Goal: Book appointment/travel/reservation

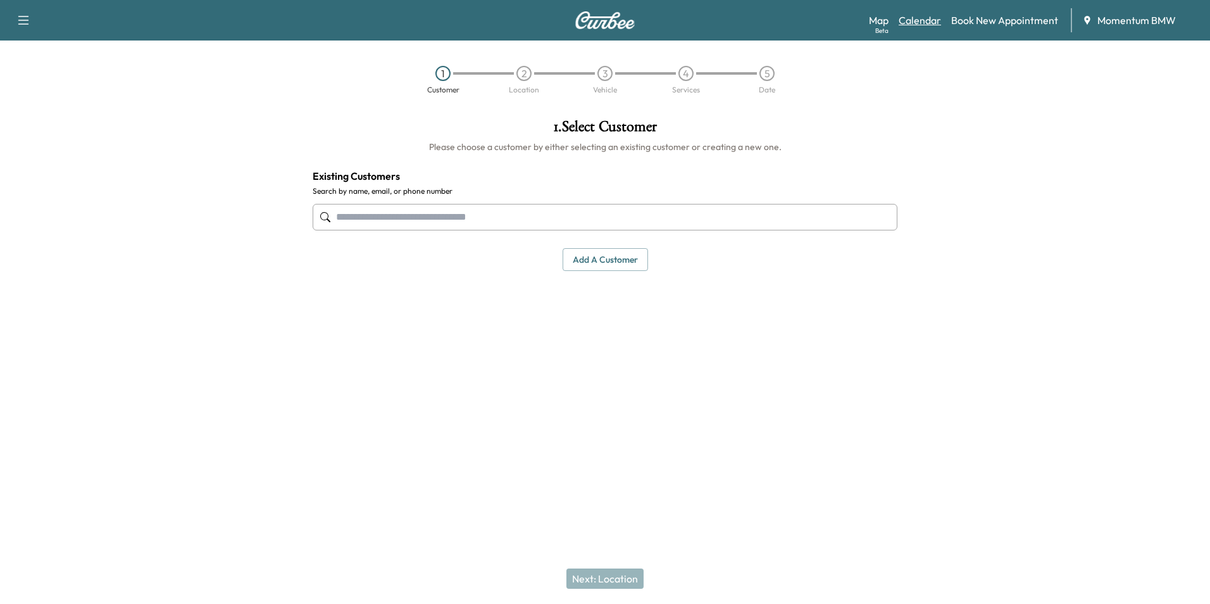
click at [916, 24] on link "Calendar" at bounding box center [920, 20] width 42 height 15
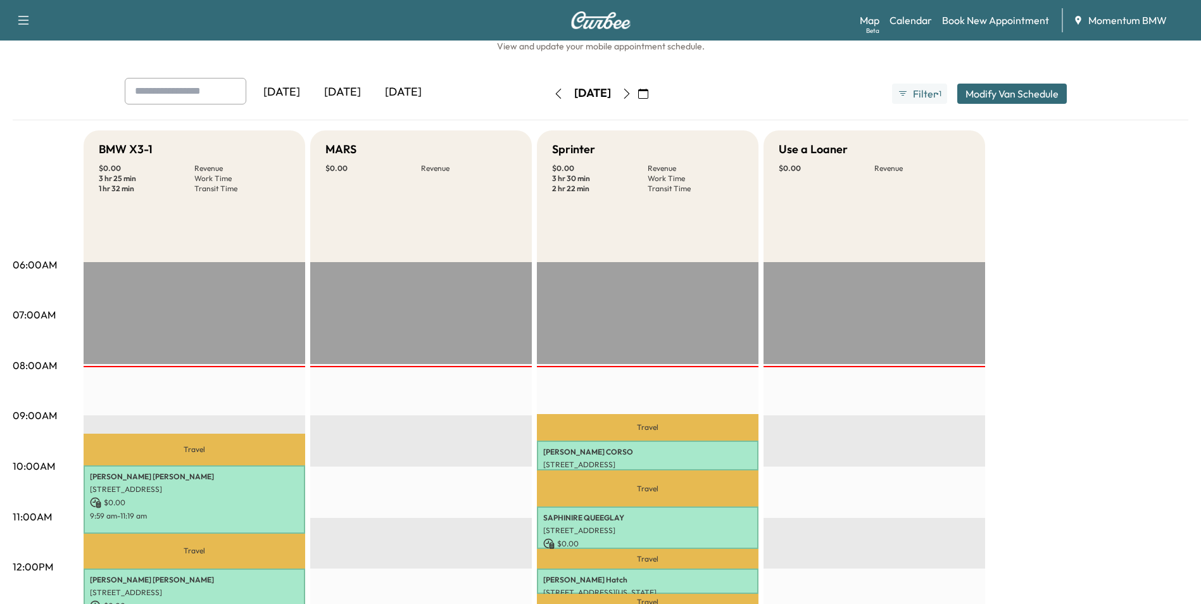
scroll to position [190, 0]
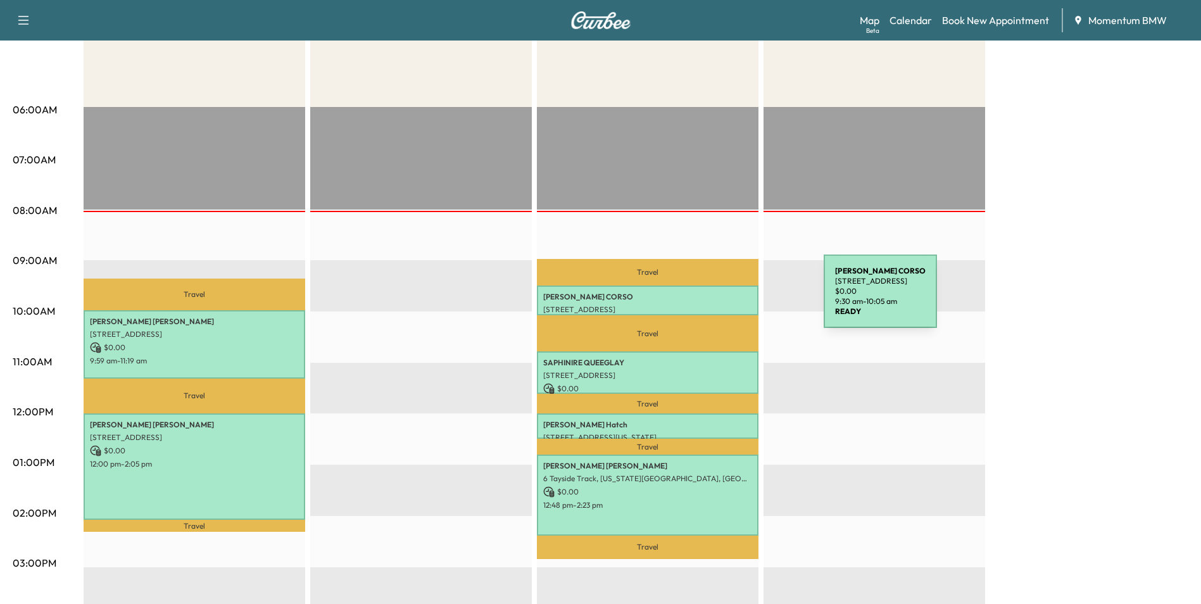
click at [729, 299] on p "[PERSON_NAME]" at bounding box center [647, 297] width 209 height 10
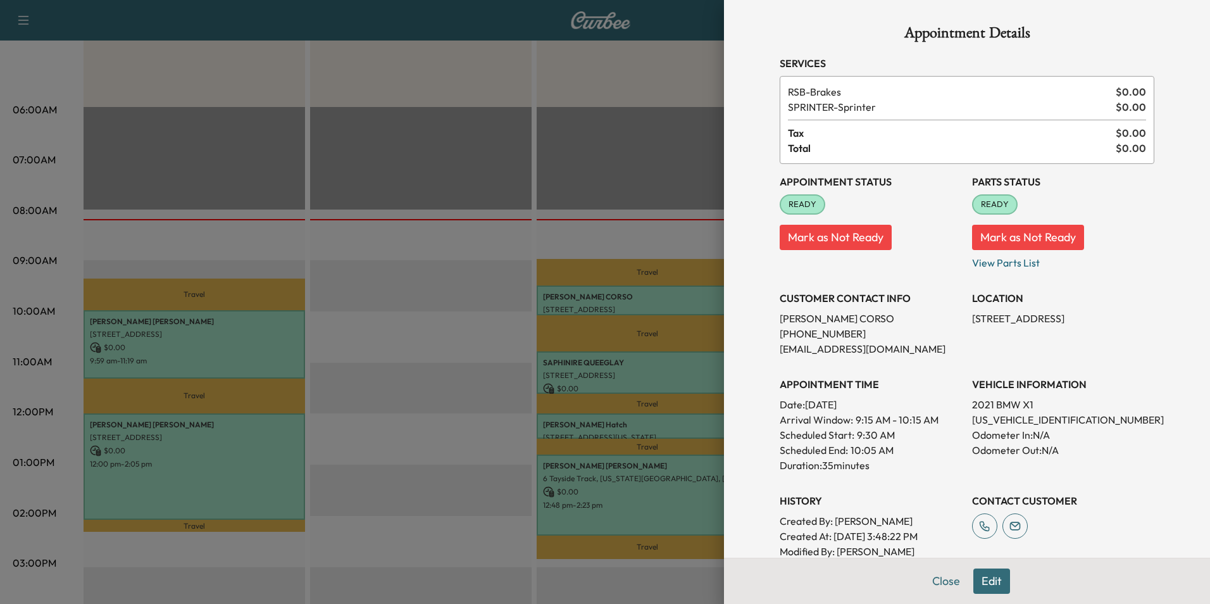
click at [932, 580] on button "Close" at bounding box center [946, 580] width 44 height 25
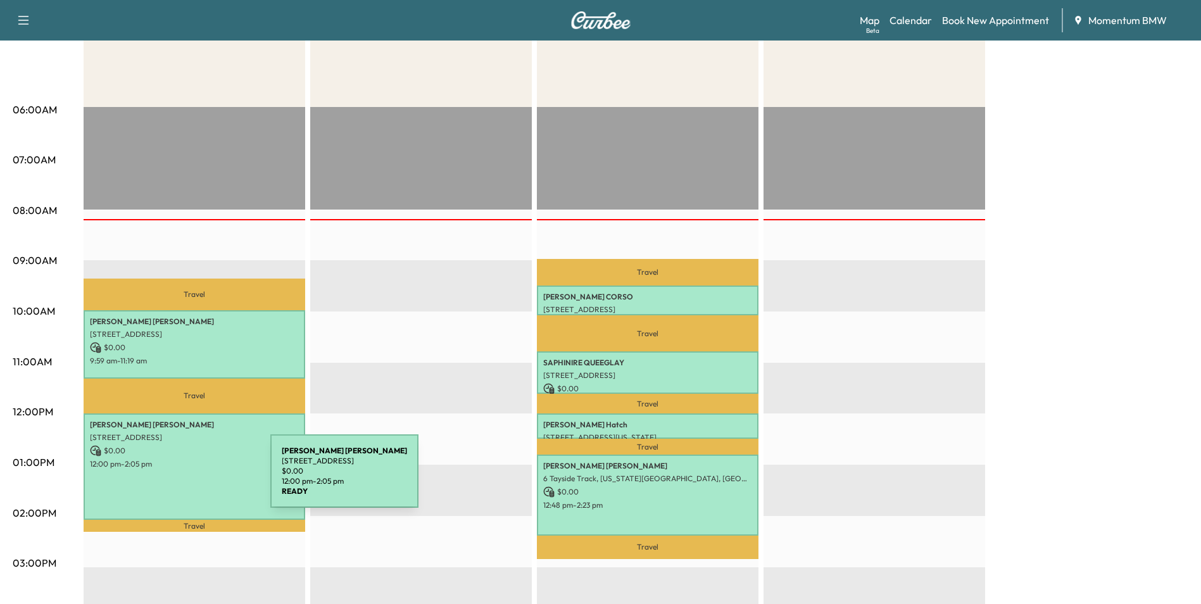
click at [175, 478] on div "[PERSON_NAME] [STREET_ADDRESS] $ 0.00 12:00 pm - 2:05 pm" at bounding box center [195, 466] width 222 height 106
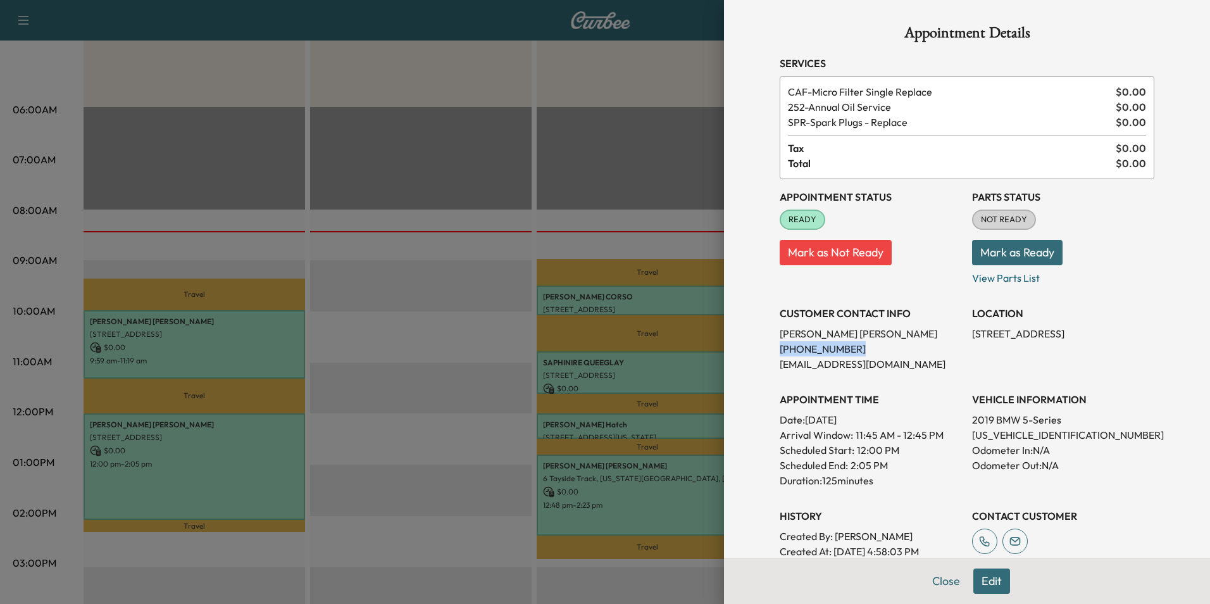
drag, startPoint x: 839, startPoint y: 351, endPoint x: 770, endPoint y: 351, distance: 69.0
click at [780, 351] on p "[PHONE_NUMBER]" at bounding box center [871, 348] width 182 height 15
drag, startPoint x: 770, startPoint y: 351, endPoint x: 829, endPoint y: 353, distance: 58.9
copy p "[PHONE_NUMBER]"
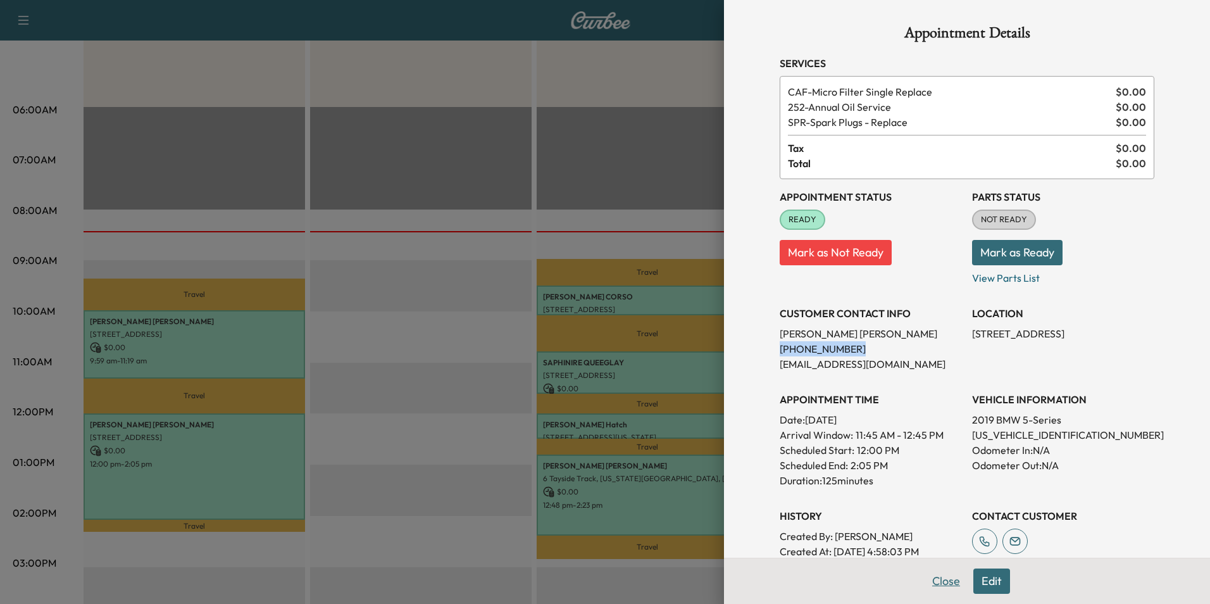
click at [934, 580] on button "Close" at bounding box center [946, 580] width 44 height 25
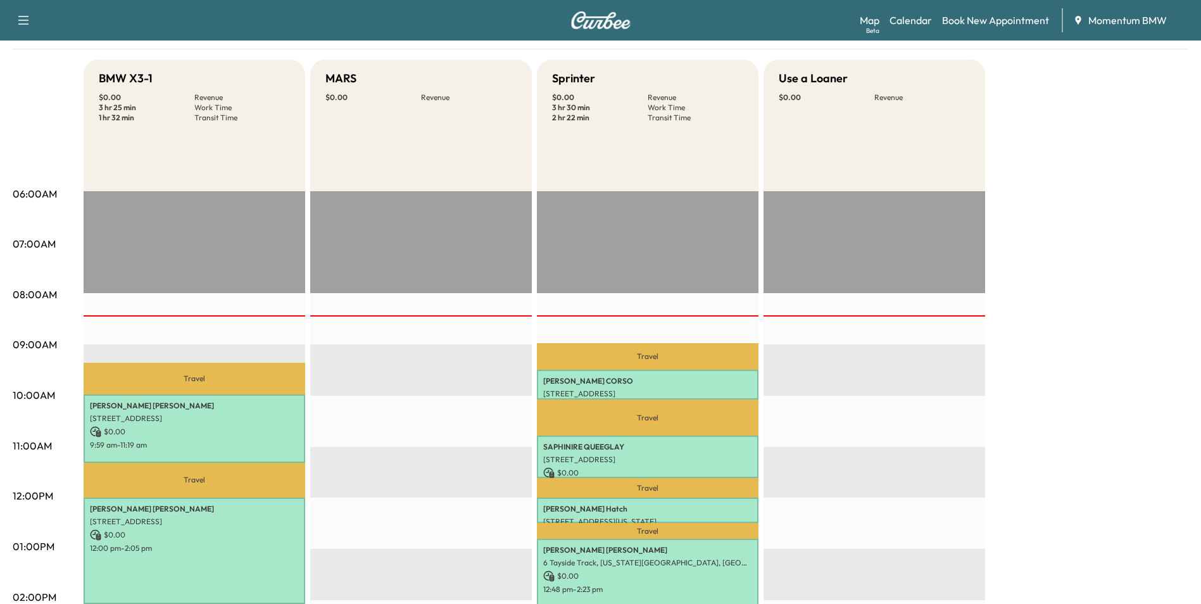
scroll to position [127, 0]
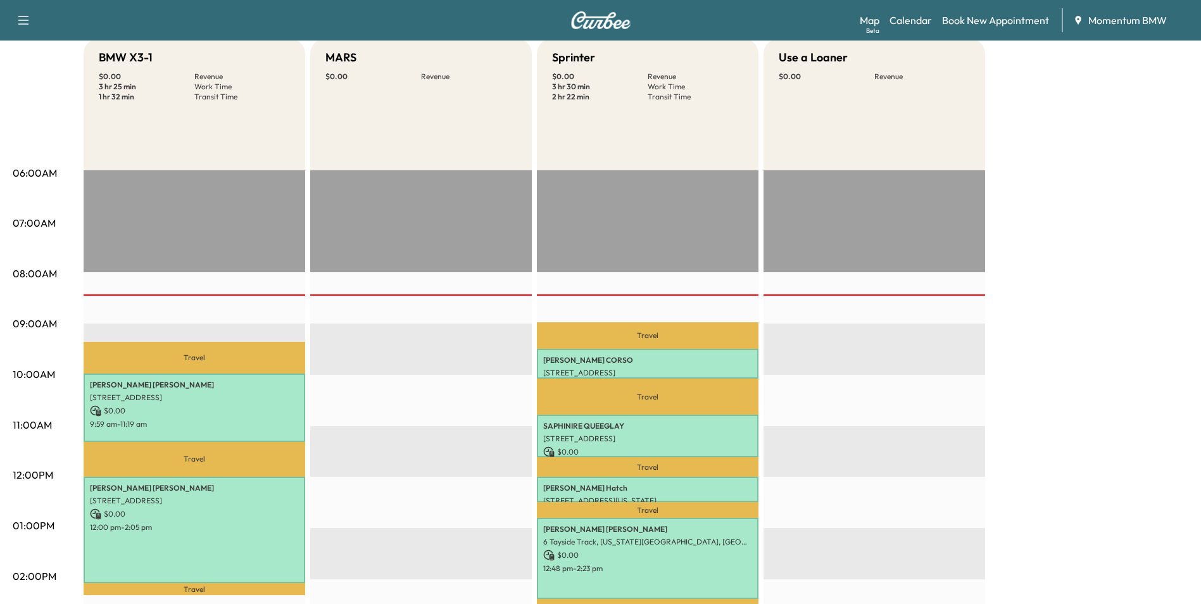
click at [969, 378] on div "EST Start" at bounding box center [874, 579] width 222 height 818
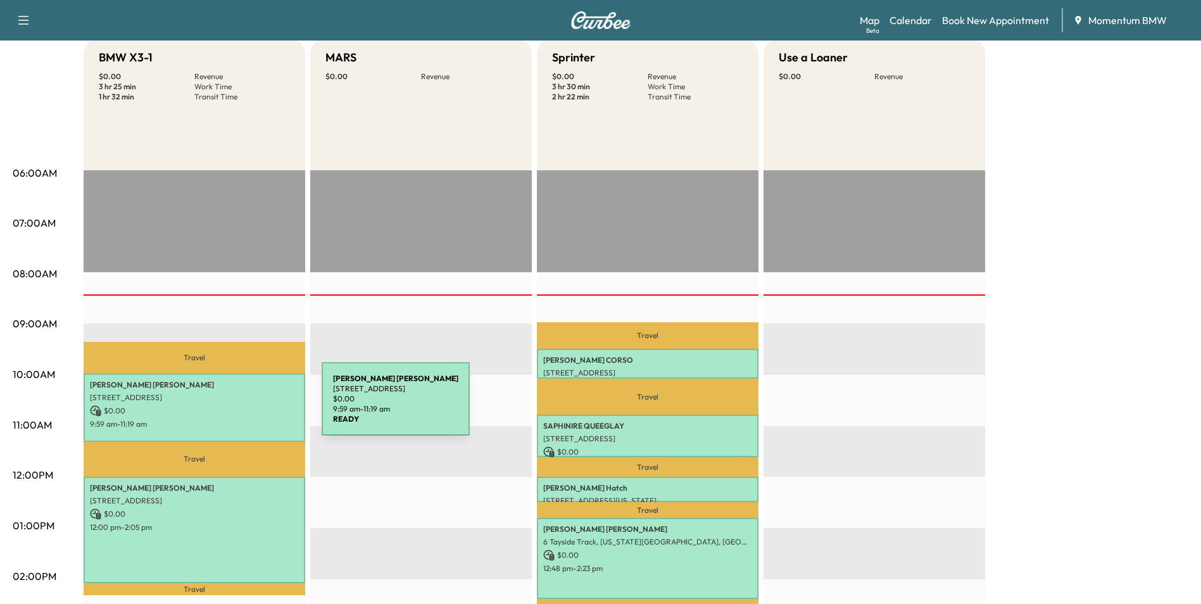
click at [227, 406] on p "$ 0.00" at bounding box center [194, 410] width 209 height 11
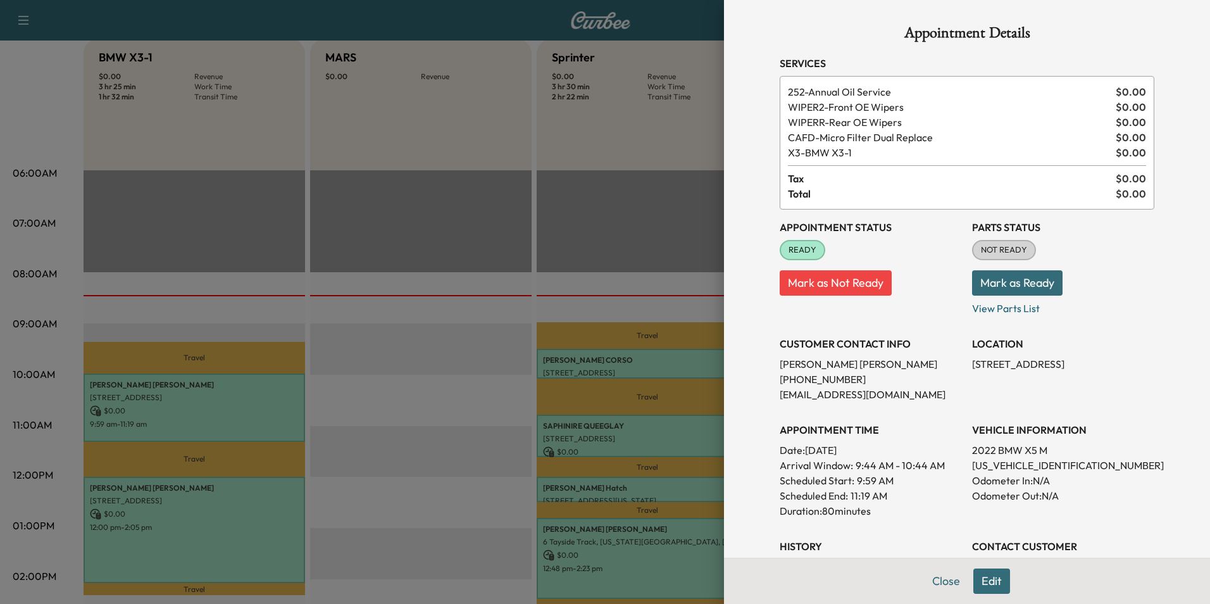
click at [935, 580] on button "Close" at bounding box center [946, 580] width 44 height 25
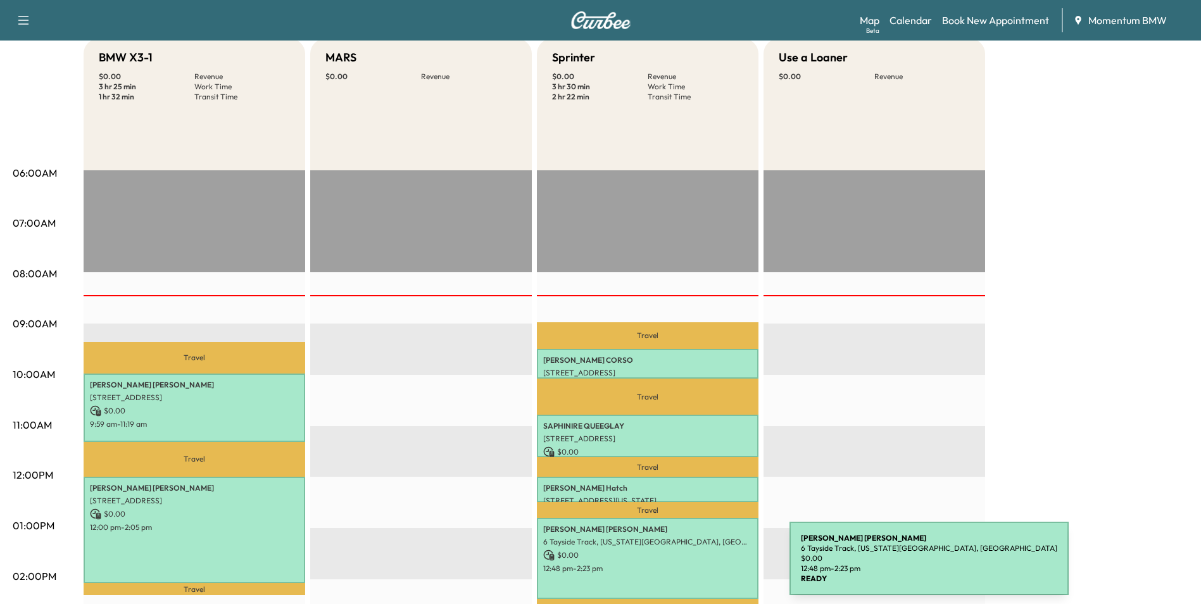
click at [694, 566] on p "12:48 pm - 2:23 pm" at bounding box center [647, 568] width 209 height 10
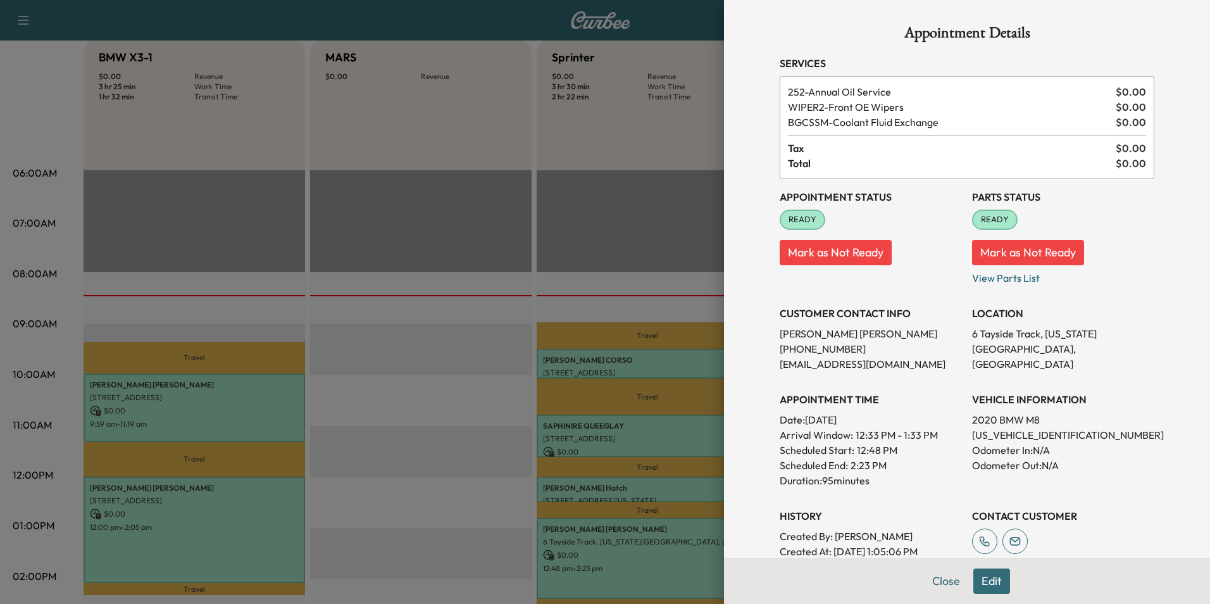
click at [985, 581] on button "Edit" at bounding box center [991, 580] width 37 height 25
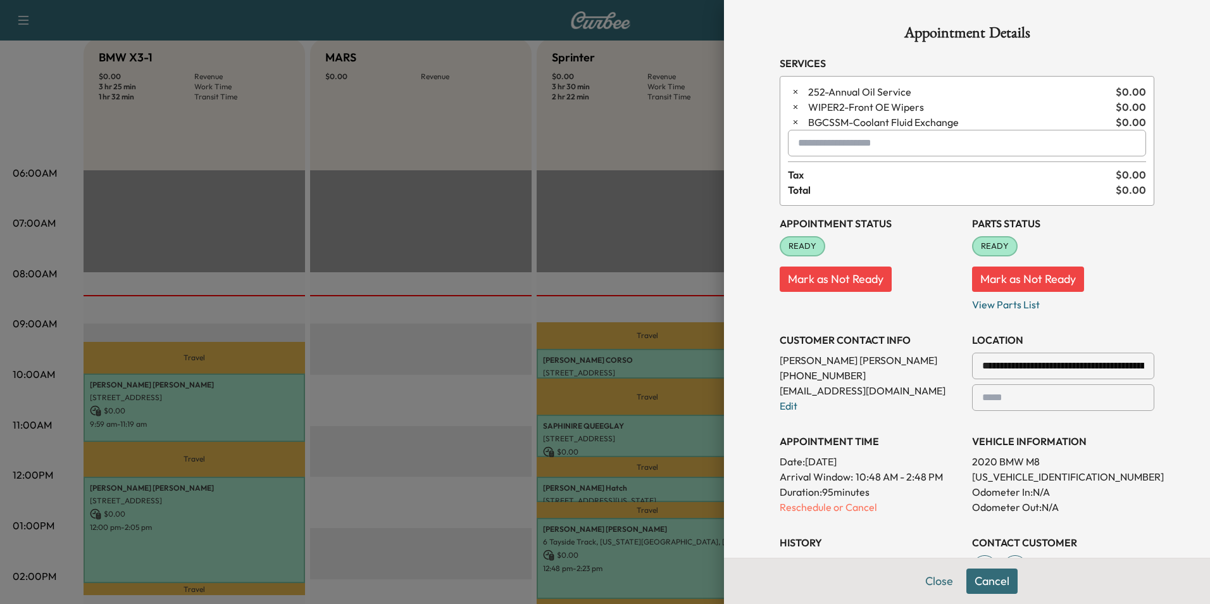
click at [891, 146] on input "text" at bounding box center [967, 143] width 358 height 27
type input "*"
type input "*********"
click at [1166, 277] on div "**********" at bounding box center [967, 302] width 486 height 604
click at [926, 583] on button "Close" at bounding box center [939, 580] width 44 height 25
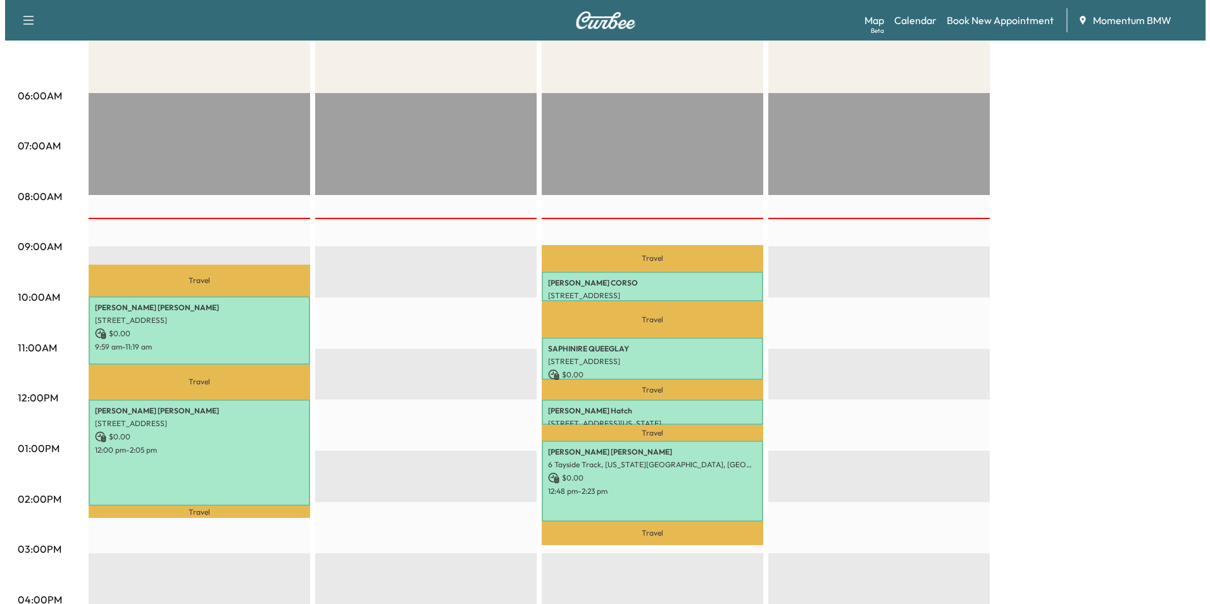
scroll to position [253, 0]
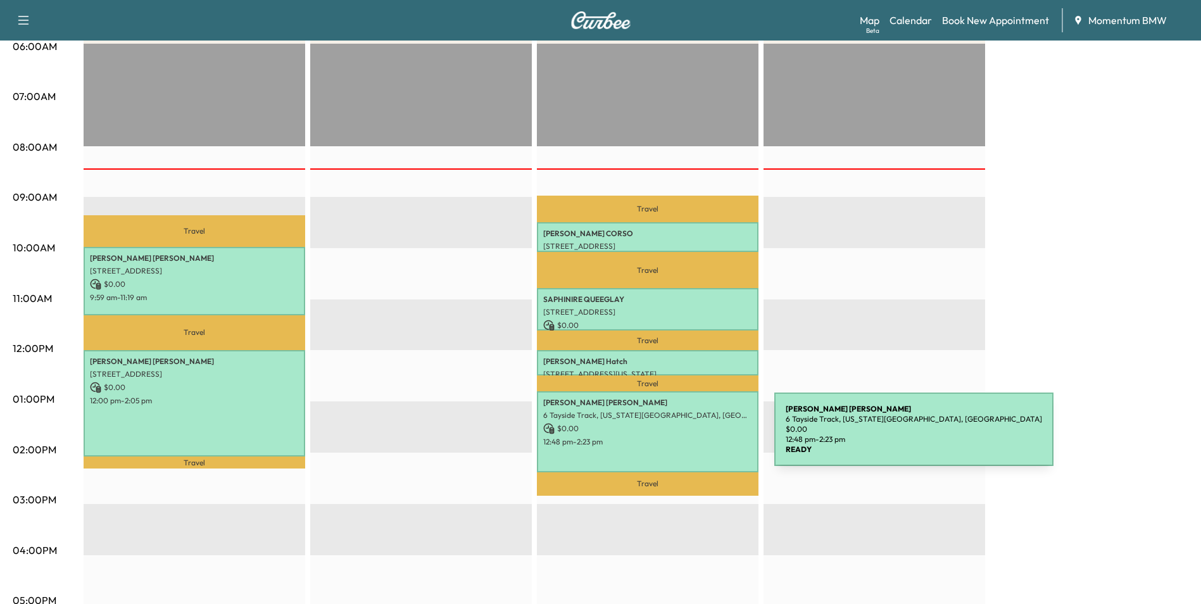
click at [679, 437] on p "12:48 pm - 2:23 pm" at bounding box center [647, 442] width 209 height 10
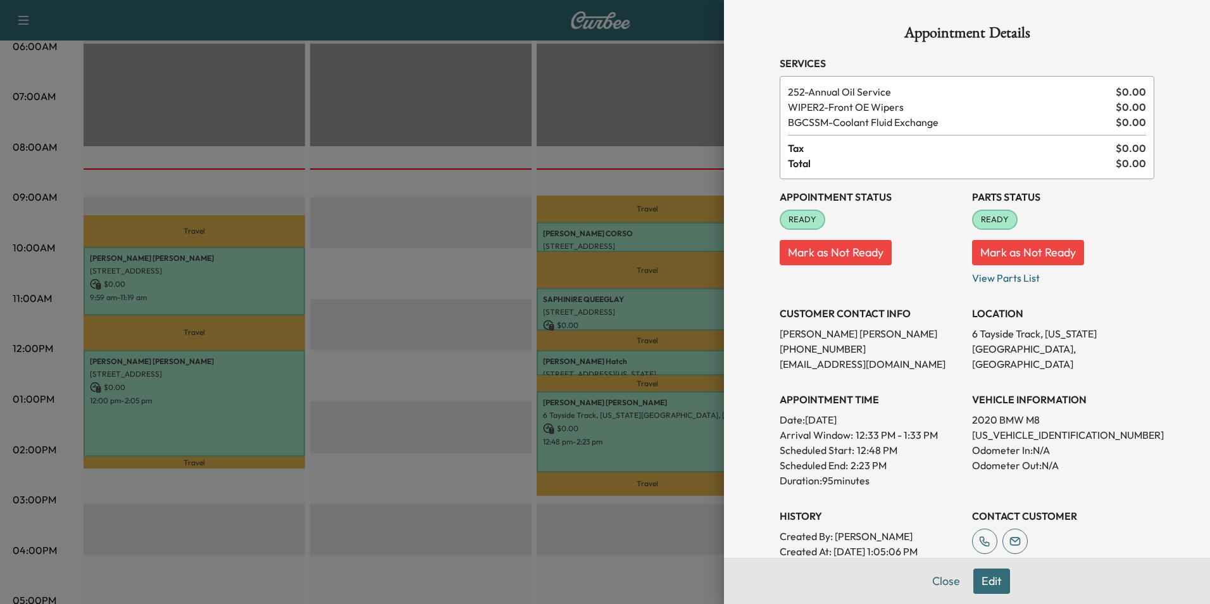
click at [990, 581] on button "Edit" at bounding box center [991, 580] width 37 height 25
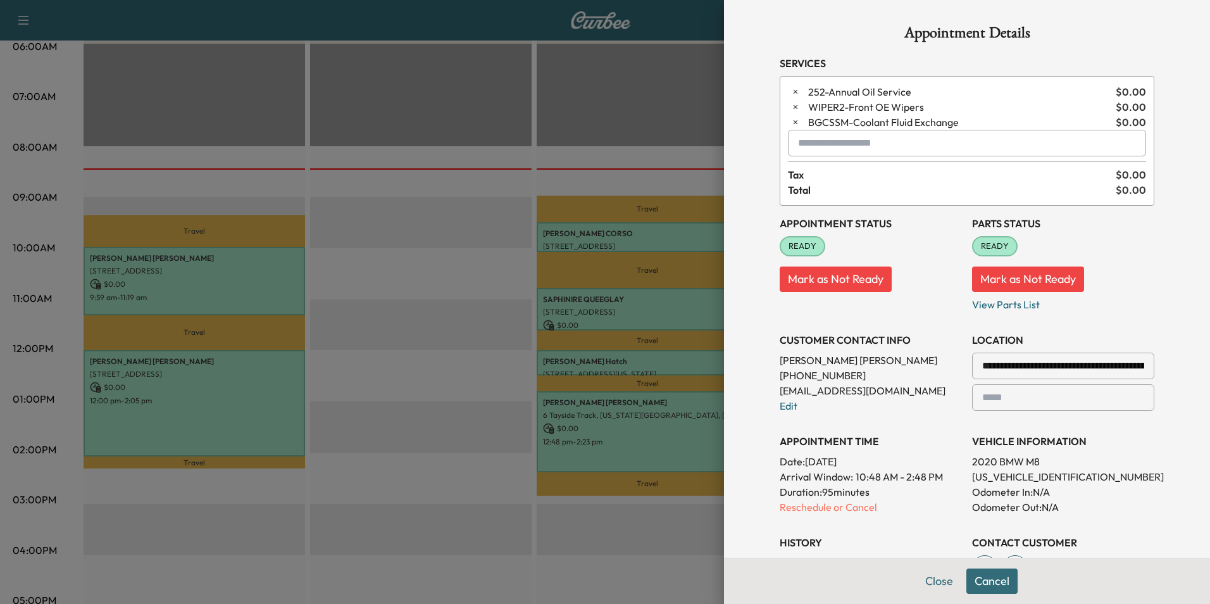
click at [845, 149] on input "text" at bounding box center [967, 143] width 358 height 27
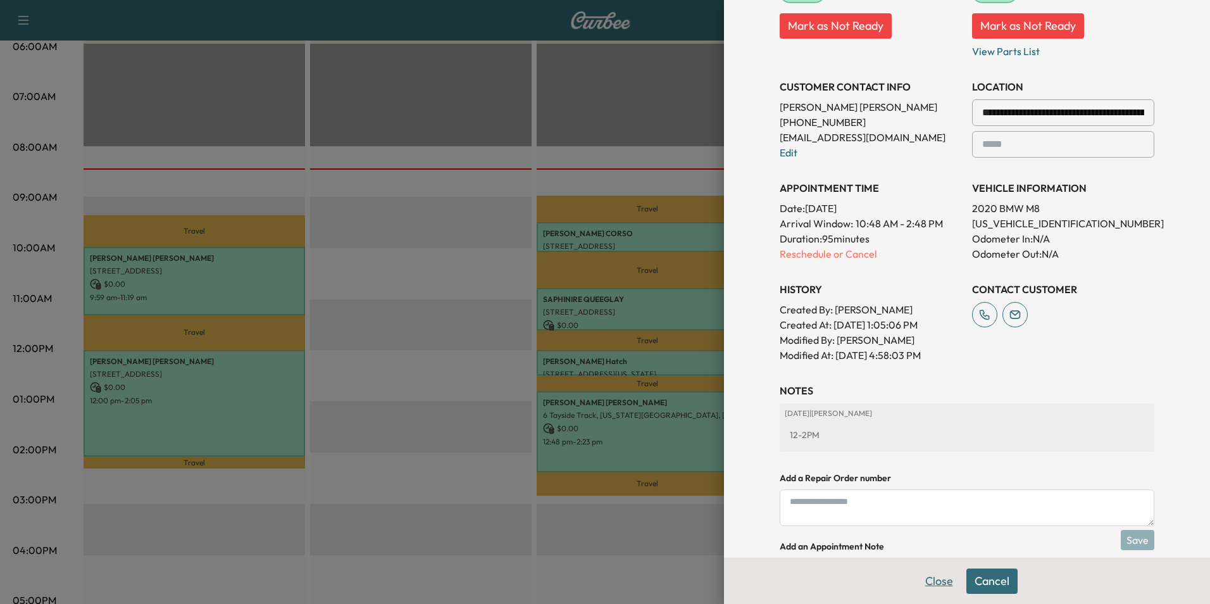
type input "********"
click at [932, 580] on button "Close" at bounding box center [939, 580] width 44 height 25
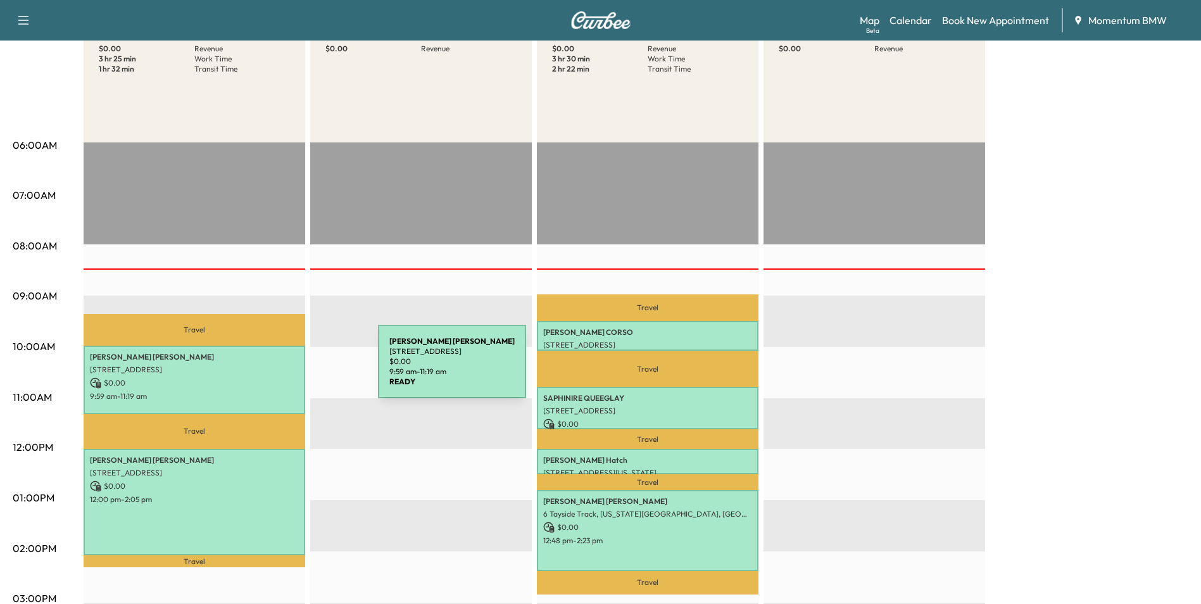
scroll to position [0, 0]
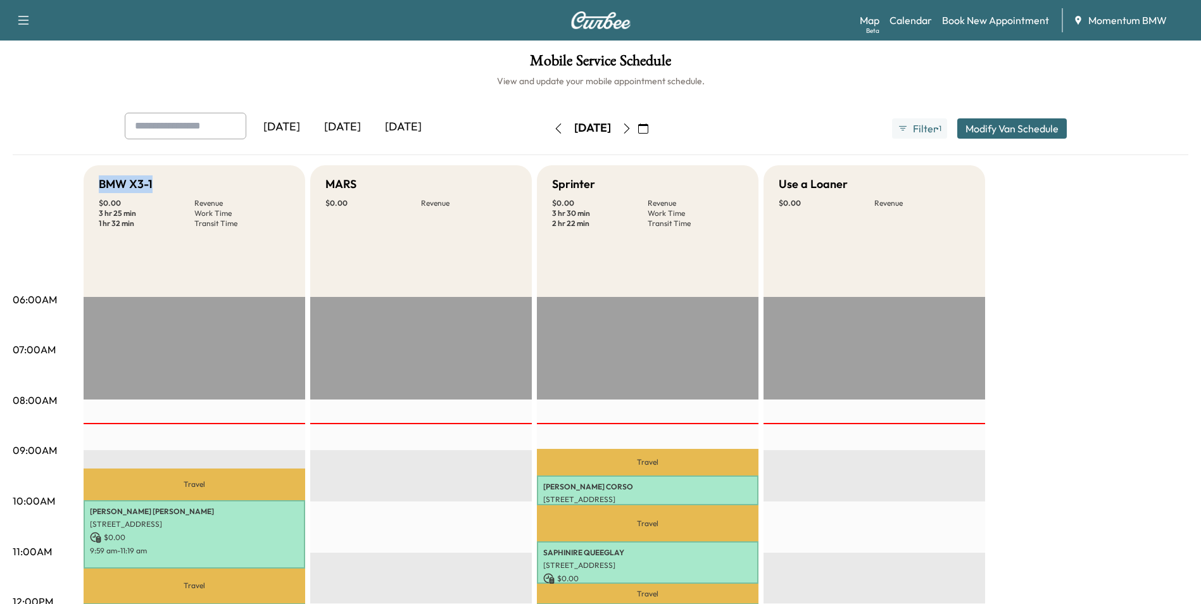
drag, startPoint x: 154, startPoint y: 183, endPoint x: 101, endPoint y: 184, distance: 53.2
click at [101, 184] on div "BMW X3-1" at bounding box center [194, 184] width 191 height 18
drag, startPoint x: 101, startPoint y: 184, endPoint x: 135, endPoint y: 184, distance: 34.2
copy h5 "BMW X3-1"
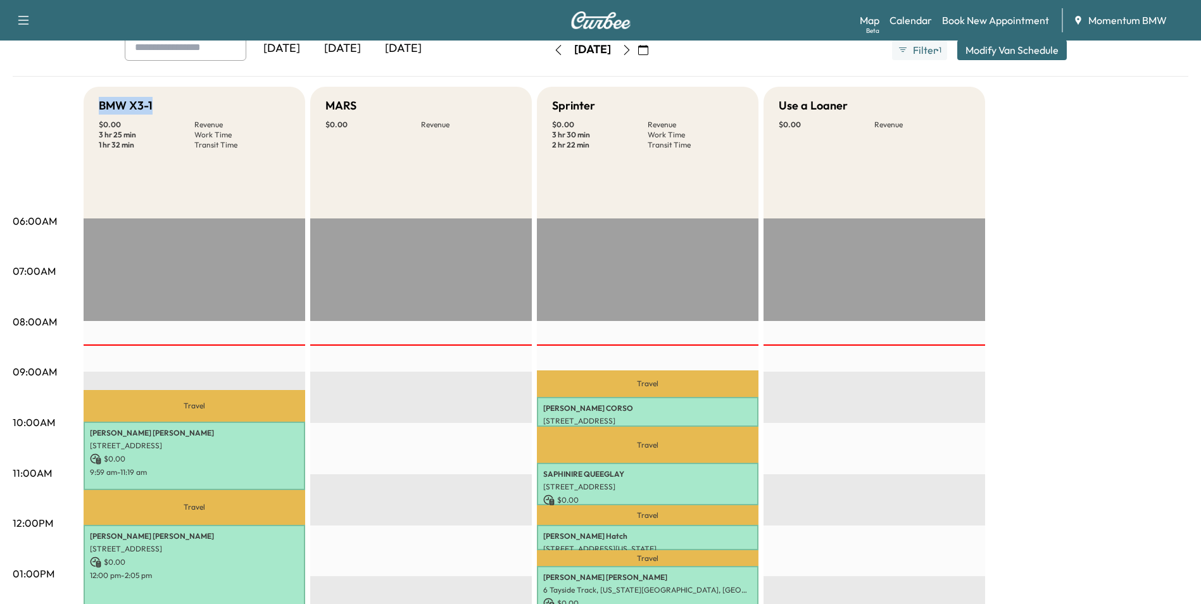
scroll to position [253, 0]
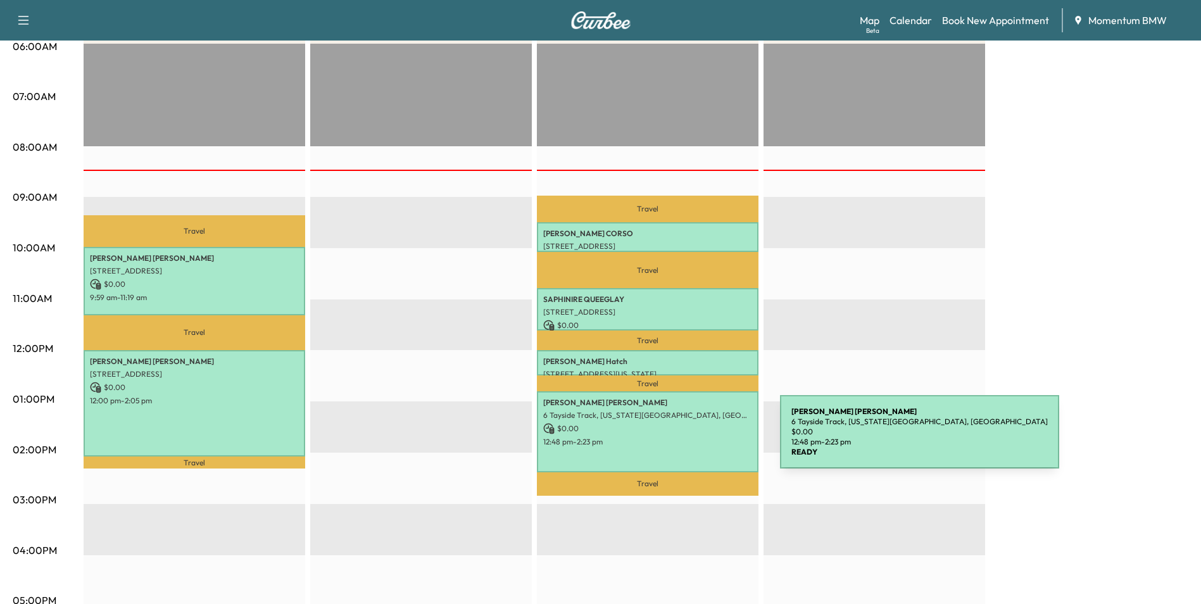
click at [685, 439] on p "12:48 pm - 2:23 pm" at bounding box center [647, 442] width 209 height 10
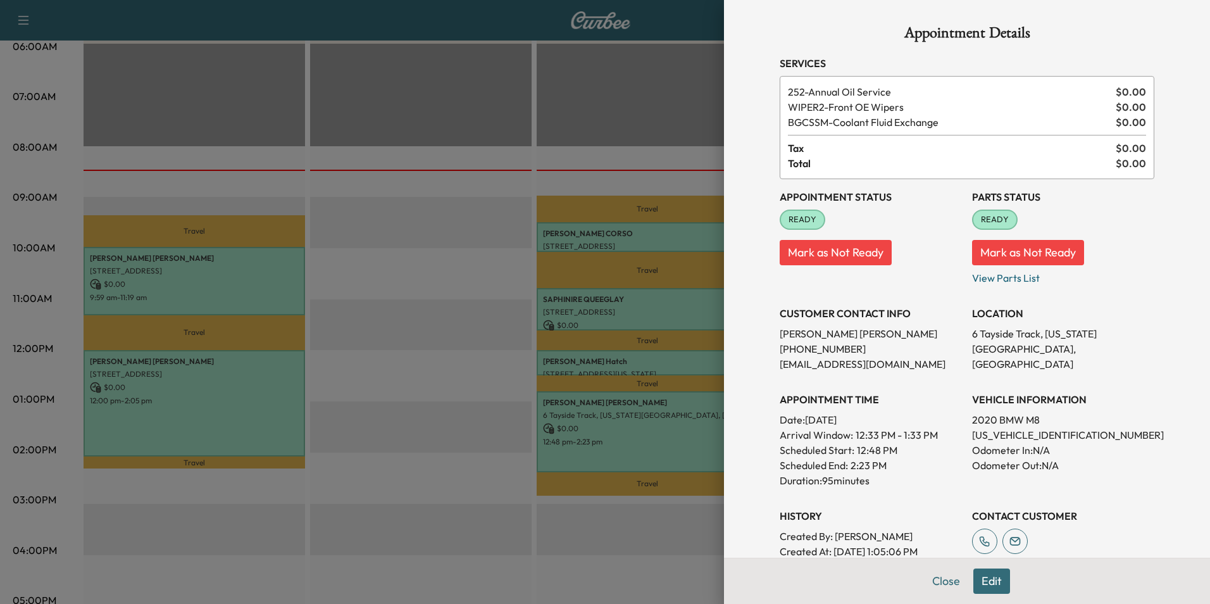
click at [980, 581] on button "Edit" at bounding box center [991, 580] width 37 height 25
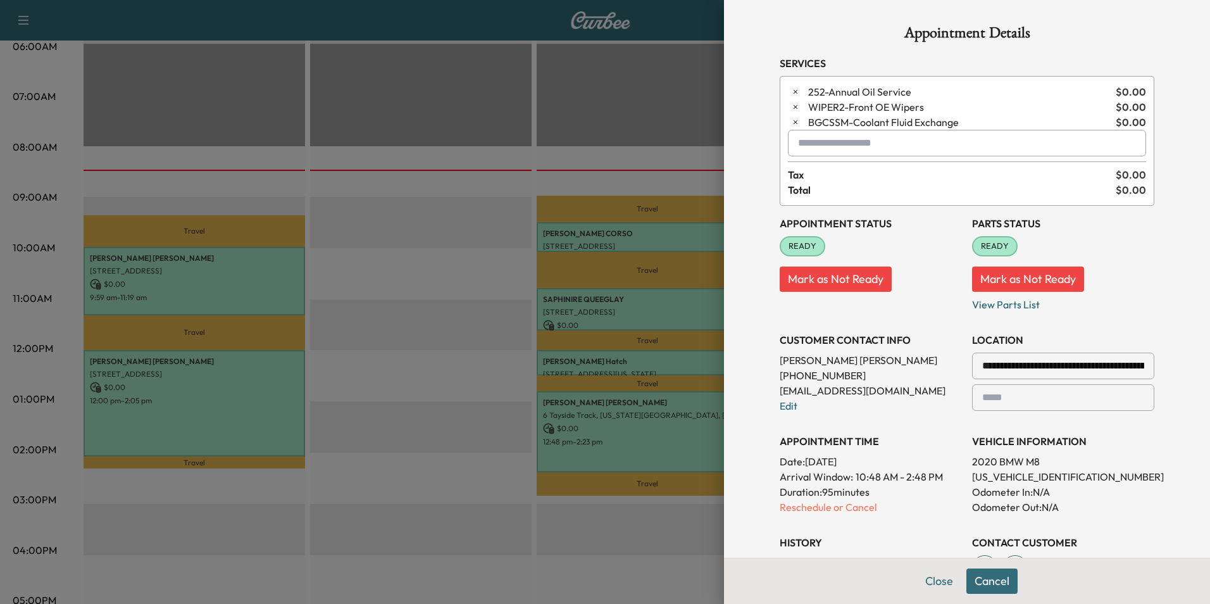
paste input "********"
type input "*"
click at [939, 584] on button "Close" at bounding box center [939, 580] width 44 height 25
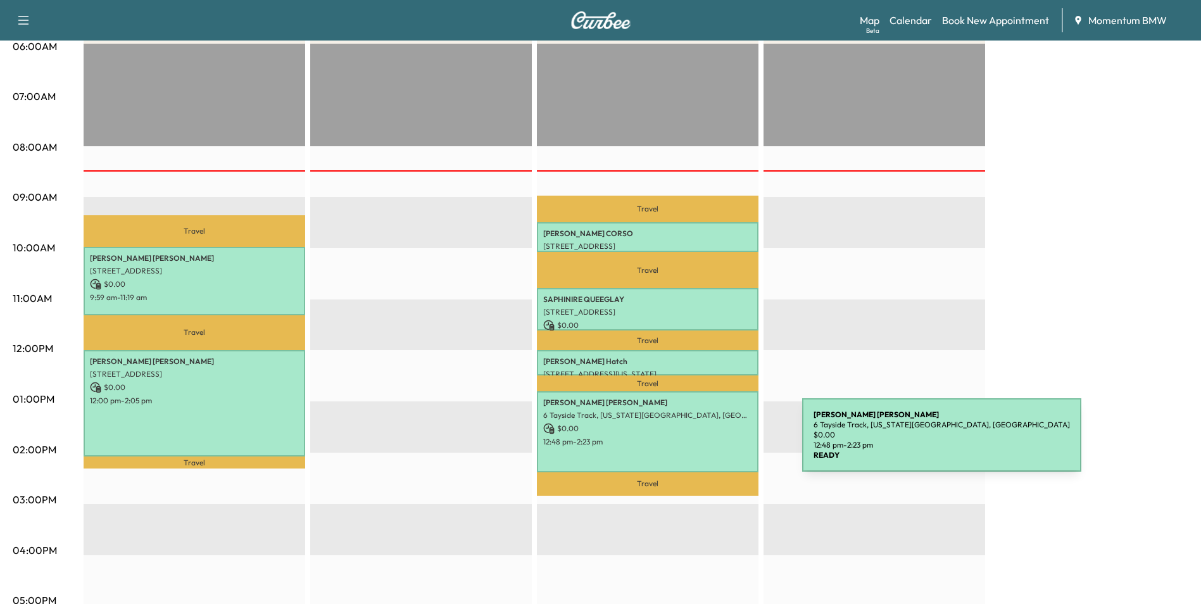
click at [707, 442] on p "12:48 pm - 2:23 pm" at bounding box center [647, 442] width 209 height 10
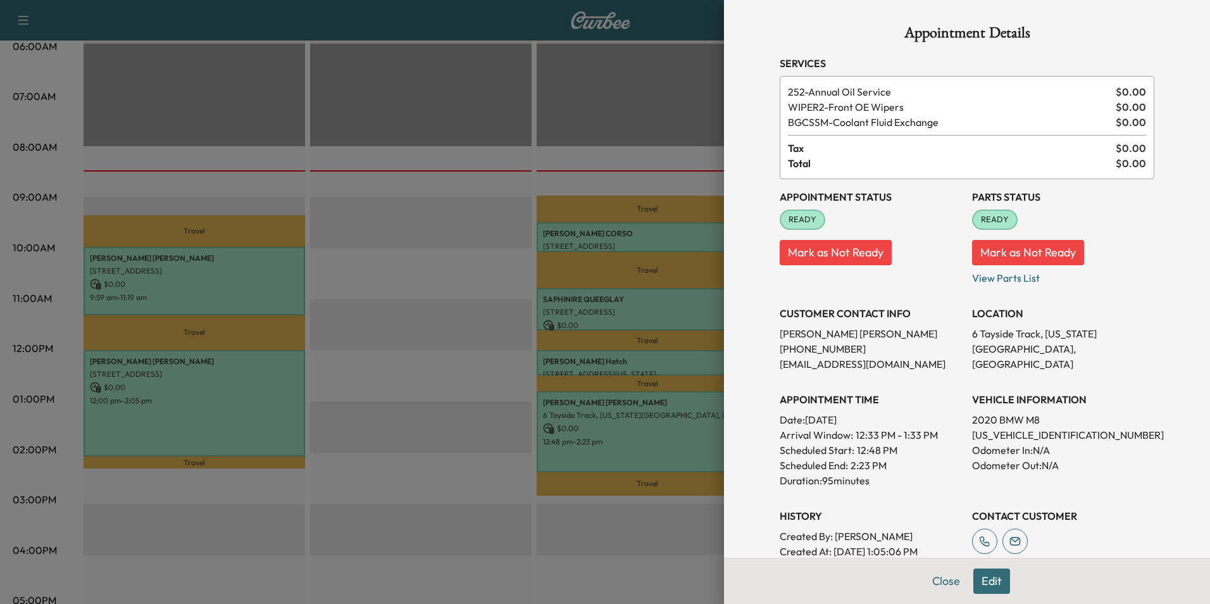
click at [978, 579] on button "Edit" at bounding box center [991, 580] width 37 height 25
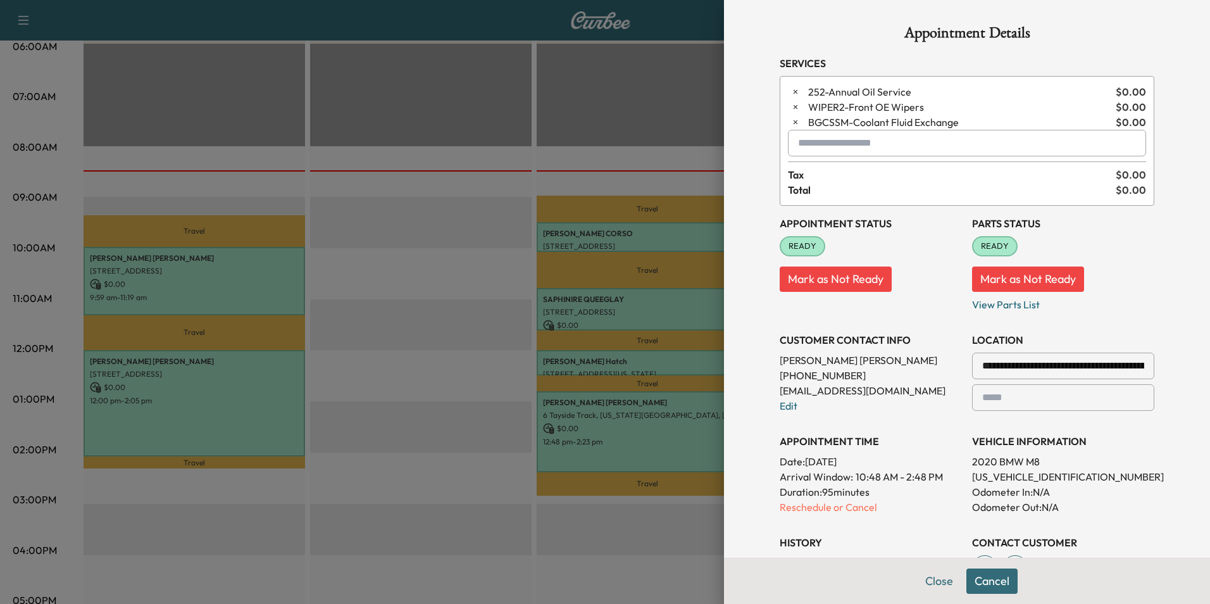
click at [906, 146] on input "text" at bounding box center [967, 143] width 358 height 27
click at [885, 144] on input "text" at bounding box center [967, 143] width 358 height 27
type input "*"
click at [930, 582] on button "Close" at bounding box center [939, 580] width 44 height 25
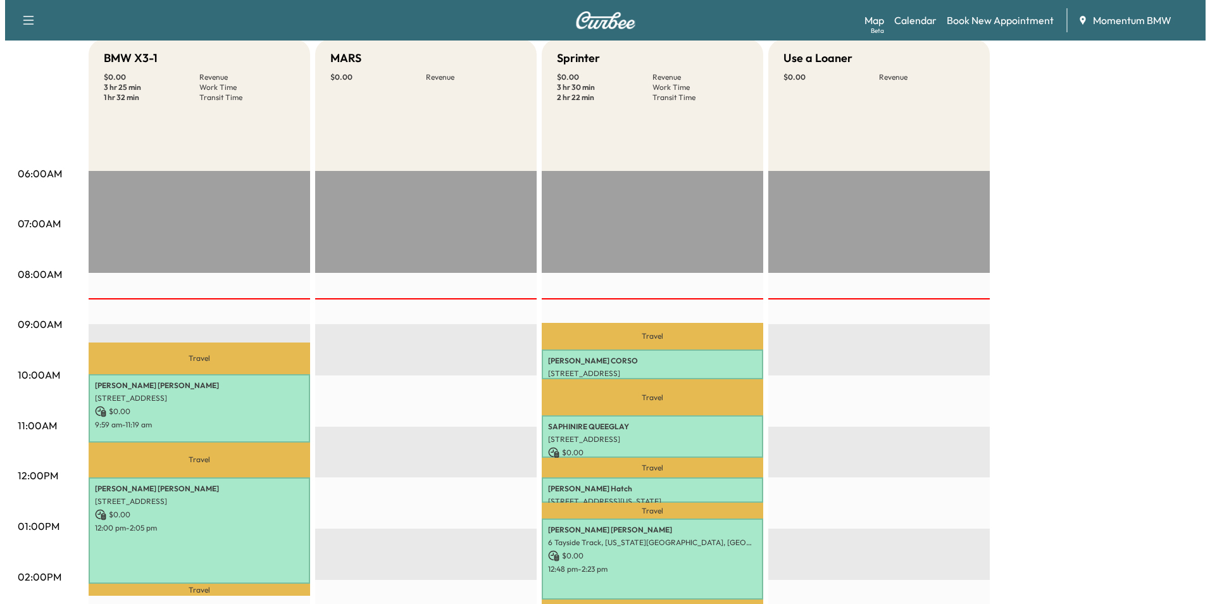
scroll to position [190, 0]
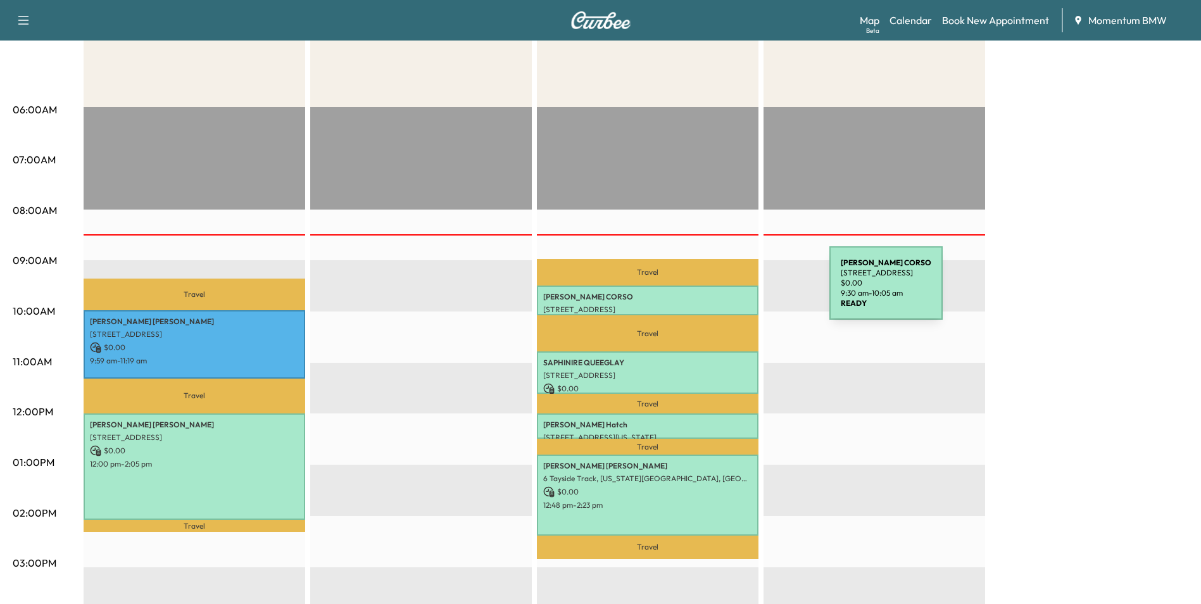
click at [734, 292] on p "[PERSON_NAME]" at bounding box center [647, 297] width 209 height 10
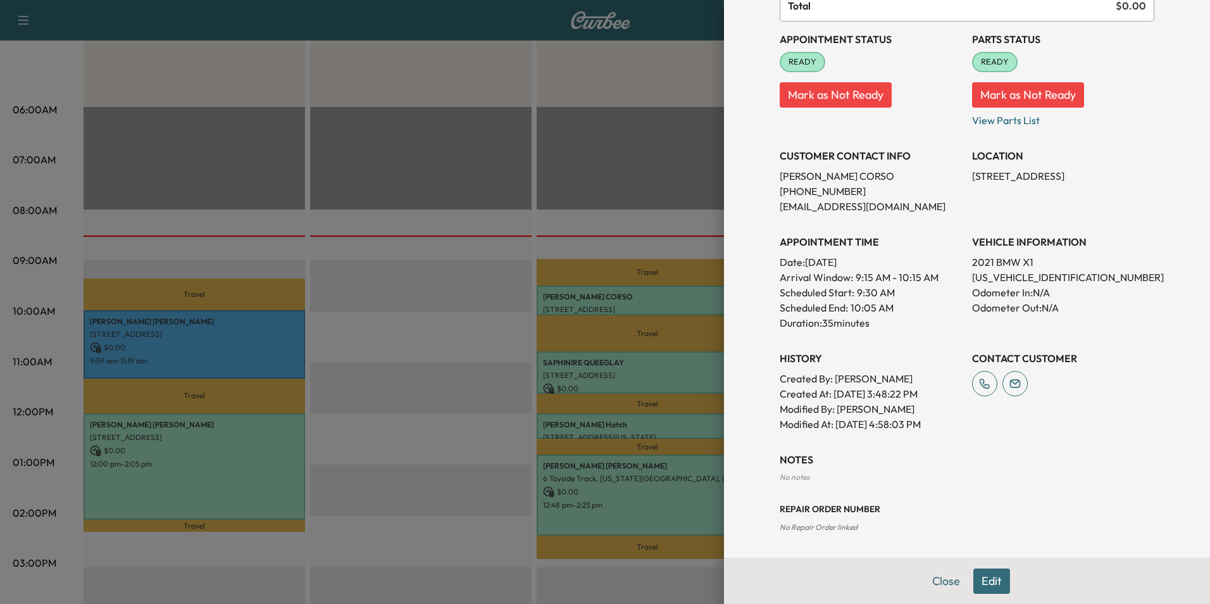
scroll to position [143, 0]
click at [985, 582] on button "Edit" at bounding box center [991, 580] width 37 height 25
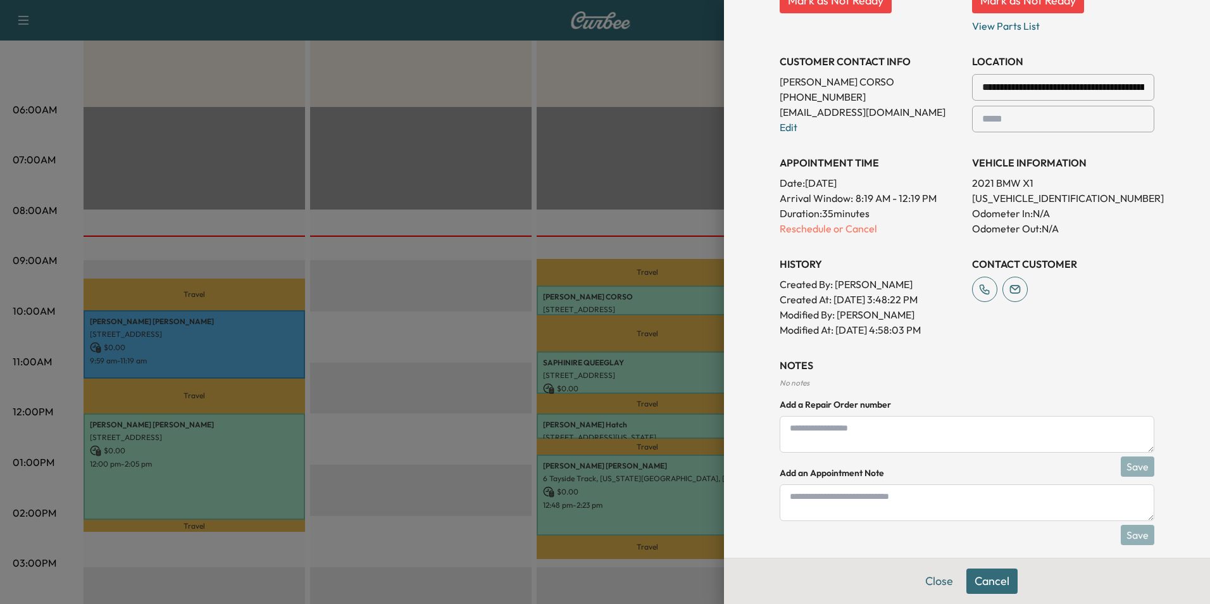
scroll to position [276, 0]
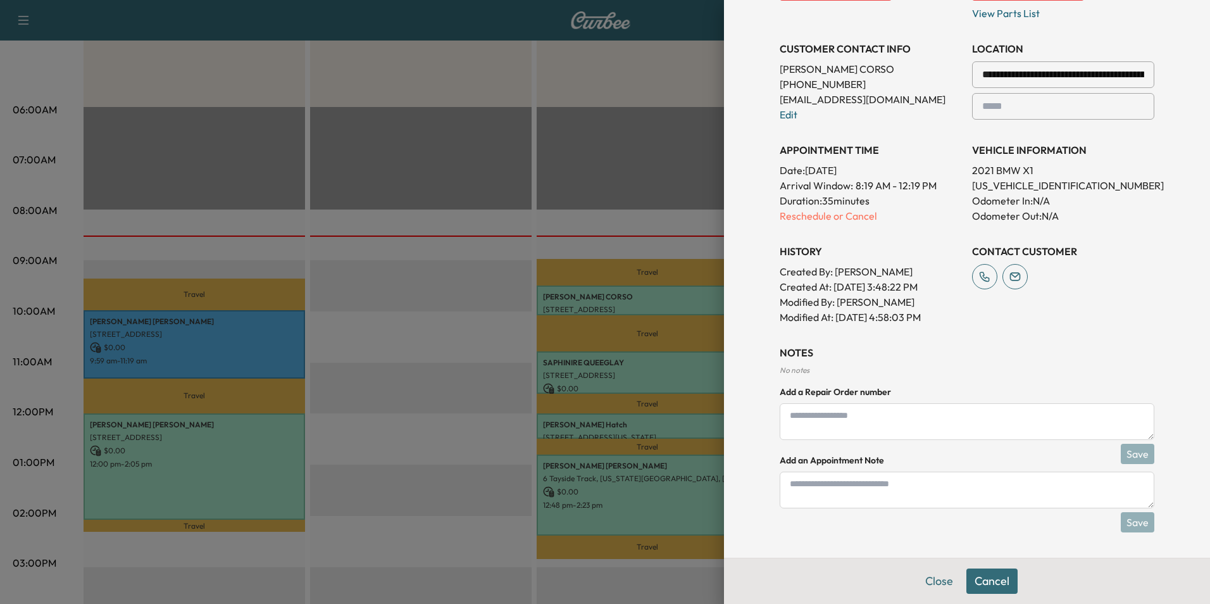
click at [904, 497] on textarea at bounding box center [967, 490] width 375 height 37
type textarea "****"
click at [1130, 515] on button "Save" at bounding box center [1138, 522] width 34 height 20
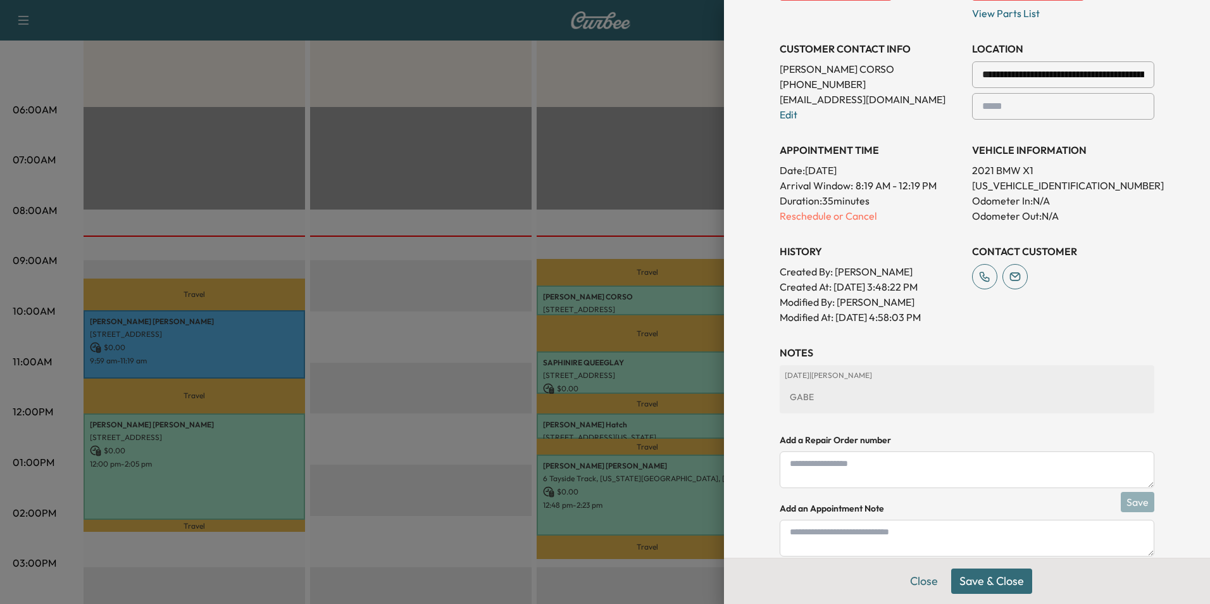
click at [995, 580] on button "Save & Close" at bounding box center [991, 580] width 81 height 25
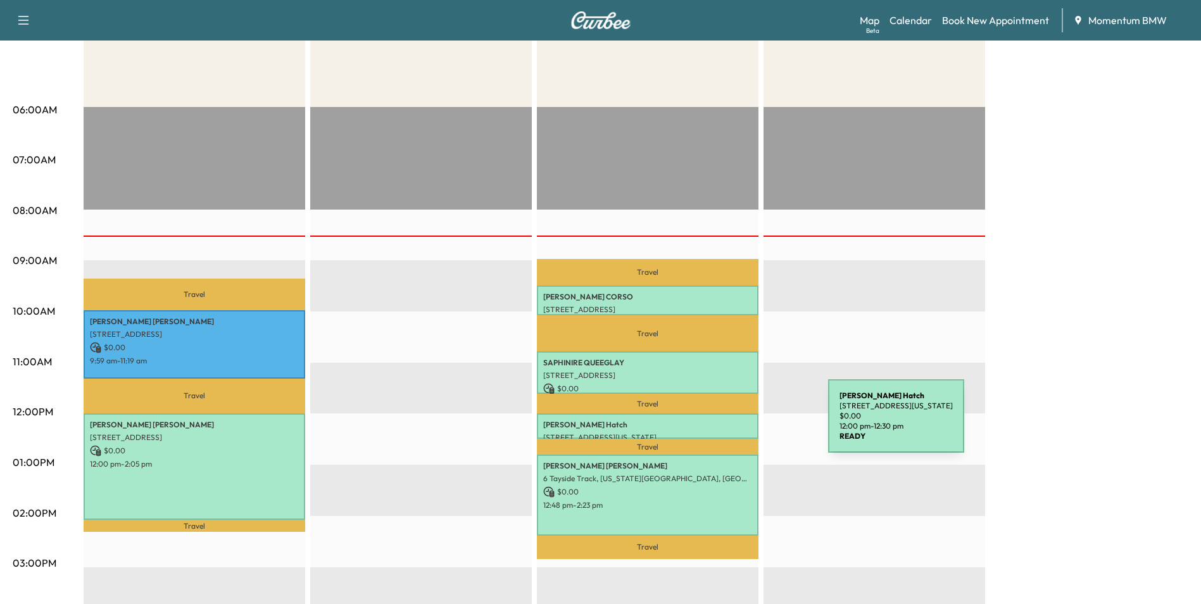
click at [734, 423] on p "[PERSON_NAME]" at bounding box center [647, 425] width 209 height 10
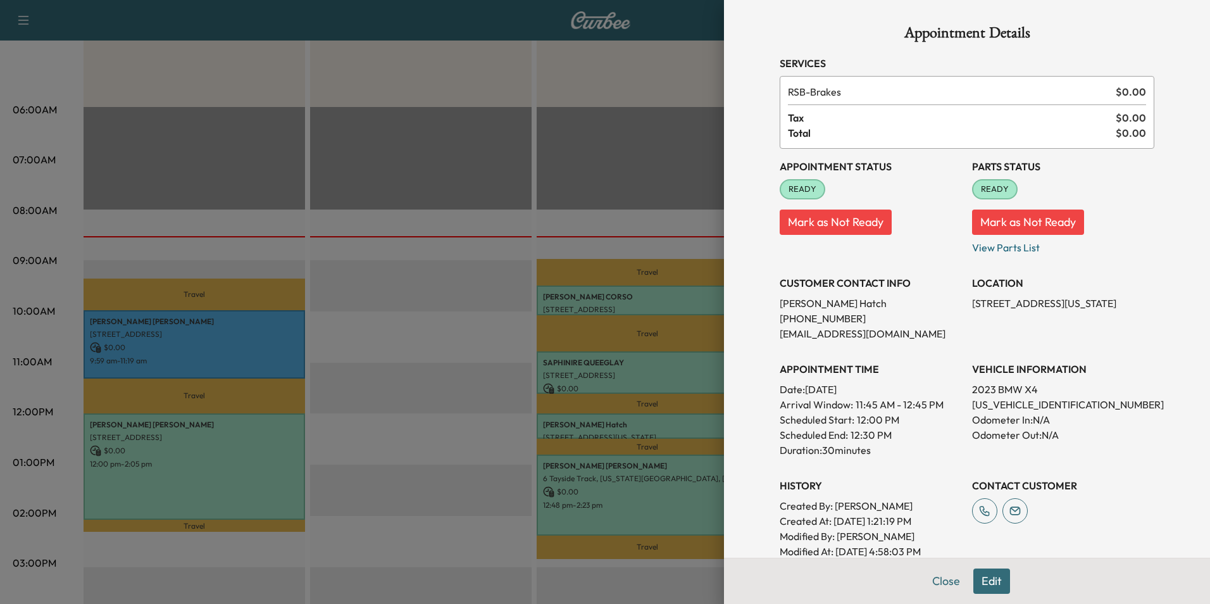
scroll to position [128, 0]
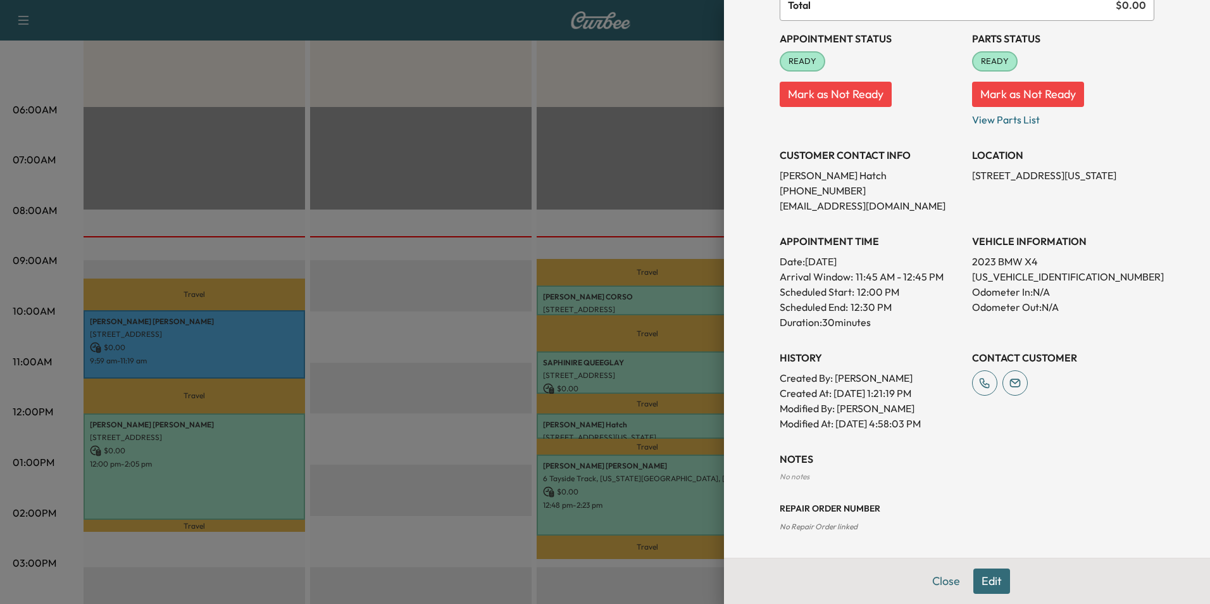
click at [982, 582] on button "Edit" at bounding box center [991, 580] width 37 height 25
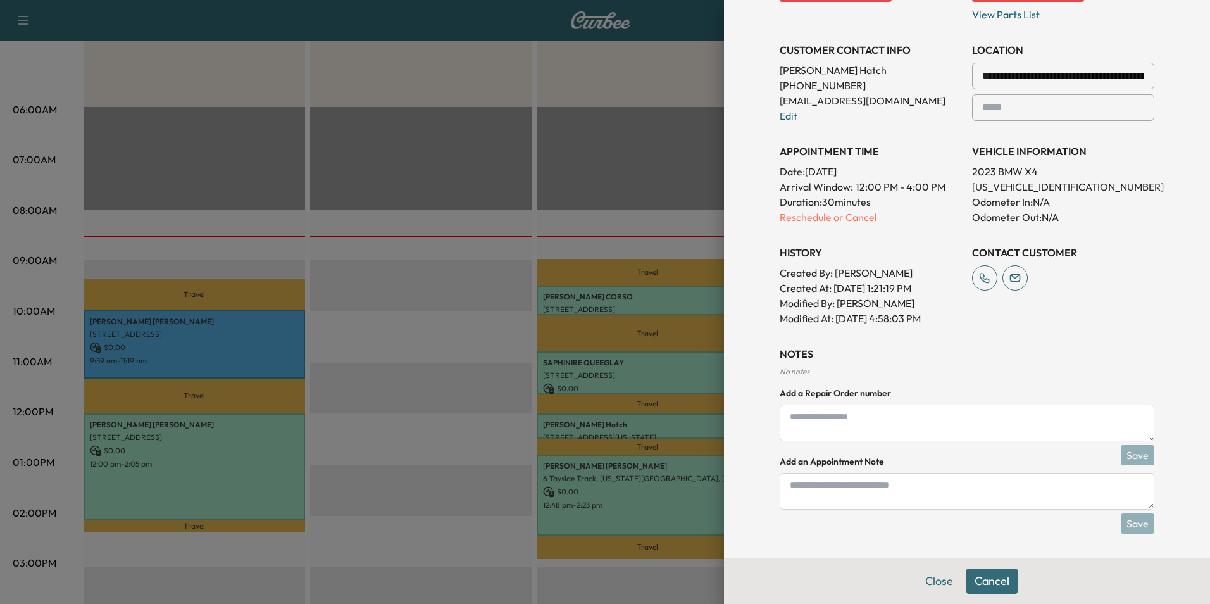
scroll to position [261, 0]
click at [905, 495] on textarea at bounding box center [967, 490] width 375 height 37
type textarea "****"
click at [1124, 522] on button "Save" at bounding box center [1138, 522] width 34 height 20
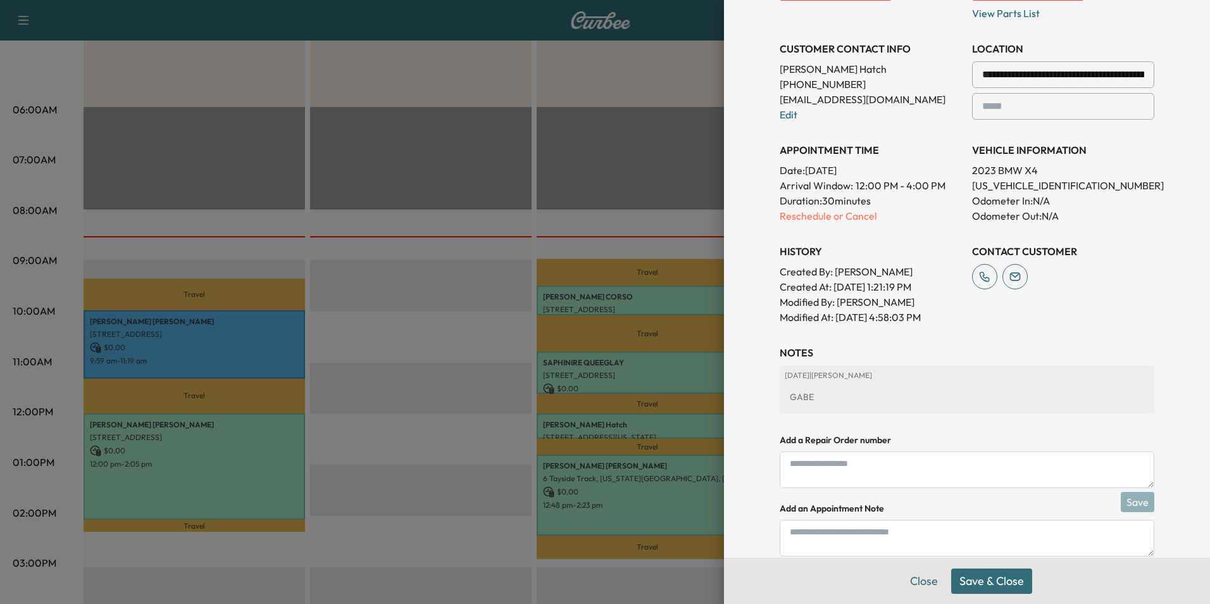
click at [976, 583] on button "Save & Close" at bounding box center [991, 580] width 81 height 25
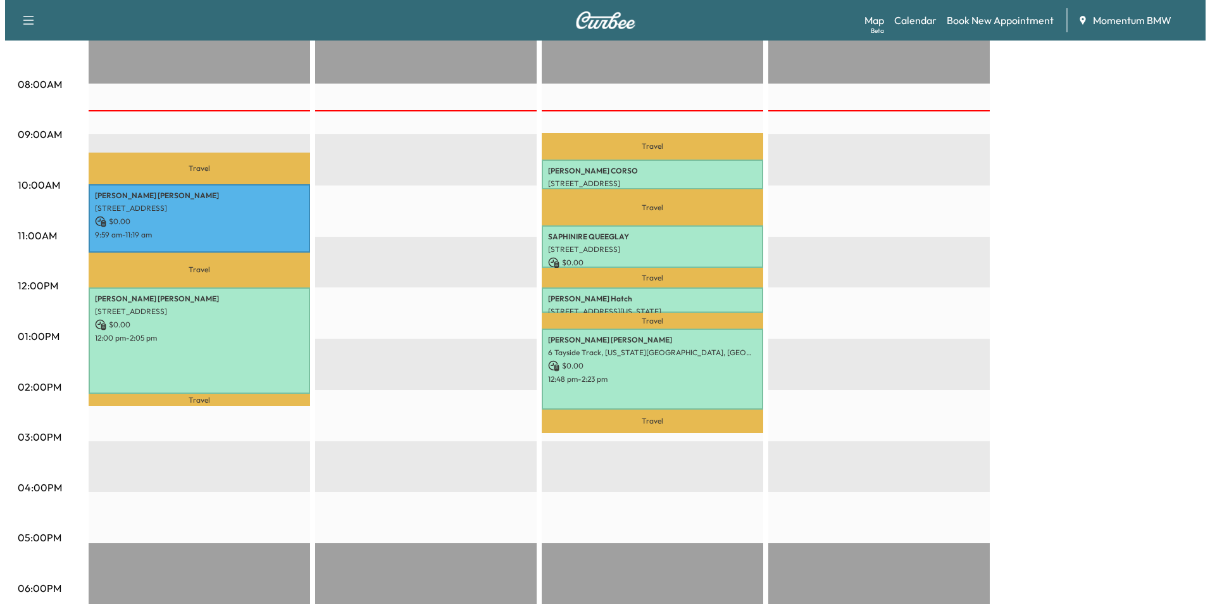
scroll to position [316, 0]
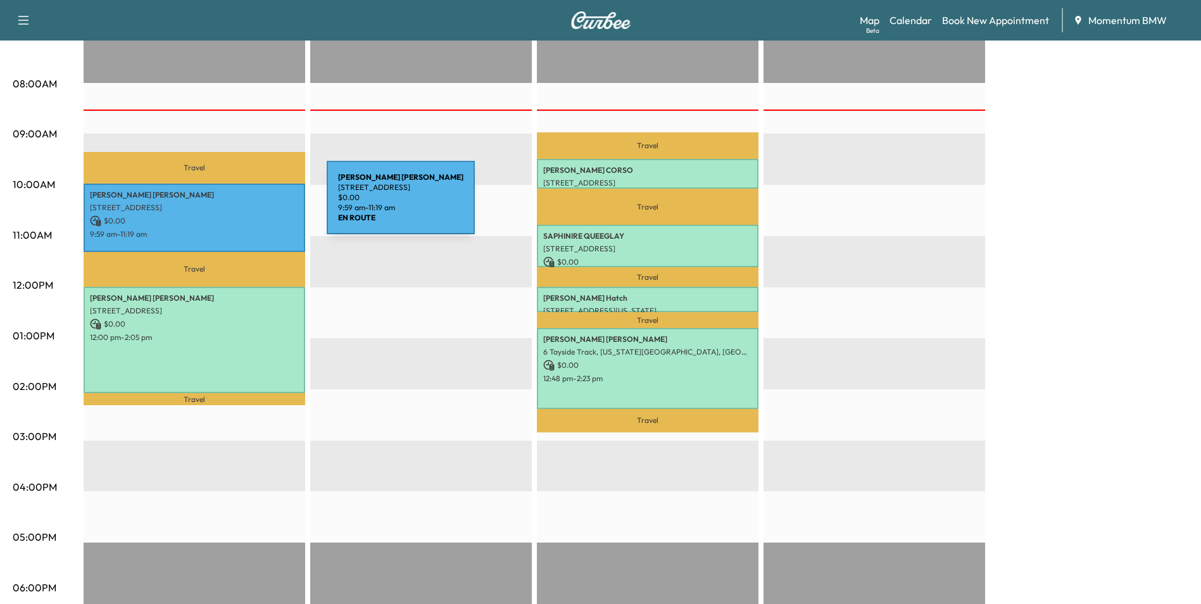
click at [232, 205] on p "[STREET_ADDRESS]" at bounding box center [194, 208] width 209 height 10
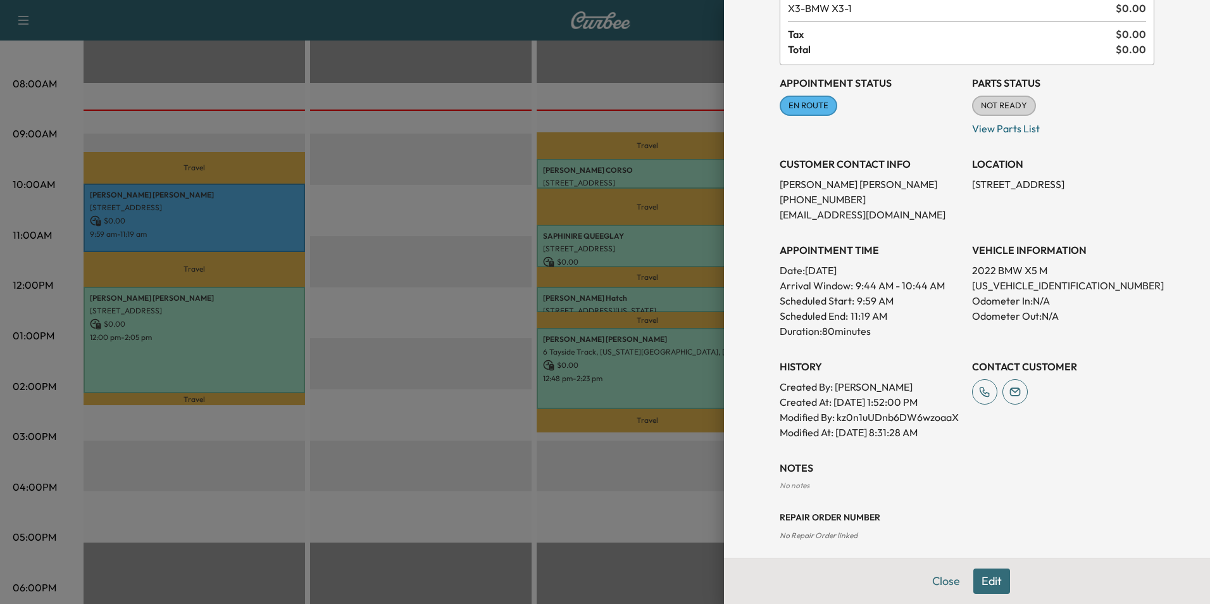
scroll to position [153, 0]
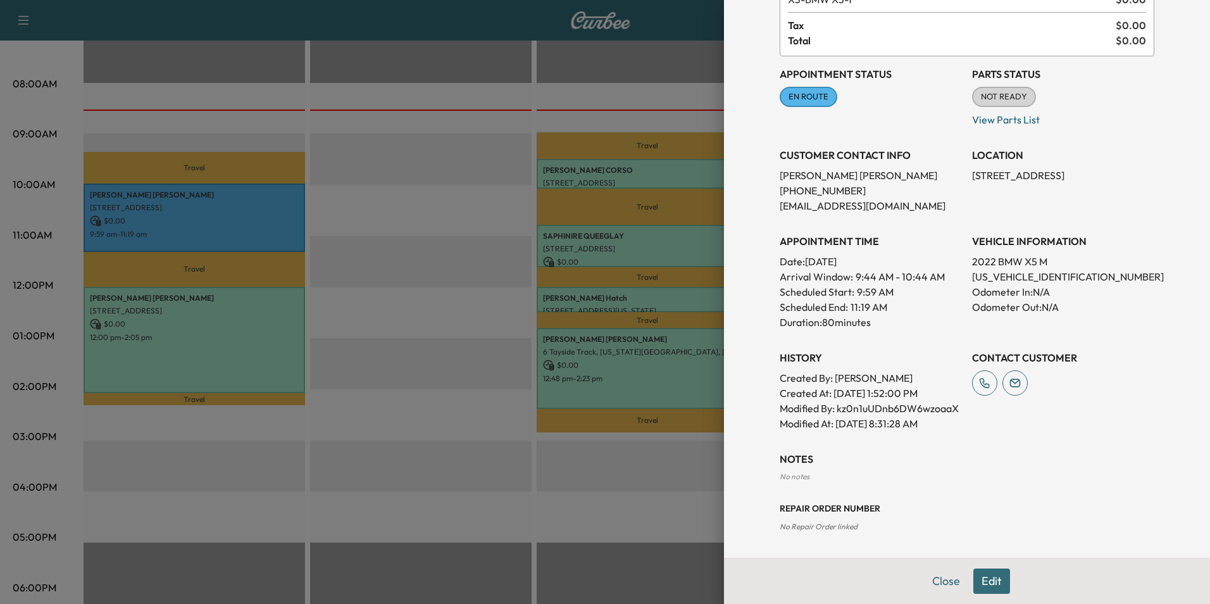
click at [985, 583] on button "Edit" at bounding box center [991, 580] width 37 height 25
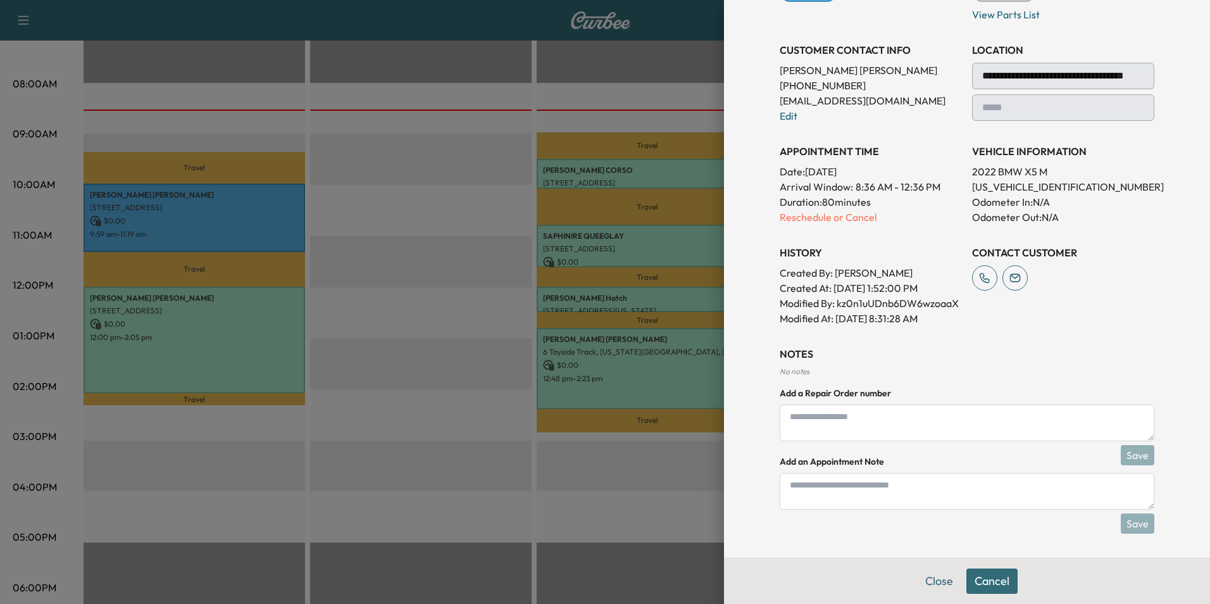
scroll to position [260, 0]
click at [891, 496] on textarea at bounding box center [967, 490] width 375 height 37
type textarea "*****"
click at [1123, 521] on button "Save" at bounding box center [1138, 522] width 34 height 20
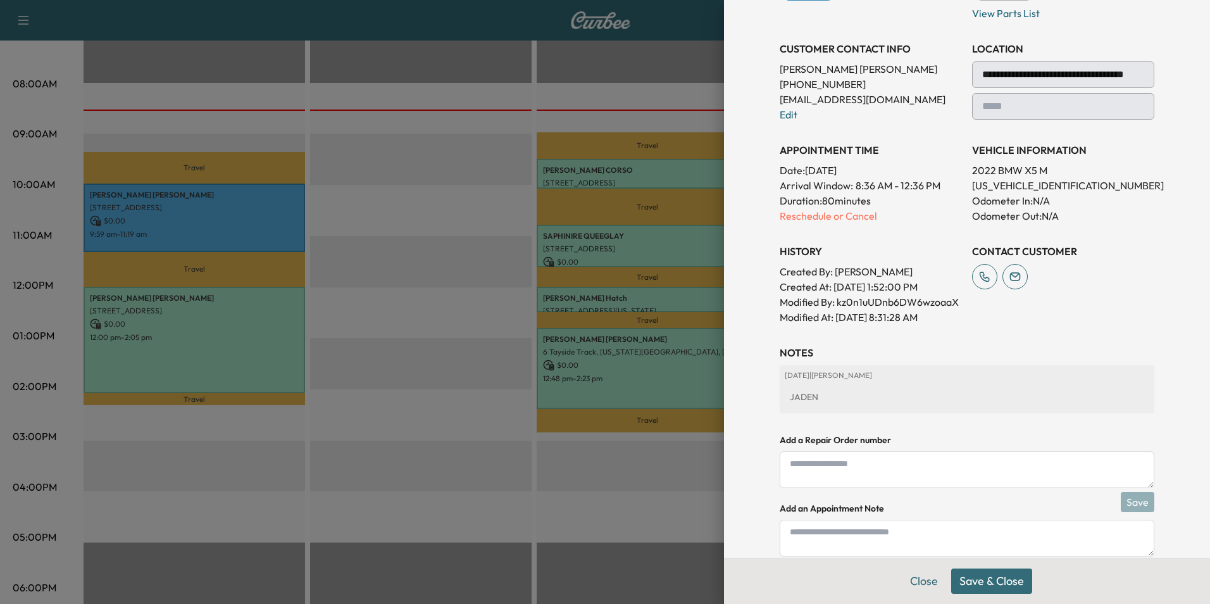
click at [991, 582] on button "Save & Close" at bounding box center [991, 580] width 81 height 25
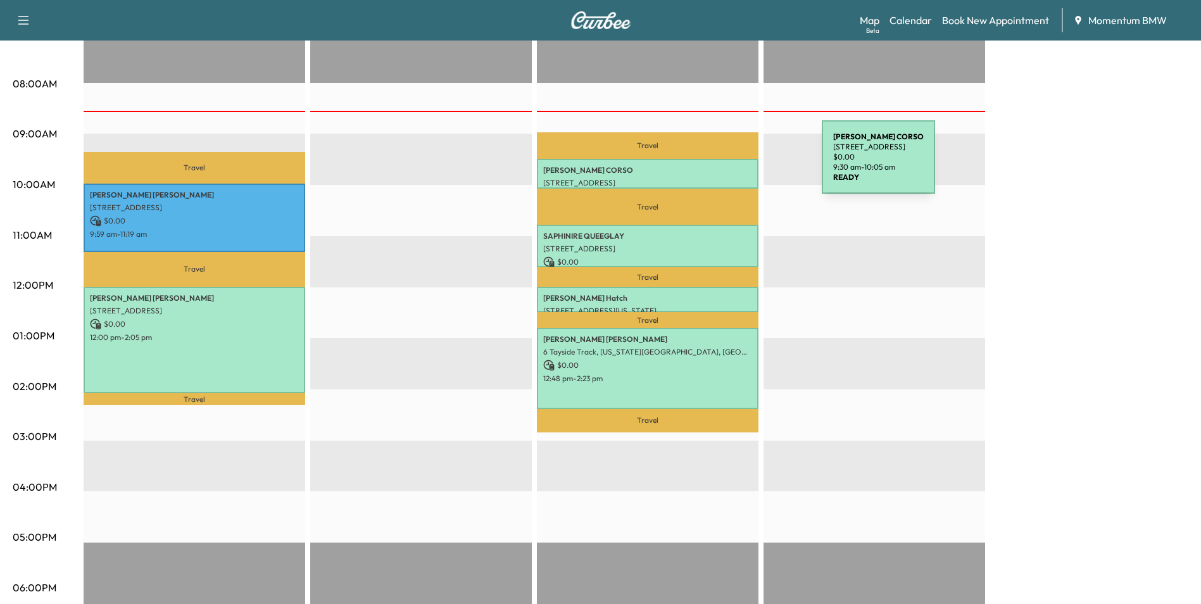
click at [727, 165] on p "[PERSON_NAME]" at bounding box center [647, 170] width 209 height 10
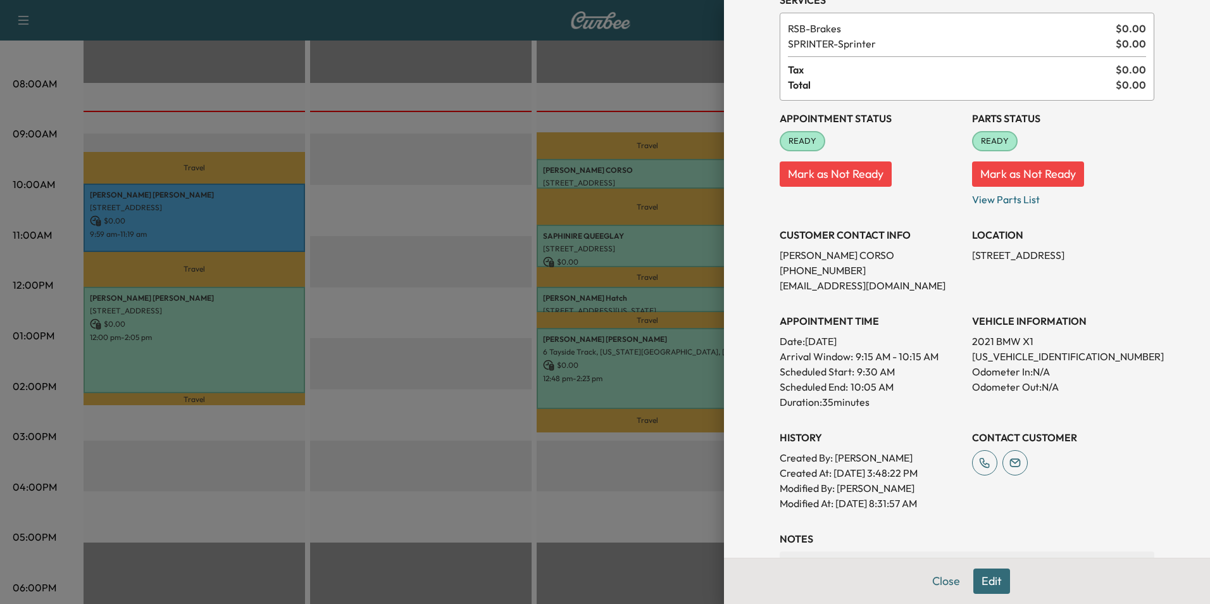
scroll to position [127, 0]
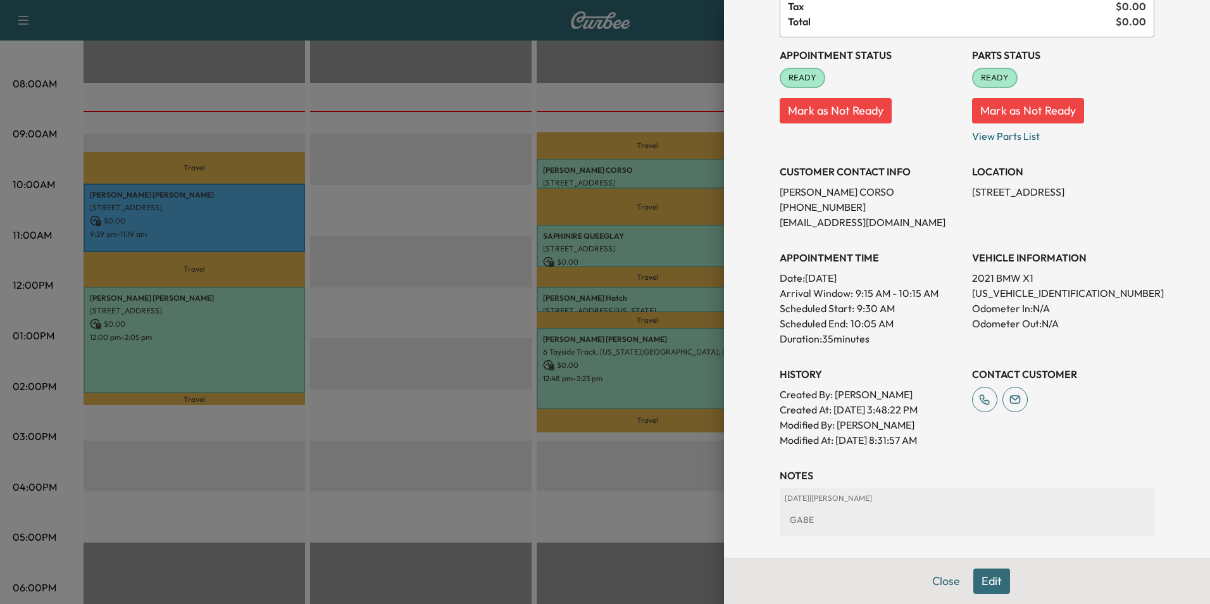
drag, startPoint x: 1070, startPoint y: 189, endPoint x: 962, endPoint y: 191, distance: 108.2
click at [962, 191] on div "Appointment Status READY Mark as Not Ready Parts Status READY Mark as Not Ready…" at bounding box center [967, 242] width 375 height 410
drag, startPoint x: 962, startPoint y: 191, endPoint x: 1029, endPoint y: 190, distance: 67.1
copy p "[STREET_ADDRESS],"
click at [937, 582] on button "Close" at bounding box center [946, 580] width 44 height 25
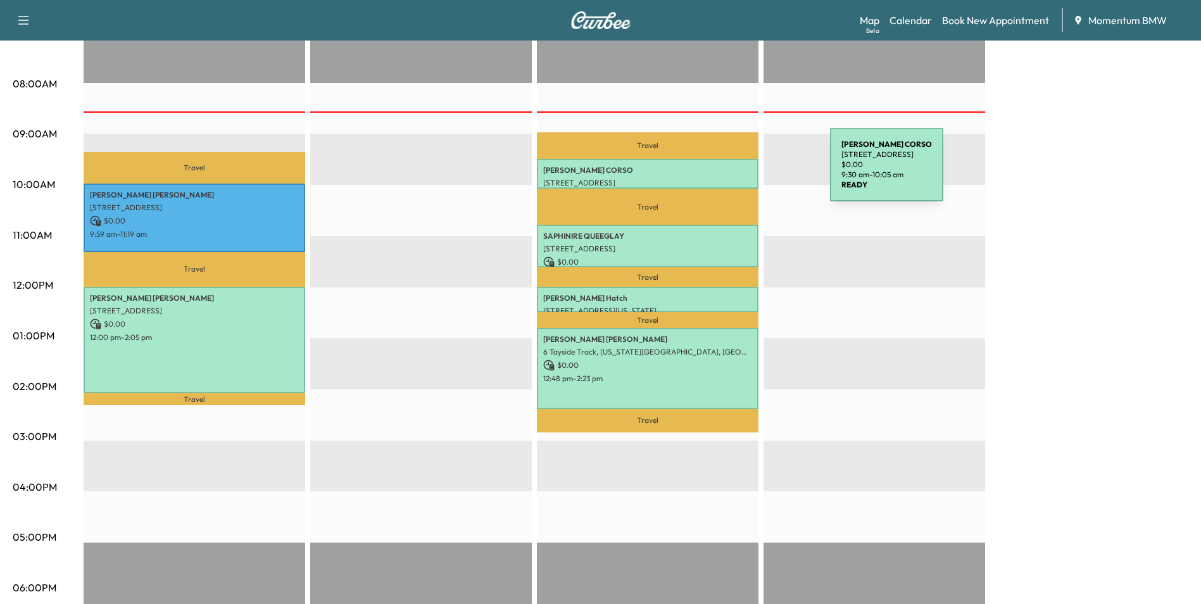
click at [735, 172] on p "[PERSON_NAME]" at bounding box center [647, 170] width 209 height 10
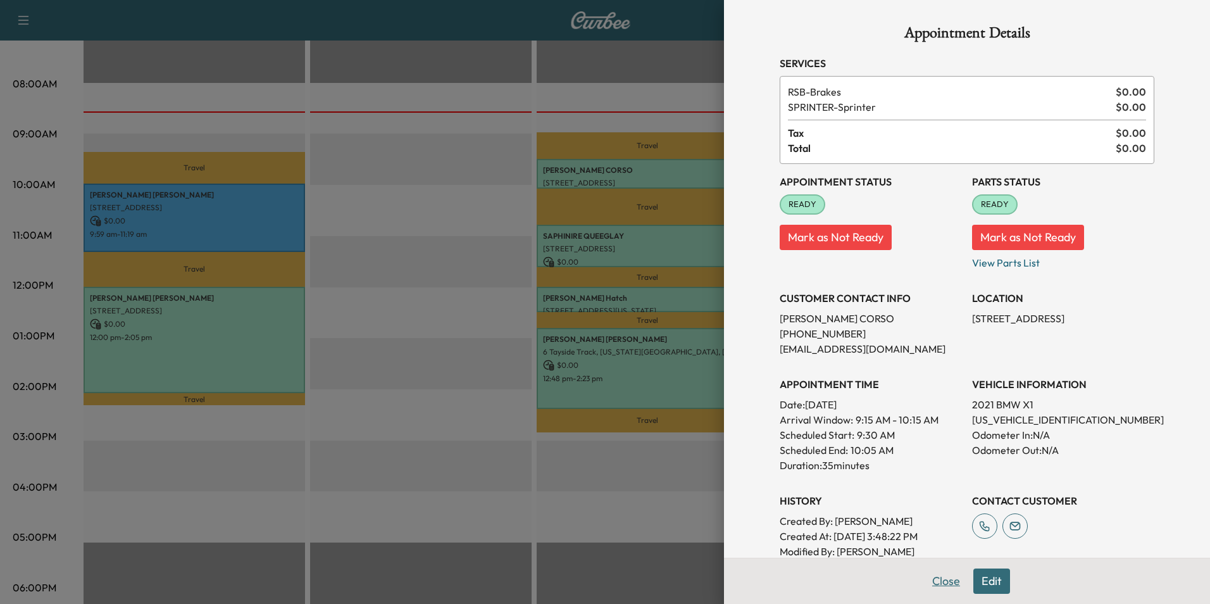
click at [936, 581] on button "Close" at bounding box center [946, 580] width 44 height 25
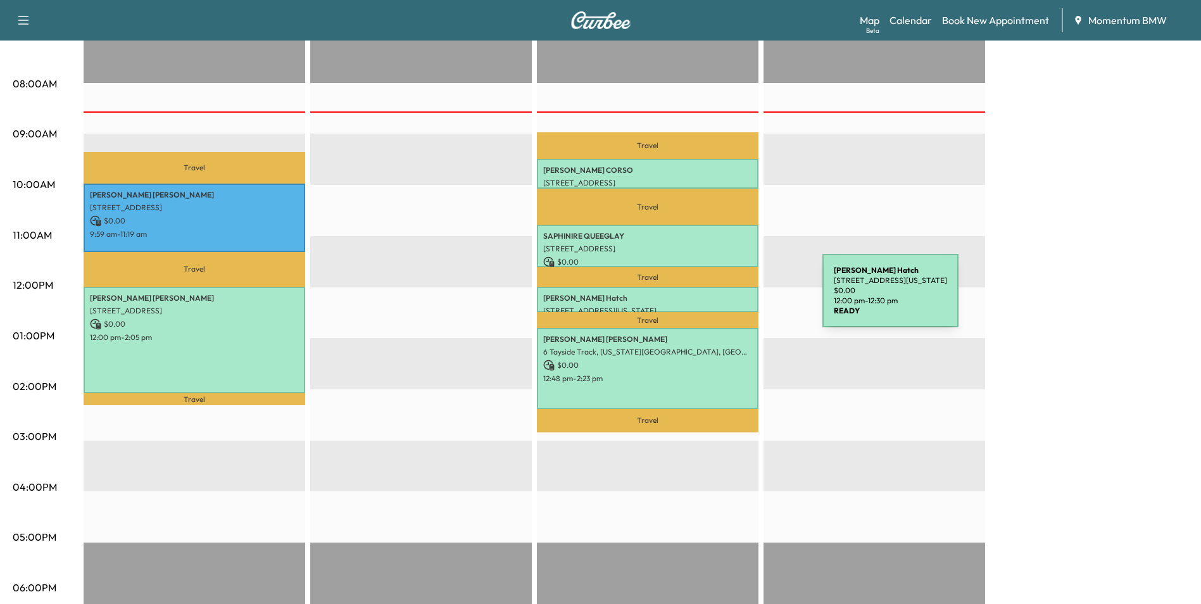
click at [727, 298] on p "[PERSON_NAME]" at bounding box center [647, 298] width 209 height 10
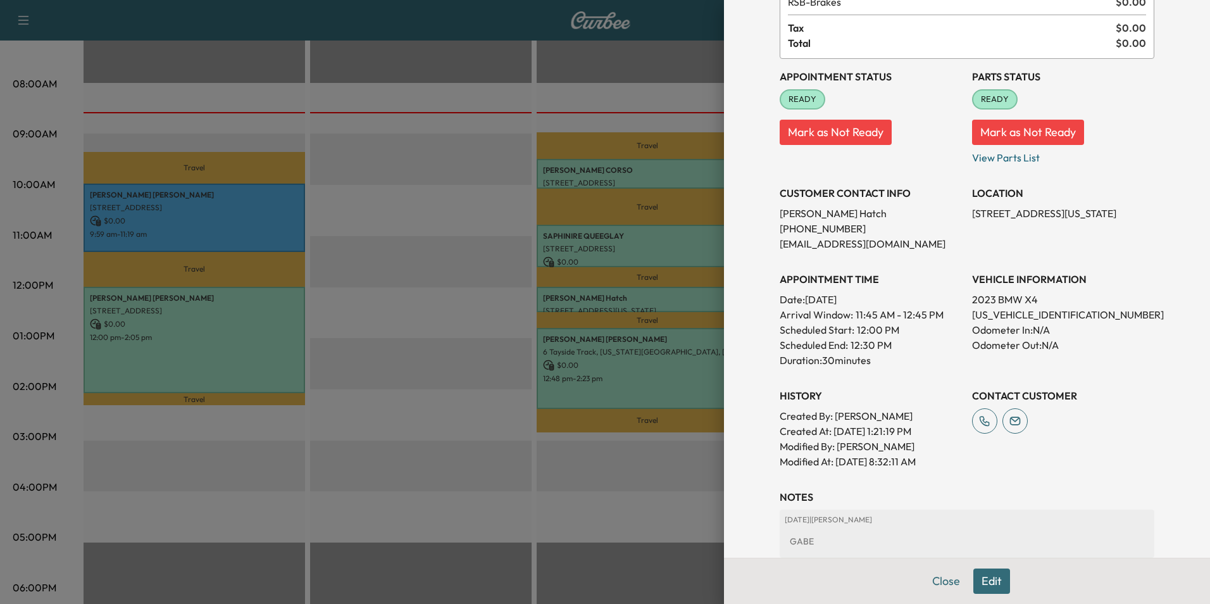
scroll to position [176, 0]
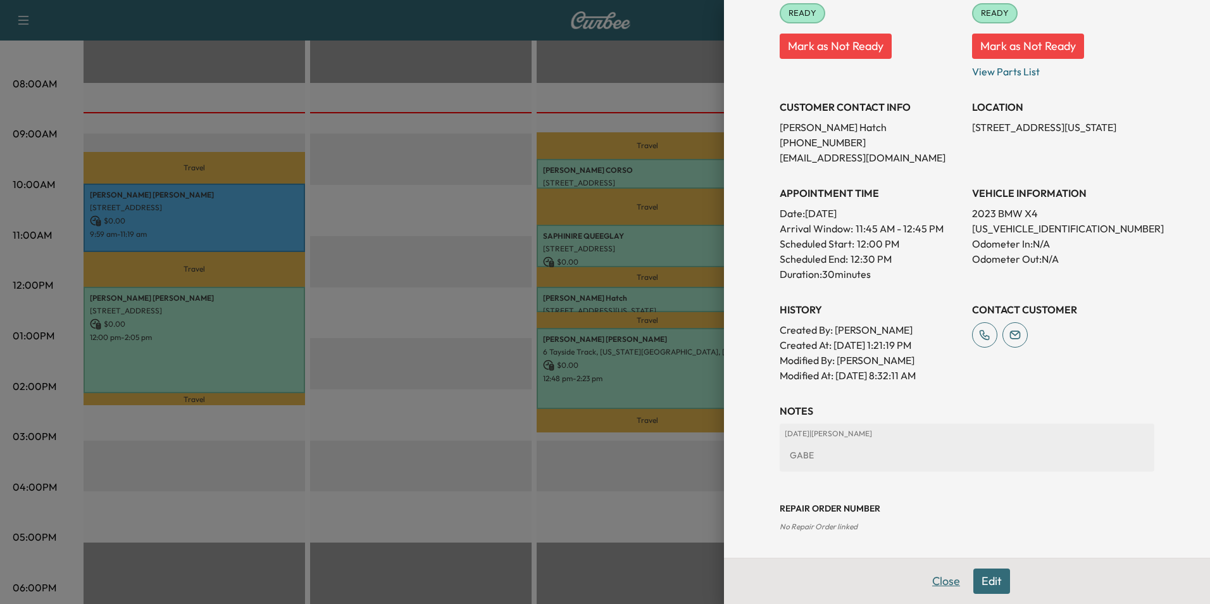
click at [939, 579] on button "Close" at bounding box center [946, 580] width 44 height 25
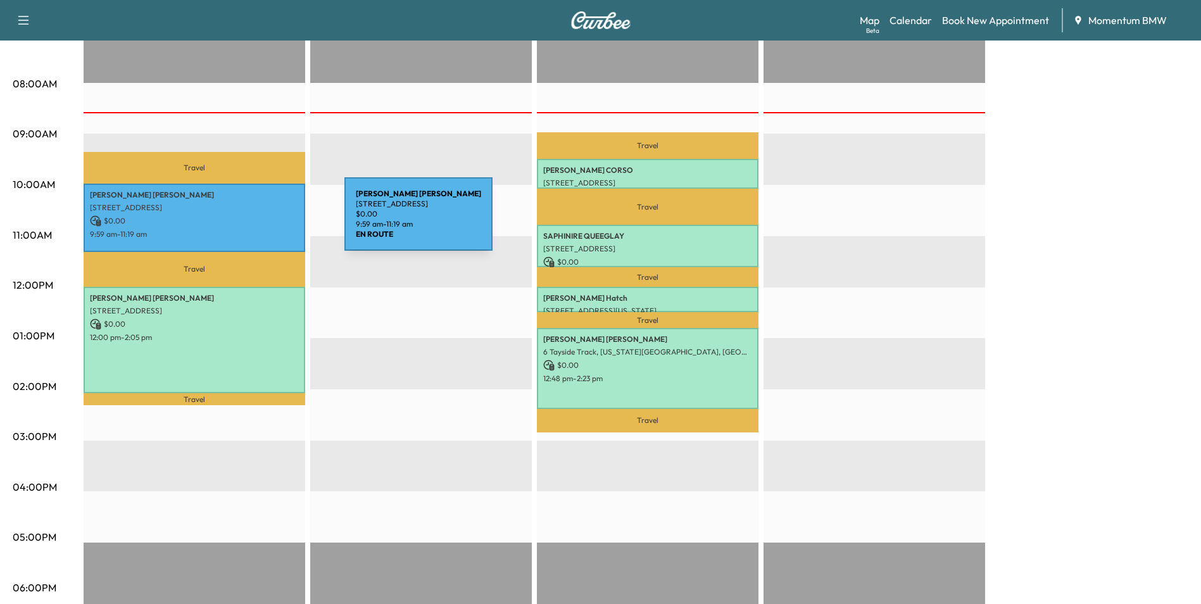
click at [249, 222] on p "$ 0.00" at bounding box center [194, 220] width 209 height 11
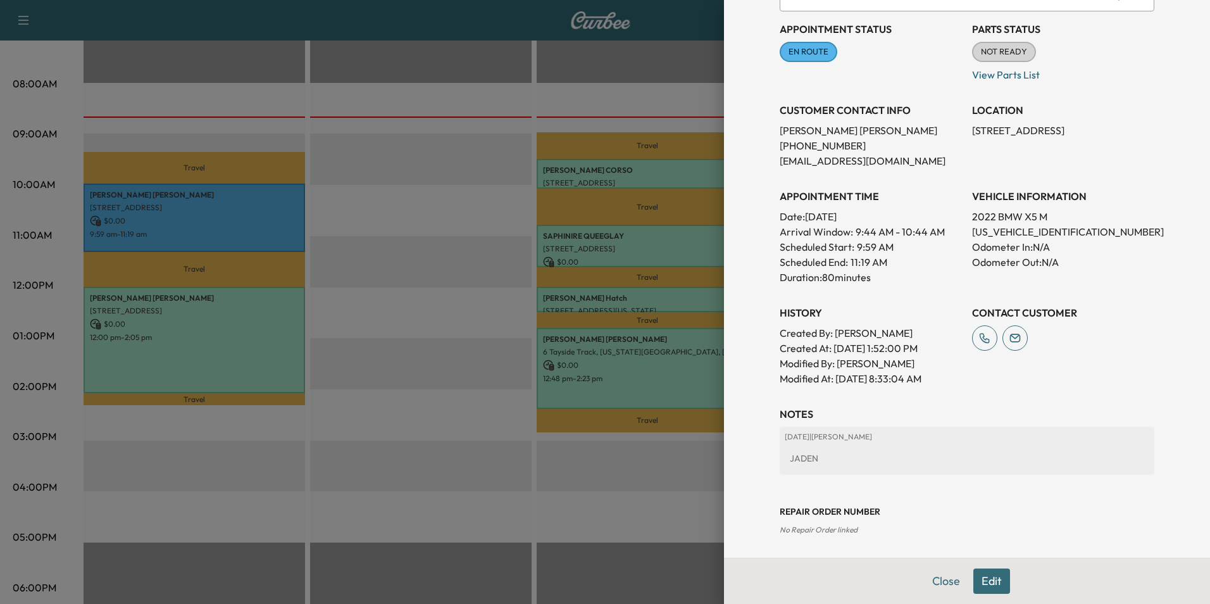
scroll to position [201, 0]
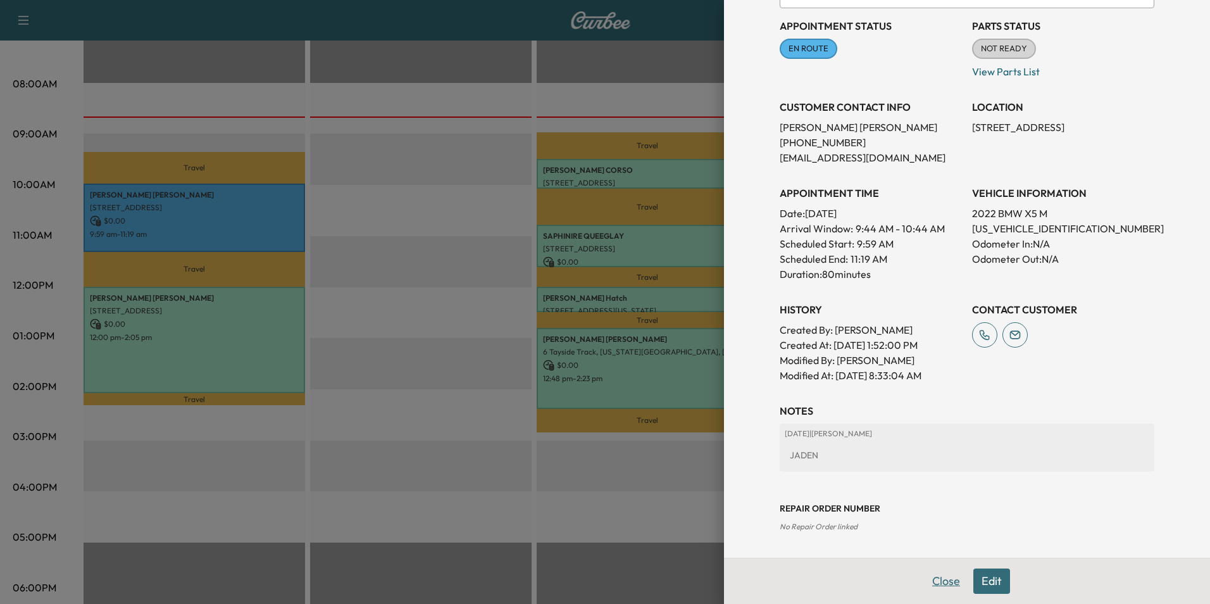
click at [940, 584] on button "Close" at bounding box center [946, 580] width 44 height 25
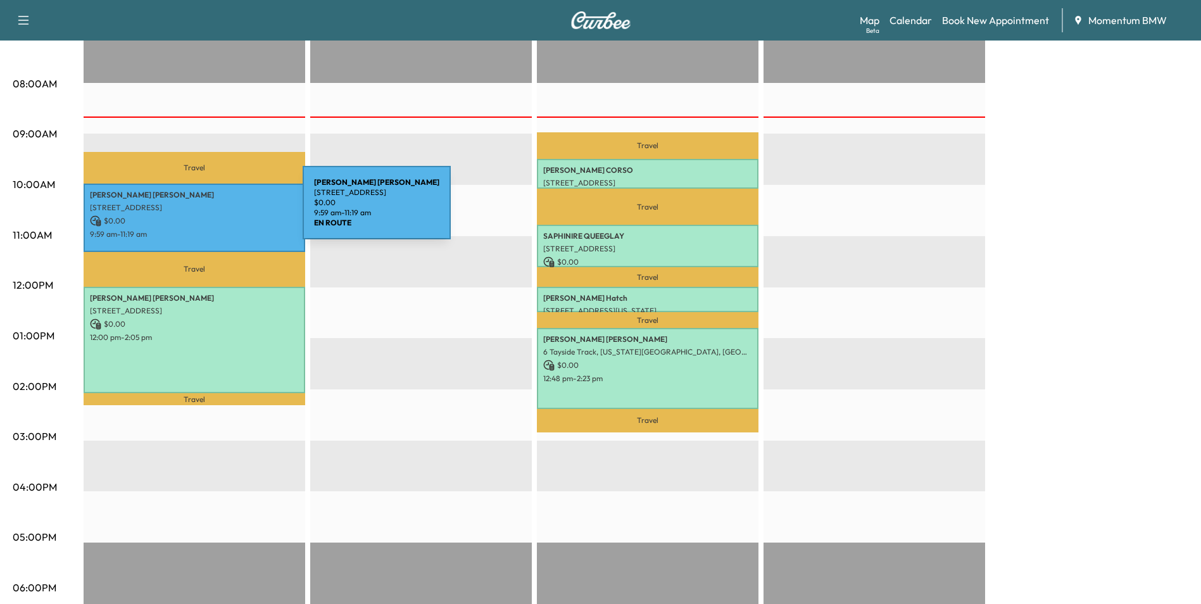
click at [208, 210] on p "[STREET_ADDRESS]" at bounding box center [194, 208] width 209 height 10
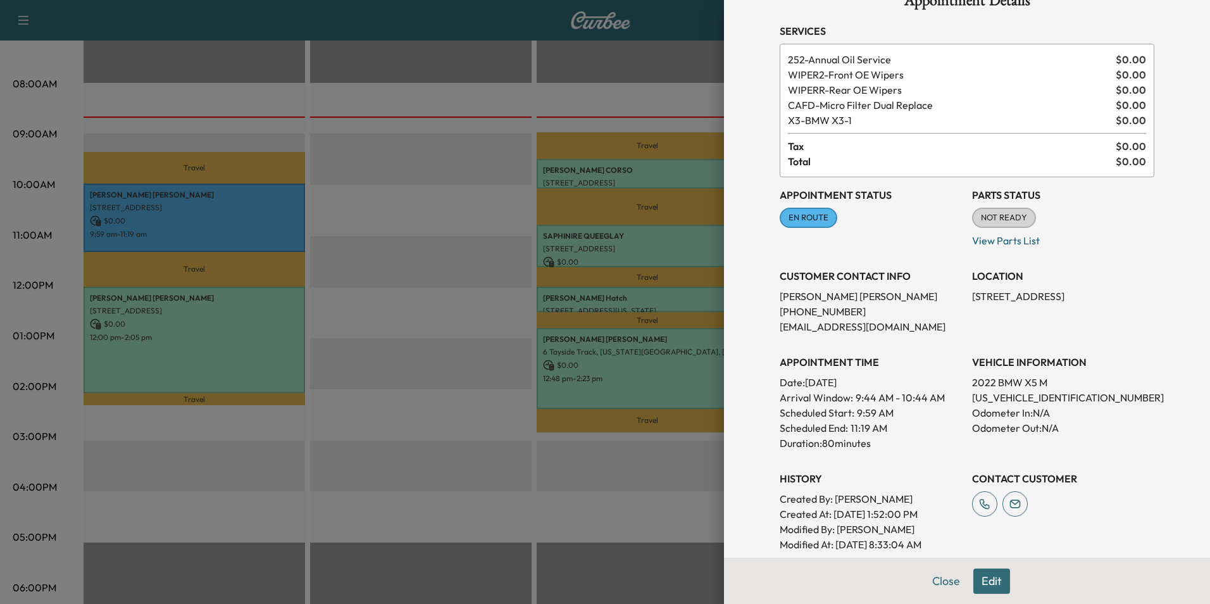
scroll to position [63, 0]
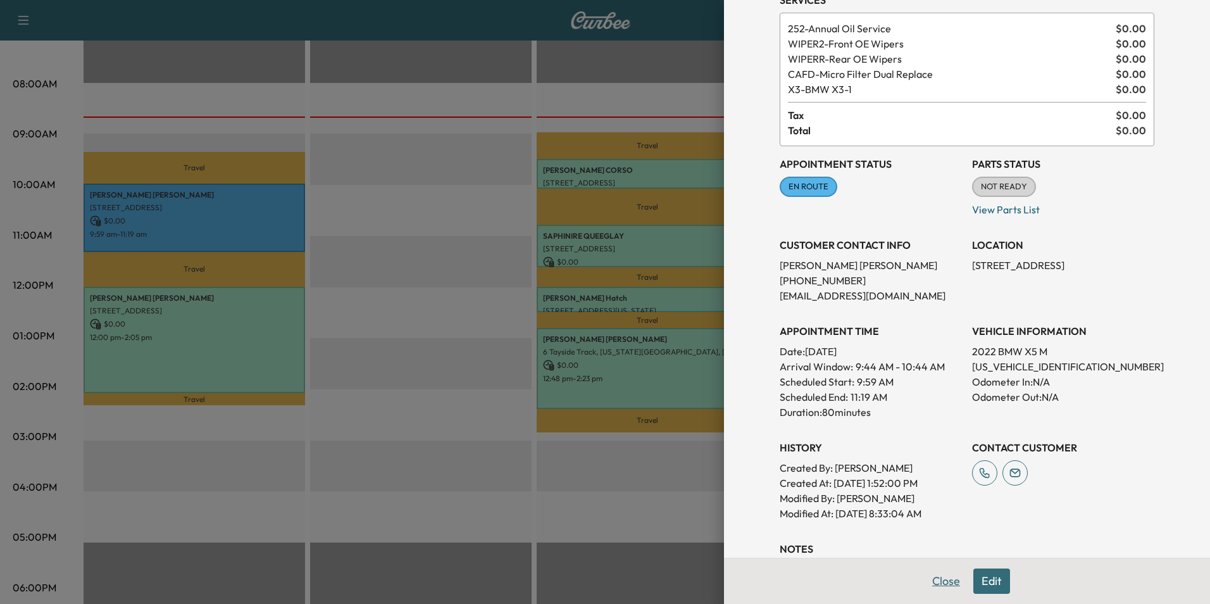
click at [939, 573] on button "Close" at bounding box center [946, 580] width 44 height 25
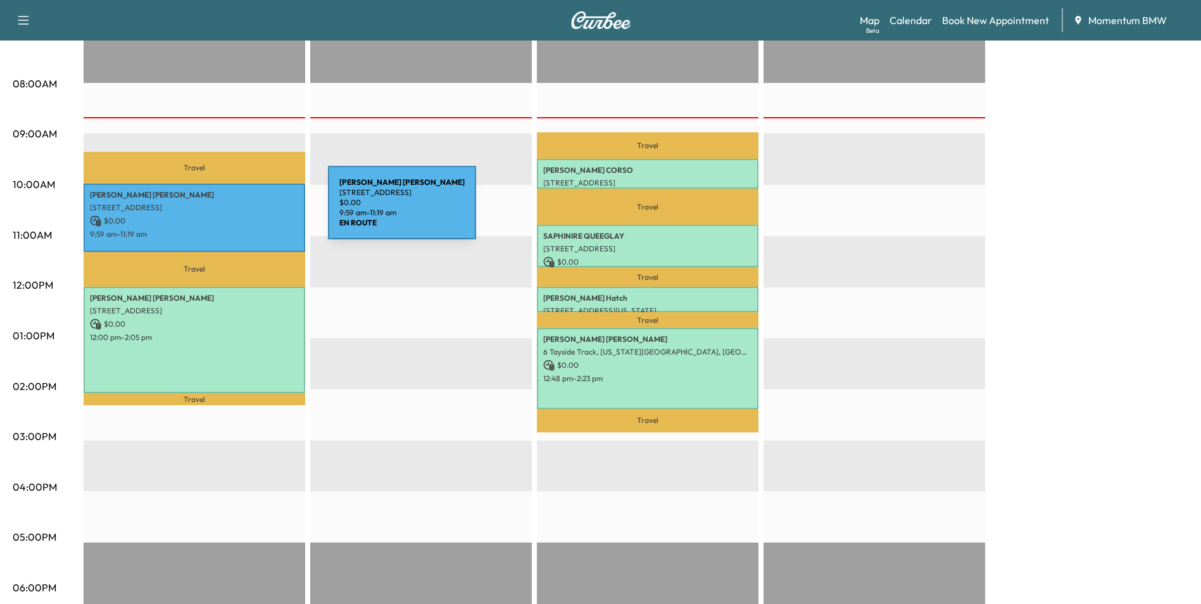
click at [233, 210] on p "[STREET_ADDRESS]" at bounding box center [194, 208] width 209 height 10
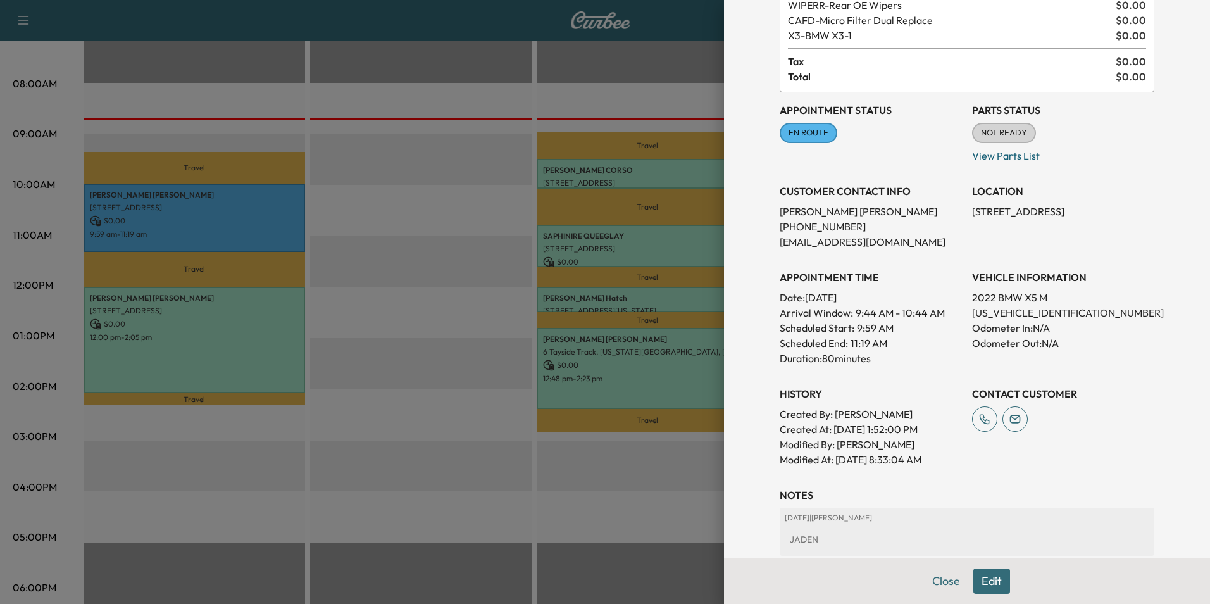
scroll to position [127, 0]
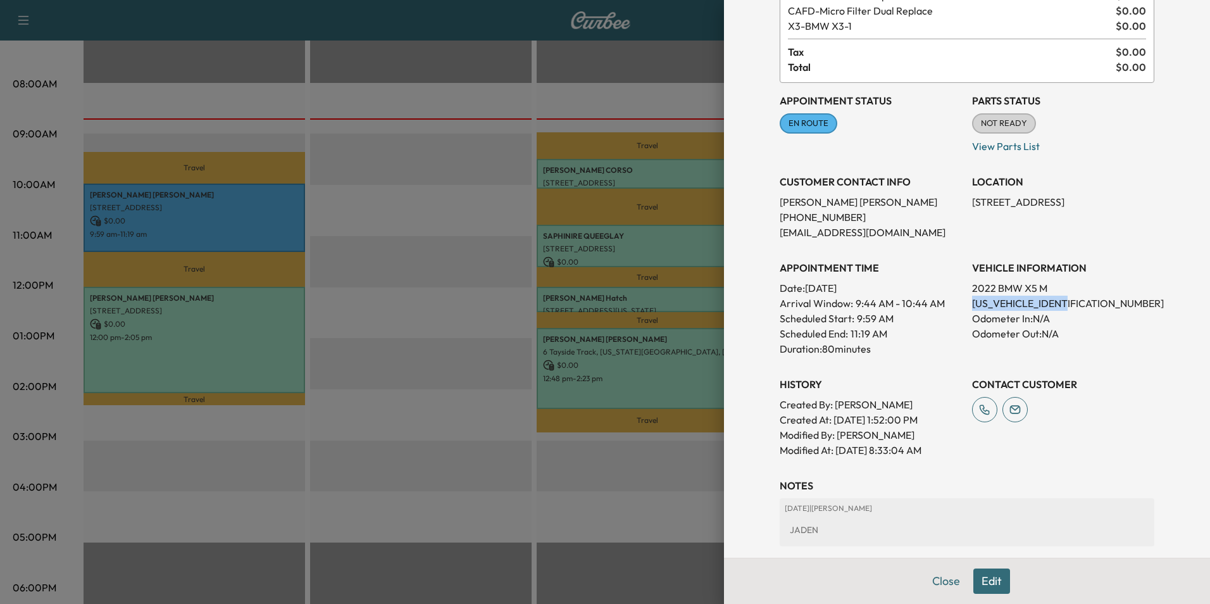
drag, startPoint x: 1074, startPoint y: 304, endPoint x: 963, endPoint y: 300, distance: 111.5
click at [972, 300] on p "[US_VEHICLE_IDENTIFICATION_NUMBER]" at bounding box center [1063, 303] width 182 height 15
drag, startPoint x: 963, startPoint y: 300, endPoint x: 1055, endPoint y: 304, distance: 92.5
copy p "[US_VEHICLE_IDENTIFICATION_NUMBER]"
drag, startPoint x: 1059, startPoint y: 200, endPoint x: 963, endPoint y: 201, distance: 96.2
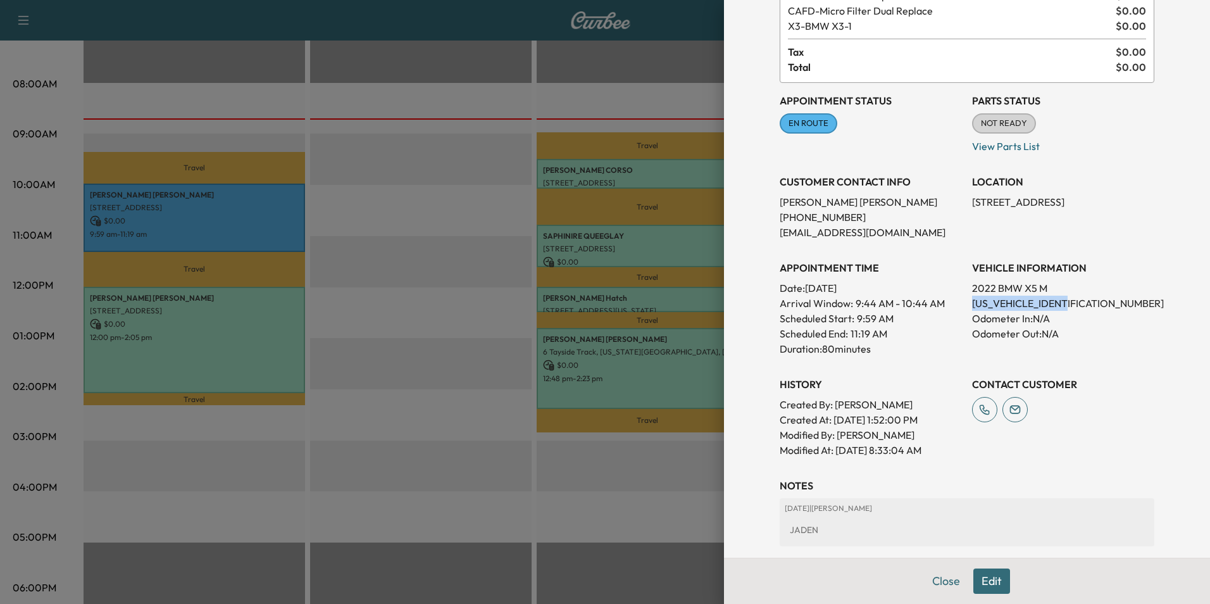
click at [972, 201] on p "[STREET_ADDRESS]" at bounding box center [1063, 201] width 182 height 15
drag, startPoint x: 963, startPoint y: 201, endPoint x: 1028, endPoint y: 204, distance: 65.2
copy p "[STREET_ADDRESS][PERSON_NAME],"
click at [941, 585] on button "Close" at bounding box center [946, 580] width 44 height 25
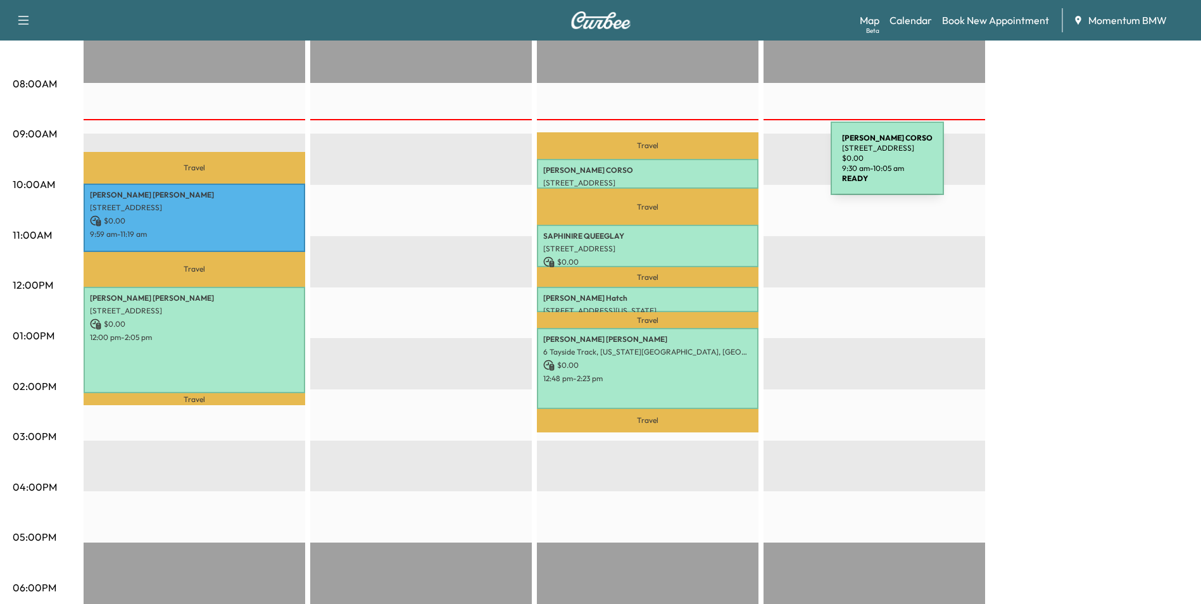
click at [735, 166] on p "[PERSON_NAME]" at bounding box center [647, 170] width 209 height 10
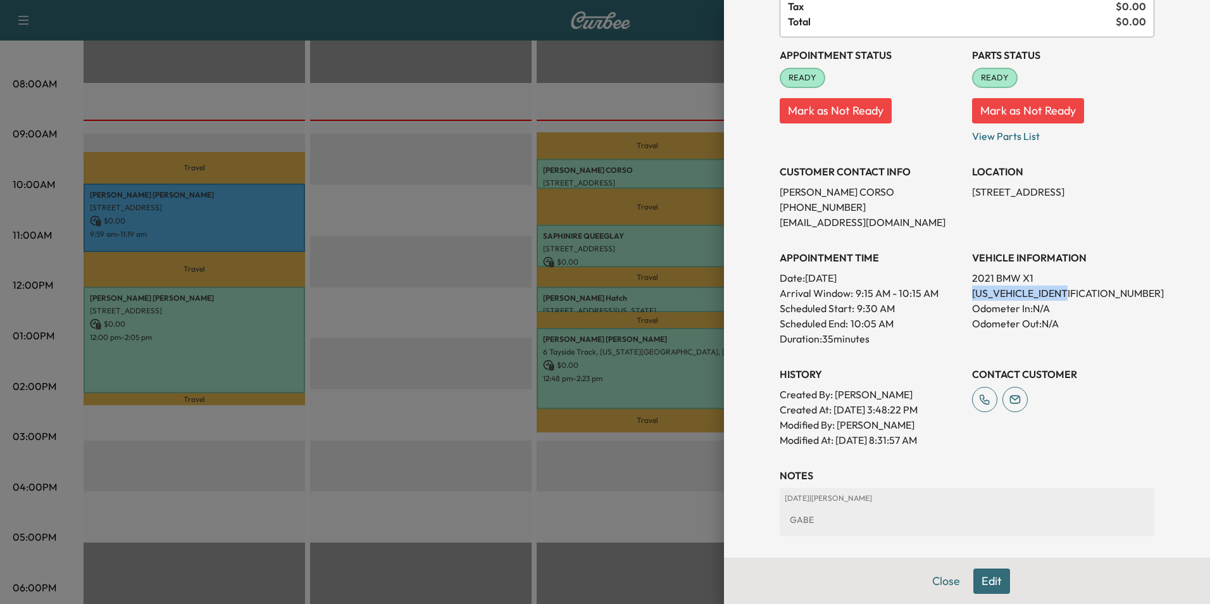
drag, startPoint x: 1068, startPoint y: 294, endPoint x: 965, endPoint y: 297, distance: 103.2
click at [972, 297] on p "[US_VEHICLE_IDENTIFICATION_NUMBER]" at bounding box center [1063, 292] width 182 height 15
drag, startPoint x: 965, startPoint y: 297, endPoint x: 1044, endPoint y: 294, distance: 79.2
copy p "[US_VEHICLE_IDENTIFICATION_NUMBER]"
drag, startPoint x: 1129, startPoint y: 261, endPoint x: 1085, endPoint y: 226, distance: 55.8
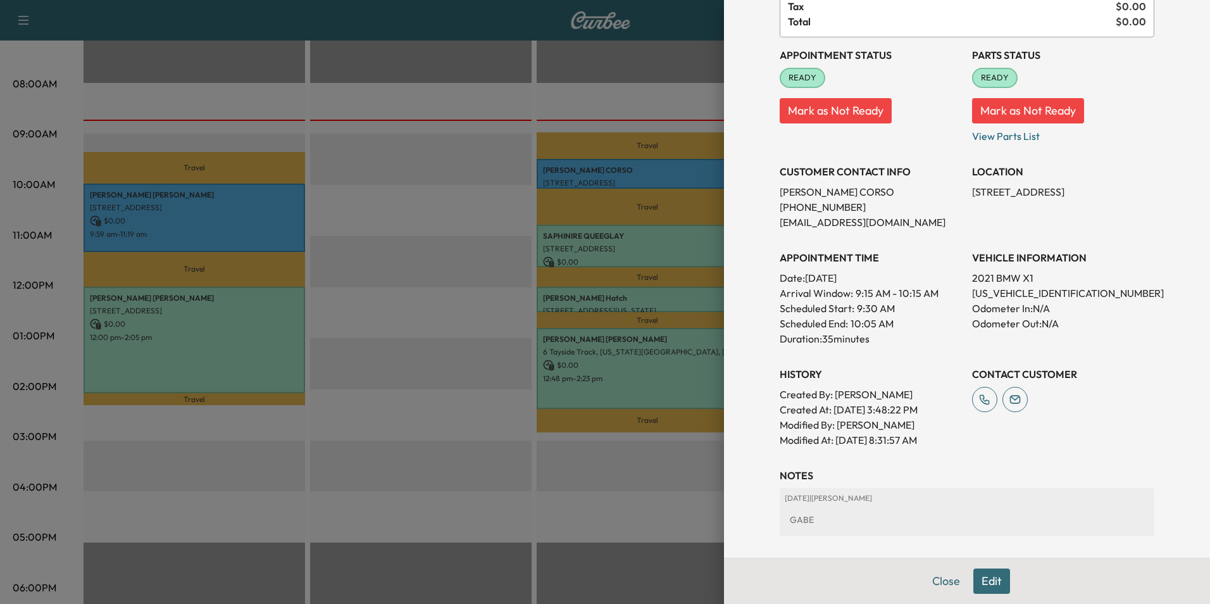
click at [1124, 257] on h3 "VEHICLE INFORMATION" at bounding box center [1063, 257] width 182 height 15
drag, startPoint x: 1068, startPoint y: 192, endPoint x: 964, endPoint y: 193, distance: 104.4
click at [972, 193] on p "[STREET_ADDRESS]" at bounding box center [1063, 191] width 182 height 15
drag, startPoint x: 964, startPoint y: 193, endPoint x: 1037, endPoint y: 194, distance: 73.4
copy p "[STREET_ADDRESS]"
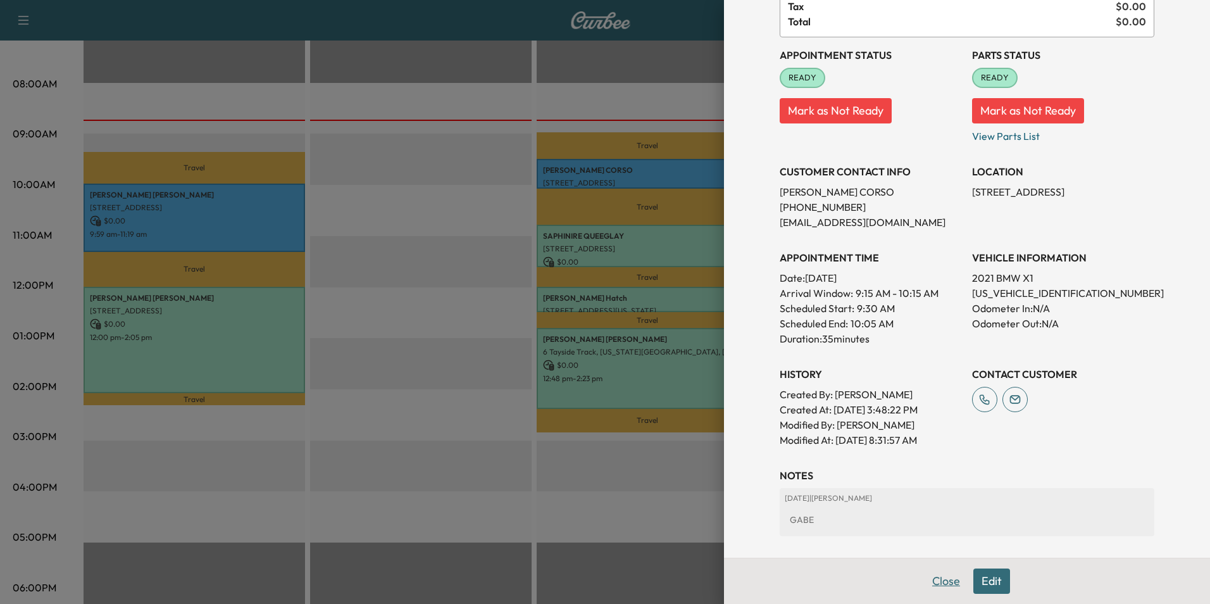
click at [942, 580] on button "Close" at bounding box center [946, 580] width 44 height 25
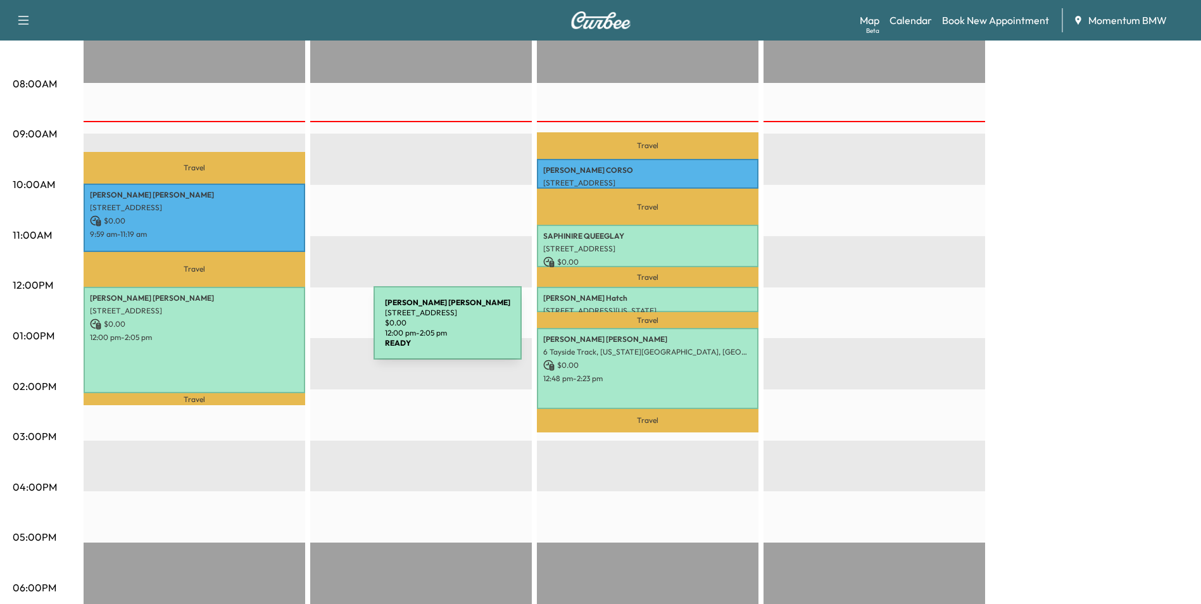
click at [278, 332] on p "12:00 pm - 2:05 pm" at bounding box center [194, 337] width 209 height 10
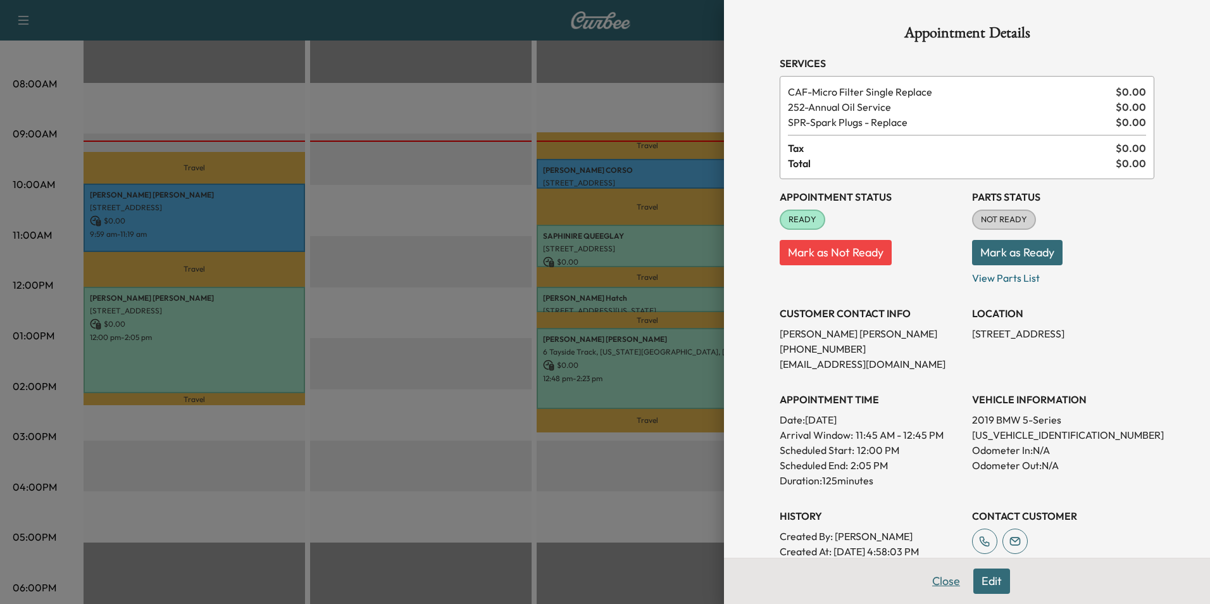
click at [937, 577] on button "Close" at bounding box center [946, 580] width 44 height 25
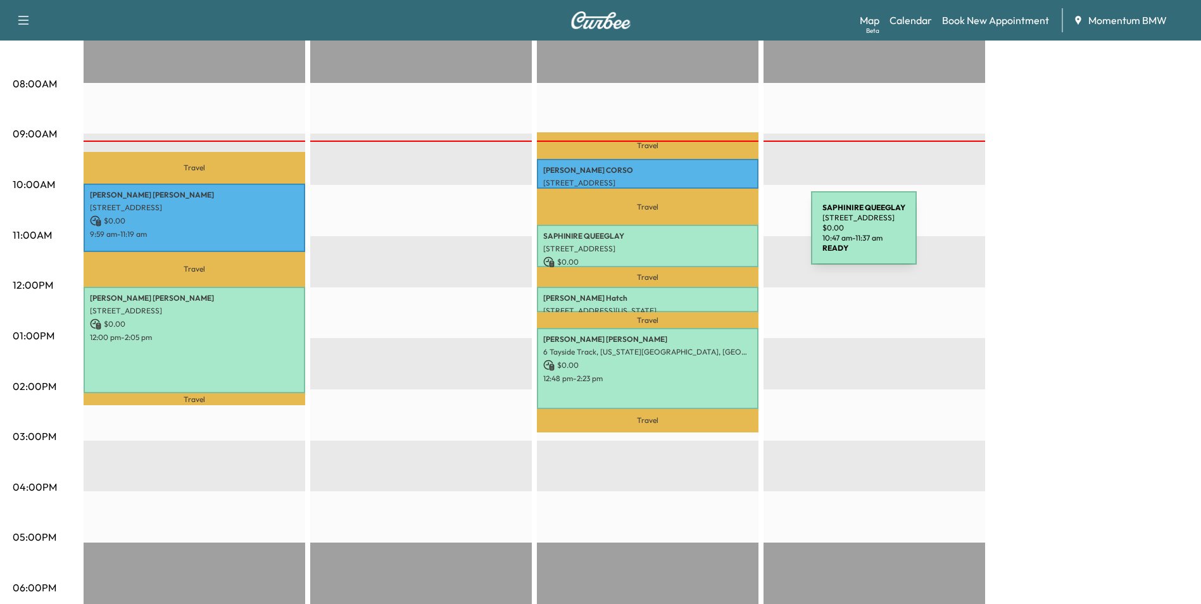
click at [723, 235] on p "SAPHINIRE QUEEGLAY" at bounding box center [647, 236] width 209 height 10
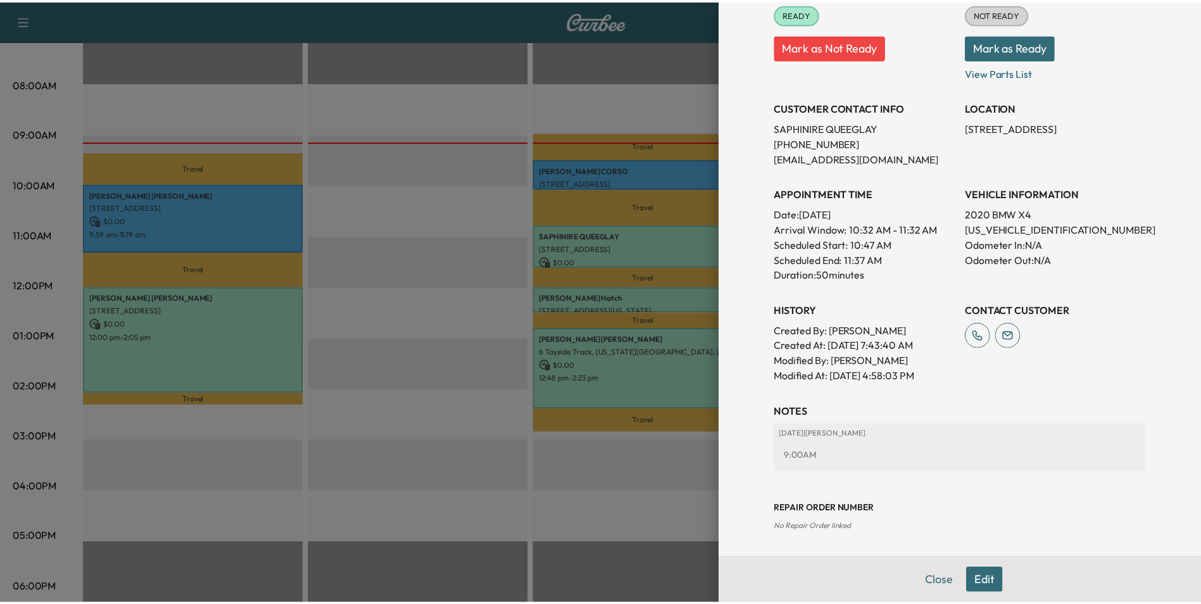
scroll to position [176, 0]
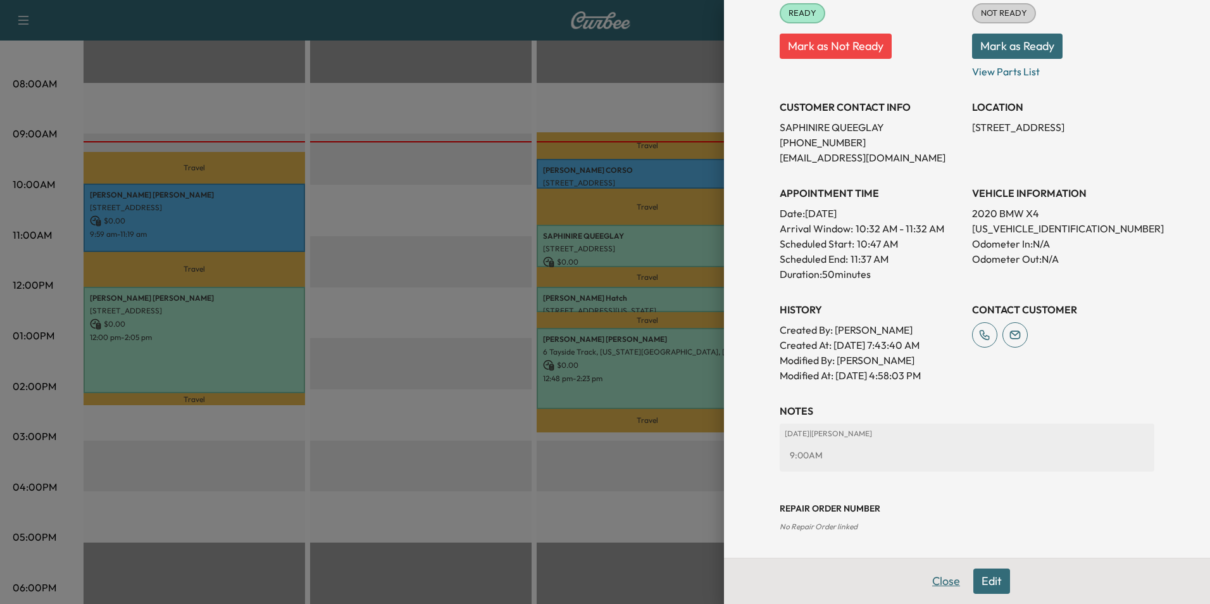
click at [938, 584] on button "Close" at bounding box center [946, 580] width 44 height 25
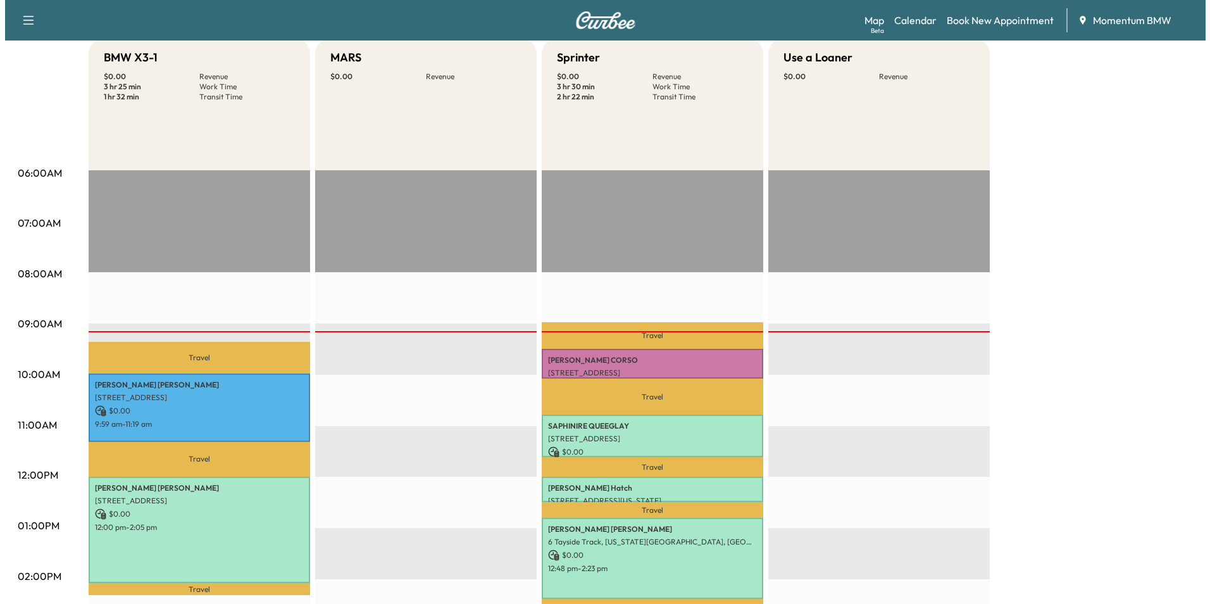
scroll to position [0, 0]
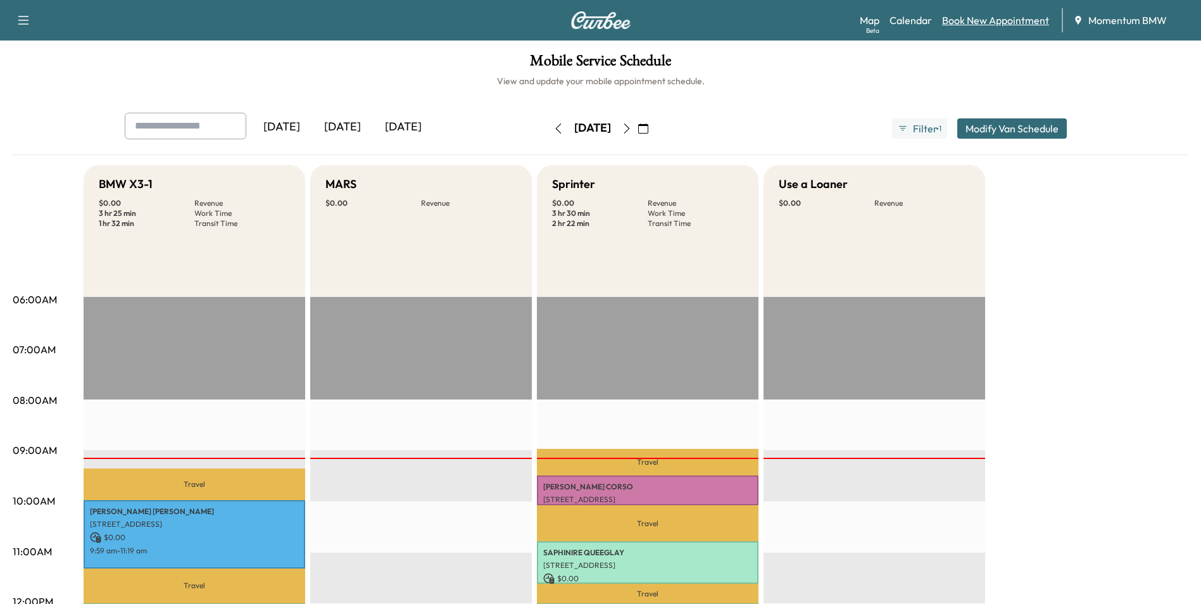
click at [1008, 21] on link "Book New Appointment" at bounding box center [995, 20] width 107 height 15
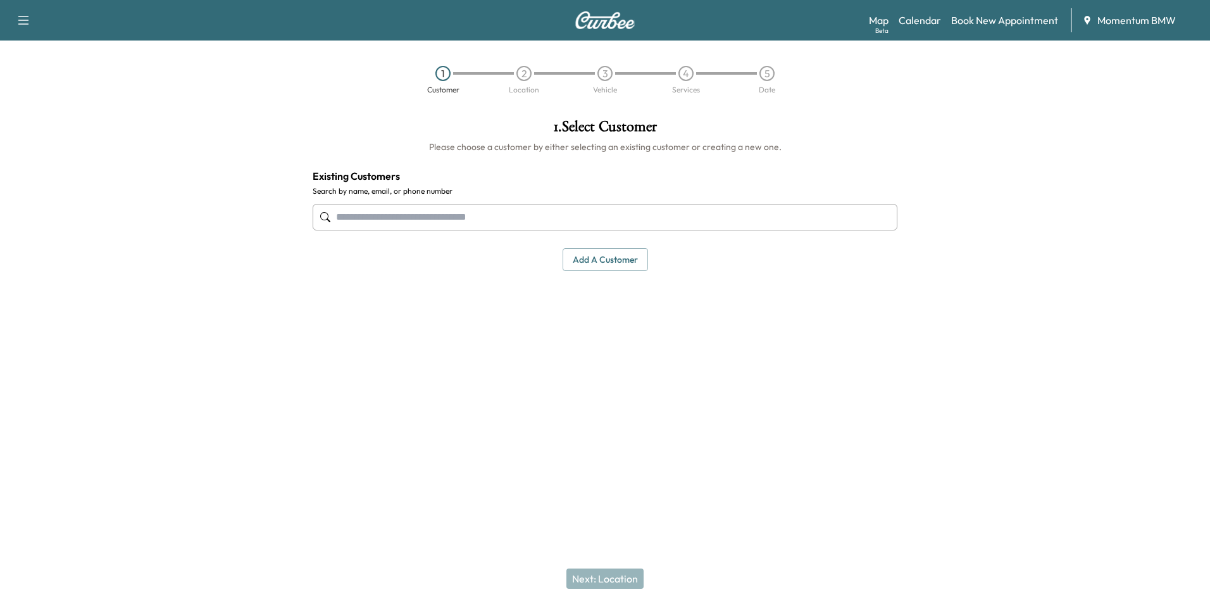
click at [516, 219] on input "text" at bounding box center [605, 217] width 585 height 27
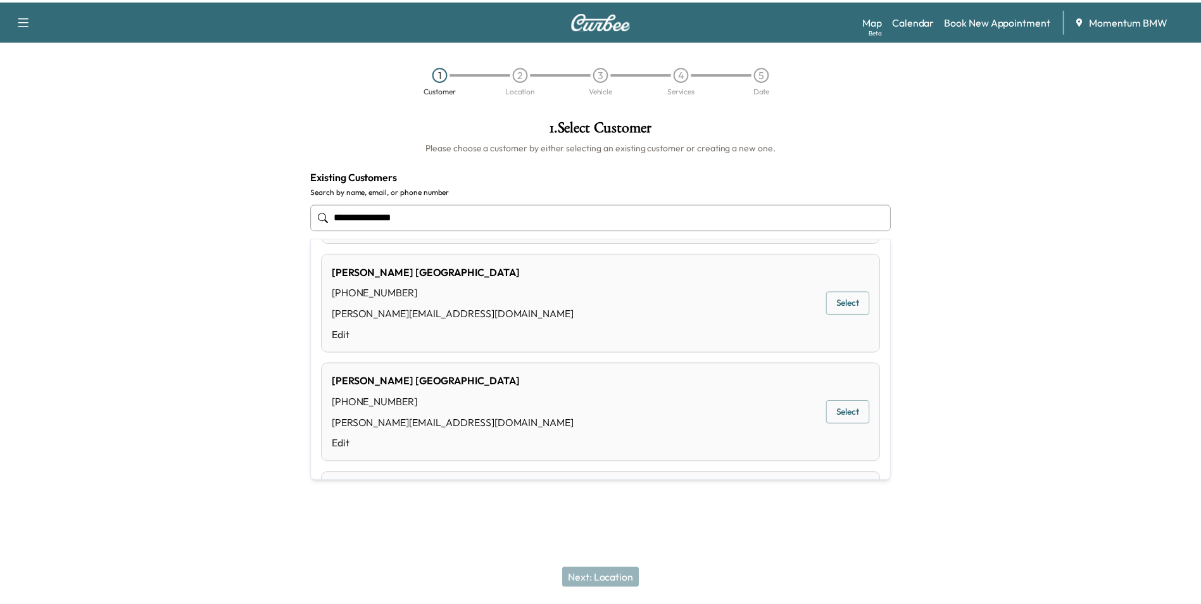
scroll to position [443, 0]
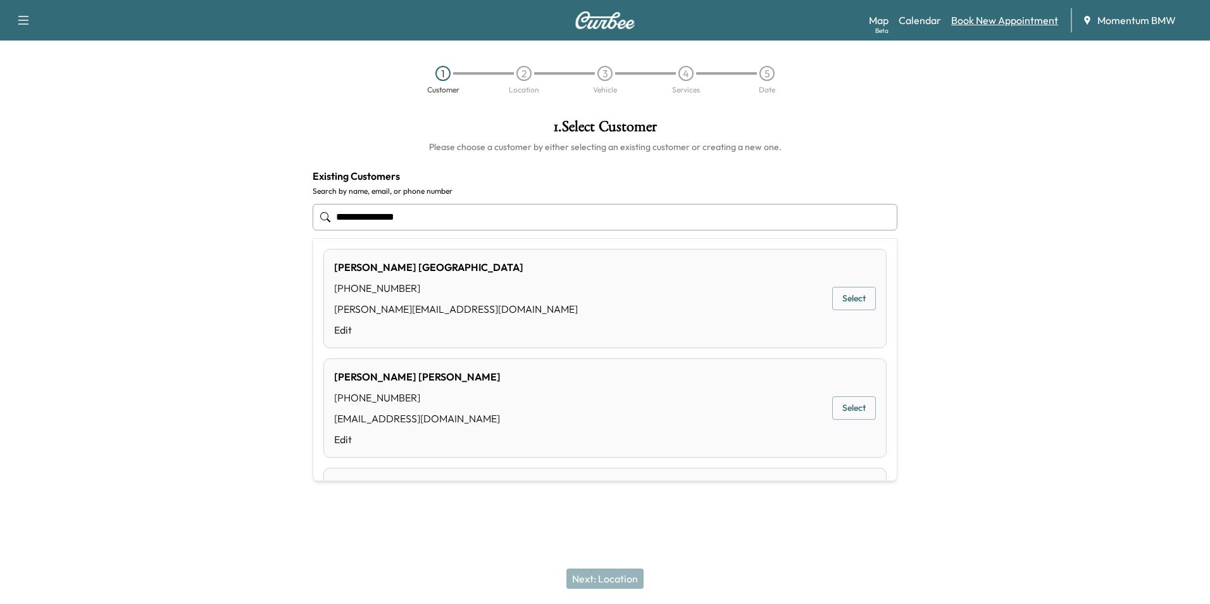
type input "**********"
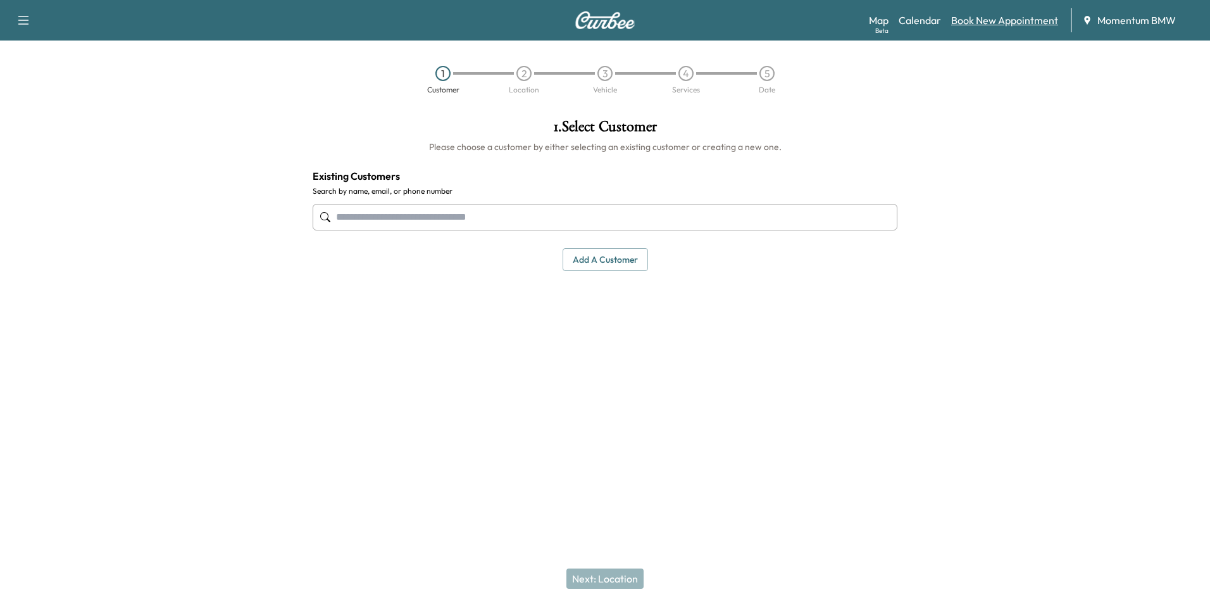
click at [1017, 25] on link "Book New Appointment" at bounding box center [1004, 20] width 107 height 15
click at [615, 262] on button "Add a customer" at bounding box center [605, 259] width 85 height 23
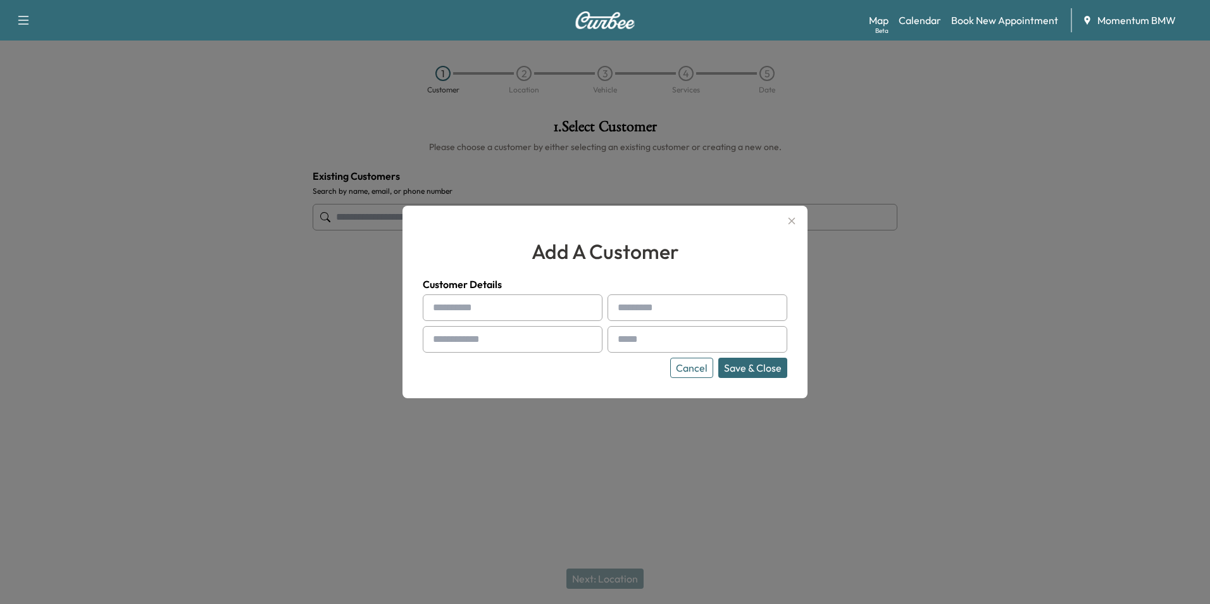
click at [515, 310] on input "text" at bounding box center [513, 307] width 180 height 27
type input "*"
type input "*******"
type input "**********"
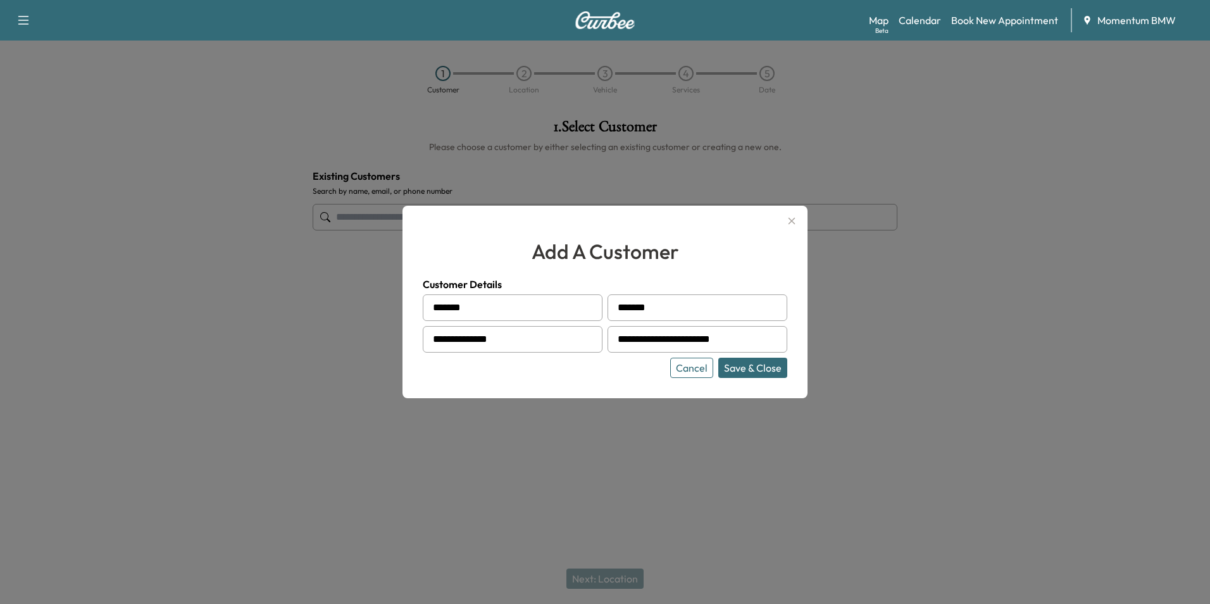
type input "**********"
click at [765, 366] on button "Save & Close" at bounding box center [752, 368] width 69 height 20
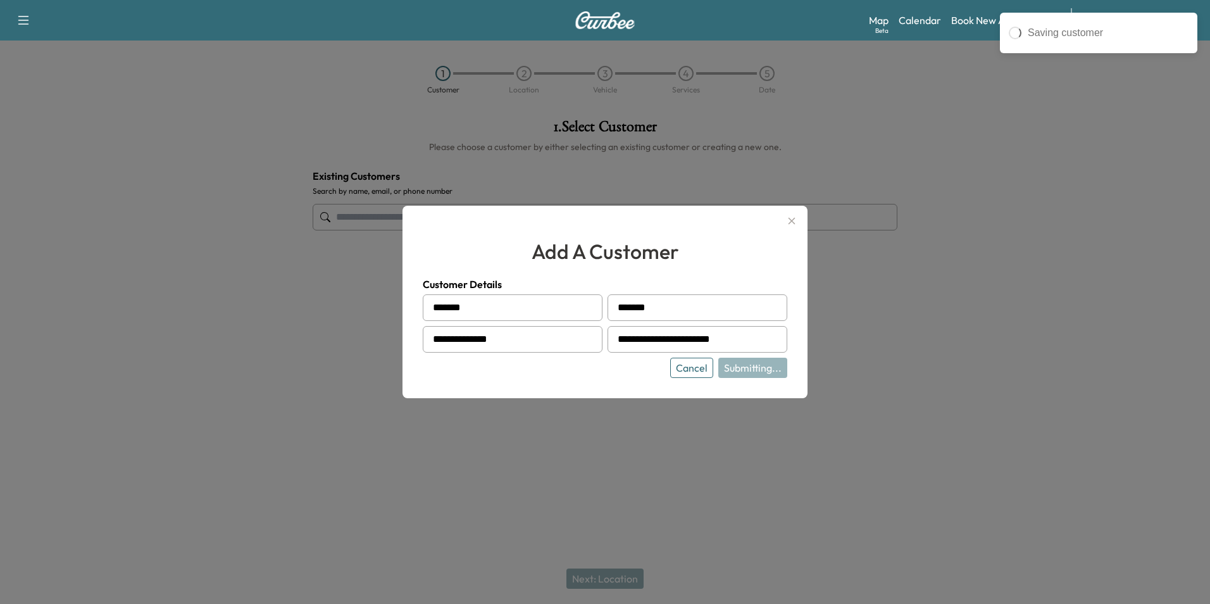
type input "**********"
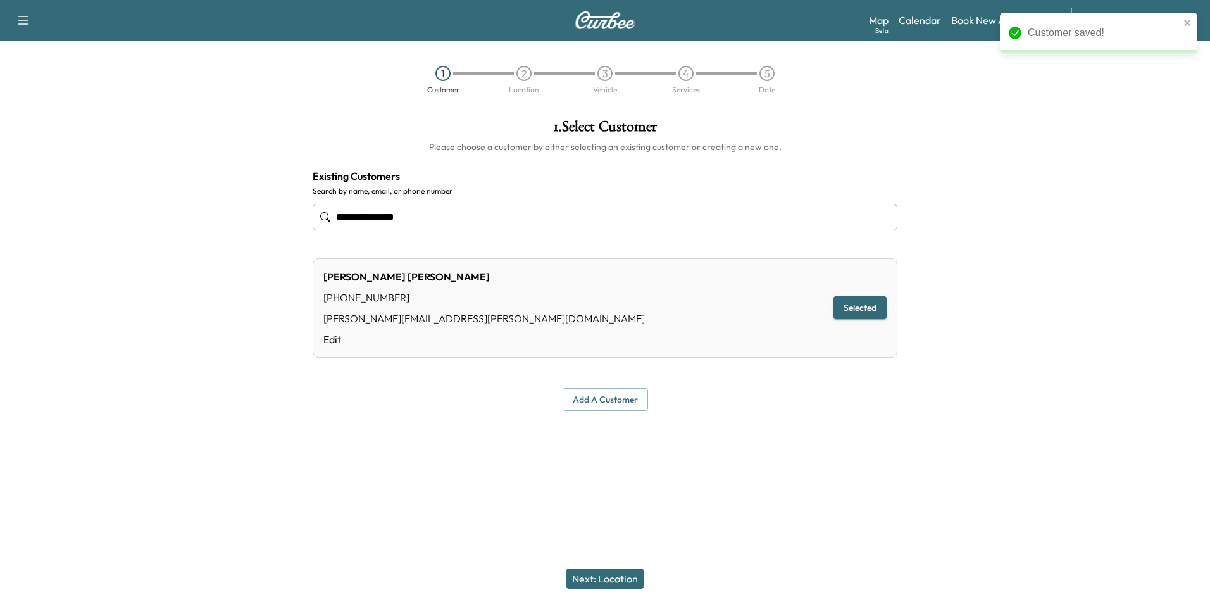
click at [613, 579] on button "Next: Location" at bounding box center [604, 578] width 77 height 20
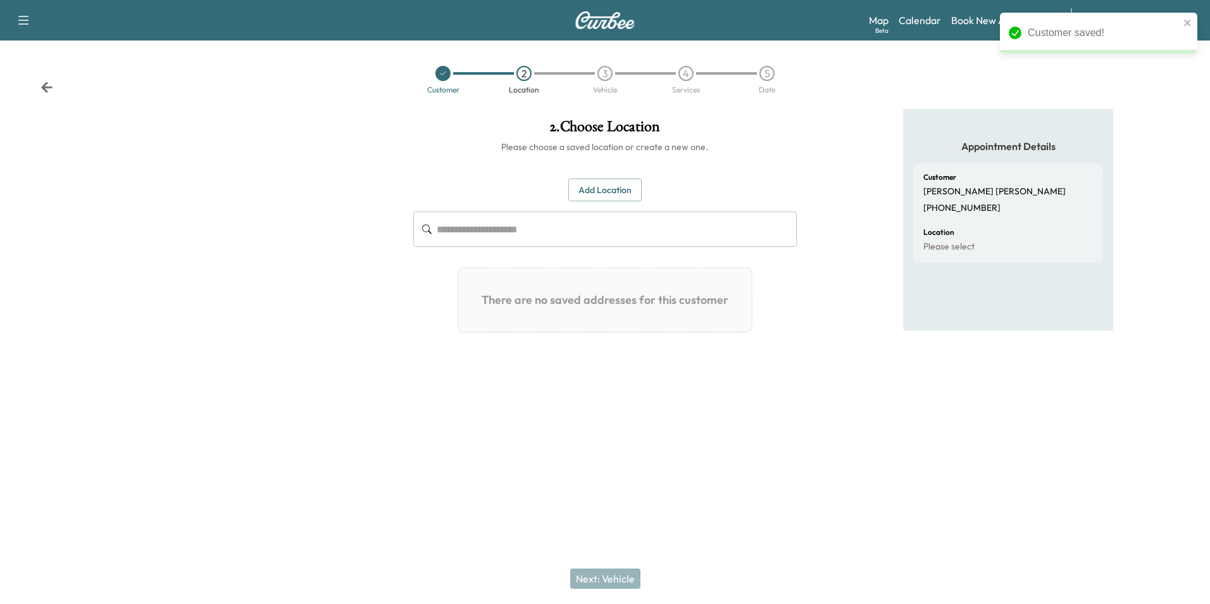
click at [617, 187] on button "Add Location" at bounding box center [604, 189] width 73 height 23
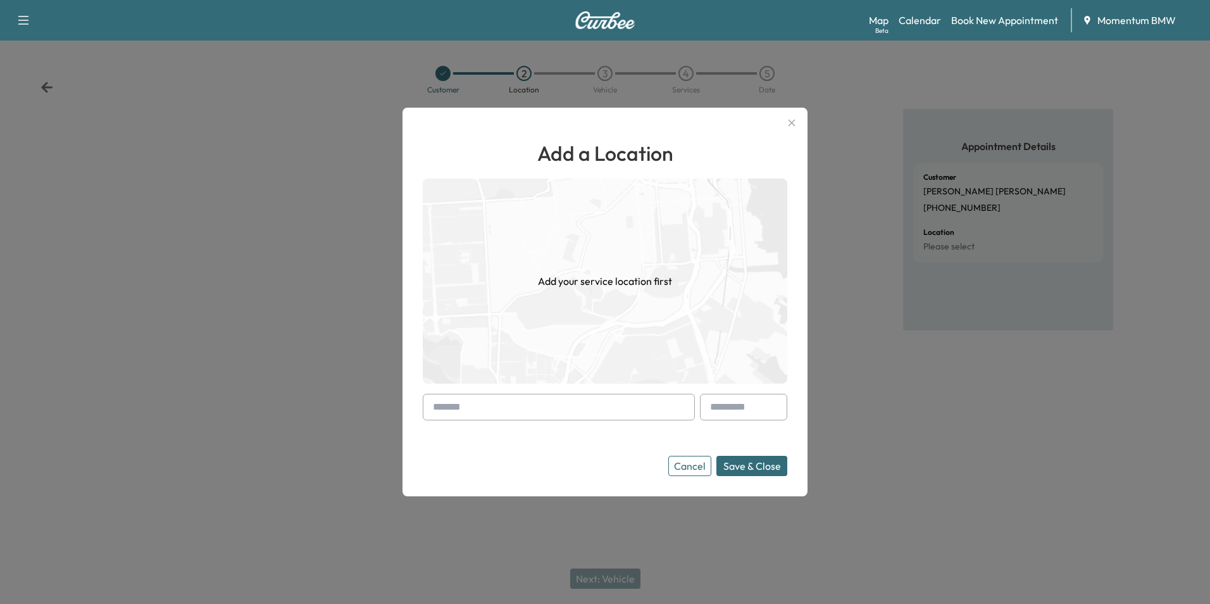
paste input "**********"
type input "**********"
drag, startPoint x: 556, startPoint y: 411, endPoint x: 250, endPoint y: 399, distance: 306.0
click at [250, 399] on div "**********" at bounding box center [605, 302] width 1210 height 604
click at [490, 412] on input "text" at bounding box center [559, 407] width 272 height 27
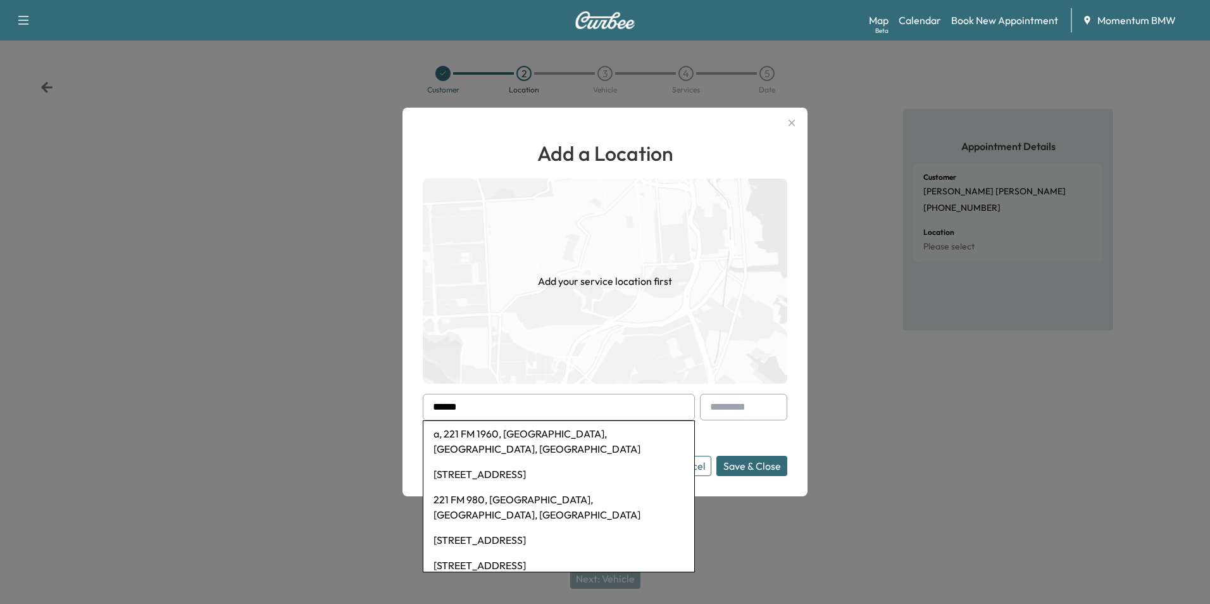
click at [518, 433] on li "a, 221 FM 1960, [GEOGRAPHIC_DATA], [GEOGRAPHIC_DATA], [GEOGRAPHIC_DATA]" at bounding box center [558, 441] width 271 height 41
type input "**********"
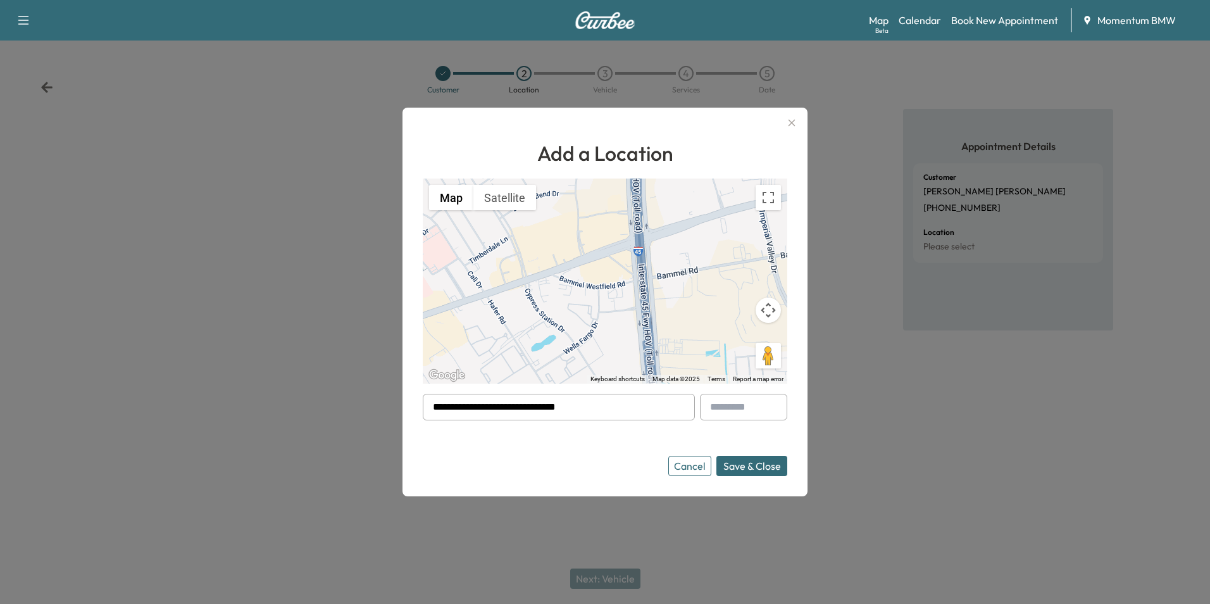
click at [753, 466] on button "Save & Close" at bounding box center [751, 466] width 71 height 20
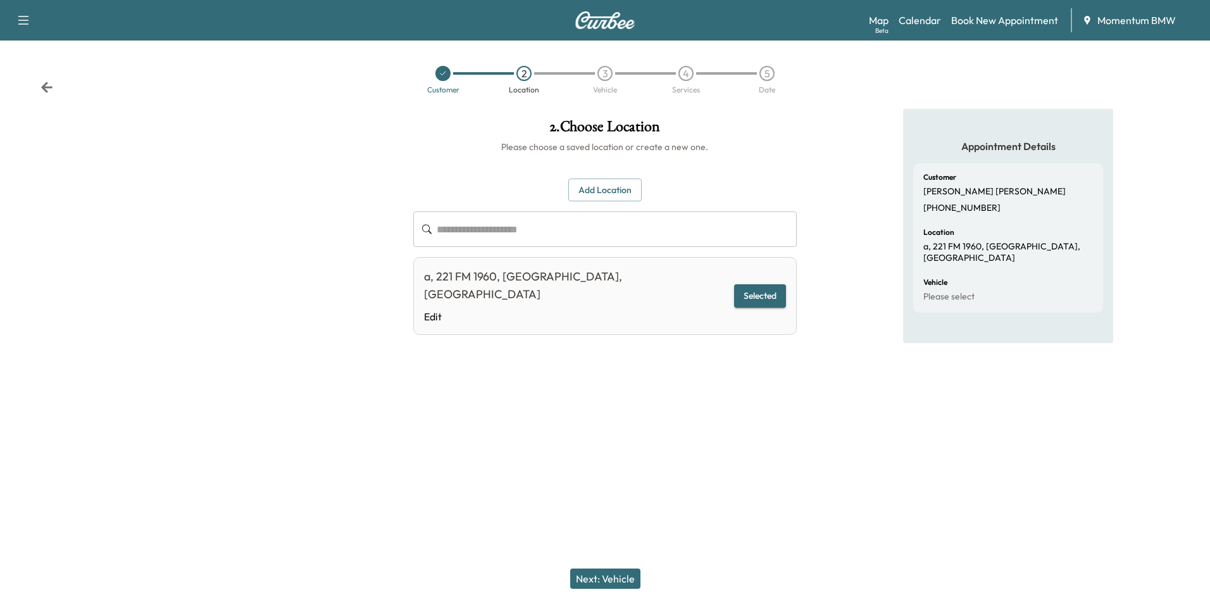
click at [606, 574] on button "Next: Vehicle" at bounding box center [605, 578] width 70 height 20
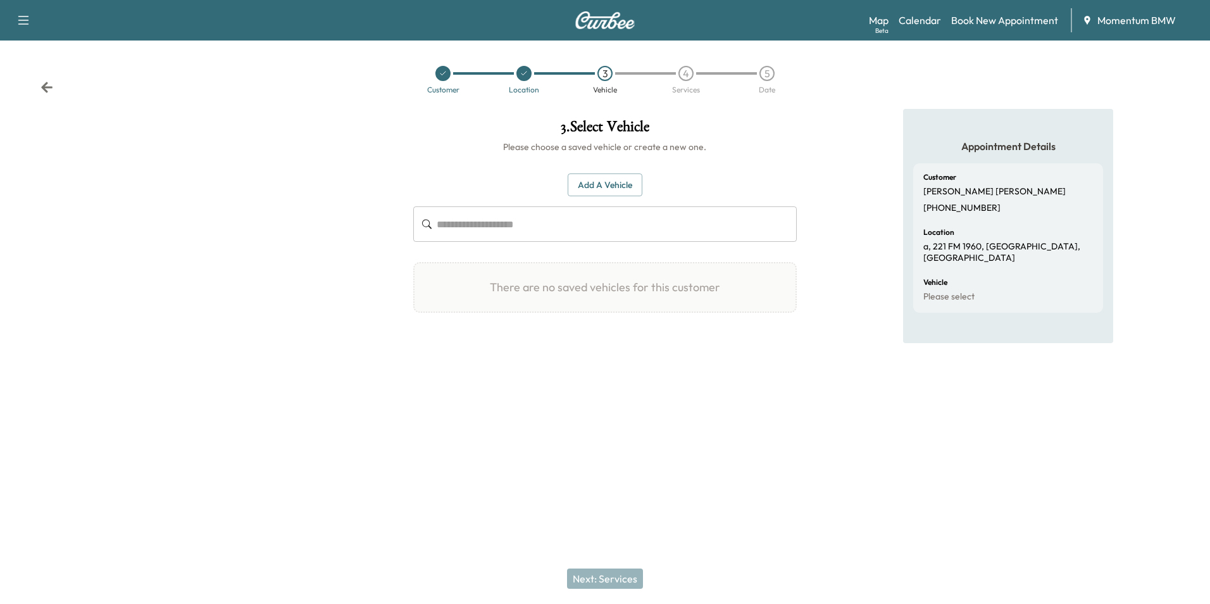
click at [628, 185] on button "Add a Vehicle" at bounding box center [605, 184] width 75 height 23
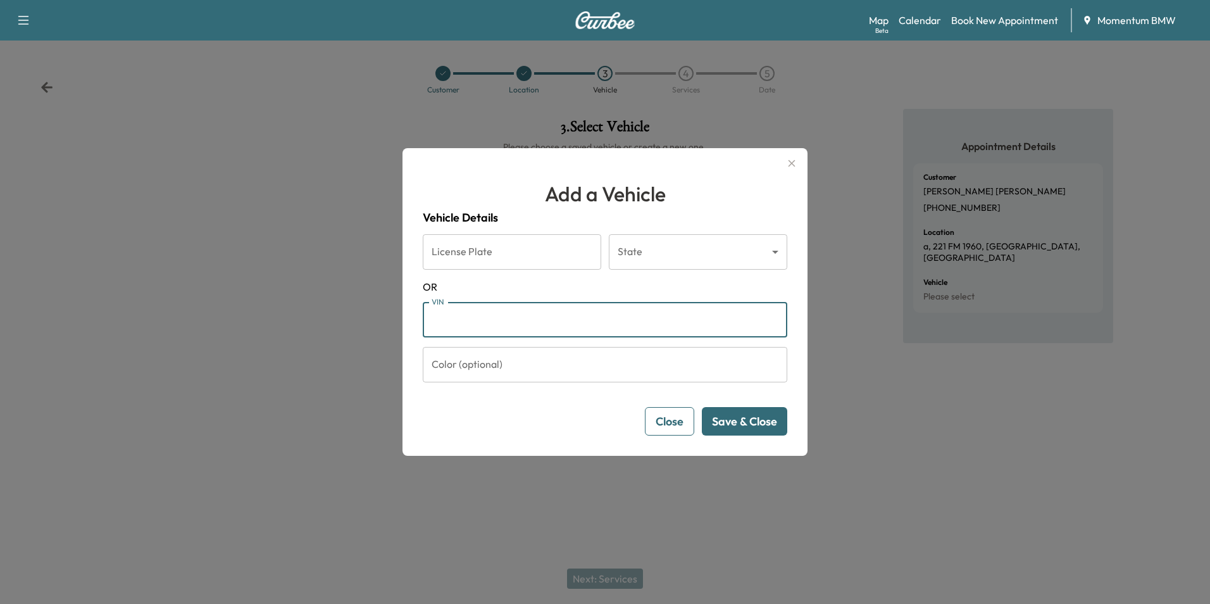
paste input "**********"
type input "**********"
click at [770, 428] on button "Save & Close" at bounding box center [744, 421] width 85 height 28
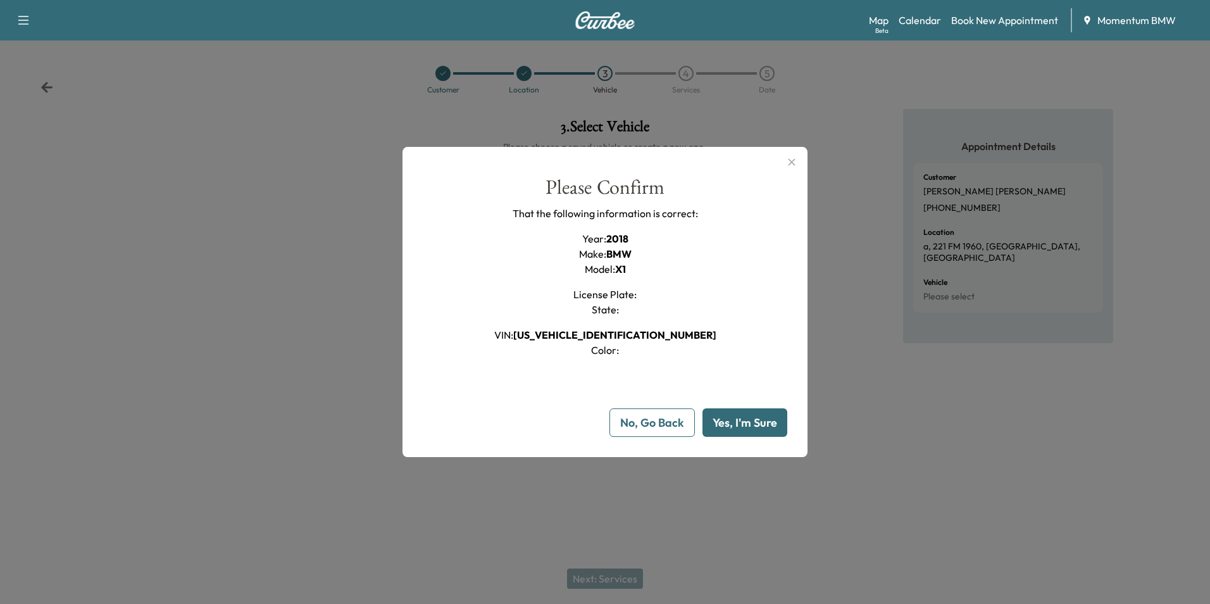
click at [745, 423] on button "Yes, I'm Sure" at bounding box center [745, 422] width 85 height 28
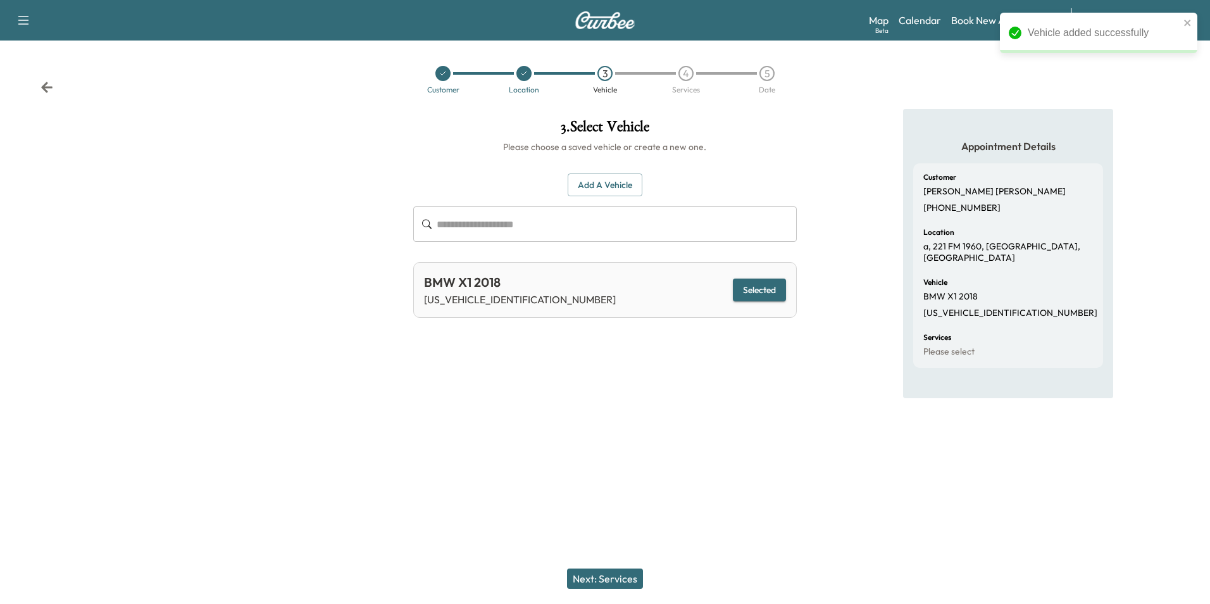
click at [615, 577] on button "Next: Services" at bounding box center [605, 578] width 76 height 20
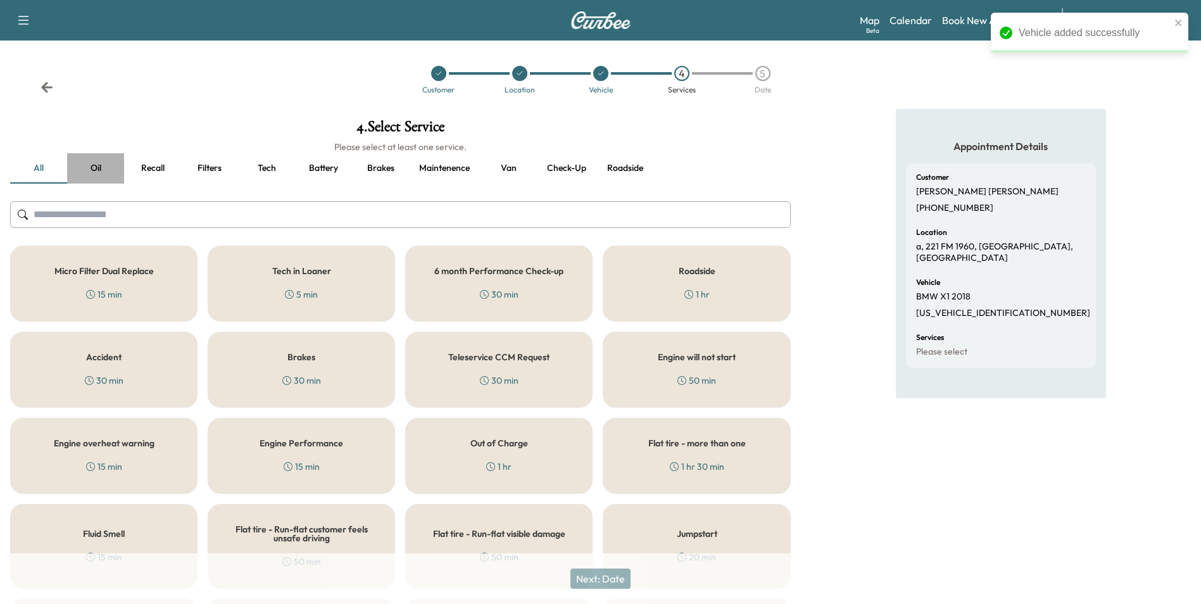
click at [96, 167] on button "Oil" at bounding box center [95, 168] width 57 height 30
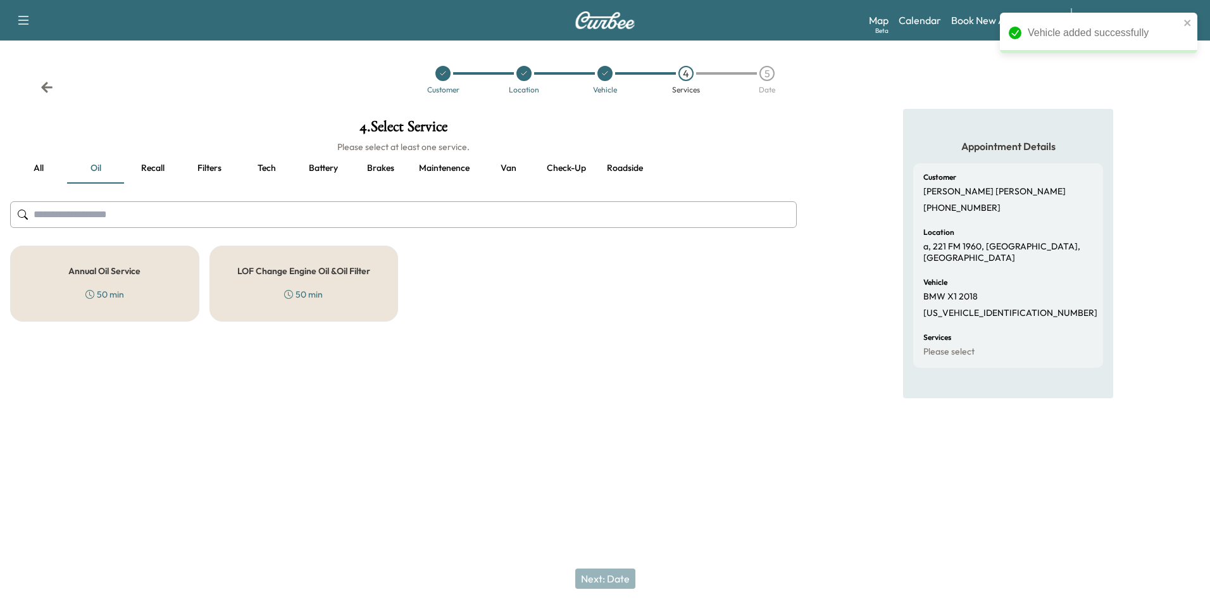
click at [161, 277] on div "Annual Oil Service 50 min" at bounding box center [104, 284] width 189 height 76
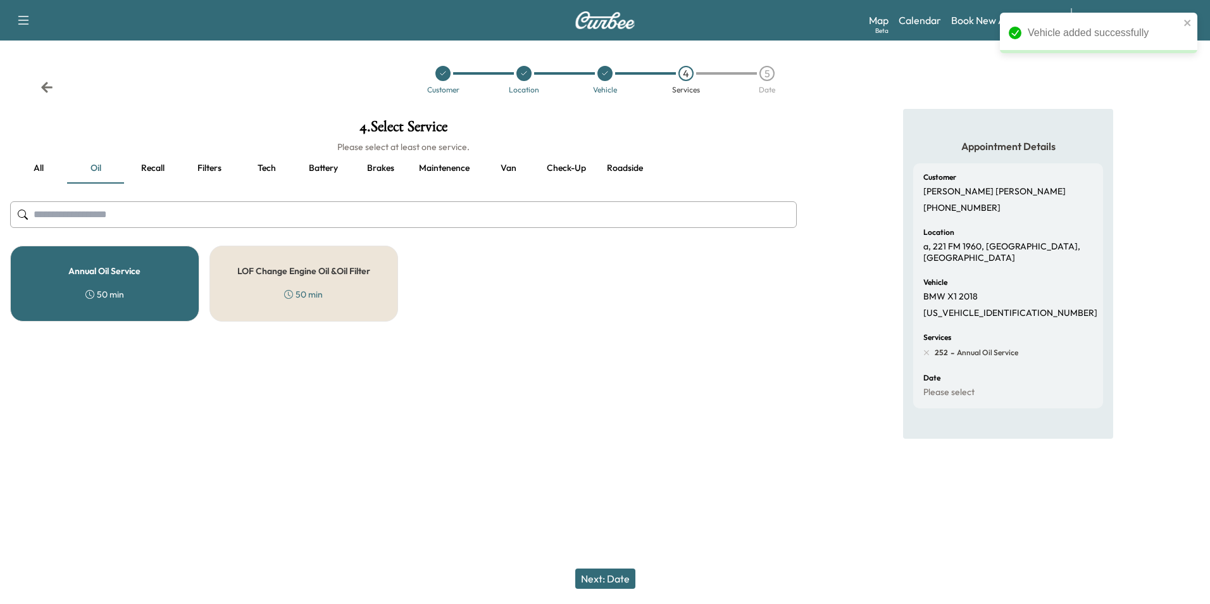
click at [617, 577] on button "Next: Date" at bounding box center [605, 578] width 60 height 20
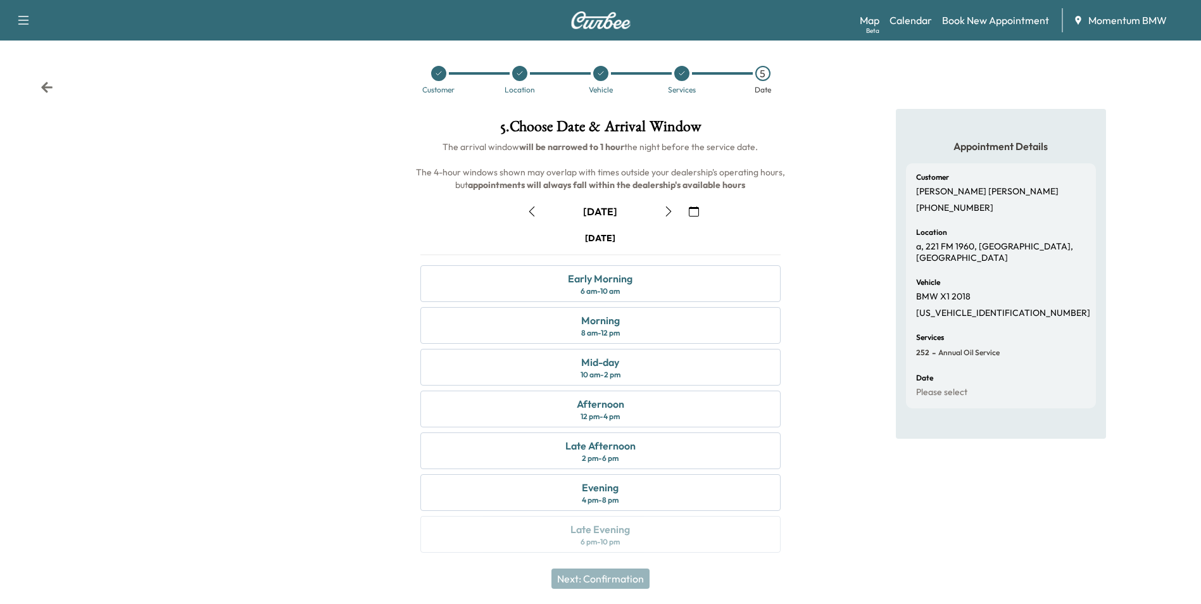
click at [529, 209] on icon "button" at bounding box center [532, 211] width 10 height 10
click at [579, 407] on div "Afternoon" at bounding box center [600, 403] width 47 height 15
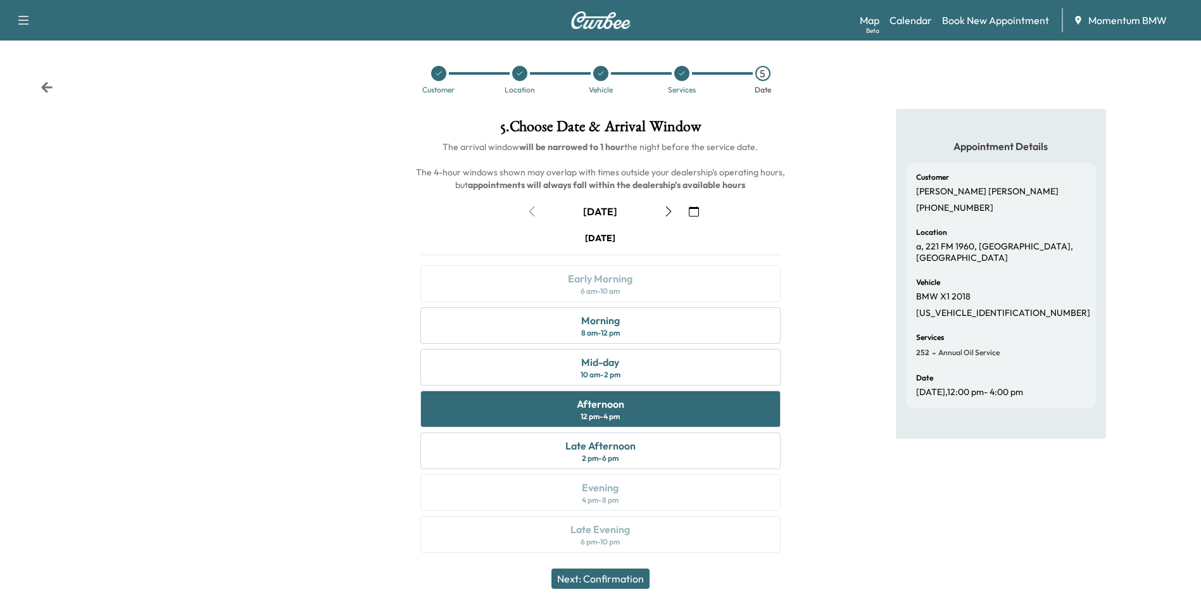
click at [623, 576] on button "Next: Confirmation" at bounding box center [600, 578] width 98 height 20
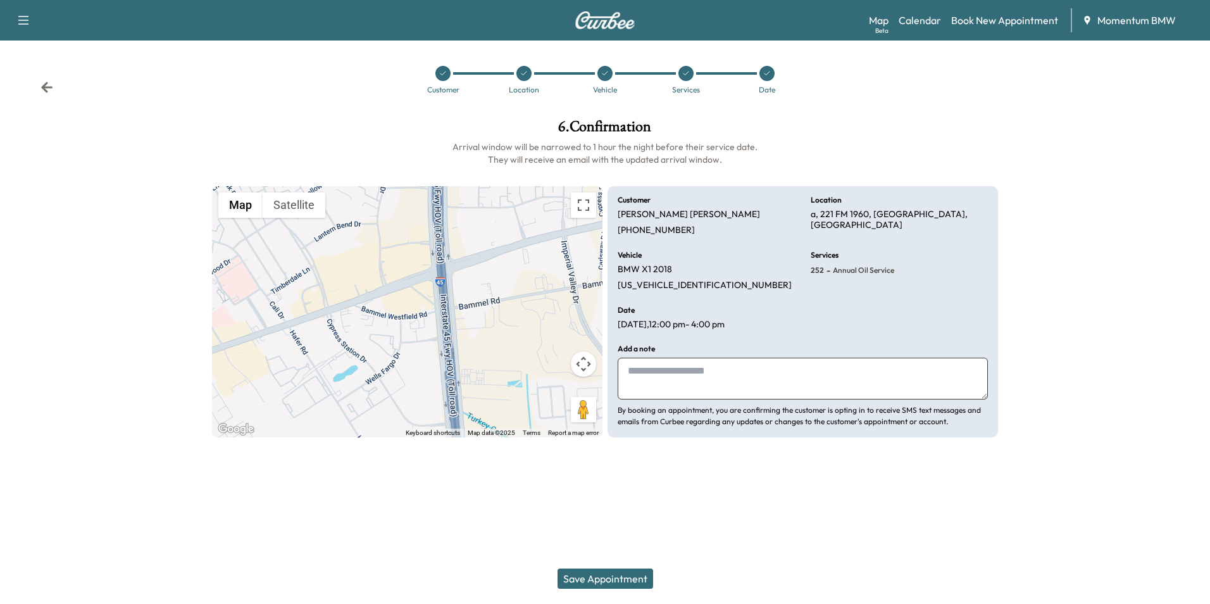
click at [733, 382] on textarea at bounding box center [803, 379] width 370 height 42
type textarea "*"
type textarea "********"
click at [637, 573] on button "Save Appointment" at bounding box center [606, 578] width 96 height 20
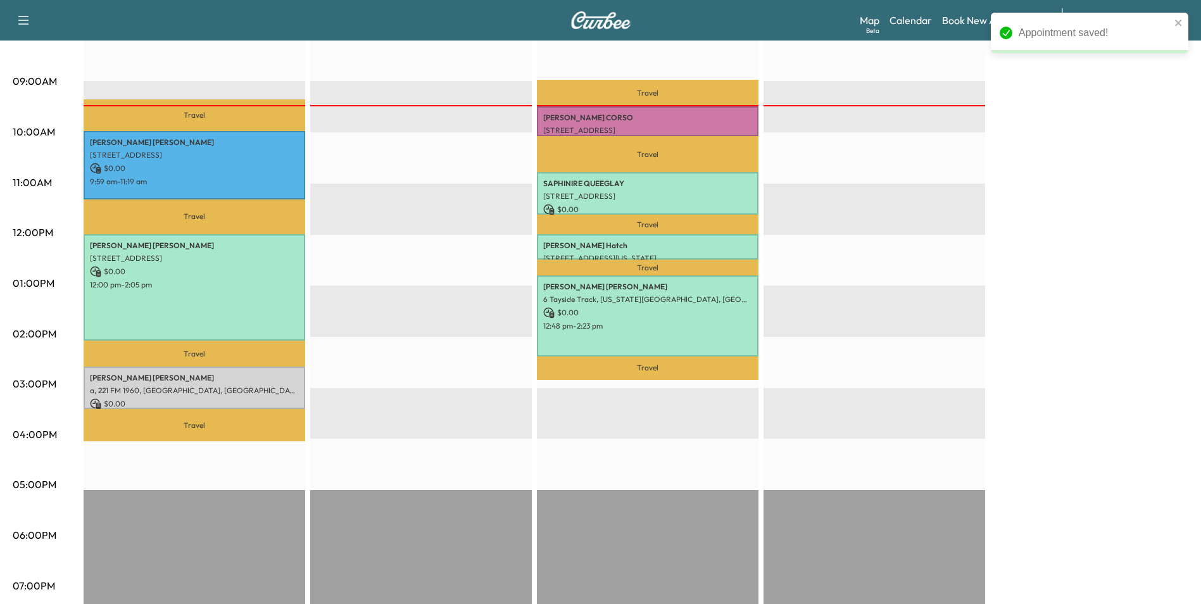
scroll to position [380, 0]
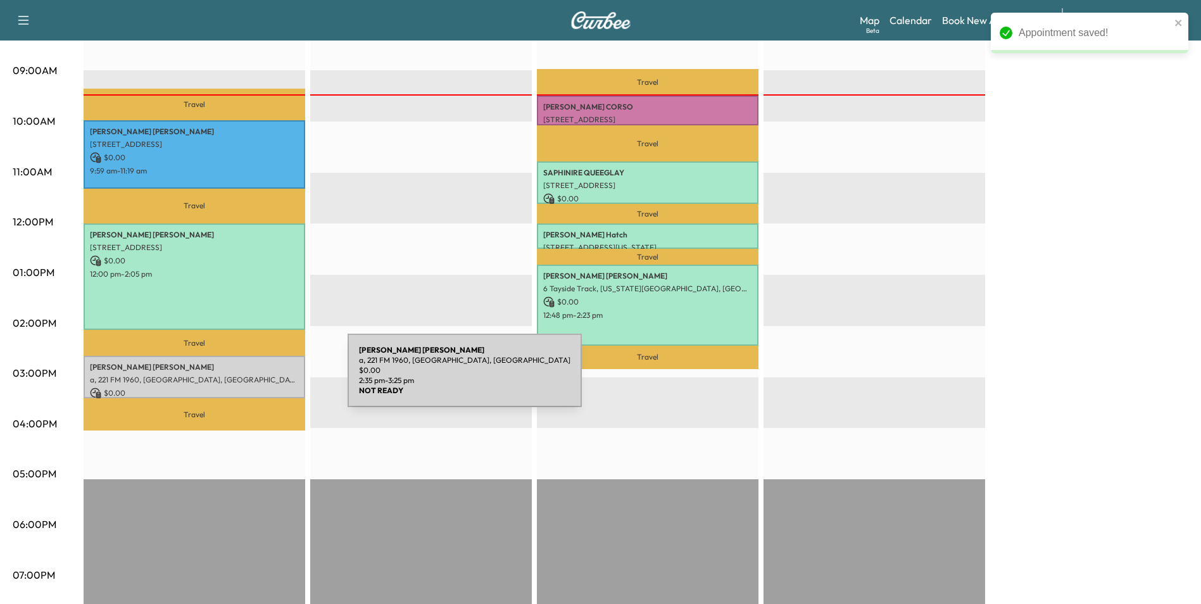
click at [253, 378] on p "a, 221 FM 1960, [GEOGRAPHIC_DATA], [GEOGRAPHIC_DATA]" at bounding box center [194, 380] width 209 height 10
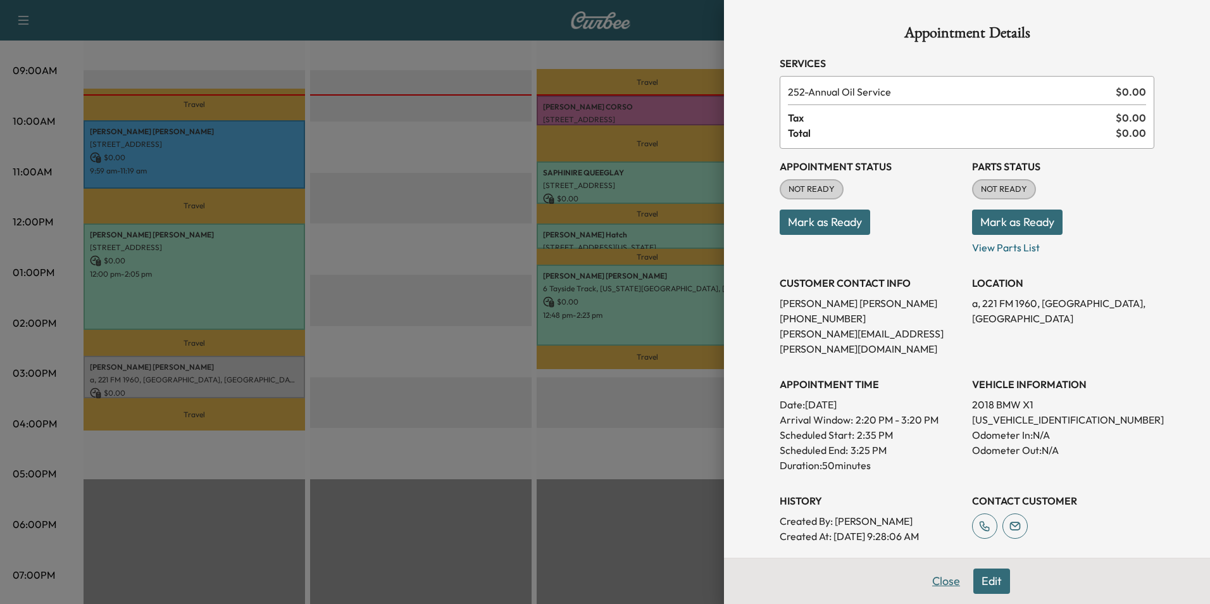
click at [940, 582] on button "Close" at bounding box center [946, 580] width 44 height 25
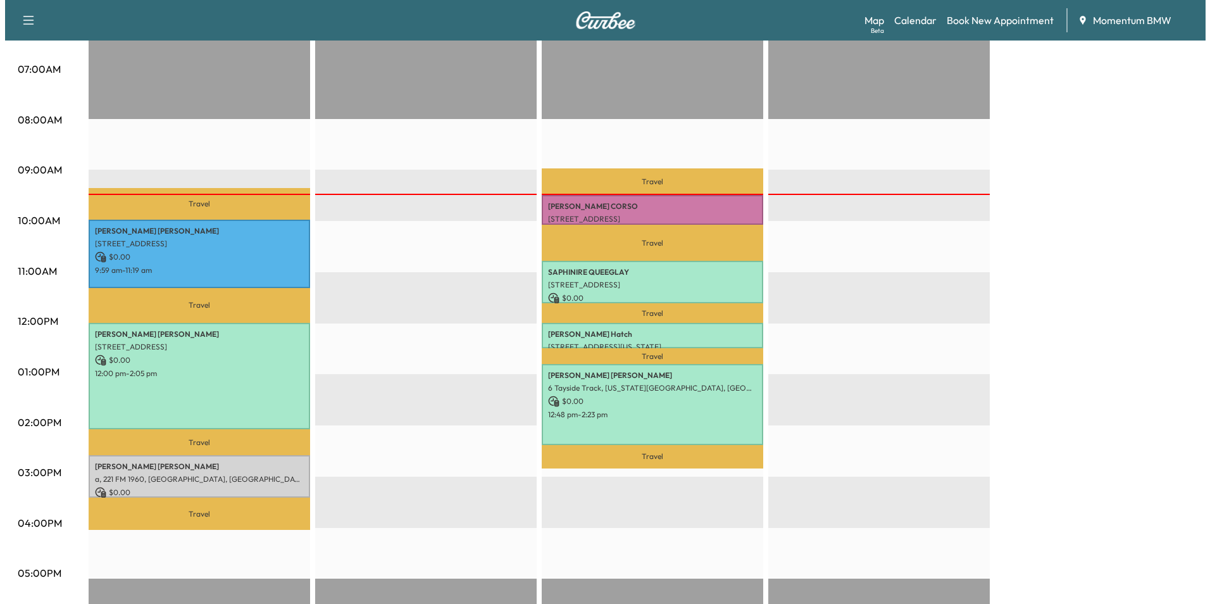
scroll to position [316, 0]
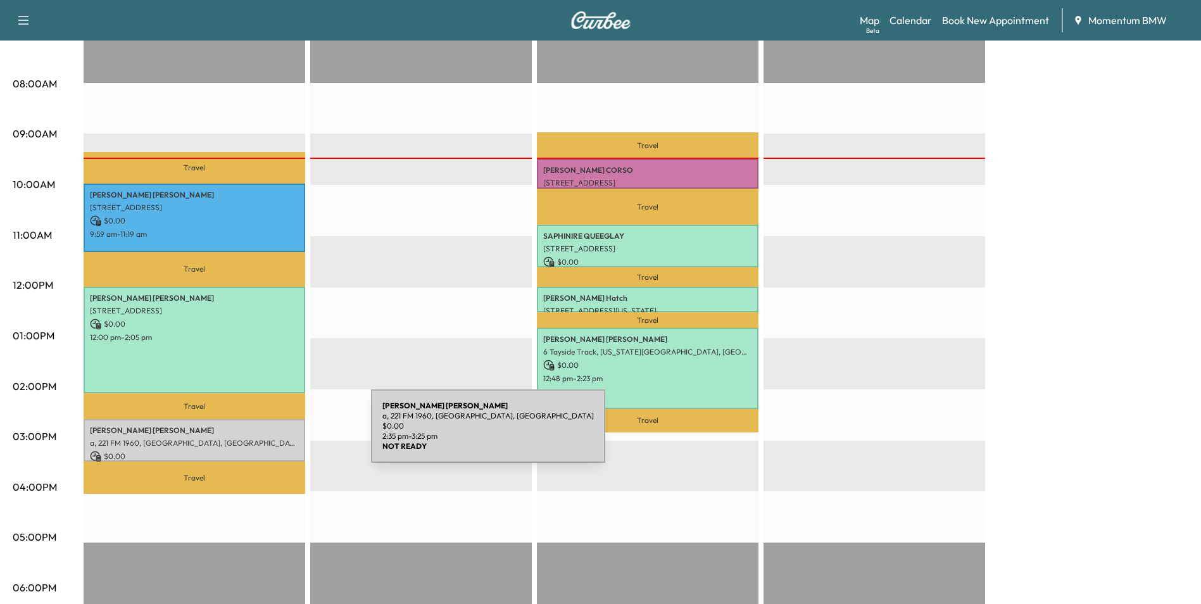
click at [276, 438] on p "a, 221 FM 1960, [GEOGRAPHIC_DATA], [GEOGRAPHIC_DATA]" at bounding box center [194, 443] width 209 height 10
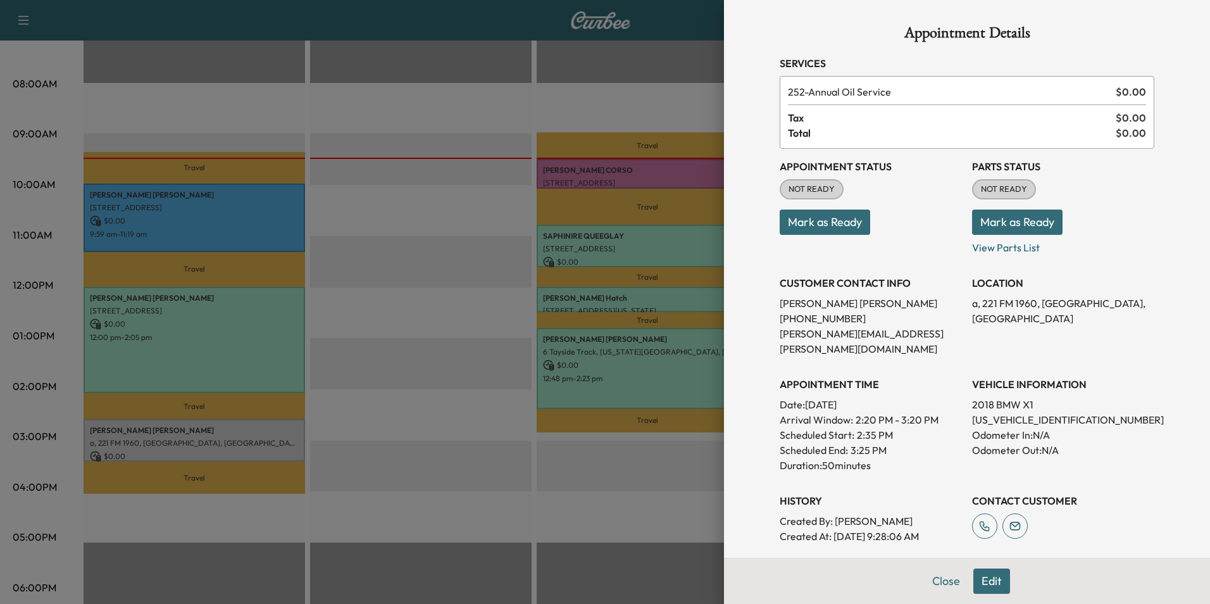
click at [847, 227] on button "Mark as Ready" at bounding box center [825, 222] width 91 height 25
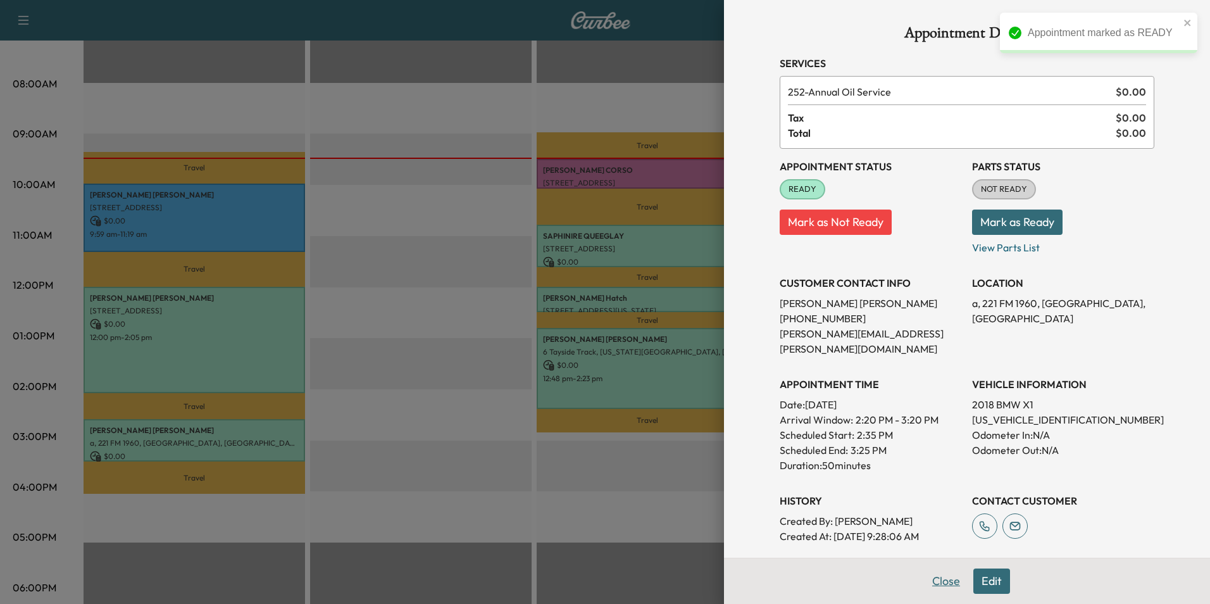
click at [930, 581] on button "Close" at bounding box center [946, 580] width 44 height 25
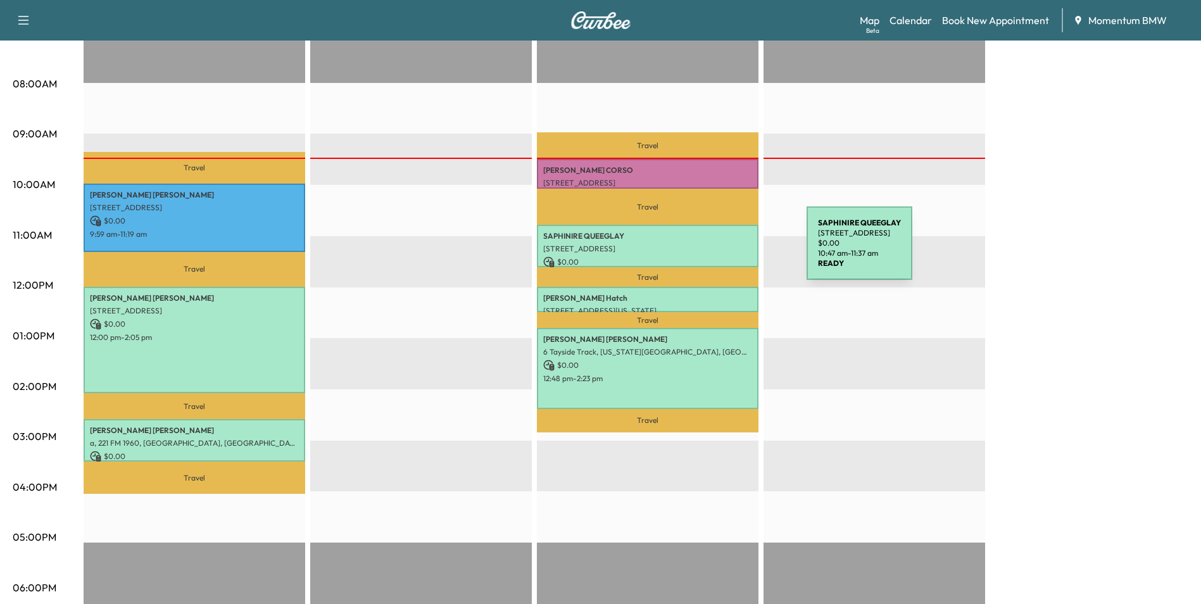
click at [711, 251] on p "[STREET_ADDRESS]" at bounding box center [647, 249] width 209 height 10
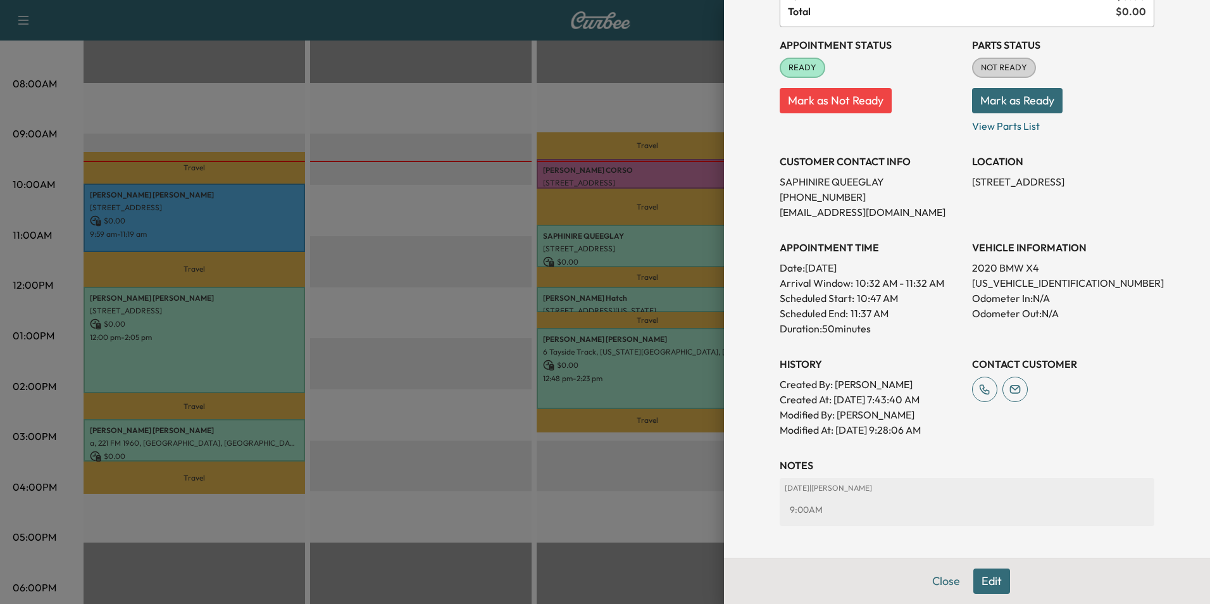
scroll to position [176, 0]
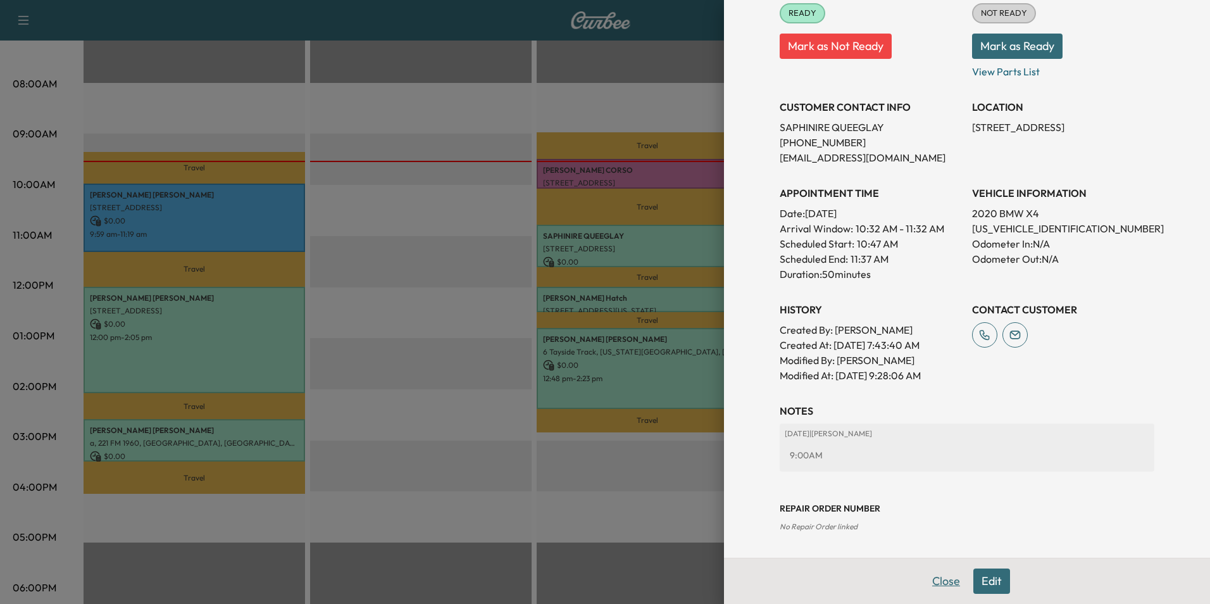
click at [938, 584] on button "Close" at bounding box center [946, 580] width 44 height 25
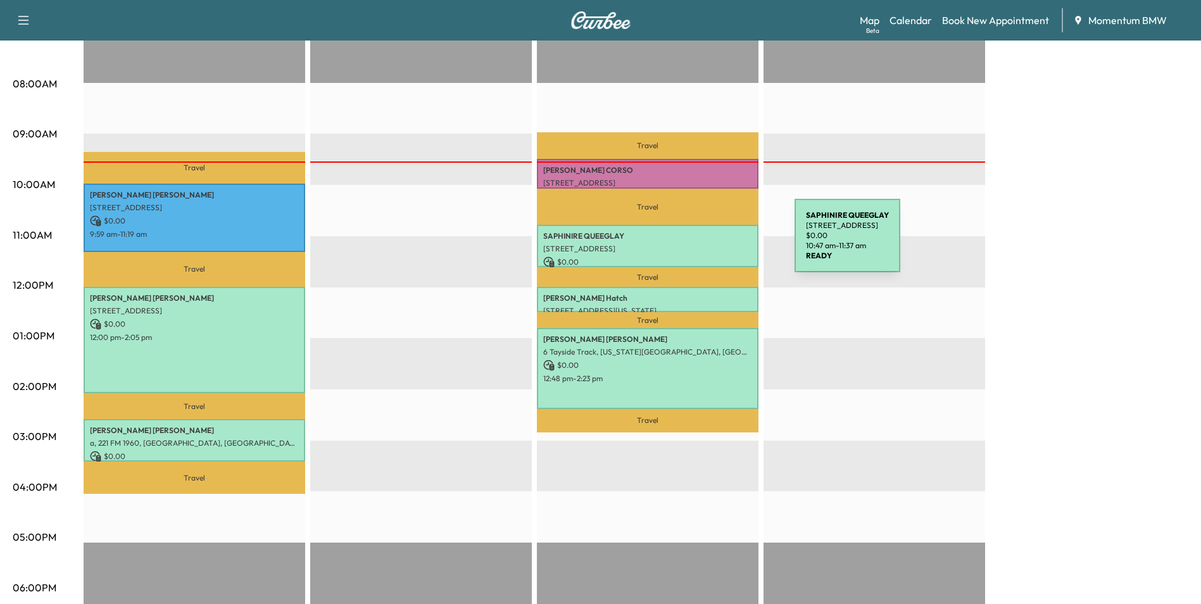
click at [699, 244] on p "[STREET_ADDRESS]" at bounding box center [647, 249] width 209 height 10
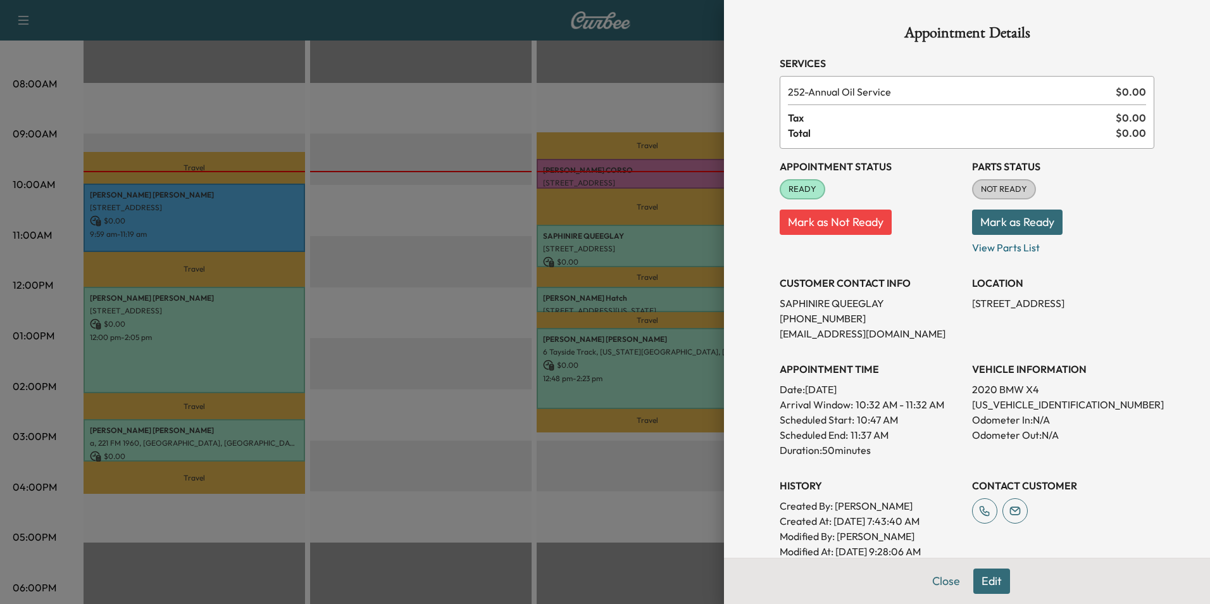
click at [987, 586] on button "Edit" at bounding box center [991, 580] width 37 height 25
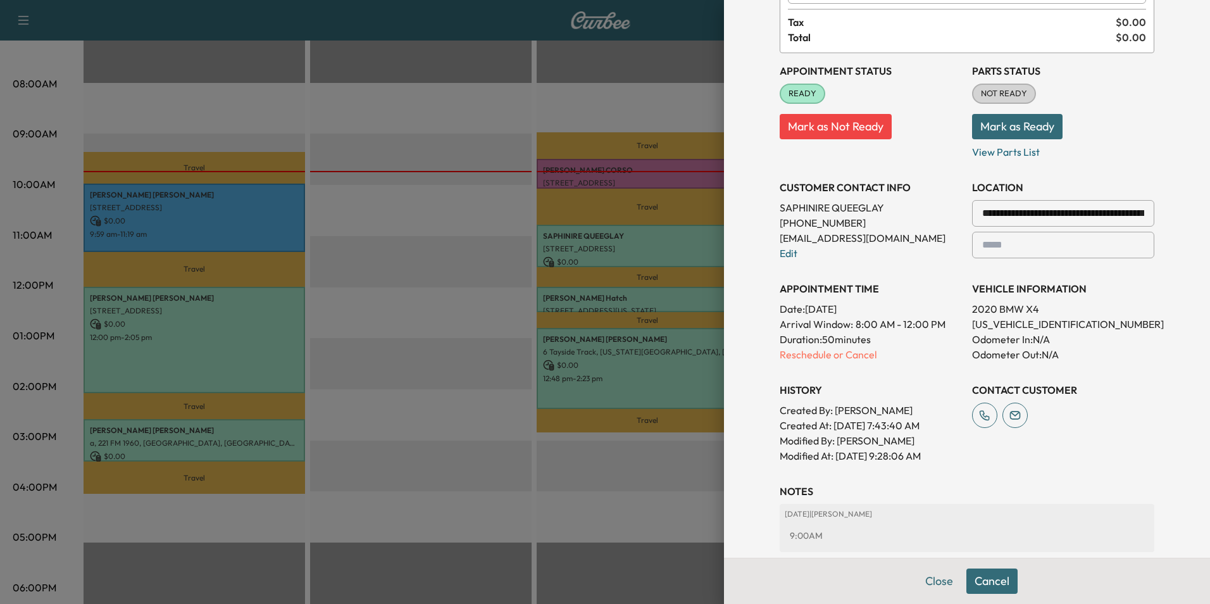
scroll to position [127, 0]
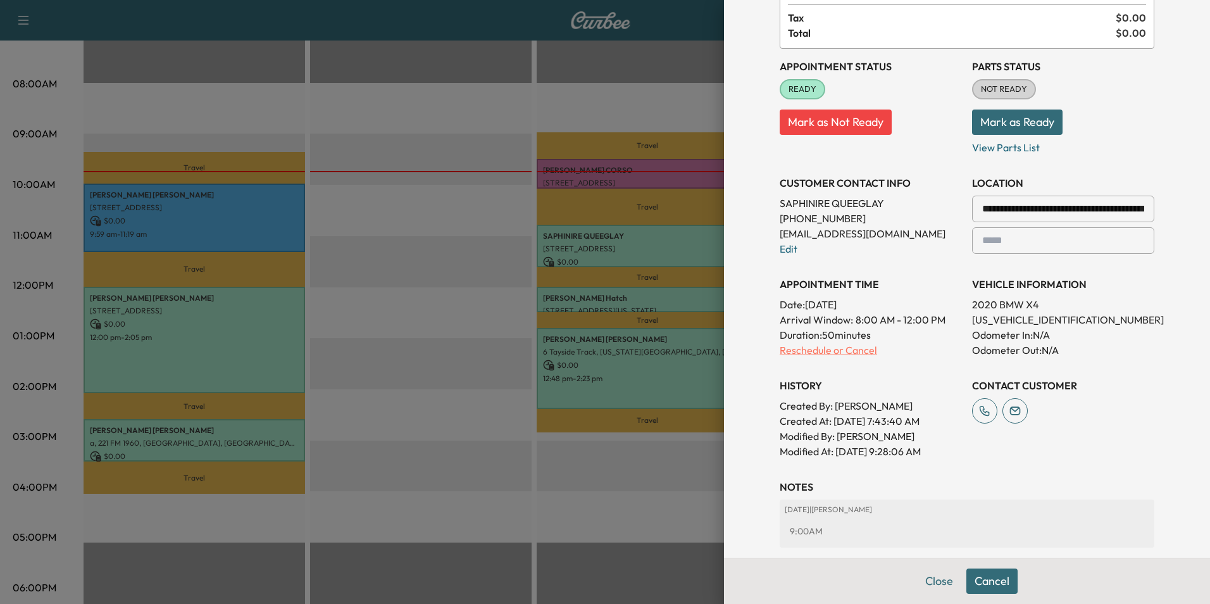
click at [823, 354] on p "Reschedule or Cancel" at bounding box center [871, 349] width 182 height 15
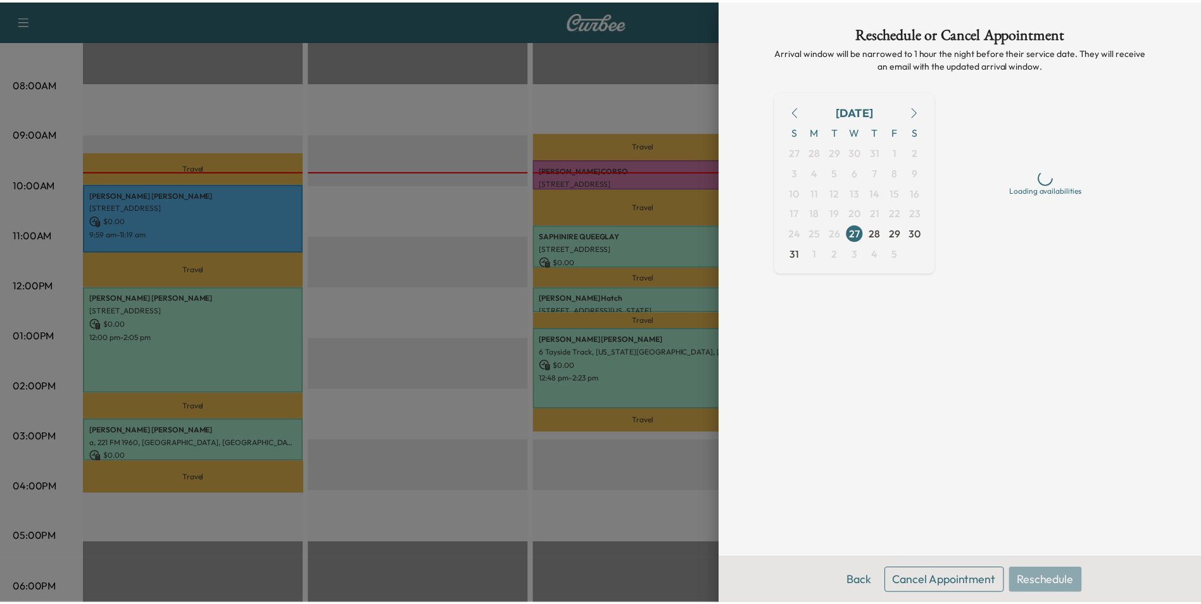
scroll to position [0, 0]
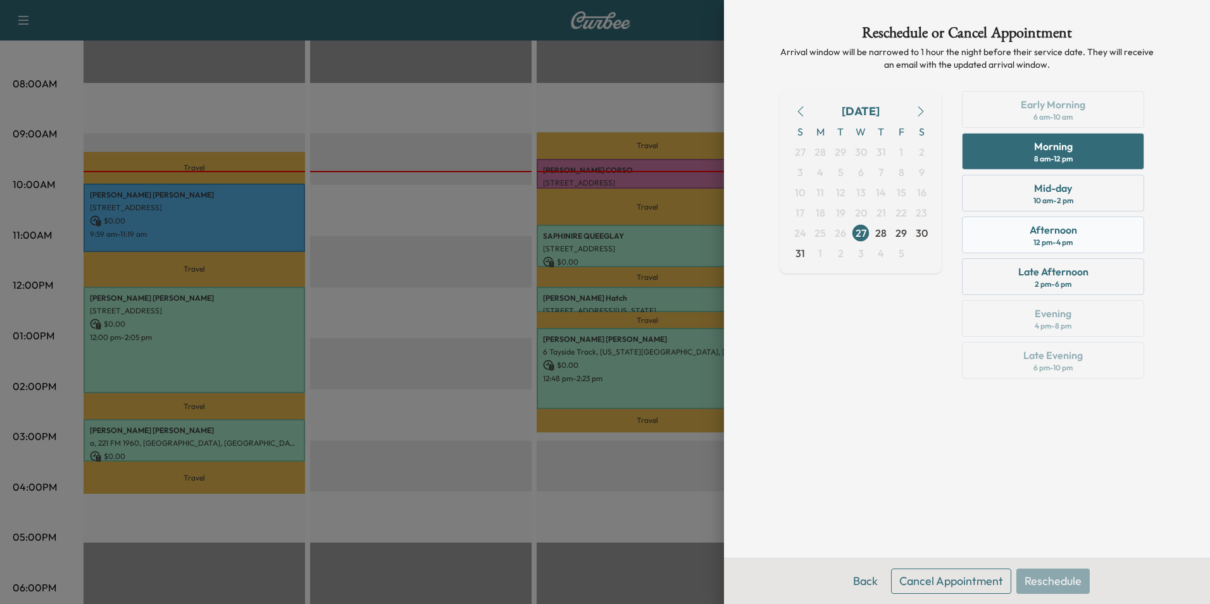
click at [1037, 232] on div "Afternoon" at bounding box center [1053, 229] width 47 height 15
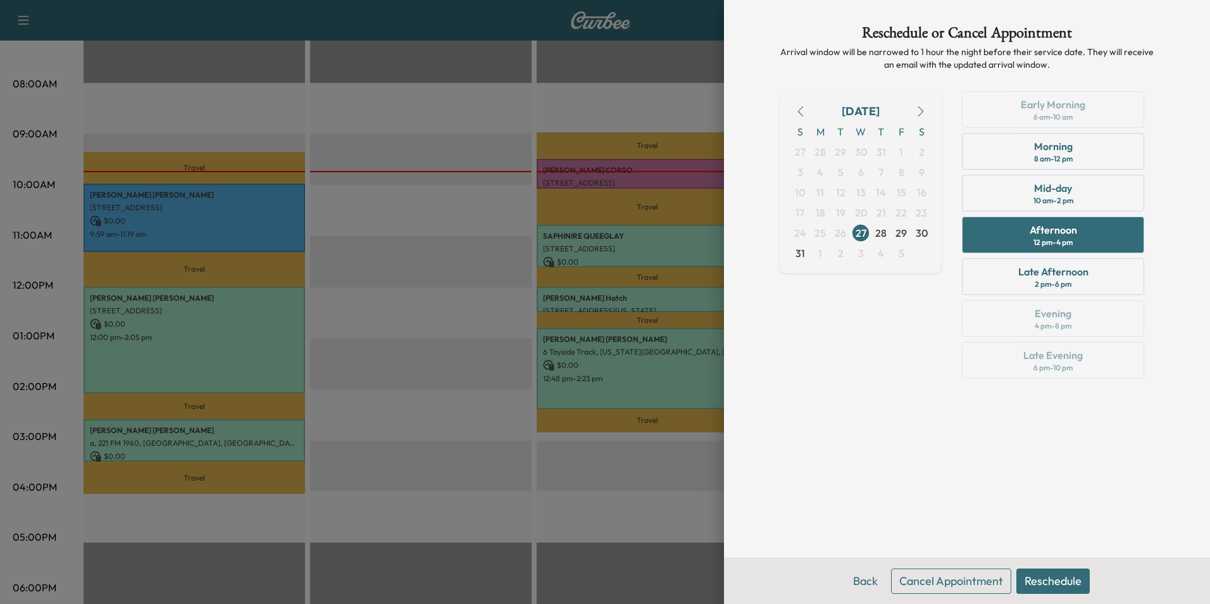
click at [1041, 582] on button "Reschedule" at bounding box center [1052, 580] width 73 height 25
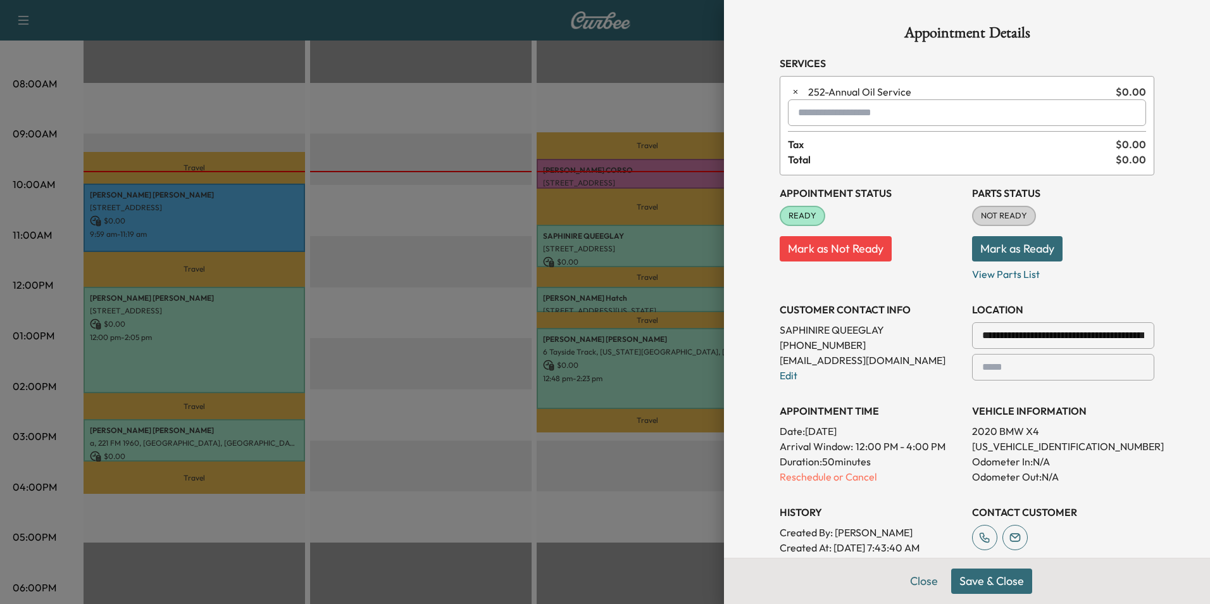
click at [1003, 583] on button "Save & Close" at bounding box center [991, 580] width 81 height 25
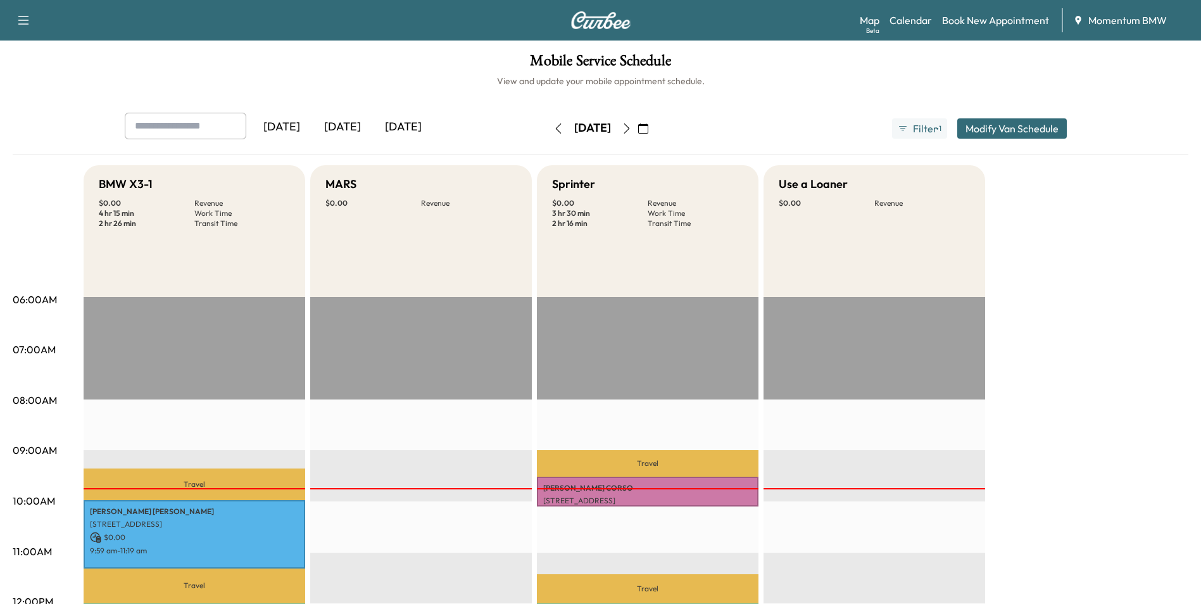
click at [648, 130] on icon "button" at bounding box center [643, 128] width 10 height 10
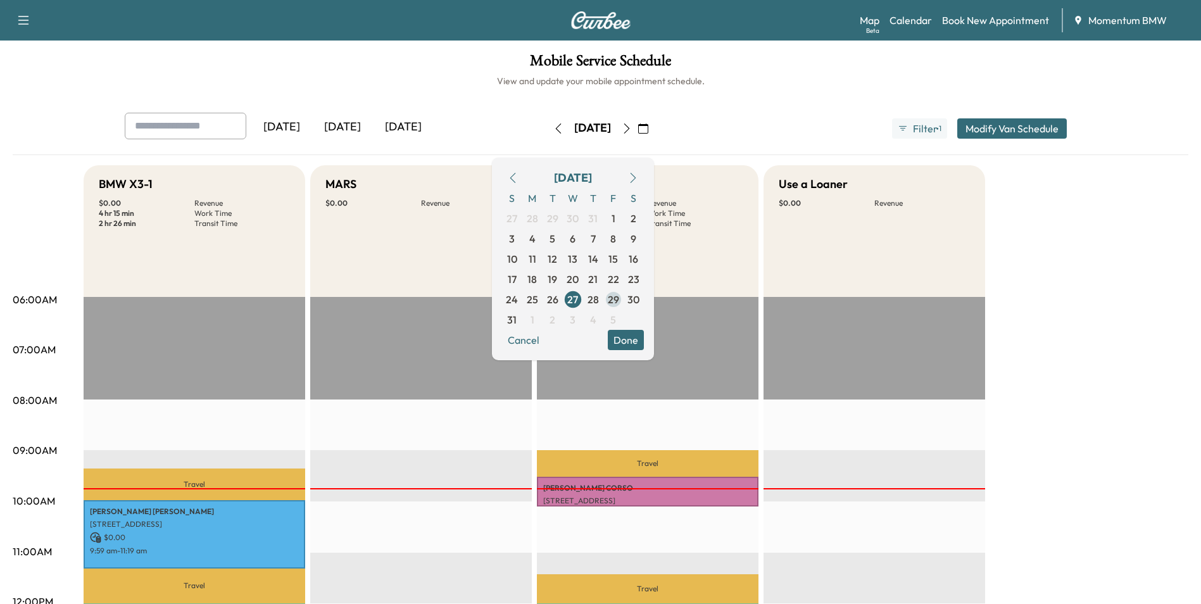
click at [619, 303] on span "29" at bounding box center [613, 299] width 11 height 15
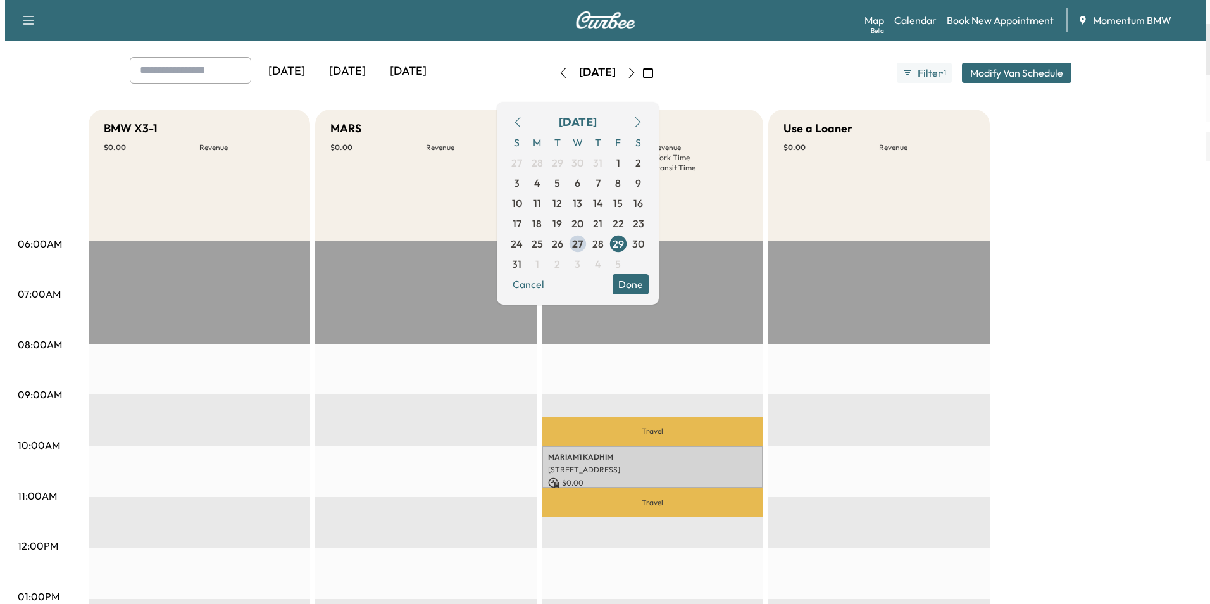
scroll to position [190, 0]
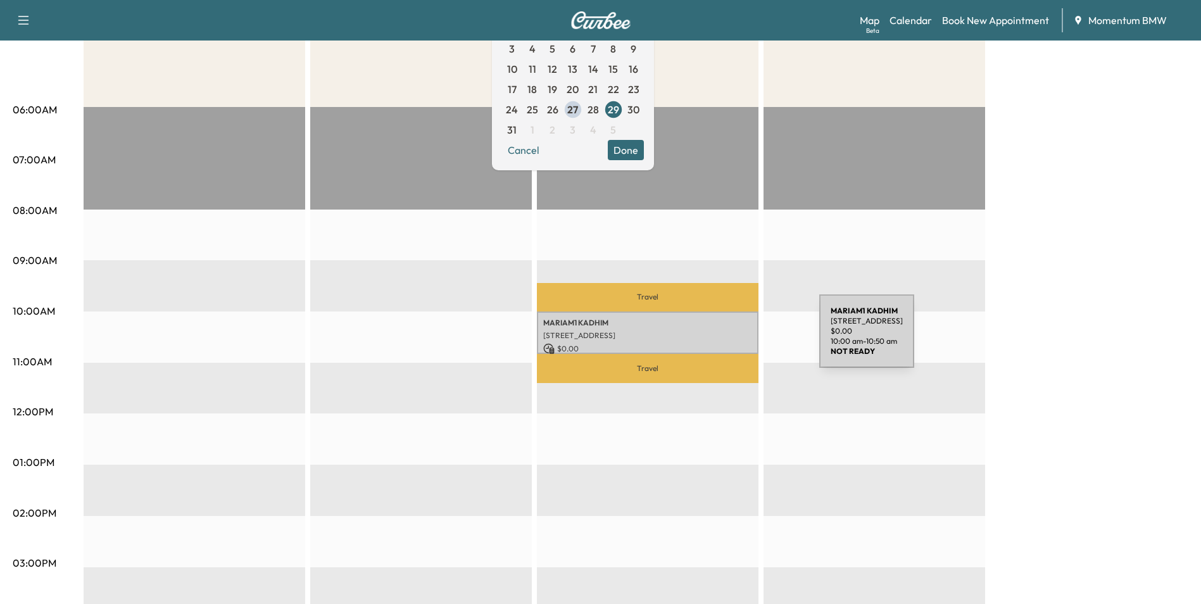
click at [724, 339] on div "MARIAM1 KADHIM [STREET_ADDRESS] $ 0.00 10:00 am - 10:50 am" at bounding box center [648, 332] width 222 height 42
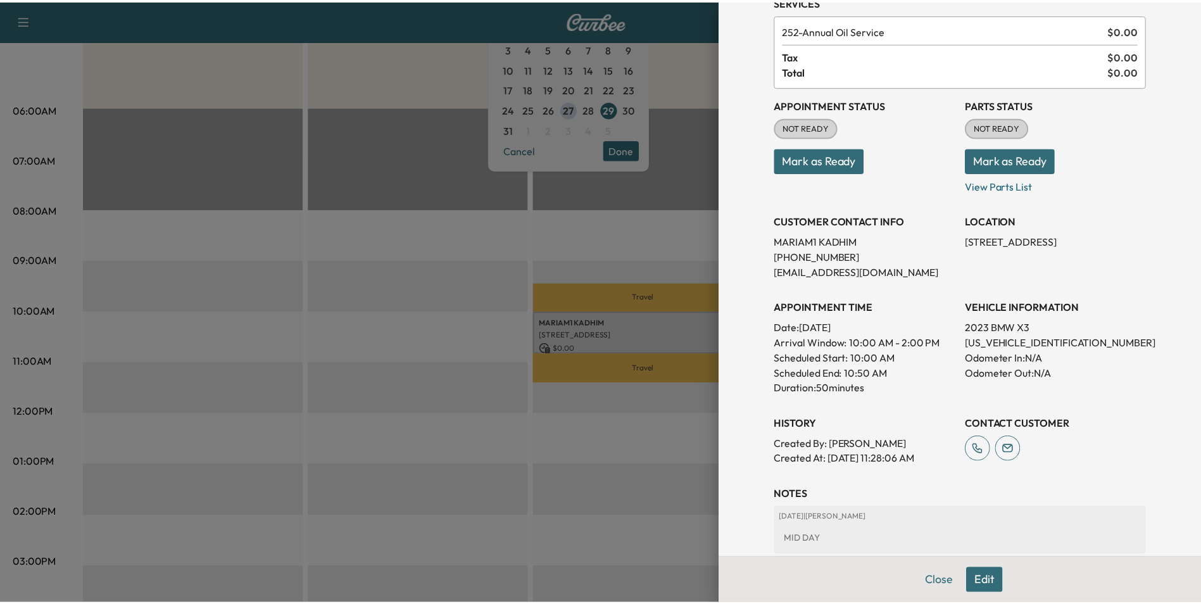
scroll to position [146, 0]
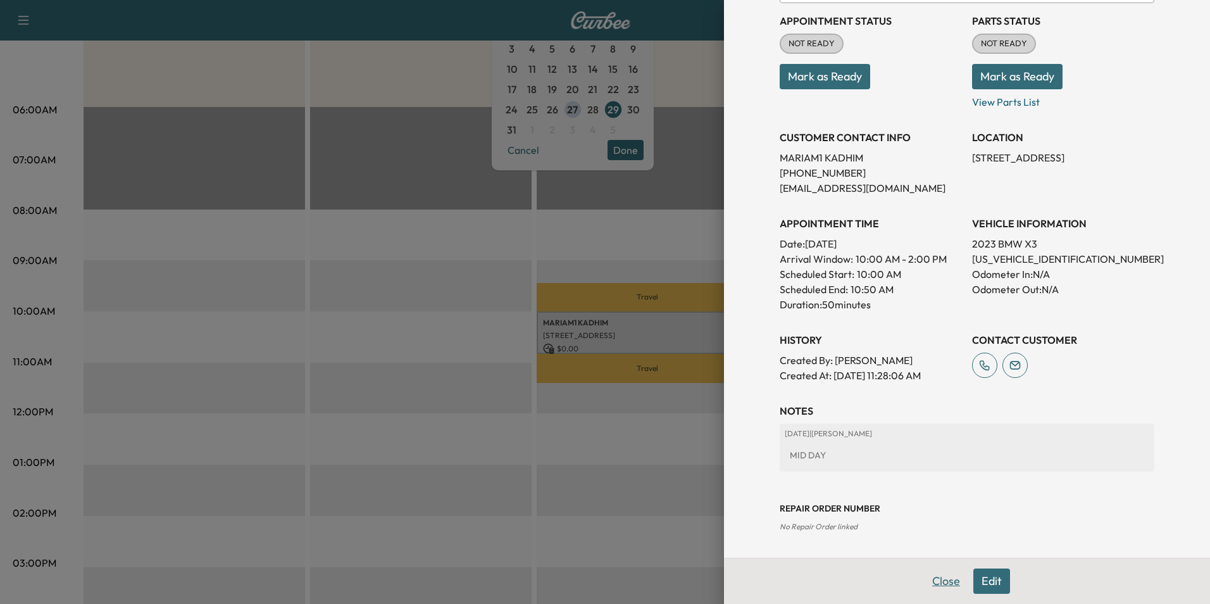
click at [931, 581] on button "Close" at bounding box center [946, 580] width 44 height 25
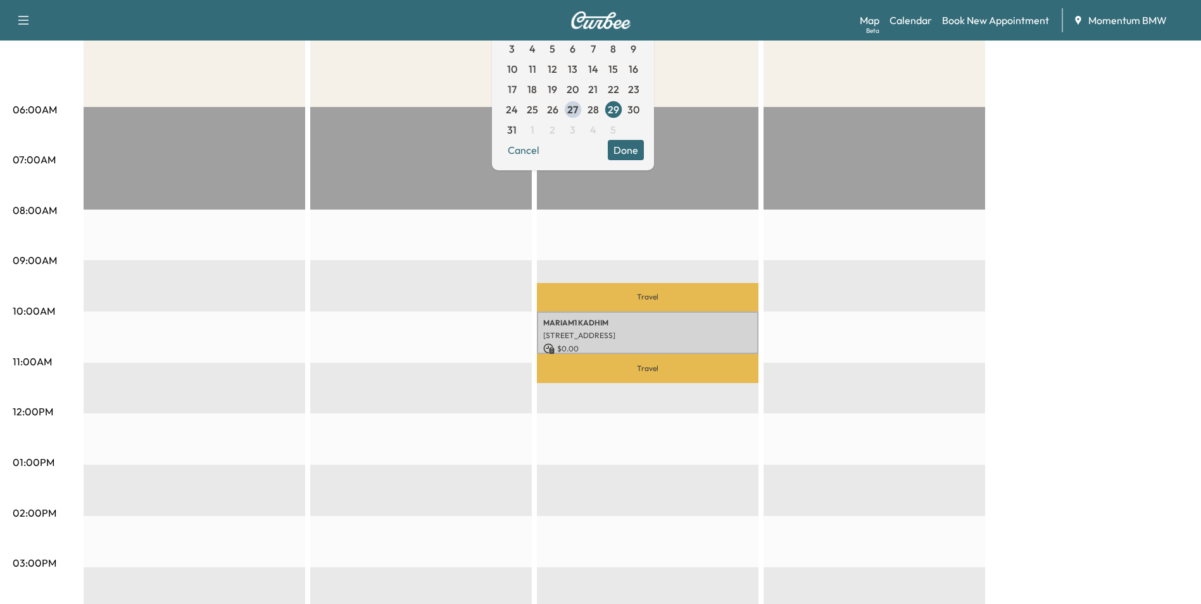
click at [644, 154] on button "Done" at bounding box center [626, 150] width 36 height 20
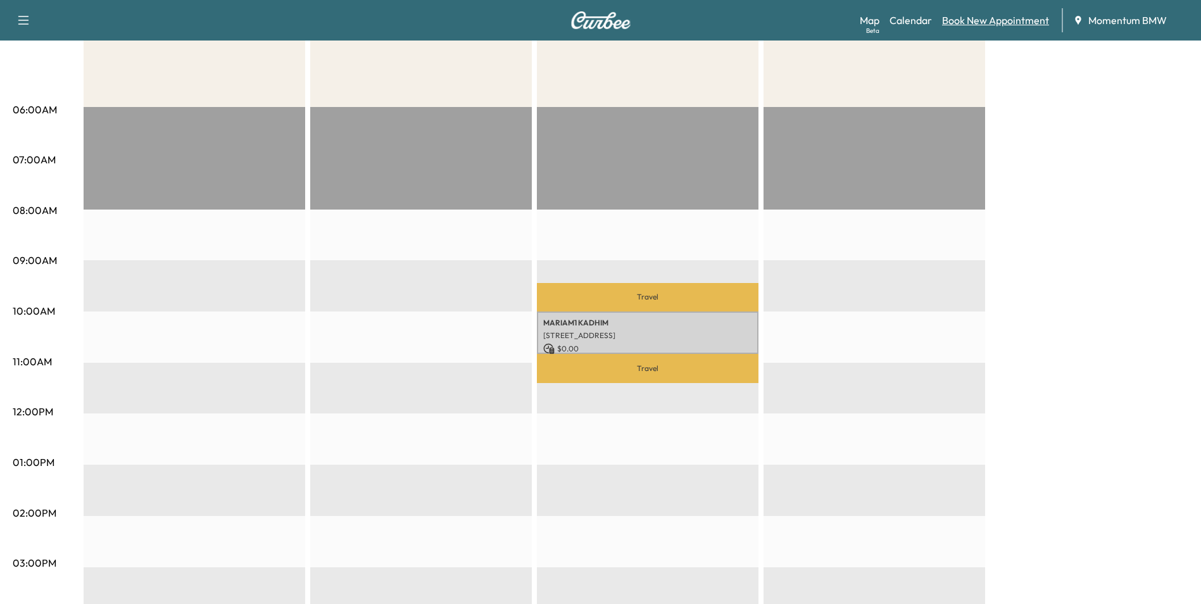
click at [982, 26] on link "Book New Appointment" at bounding box center [995, 20] width 107 height 15
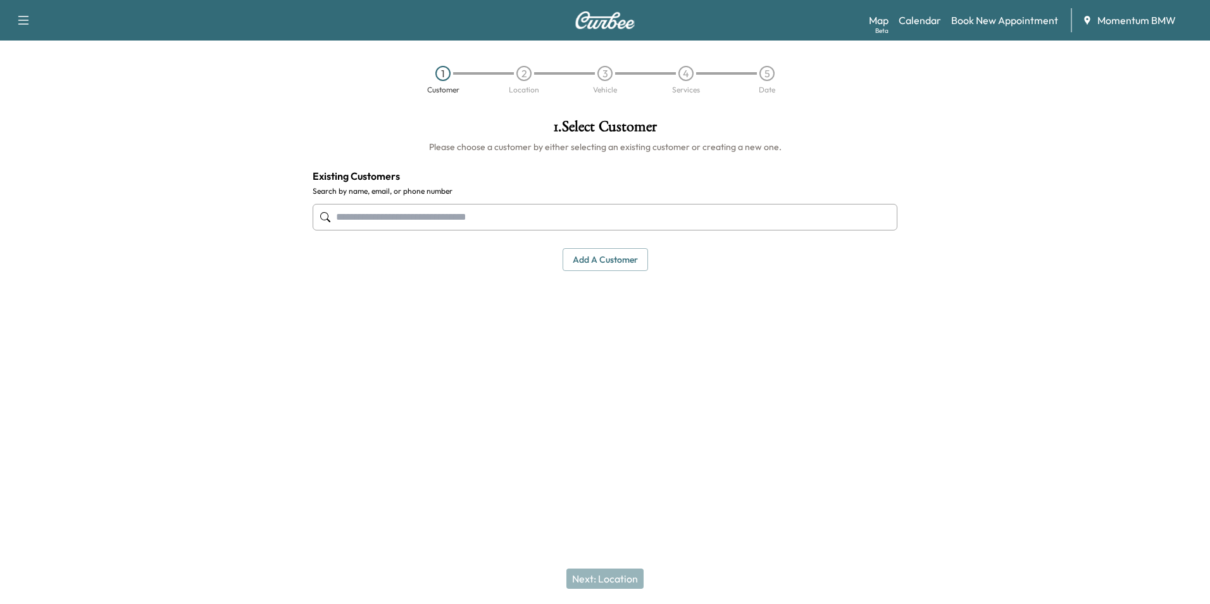
click at [611, 214] on input "text" at bounding box center [605, 217] width 585 height 27
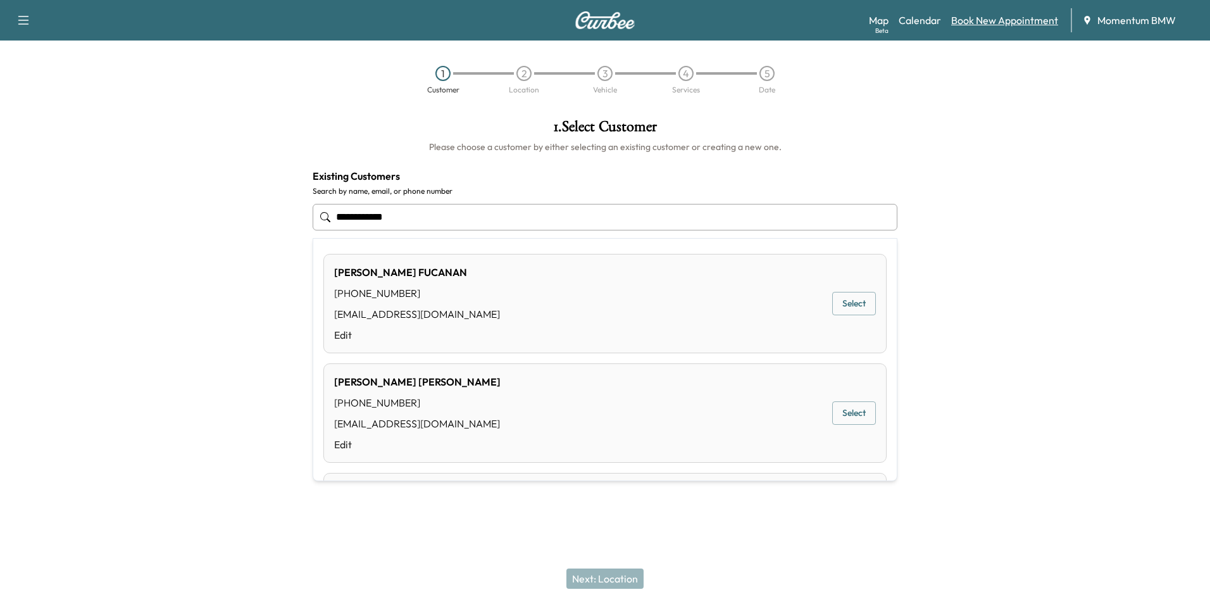
type input "**********"
click at [998, 22] on link "Book New Appointment" at bounding box center [1004, 20] width 107 height 15
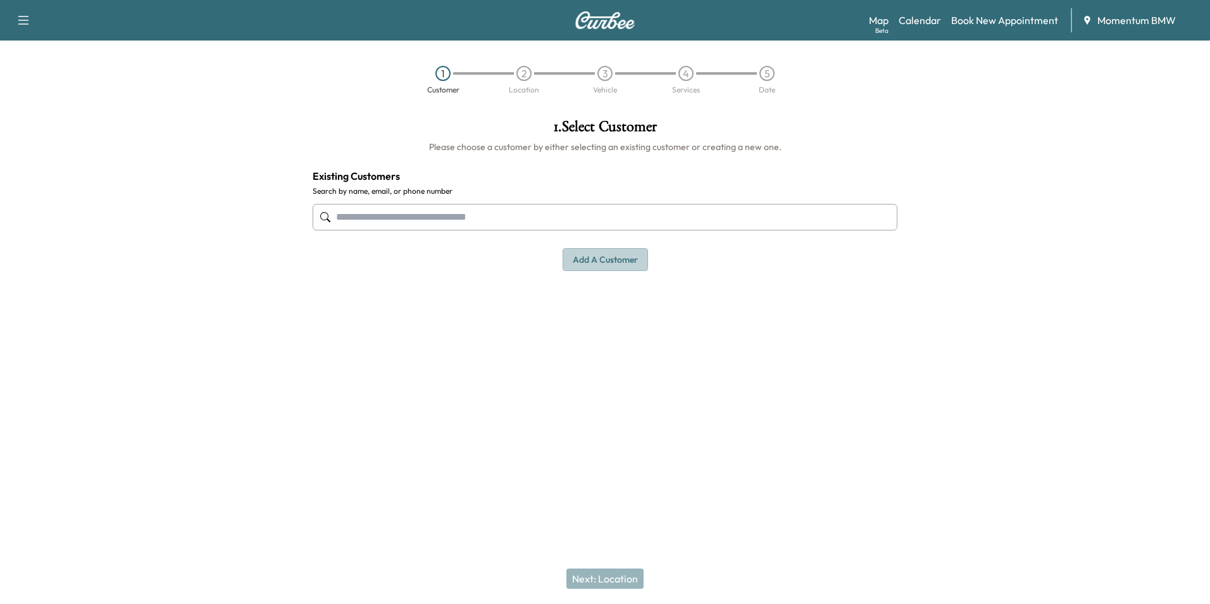
click at [610, 264] on button "Add a customer" at bounding box center [605, 259] width 85 height 23
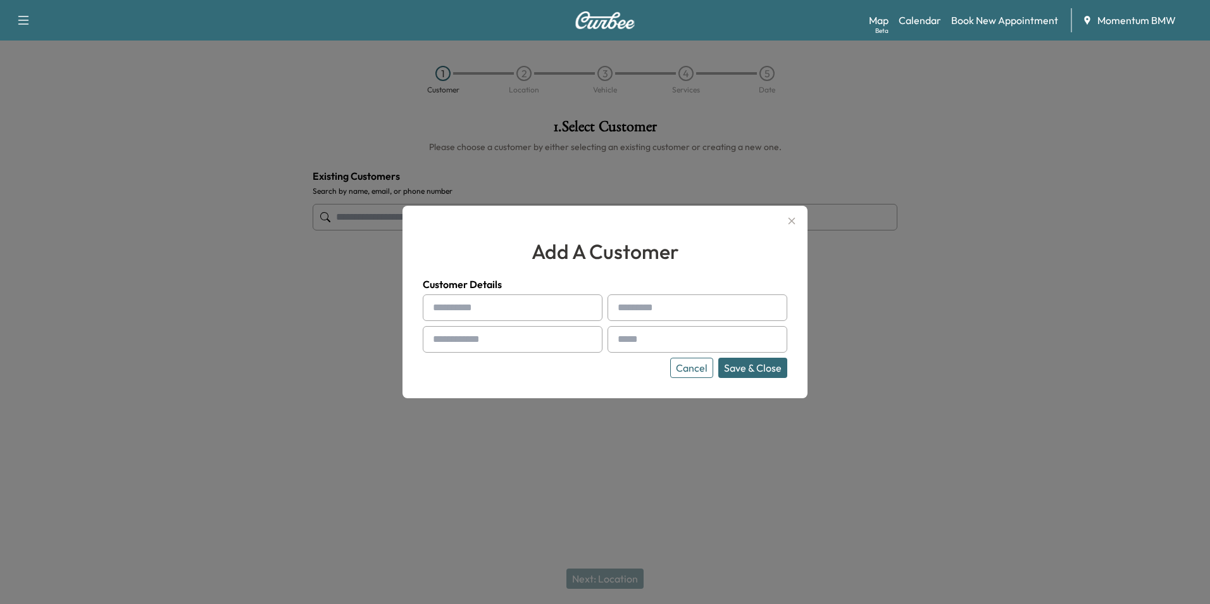
click at [549, 310] on input "text" at bounding box center [513, 307] width 180 height 27
type input "****"
type input "*******"
click at [548, 341] on input "text" at bounding box center [513, 339] width 180 height 27
type input "**********"
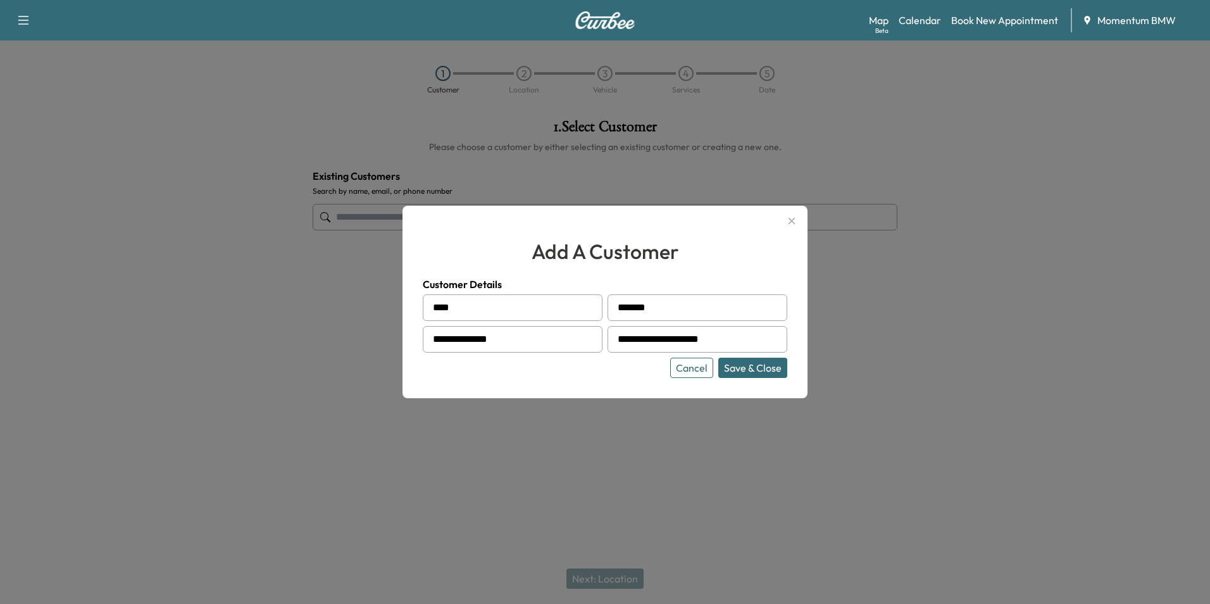
type input "**********"
click at [754, 372] on button "Save & Close" at bounding box center [752, 368] width 69 height 20
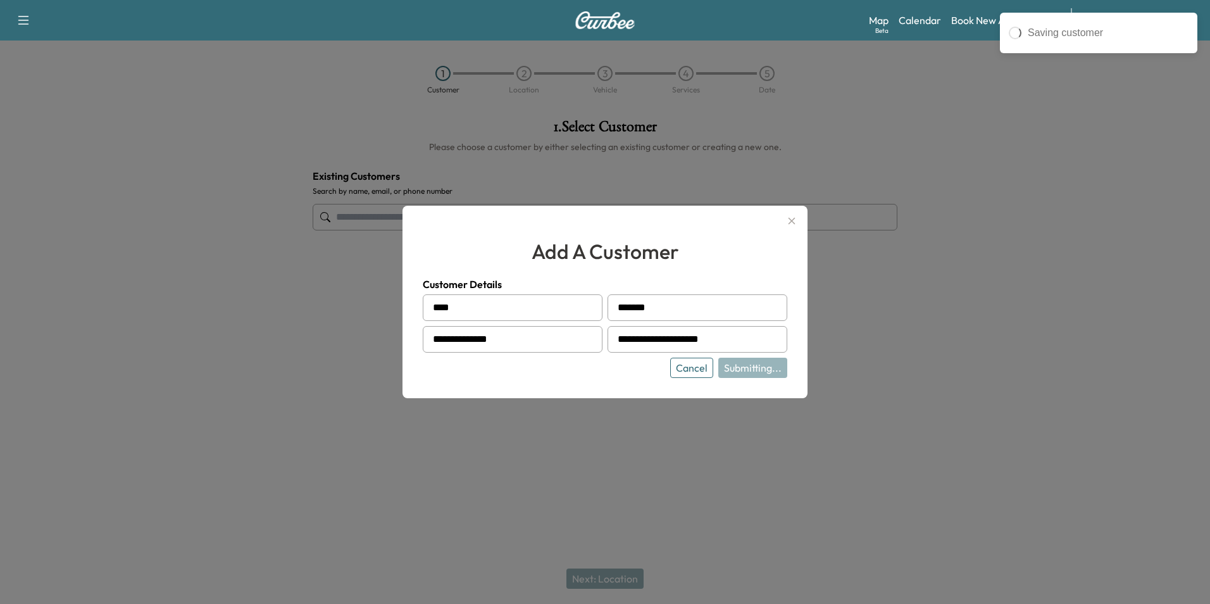
type input "**********"
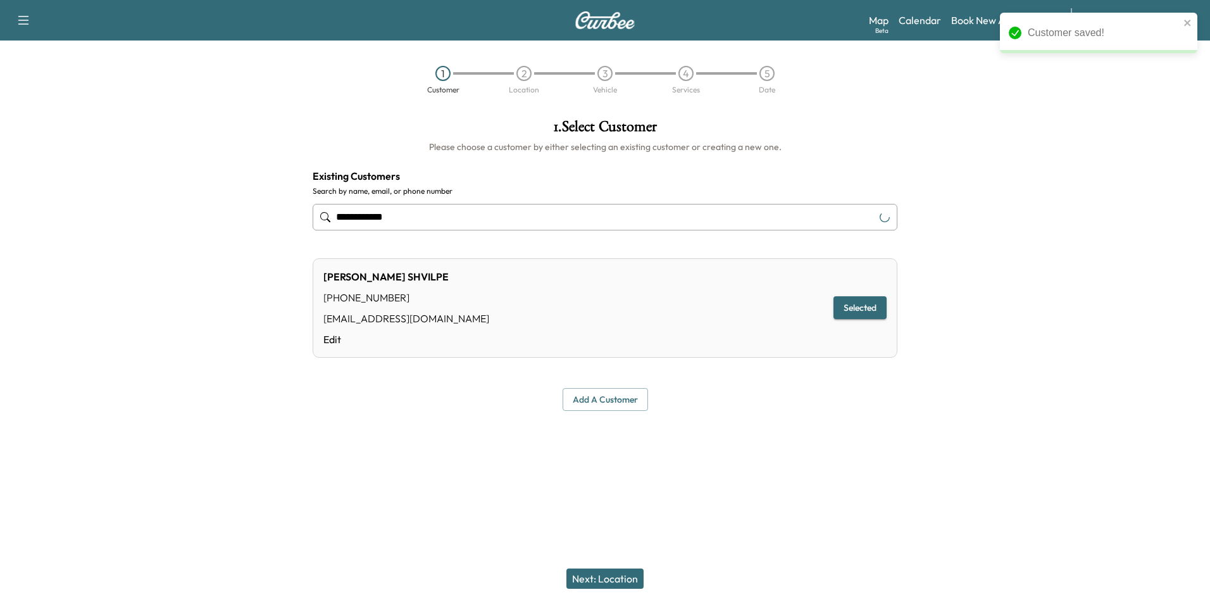
click at [612, 579] on button "Next: Location" at bounding box center [604, 578] width 77 height 20
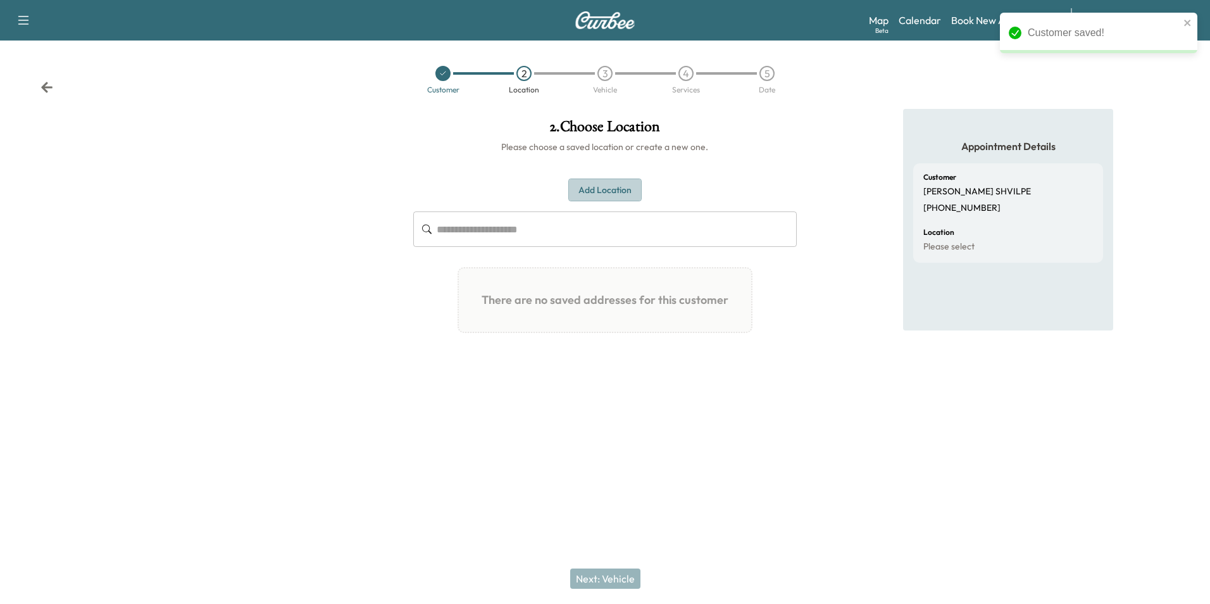
click at [618, 192] on button "Add Location" at bounding box center [604, 189] width 73 height 23
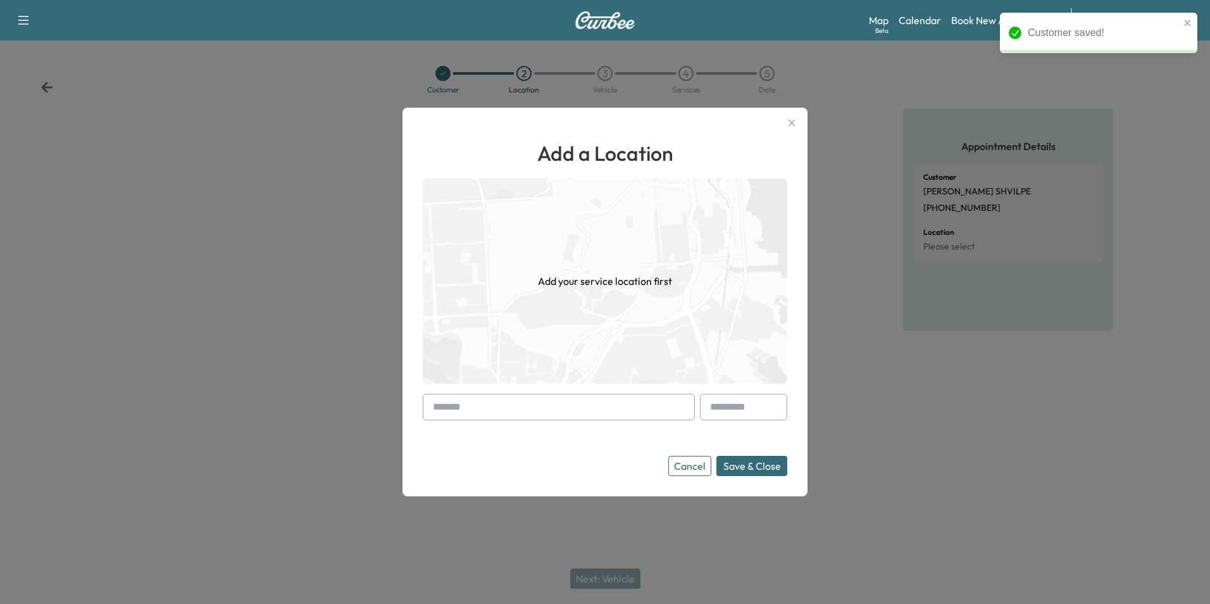
click at [525, 406] on input "text" at bounding box center [559, 407] width 272 height 27
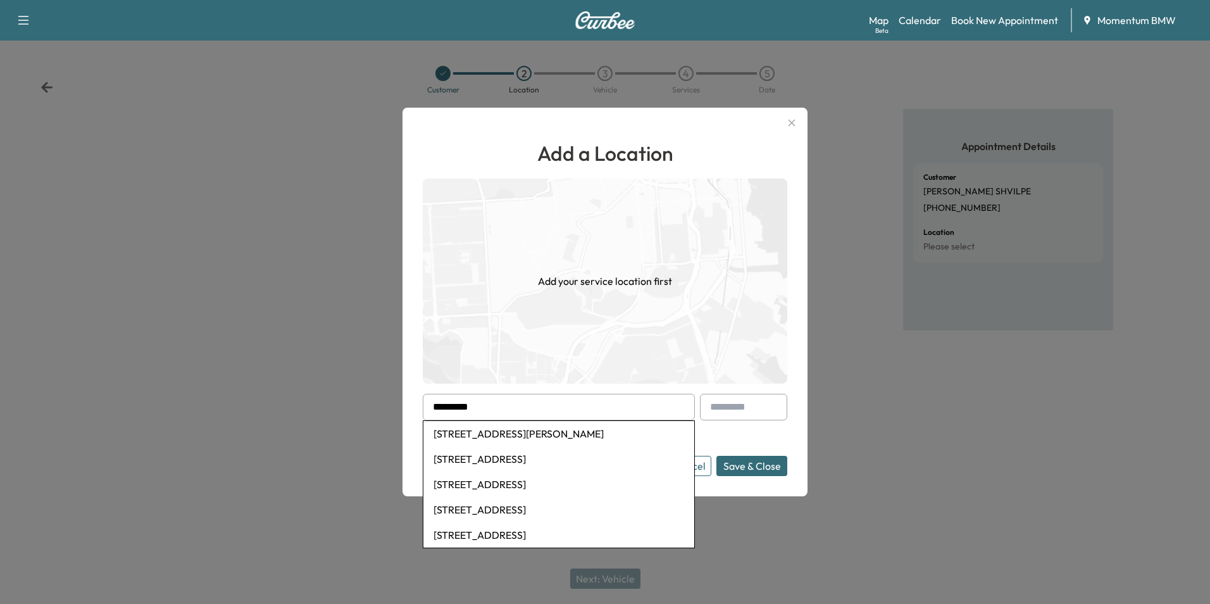
click at [565, 430] on li "[STREET_ADDRESS][PERSON_NAME]" at bounding box center [558, 433] width 271 height 25
type input "**********"
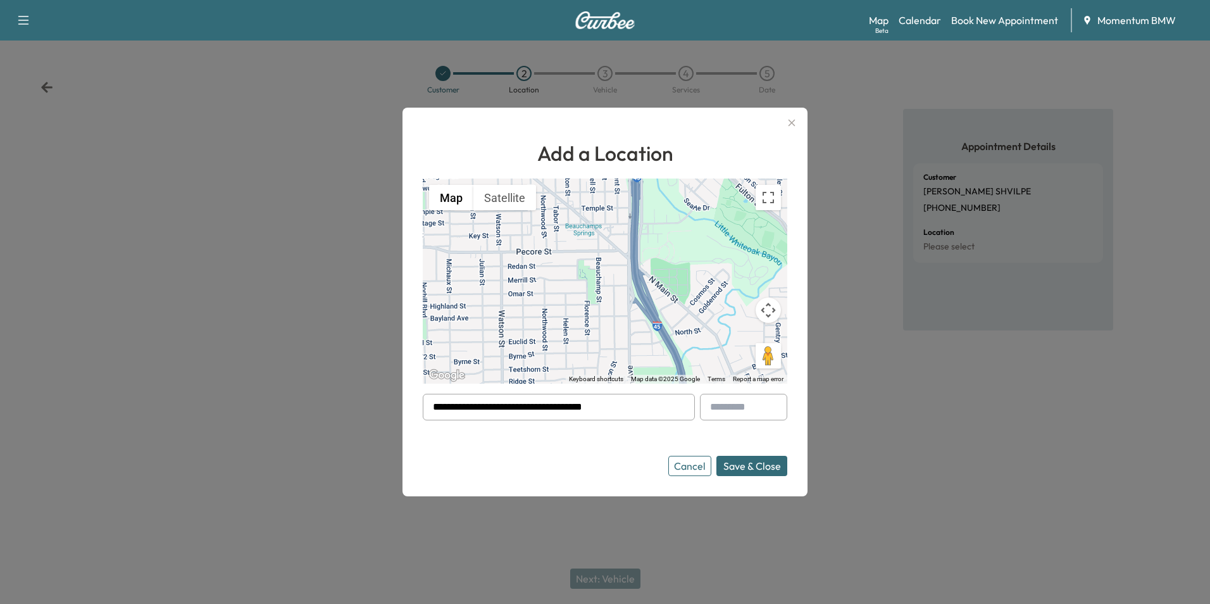
click at [747, 468] on button "Save & Close" at bounding box center [751, 466] width 71 height 20
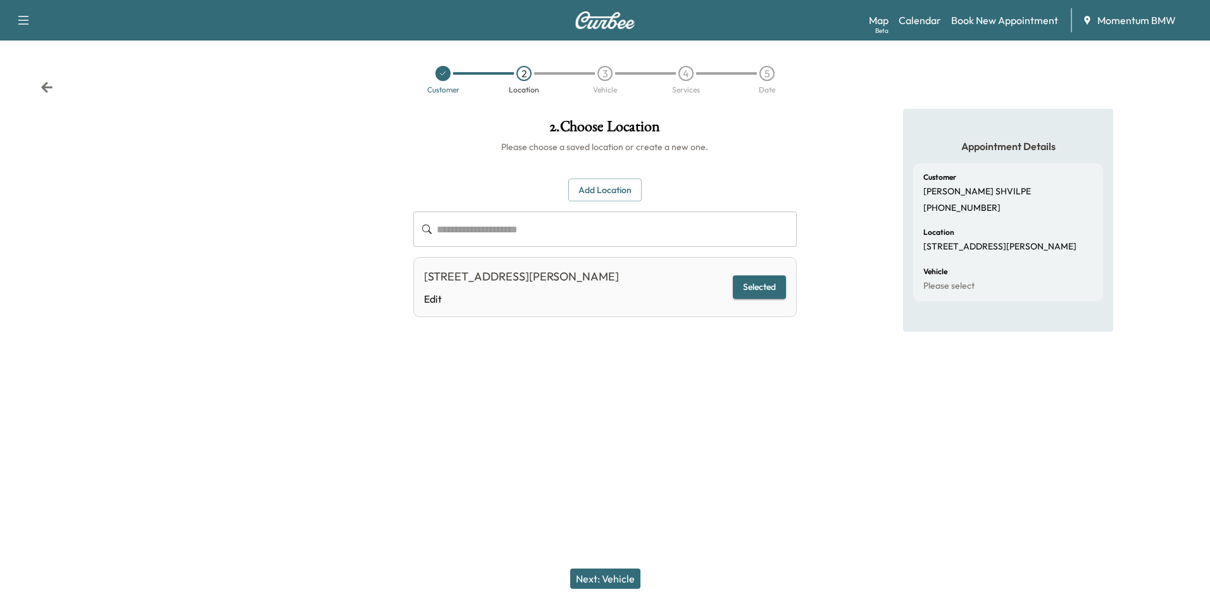
click at [615, 585] on button "Next: Vehicle" at bounding box center [605, 578] width 70 height 20
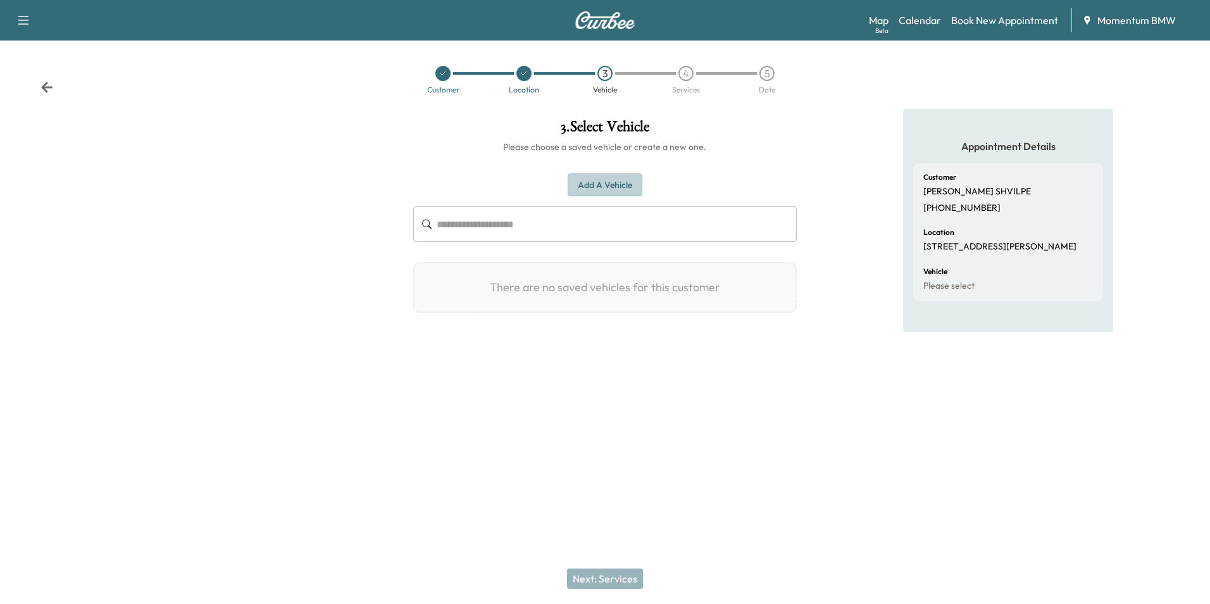
click at [613, 191] on button "Add a Vehicle" at bounding box center [605, 184] width 75 height 23
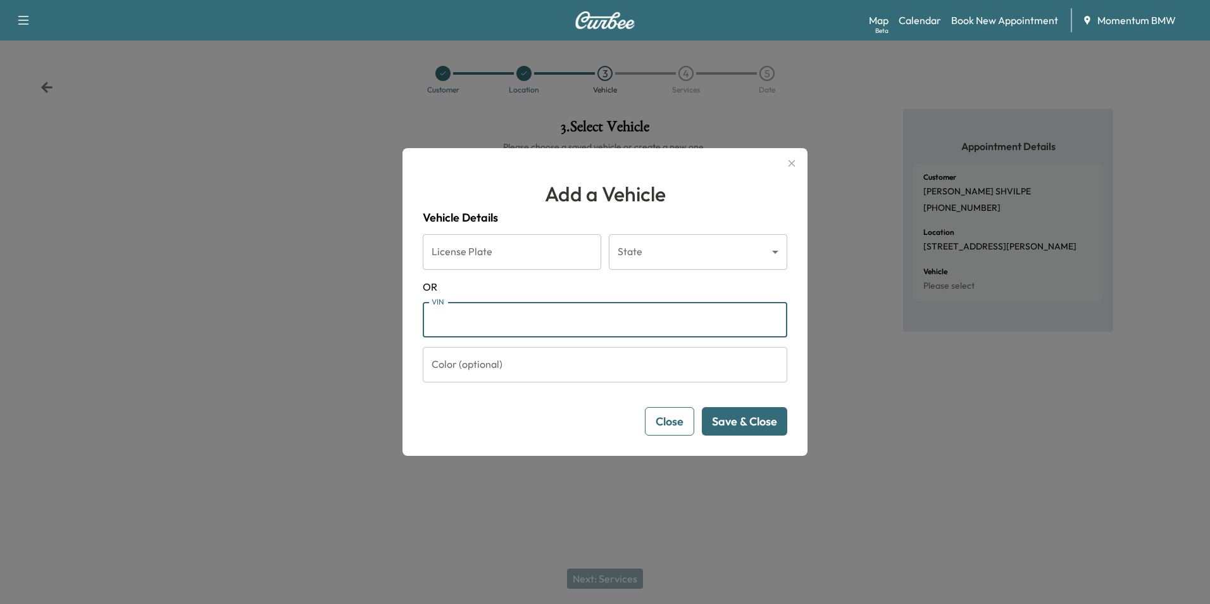
paste input "**********"
type input "**********"
click at [759, 423] on button "Save & Close" at bounding box center [744, 421] width 85 height 28
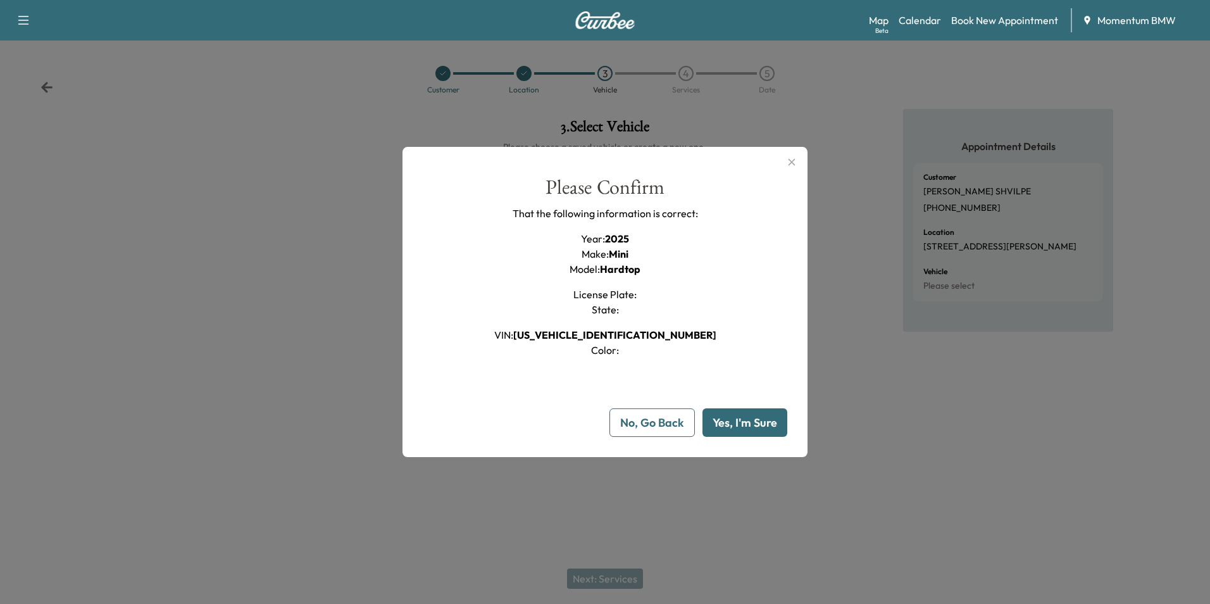
click at [751, 419] on button "Yes, I'm Sure" at bounding box center [745, 422] width 85 height 28
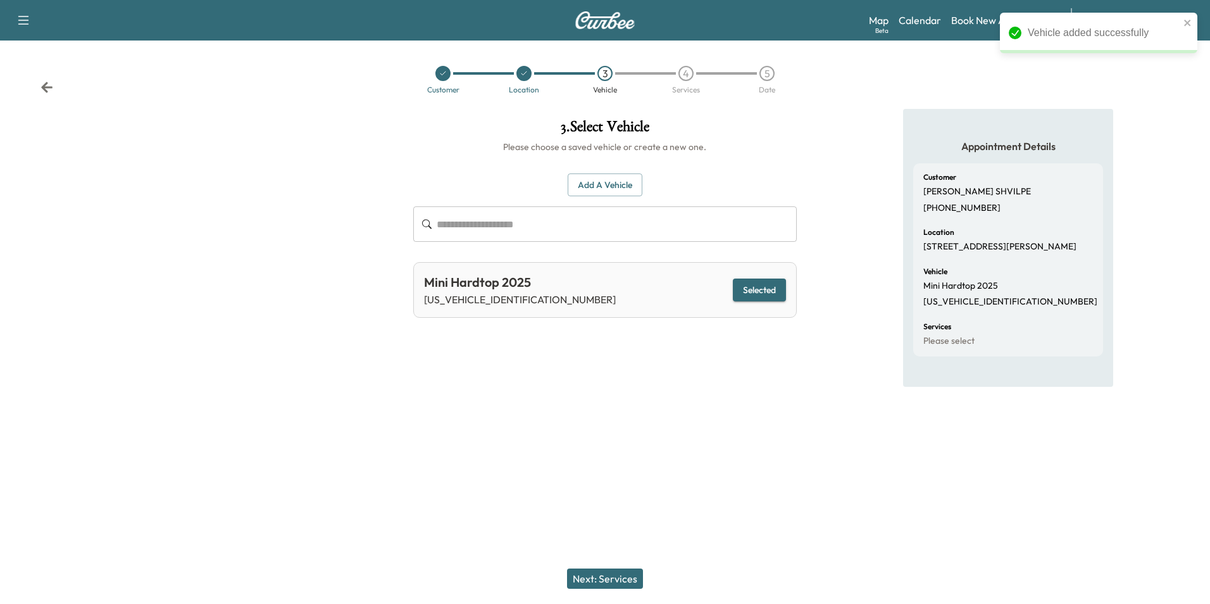
click at [614, 582] on button "Next: Services" at bounding box center [605, 578] width 76 height 20
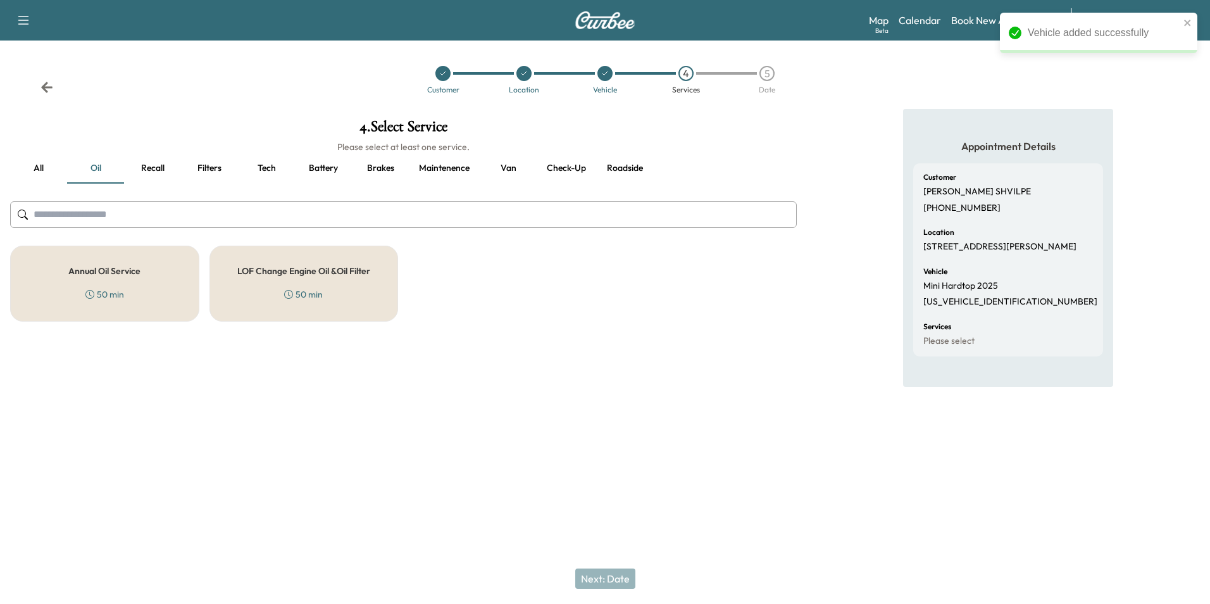
click at [129, 277] on div "Annual Oil Service 50 min" at bounding box center [104, 284] width 189 height 76
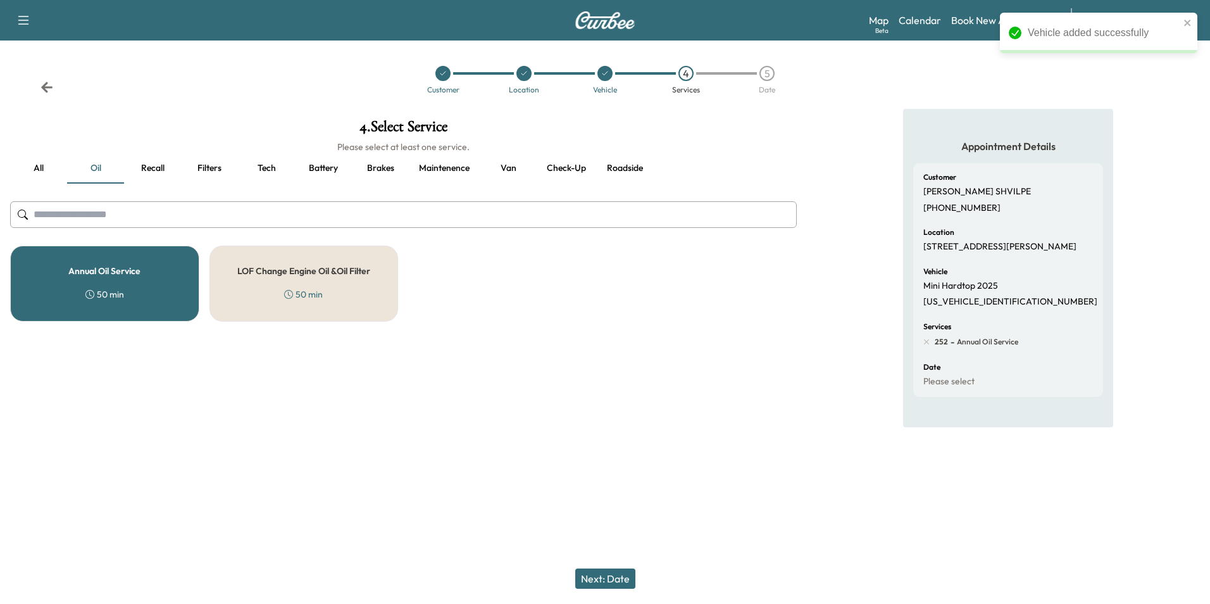
click at [615, 581] on button "Next: Date" at bounding box center [605, 578] width 60 height 20
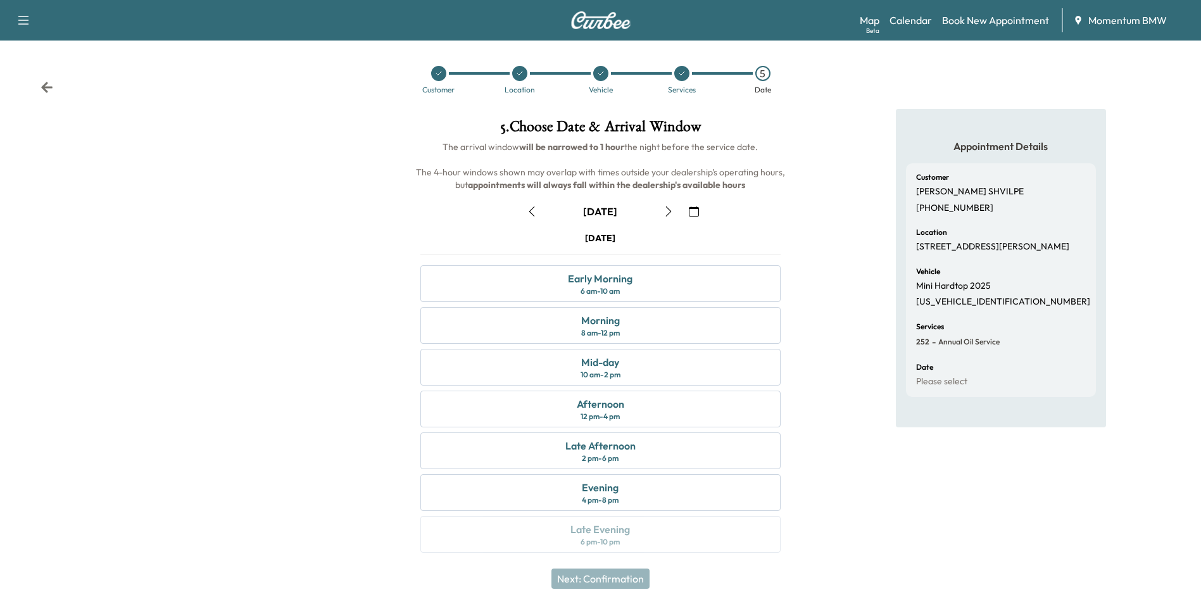
click at [695, 215] on icon "button" at bounding box center [694, 211] width 10 height 10
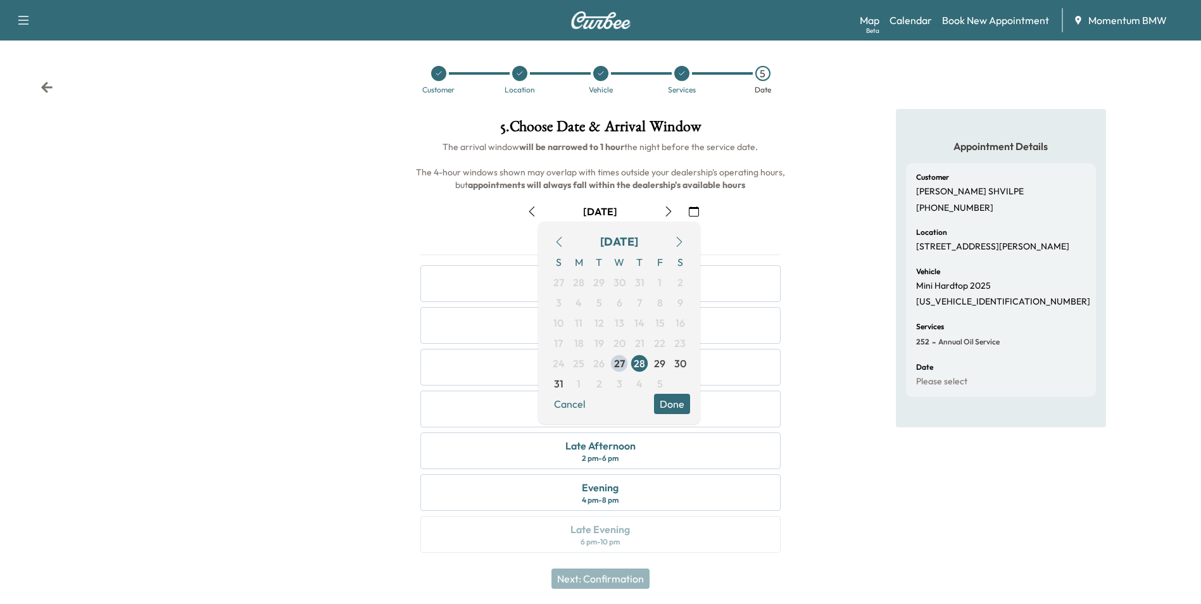
click at [681, 239] on icon "button" at bounding box center [679, 242] width 10 height 10
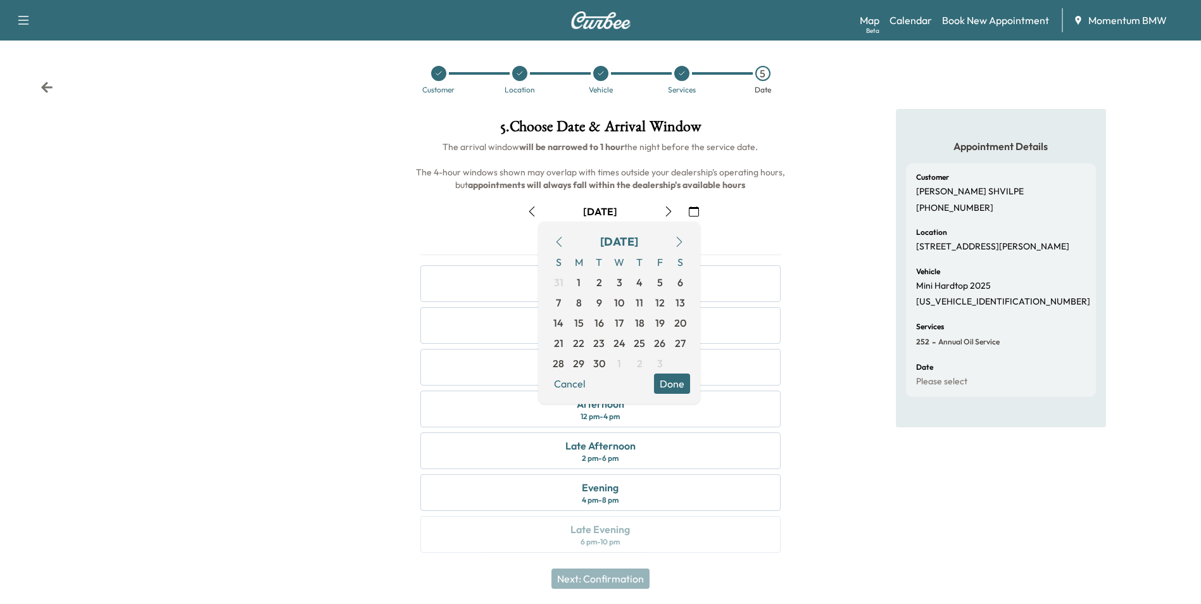
click at [672, 382] on button "Done" at bounding box center [672, 383] width 36 height 20
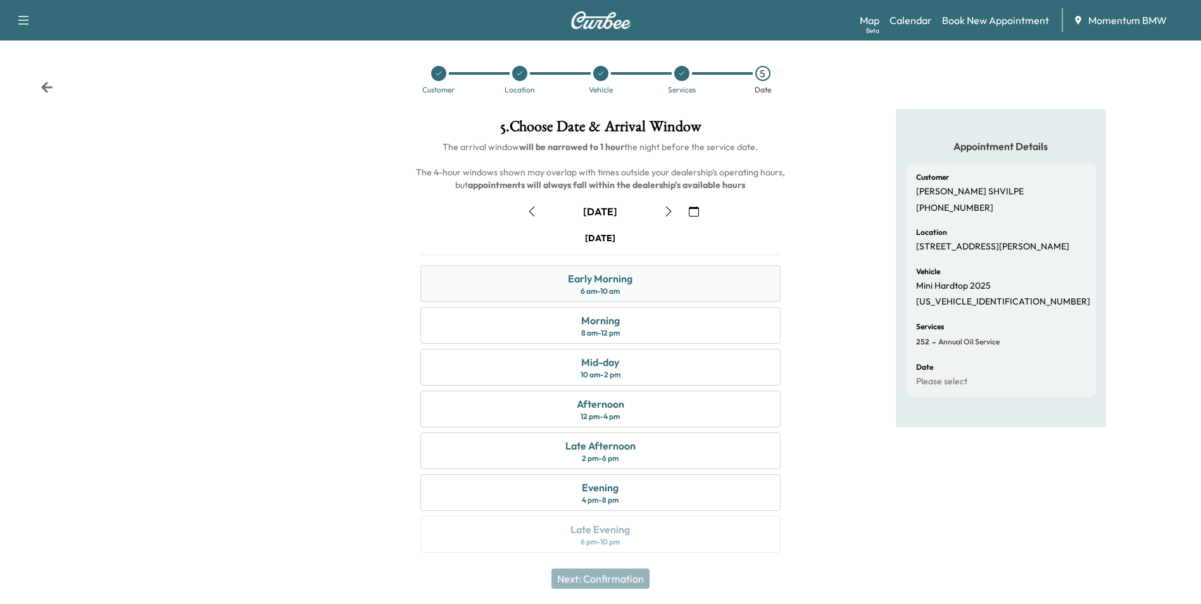
click at [664, 282] on div "Early Morning 6 am - 10 am" at bounding box center [600, 283] width 360 height 37
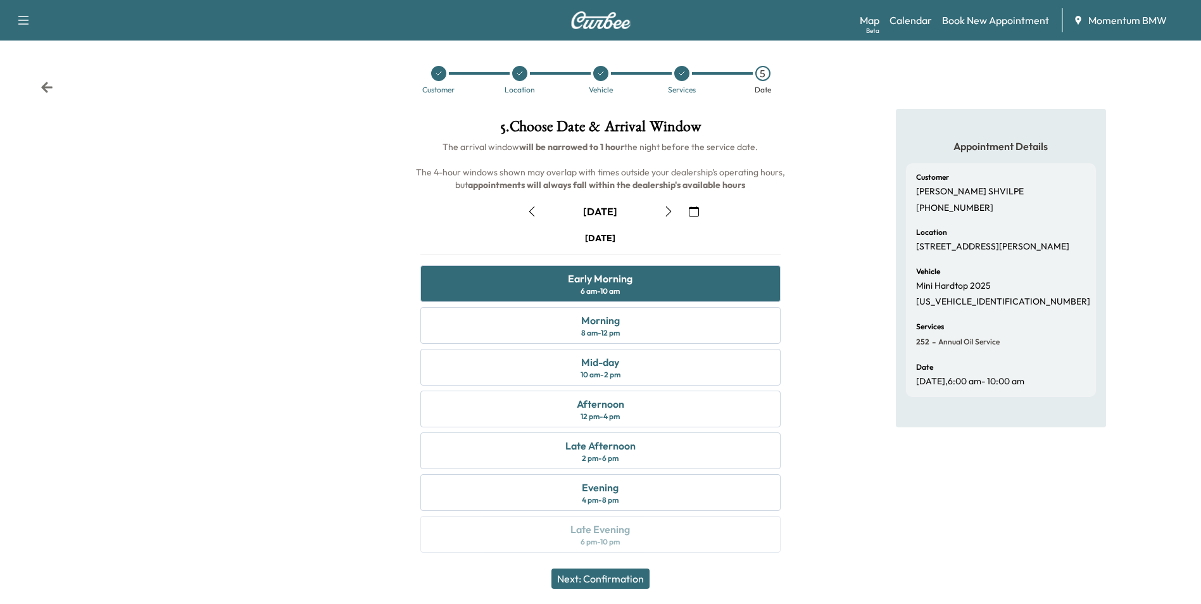
click at [619, 575] on button "Next: Confirmation" at bounding box center [600, 578] width 98 height 20
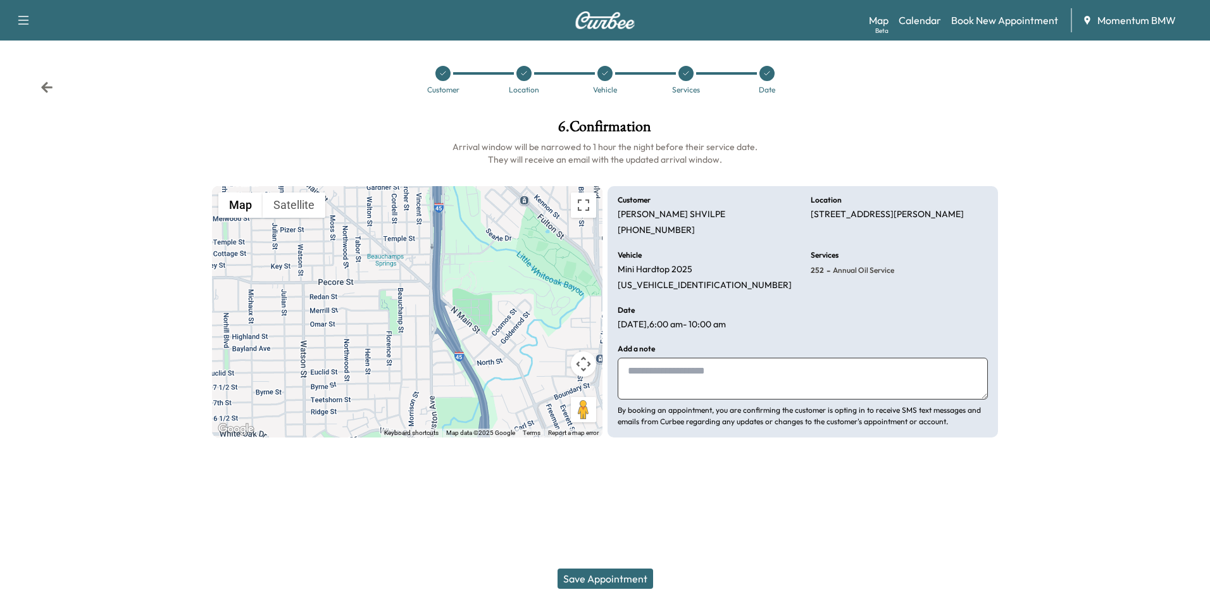
click at [718, 378] on textarea at bounding box center [803, 379] width 370 height 42
type textarea "*"
click at [619, 582] on button "Save Appointment" at bounding box center [606, 578] width 96 height 20
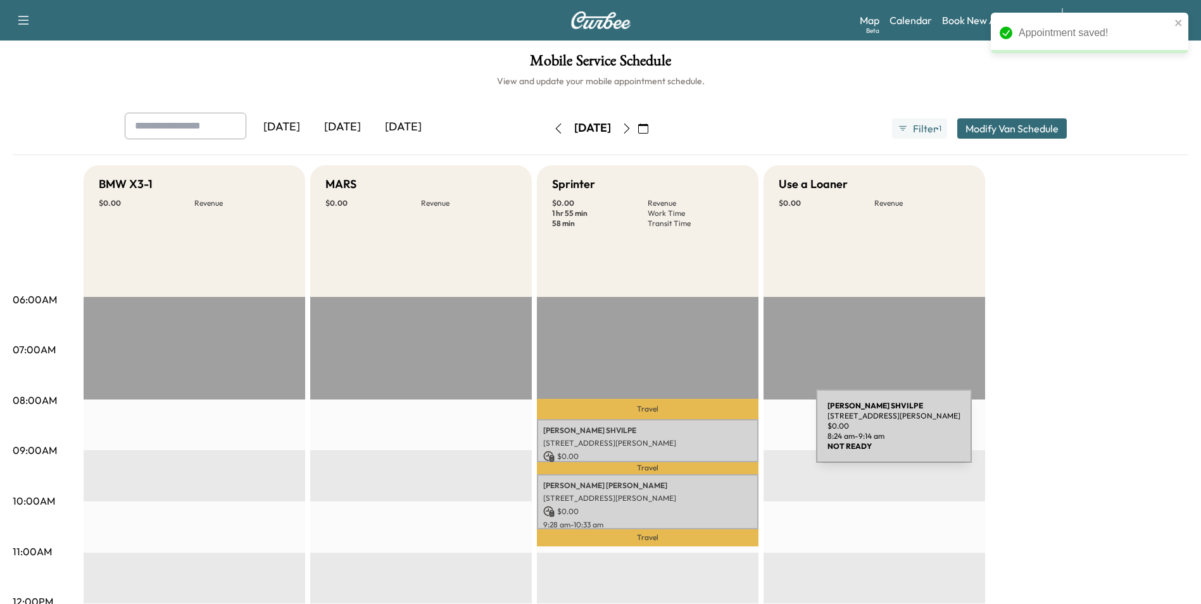
click at [721, 434] on p "[PERSON_NAME]" at bounding box center [647, 430] width 209 height 10
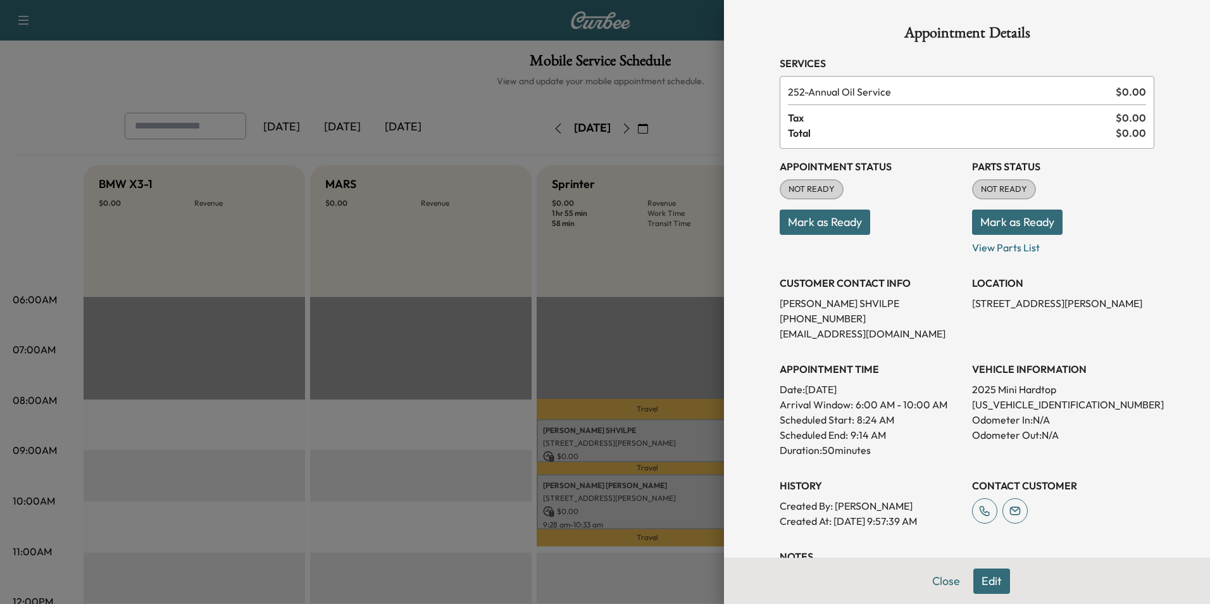
click at [986, 584] on button "Edit" at bounding box center [991, 580] width 37 height 25
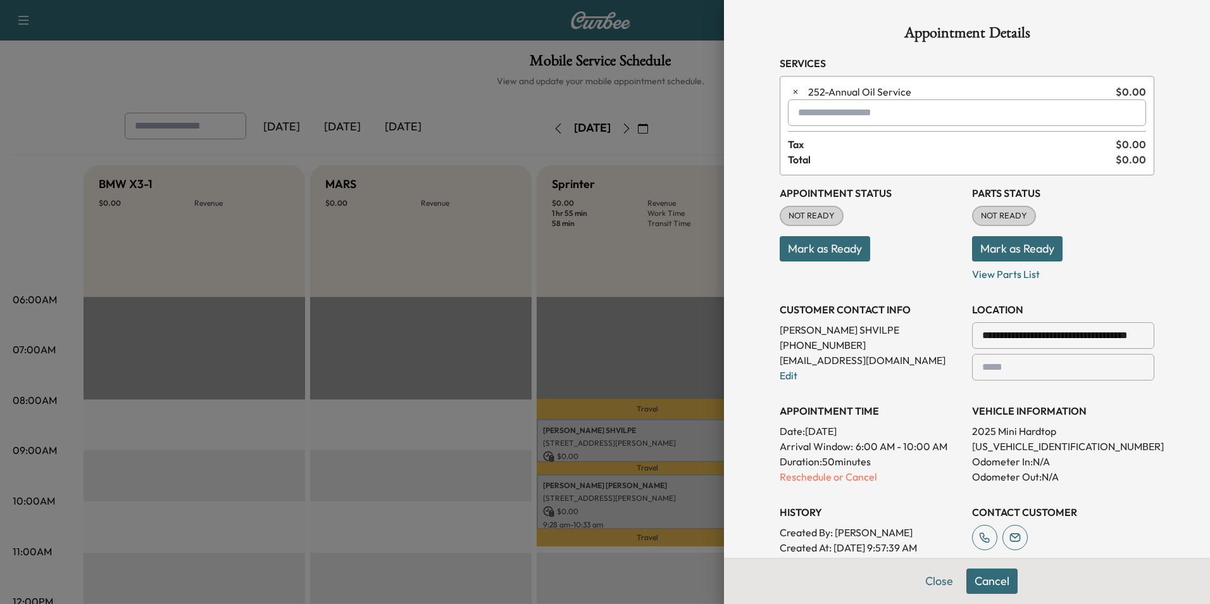
click at [844, 482] on p "Reschedule or Cancel" at bounding box center [871, 476] width 182 height 15
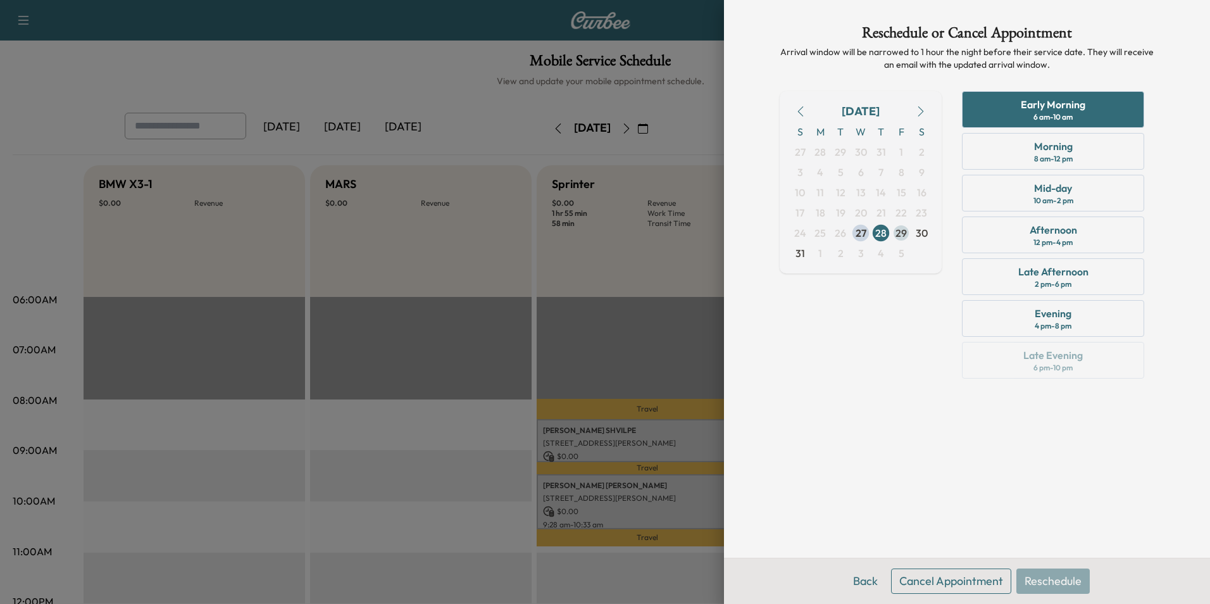
click at [900, 234] on span "29" at bounding box center [901, 232] width 11 height 15
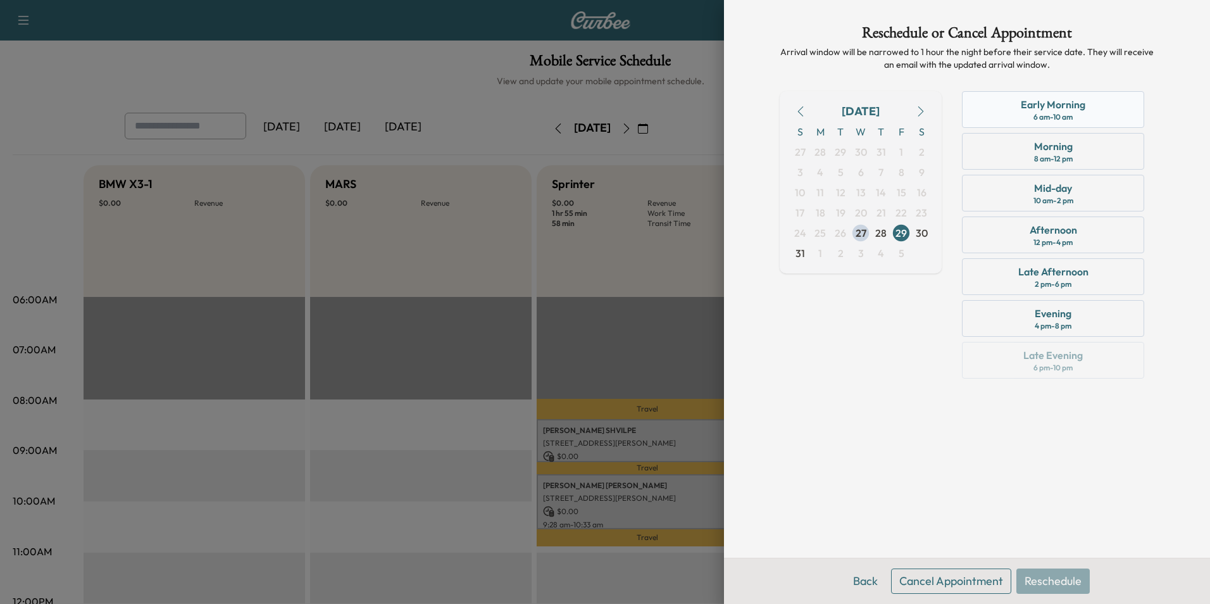
click at [1096, 114] on div "Early Morning 6 am - 10 am" at bounding box center [1053, 109] width 182 height 37
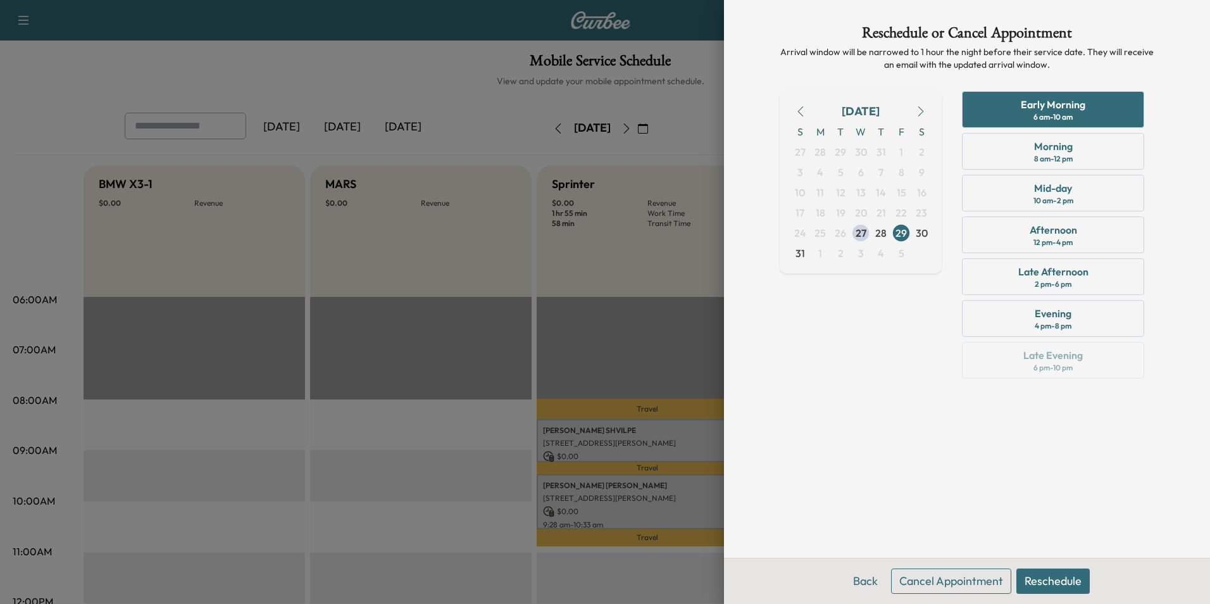
click at [1069, 579] on button "Reschedule" at bounding box center [1052, 580] width 73 height 25
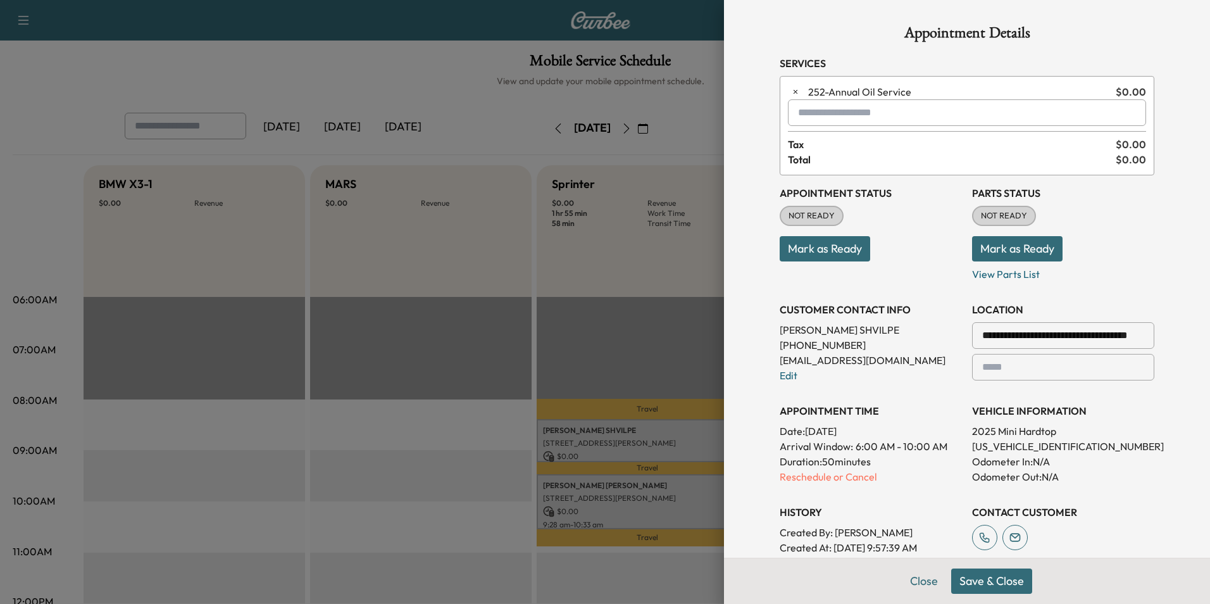
click at [1003, 580] on button "Save & Close" at bounding box center [991, 580] width 81 height 25
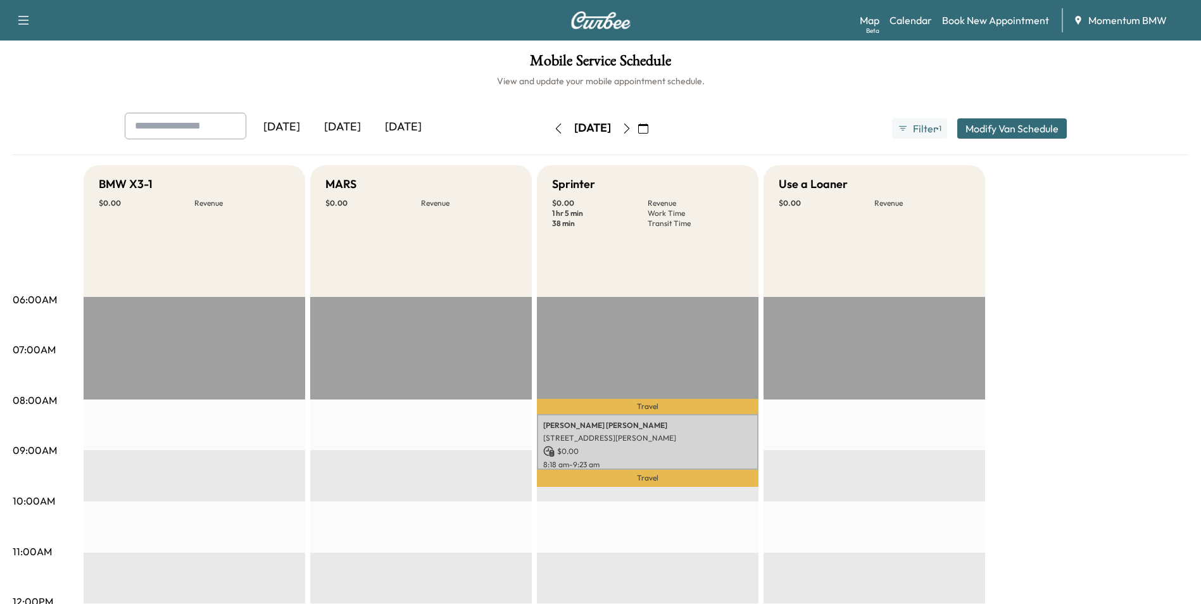
click at [553, 130] on icon "button" at bounding box center [558, 128] width 10 height 10
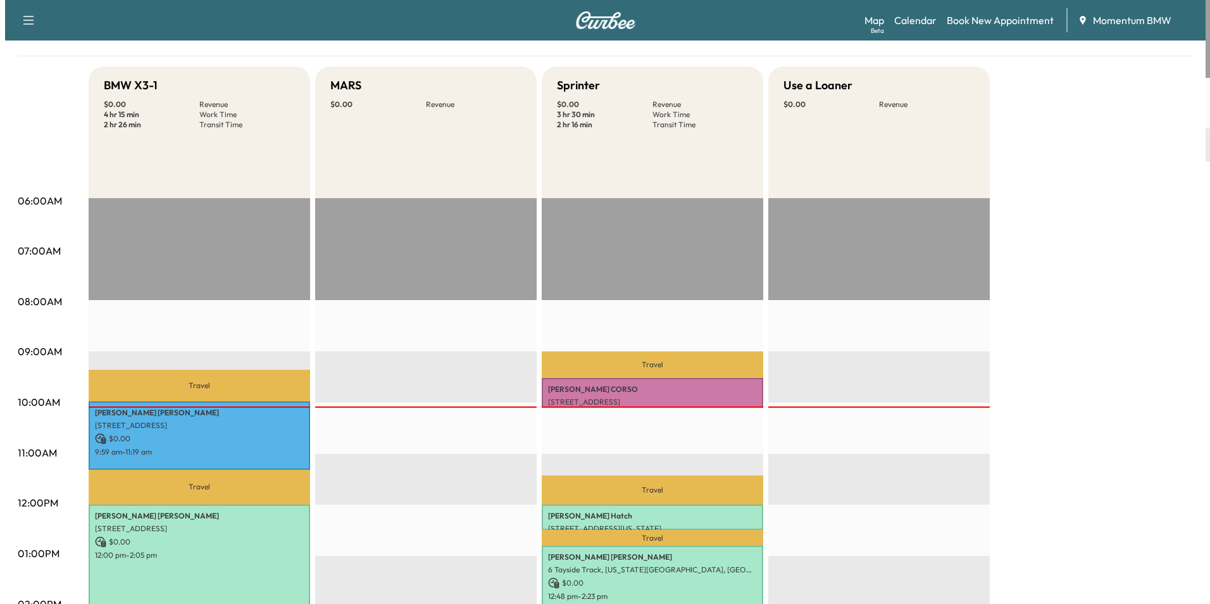
scroll to position [253, 0]
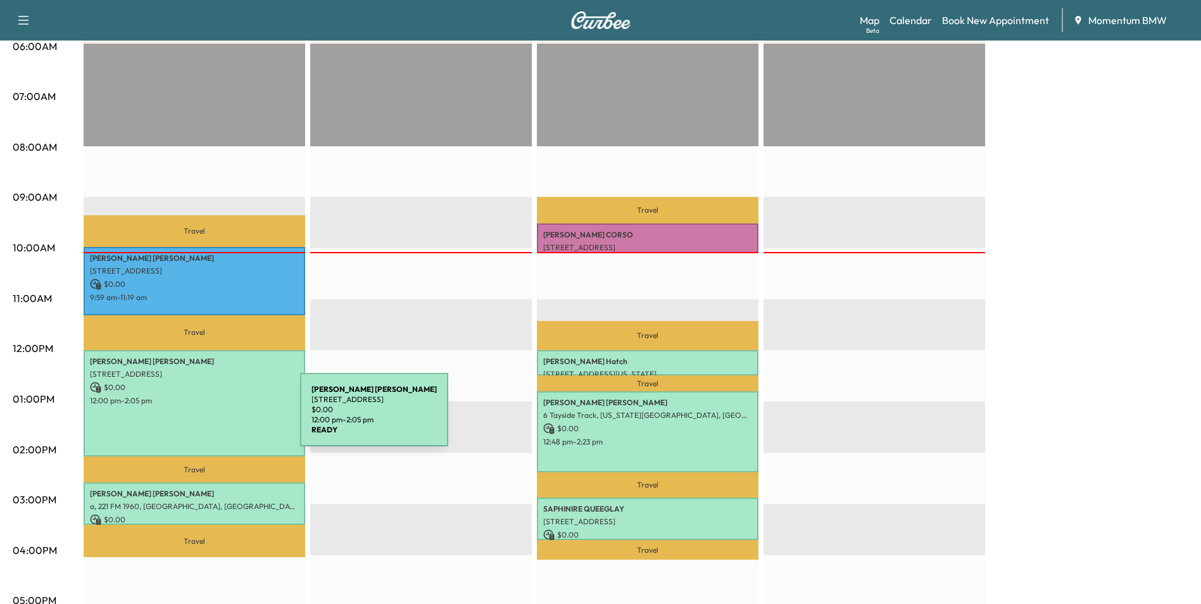
click at [205, 417] on div "[PERSON_NAME] [STREET_ADDRESS] $ 0.00 12:00 pm - 2:05 pm" at bounding box center [195, 403] width 222 height 106
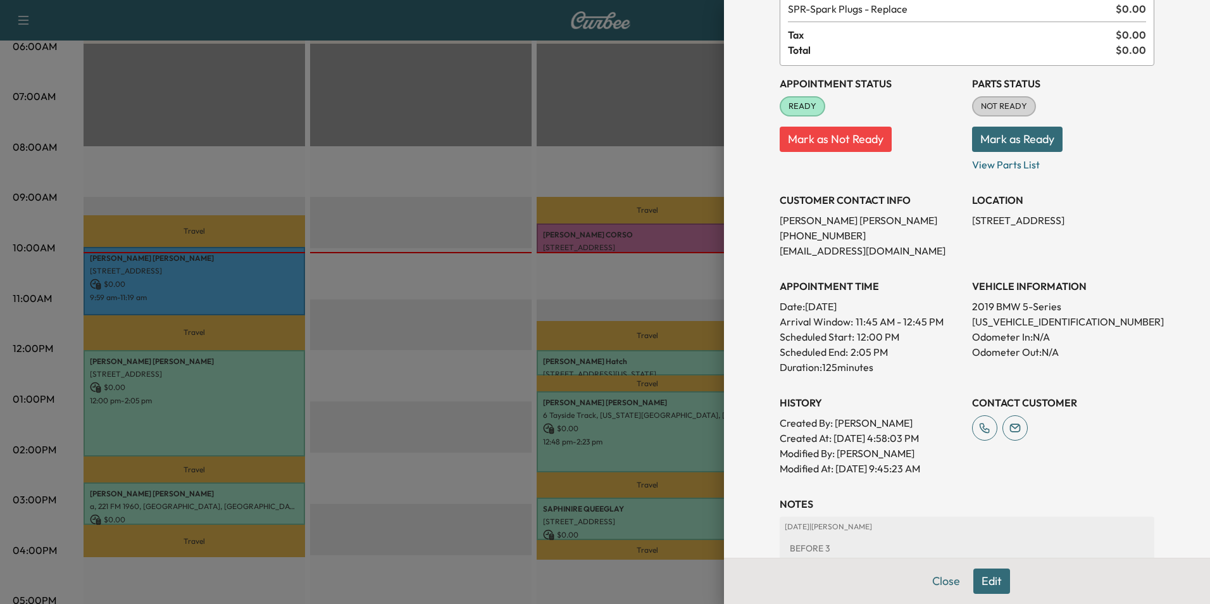
scroll to position [127, 0]
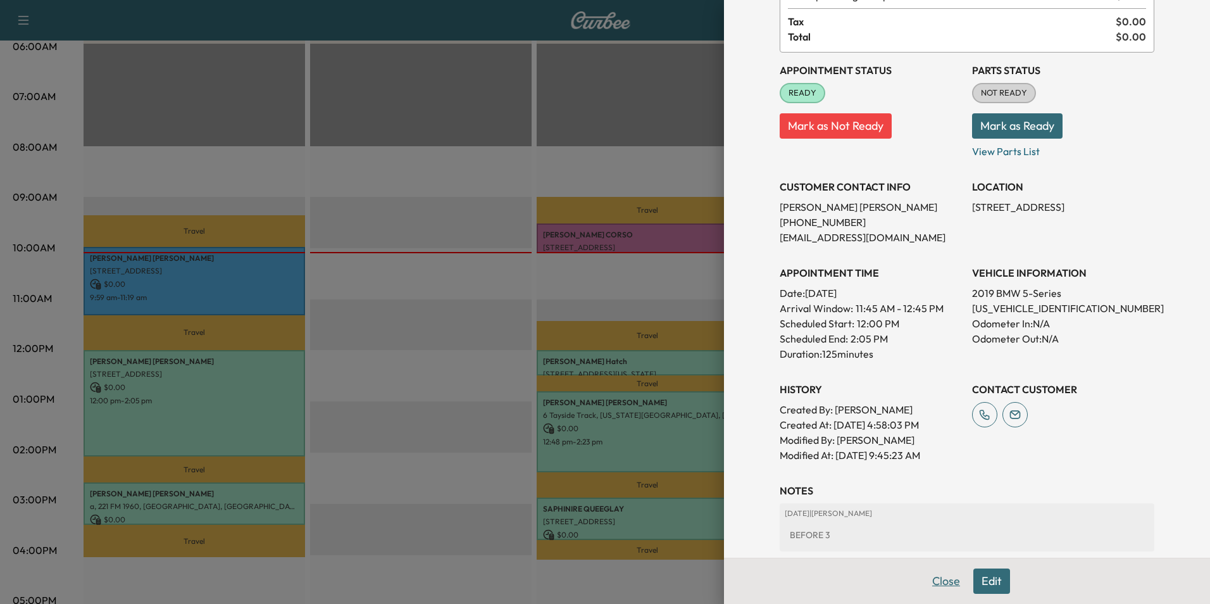
click at [930, 589] on button "Close" at bounding box center [946, 580] width 44 height 25
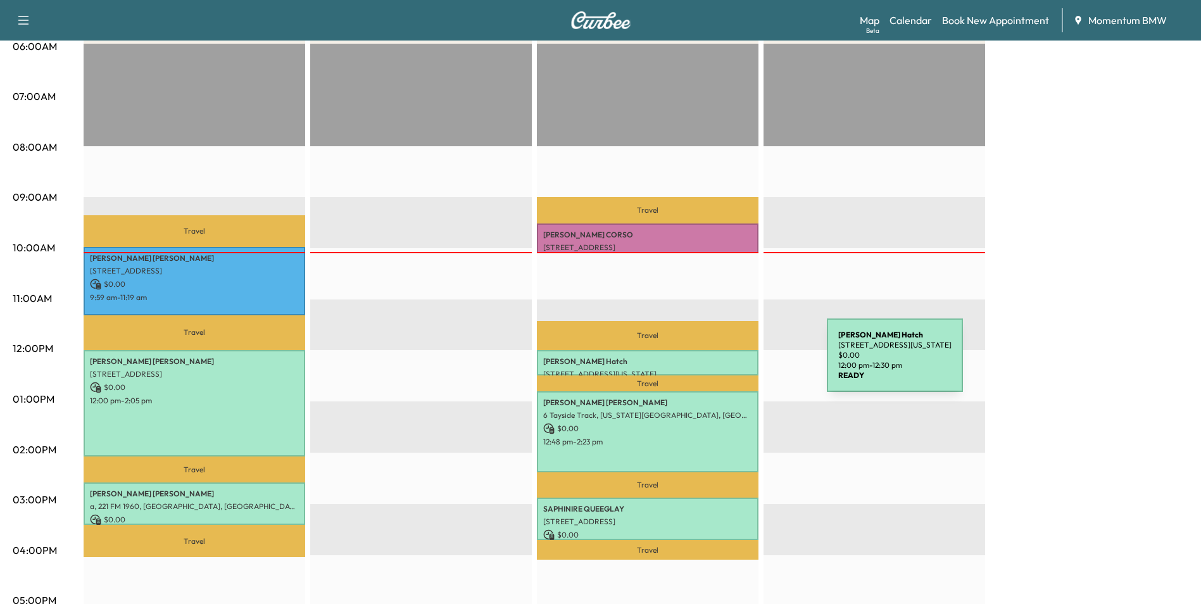
click at [732, 363] on p "[PERSON_NAME]" at bounding box center [647, 361] width 209 height 10
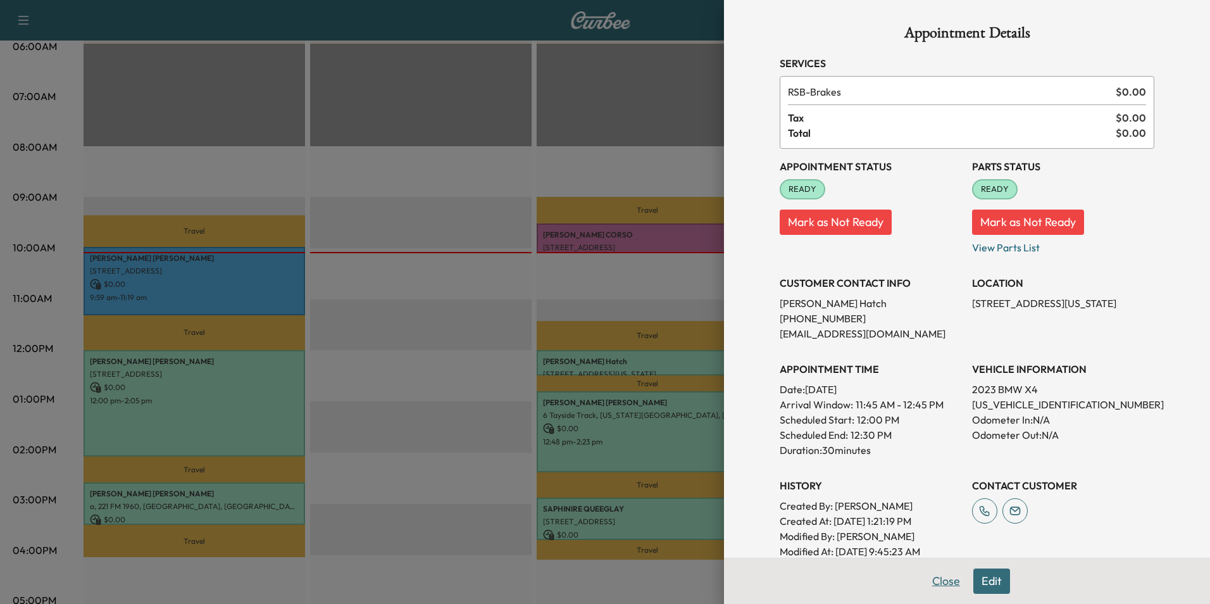
click at [942, 584] on button "Close" at bounding box center [946, 580] width 44 height 25
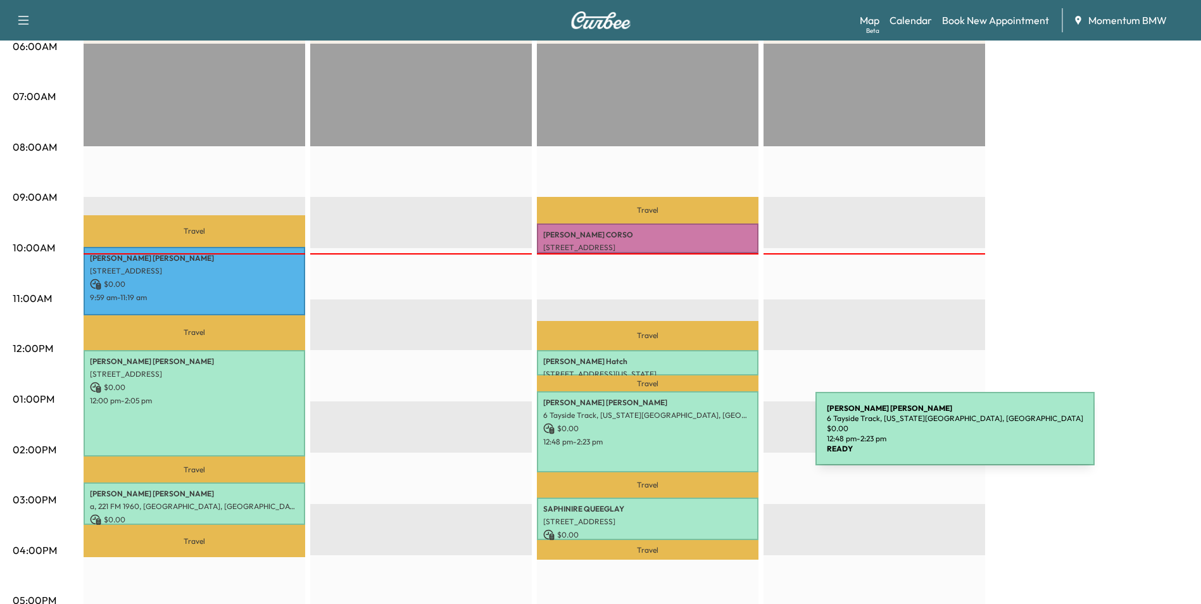
click at [720, 437] on p "12:48 pm - 2:23 pm" at bounding box center [647, 442] width 209 height 10
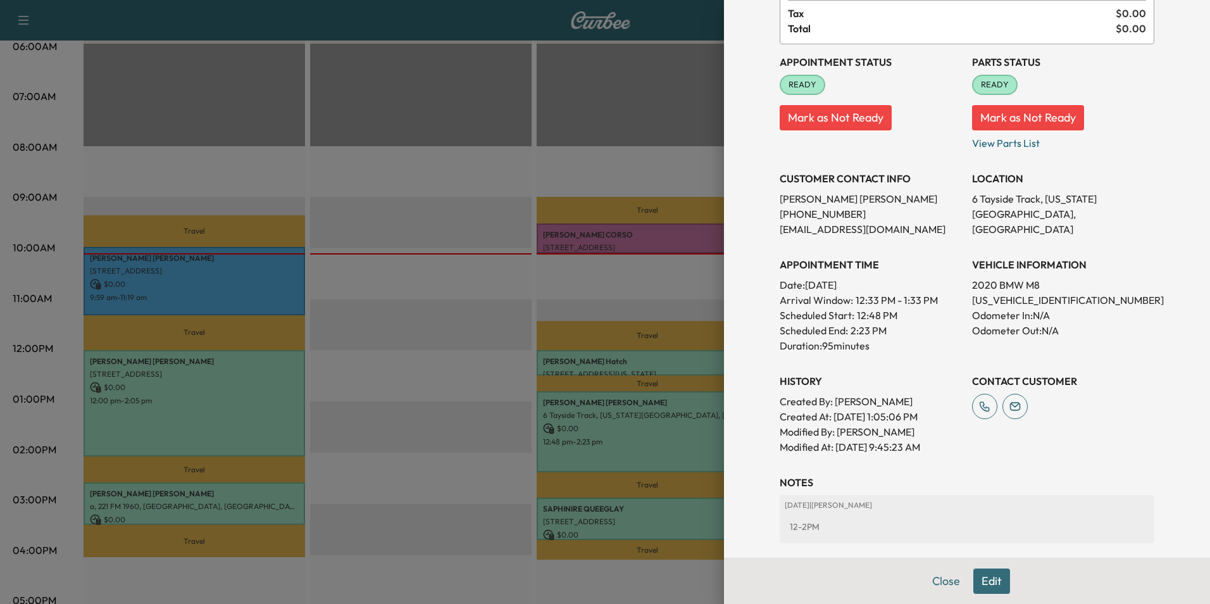
scroll to position [190, 0]
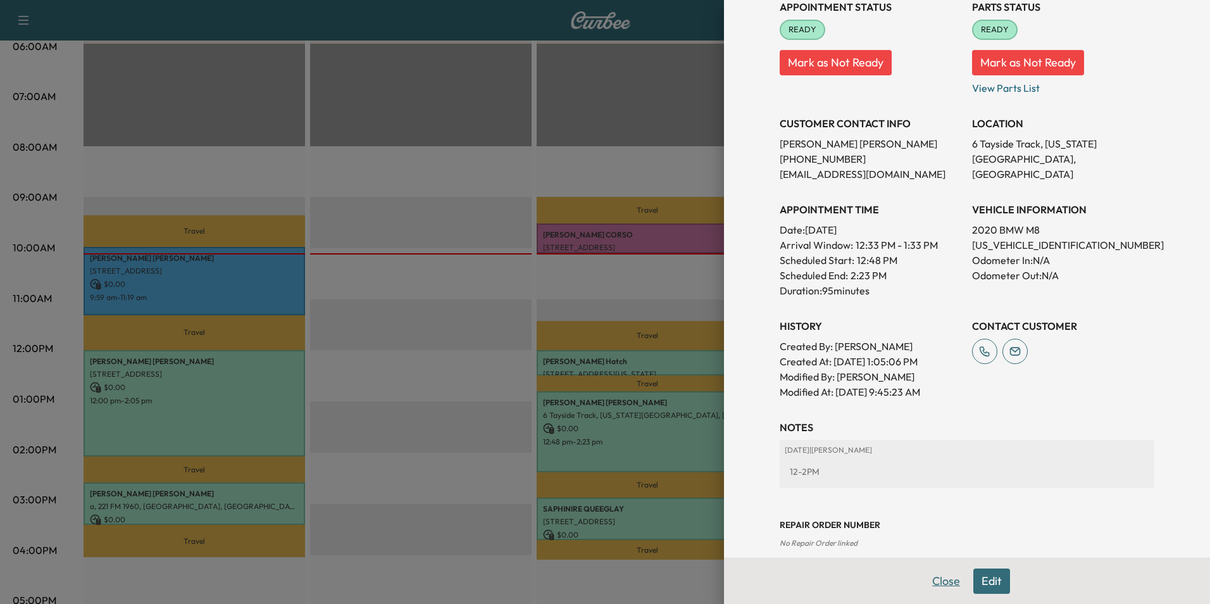
click at [944, 582] on button "Close" at bounding box center [946, 580] width 44 height 25
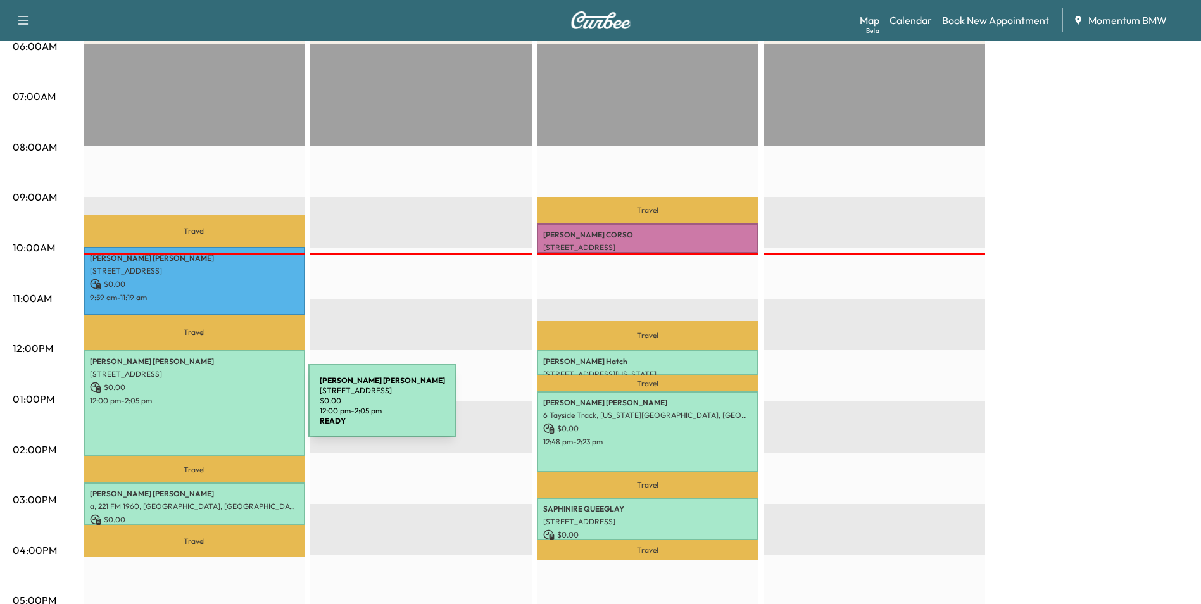
click at [213, 409] on div "[PERSON_NAME] [STREET_ADDRESS] $ 0.00 12:00 pm - 2:05 pm" at bounding box center [195, 403] width 222 height 106
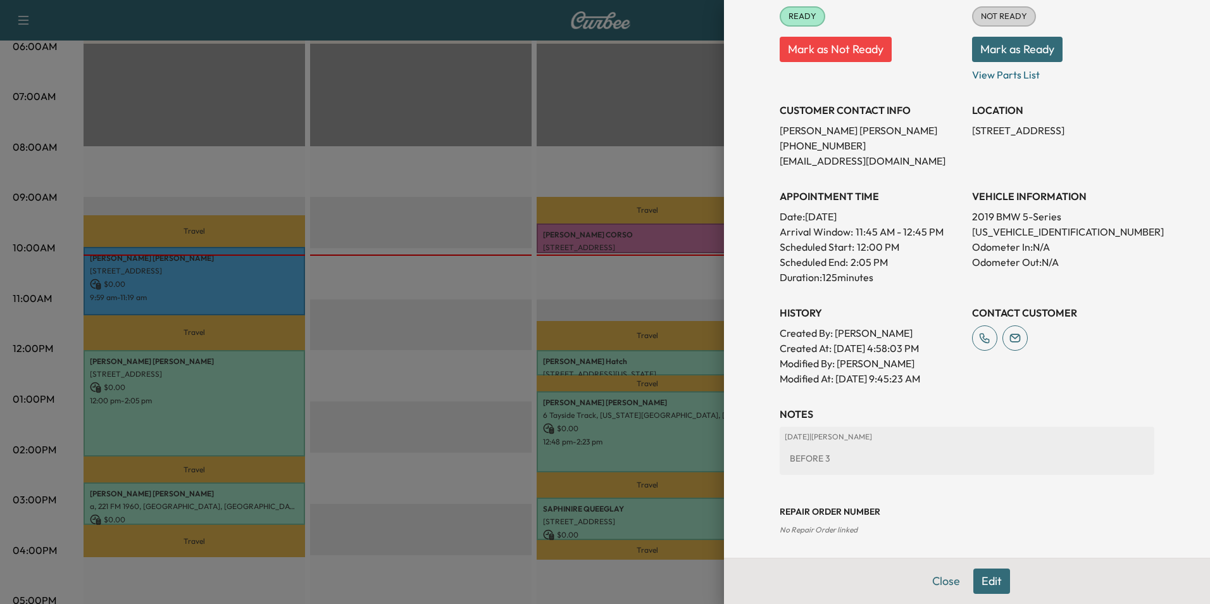
scroll to position [206, 0]
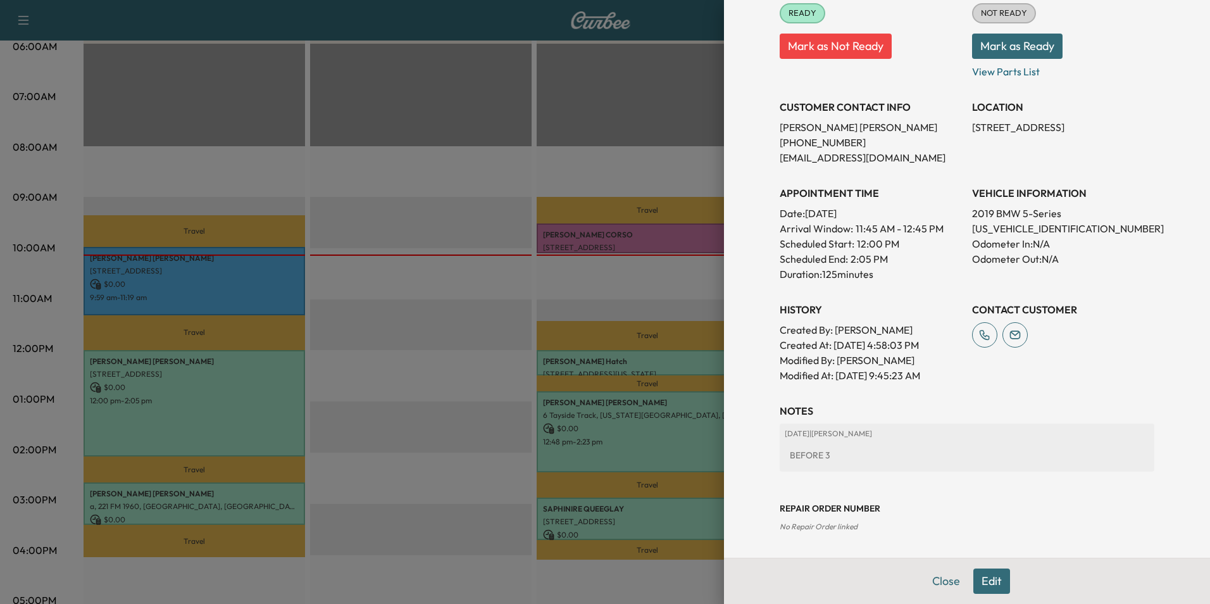
click at [987, 585] on button "Edit" at bounding box center [991, 580] width 37 height 25
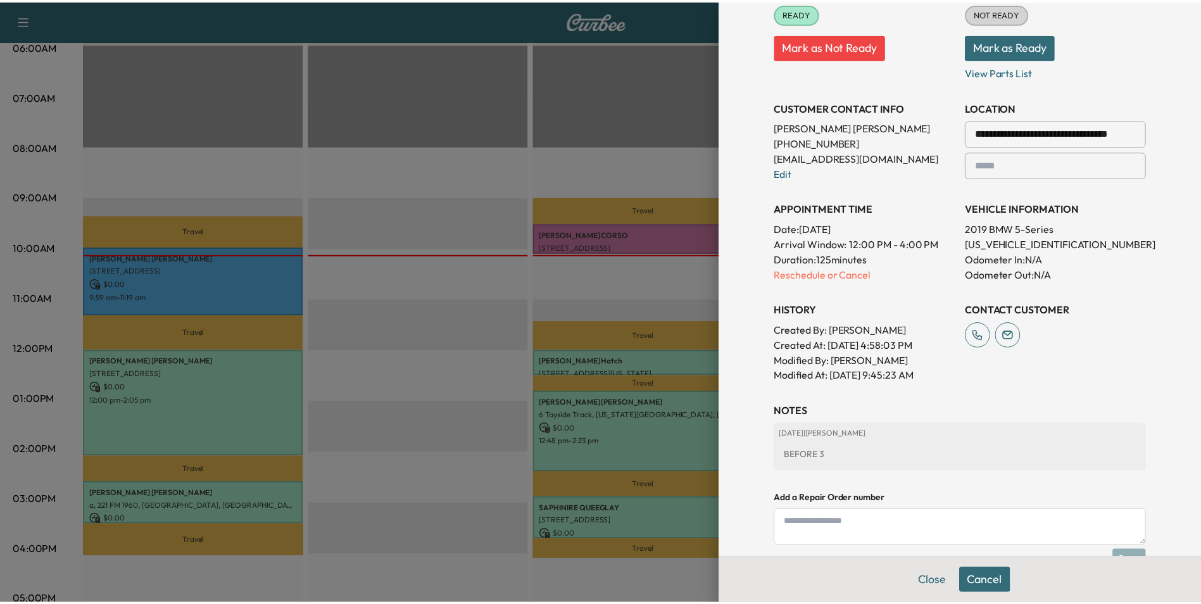
scroll to position [0, 0]
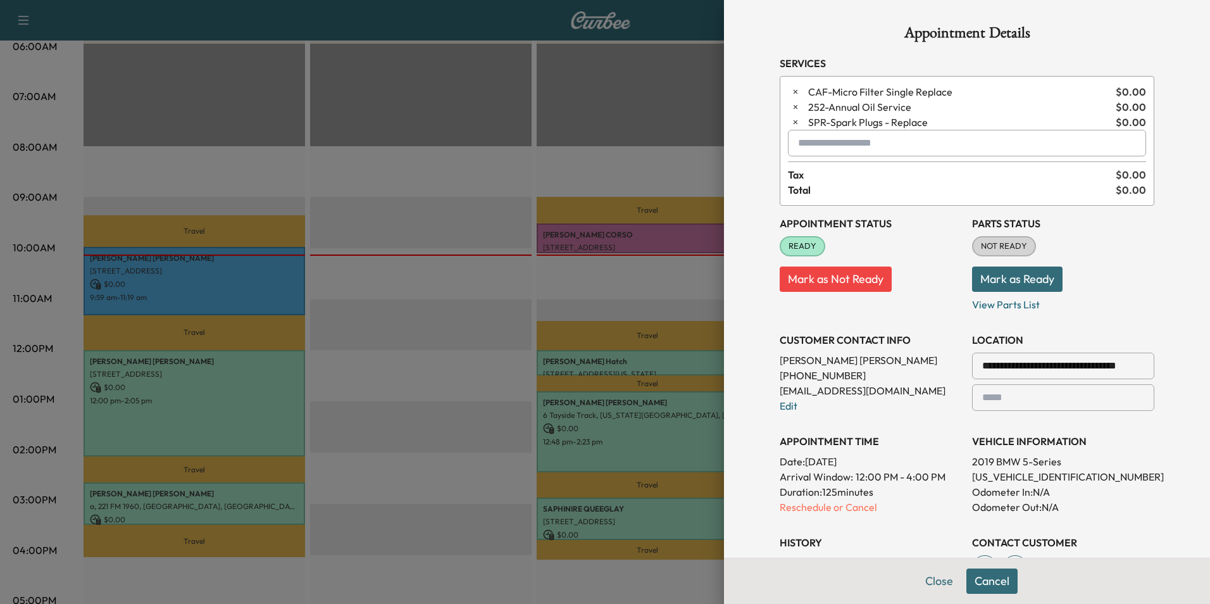
click at [915, 146] on input "text" at bounding box center [967, 143] width 358 height 27
type input "********"
click at [825, 281] on button "Mark as Not Ready" at bounding box center [836, 278] width 112 height 25
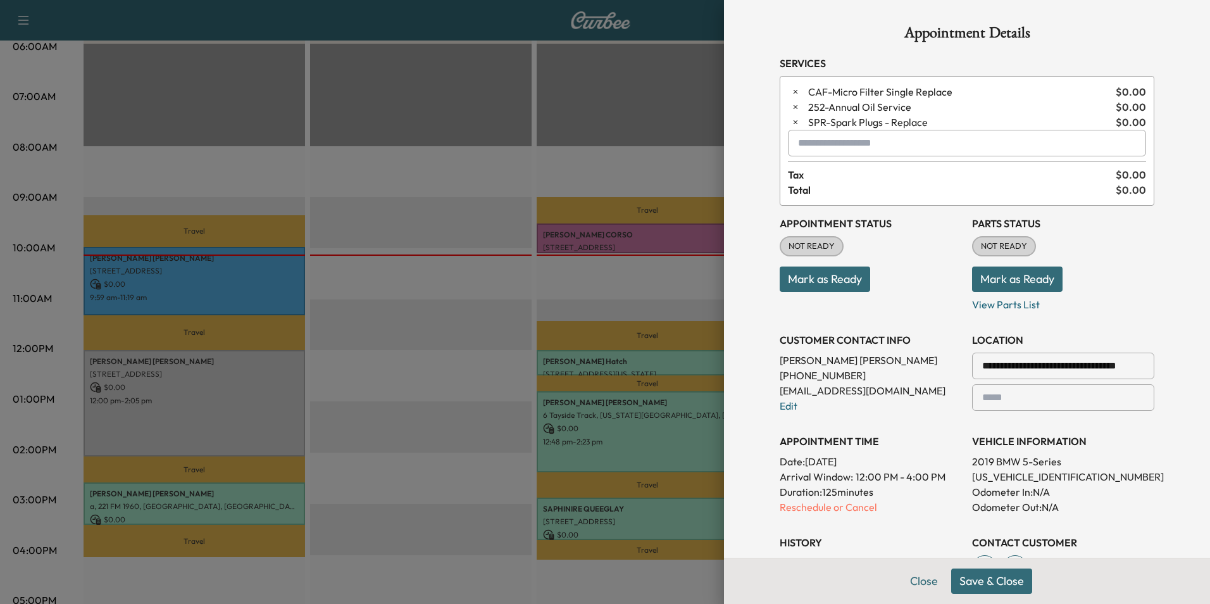
click at [851, 151] on input "text" at bounding box center [967, 143] width 358 height 27
type input "********"
click at [914, 585] on button "Close" at bounding box center [924, 580] width 44 height 25
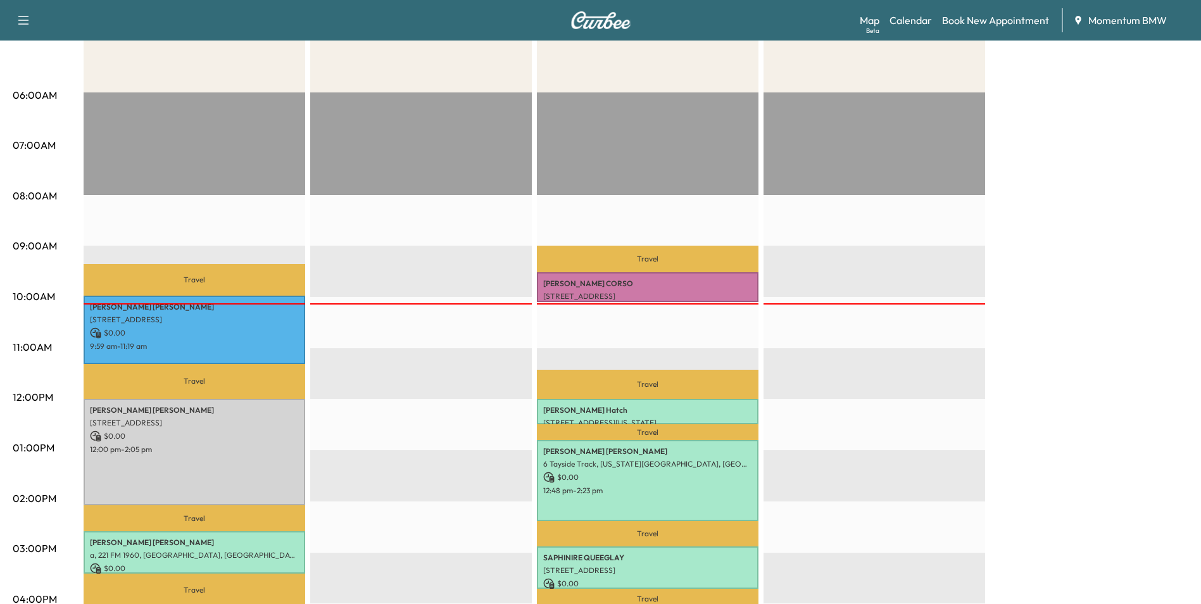
scroll to position [380, 0]
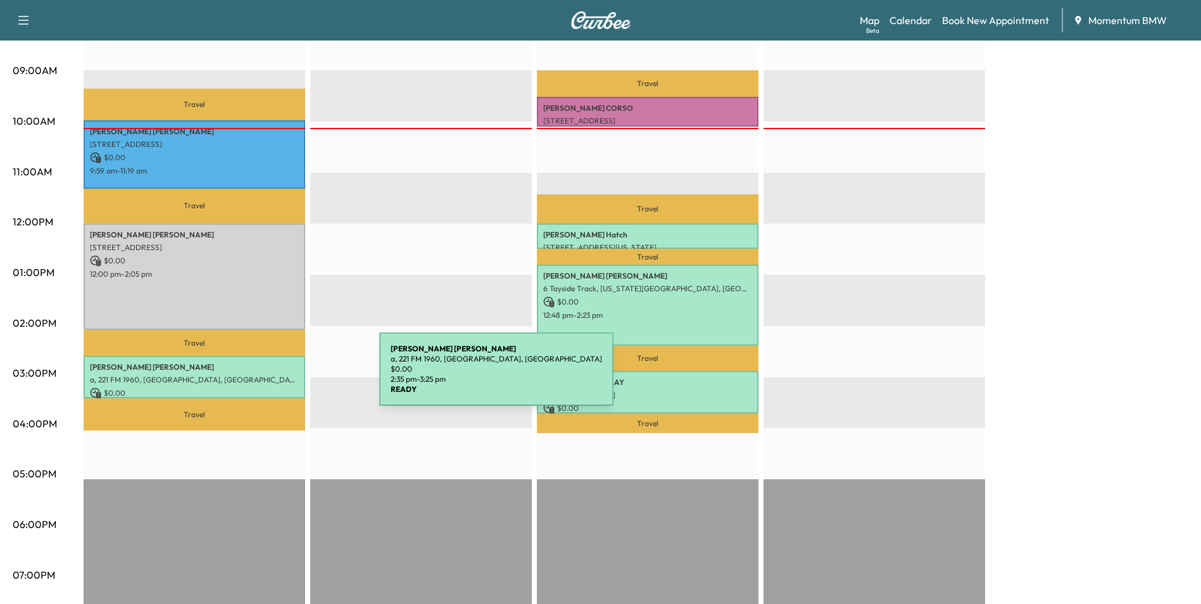
click at [284, 377] on p "a, 221 FM 1960, [GEOGRAPHIC_DATA], [GEOGRAPHIC_DATA]" at bounding box center [194, 380] width 209 height 10
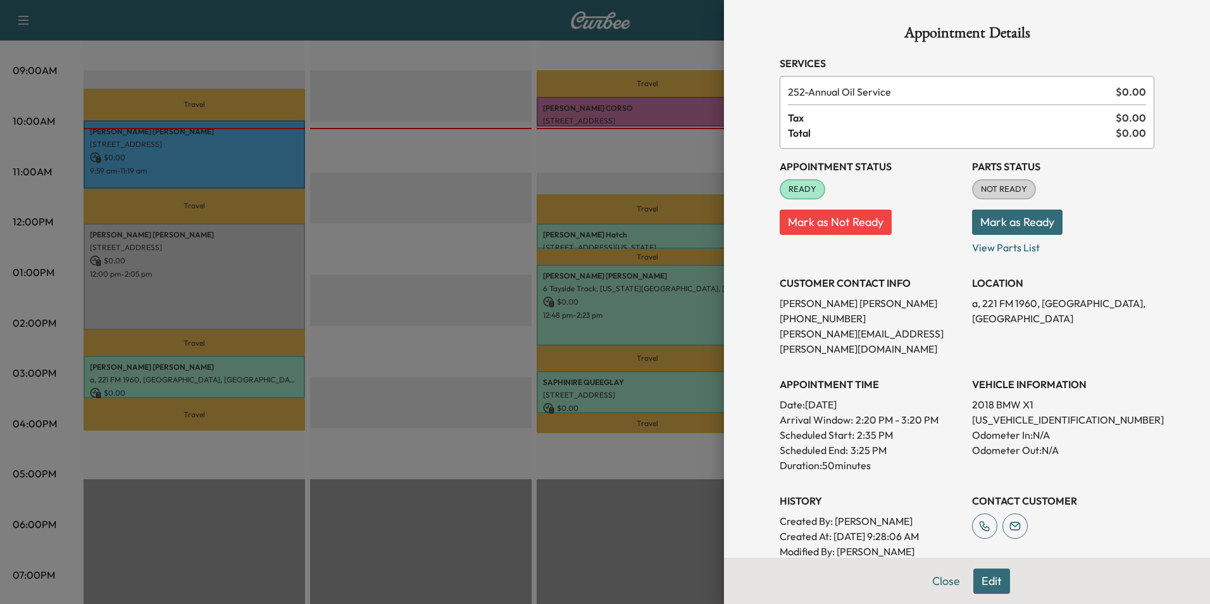
click at [839, 219] on button "Mark as Not Ready" at bounding box center [836, 222] width 112 height 25
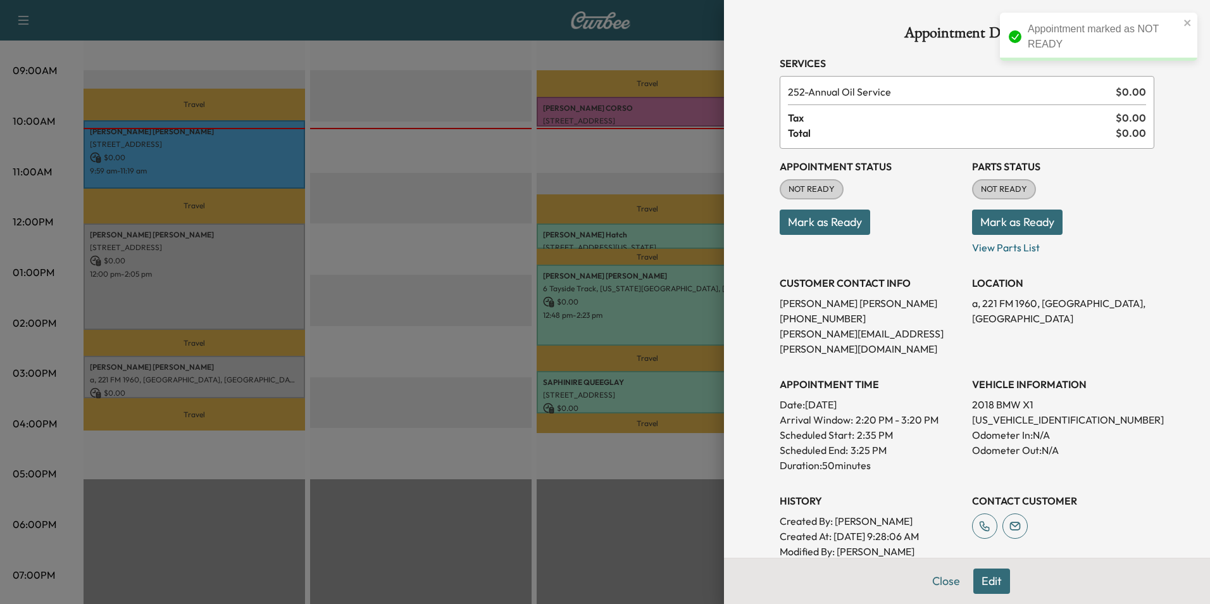
click at [987, 583] on button "Edit" at bounding box center [991, 580] width 37 height 25
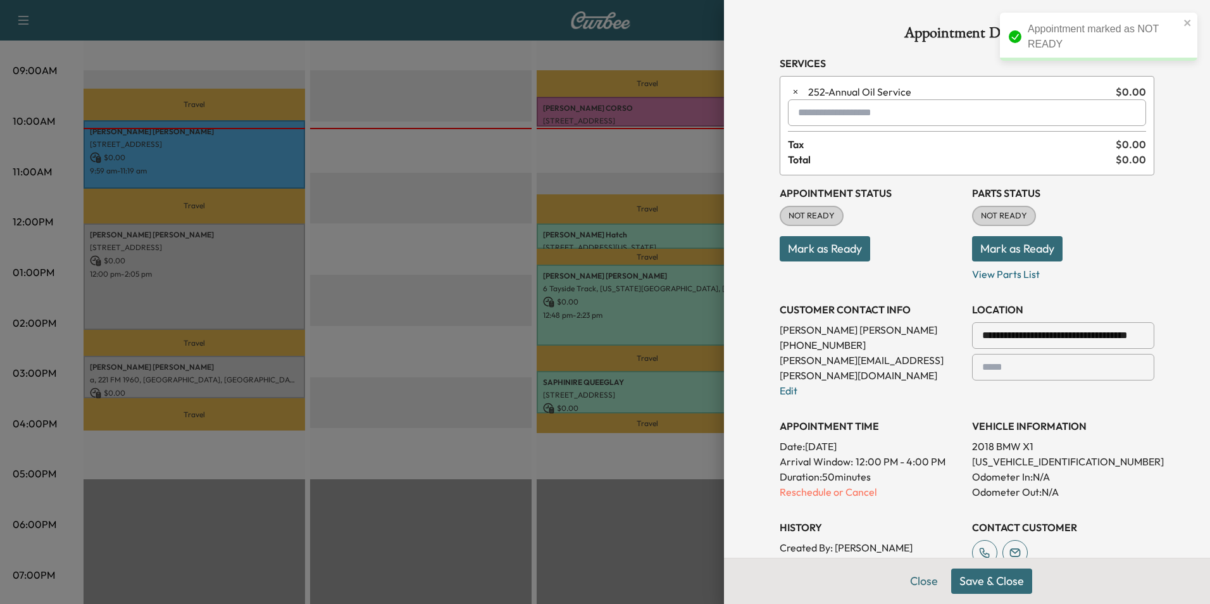
click at [853, 116] on input "text" at bounding box center [967, 112] width 358 height 27
type input "*"
click at [830, 484] on p "Reschedule or Cancel" at bounding box center [871, 491] width 182 height 15
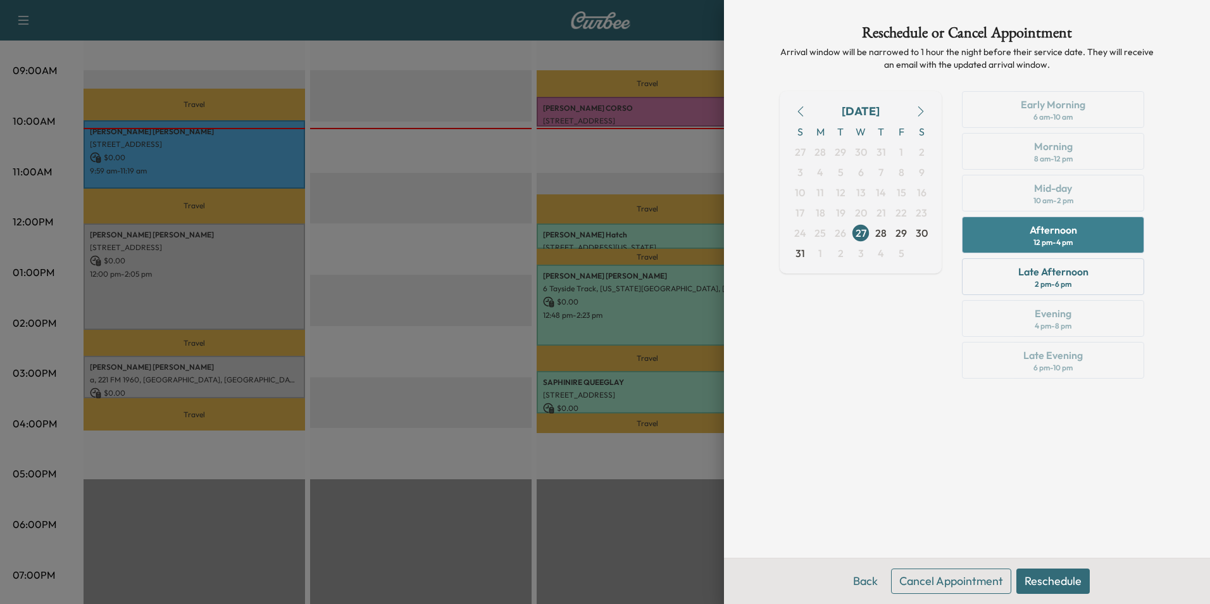
click at [1084, 237] on div "Afternoon 12 pm - 4 pm" at bounding box center [1053, 234] width 182 height 37
click at [1054, 585] on button "Reschedule" at bounding box center [1052, 580] width 73 height 25
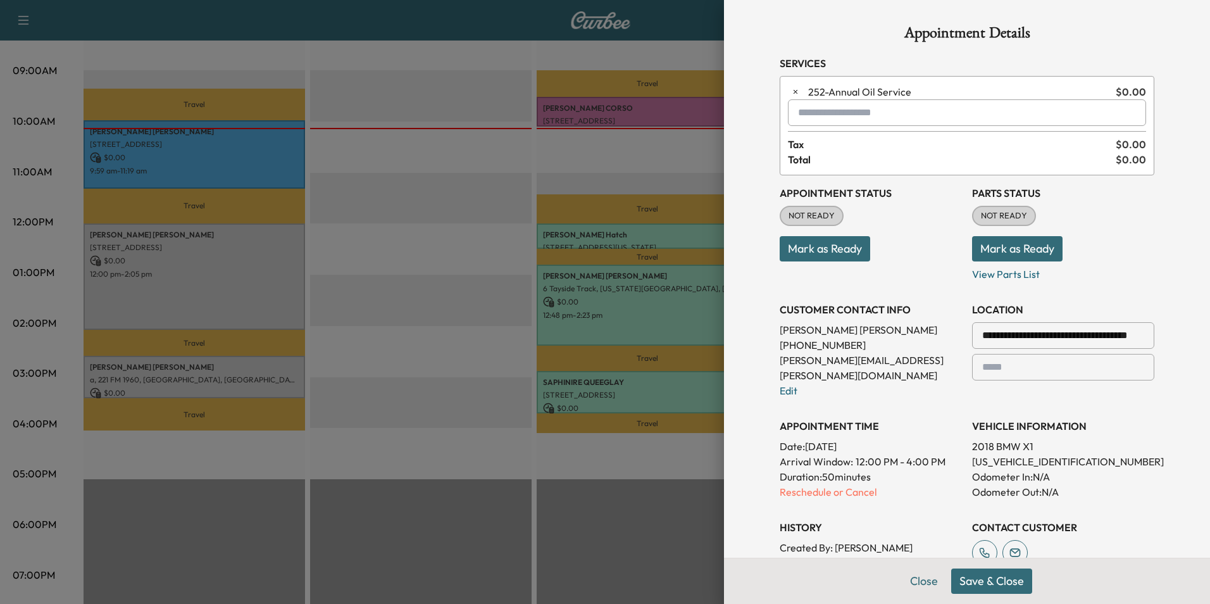
click at [1002, 582] on button "Save & Close" at bounding box center [991, 580] width 81 height 25
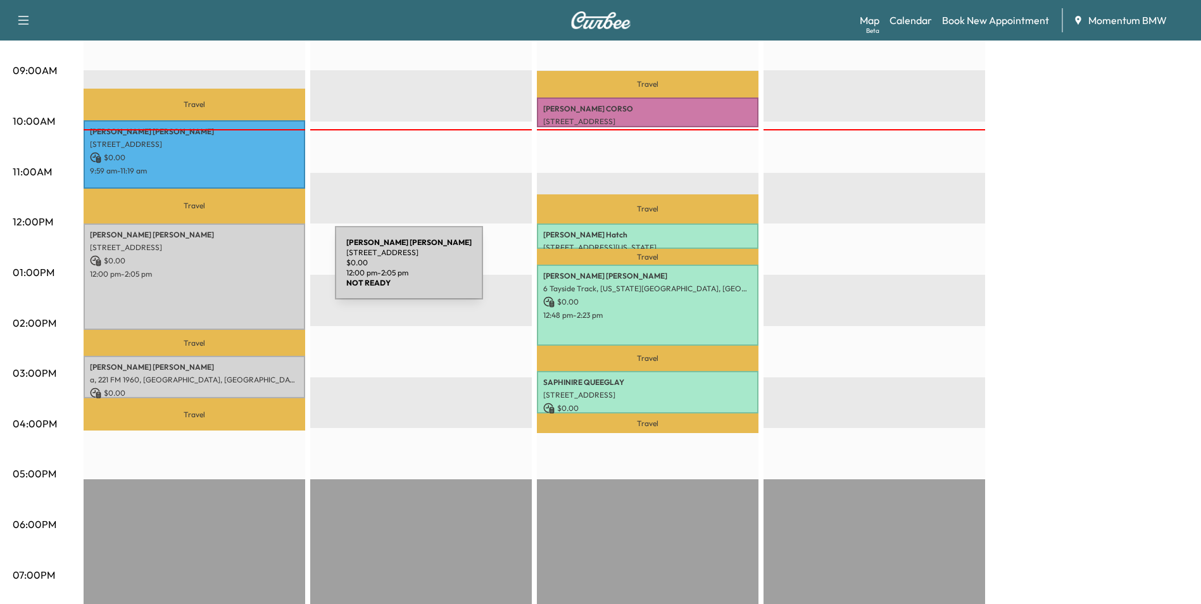
click at [240, 270] on p "12:00 pm - 2:05 pm" at bounding box center [194, 274] width 209 height 10
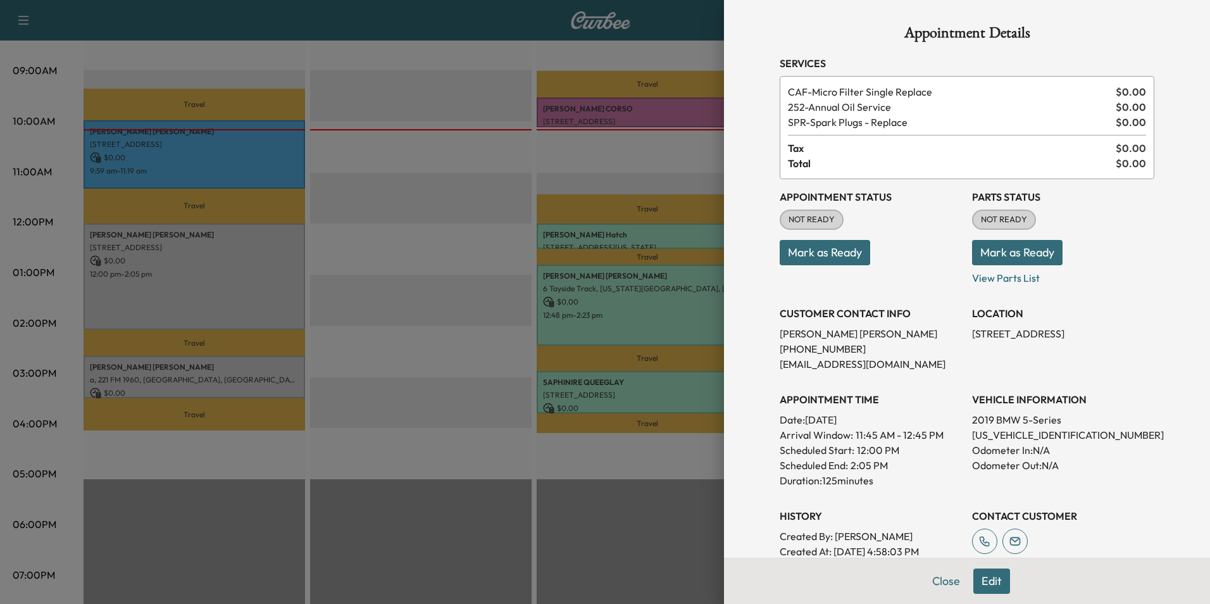
click at [987, 588] on button "Edit" at bounding box center [991, 580] width 37 height 25
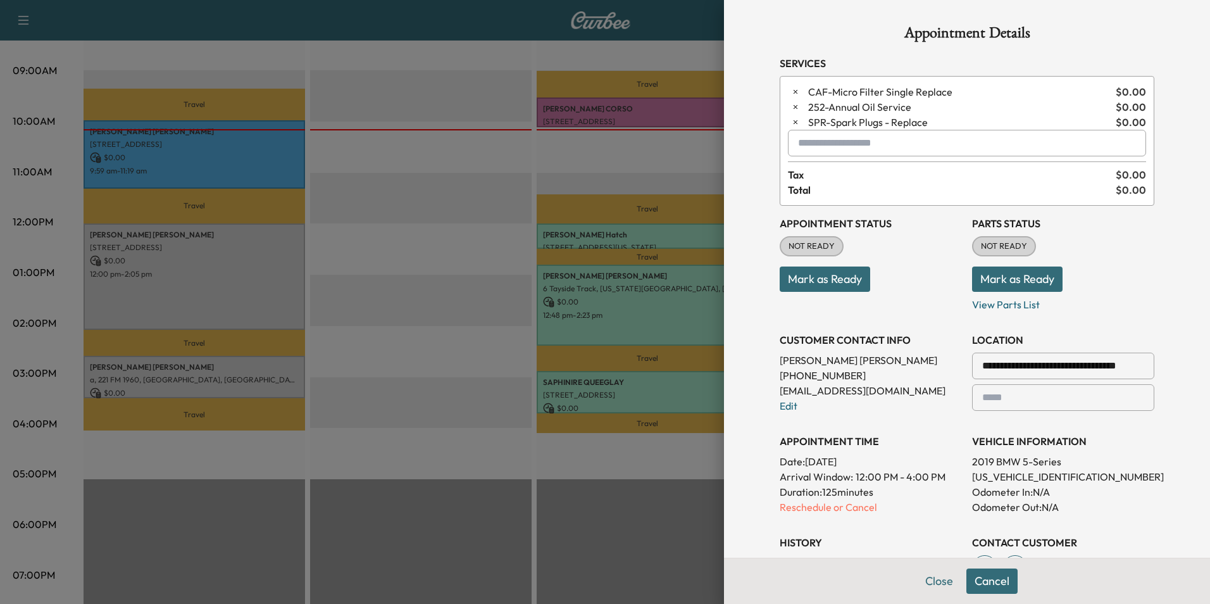
click at [891, 145] on input "text" at bounding box center [967, 143] width 358 height 27
type input "*"
click at [822, 278] on button "Mark as Ready" at bounding box center [825, 278] width 91 height 25
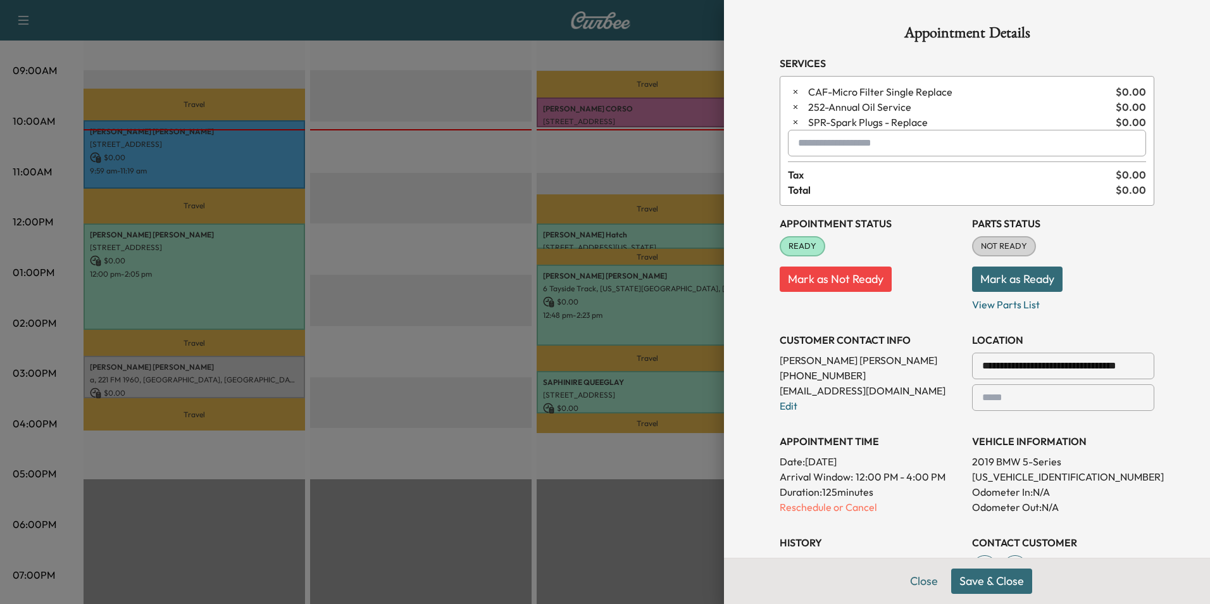
click at [897, 149] on input "text" at bounding box center [967, 143] width 358 height 27
type input "********"
click at [991, 580] on button "Save & Close" at bounding box center [991, 580] width 81 height 25
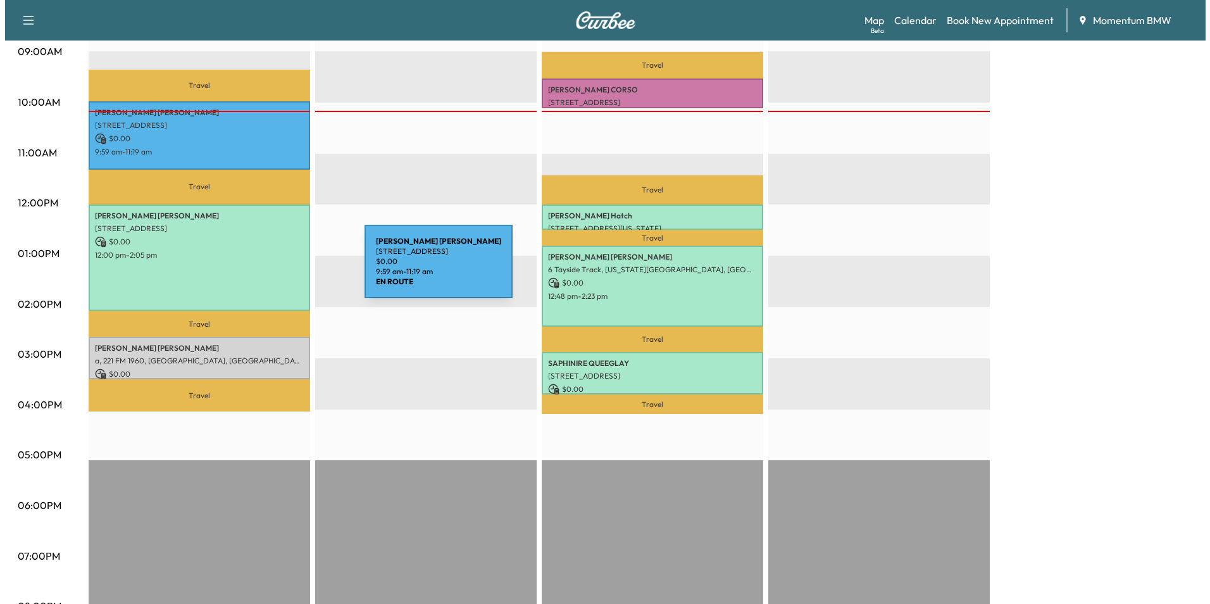
scroll to position [443, 0]
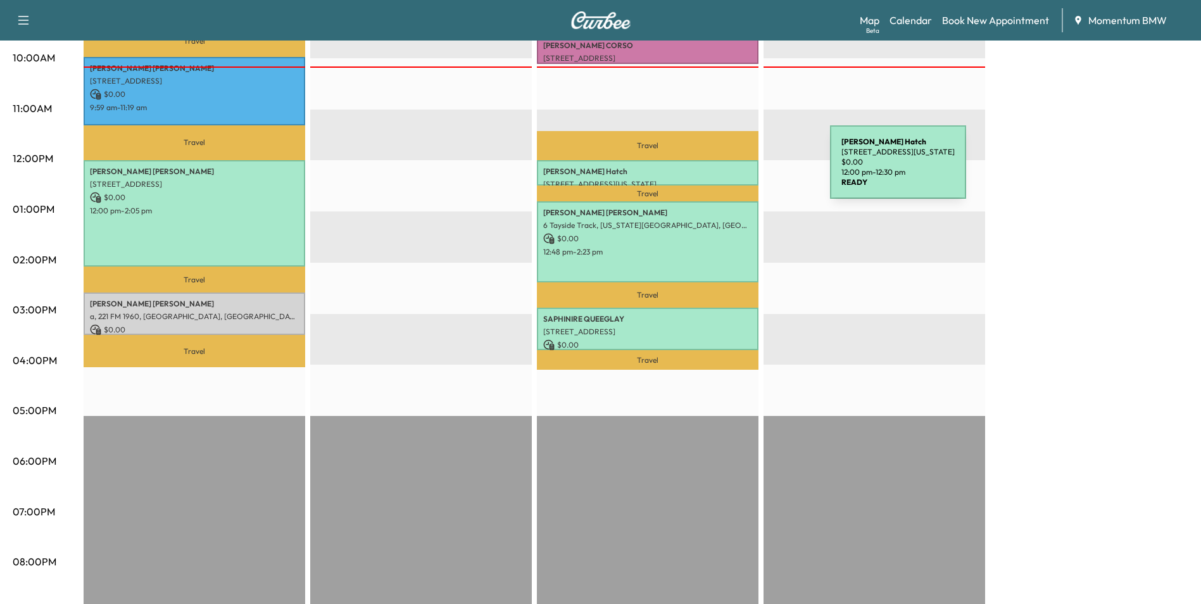
click at [735, 170] on p "[PERSON_NAME]" at bounding box center [647, 171] width 209 height 10
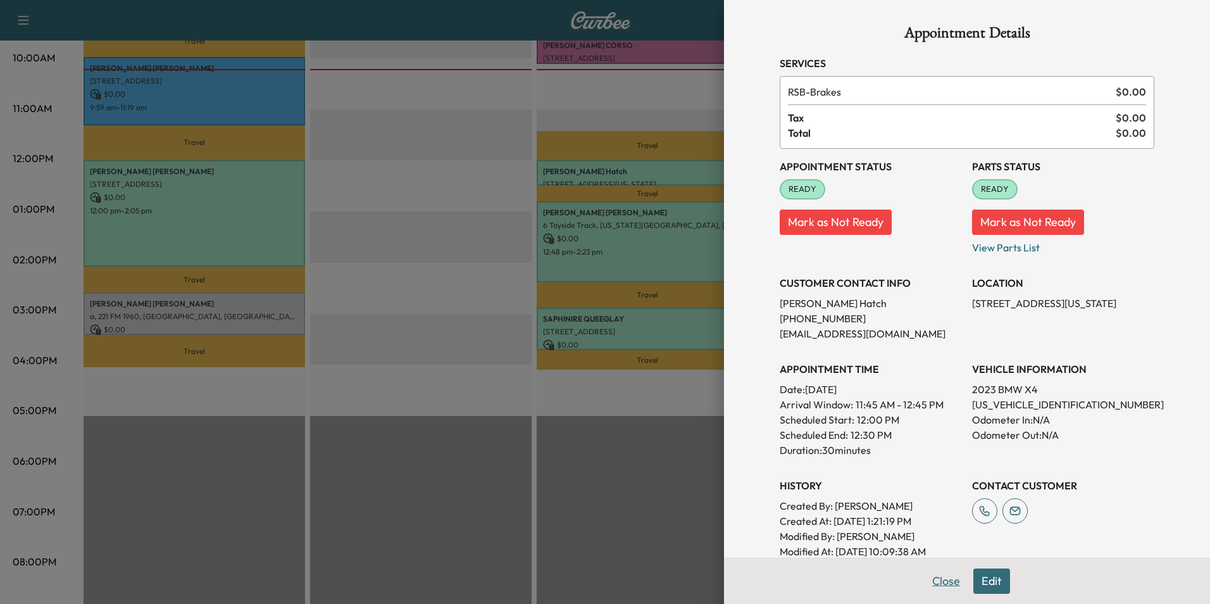
click at [936, 581] on button "Close" at bounding box center [946, 580] width 44 height 25
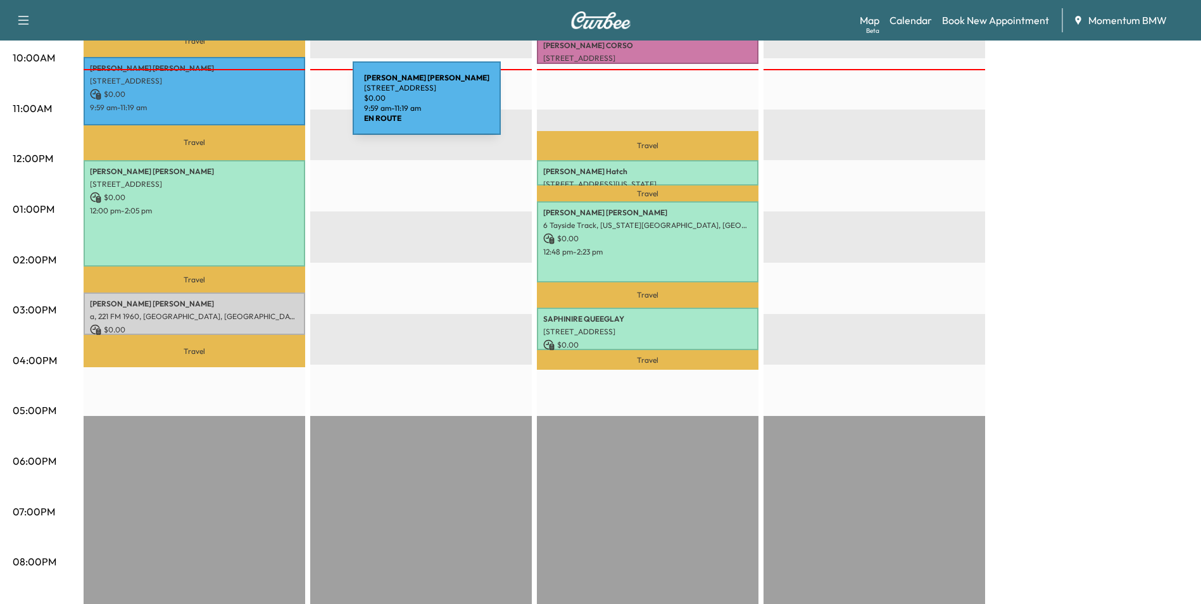
click at [258, 106] on p "9:59 am - 11:19 am" at bounding box center [194, 108] width 209 height 10
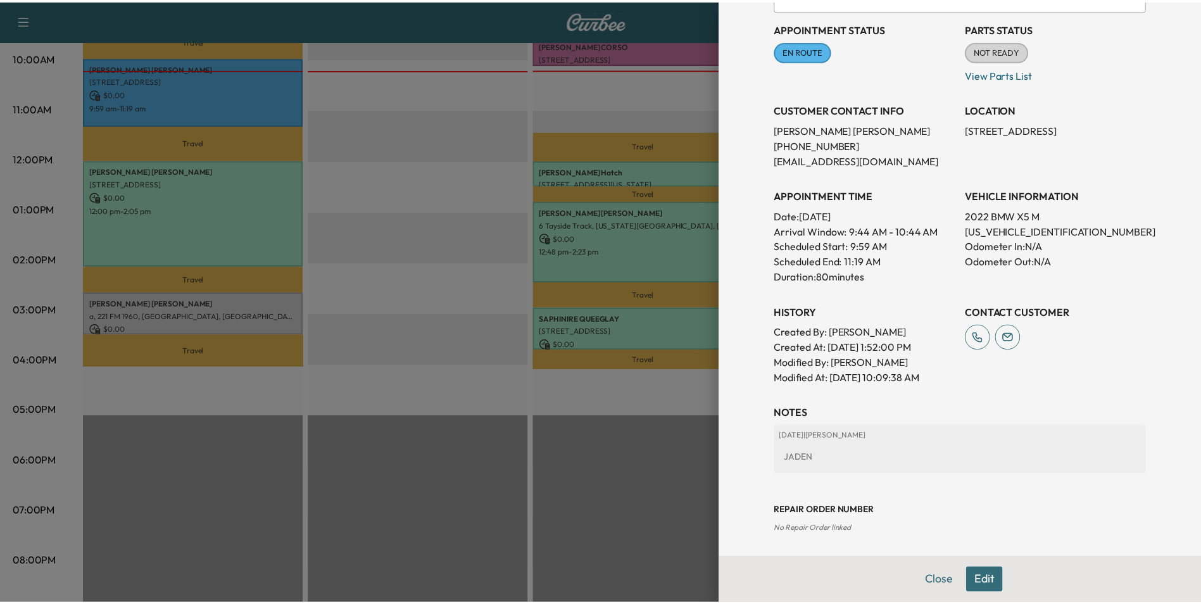
scroll to position [201, 0]
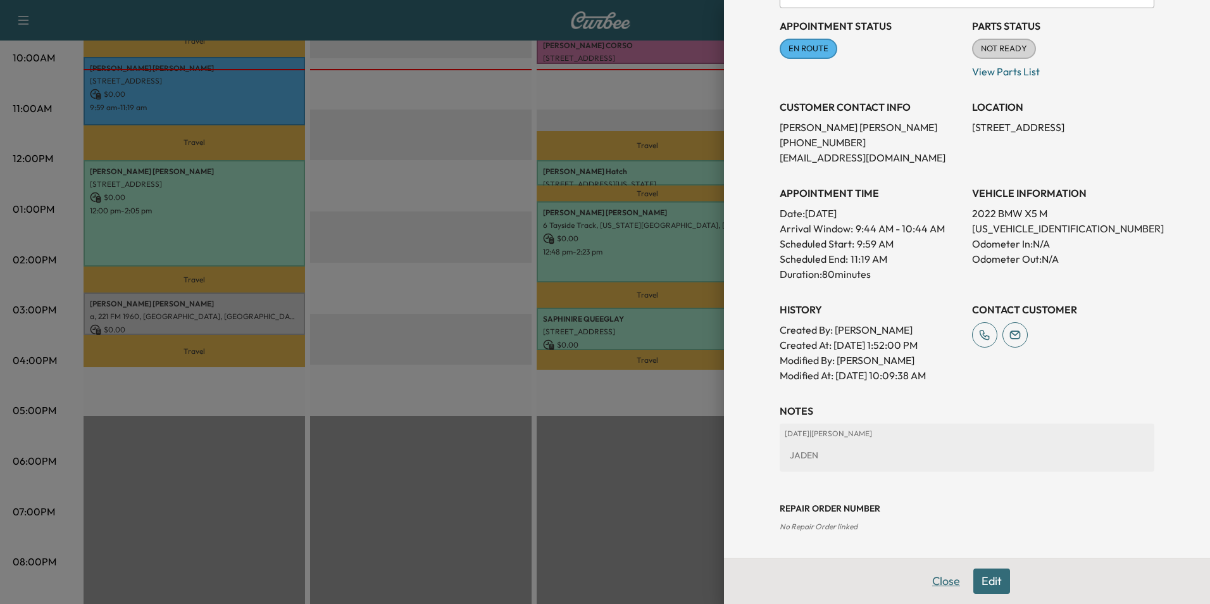
click at [925, 577] on button "Close" at bounding box center [946, 580] width 44 height 25
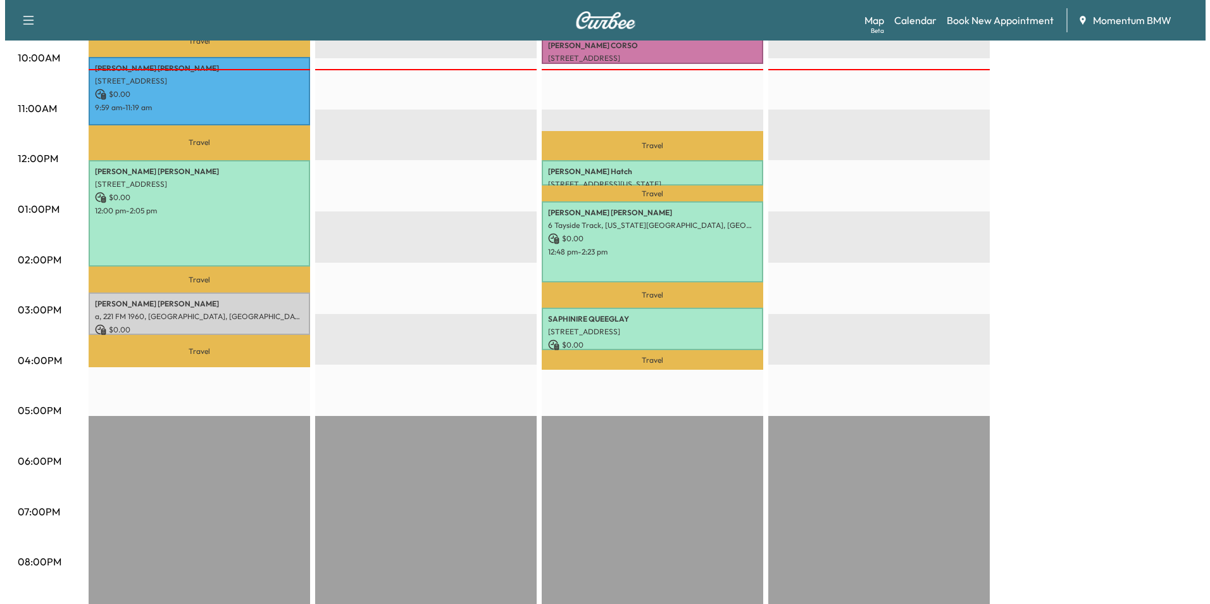
scroll to position [380, 0]
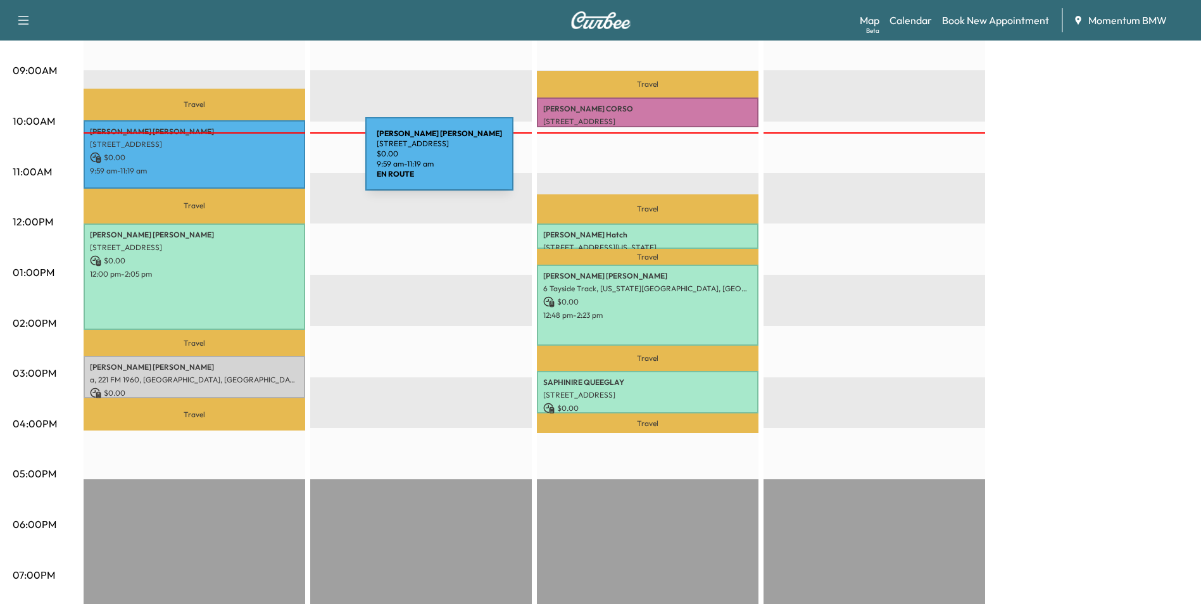
click at [270, 161] on div "[PERSON_NAME] [STREET_ADDRESS] $ 0.00 9:59 am - 11:19 am" at bounding box center [195, 154] width 222 height 68
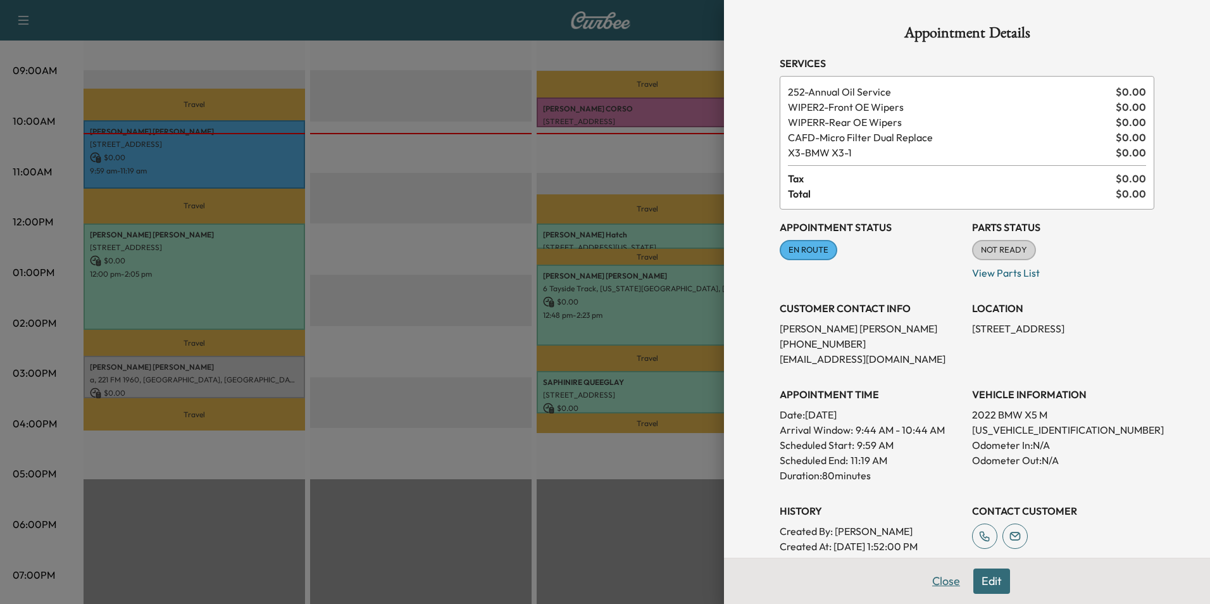
click at [940, 584] on button "Close" at bounding box center [946, 580] width 44 height 25
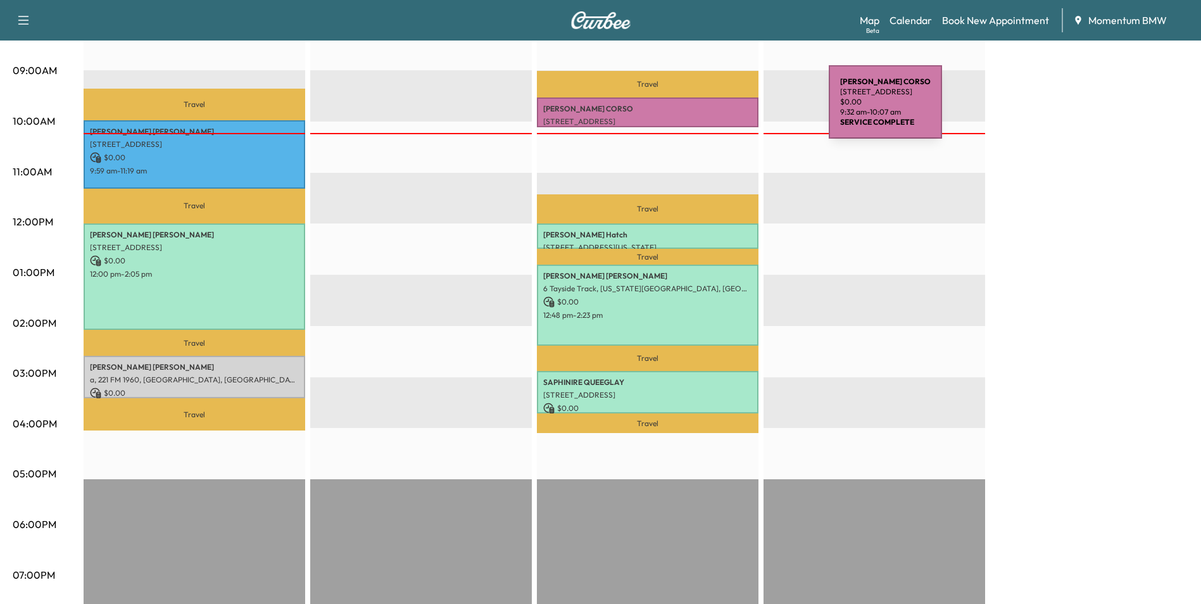
click at [734, 109] on p "[PERSON_NAME]" at bounding box center [647, 109] width 209 height 10
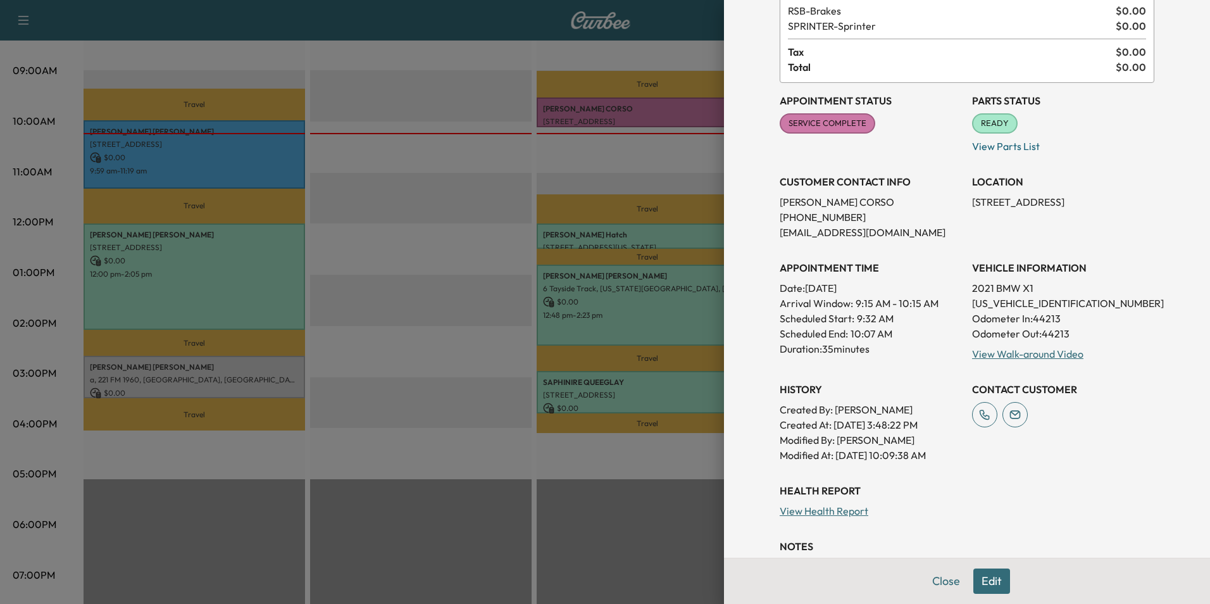
scroll to position [216, 0]
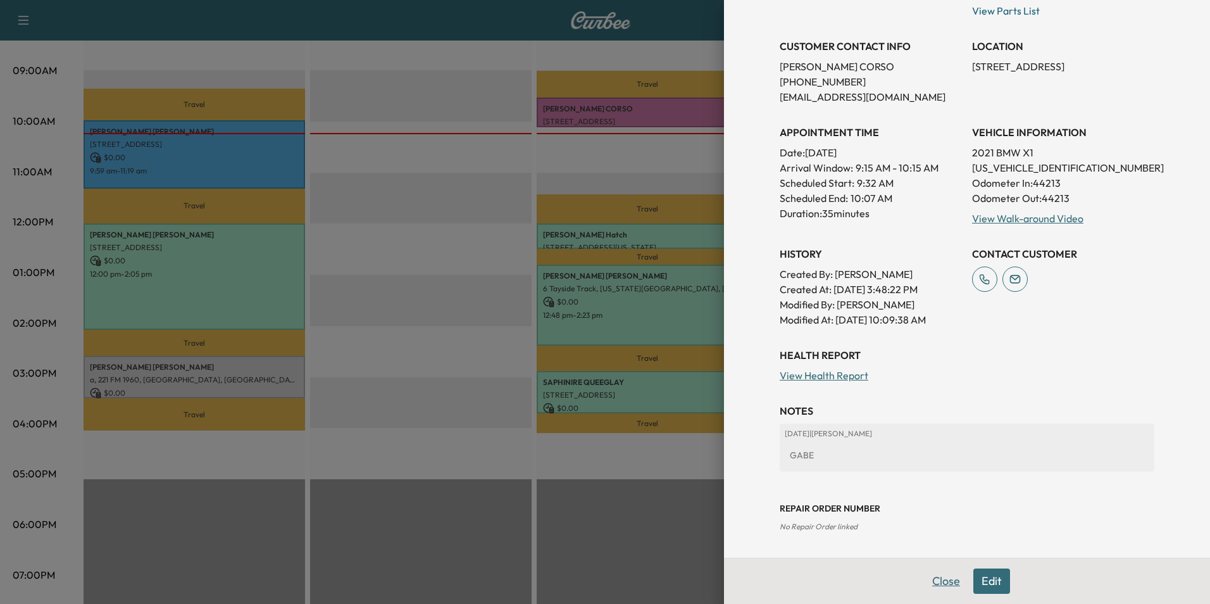
click at [941, 587] on button "Close" at bounding box center [946, 580] width 44 height 25
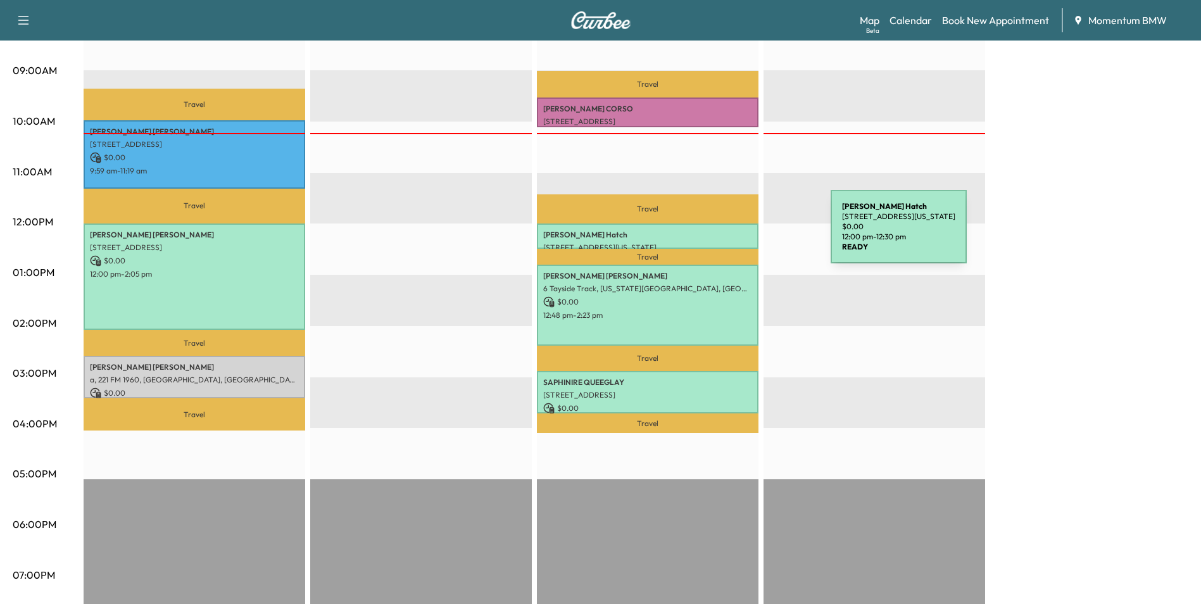
click at [735, 234] on p "[PERSON_NAME]" at bounding box center [647, 235] width 209 height 10
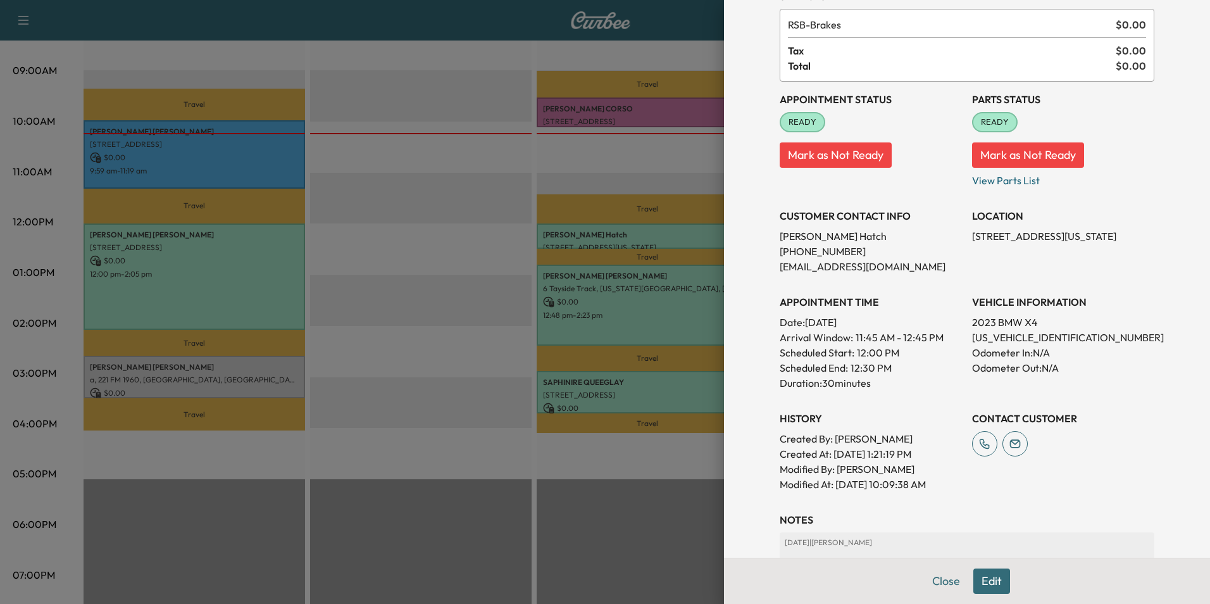
scroll to position [176, 0]
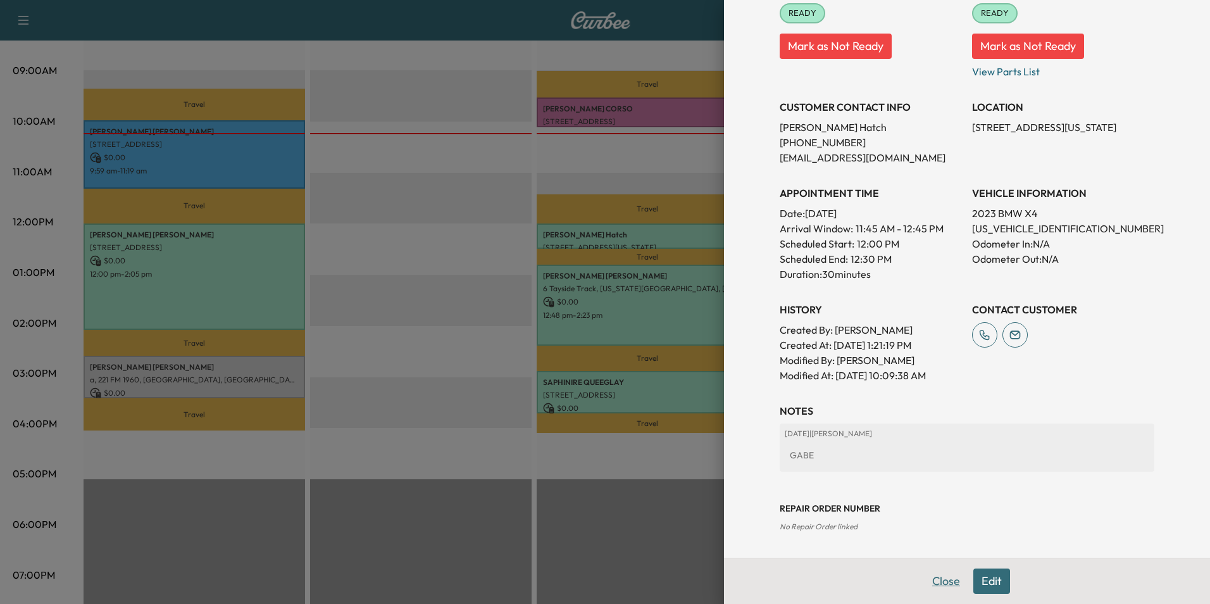
click at [941, 584] on button "Close" at bounding box center [946, 580] width 44 height 25
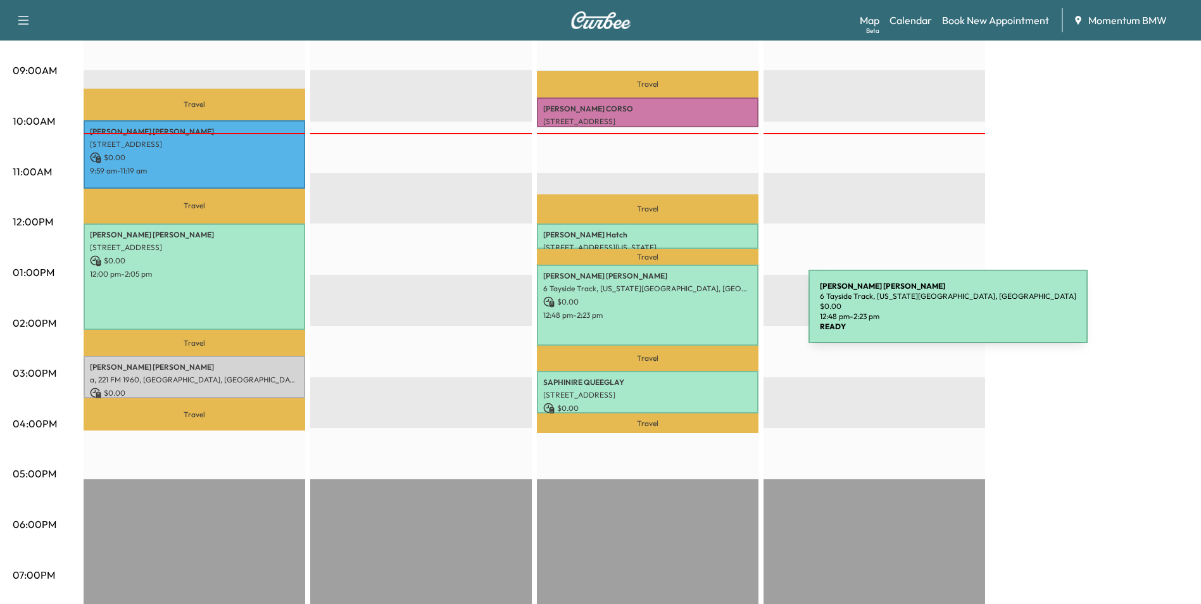
click at [713, 314] on p "12:48 pm - 2:23 pm" at bounding box center [647, 315] width 209 height 10
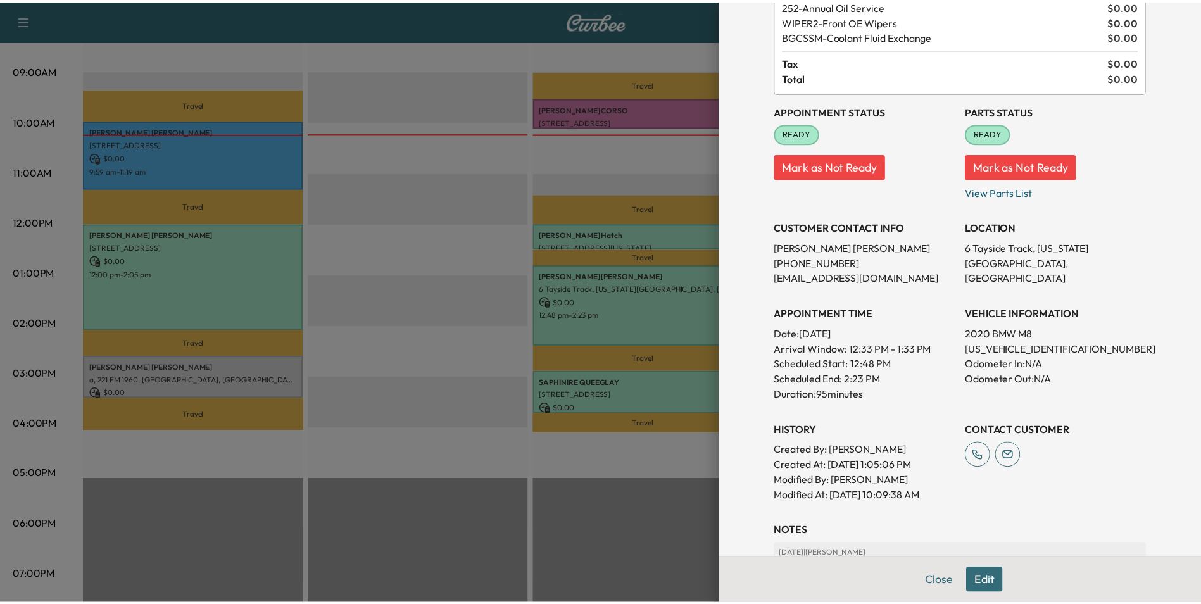
scroll to position [206, 0]
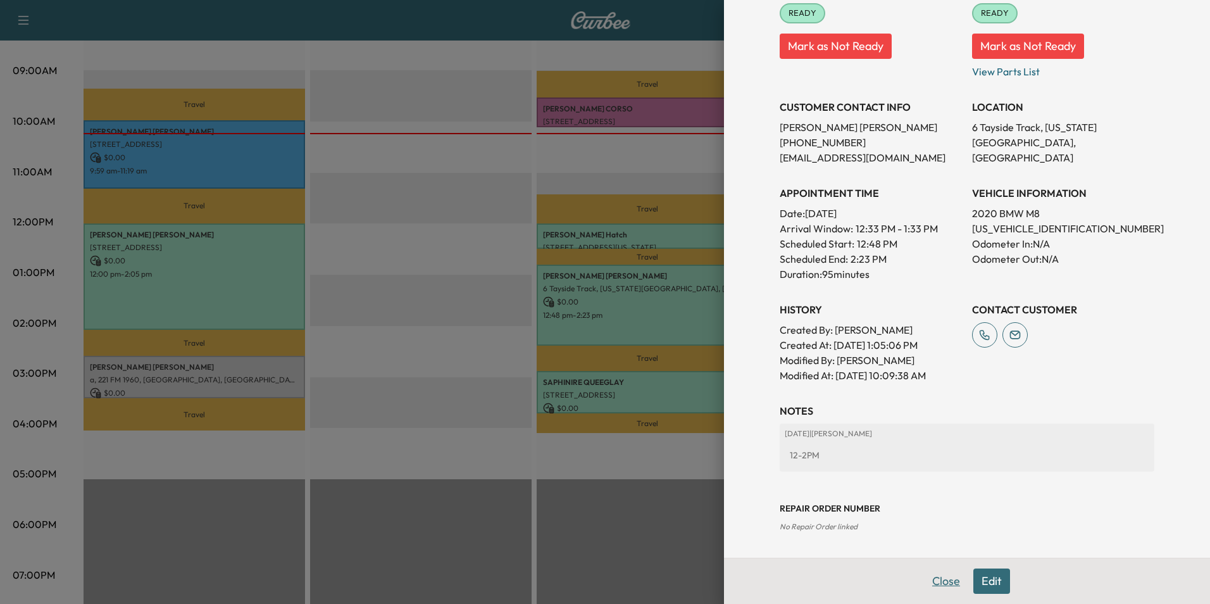
click at [933, 587] on button "Close" at bounding box center [946, 580] width 44 height 25
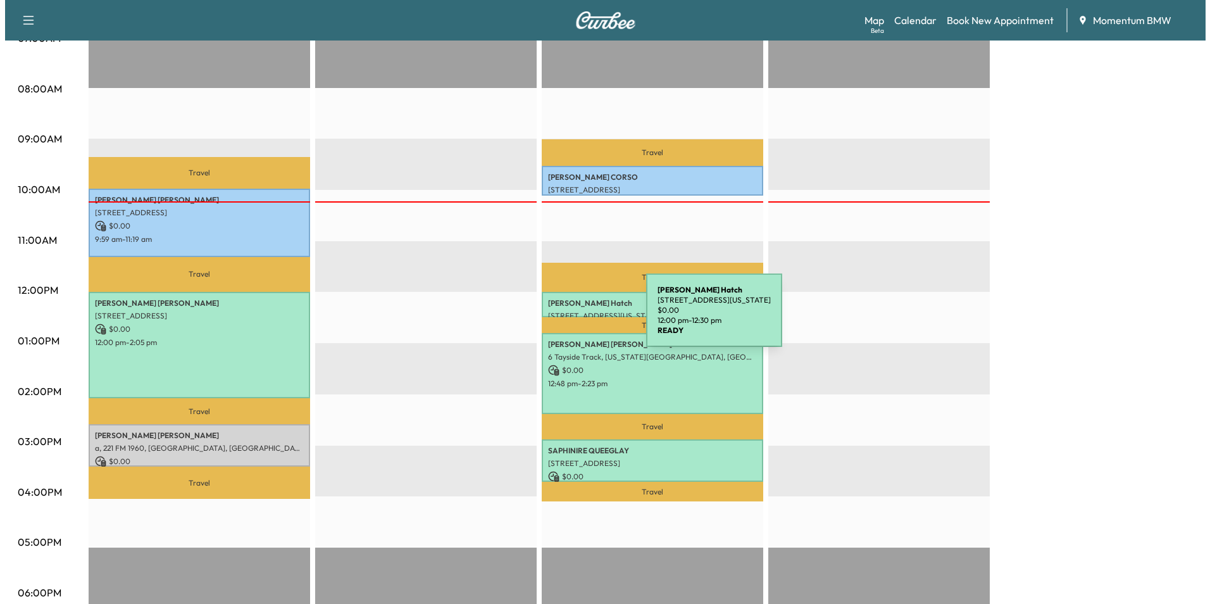
scroll to position [316, 0]
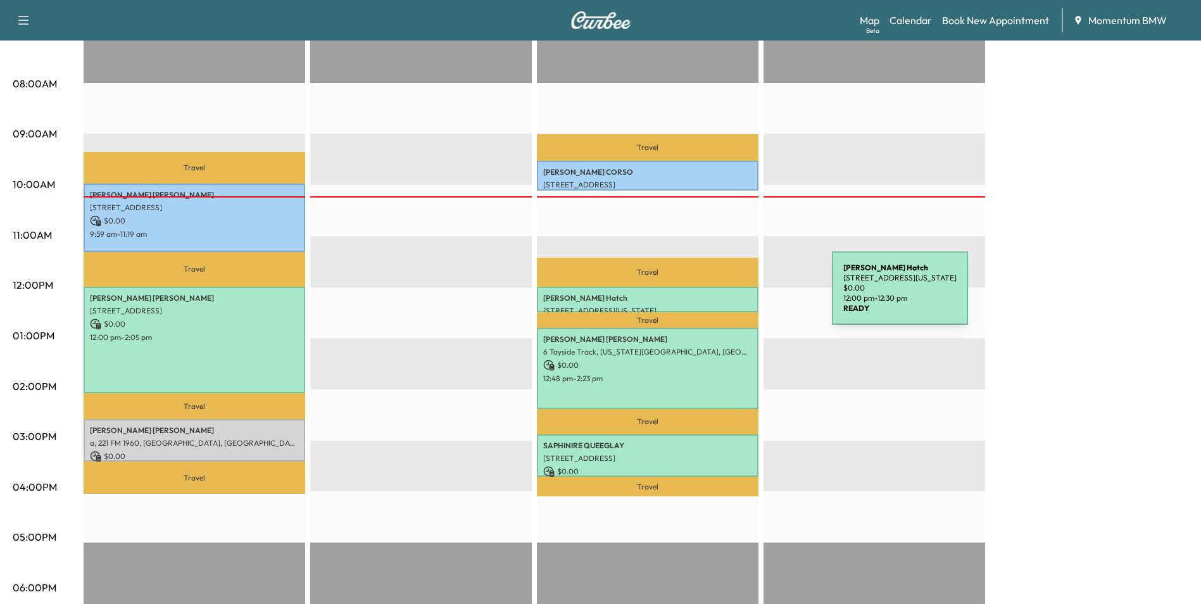
click at [737, 296] on p "[PERSON_NAME]" at bounding box center [647, 298] width 209 height 10
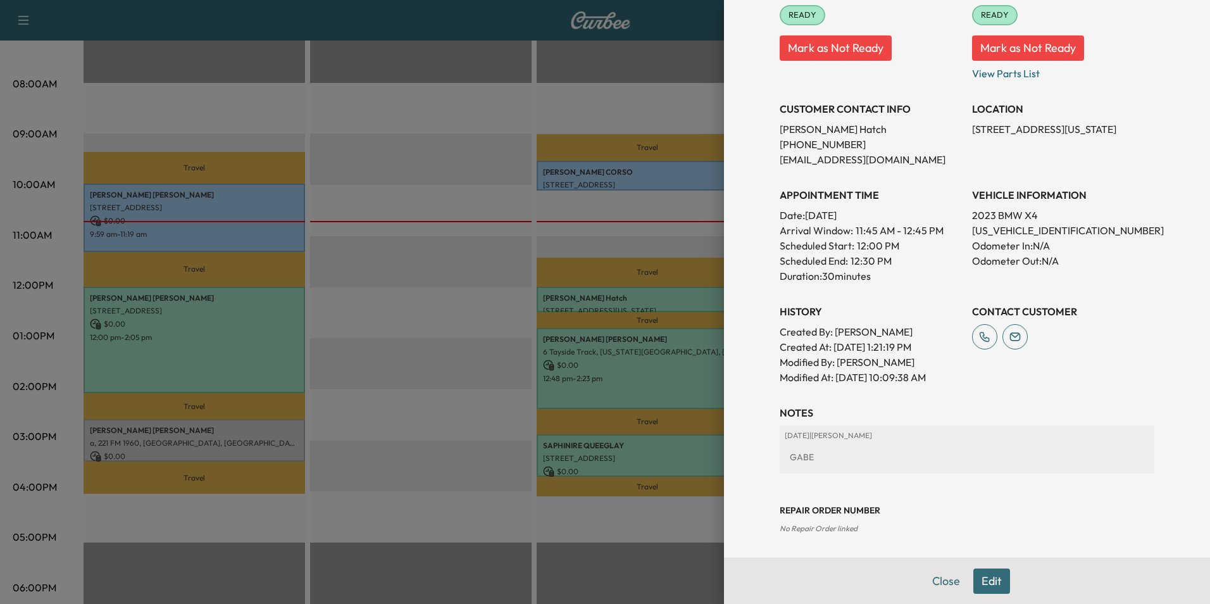
scroll to position [176, 0]
click at [985, 579] on button "Edit" at bounding box center [991, 580] width 37 height 25
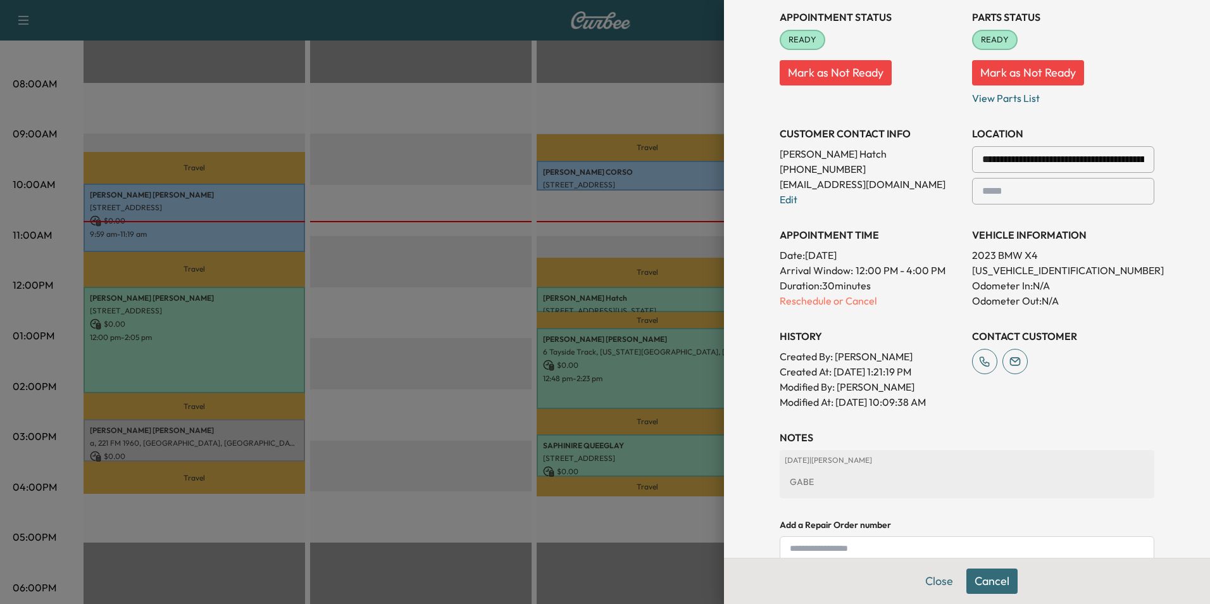
scroll to position [203, 0]
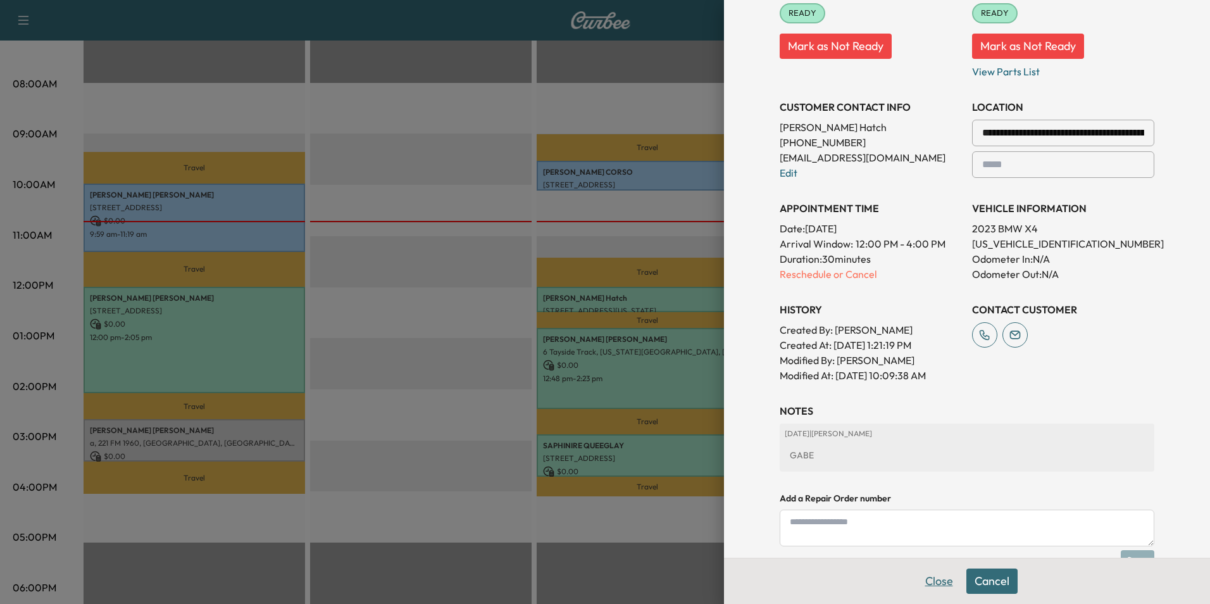
click at [926, 588] on button "Close" at bounding box center [939, 580] width 44 height 25
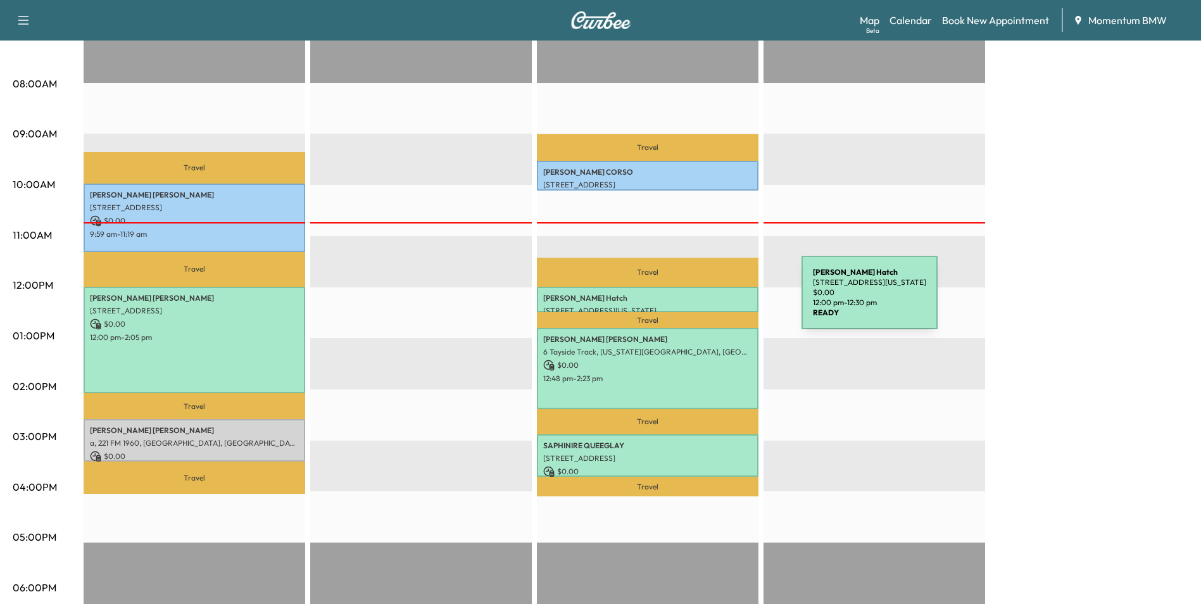
click at [706, 301] on div "[PERSON_NAME] [STREET_ADDRESS][US_STATE] $ 0.00 12:00 pm - 12:30 pm" at bounding box center [648, 299] width 222 height 25
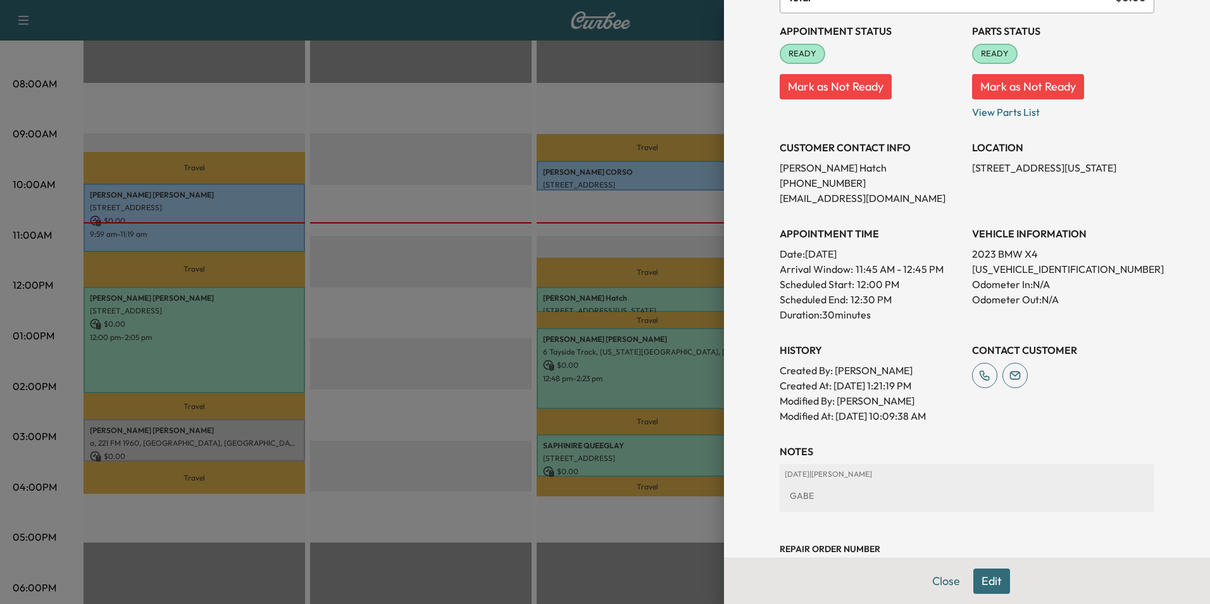
scroll to position [176, 0]
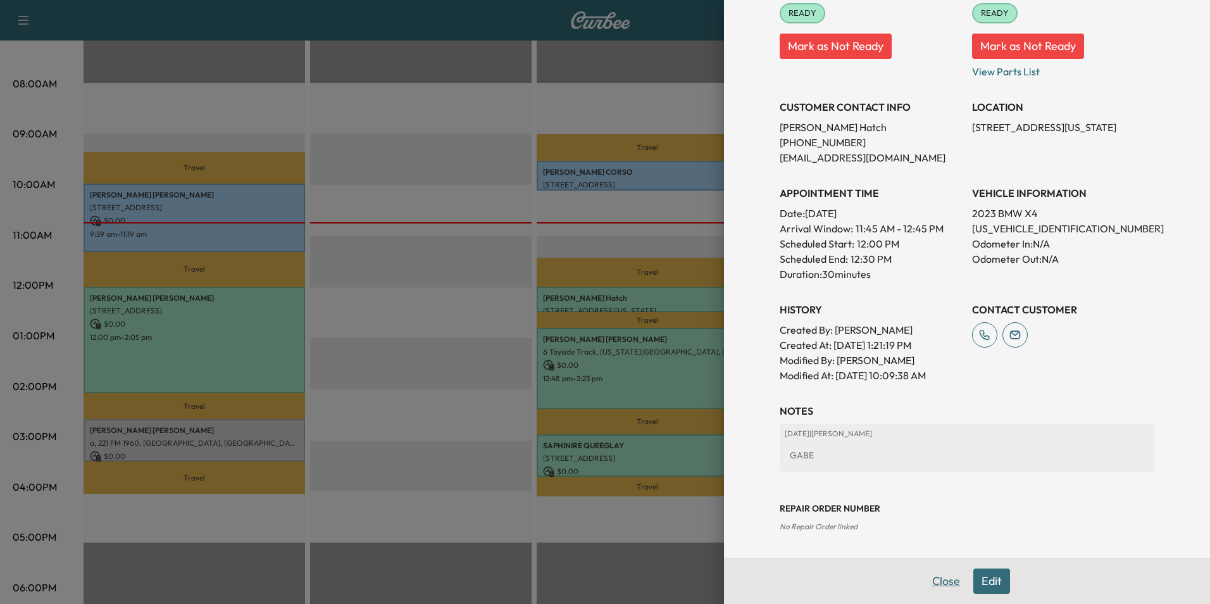
click at [934, 585] on button "Close" at bounding box center [946, 580] width 44 height 25
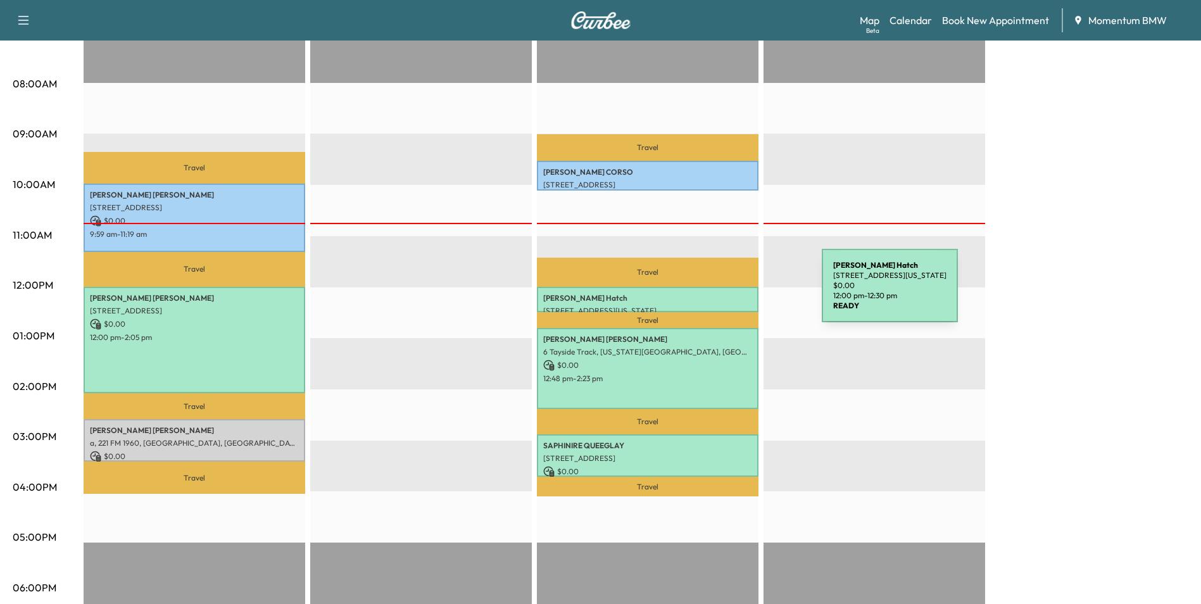
click at [727, 293] on p "[PERSON_NAME]" at bounding box center [647, 298] width 209 height 10
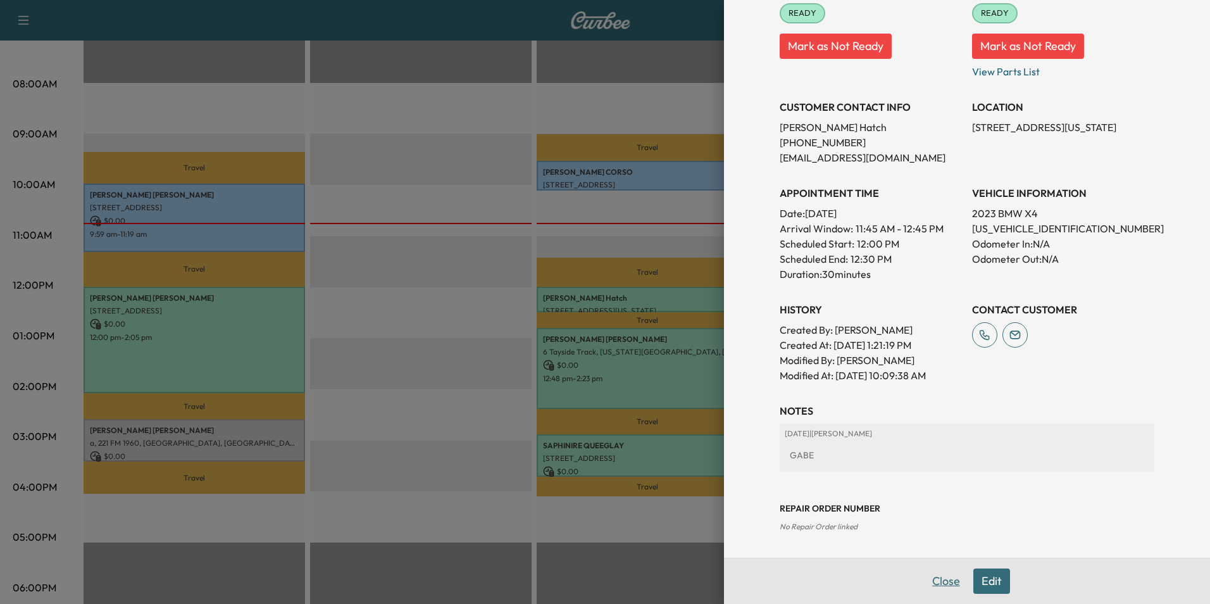
click at [929, 582] on button "Close" at bounding box center [946, 580] width 44 height 25
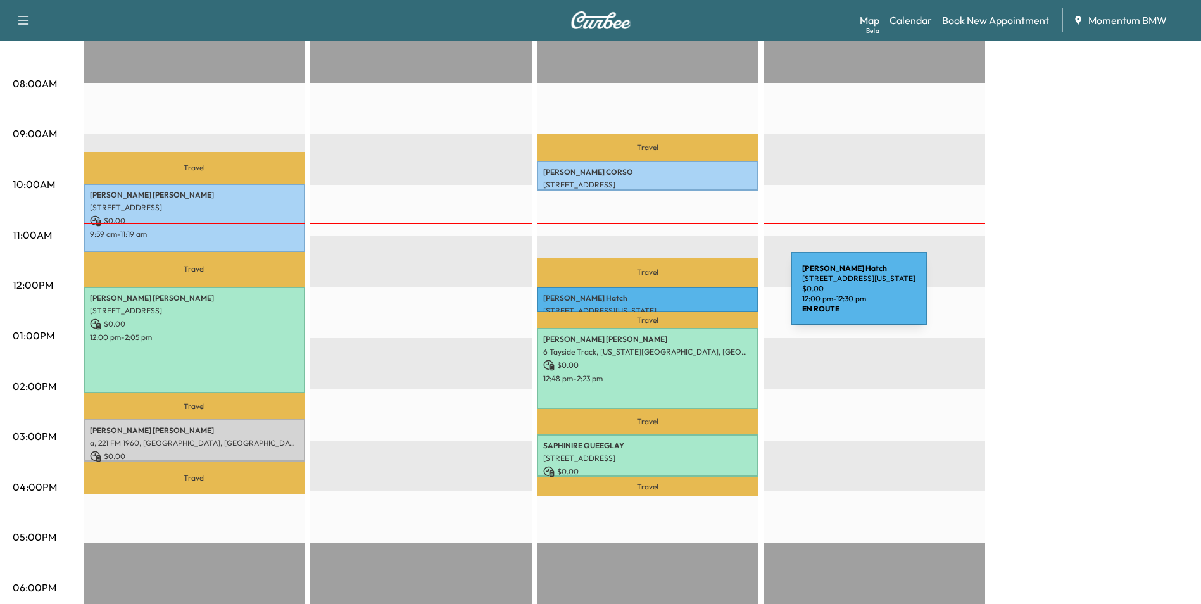
click at [696, 296] on p "[PERSON_NAME]" at bounding box center [647, 298] width 209 height 10
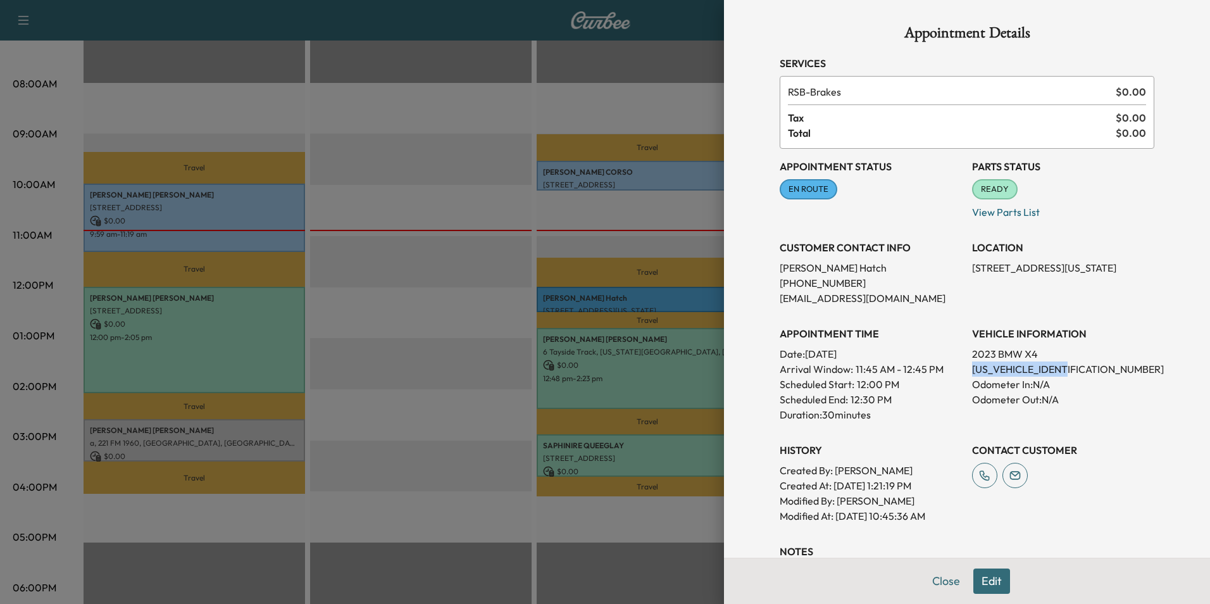
drag, startPoint x: 1062, startPoint y: 370, endPoint x: 964, endPoint y: 372, distance: 98.1
click at [972, 372] on p "[US_VEHICLE_IDENTIFICATION_NUMBER]" at bounding box center [1063, 368] width 182 height 15
drag, startPoint x: 964, startPoint y: 372, endPoint x: 1046, endPoint y: 368, distance: 81.7
copy p "[US_VEHICLE_IDENTIFICATION_NUMBER]"
drag, startPoint x: 1038, startPoint y: 266, endPoint x: 963, endPoint y: 265, distance: 75.3
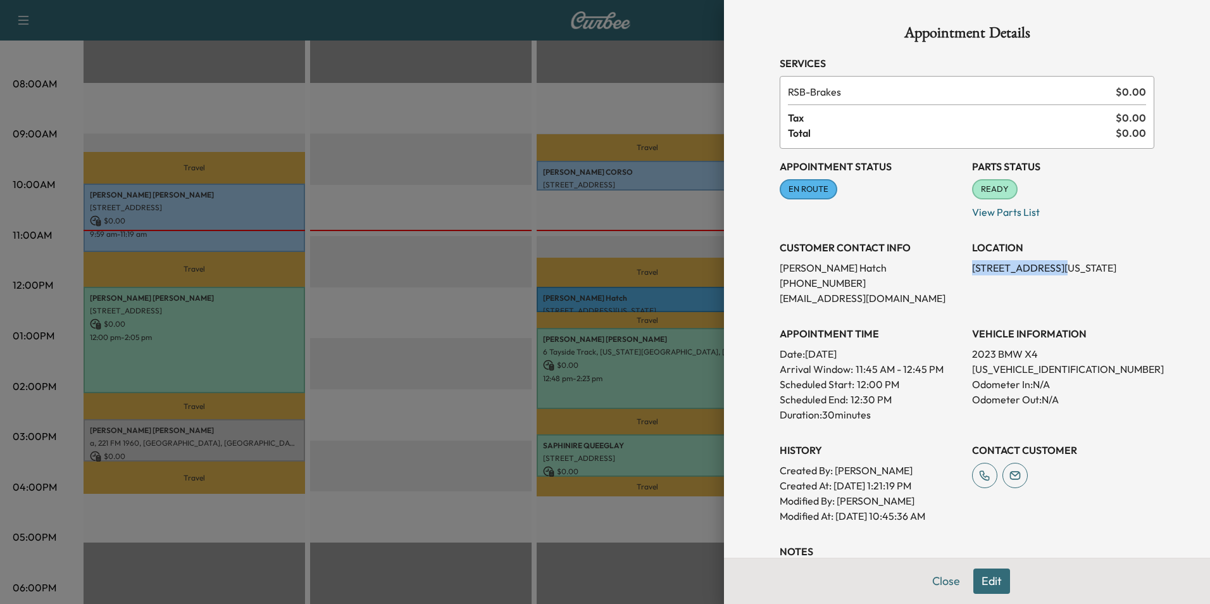
click at [972, 265] on p "[STREET_ADDRESS][US_STATE]" at bounding box center [1063, 267] width 182 height 15
drag, startPoint x: 963, startPoint y: 265, endPoint x: 1013, endPoint y: 268, distance: 50.7
copy p "1934 Eastfield Dr"
click at [944, 589] on button "Close" at bounding box center [946, 580] width 44 height 25
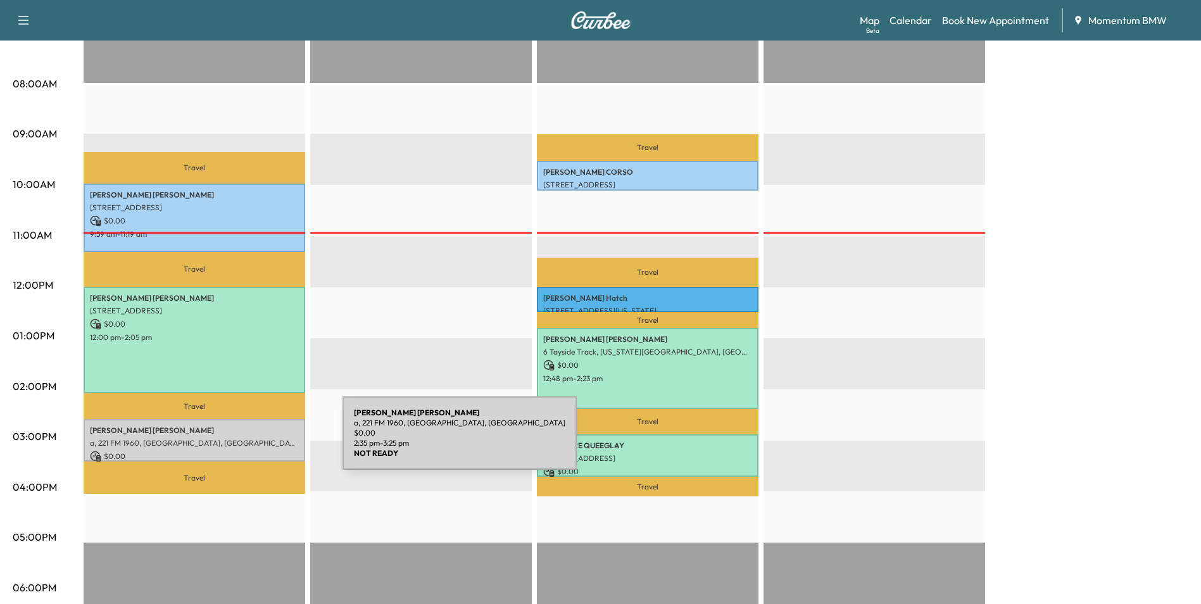
click at [247, 441] on p "a, 221 FM 1960, [GEOGRAPHIC_DATA], [GEOGRAPHIC_DATA]" at bounding box center [194, 443] width 209 height 10
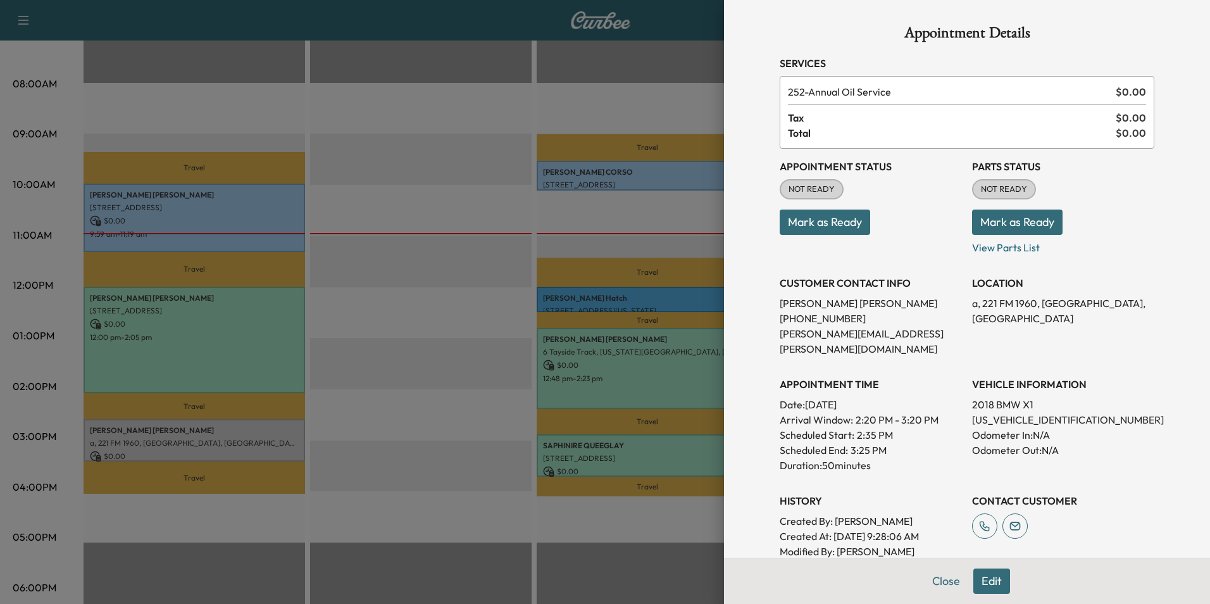
click at [982, 582] on button "Edit" at bounding box center [991, 580] width 37 height 25
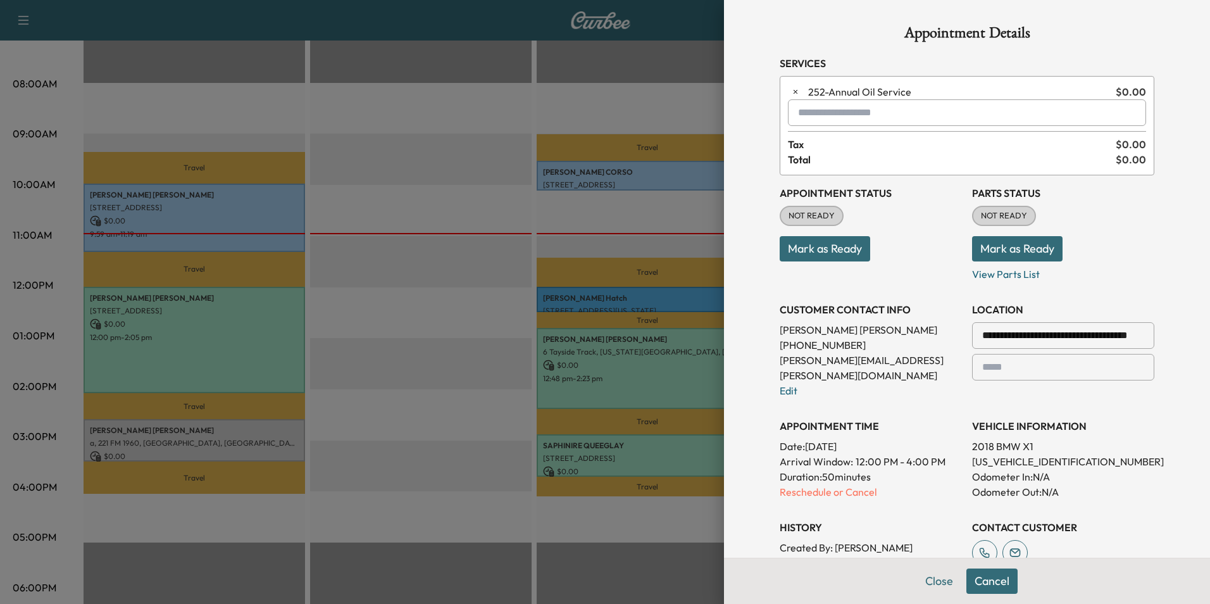
click at [894, 111] on input "text" at bounding box center [967, 112] width 358 height 27
type input "*"
click at [855, 149] on p "X3 - BMW X3-1" at bounding box center [922, 146] width 276 height 18
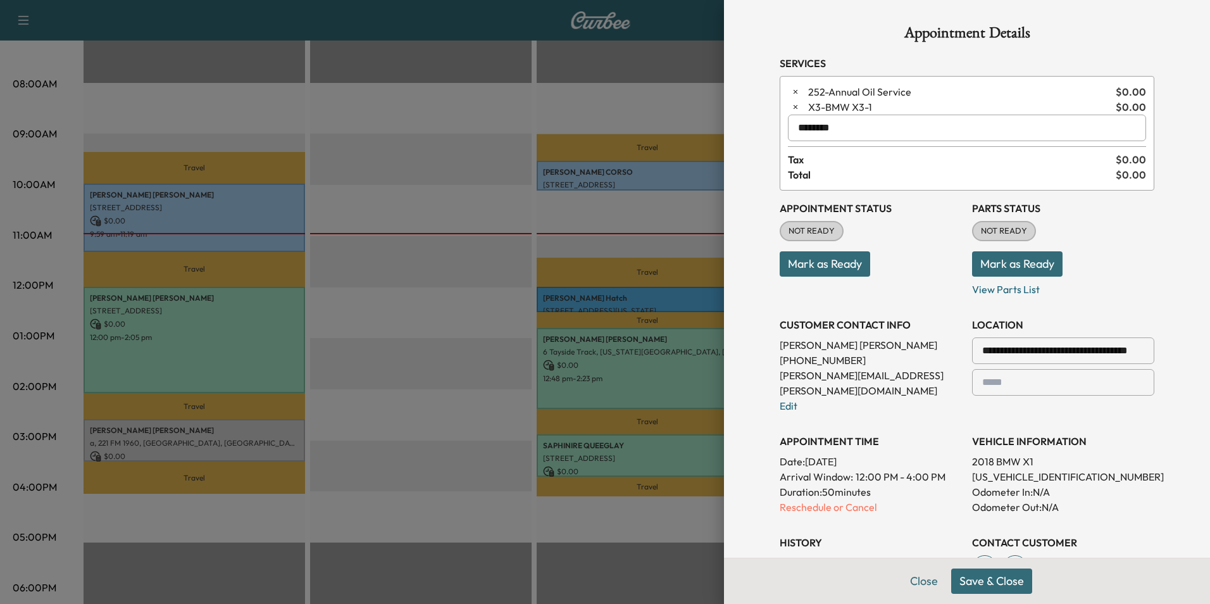
type input "********"
click at [827, 271] on button "Mark as Ready" at bounding box center [825, 263] width 91 height 25
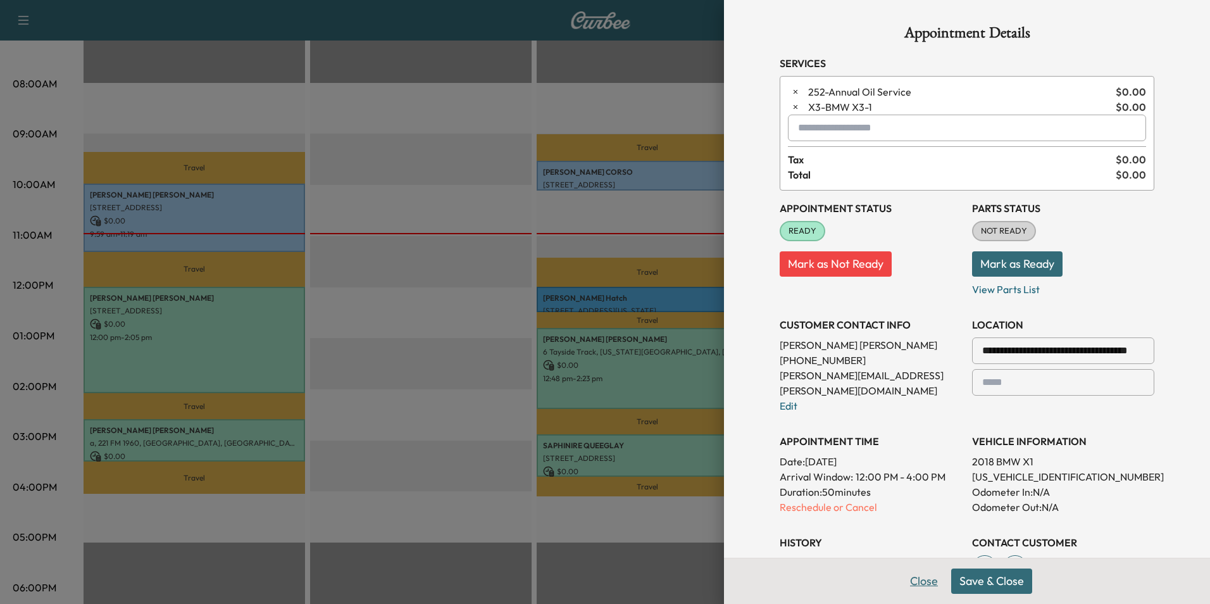
click at [911, 579] on button "Close" at bounding box center [924, 580] width 44 height 25
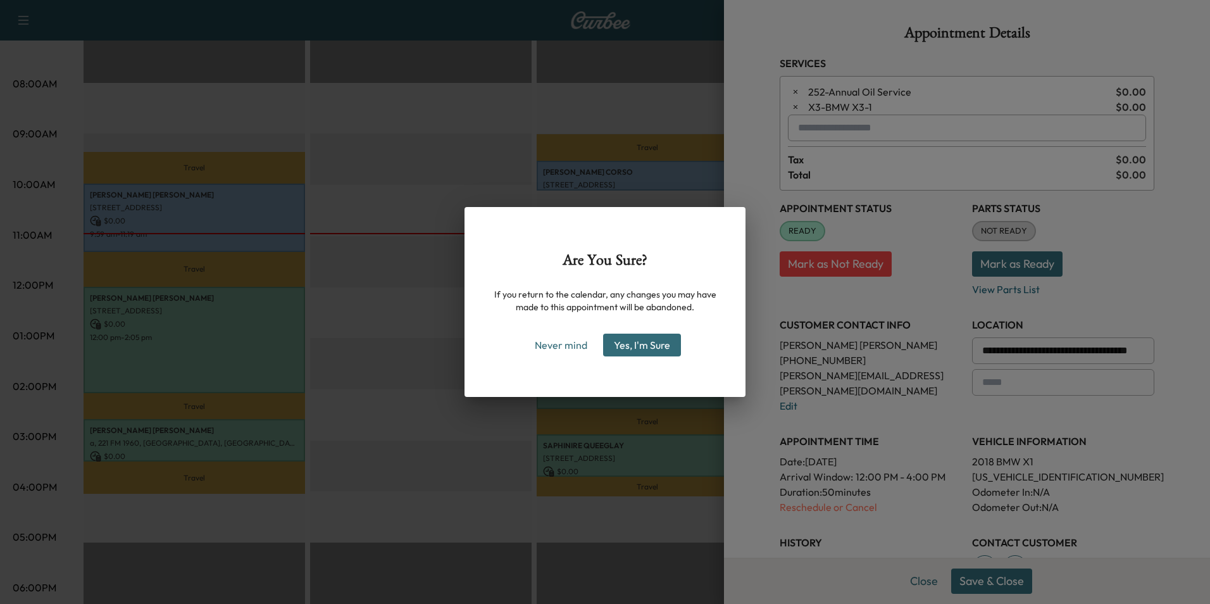
click at [651, 347] on button "Yes, I'm Sure" at bounding box center [642, 345] width 78 height 23
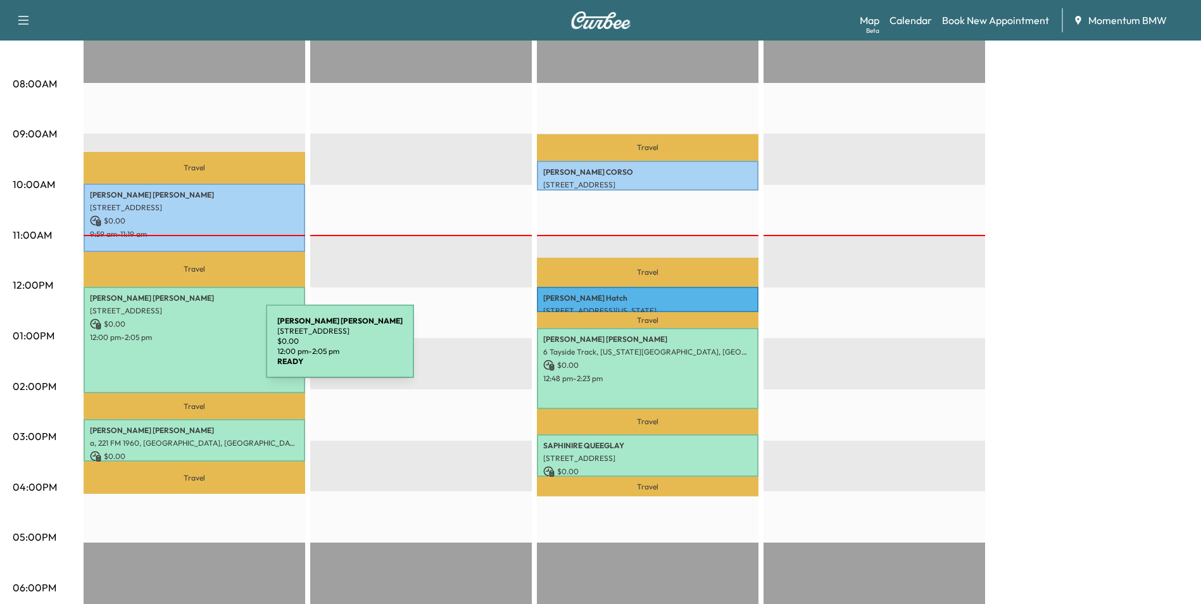
click at [171, 349] on div "[PERSON_NAME] [STREET_ADDRESS] $ 0.00 12:00 pm - 2:05 pm" at bounding box center [195, 340] width 222 height 106
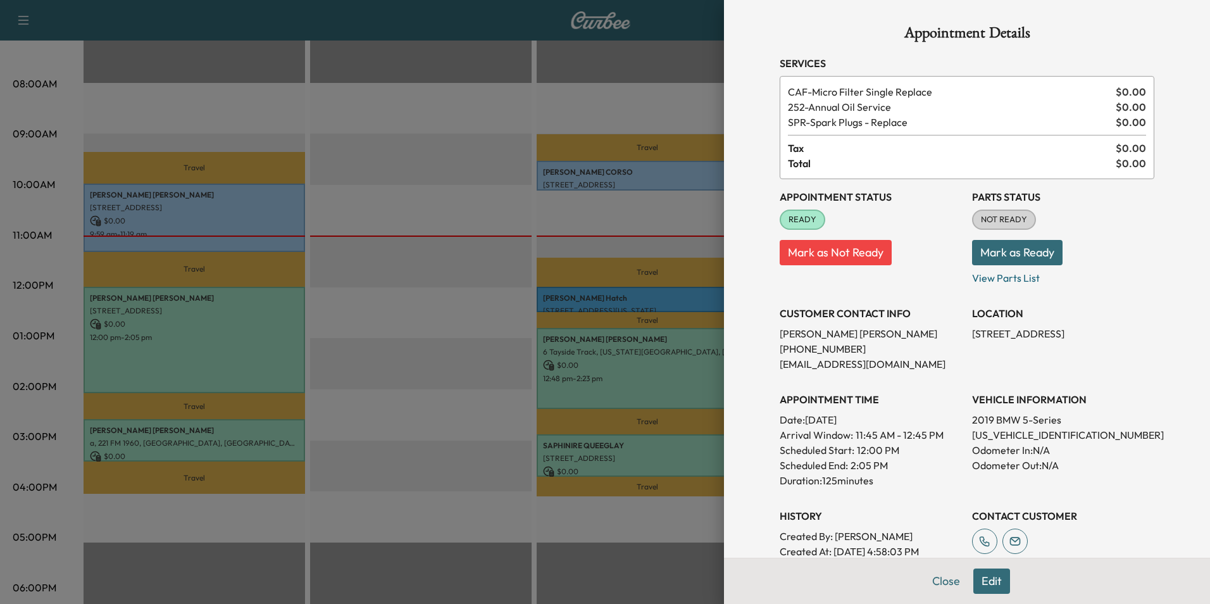
click at [861, 256] on button "Mark as Not Ready" at bounding box center [836, 252] width 112 height 25
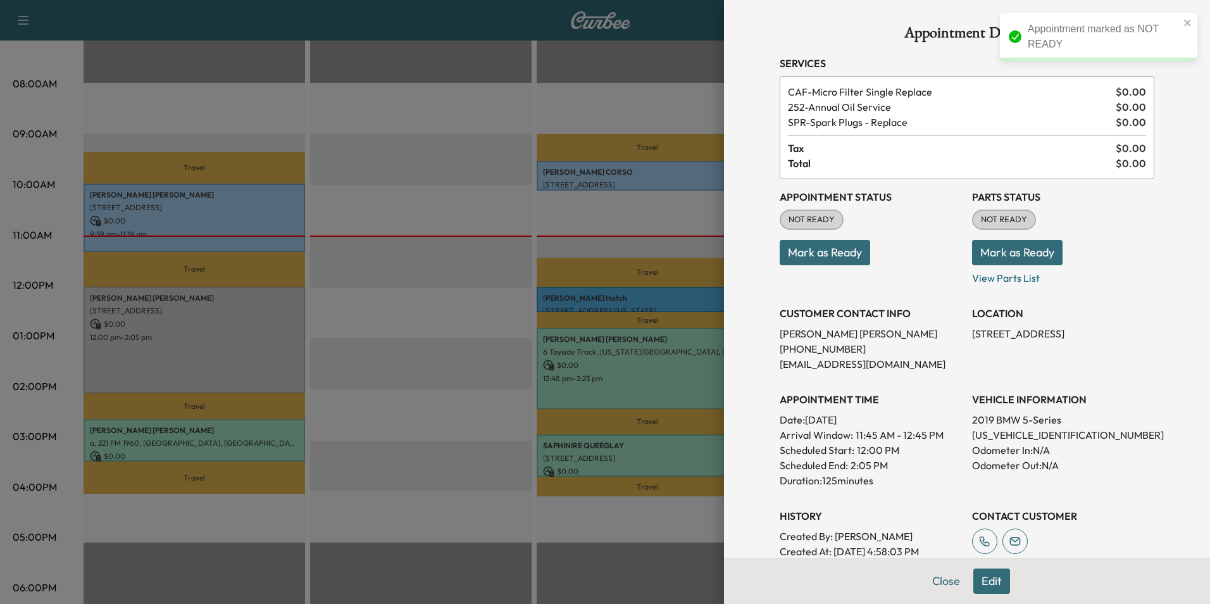
click at [985, 578] on button "Edit" at bounding box center [991, 580] width 37 height 25
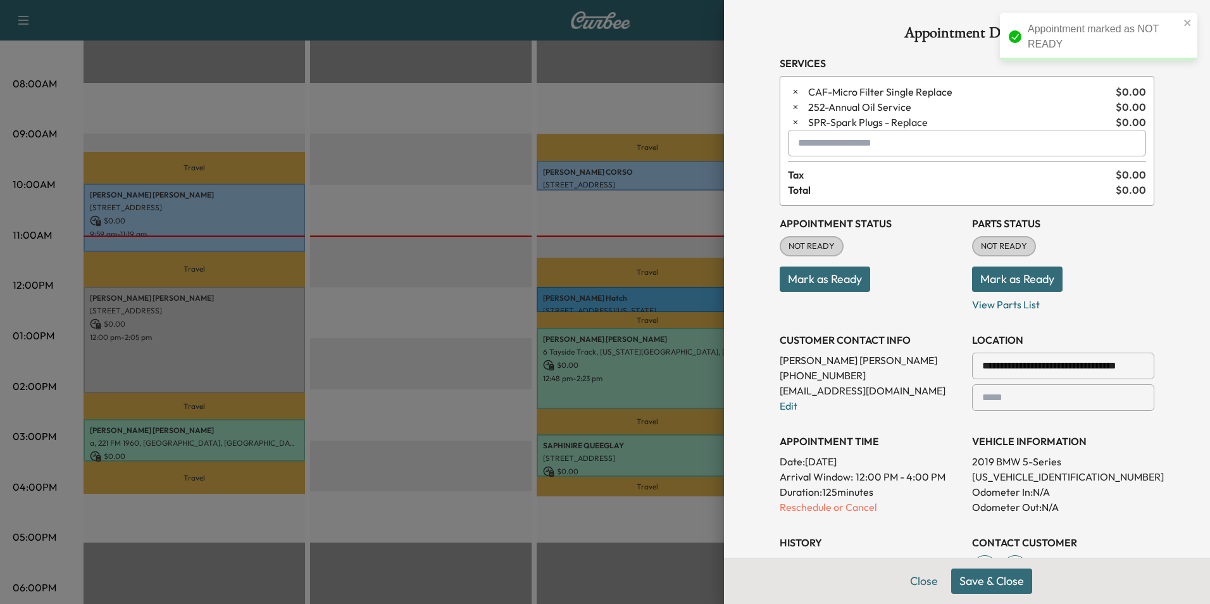
click at [889, 149] on input "text" at bounding box center [967, 143] width 358 height 27
type input "*"
click at [876, 137] on input "********" at bounding box center [967, 143] width 358 height 27
click at [825, 177] on div "No results" at bounding box center [957, 173] width 357 height 33
type input "********"
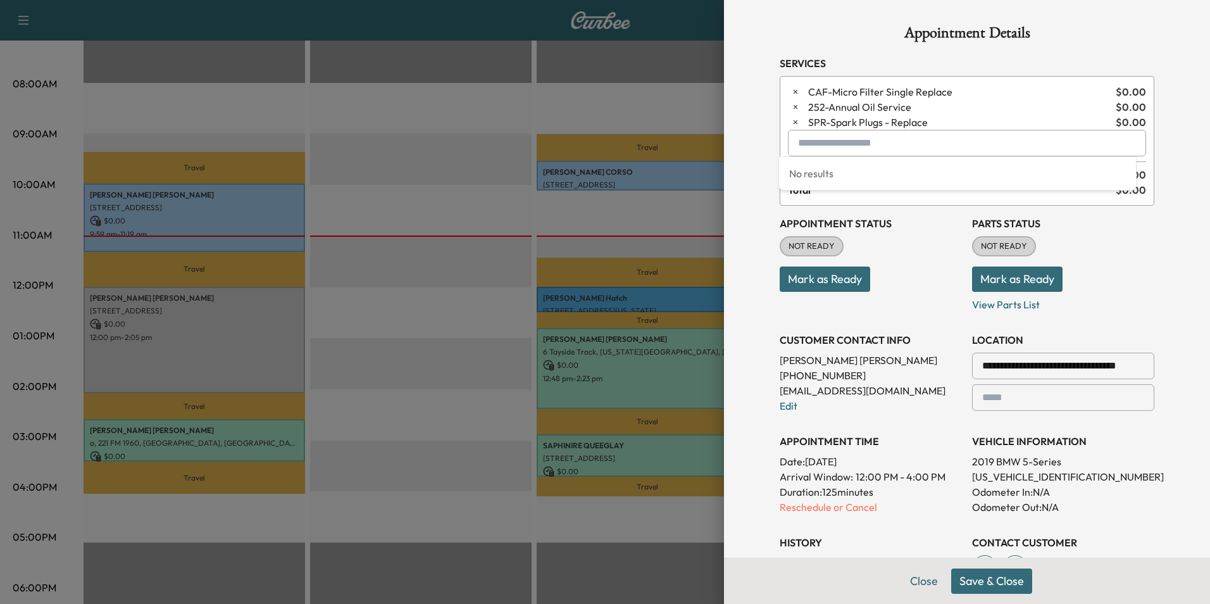
click at [1146, 268] on div "**********" at bounding box center [967, 448] width 405 height 897
click at [910, 580] on button "Close" at bounding box center [924, 580] width 44 height 25
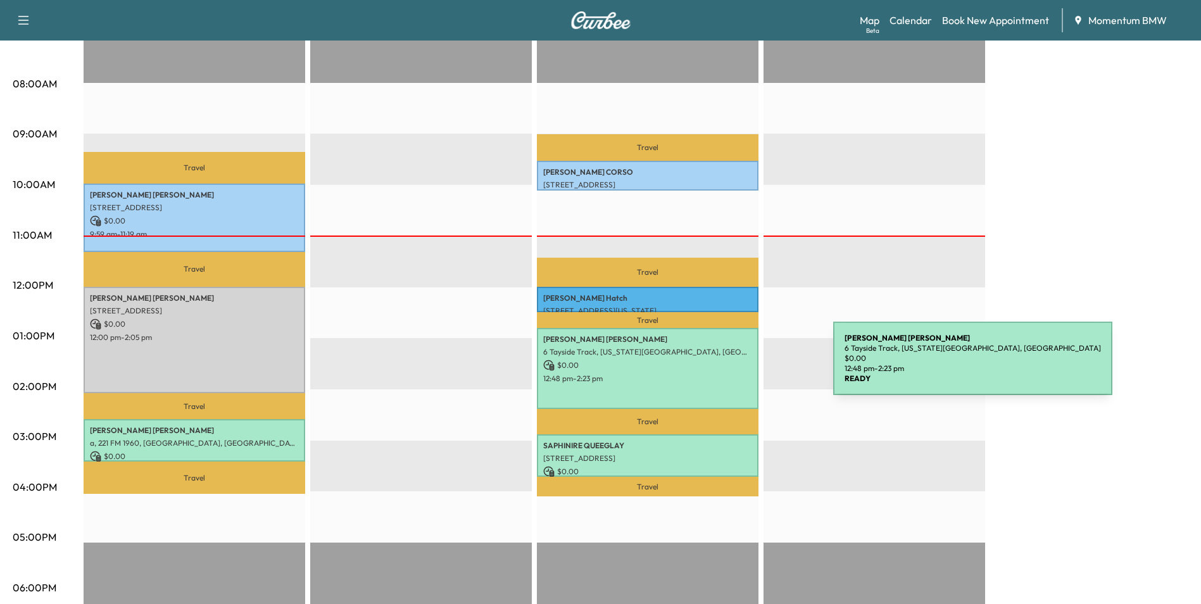
click at [738, 366] on p "$ 0.00" at bounding box center [647, 365] width 209 height 11
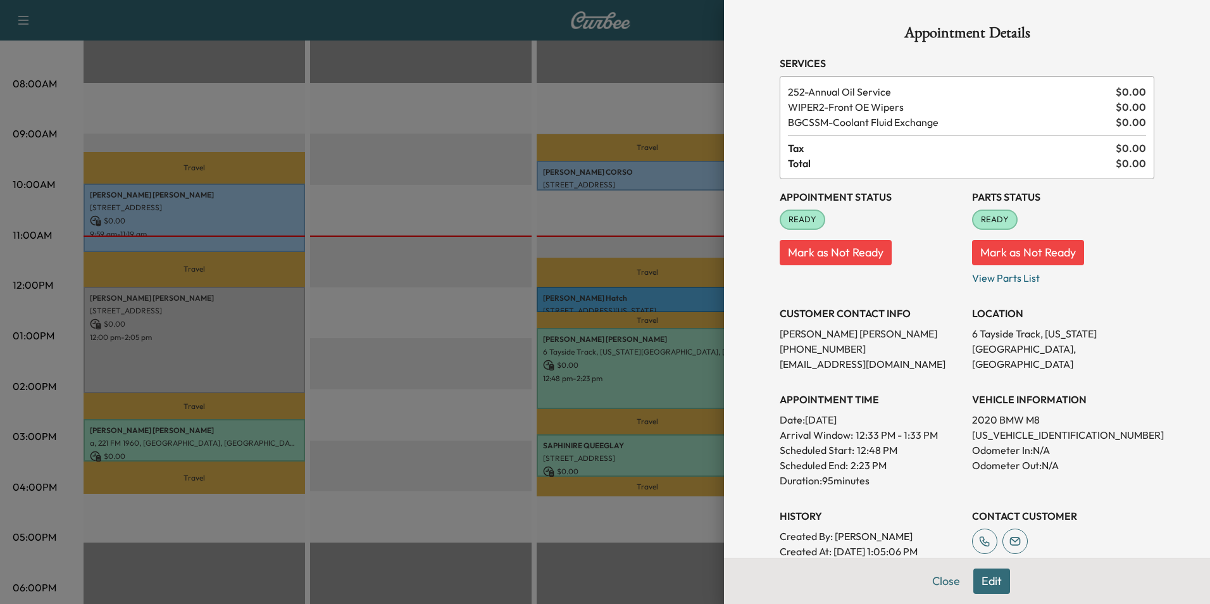
click at [960, 578] on div "Close Edit" at bounding box center [967, 581] width 486 height 46
drag, startPoint x: 938, startPoint y: 578, endPoint x: 894, endPoint y: 558, distance: 48.5
click at [941, 577] on button "Close" at bounding box center [946, 580] width 44 height 25
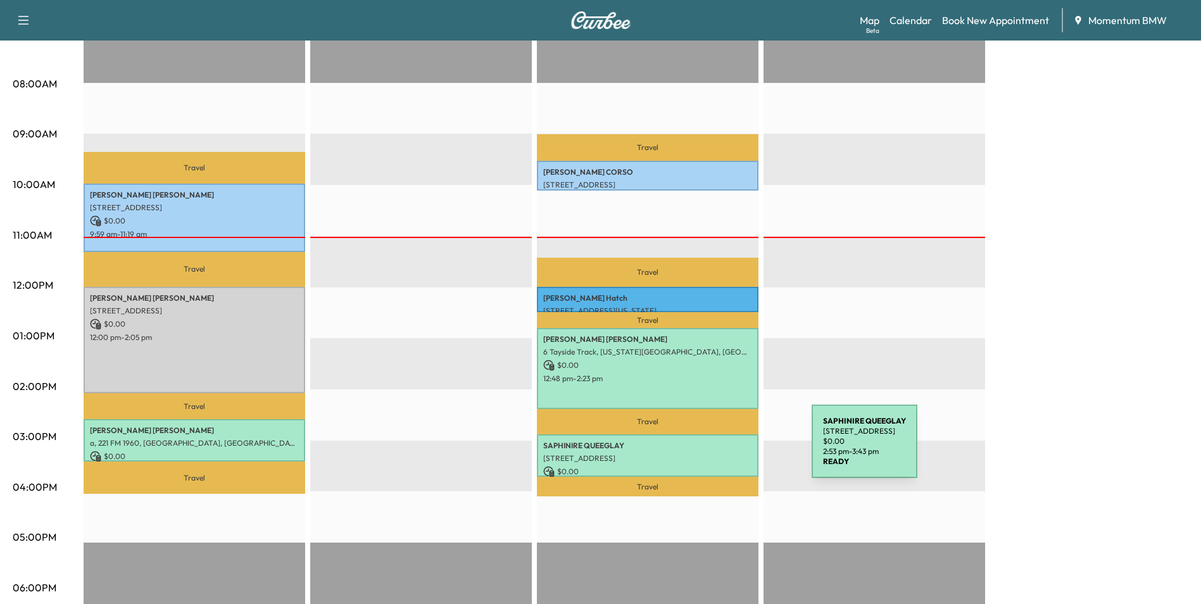
click at [716, 453] on p "[STREET_ADDRESS]" at bounding box center [647, 458] width 209 height 10
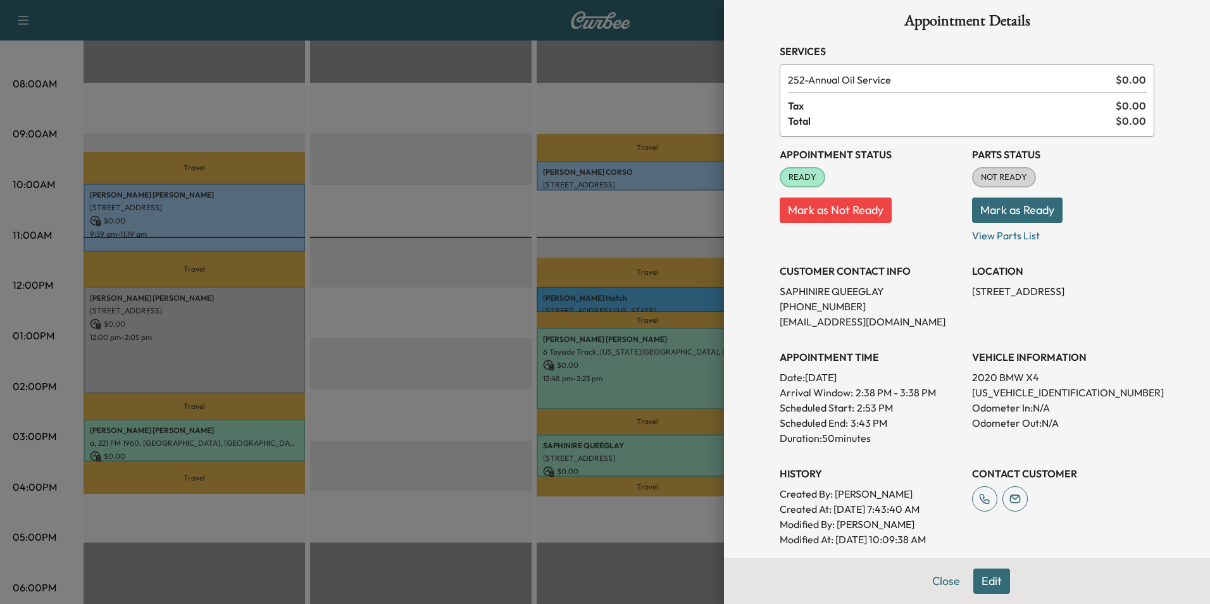
scroll to position [0, 0]
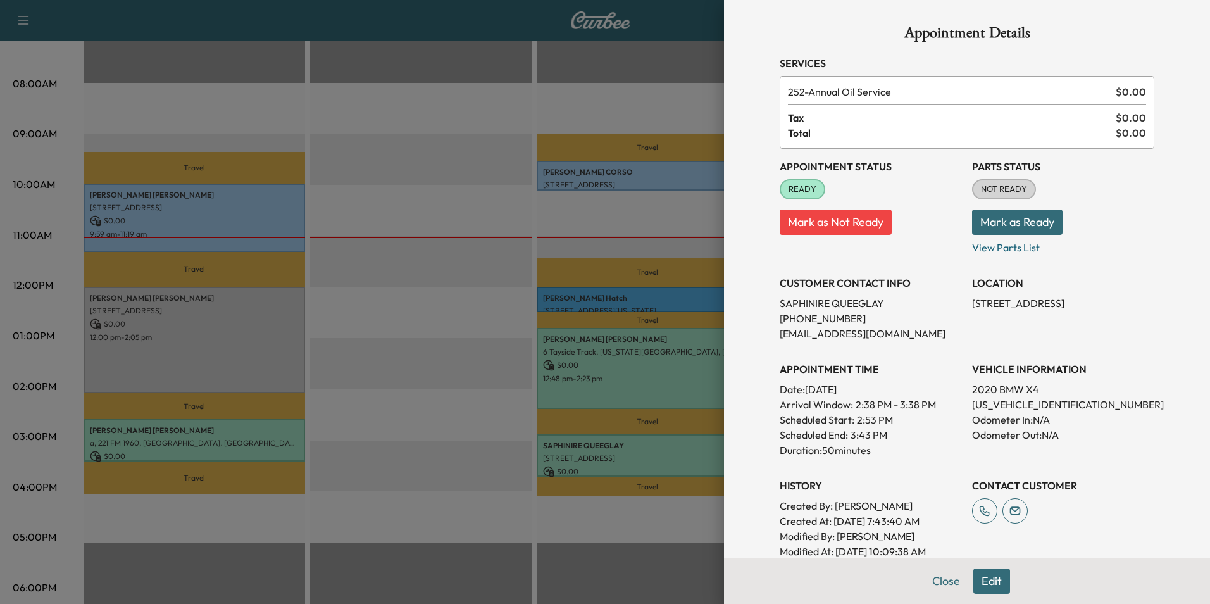
click at [989, 579] on button "Edit" at bounding box center [991, 580] width 37 height 25
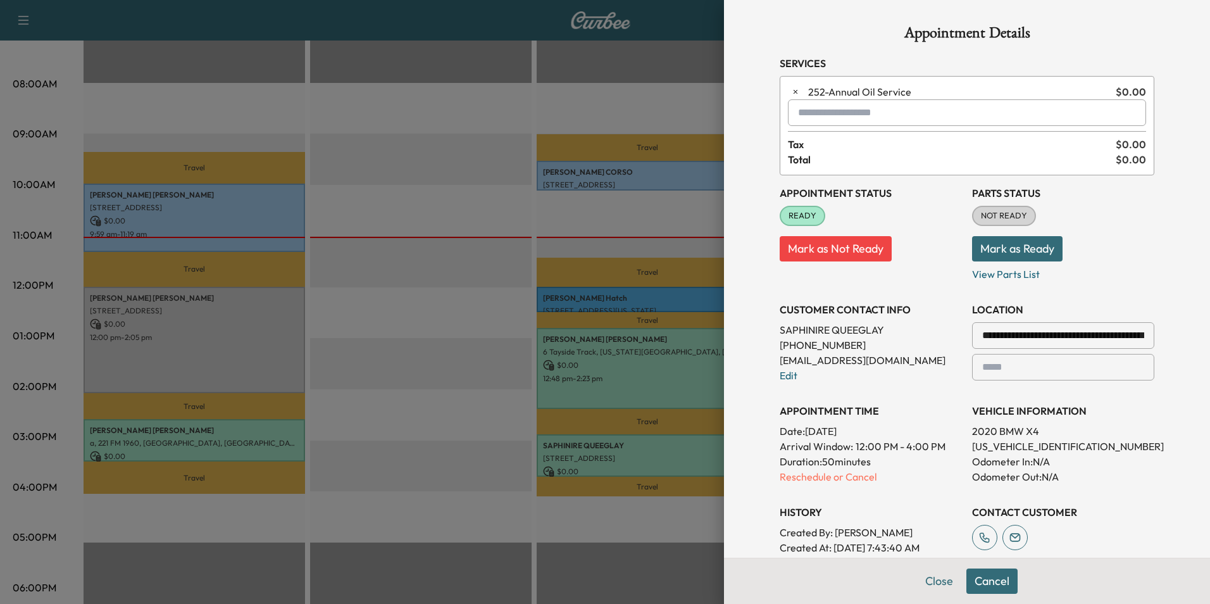
click at [859, 115] on input "text" at bounding box center [967, 112] width 358 height 27
type input "******"
click at [852, 246] on button "Mark as Not Ready" at bounding box center [836, 248] width 112 height 25
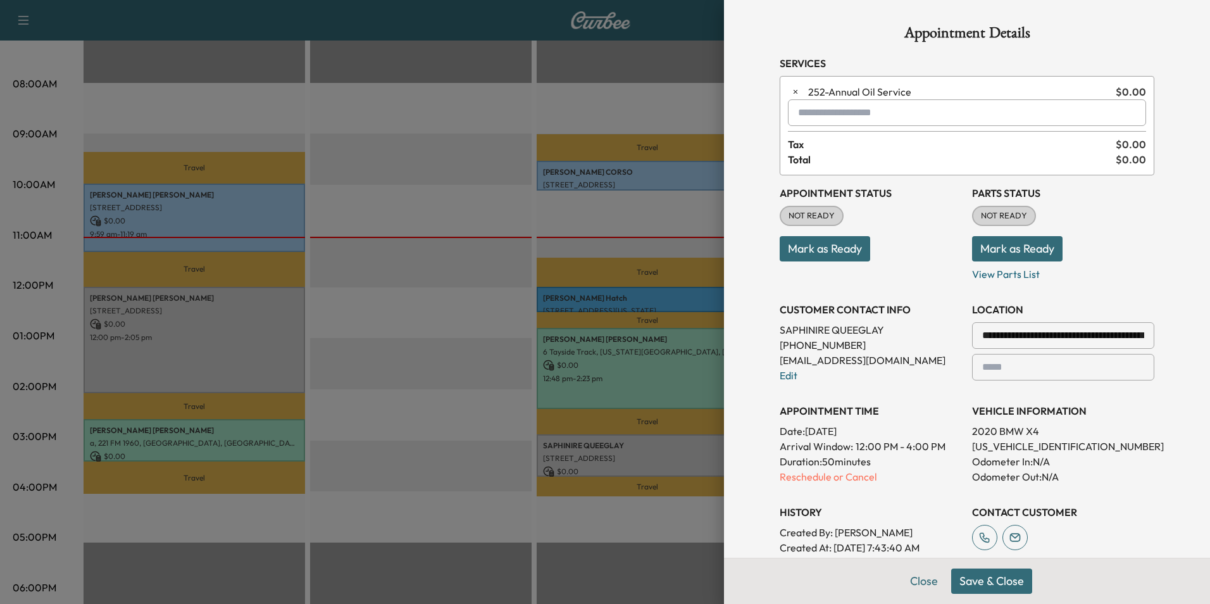
click at [864, 117] on input "text" at bounding box center [967, 112] width 358 height 27
type input "********"
click at [891, 211] on div "Appointment Status NOT READY Mark as Ready" at bounding box center [871, 228] width 182 height 106
click at [918, 586] on button "Close" at bounding box center [924, 580] width 44 height 25
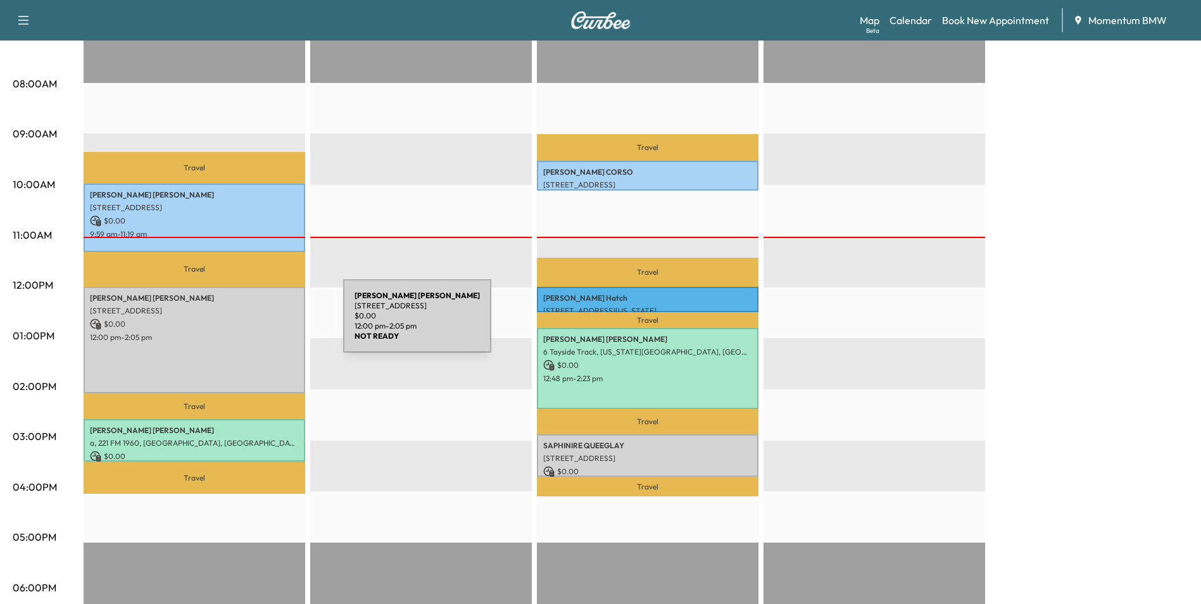
click at [248, 323] on p "$ 0.00" at bounding box center [194, 323] width 209 height 11
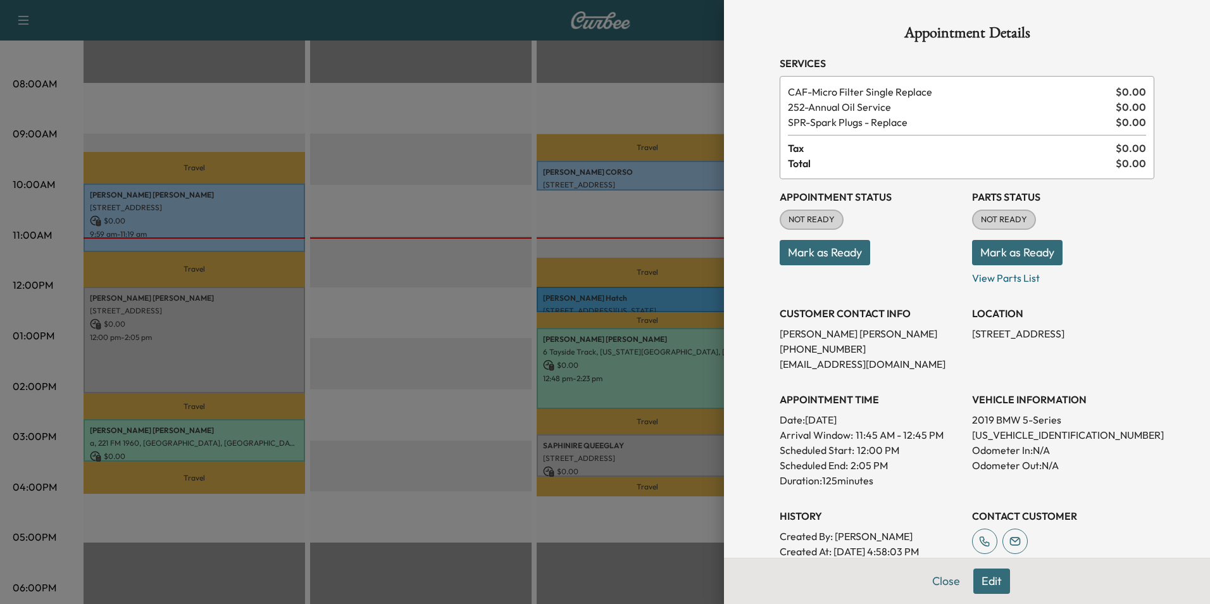
click at [834, 259] on button "Mark as Ready" at bounding box center [825, 252] width 91 height 25
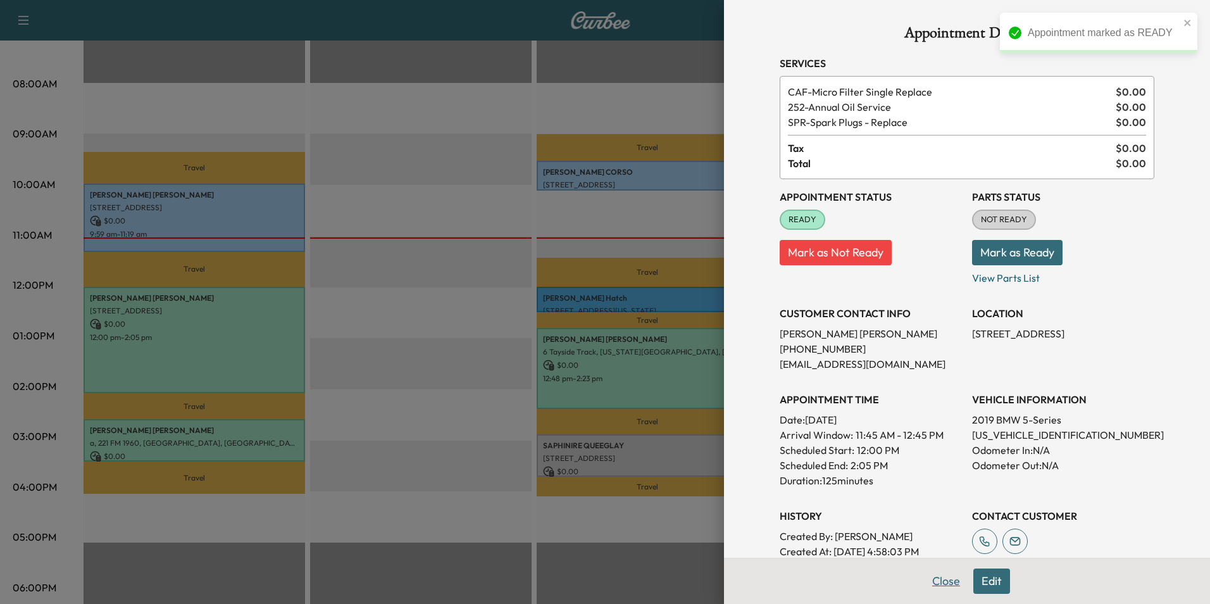
click at [943, 579] on button "Close" at bounding box center [946, 580] width 44 height 25
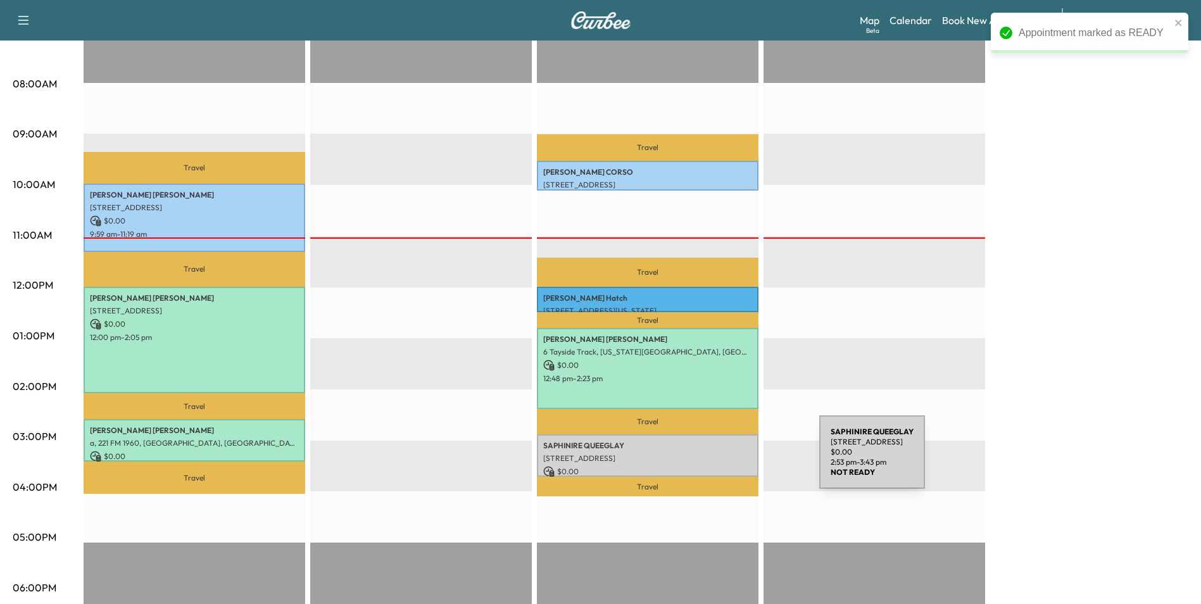
click at [724, 460] on div "SAPHINIRE QUEEGLAY [STREET_ADDRESS] $ 0.00 2:53 pm - 3:43 pm" at bounding box center [648, 455] width 222 height 42
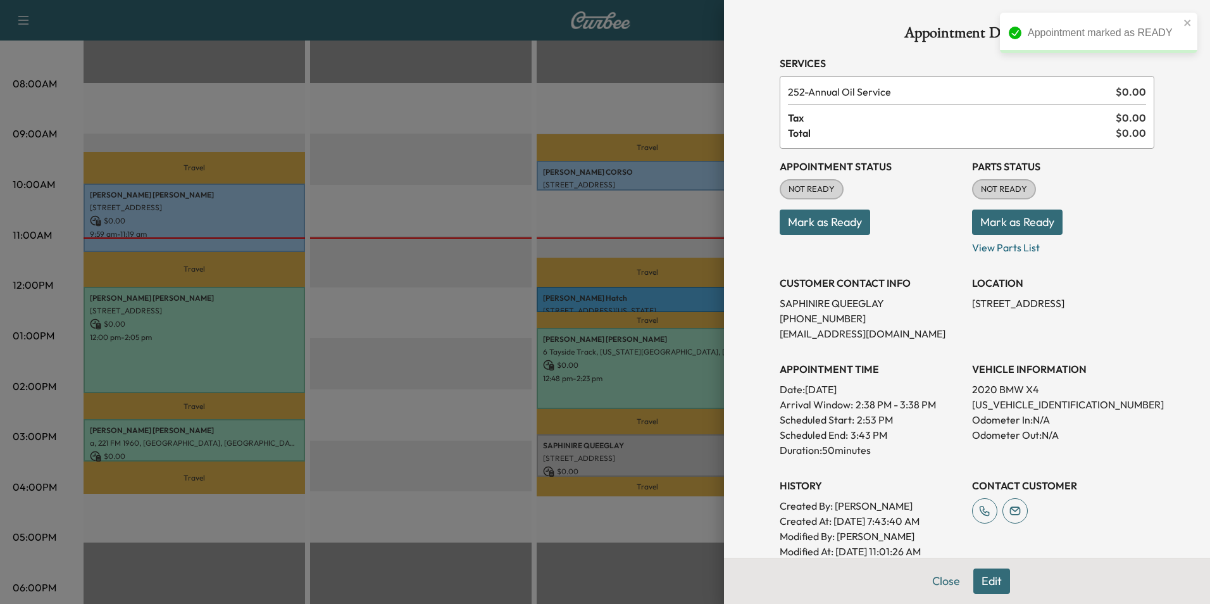
click at [829, 218] on button "Mark as Ready" at bounding box center [825, 222] width 91 height 25
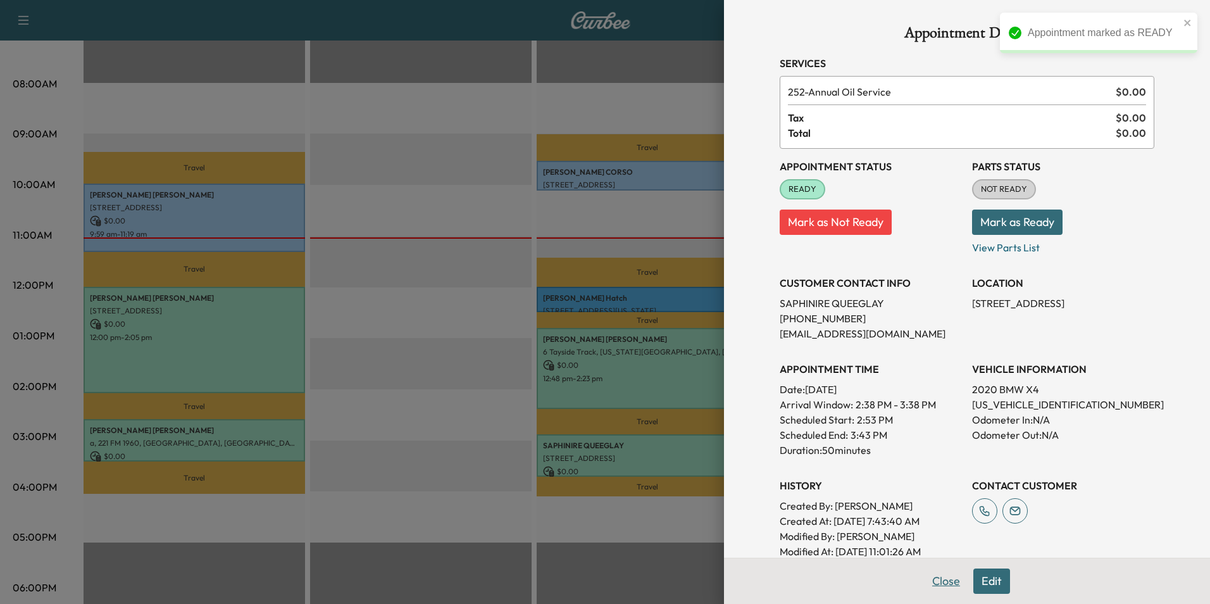
click at [937, 586] on button "Close" at bounding box center [946, 580] width 44 height 25
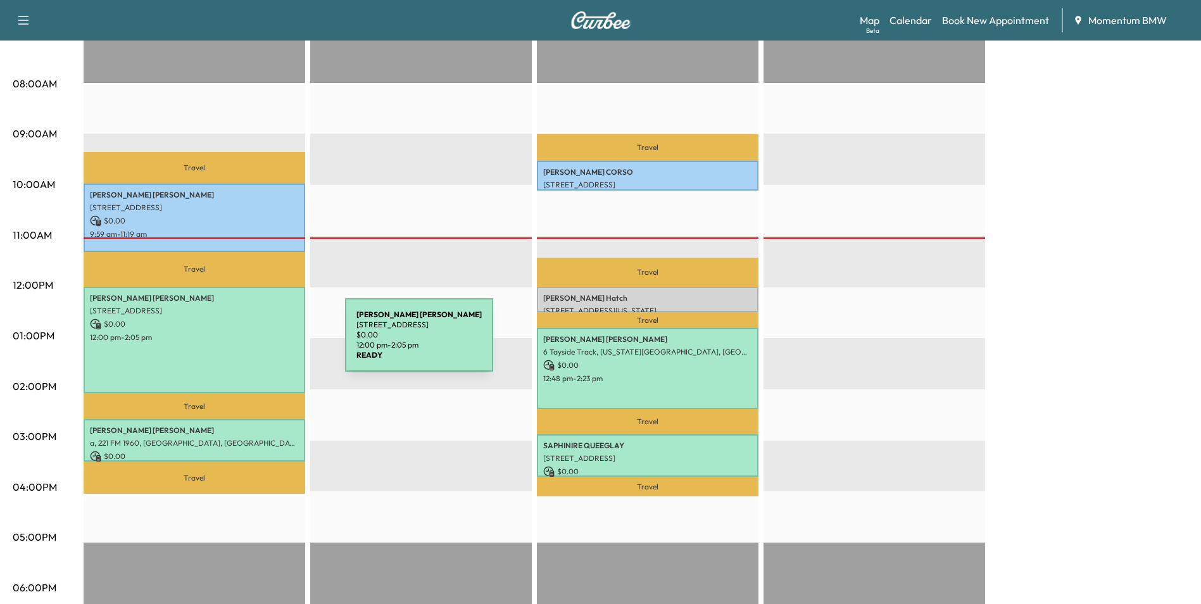
click at [250, 342] on div "[PERSON_NAME] [STREET_ADDRESS] $ 0.00 12:00 pm - 2:05 pm" at bounding box center [195, 340] width 222 height 106
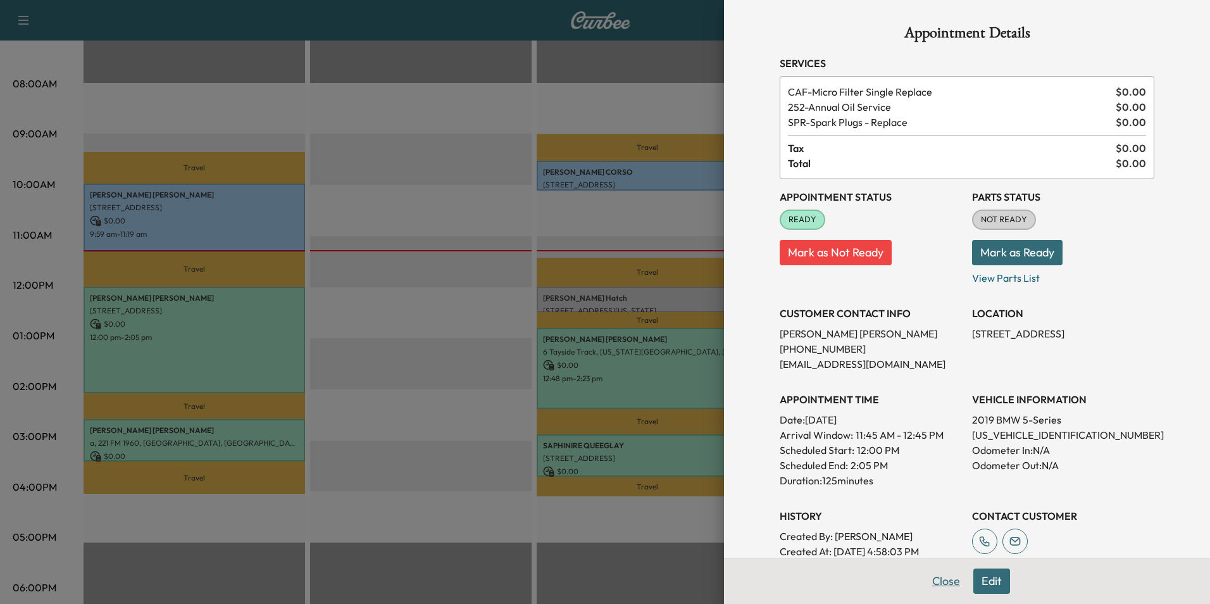
click at [937, 587] on button "Close" at bounding box center [946, 580] width 44 height 25
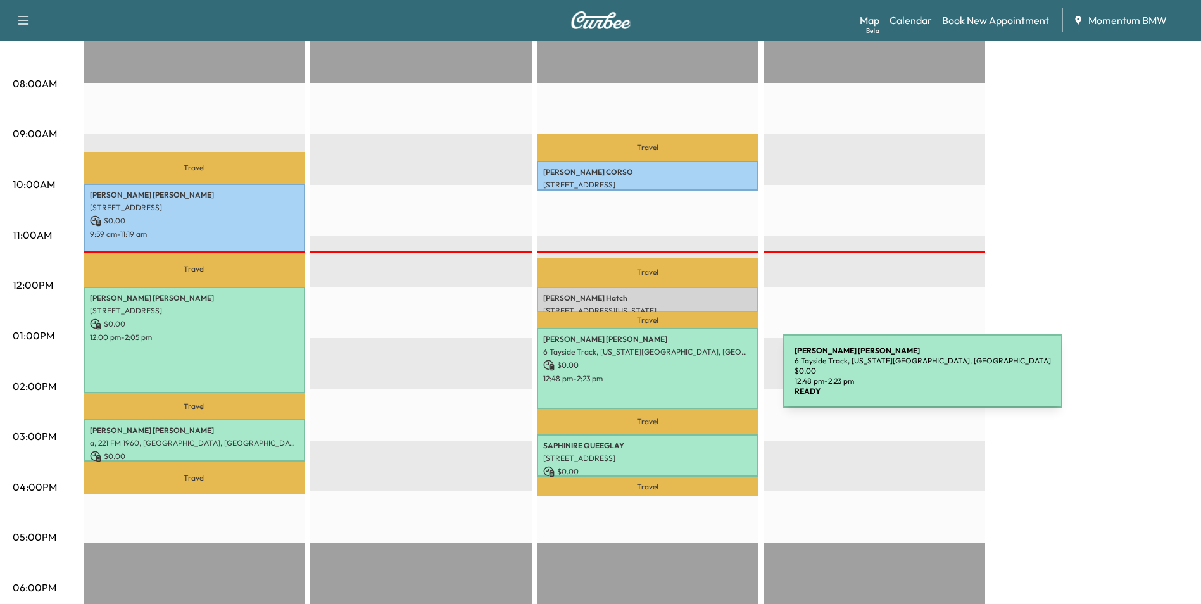
click at [688, 378] on p "12:48 pm - 2:23 pm" at bounding box center [647, 378] width 209 height 10
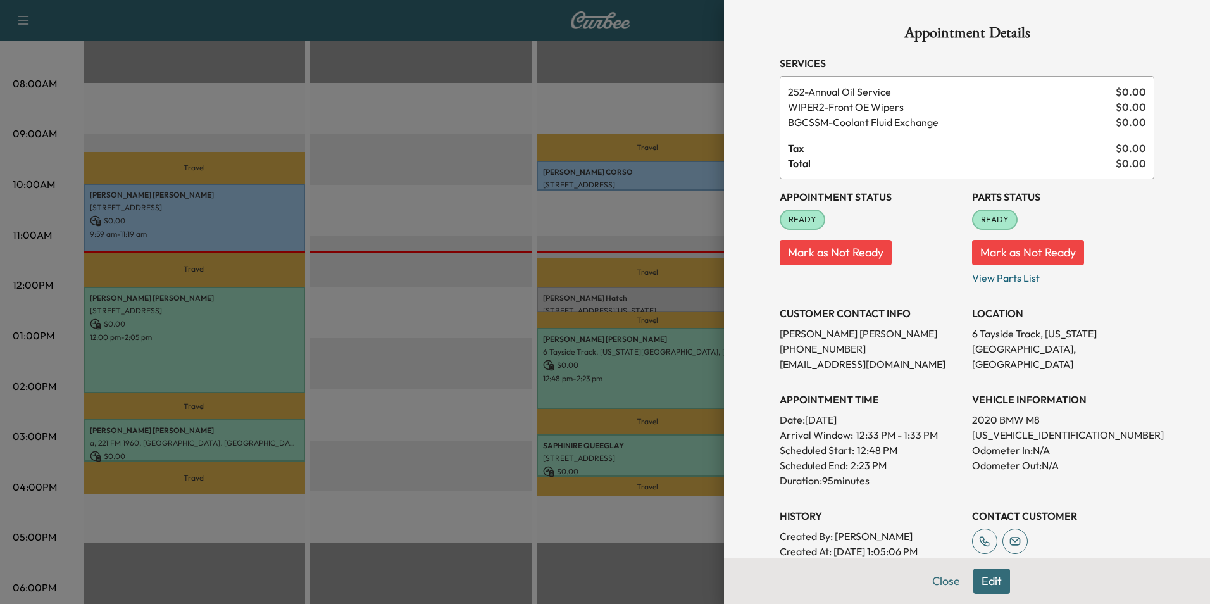
click at [936, 582] on button "Close" at bounding box center [946, 580] width 44 height 25
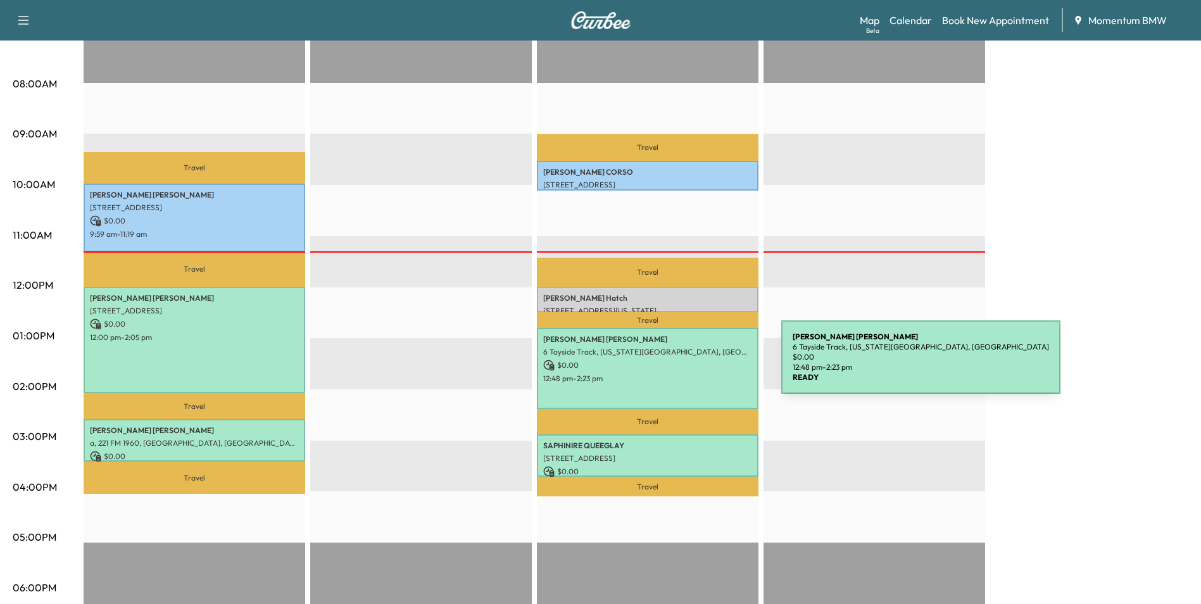
click at [686, 365] on p "$ 0.00" at bounding box center [647, 365] width 209 height 11
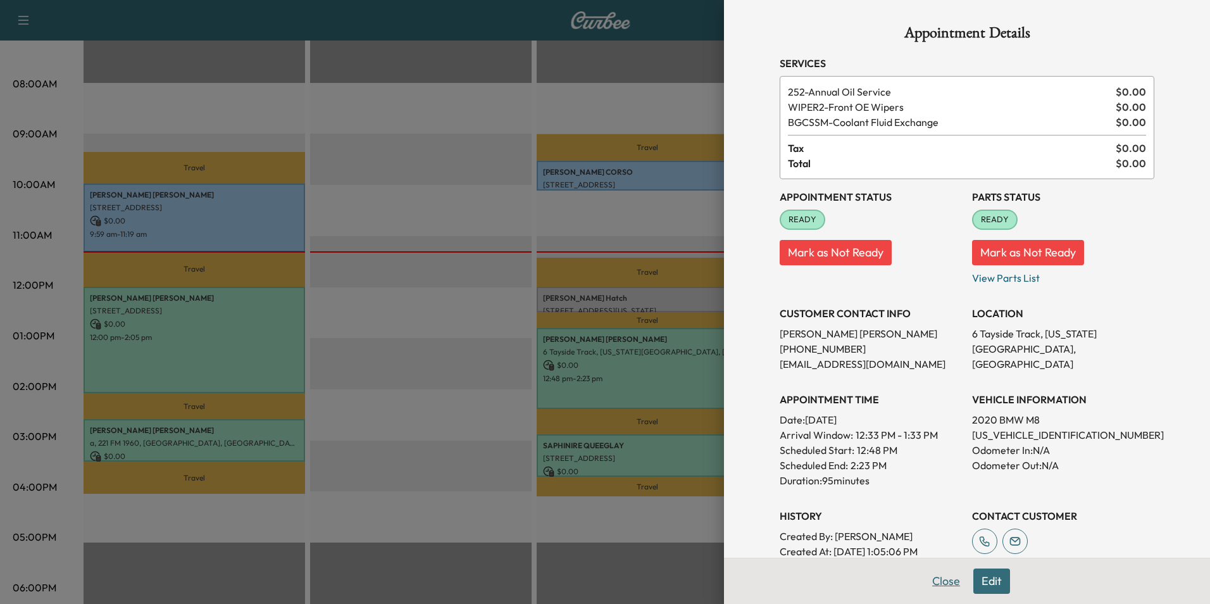
click at [937, 590] on button "Close" at bounding box center [946, 580] width 44 height 25
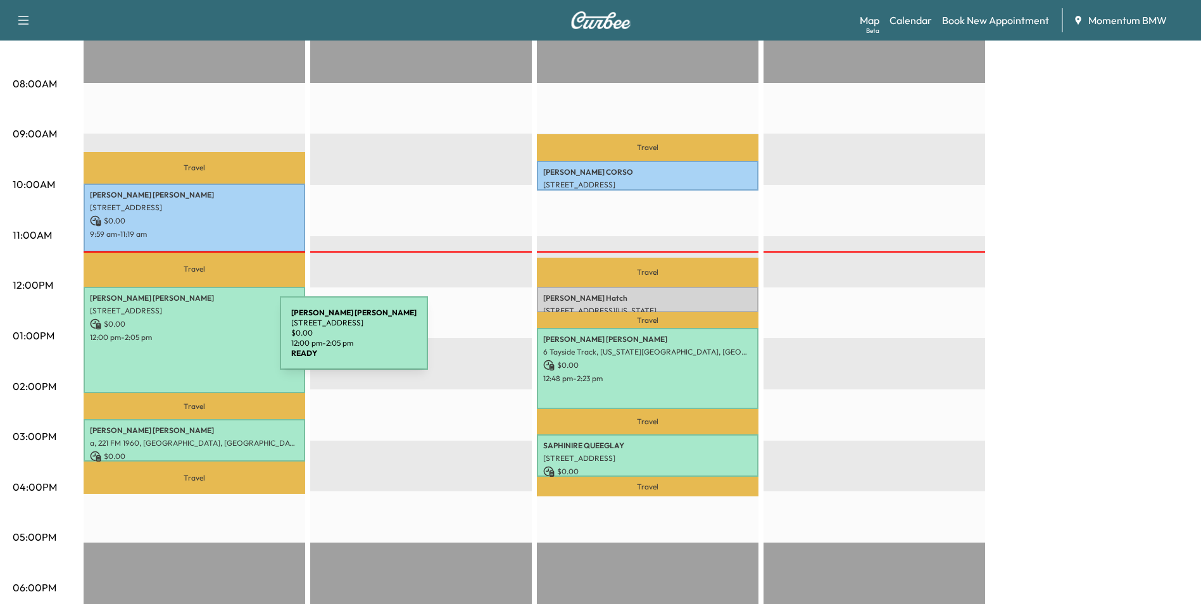
click at [185, 341] on div "[PERSON_NAME] [STREET_ADDRESS] $ 0.00 12:00 pm - 2:05 pm" at bounding box center [195, 340] width 222 height 106
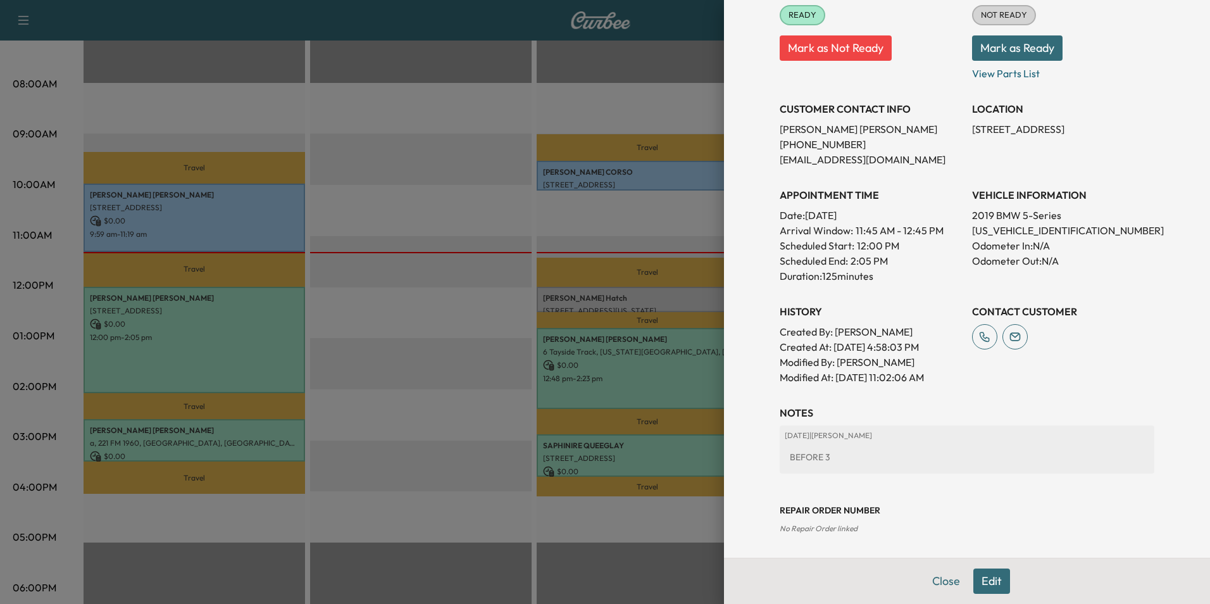
scroll to position [206, 0]
click at [983, 585] on button "Edit" at bounding box center [991, 580] width 37 height 25
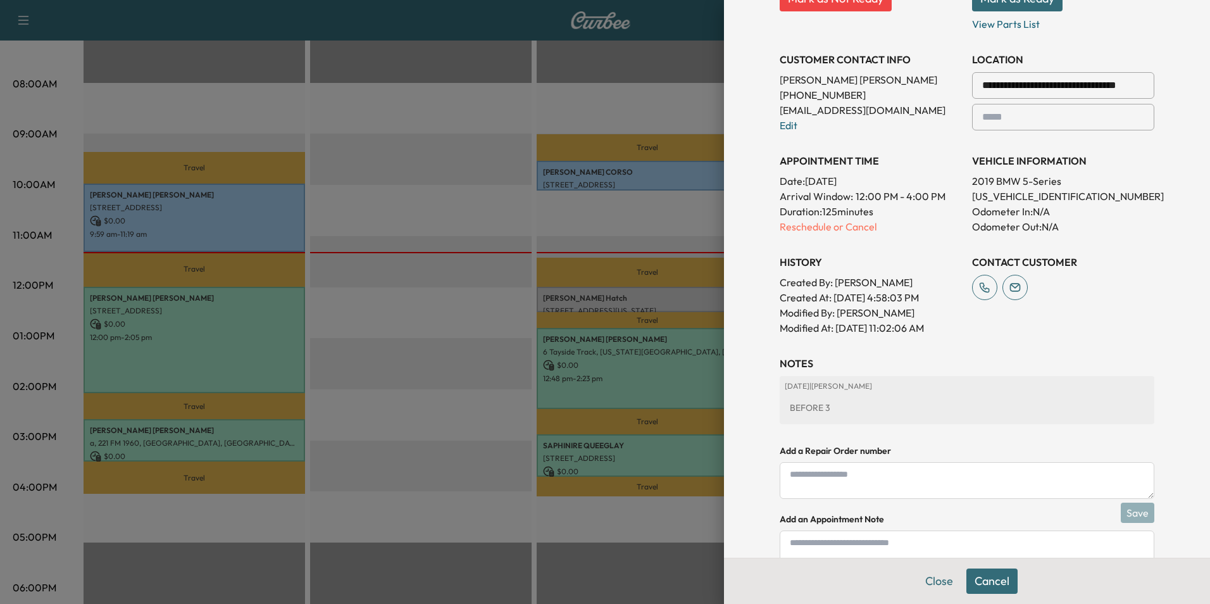
scroll to position [339, 0]
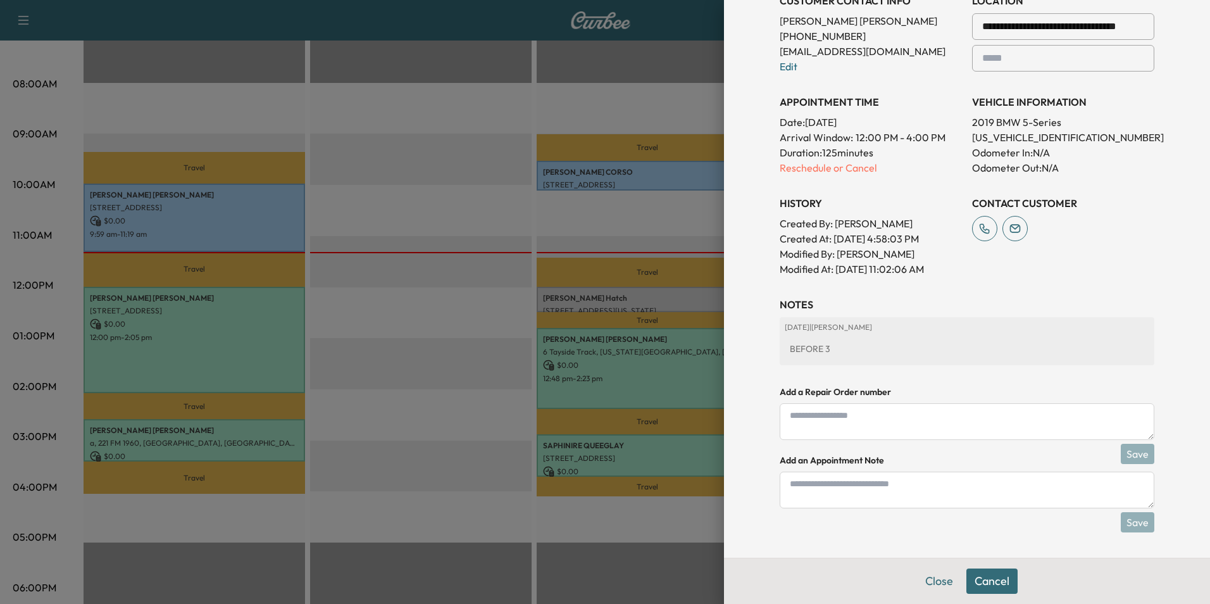
click at [939, 488] on textarea at bounding box center [967, 490] width 375 height 37
type textarea "*"
type textarea "*****"
click at [1128, 522] on button "Save" at bounding box center [1138, 522] width 34 height 20
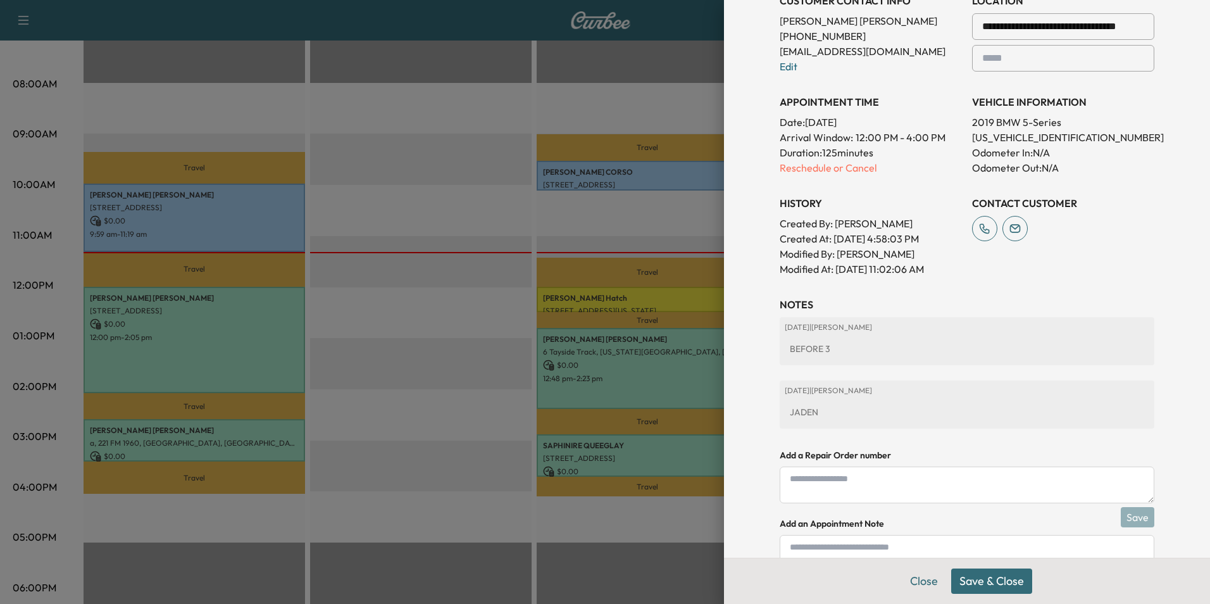
click at [1007, 584] on button "Save & Close" at bounding box center [991, 580] width 81 height 25
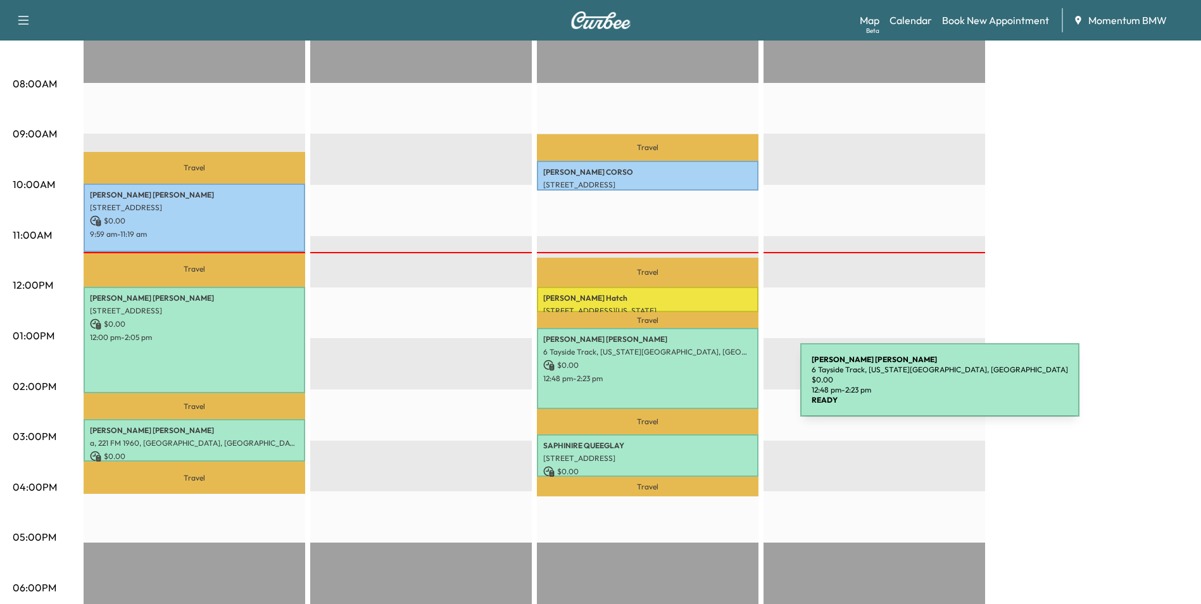
click at [705, 387] on div "[PERSON_NAME] 6 Tayside Track, [US_STATE][GEOGRAPHIC_DATA], [GEOGRAPHIC_DATA] $…" at bounding box center [648, 368] width 222 height 81
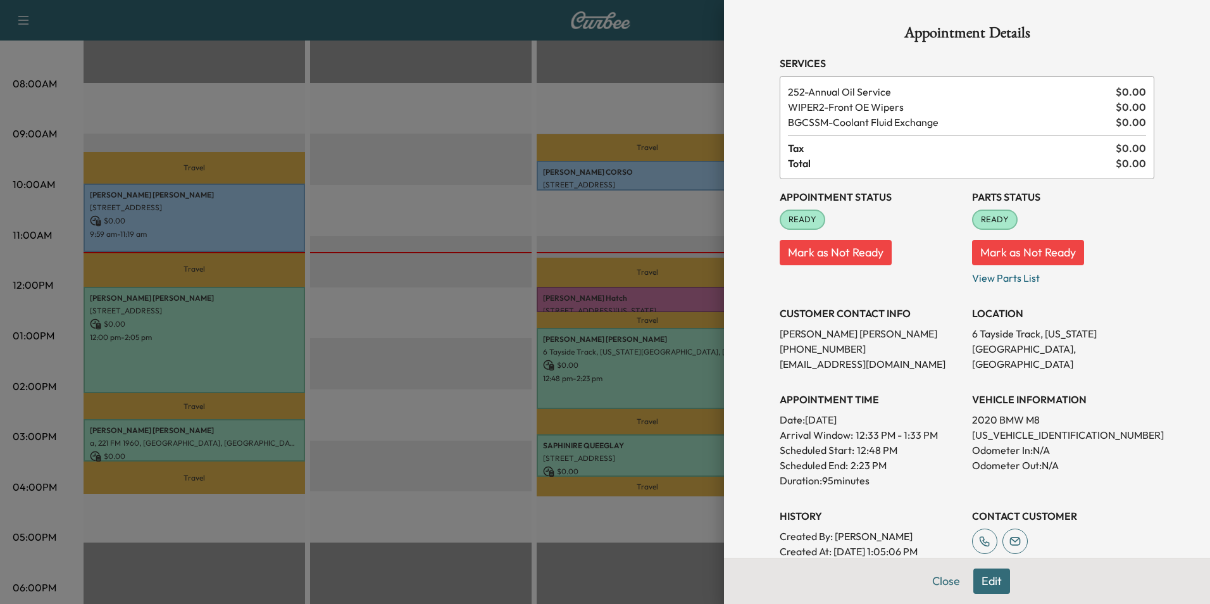
click at [986, 582] on button "Edit" at bounding box center [991, 580] width 37 height 25
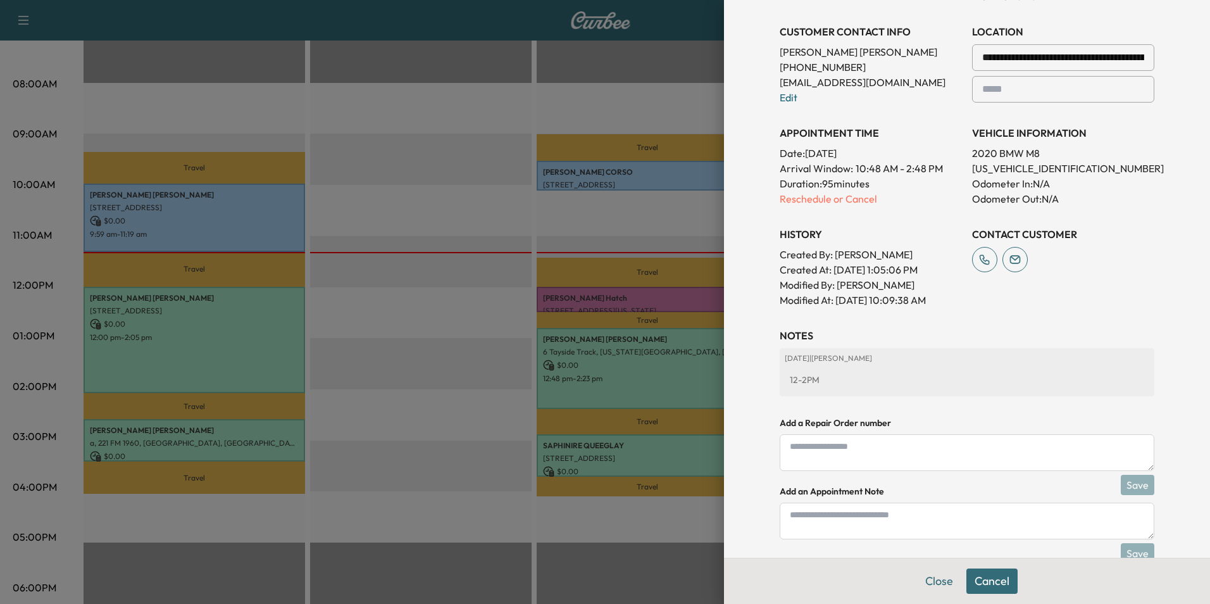
scroll to position [339, 0]
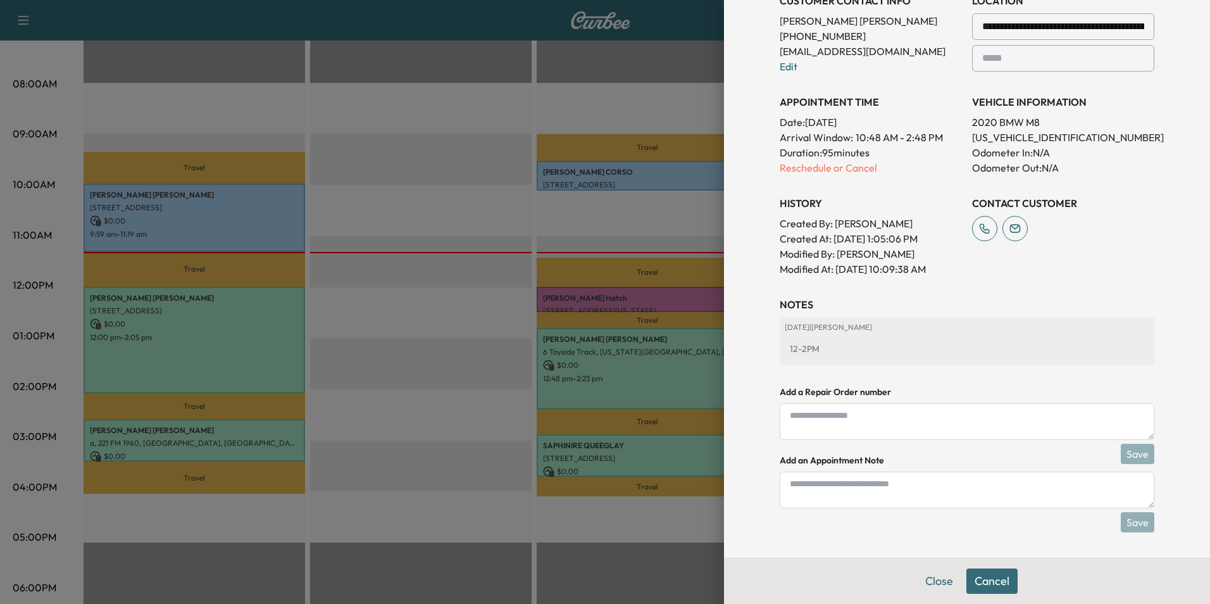
click at [876, 496] on textarea at bounding box center [967, 490] width 375 height 37
type textarea "*****"
click at [1139, 520] on button "Save" at bounding box center [1138, 522] width 34 height 20
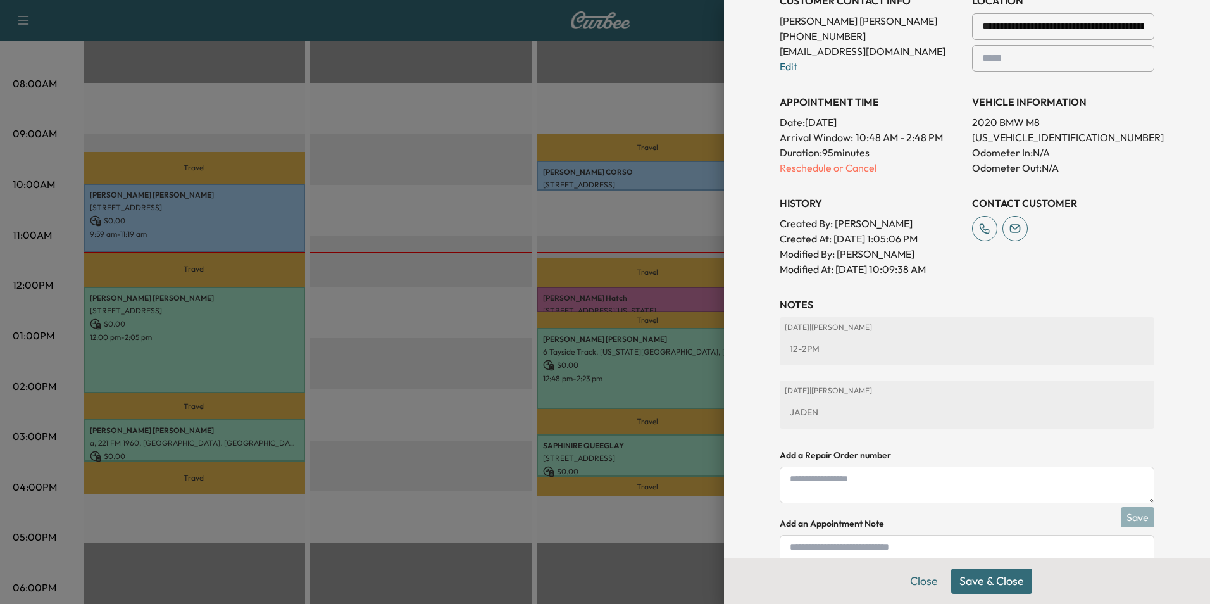
click at [1005, 577] on button "Save & Close" at bounding box center [991, 580] width 81 height 25
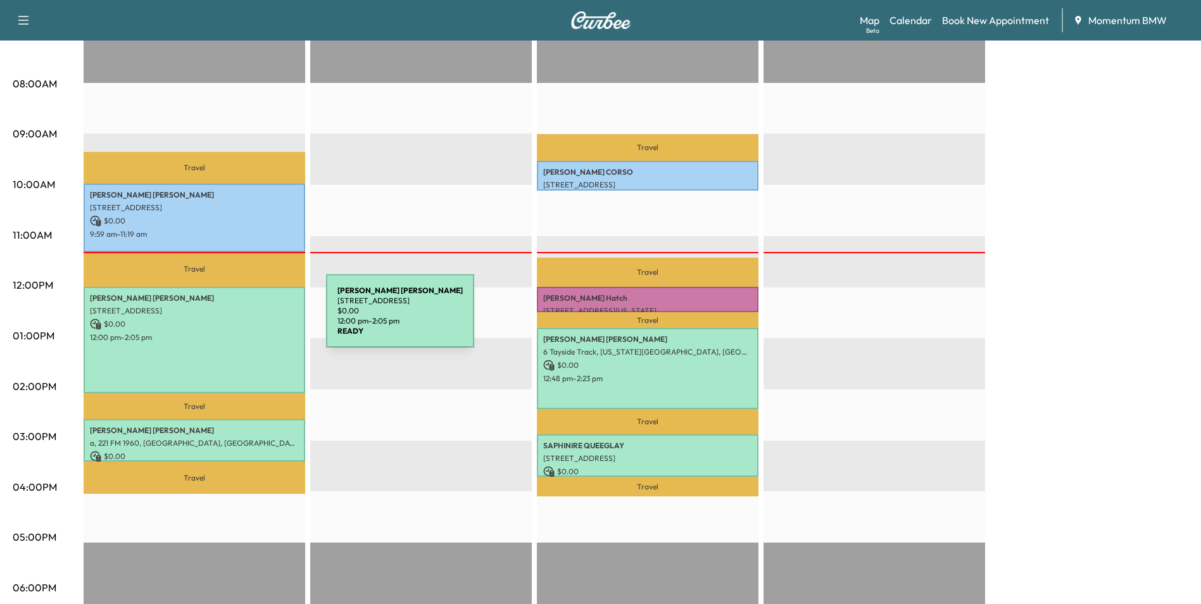
click at [230, 319] on p "$ 0.00" at bounding box center [194, 323] width 209 height 11
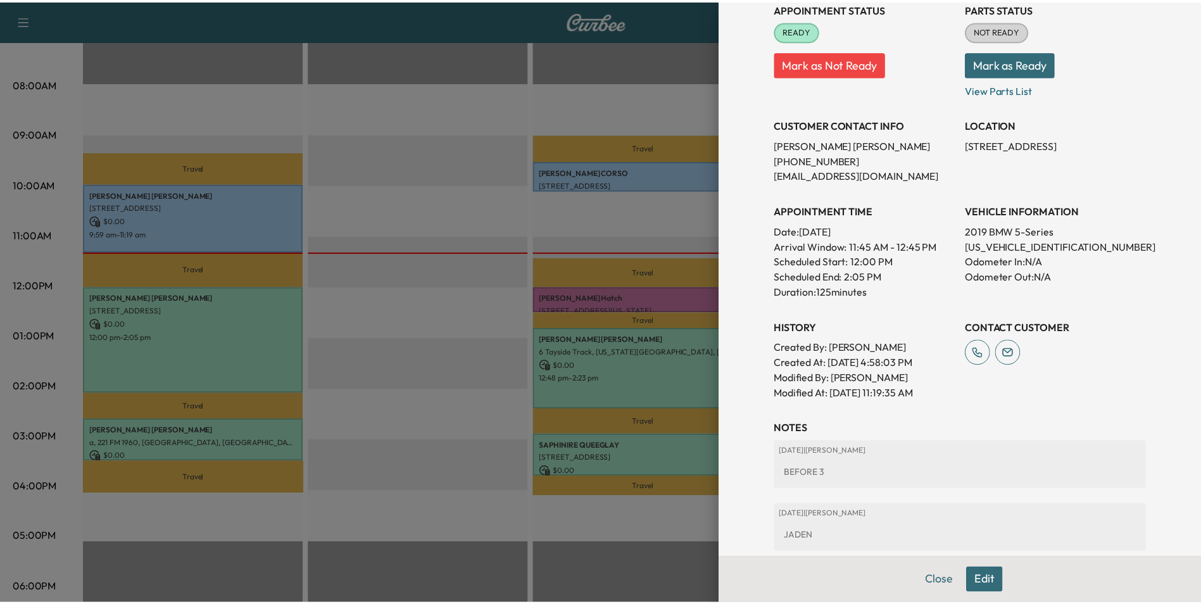
scroll to position [190, 0]
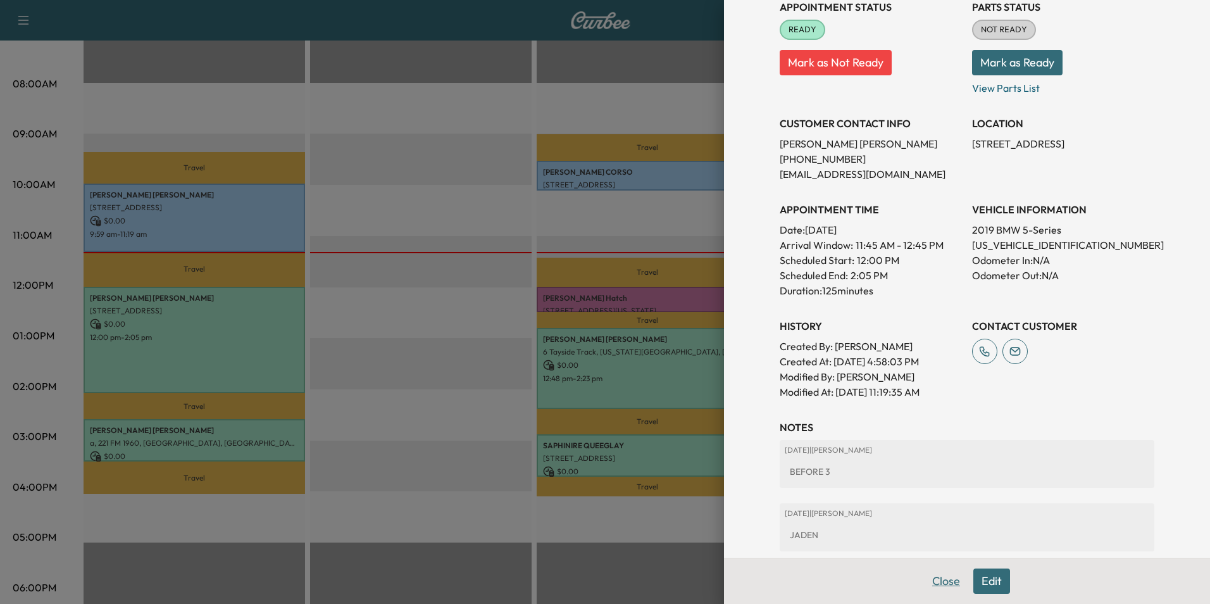
click at [941, 577] on button "Close" at bounding box center [946, 580] width 44 height 25
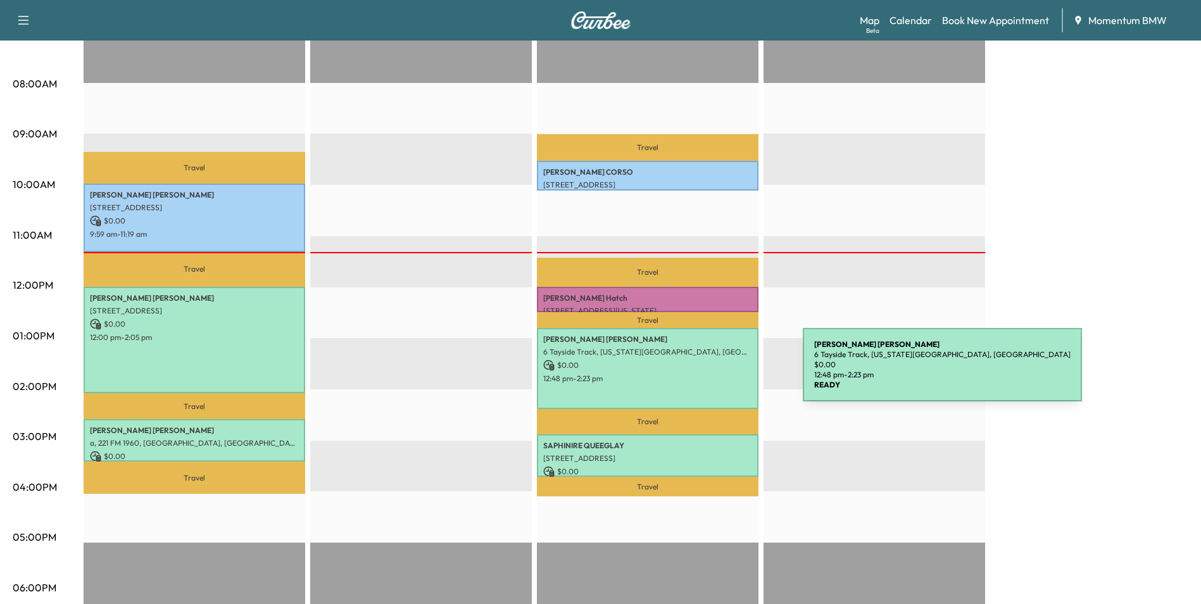
click at [708, 373] on p "12:48 pm - 2:23 pm" at bounding box center [647, 378] width 209 height 10
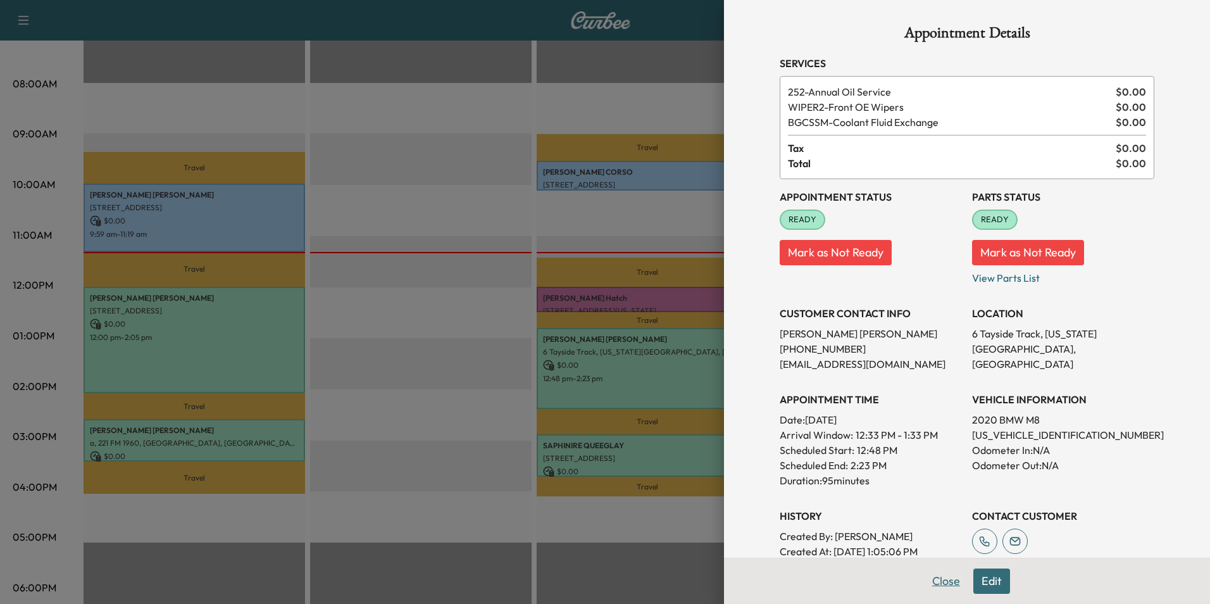
click at [930, 580] on button "Close" at bounding box center [946, 580] width 44 height 25
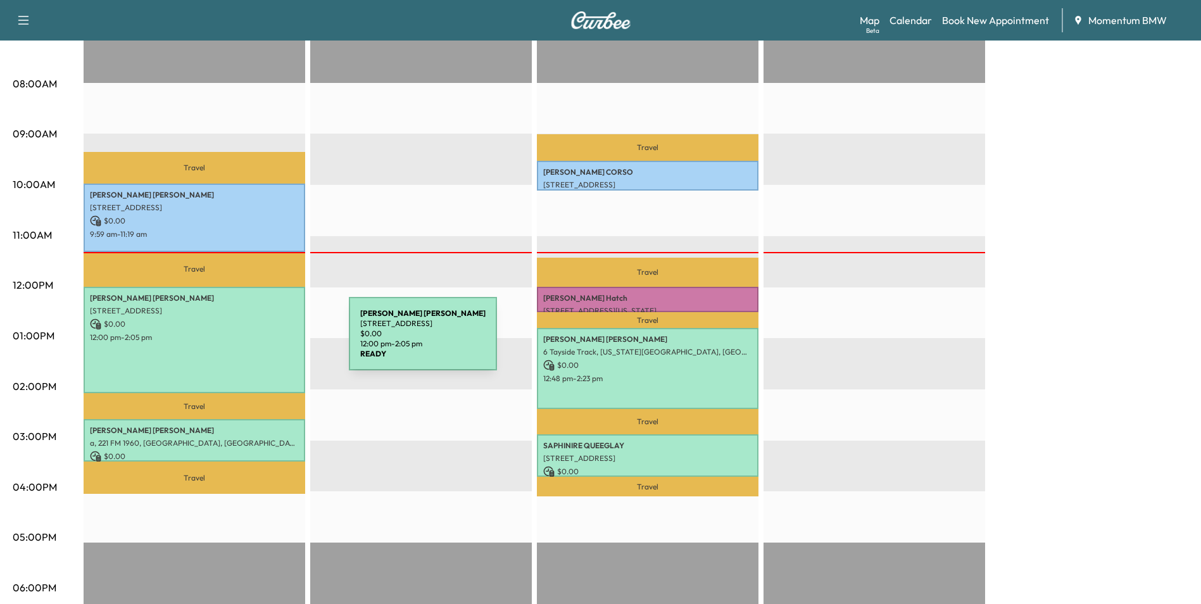
click at [254, 341] on div "[PERSON_NAME] [STREET_ADDRESS] $ 0.00 12:00 pm - 2:05 pm" at bounding box center [195, 340] width 222 height 106
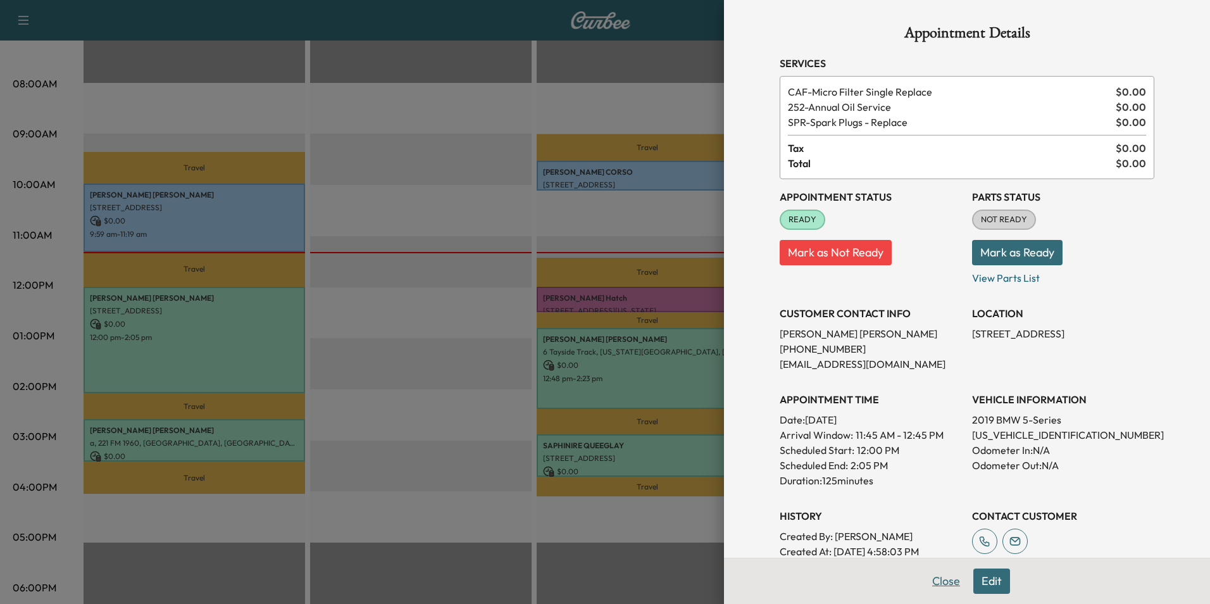
click at [927, 579] on button "Close" at bounding box center [946, 580] width 44 height 25
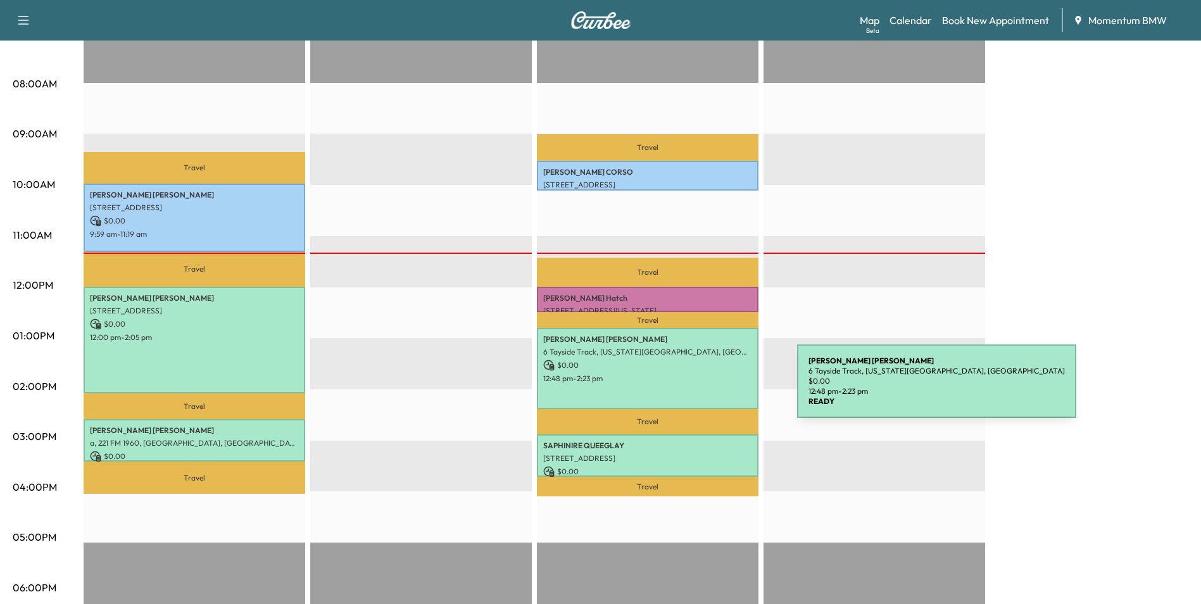
click at [702, 389] on div "[PERSON_NAME] 6 Tayside Track, [US_STATE][GEOGRAPHIC_DATA], [GEOGRAPHIC_DATA] $…" at bounding box center [648, 368] width 222 height 81
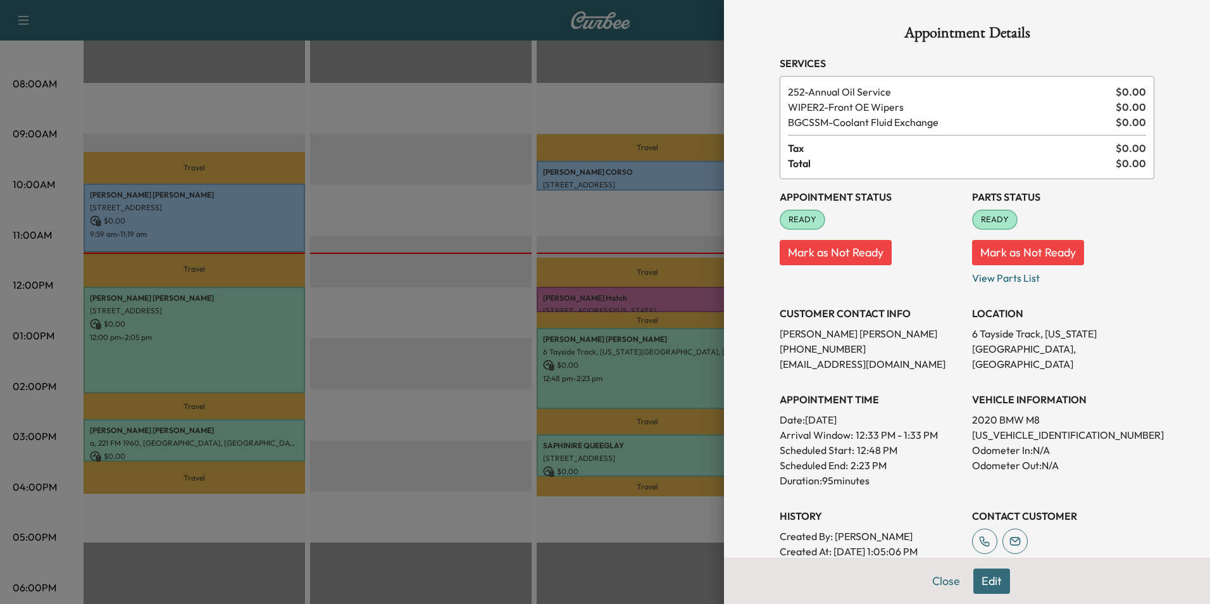
click at [982, 582] on button "Edit" at bounding box center [991, 580] width 37 height 25
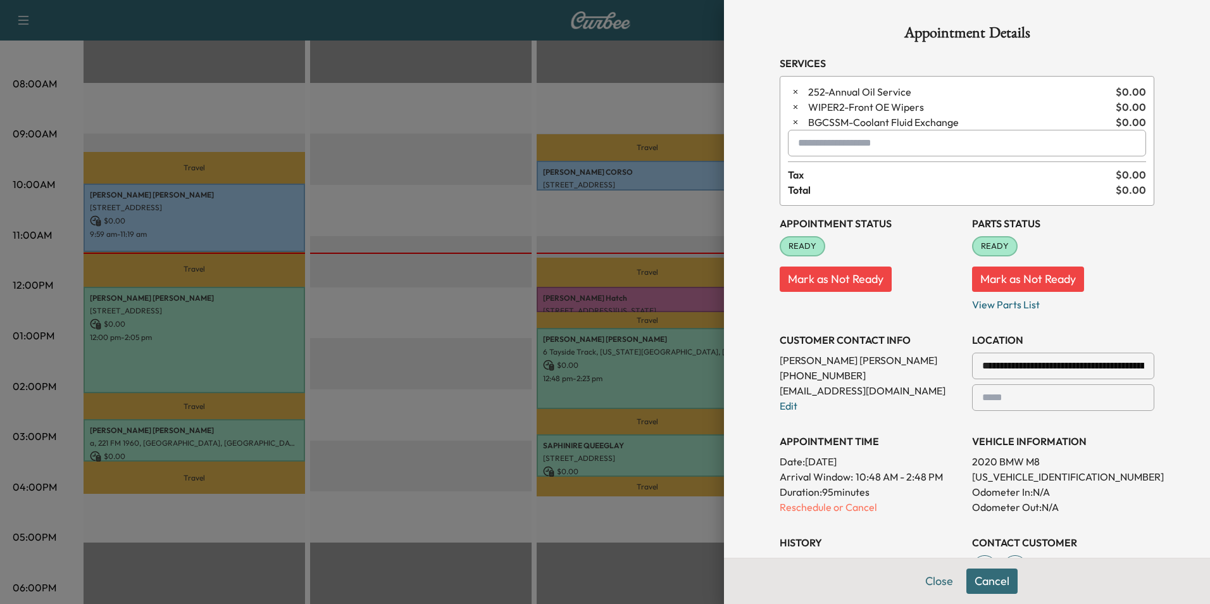
click at [901, 149] on input "text" at bounding box center [967, 143] width 358 height 27
click at [850, 179] on p "SPRINTER - Sprinter" at bounding box center [922, 176] width 276 height 18
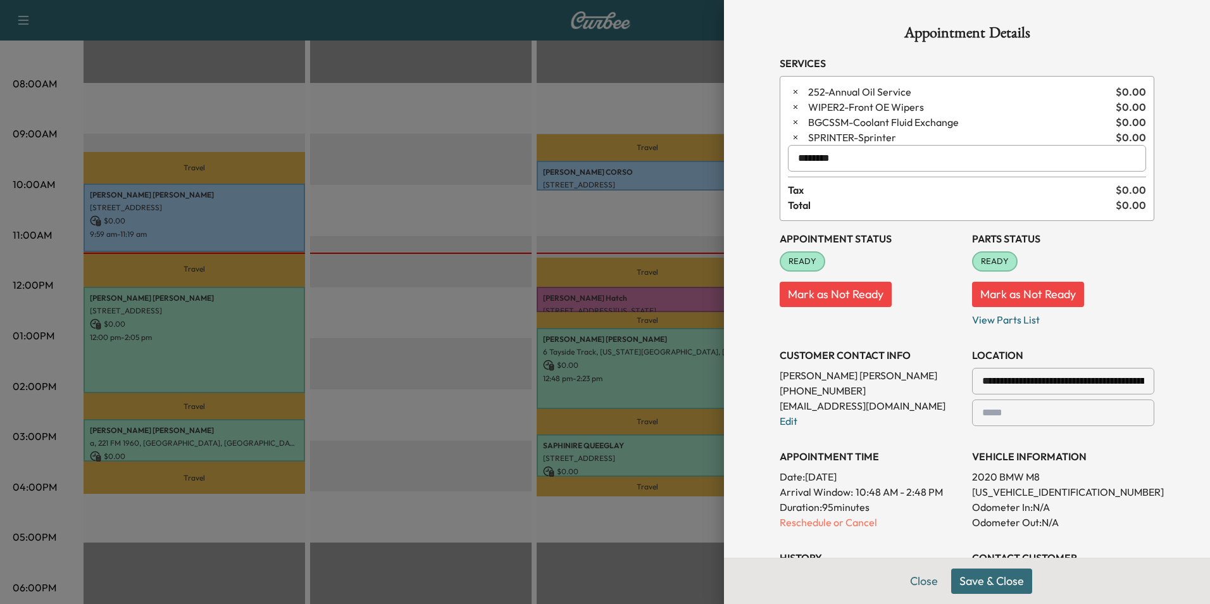
type input "********"
click at [1004, 581] on button "Save & Close" at bounding box center [991, 580] width 81 height 25
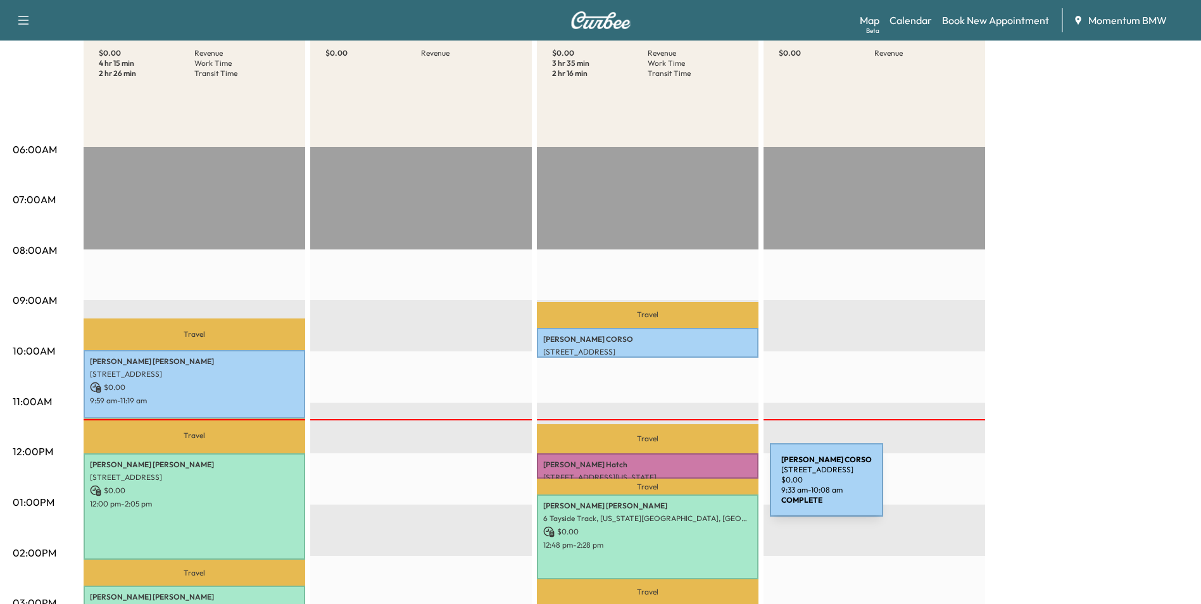
scroll to position [316, 0]
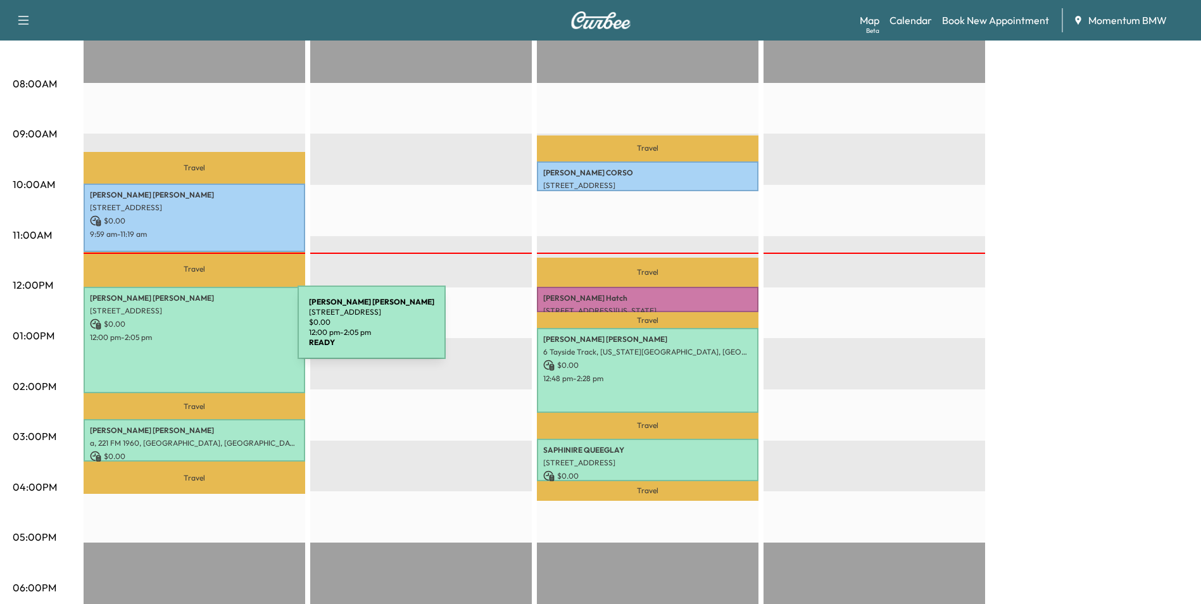
click at [203, 332] on p "12:00 pm - 2:05 pm" at bounding box center [194, 337] width 209 height 10
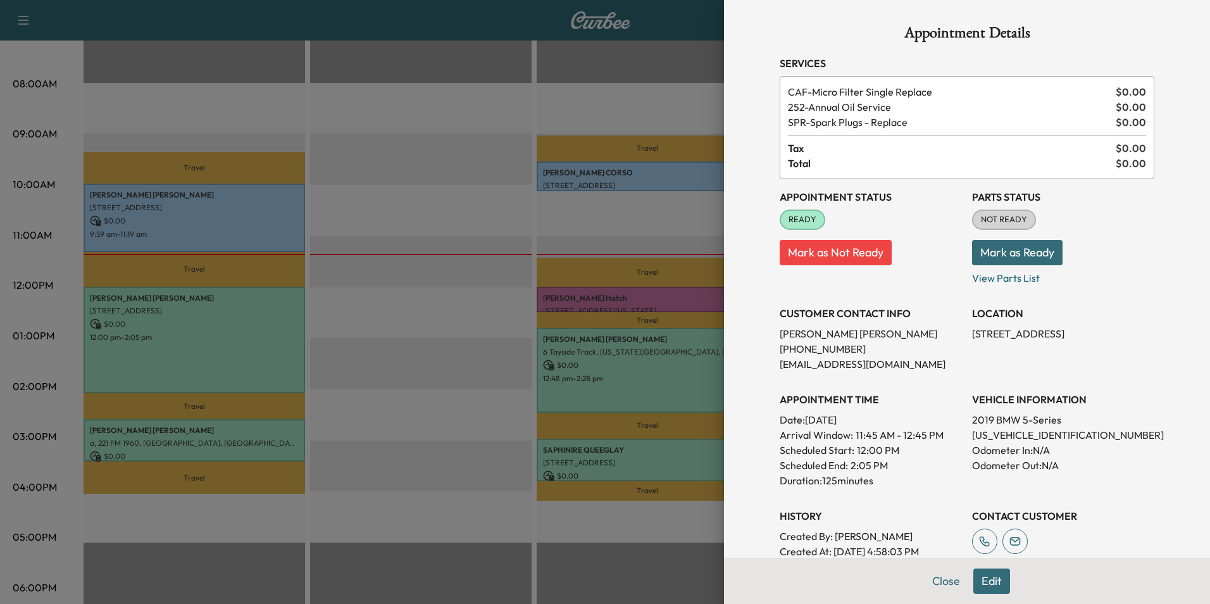
click at [990, 579] on button "Edit" at bounding box center [991, 580] width 37 height 25
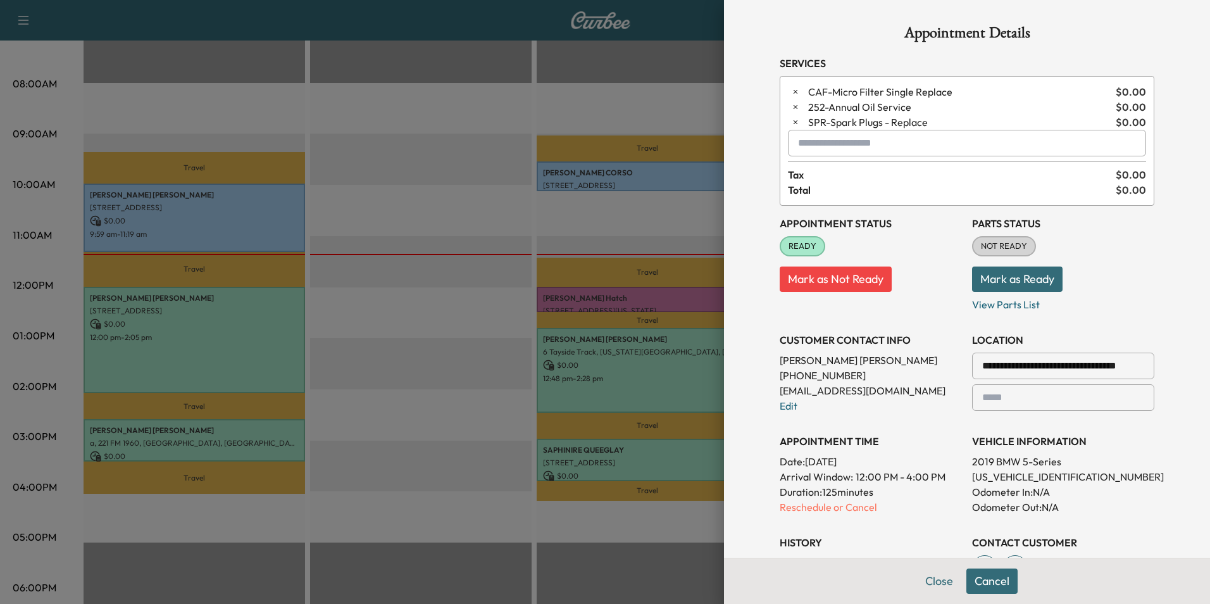
click at [832, 147] on input "text" at bounding box center [967, 143] width 358 height 27
click at [842, 151] on input "********" at bounding box center [967, 143] width 358 height 27
type input "*"
type input "********"
click at [925, 580] on button "Close" at bounding box center [939, 580] width 44 height 25
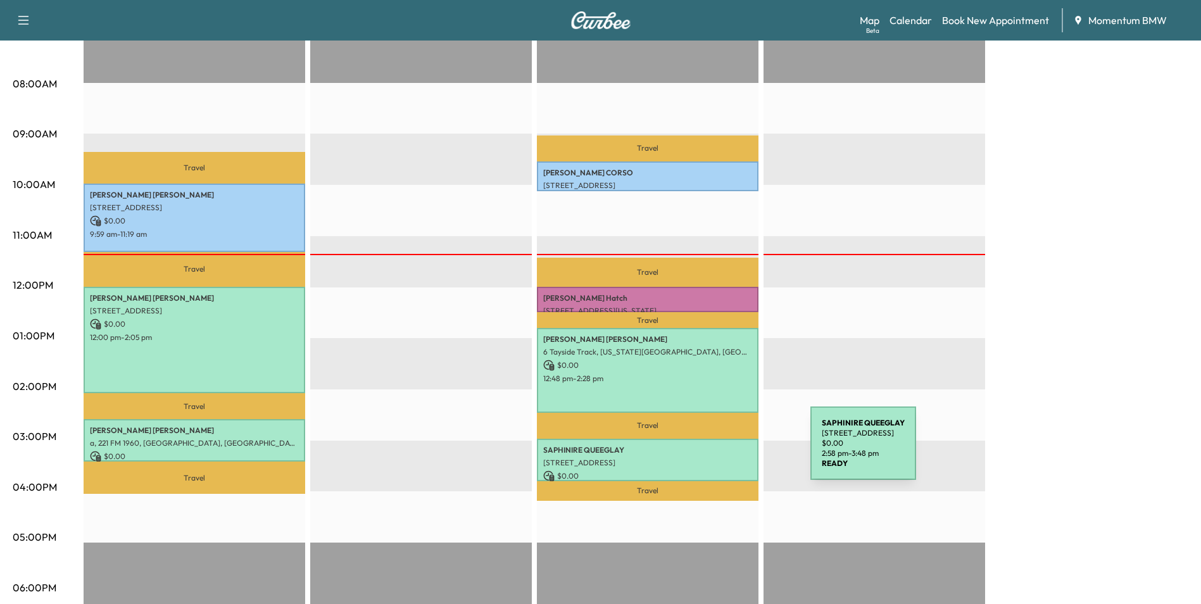
click at [715, 451] on div "SAPHINIRE QUEEGLAY [STREET_ADDRESS] $ 0.00 2:58 pm - 3:48 pm" at bounding box center [648, 460] width 222 height 42
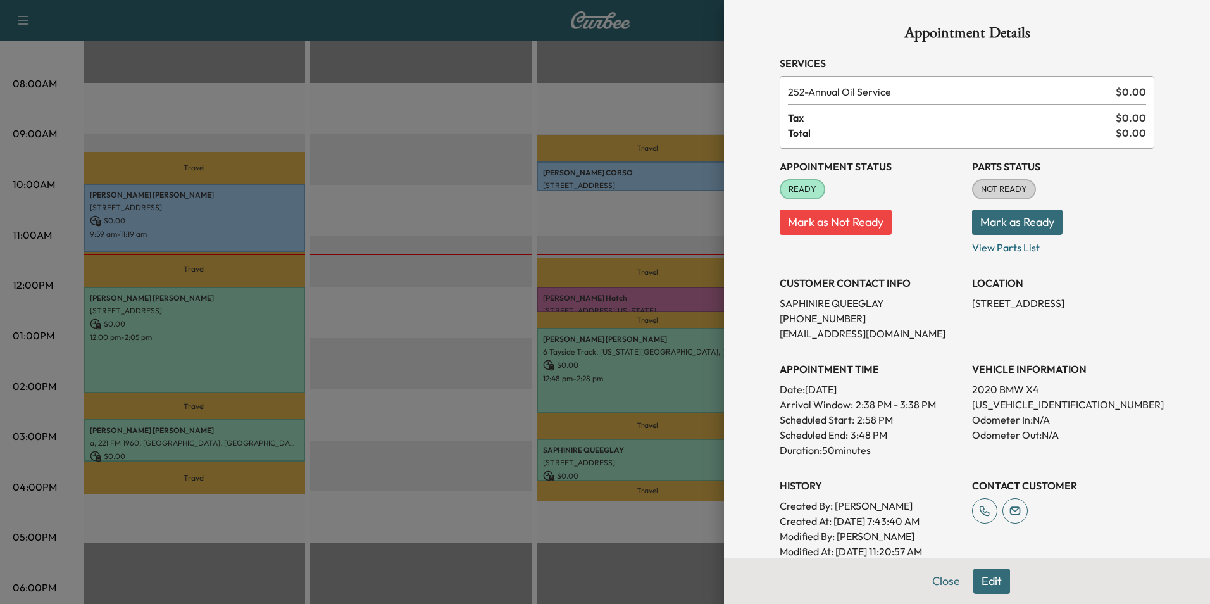
click at [985, 583] on button "Edit" at bounding box center [991, 580] width 37 height 25
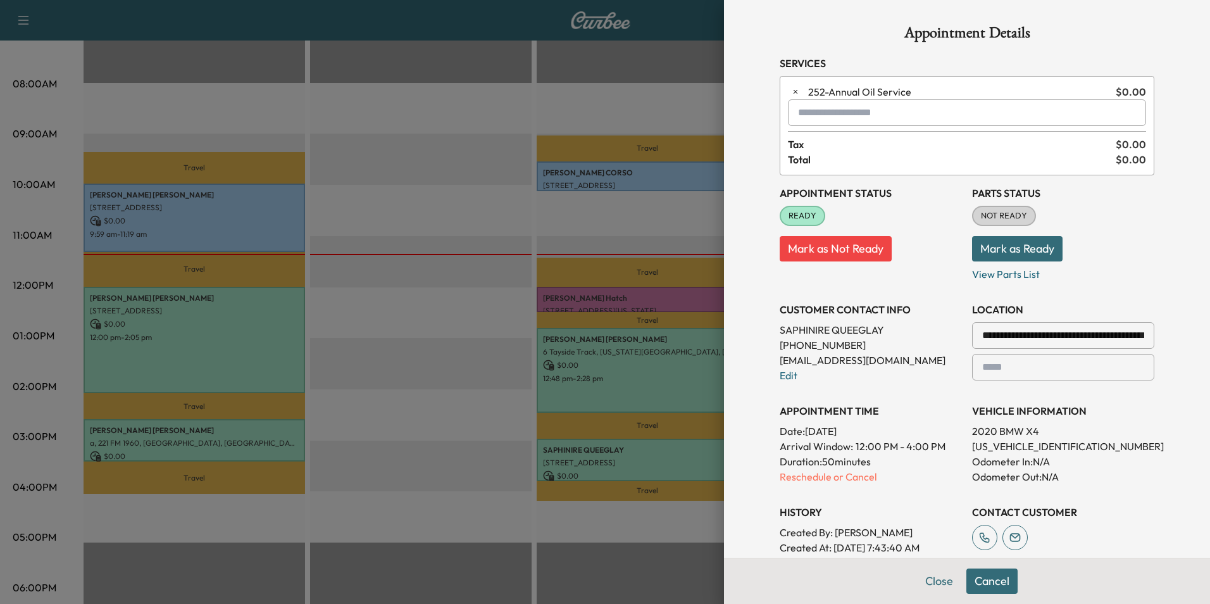
click at [890, 116] on input "text" at bounding box center [967, 112] width 358 height 27
type input "*****"
click at [935, 589] on button "Close" at bounding box center [939, 580] width 44 height 25
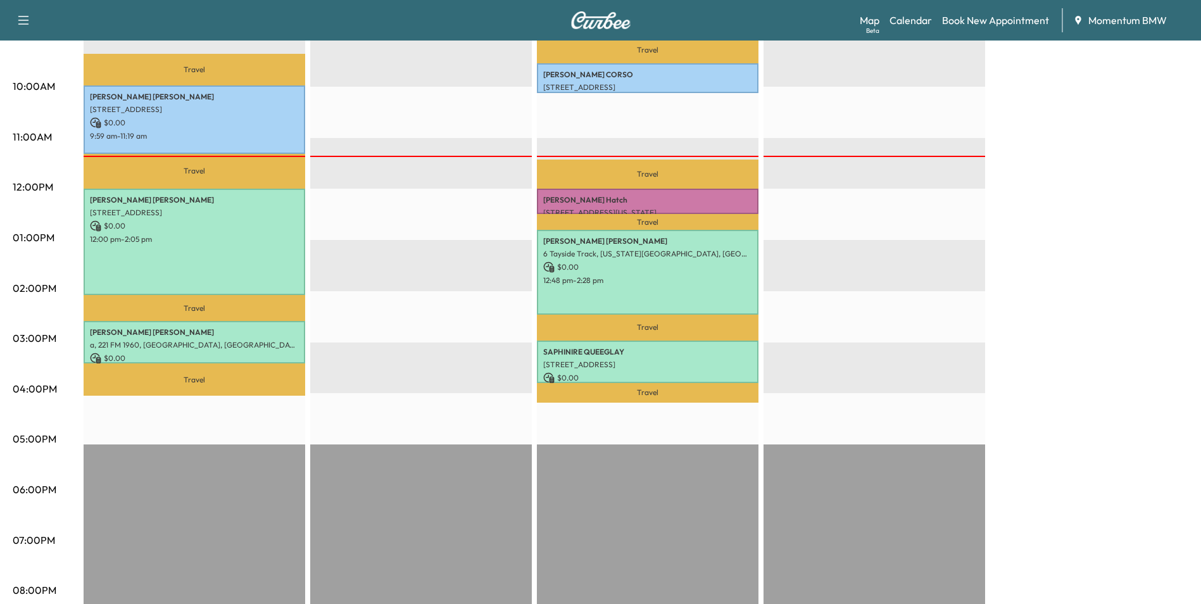
scroll to position [443, 0]
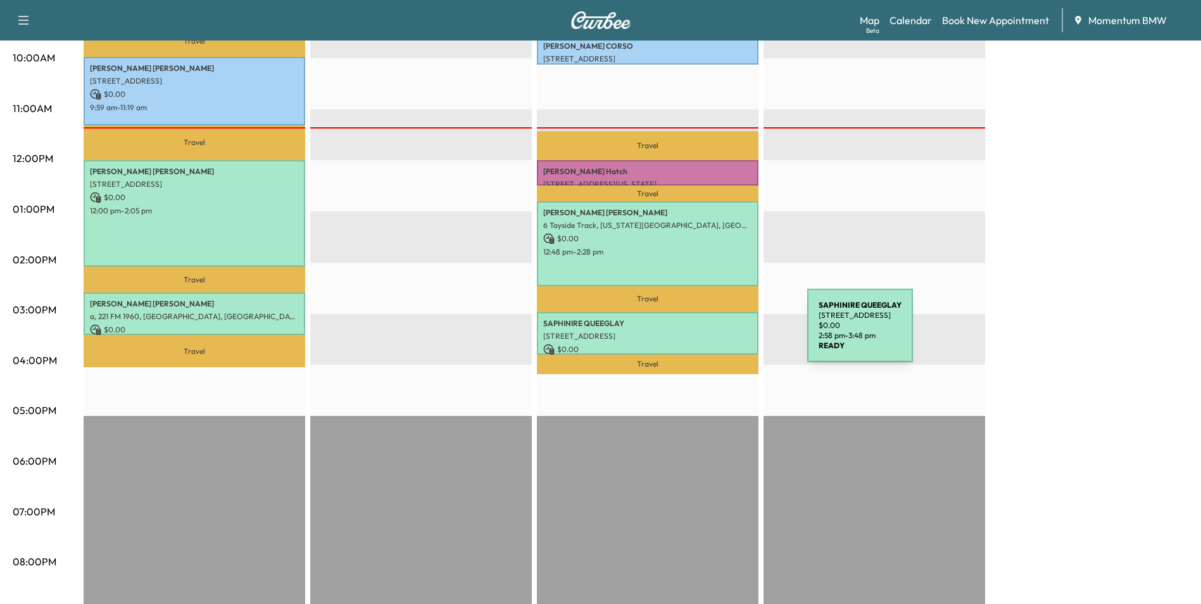
click at [712, 334] on p "[STREET_ADDRESS]" at bounding box center [647, 336] width 209 height 10
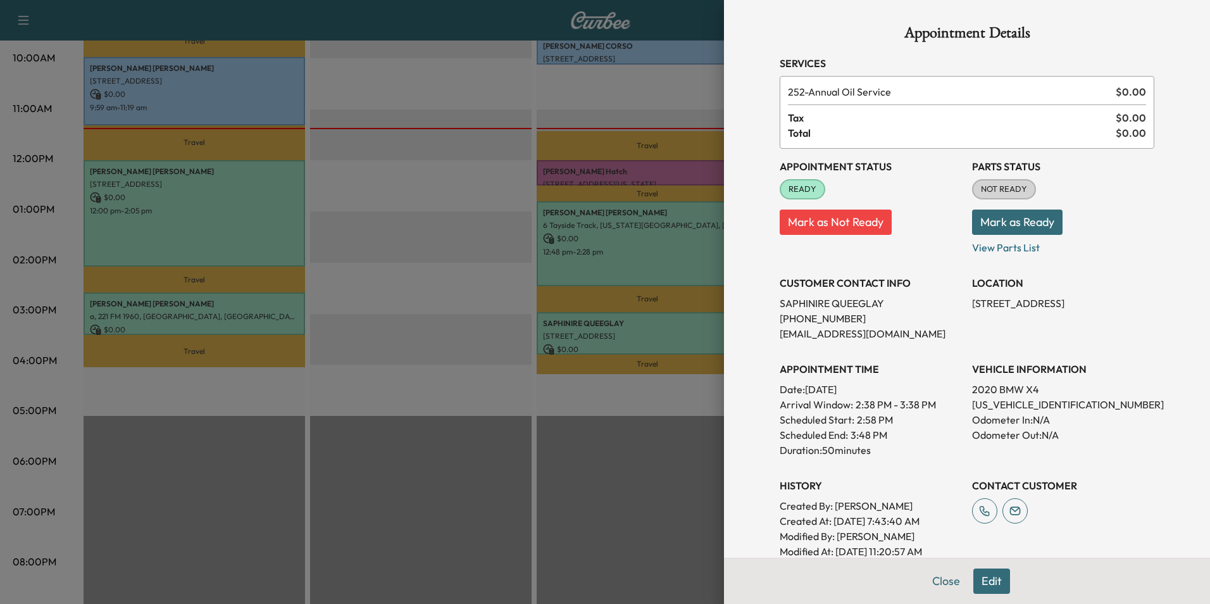
click at [984, 584] on button "Edit" at bounding box center [991, 580] width 37 height 25
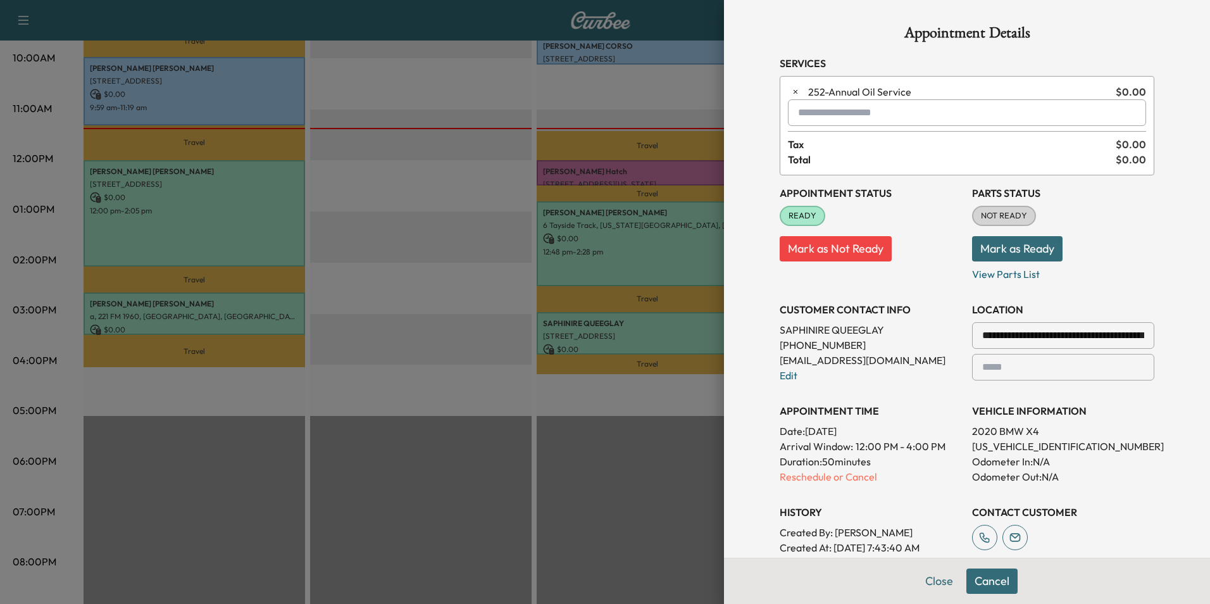
click at [857, 117] on input "text" at bounding box center [967, 112] width 358 height 27
type input "*******"
click at [935, 579] on button "Close" at bounding box center [939, 580] width 44 height 25
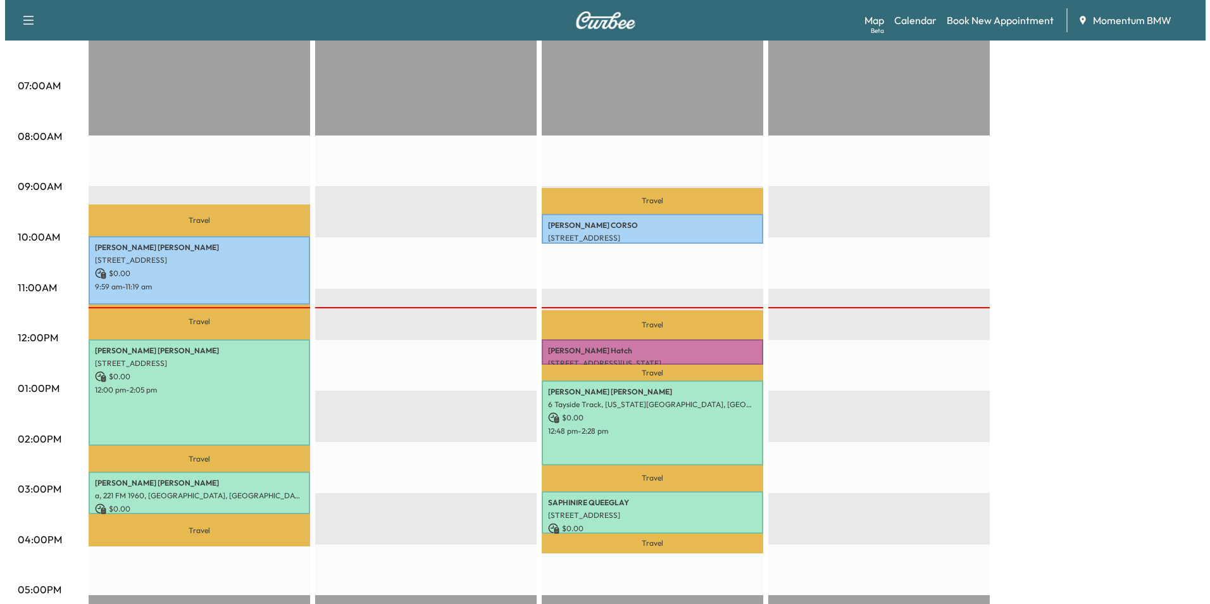
scroll to position [253, 0]
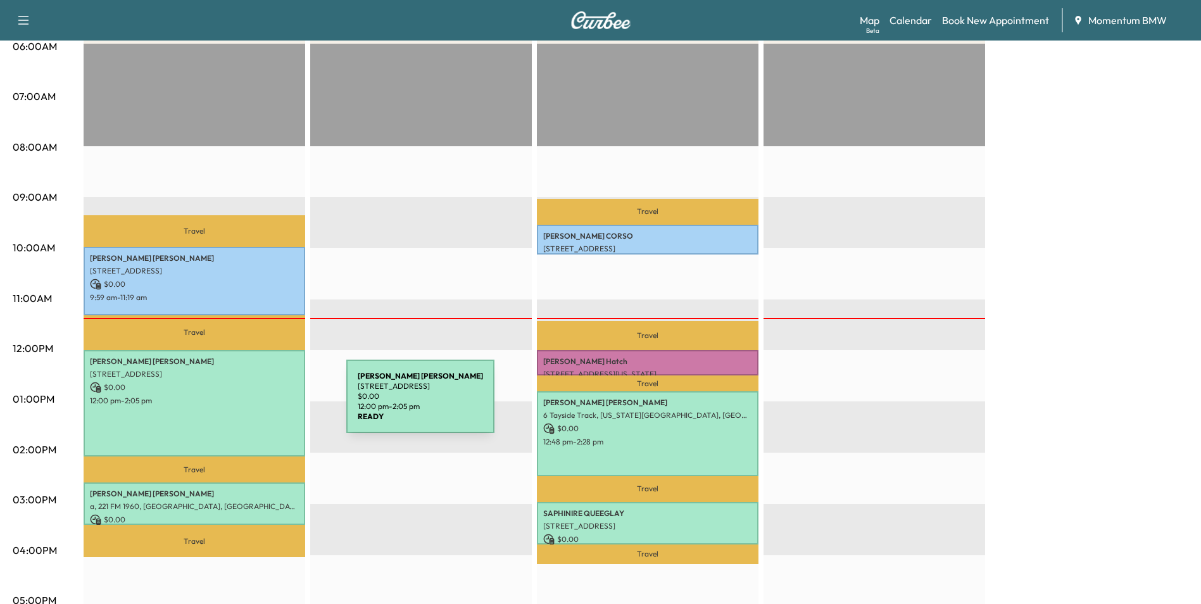
click at [251, 404] on div "[PERSON_NAME] [STREET_ADDRESS] $ 0.00 12:00 pm - 2:05 pm" at bounding box center [195, 403] width 222 height 106
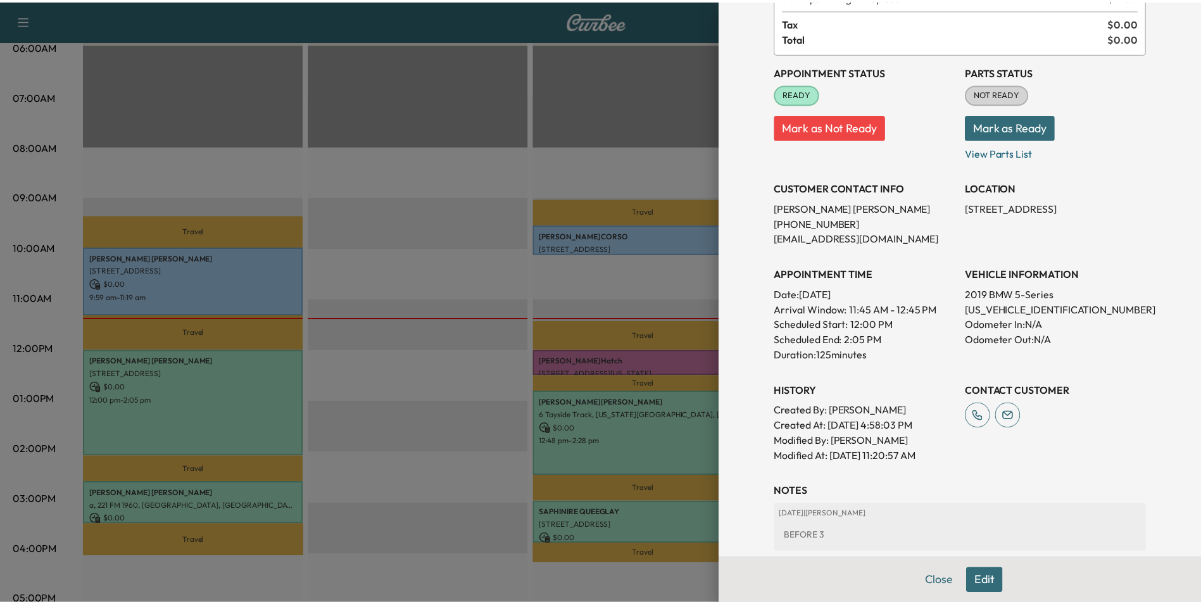
scroll to position [127, 0]
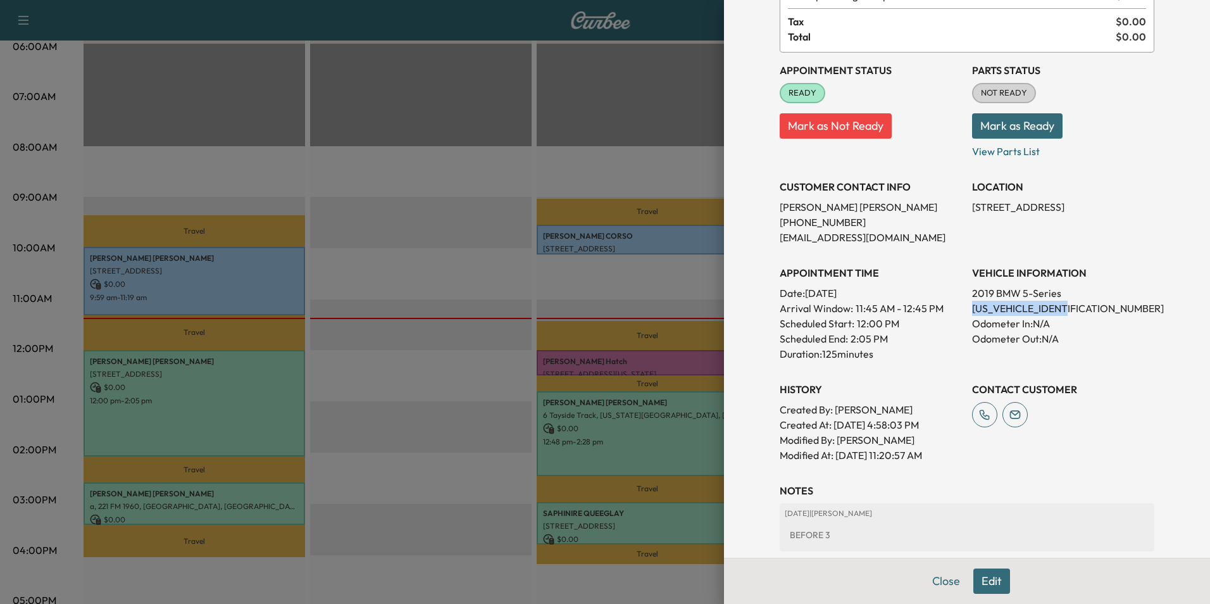
drag, startPoint x: 1060, startPoint y: 308, endPoint x: 965, endPoint y: 307, distance: 95.6
click at [972, 307] on p "[US_VEHICLE_IDENTIFICATION_NUMBER]" at bounding box center [1063, 308] width 182 height 15
drag, startPoint x: 965, startPoint y: 307, endPoint x: 1054, endPoint y: 309, distance: 89.3
click at [939, 589] on button "Close" at bounding box center [946, 580] width 44 height 25
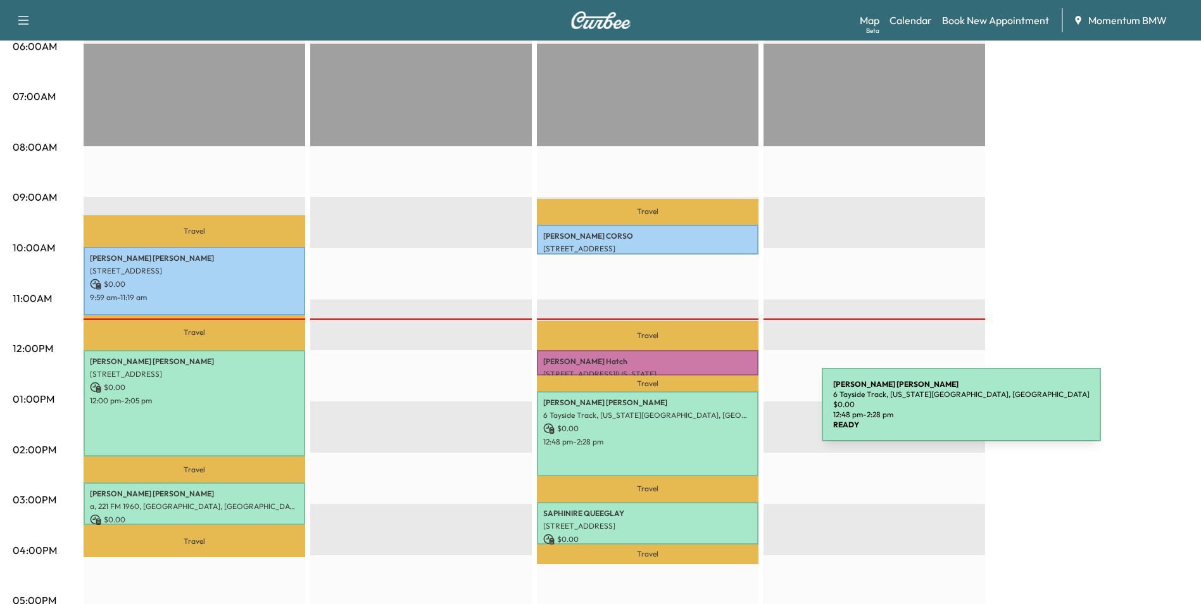
click at [727, 412] on p "6 Tayside Track, [US_STATE][GEOGRAPHIC_DATA], [GEOGRAPHIC_DATA]" at bounding box center [647, 415] width 209 height 10
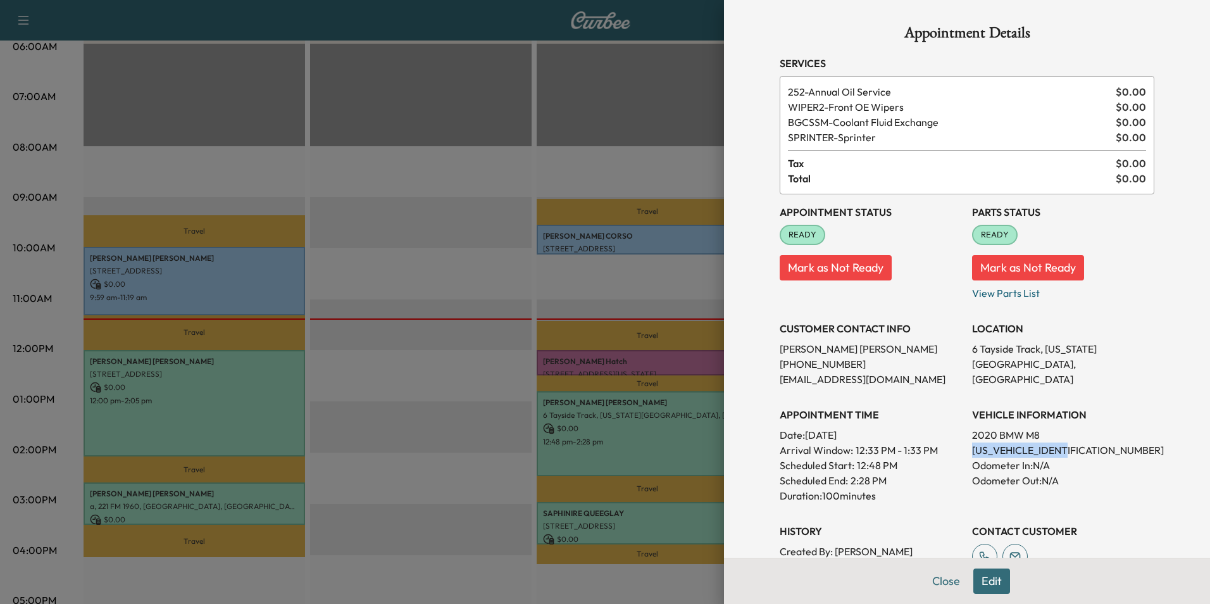
drag, startPoint x: 1067, startPoint y: 451, endPoint x: 966, endPoint y: 449, distance: 100.7
click at [972, 449] on p "[US_VEHICLE_IDENTIFICATION_NUMBER]" at bounding box center [1063, 449] width 182 height 15
drag, startPoint x: 966, startPoint y: 449, endPoint x: 1026, endPoint y: 449, distance: 59.5
drag, startPoint x: 1033, startPoint y: 351, endPoint x: 962, endPoint y: 353, distance: 70.9
click at [962, 353] on div "Appointment Status READY Mark as Not Ready Parts Status READY Mark as Not Ready…" at bounding box center [967, 399] width 375 height 410
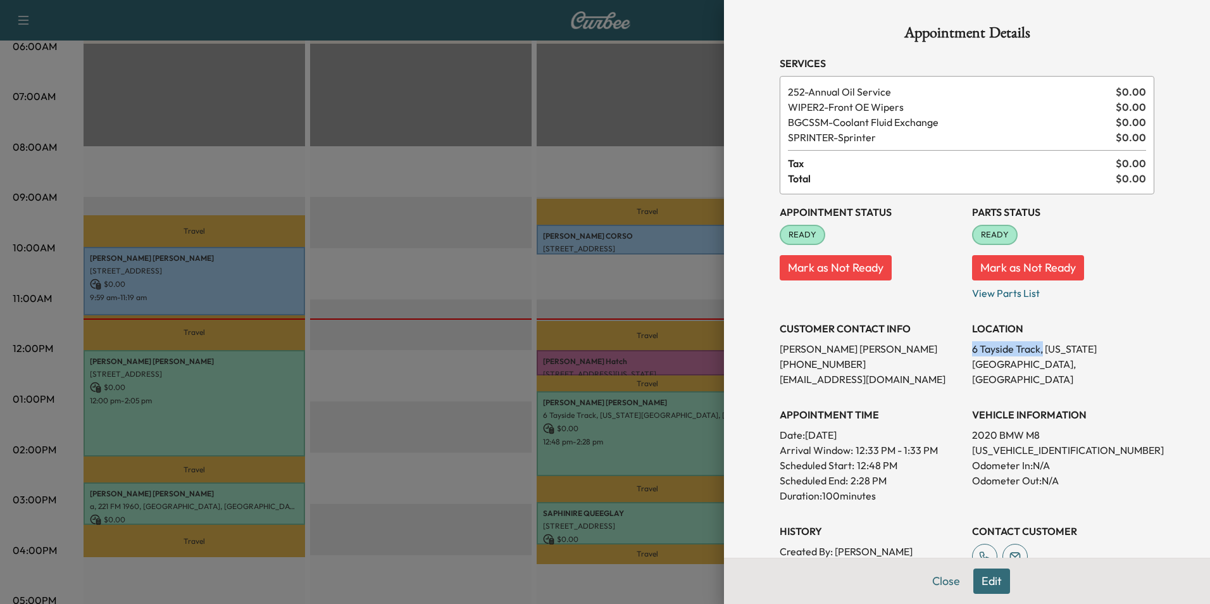
drag, startPoint x: 962, startPoint y: 353, endPoint x: 1018, endPoint y: 352, distance: 55.7
click at [937, 582] on button "Close" at bounding box center [946, 580] width 44 height 25
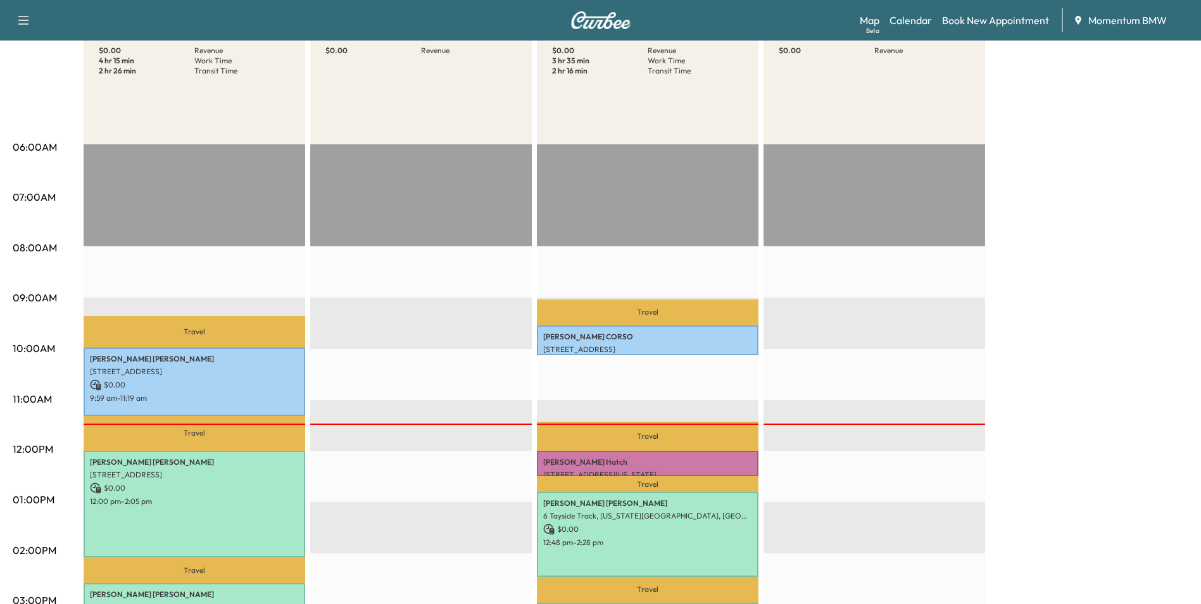
scroll to position [0, 0]
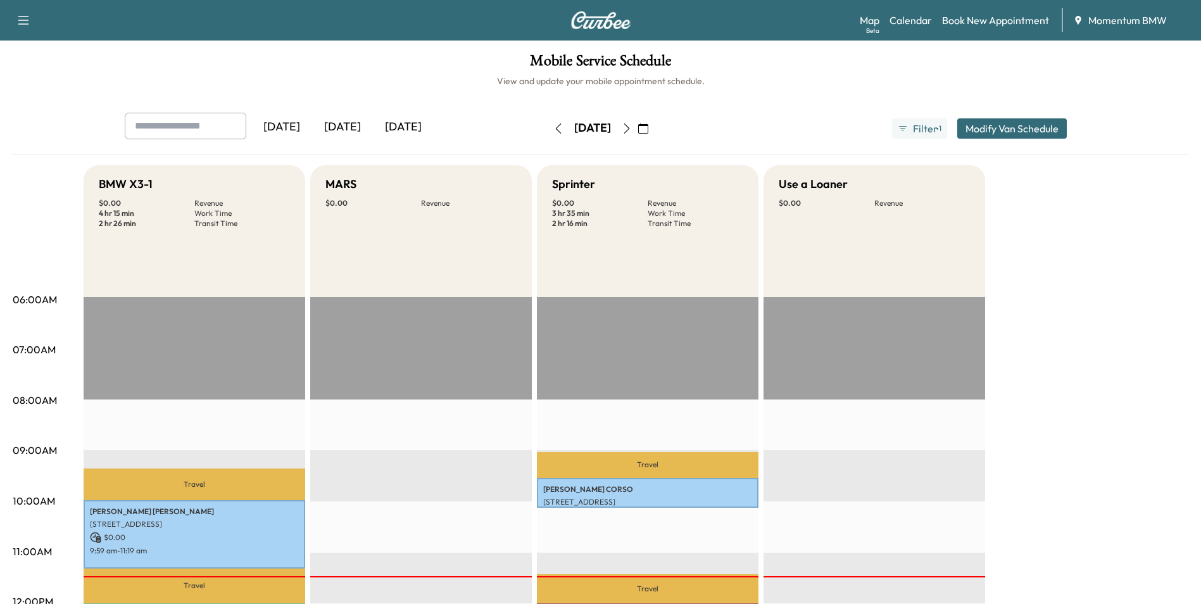
click at [632, 127] on icon "button" at bounding box center [627, 128] width 10 height 10
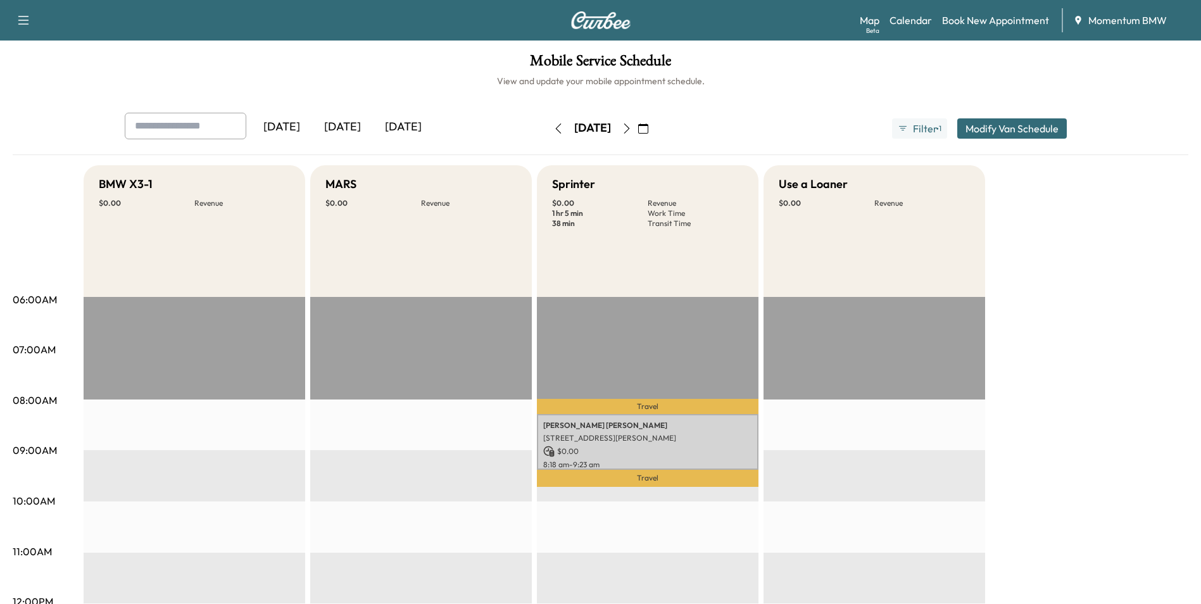
click at [632, 128] on icon "button" at bounding box center [627, 128] width 10 height 10
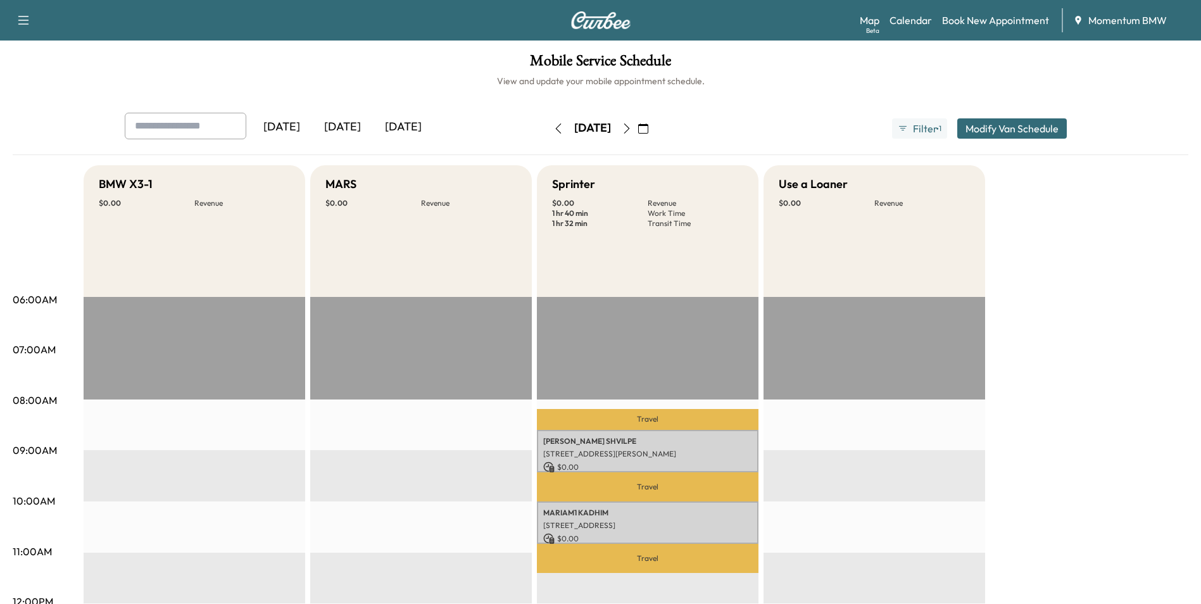
click at [553, 124] on icon "button" at bounding box center [558, 128] width 10 height 10
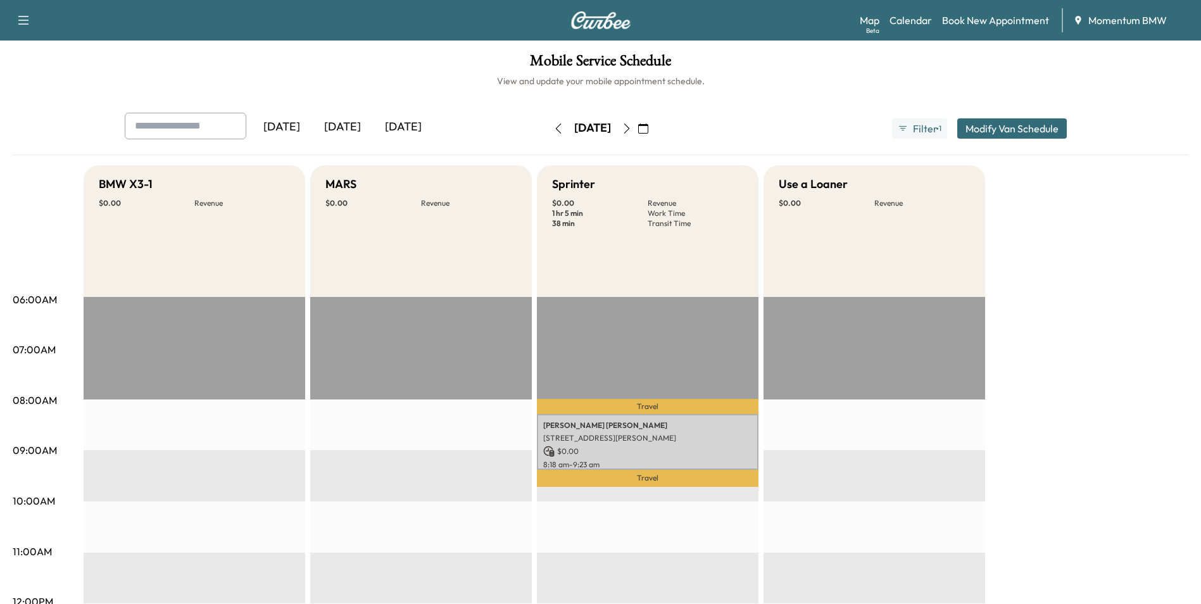
click at [553, 127] on icon "button" at bounding box center [558, 128] width 10 height 10
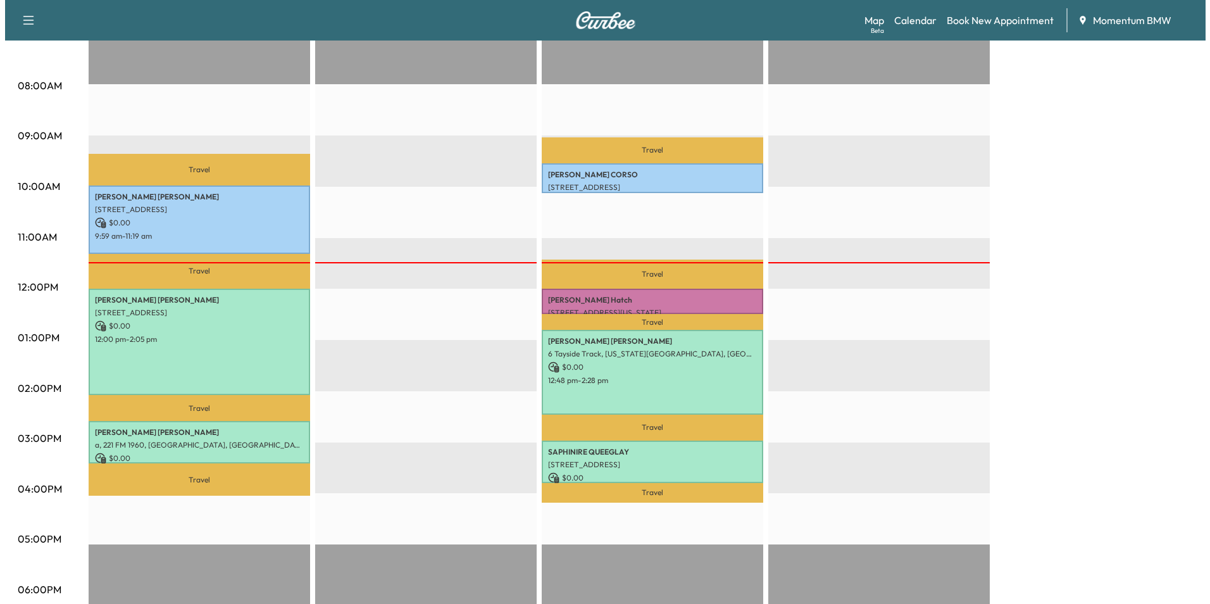
scroll to position [316, 0]
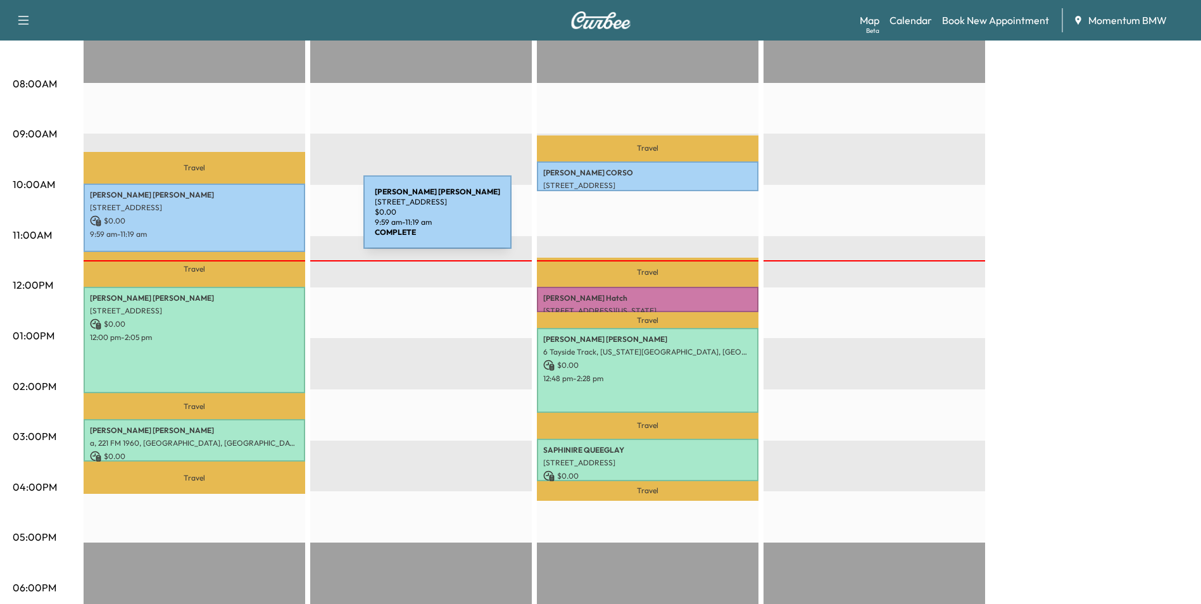
click at [268, 220] on p "$ 0.00" at bounding box center [194, 220] width 209 height 11
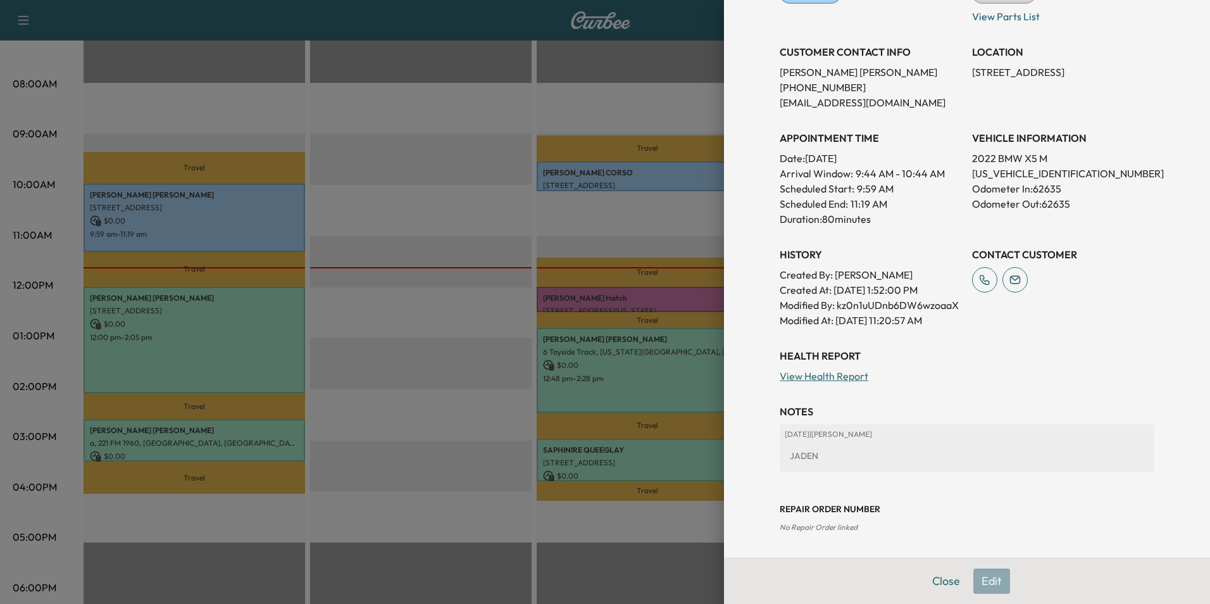
scroll to position [257, 0]
click at [936, 581] on button "Close" at bounding box center [946, 580] width 44 height 25
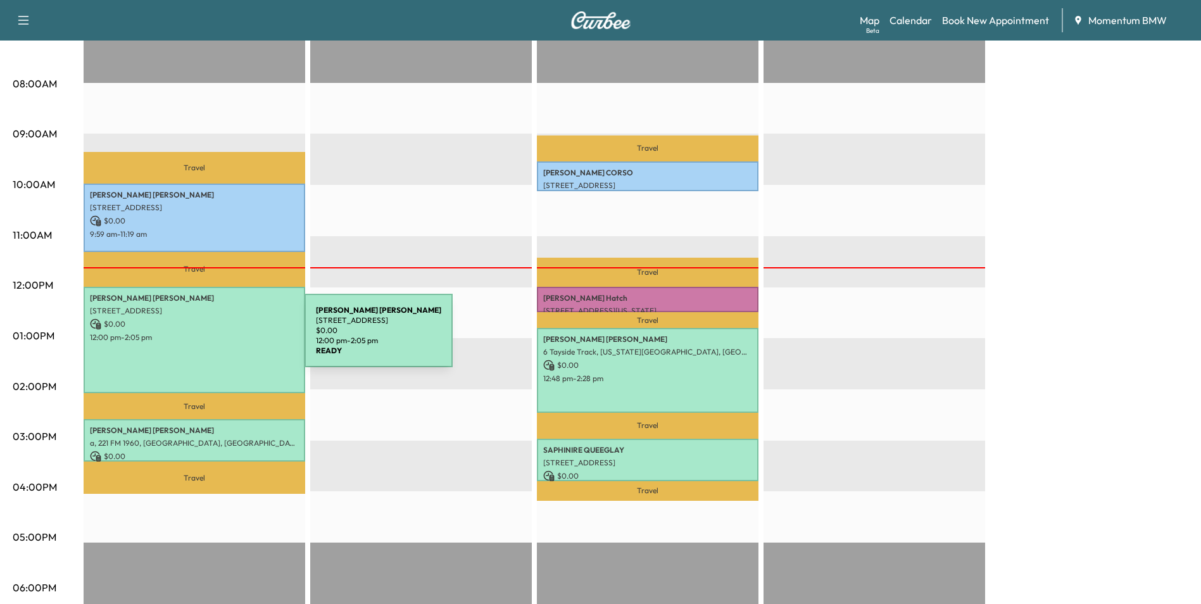
click at [210, 338] on p "12:00 pm - 2:05 pm" at bounding box center [194, 337] width 209 height 10
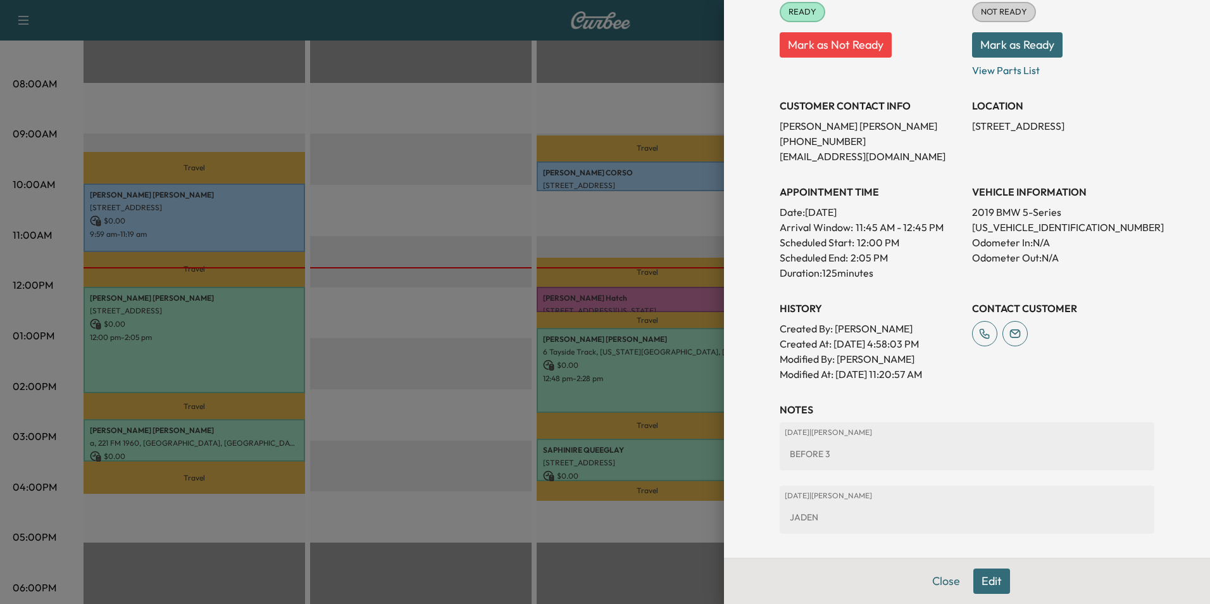
scroll to position [270, 0]
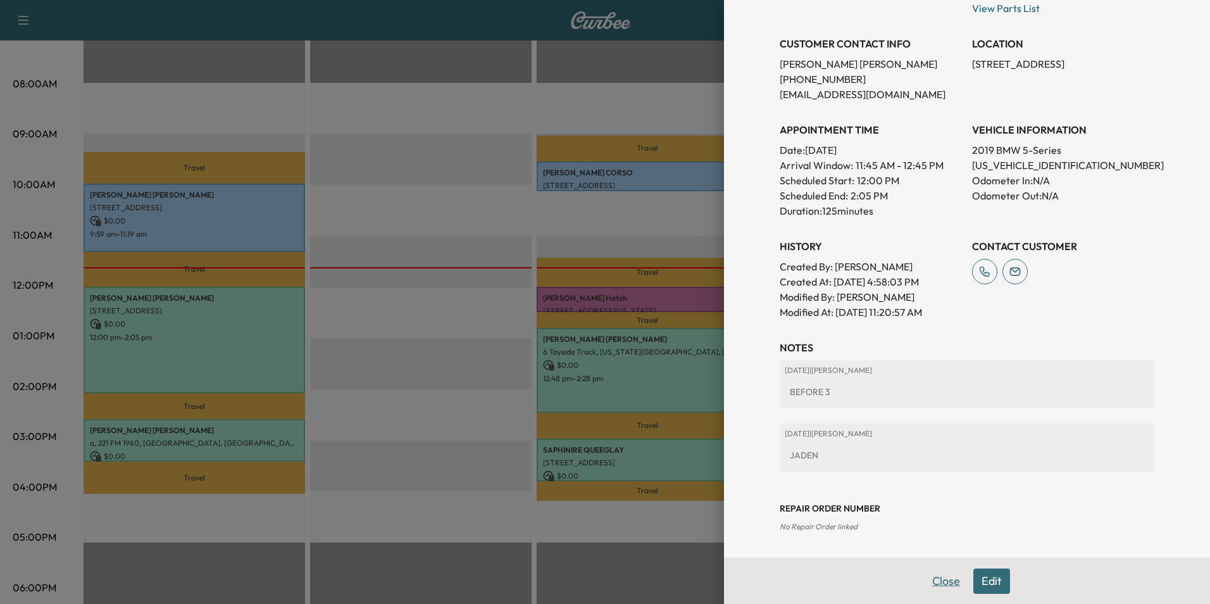
click at [942, 585] on button "Close" at bounding box center [946, 580] width 44 height 25
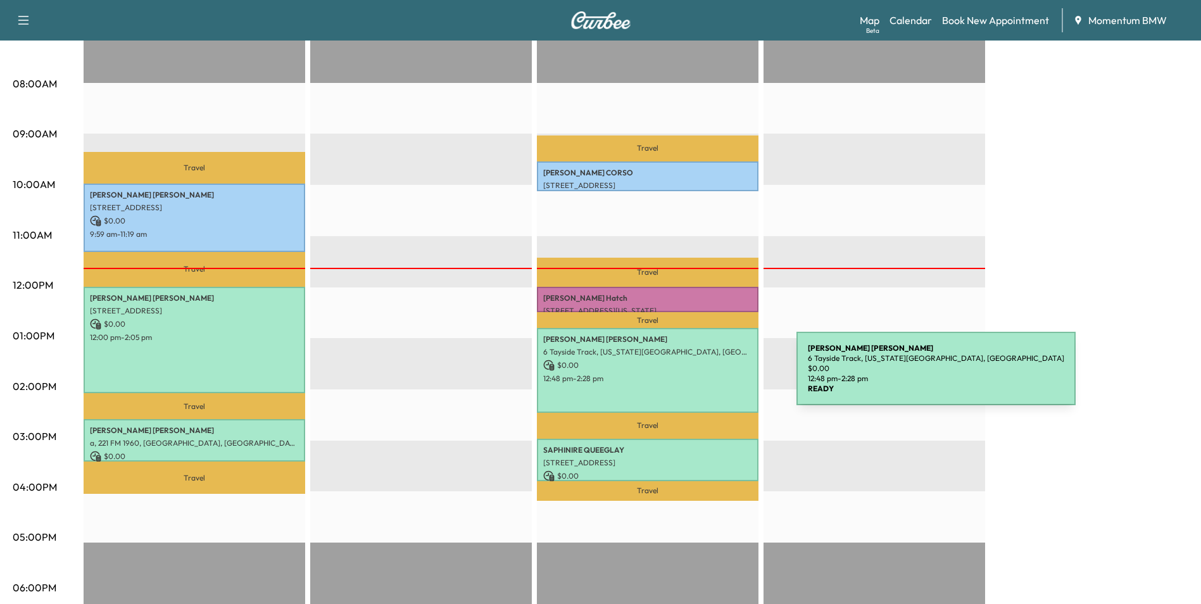
click at [701, 376] on p "12:48 pm - 2:28 pm" at bounding box center [647, 378] width 209 height 10
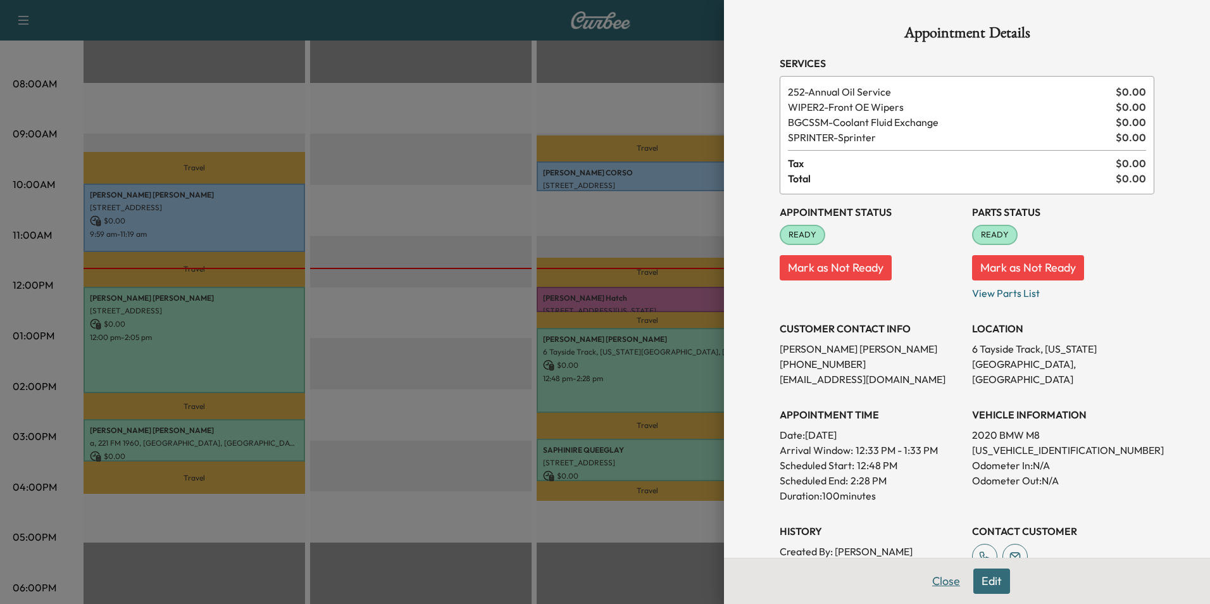
click at [942, 584] on button "Close" at bounding box center [946, 580] width 44 height 25
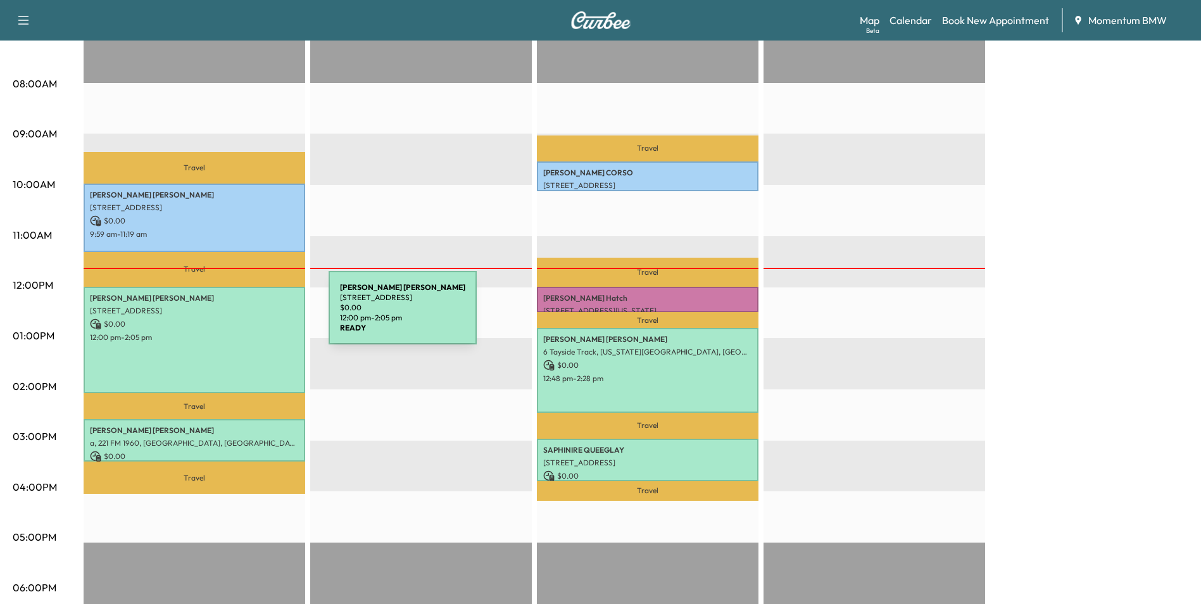
click at [234, 318] on p "$ 0.00" at bounding box center [194, 323] width 209 height 11
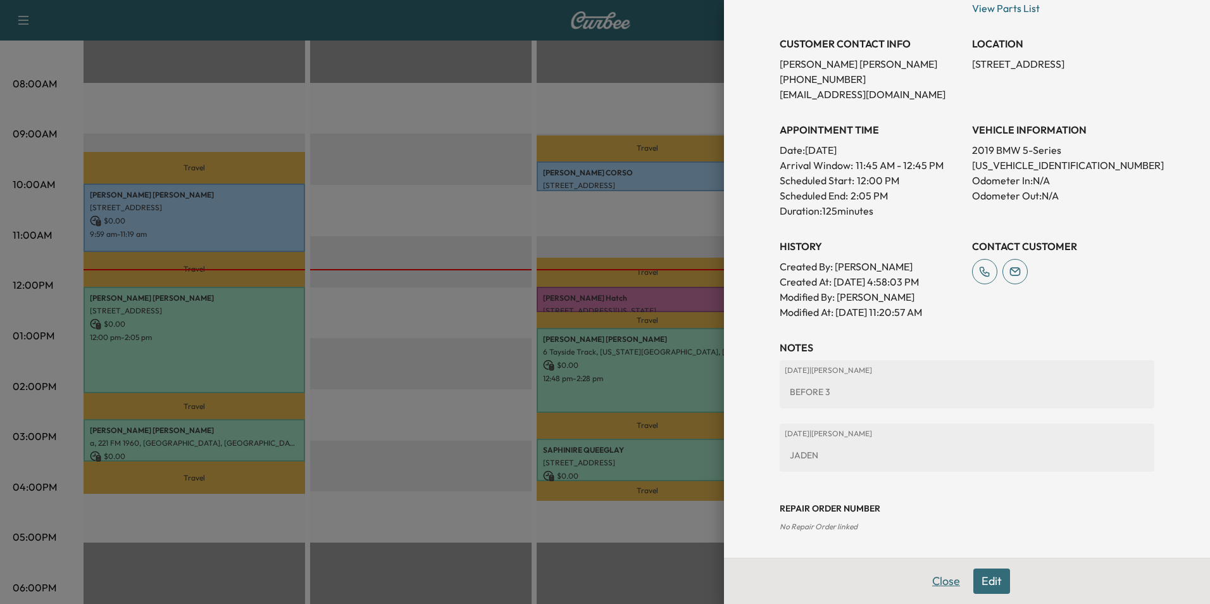
click at [939, 587] on button "Close" at bounding box center [946, 580] width 44 height 25
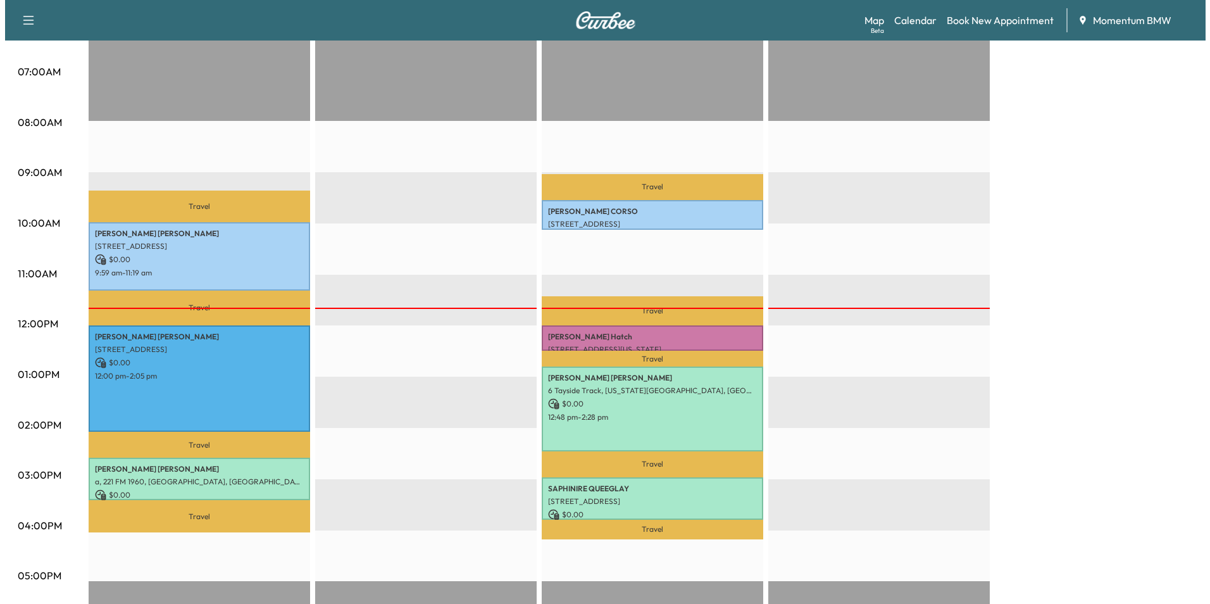
scroll to position [380, 0]
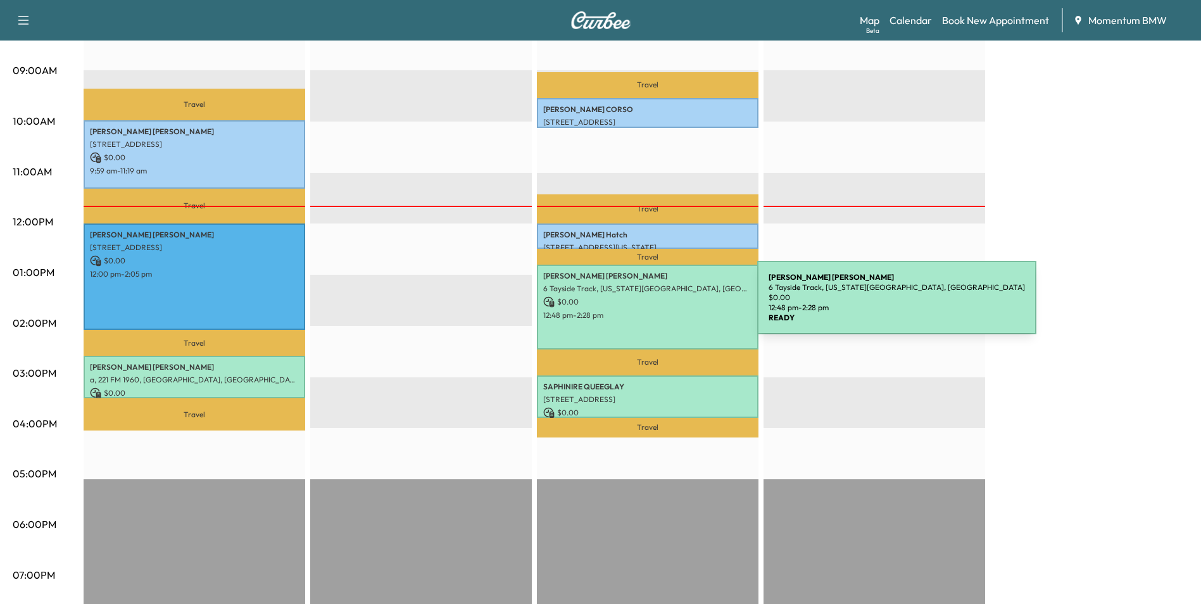
click at [662, 305] on div "[PERSON_NAME] 6 Tayside Track, [US_STATE][GEOGRAPHIC_DATA], [GEOGRAPHIC_DATA] $…" at bounding box center [648, 307] width 222 height 85
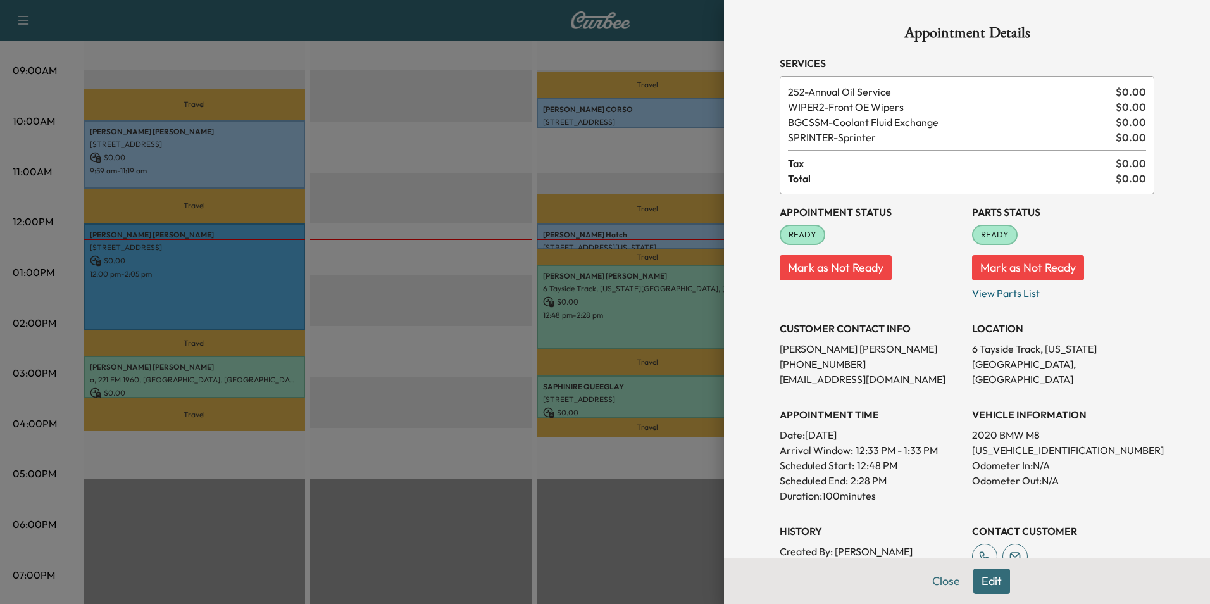
scroll to position [63, 0]
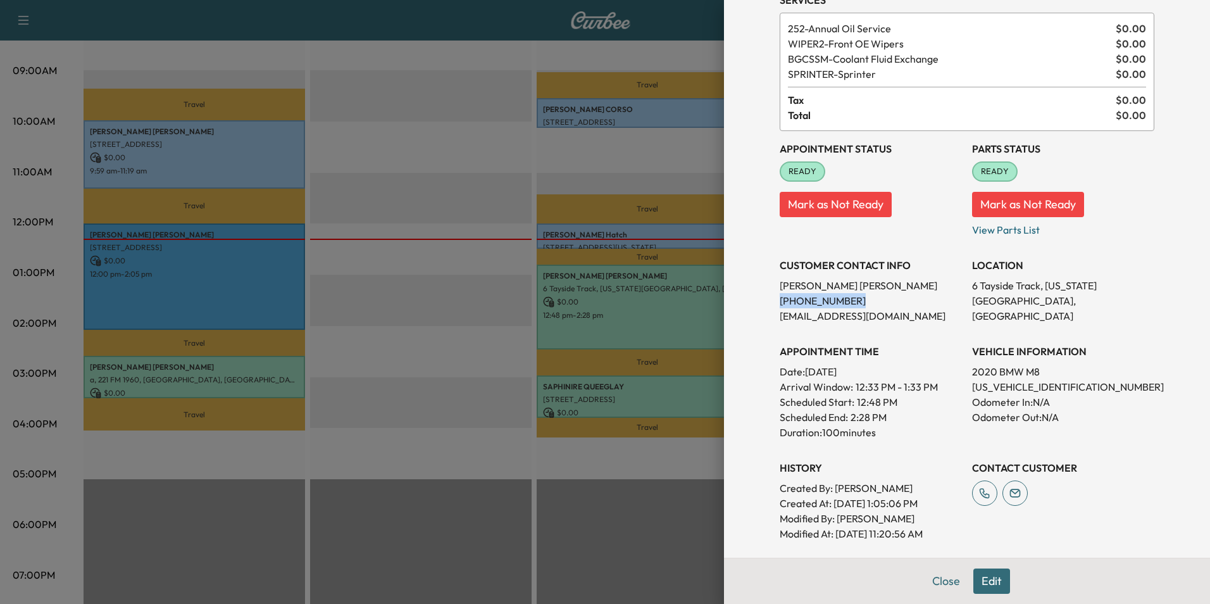
drag, startPoint x: 841, startPoint y: 303, endPoint x: 769, endPoint y: 306, distance: 71.6
click at [769, 306] on div "Appointment Details Services 252 - Annual Oil Service $ 0.00 WIPER2 - Front OE …" at bounding box center [967, 358] width 405 height 842
drag, startPoint x: 769, startPoint y: 306, endPoint x: 826, endPoint y: 301, distance: 57.2
click at [935, 586] on button "Close" at bounding box center [946, 580] width 44 height 25
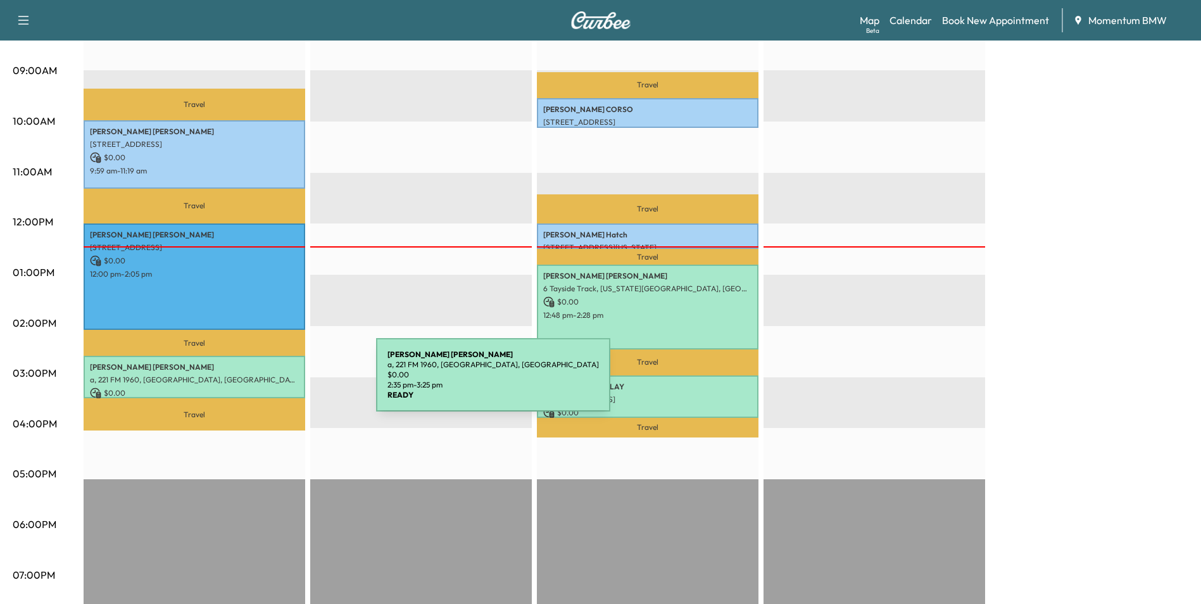
click at [281, 387] on p "$ 0.00" at bounding box center [194, 392] width 209 height 11
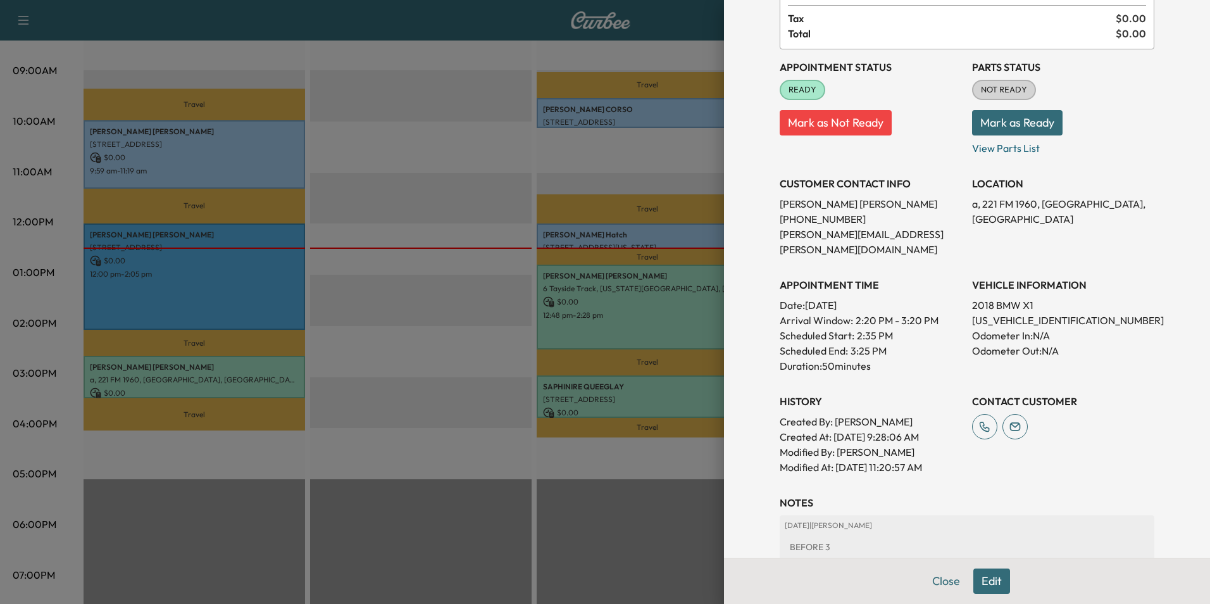
scroll to position [176, 0]
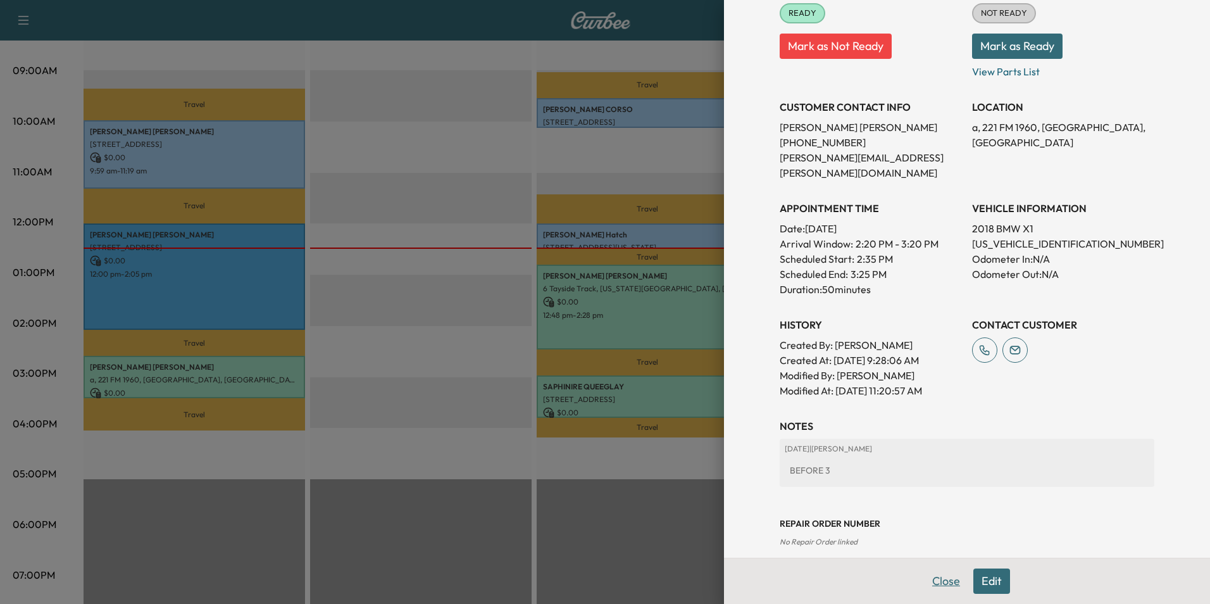
click at [937, 586] on button "Close" at bounding box center [946, 580] width 44 height 25
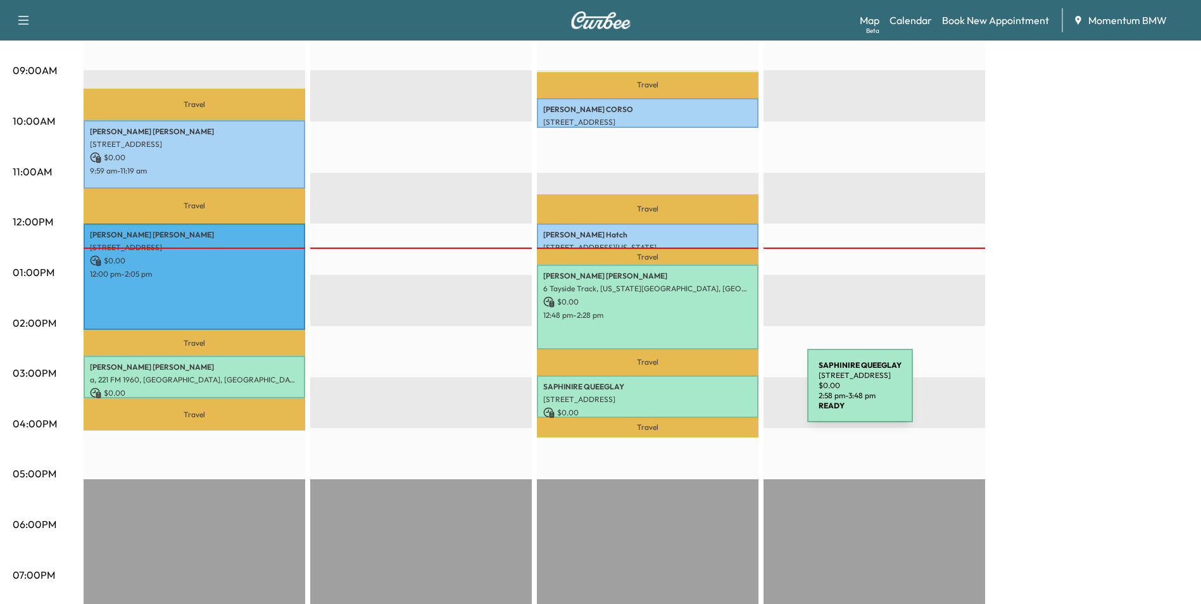
click at [712, 394] on p "[STREET_ADDRESS]" at bounding box center [647, 399] width 209 height 10
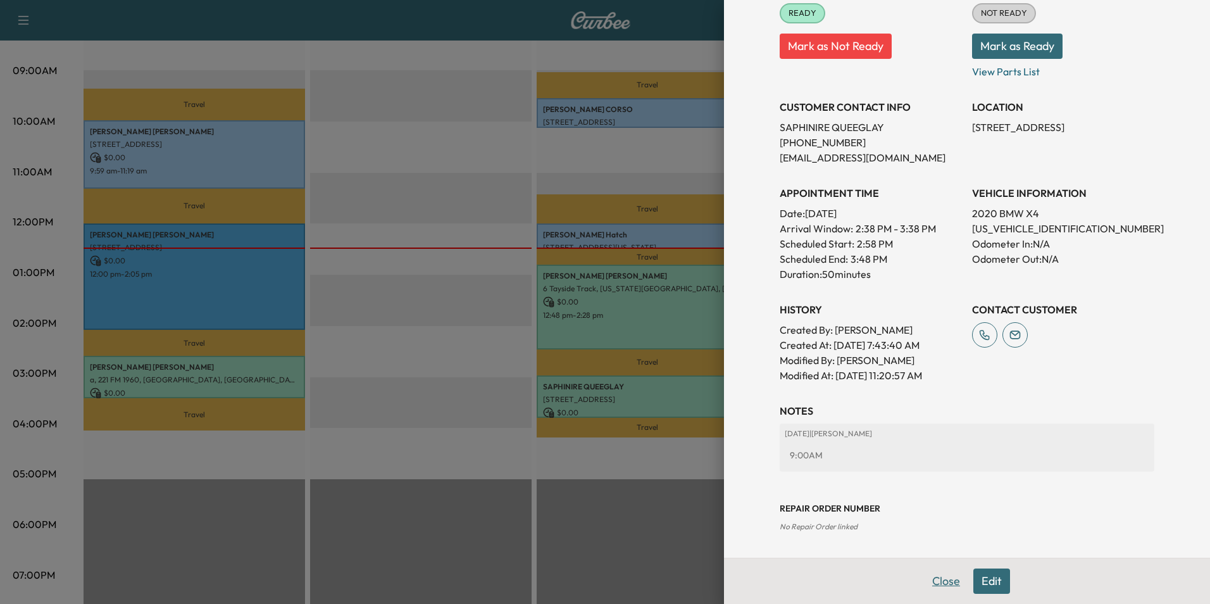
click at [939, 587] on button "Close" at bounding box center [946, 580] width 44 height 25
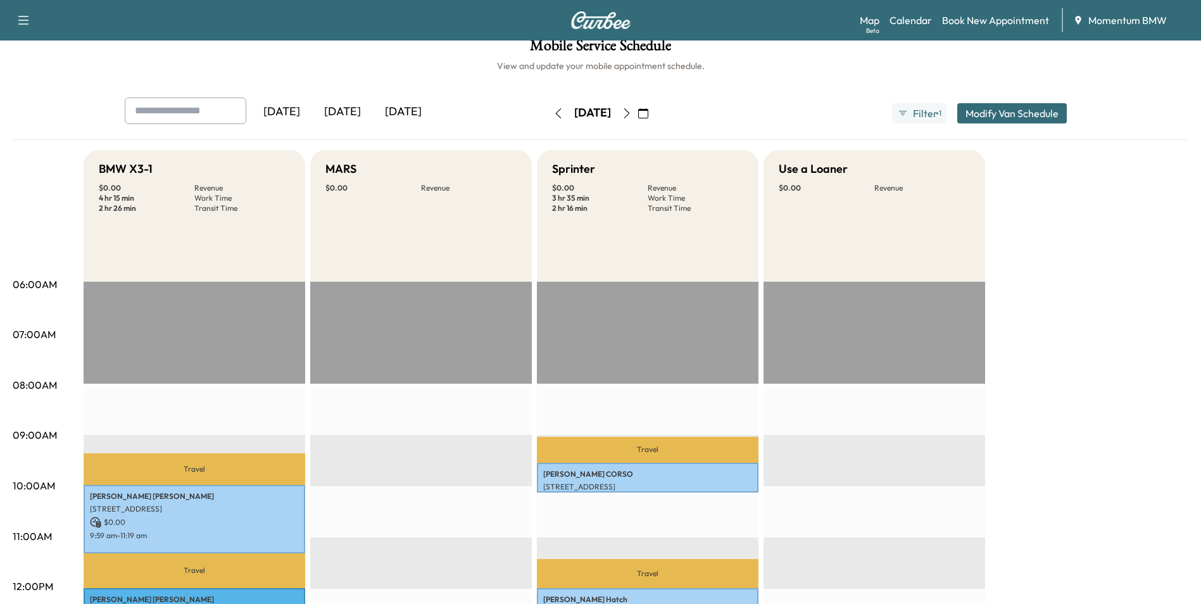
scroll to position [0, 0]
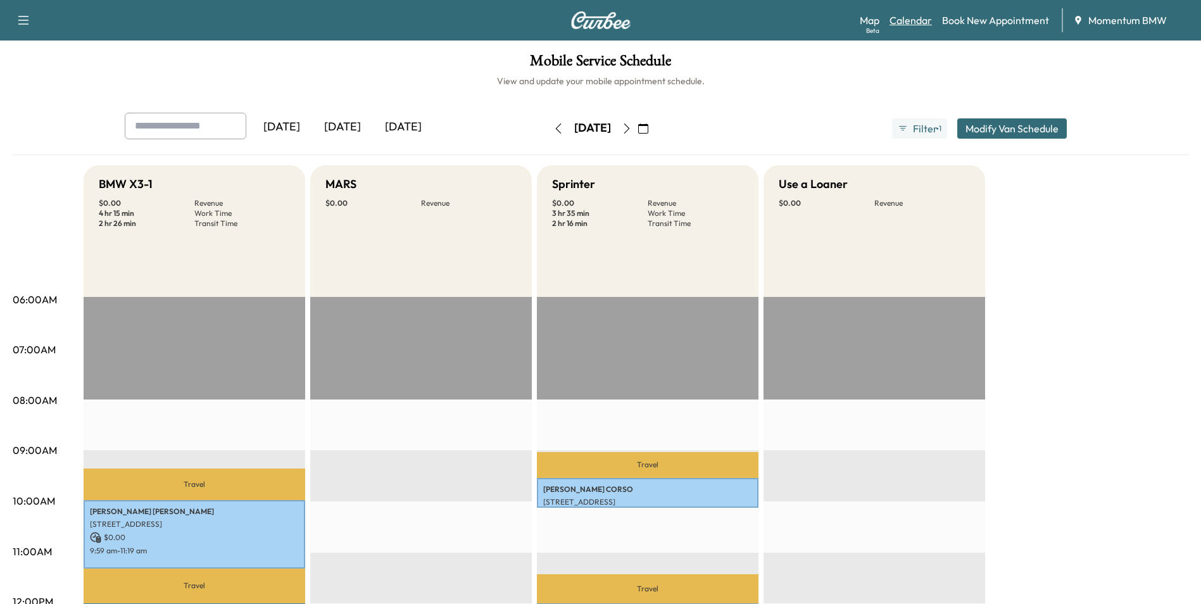
click at [911, 22] on link "Calendar" at bounding box center [910, 20] width 42 height 15
click at [629, 126] on icon "button" at bounding box center [626, 128] width 6 height 10
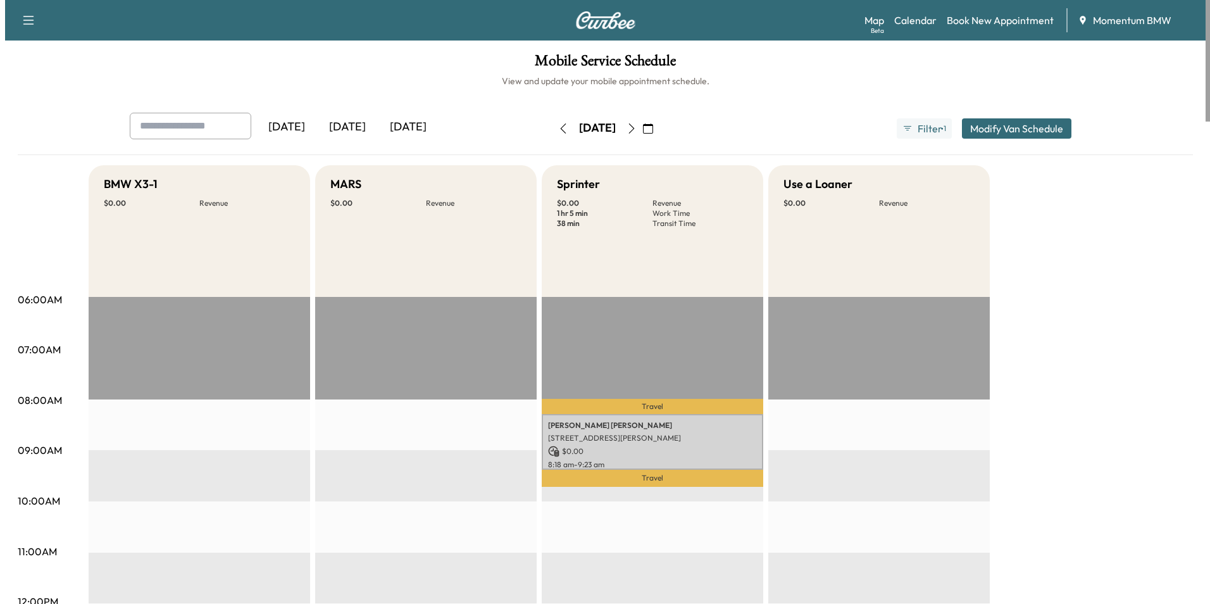
scroll to position [63, 0]
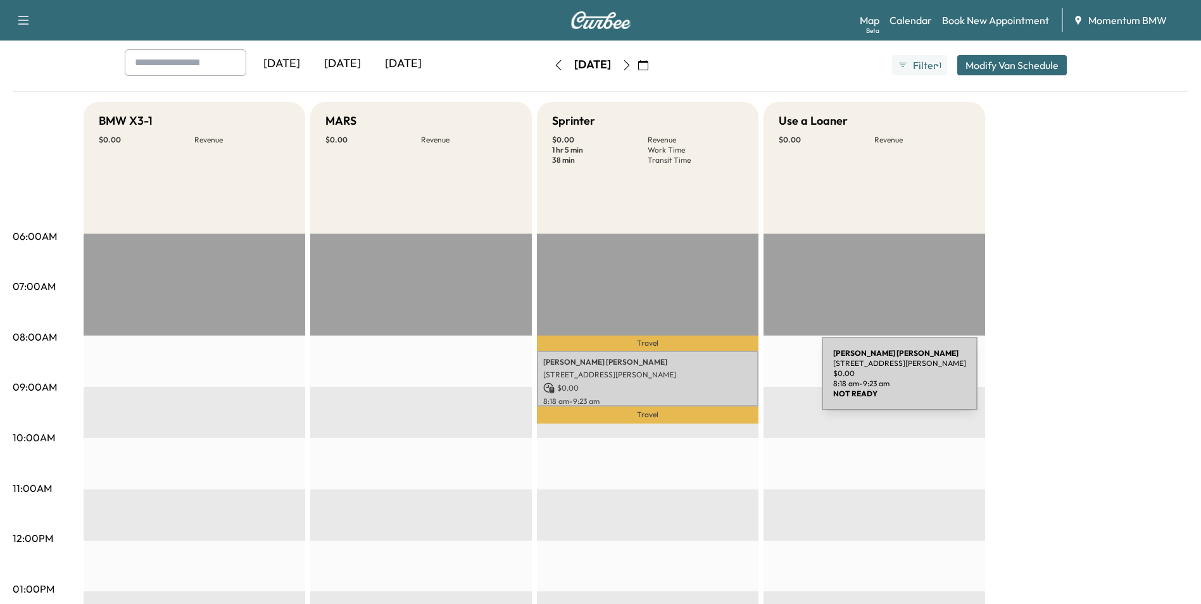
click at [727, 382] on p "$ 0.00" at bounding box center [647, 387] width 209 height 11
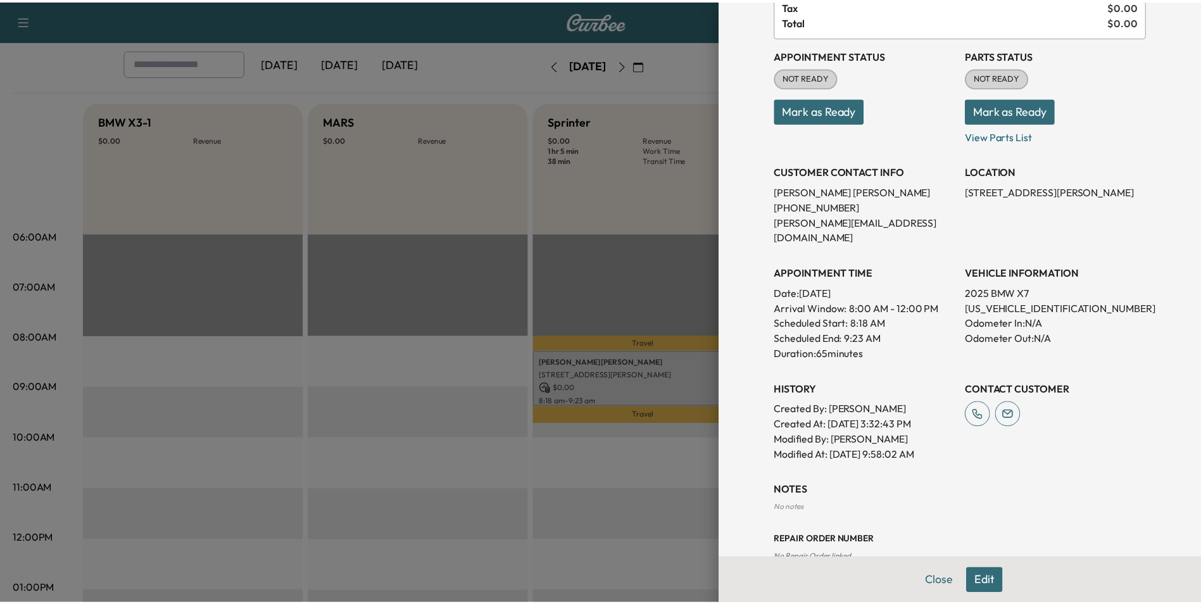
scroll to position [143, 0]
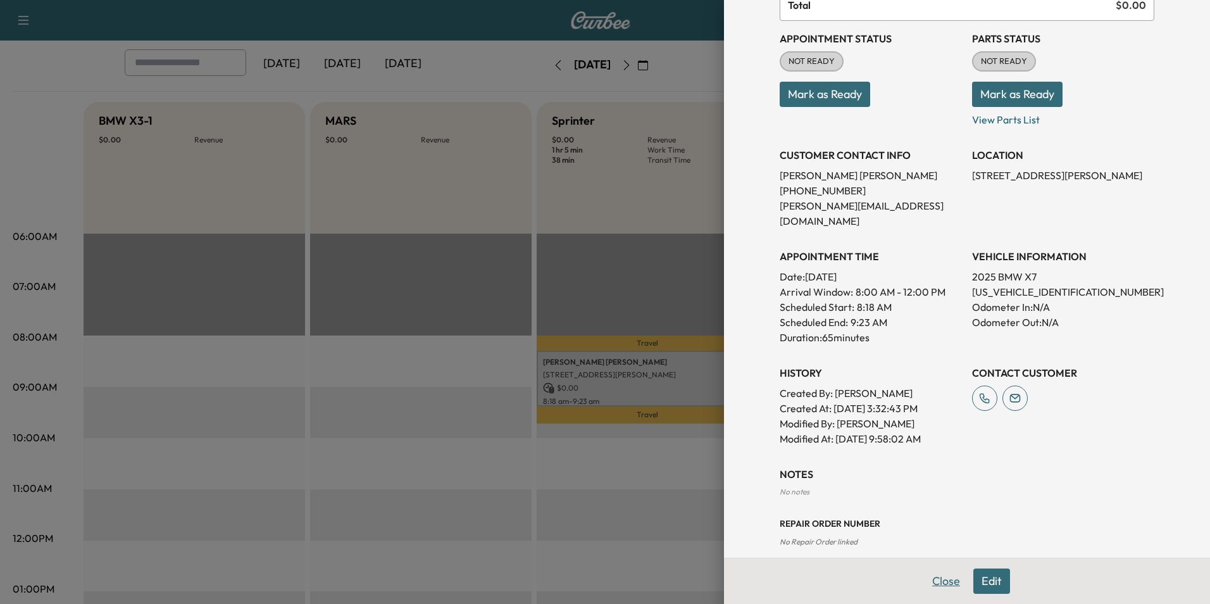
click at [942, 582] on button "Close" at bounding box center [946, 580] width 44 height 25
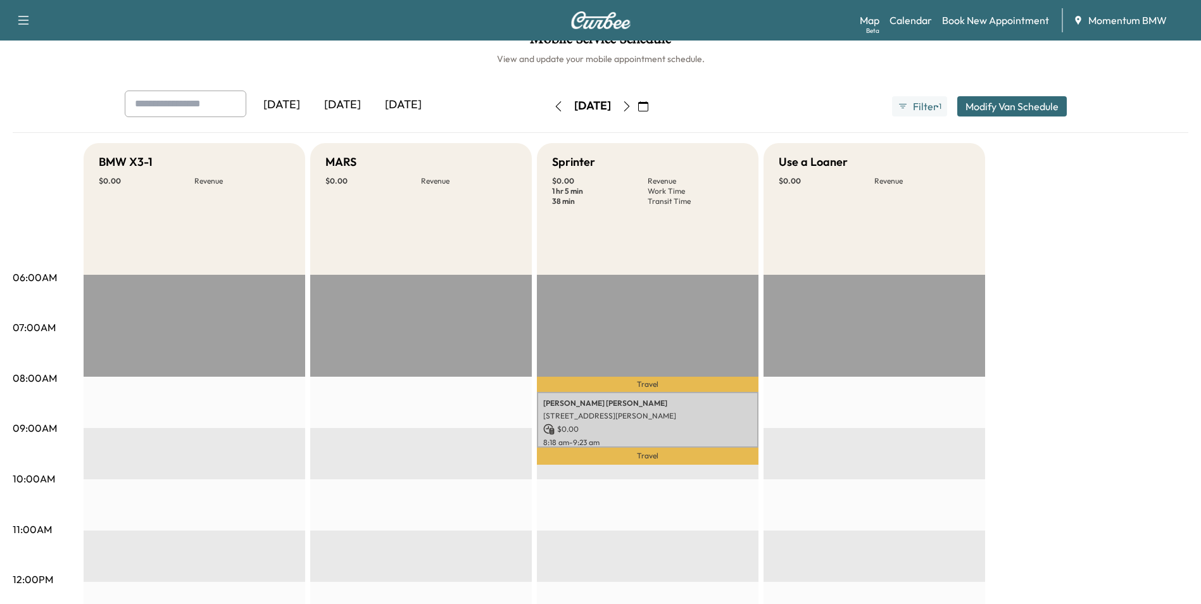
scroll to position [0, 0]
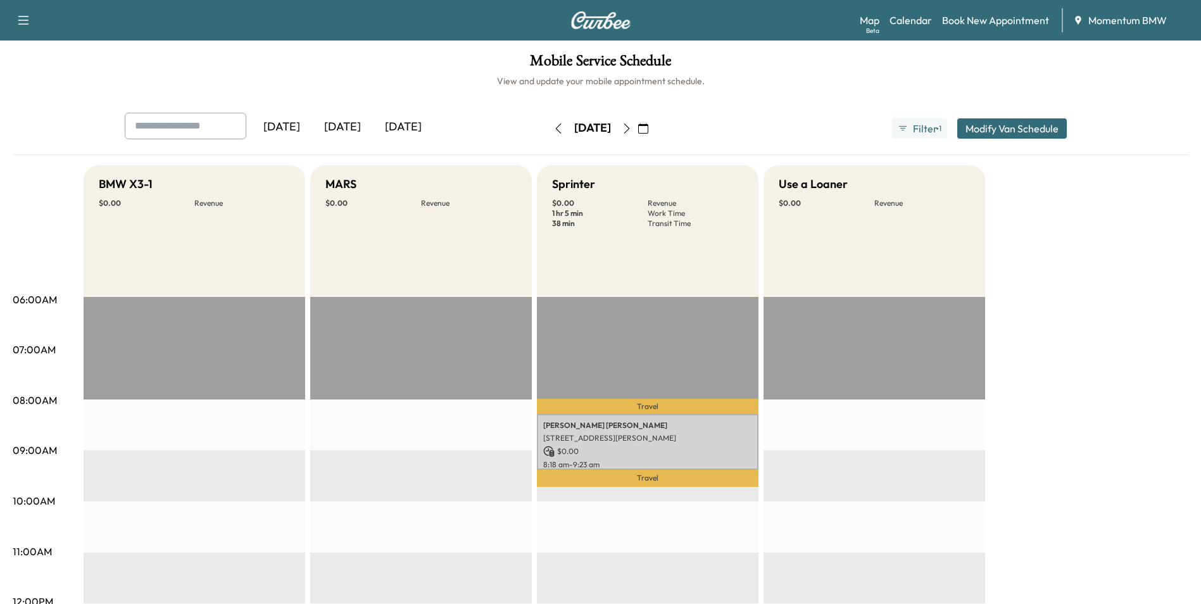
click at [553, 132] on icon "button" at bounding box center [558, 128] width 10 height 10
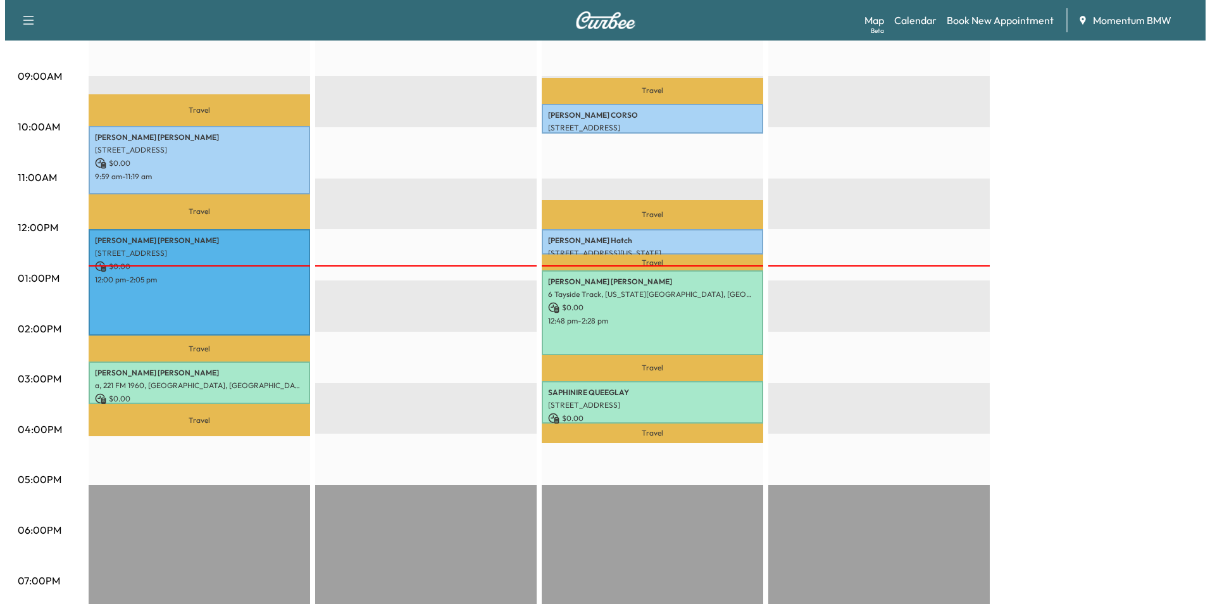
scroll to position [380, 0]
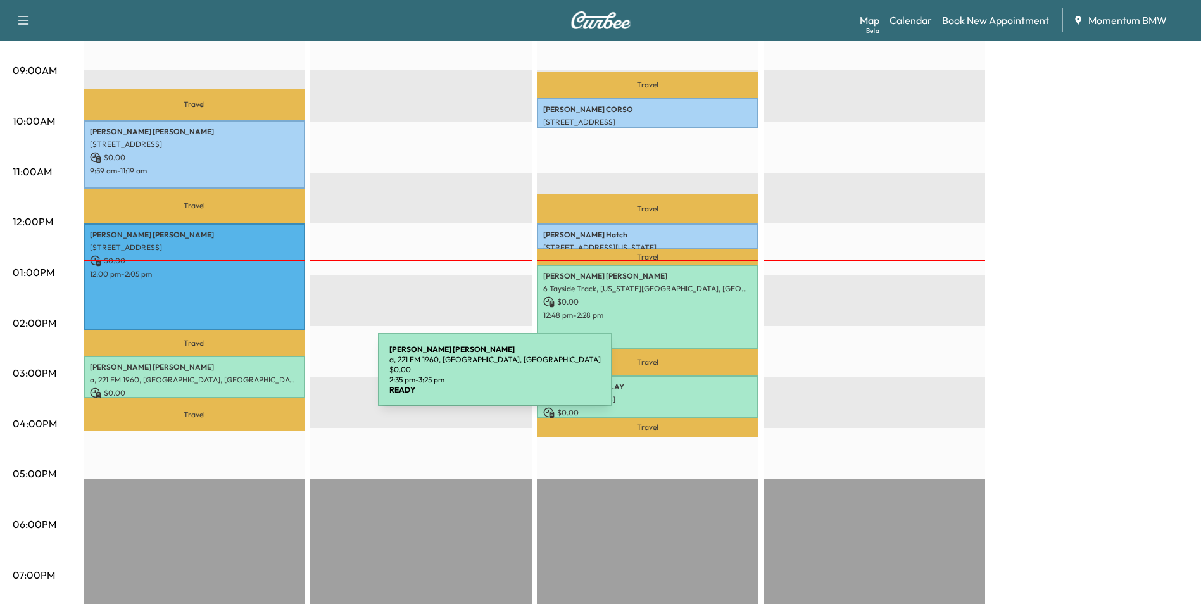
click at [283, 377] on p "a, 221 FM 1960, [GEOGRAPHIC_DATA], [GEOGRAPHIC_DATA]" at bounding box center [194, 380] width 209 height 10
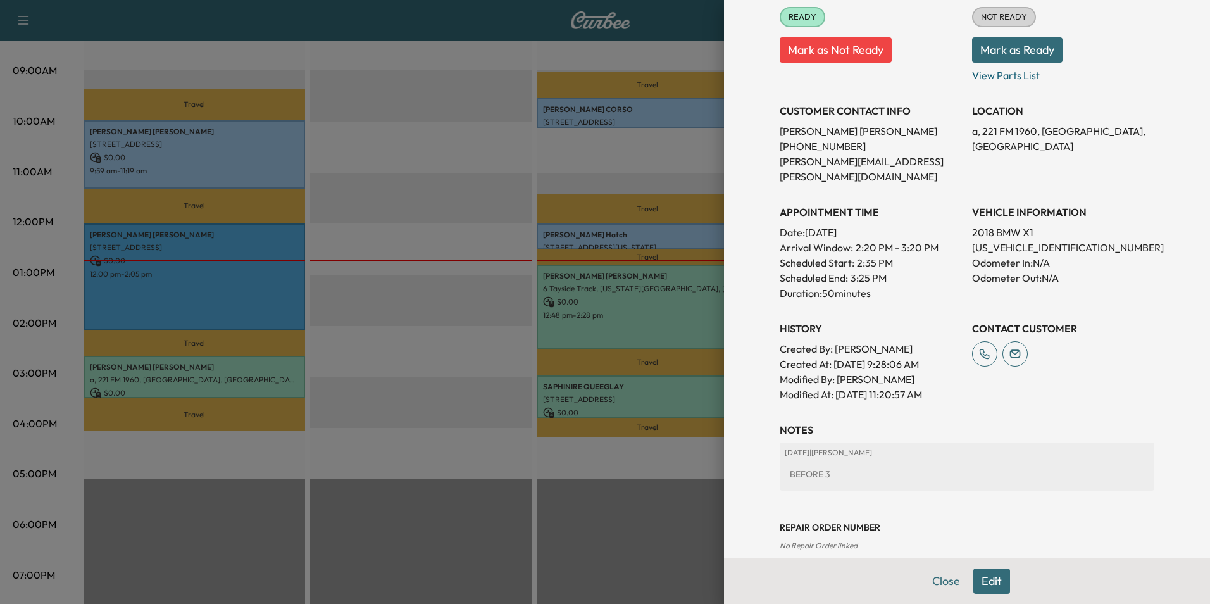
scroll to position [176, 0]
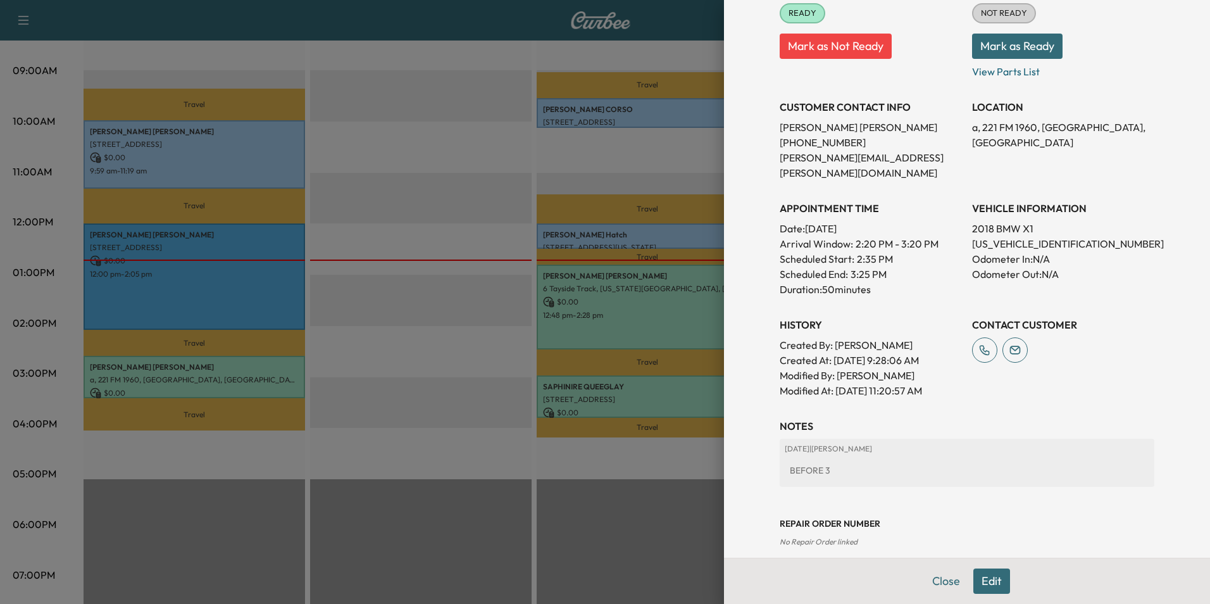
click at [989, 585] on button "Edit" at bounding box center [991, 580] width 37 height 25
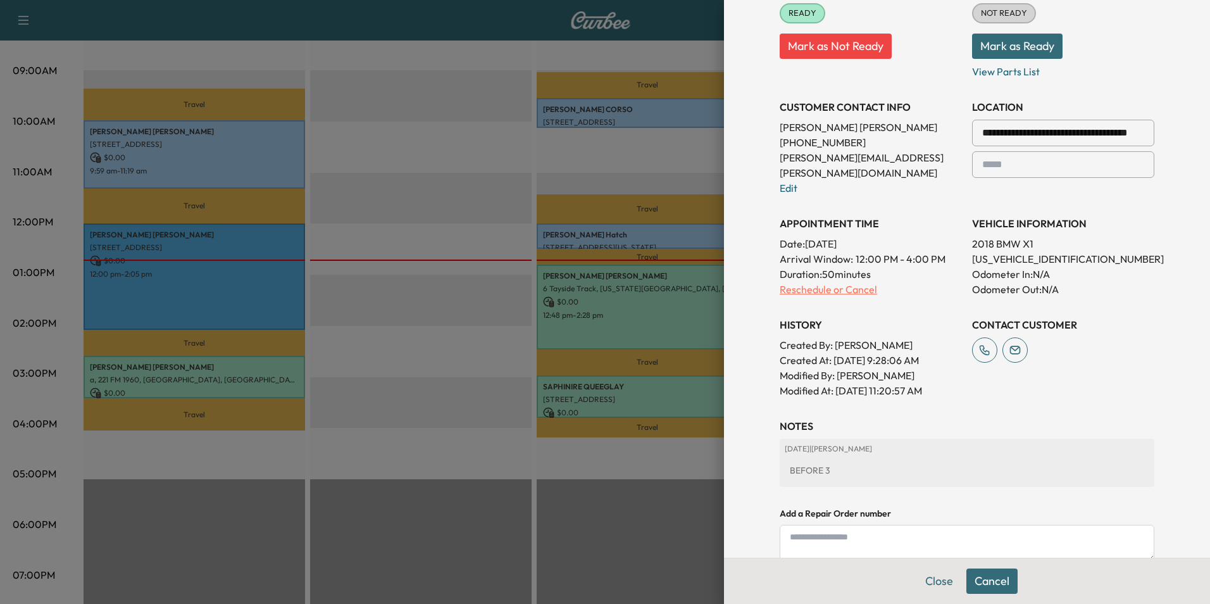
click at [849, 282] on p "Reschedule or Cancel" at bounding box center [871, 289] width 182 height 15
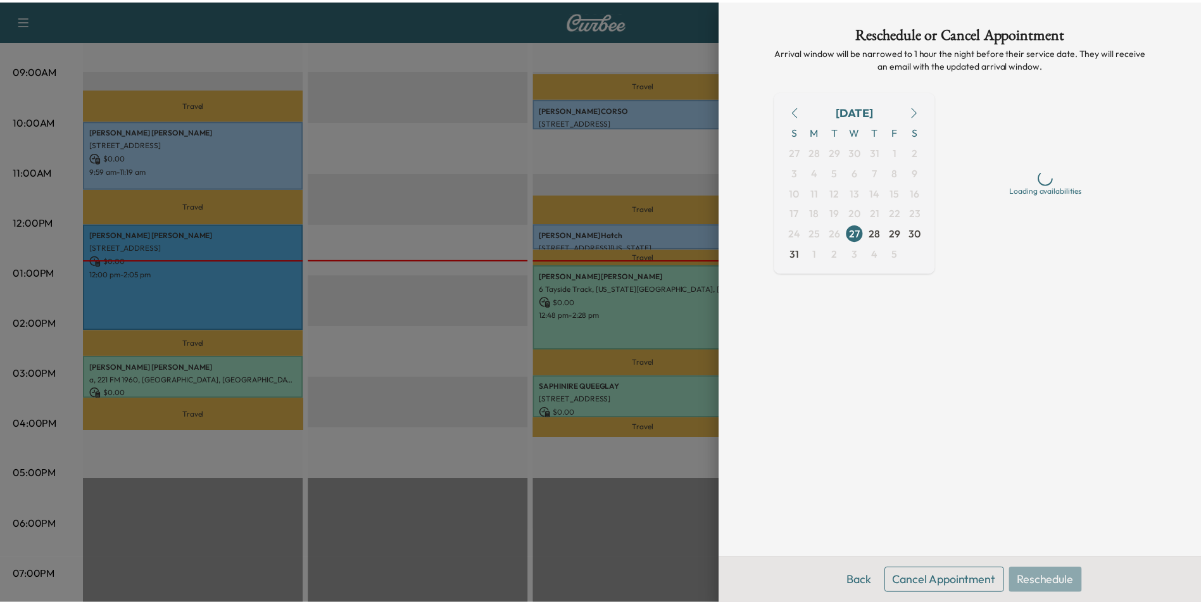
scroll to position [0, 0]
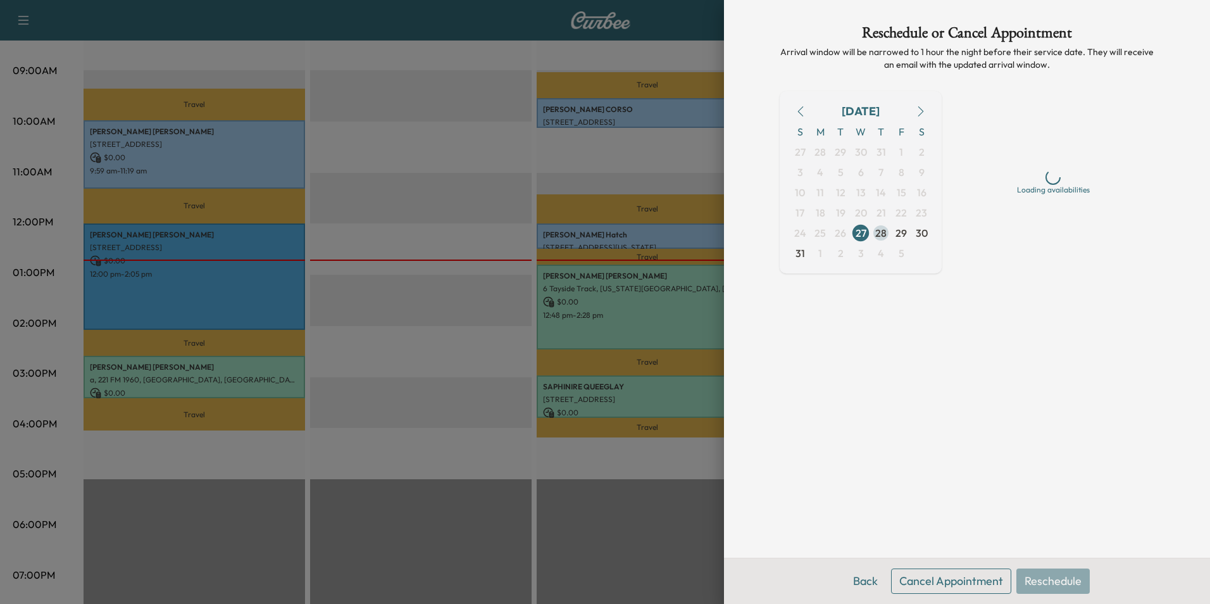
click at [884, 235] on span "28" at bounding box center [880, 232] width 11 height 15
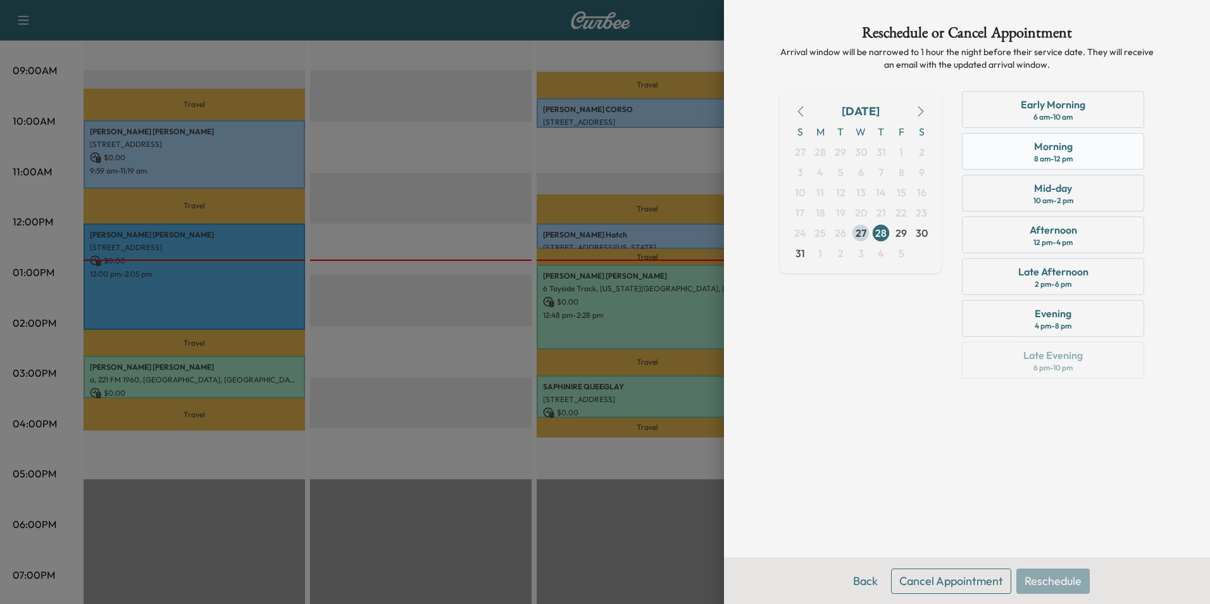
click at [1012, 144] on div "Morning 8 am - 12 pm" at bounding box center [1053, 151] width 182 height 37
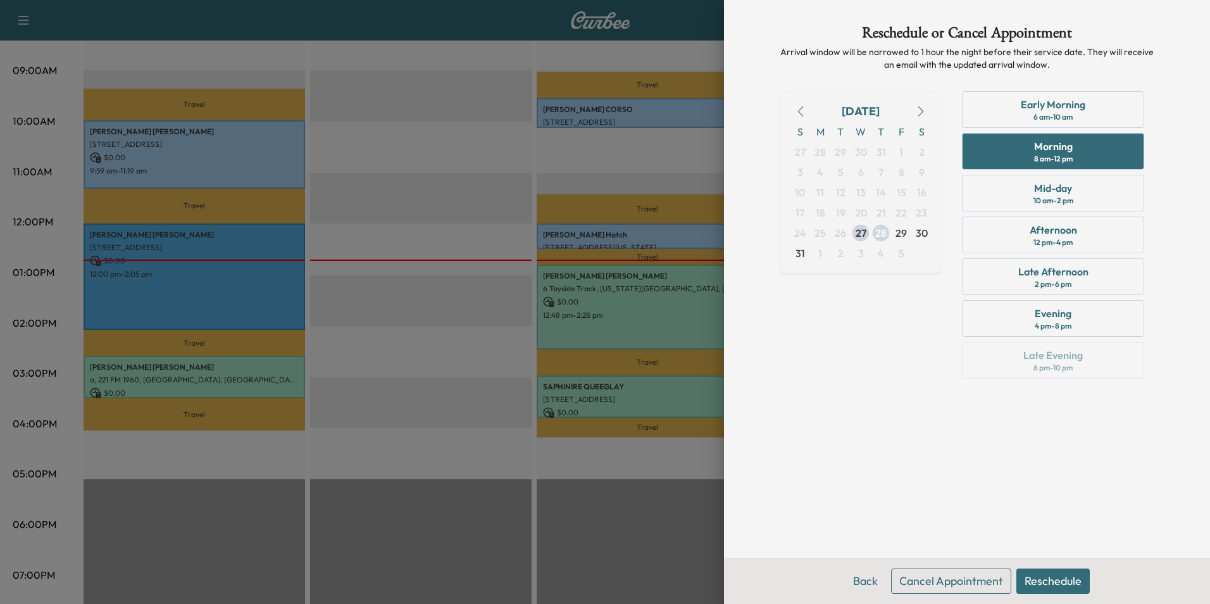
click at [885, 234] on span "28" at bounding box center [880, 232] width 11 height 15
click at [1066, 583] on button "Reschedule" at bounding box center [1052, 580] width 73 height 25
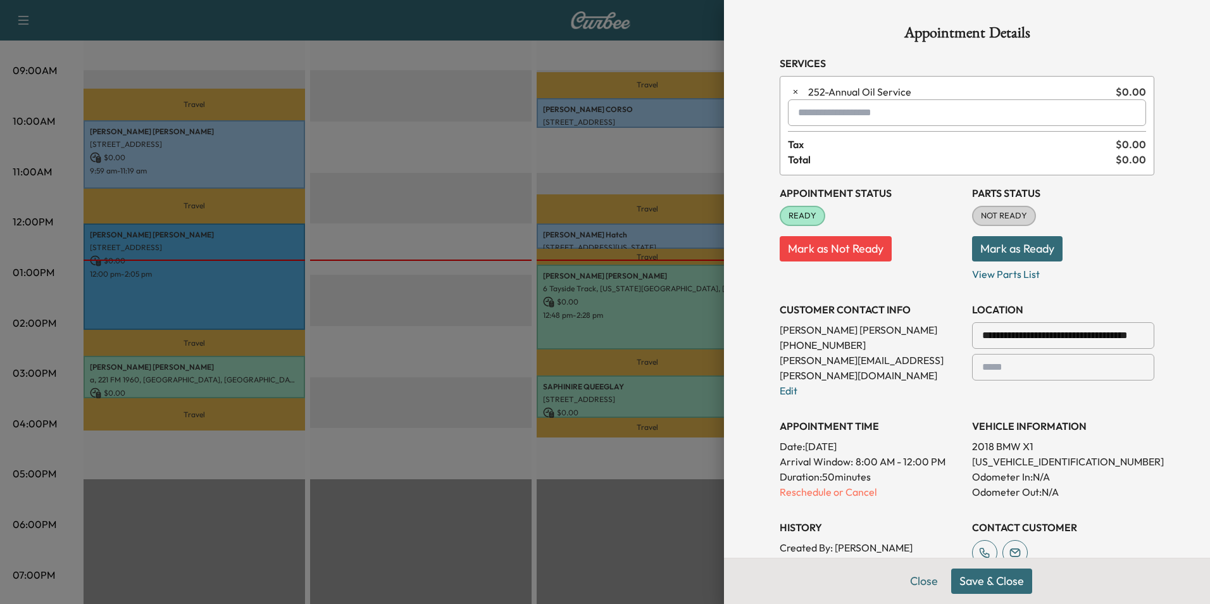
click at [988, 586] on button "Save & Close" at bounding box center [991, 580] width 81 height 25
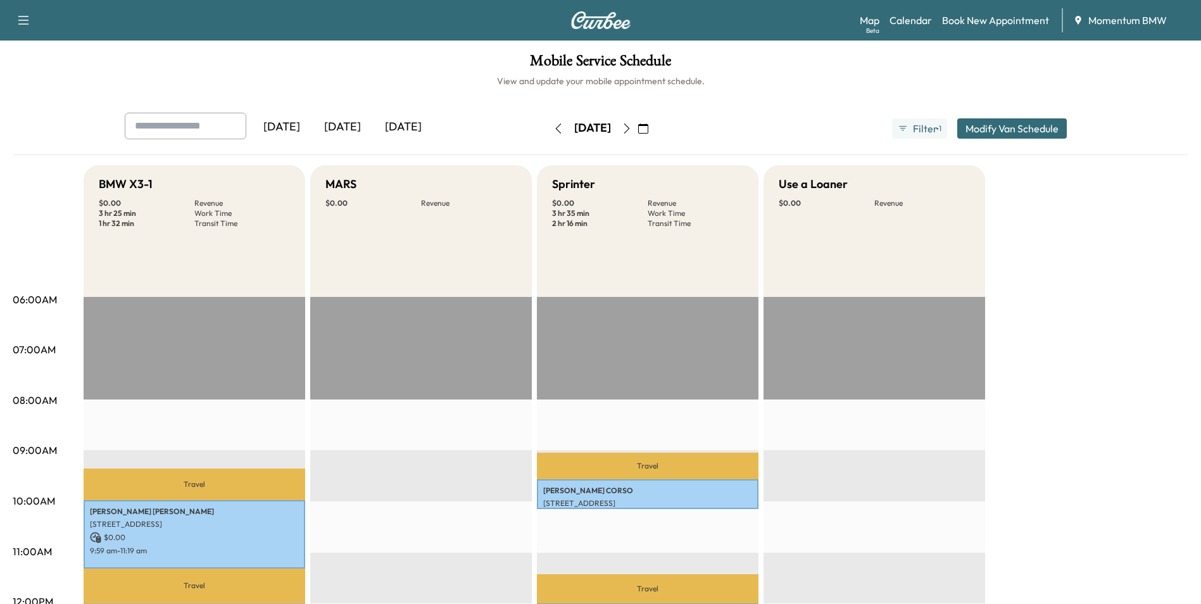
click at [632, 126] on icon "button" at bounding box center [627, 128] width 10 height 10
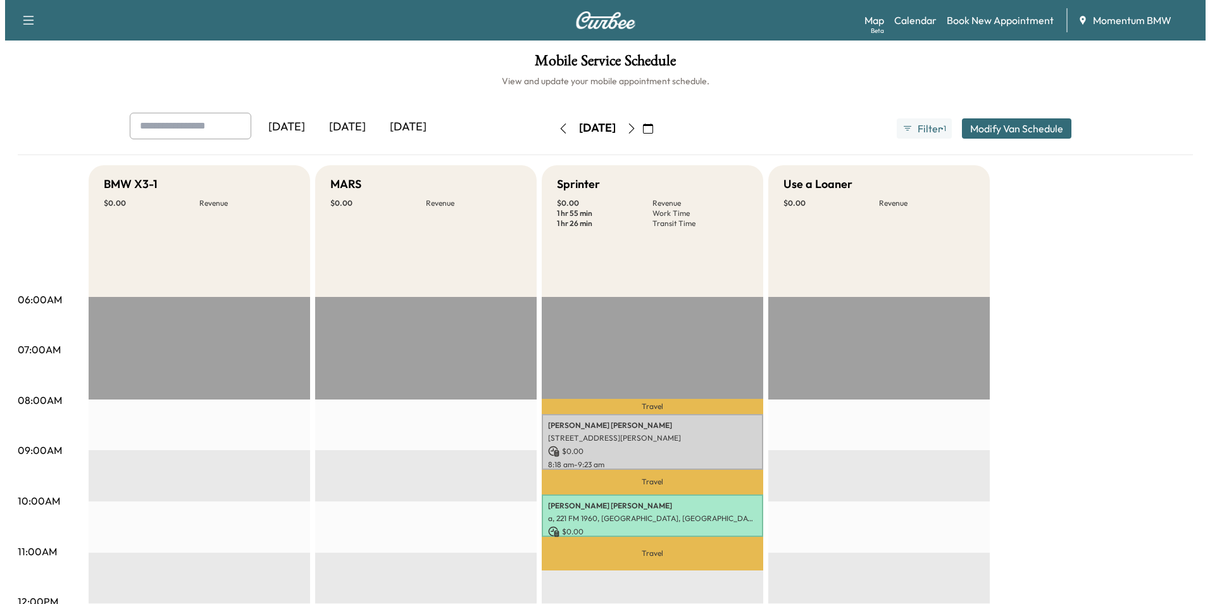
scroll to position [190, 0]
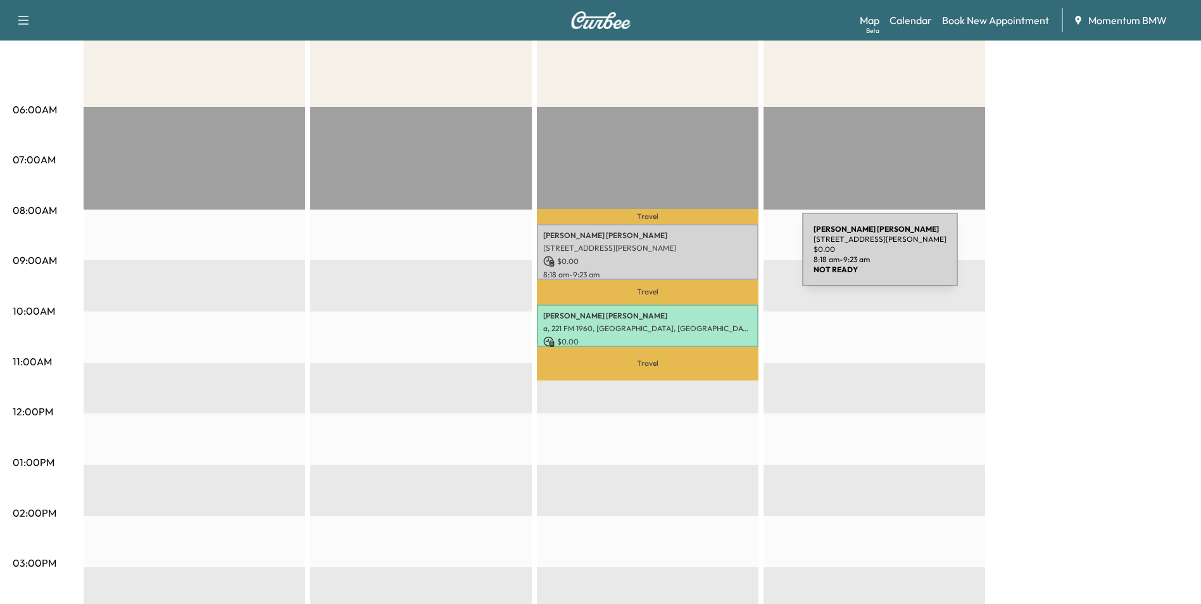
click at [707, 257] on p "$ 0.00" at bounding box center [647, 261] width 209 height 11
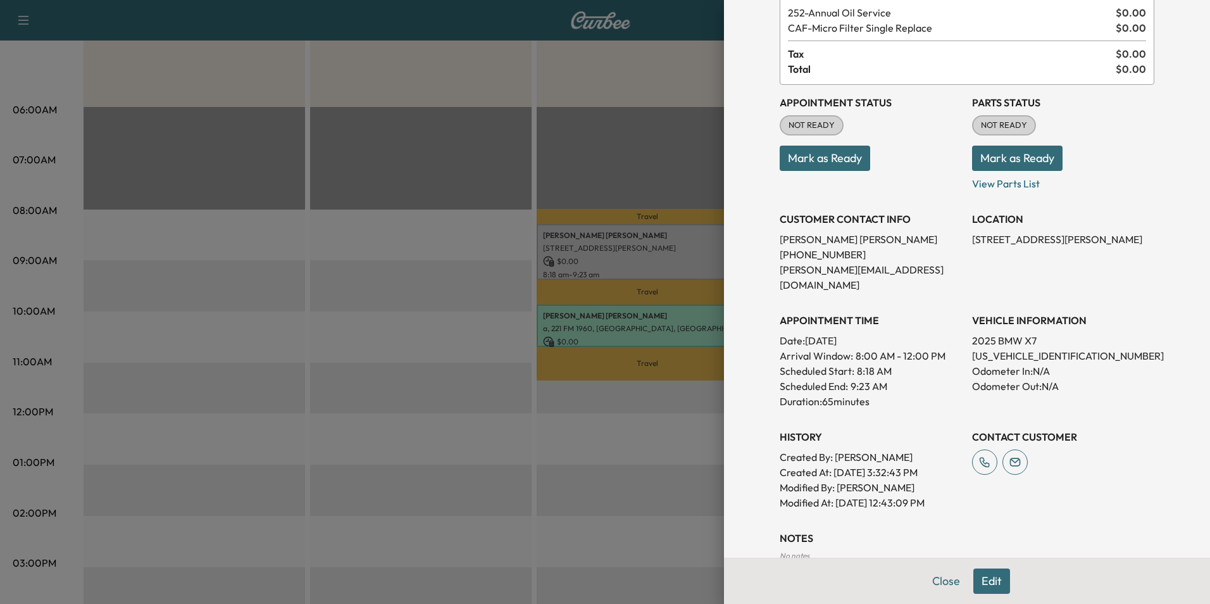
scroll to position [80, 0]
click at [932, 579] on button "Close" at bounding box center [946, 580] width 44 height 25
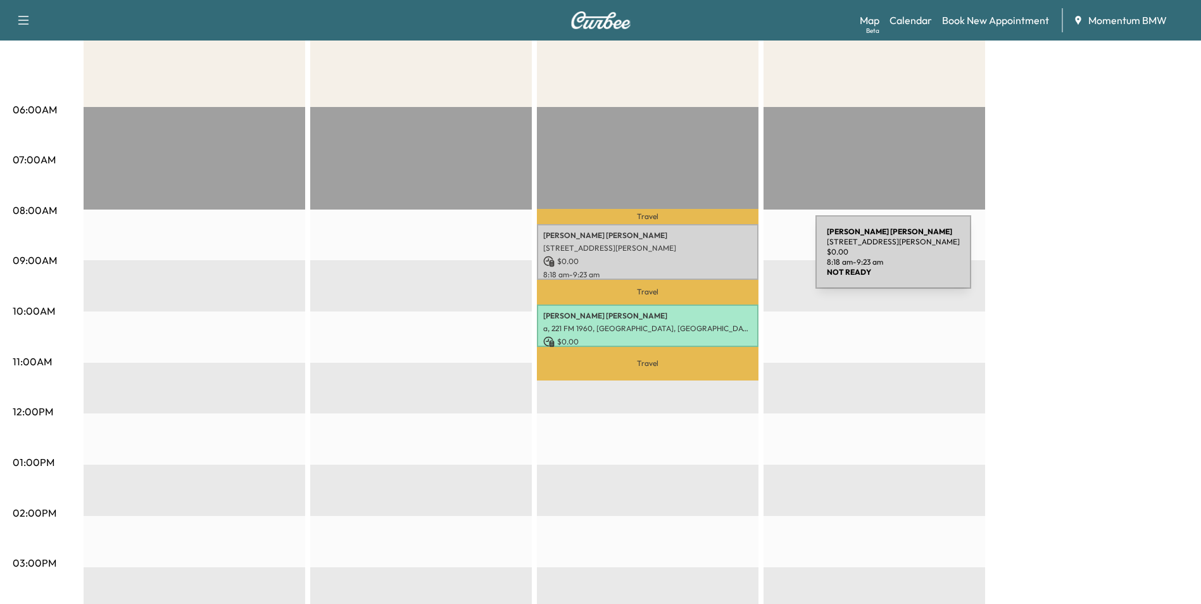
click at [720, 260] on p "$ 0.00" at bounding box center [647, 261] width 209 height 11
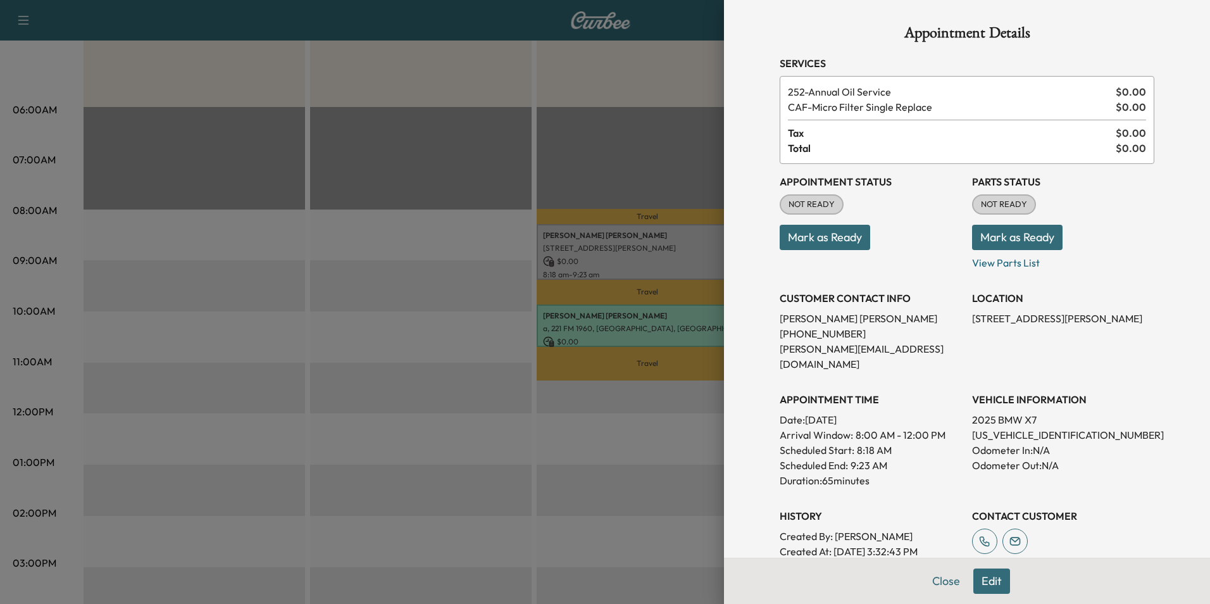
click at [942, 588] on button "Close" at bounding box center [946, 580] width 44 height 25
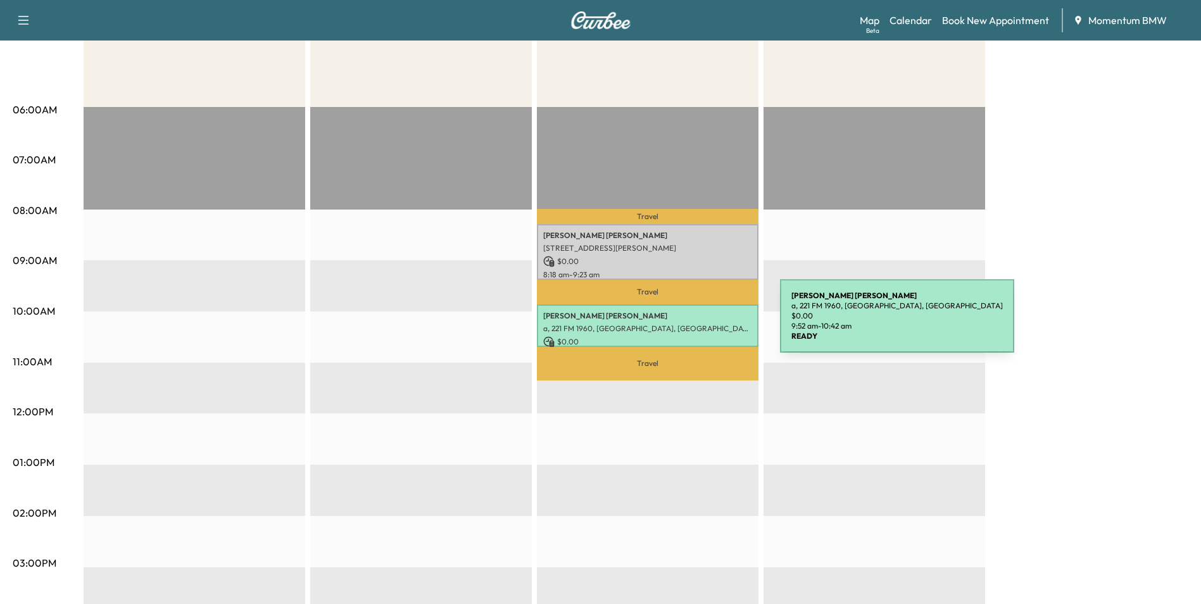
click at [685, 323] on p "a, 221 FM 1960, [GEOGRAPHIC_DATA], [GEOGRAPHIC_DATA]" at bounding box center [647, 328] width 209 height 10
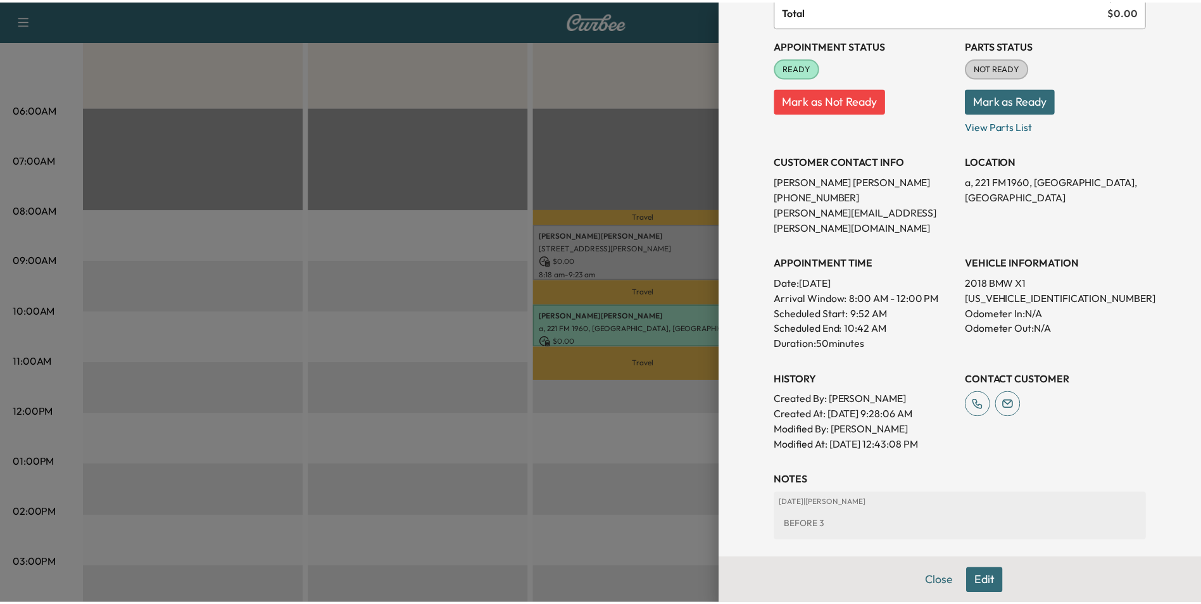
scroll to position [176, 0]
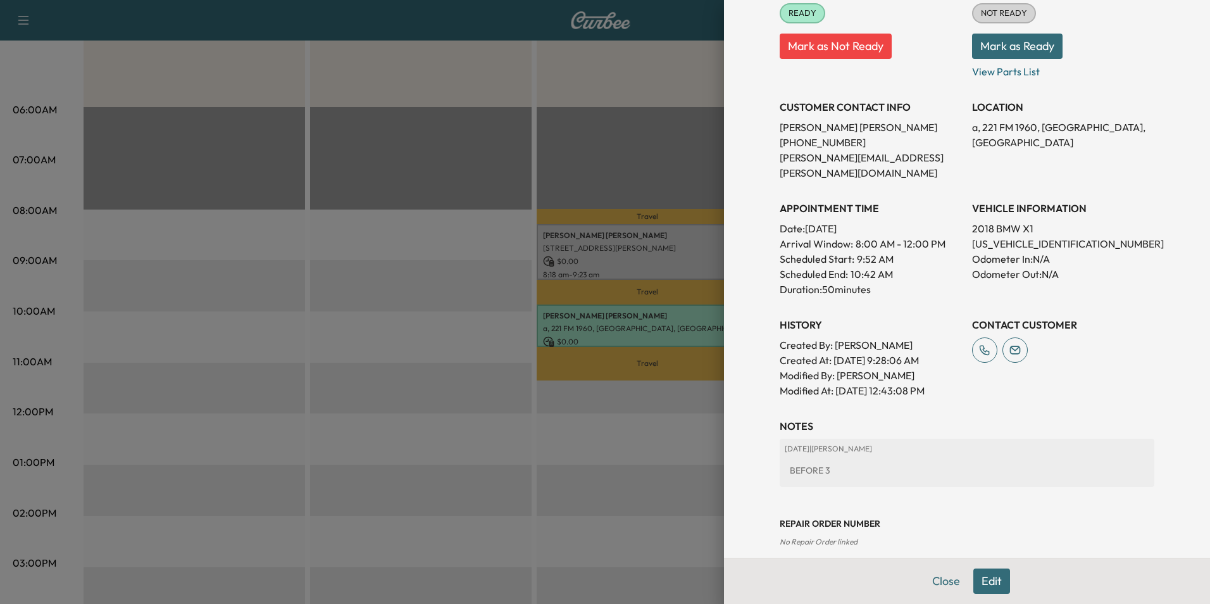
drag, startPoint x: 934, startPoint y: 583, endPoint x: 1006, endPoint y: 573, distance: 72.1
click at [934, 583] on button "Close" at bounding box center [946, 580] width 44 height 25
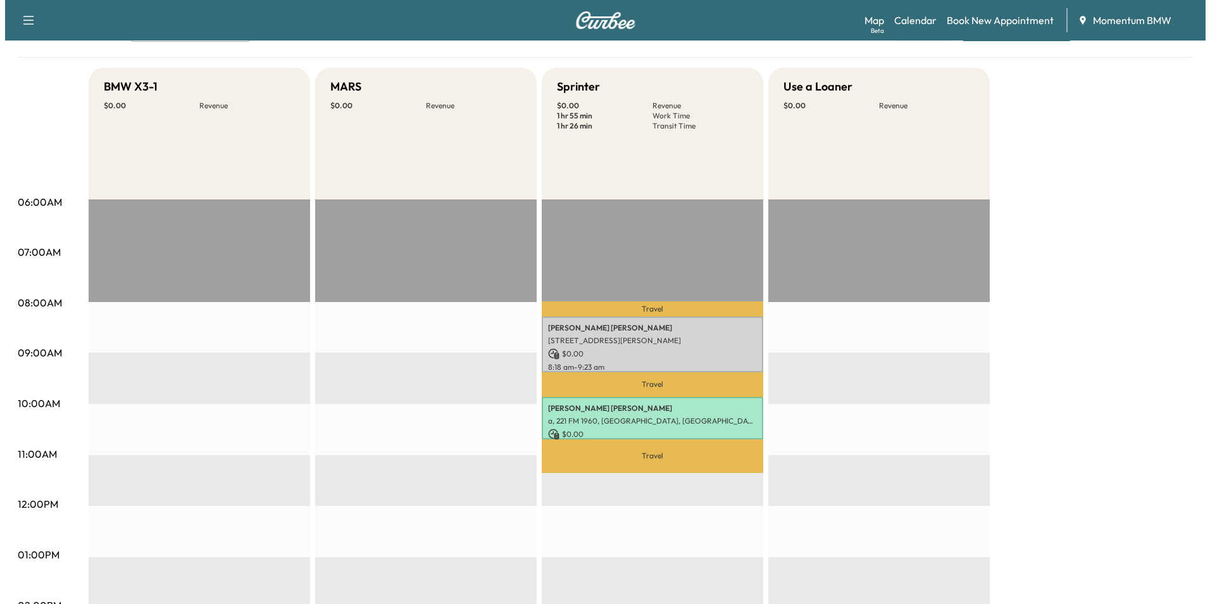
scroll to position [0, 0]
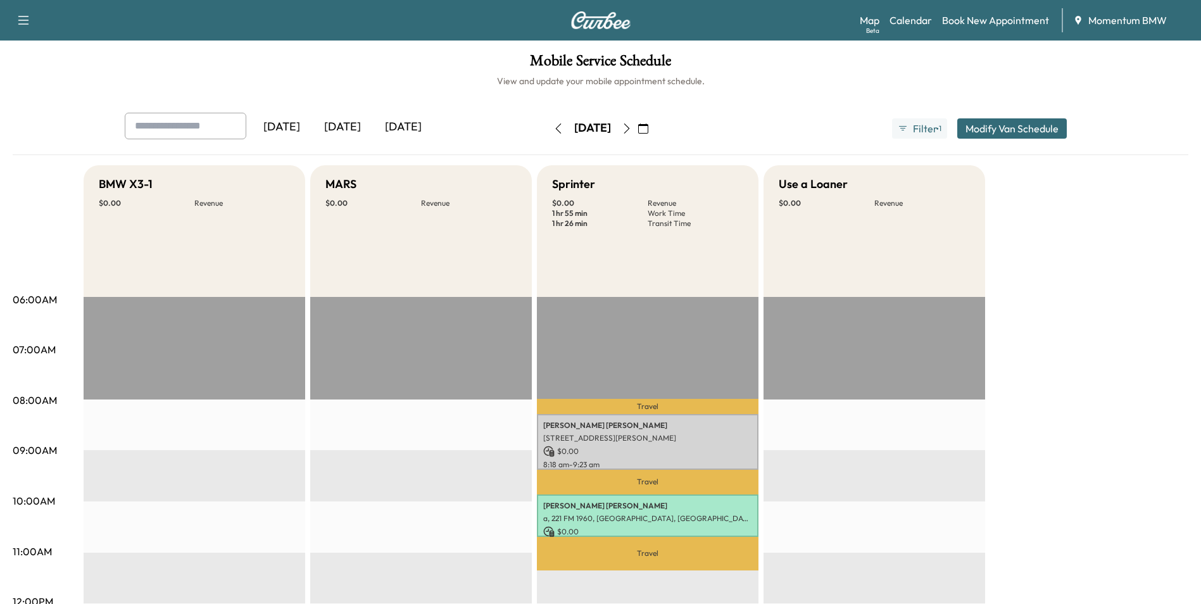
click at [632, 128] on icon "button" at bounding box center [627, 128] width 10 height 10
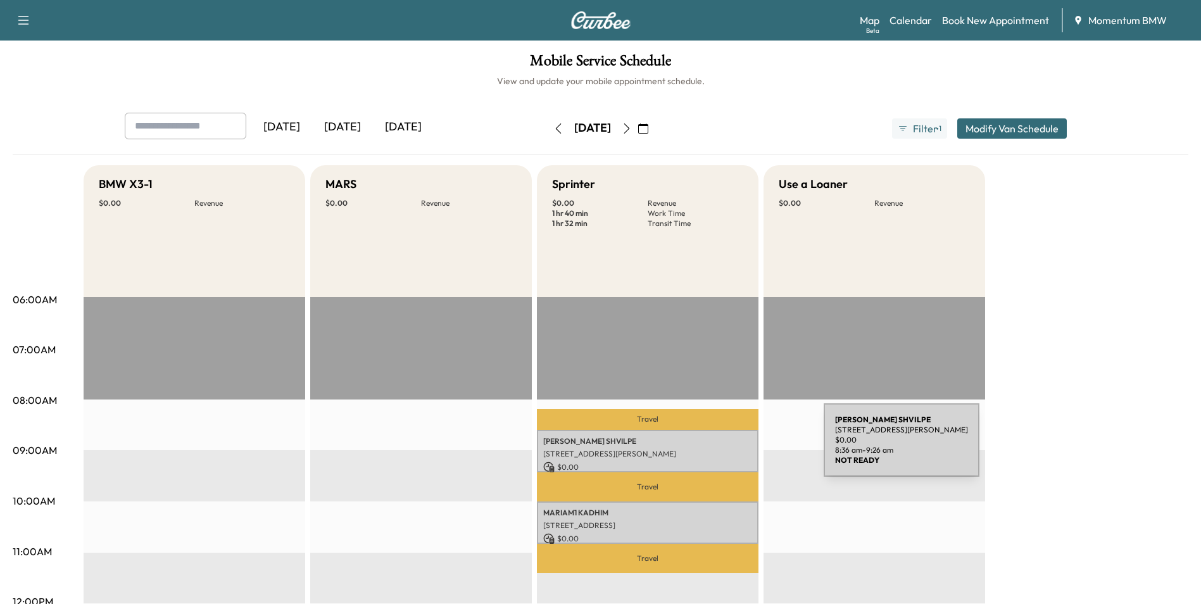
click at [729, 449] on p "[STREET_ADDRESS][PERSON_NAME]" at bounding box center [647, 454] width 209 height 10
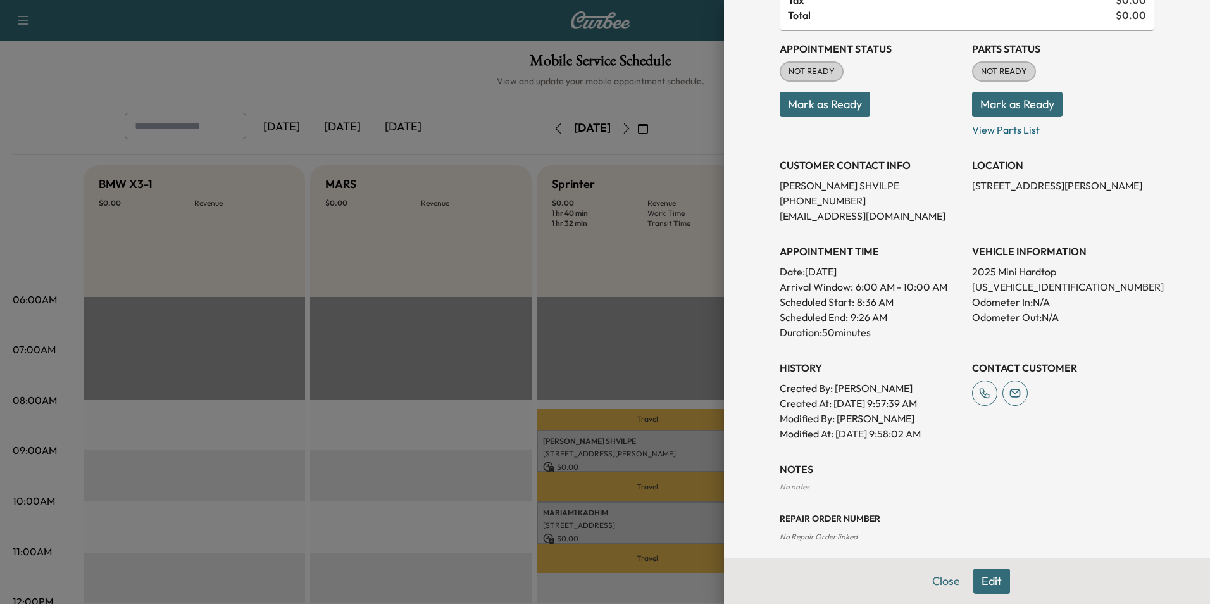
scroll to position [128, 0]
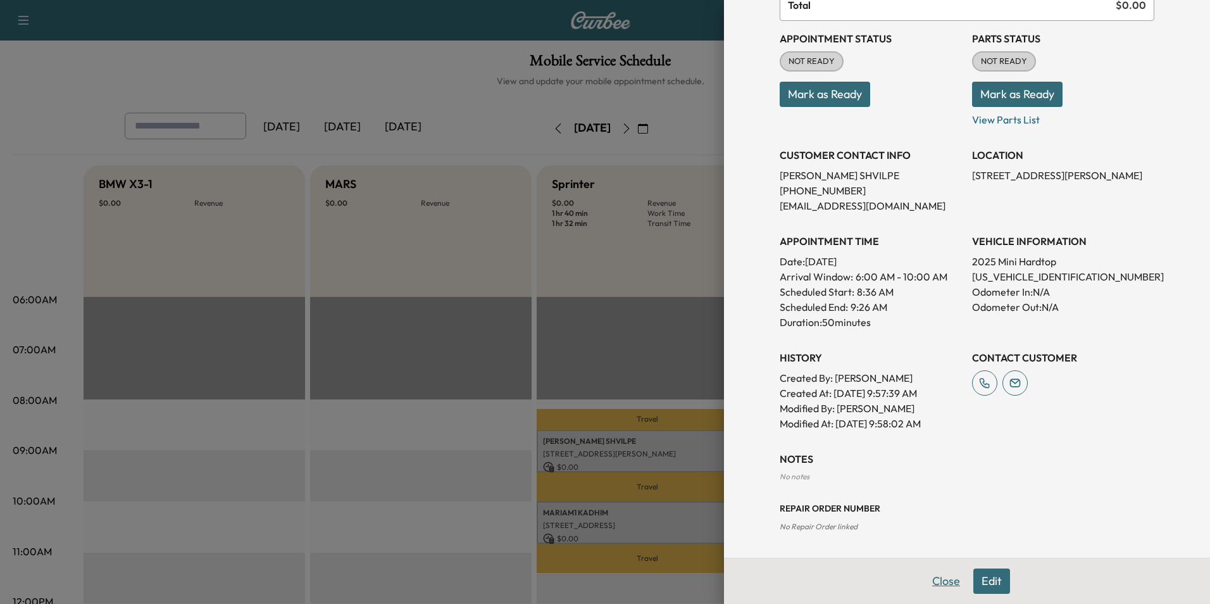
click at [941, 585] on button "Close" at bounding box center [946, 580] width 44 height 25
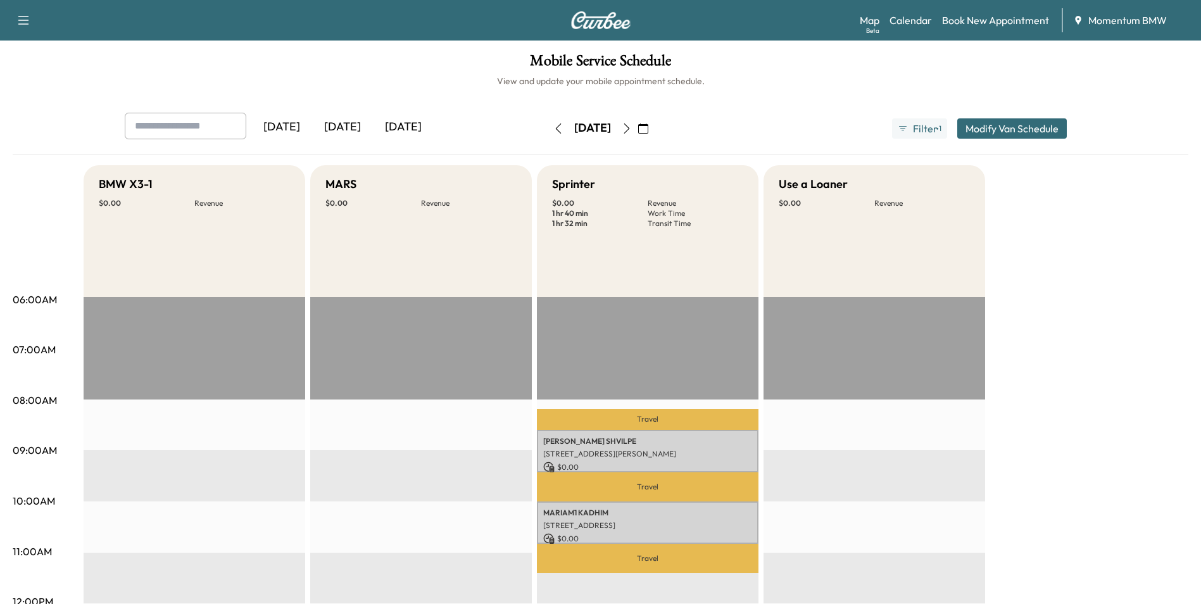
drag, startPoint x: 886, startPoint y: 583, endPoint x: 785, endPoint y: 552, distance: 105.9
click at [729, 520] on p "[STREET_ADDRESS]" at bounding box center [647, 525] width 209 height 10
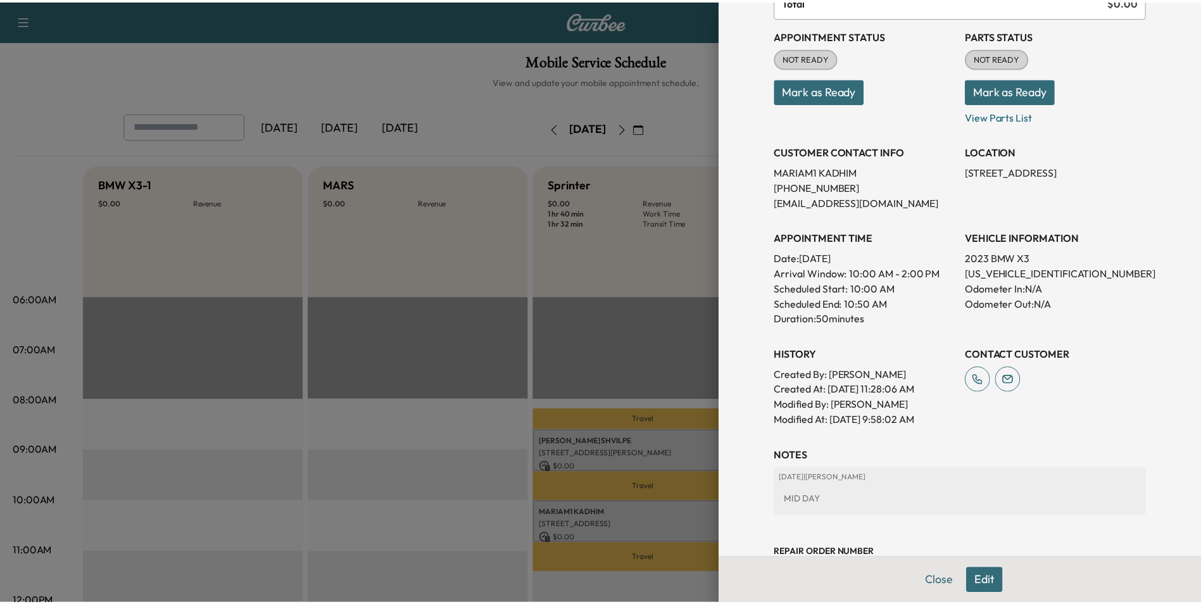
scroll to position [176, 0]
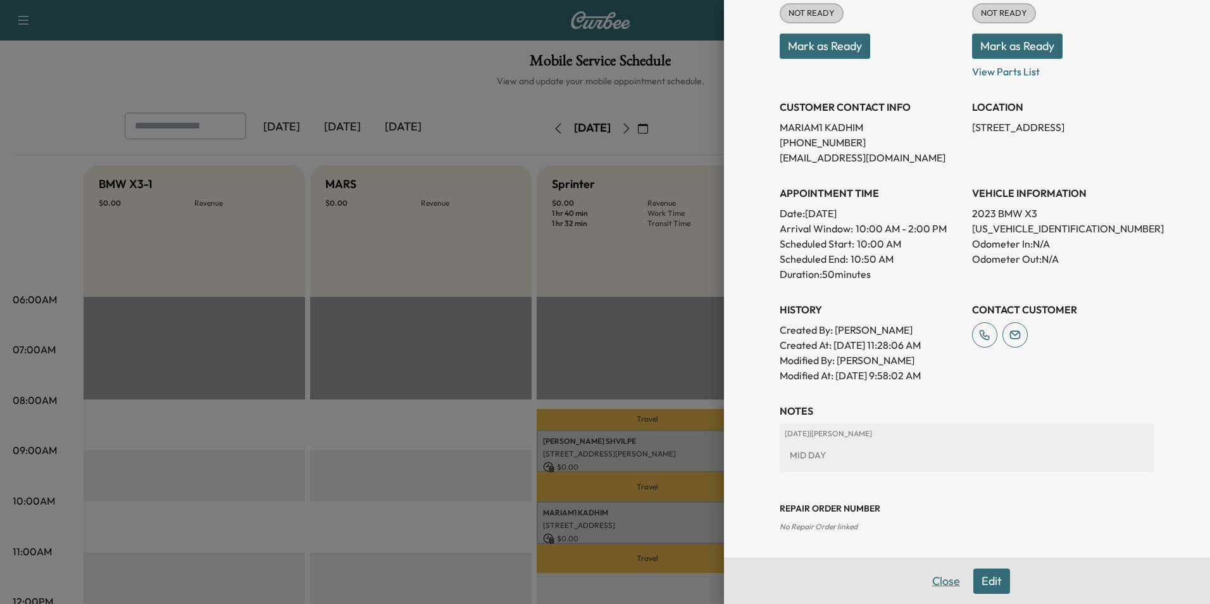
click at [937, 584] on button "Close" at bounding box center [946, 580] width 44 height 25
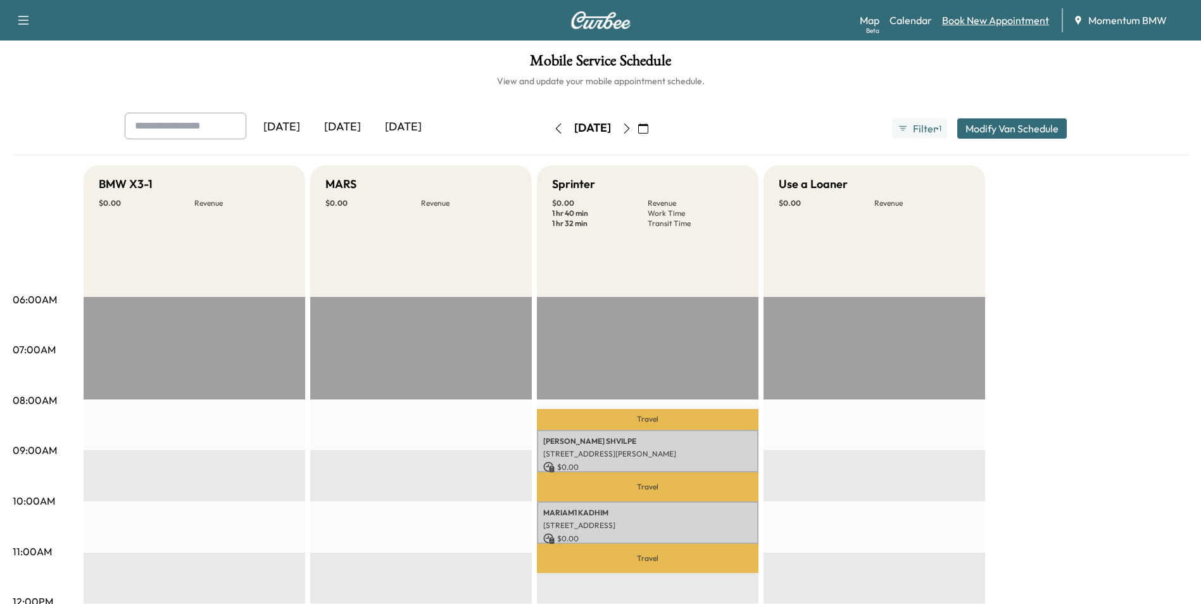
click at [1002, 22] on link "Book New Appointment" at bounding box center [995, 20] width 107 height 15
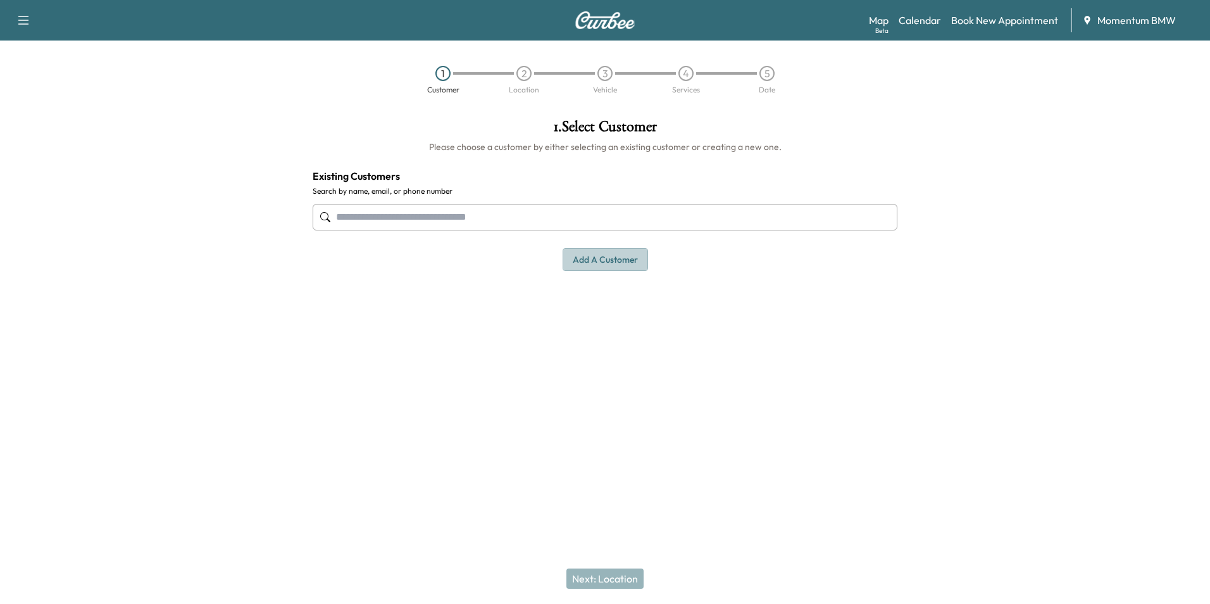
click at [607, 264] on button "Add a customer" at bounding box center [605, 259] width 85 height 23
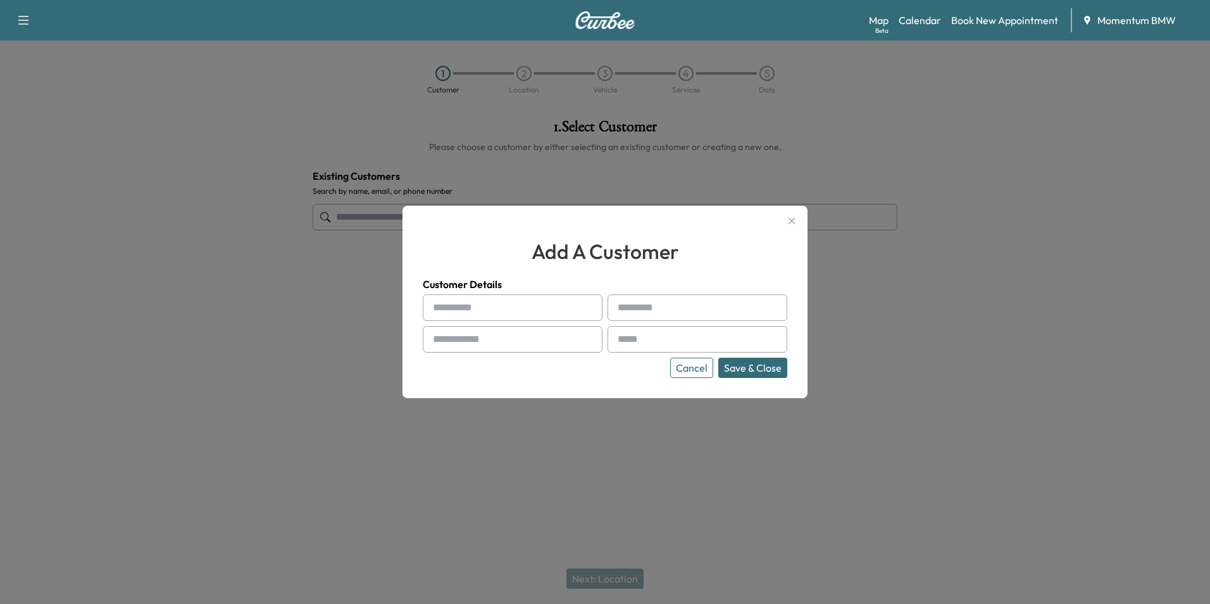
click at [503, 312] on input "text" at bounding box center [513, 307] width 180 height 27
type input "****"
type input "**********"
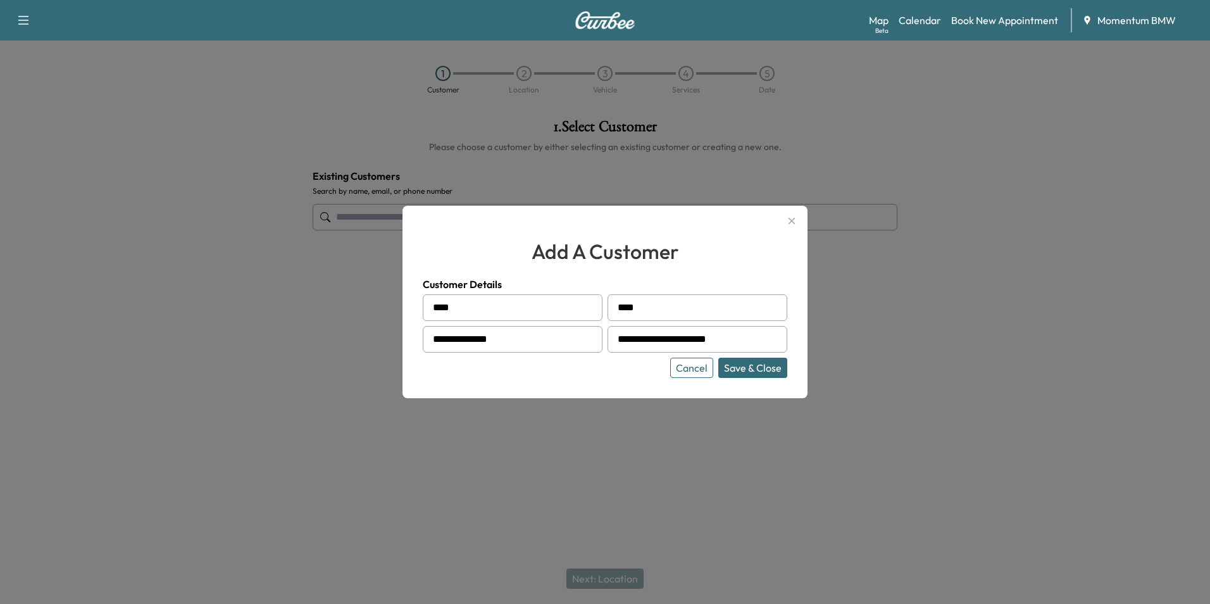
click at [751, 361] on button "Save & Close" at bounding box center [752, 368] width 69 height 20
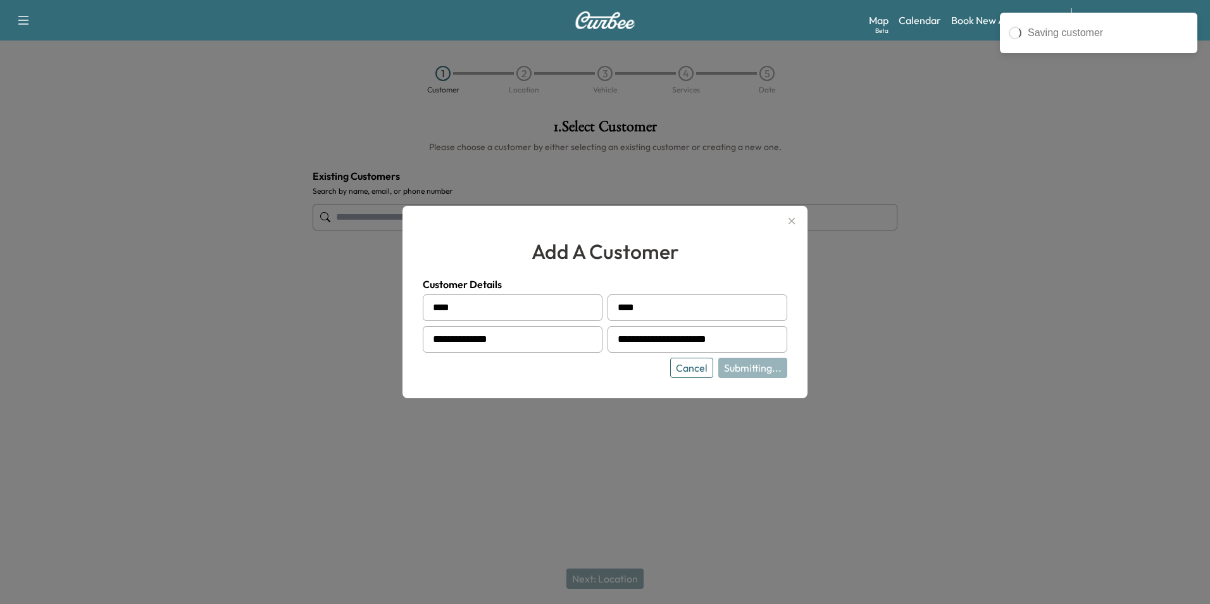
type input "*********"
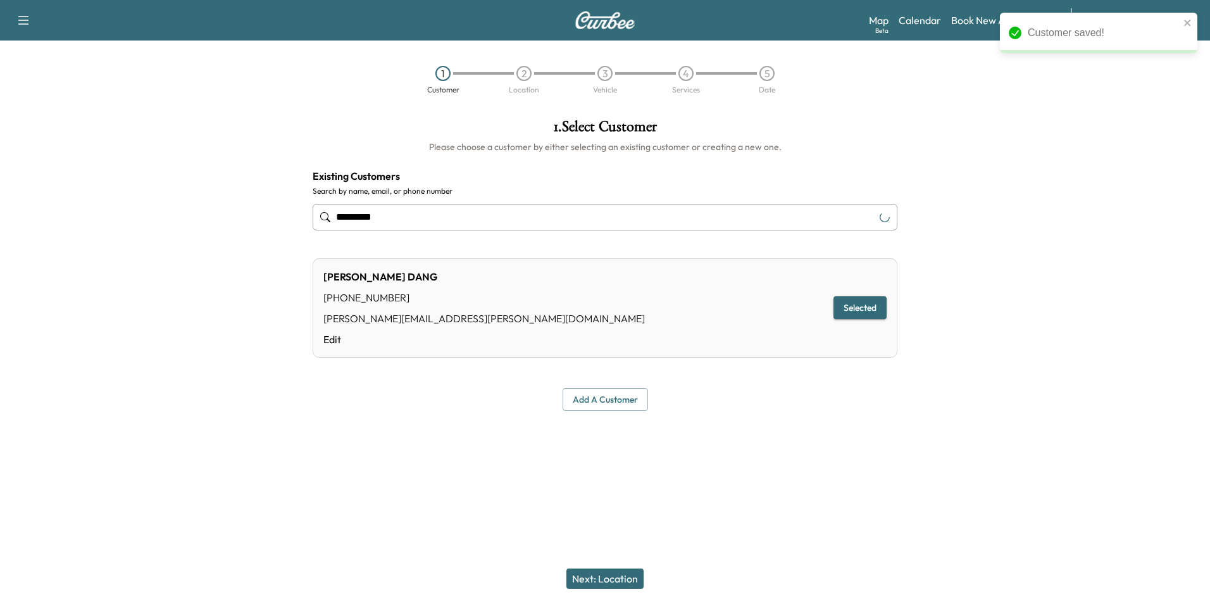
click at [630, 581] on button "Next: Location" at bounding box center [604, 578] width 77 height 20
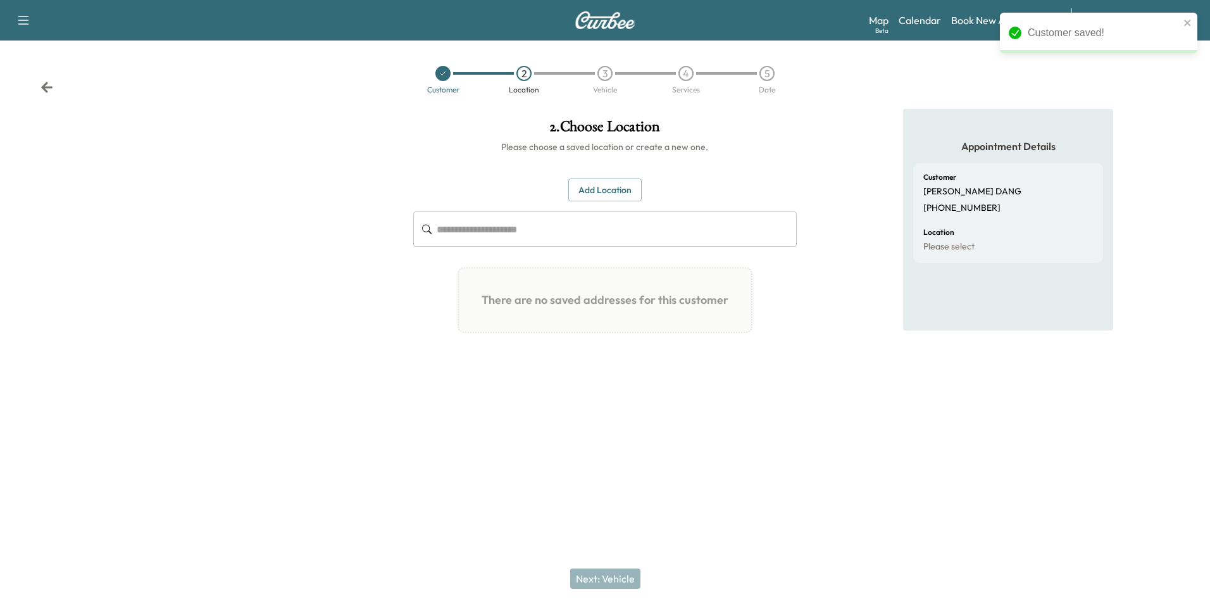
click at [618, 194] on button "Add Location" at bounding box center [604, 189] width 73 height 23
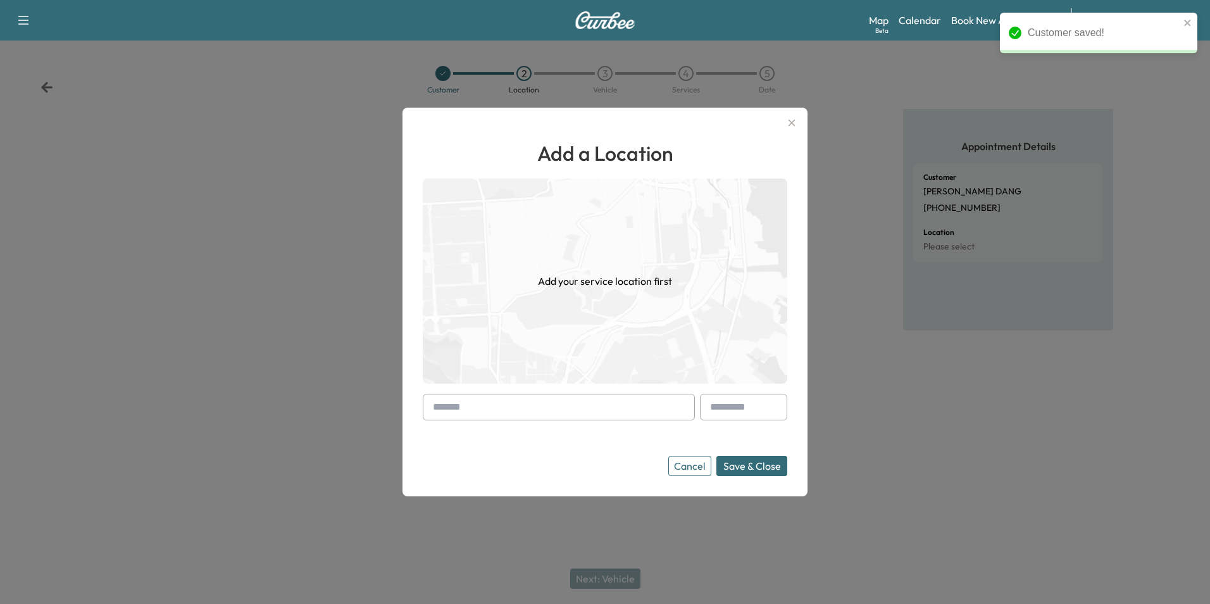
click at [580, 412] on input "text" at bounding box center [559, 407] width 272 height 27
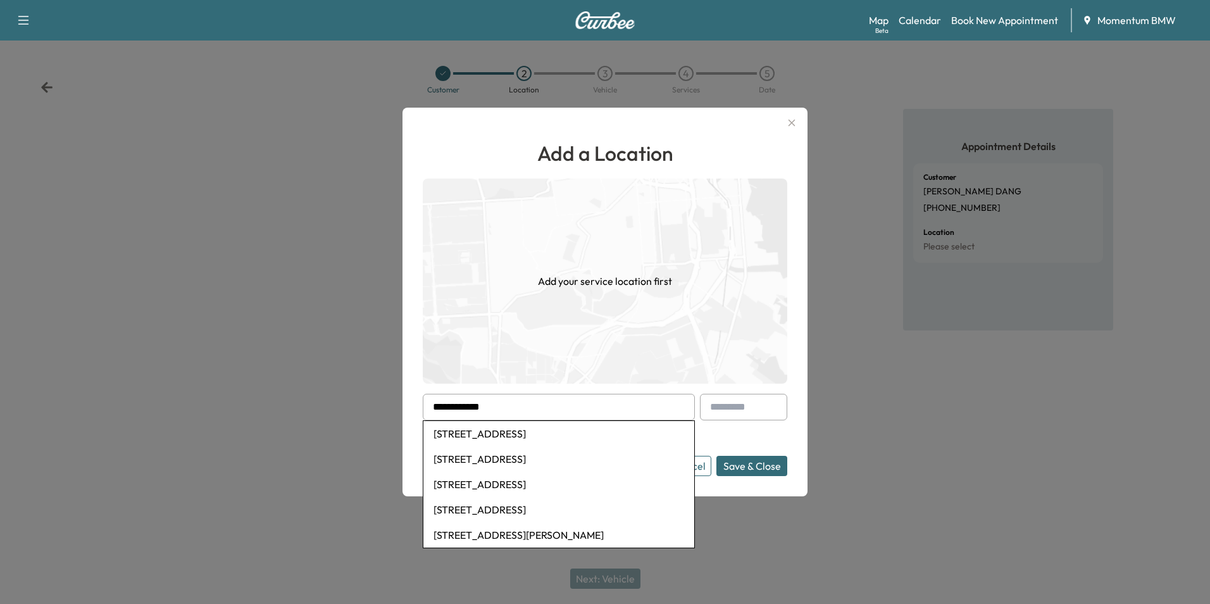
click at [566, 429] on li "[STREET_ADDRESS]" at bounding box center [558, 433] width 271 height 25
type input "**********"
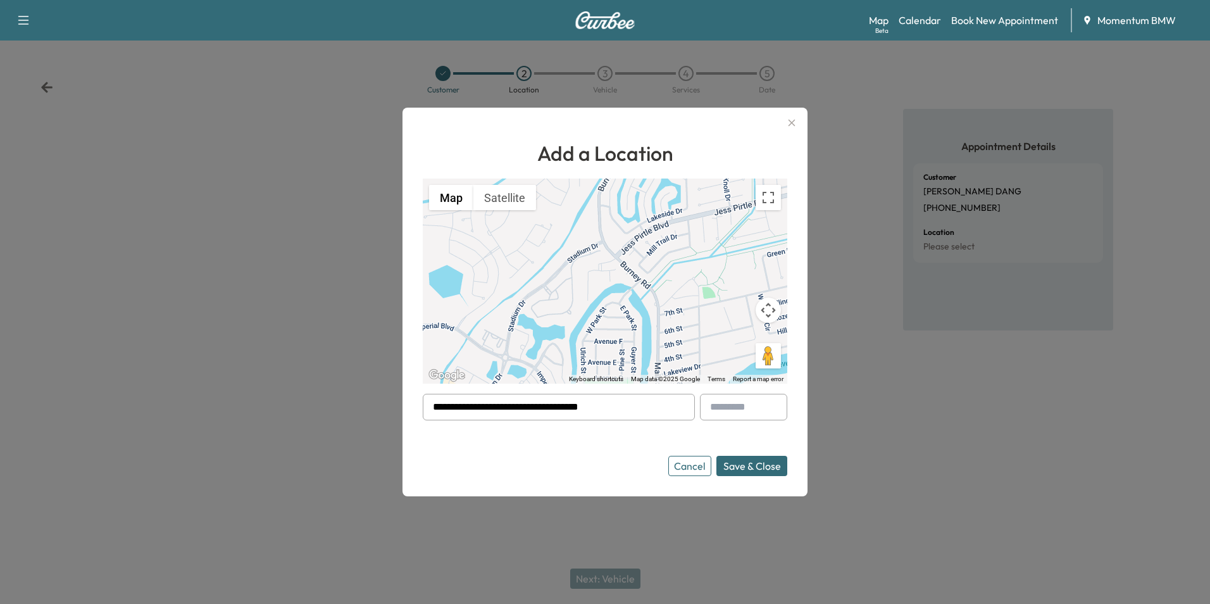
click at [750, 470] on button "Save & Close" at bounding box center [751, 466] width 71 height 20
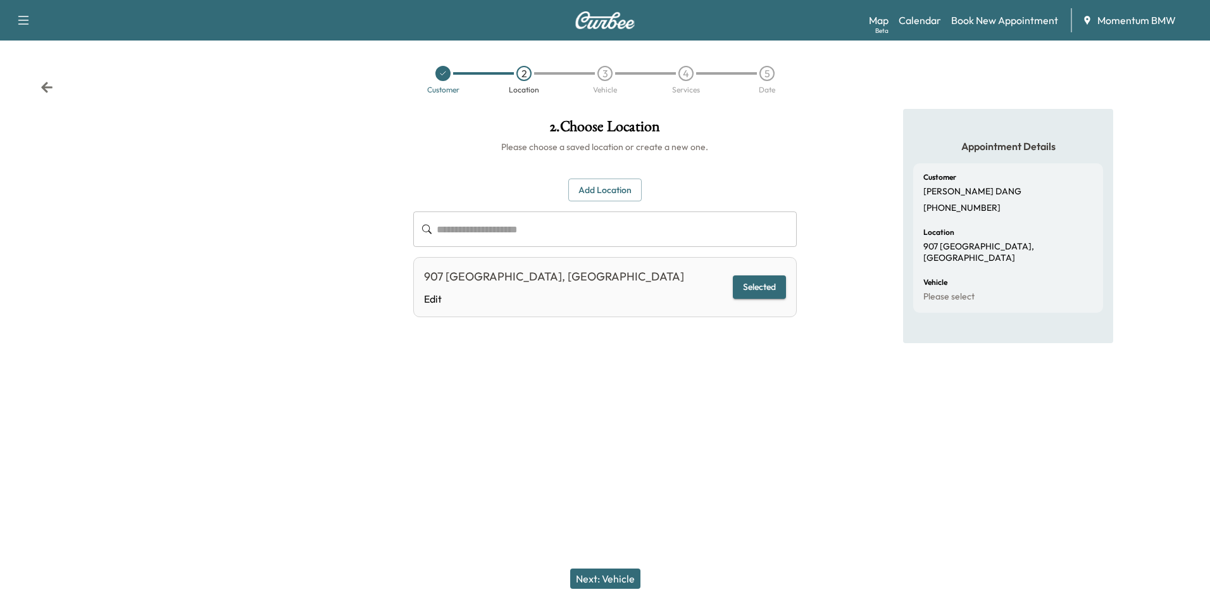
click at [604, 574] on button "Next: Vehicle" at bounding box center [605, 578] width 70 height 20
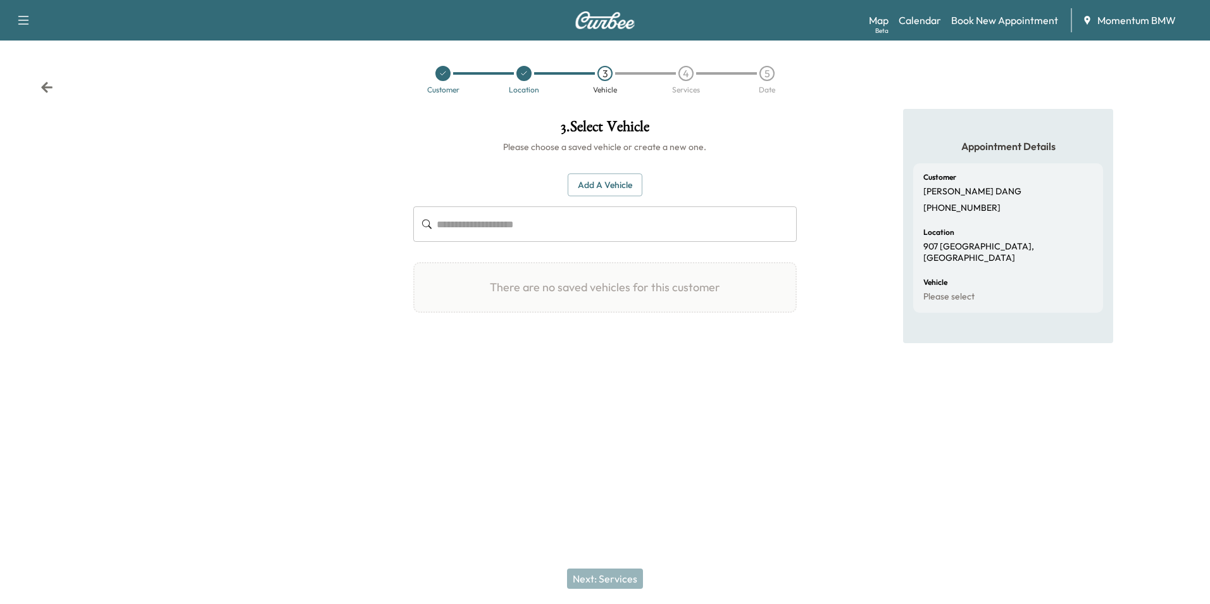
click at [620, 188] on button "Add a Vehicle" at bounding box center [605, 184] width 75 height 23
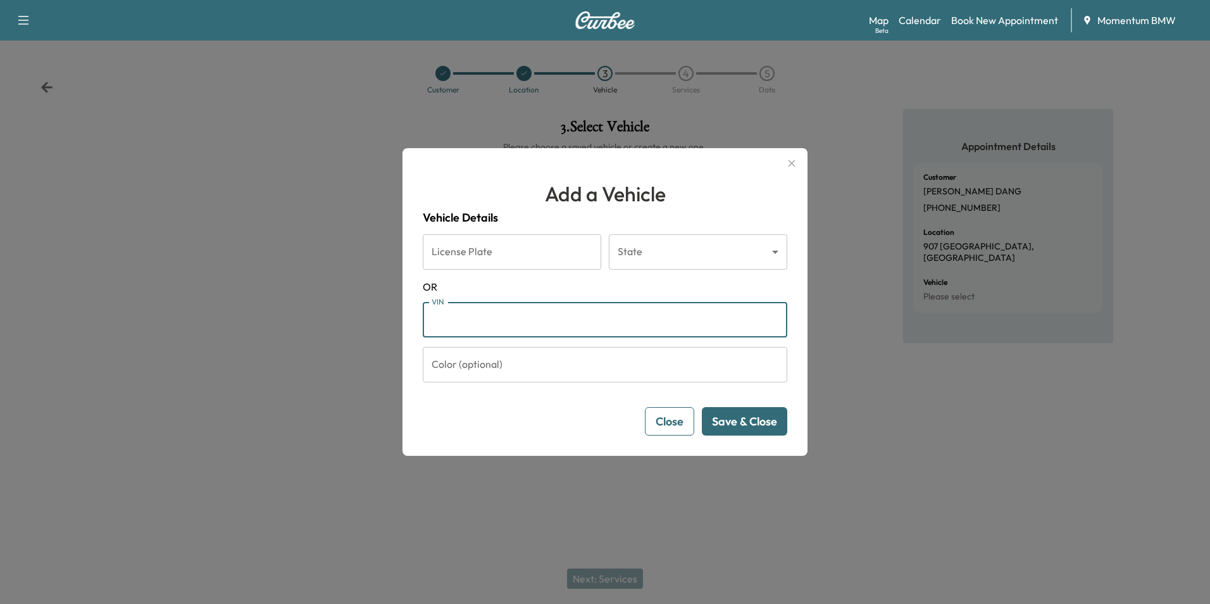
paste input "**********"
type input "**********"
click at [756, 426] on button "Save & Close" at bounding box center [744, 421] width 85 height 28
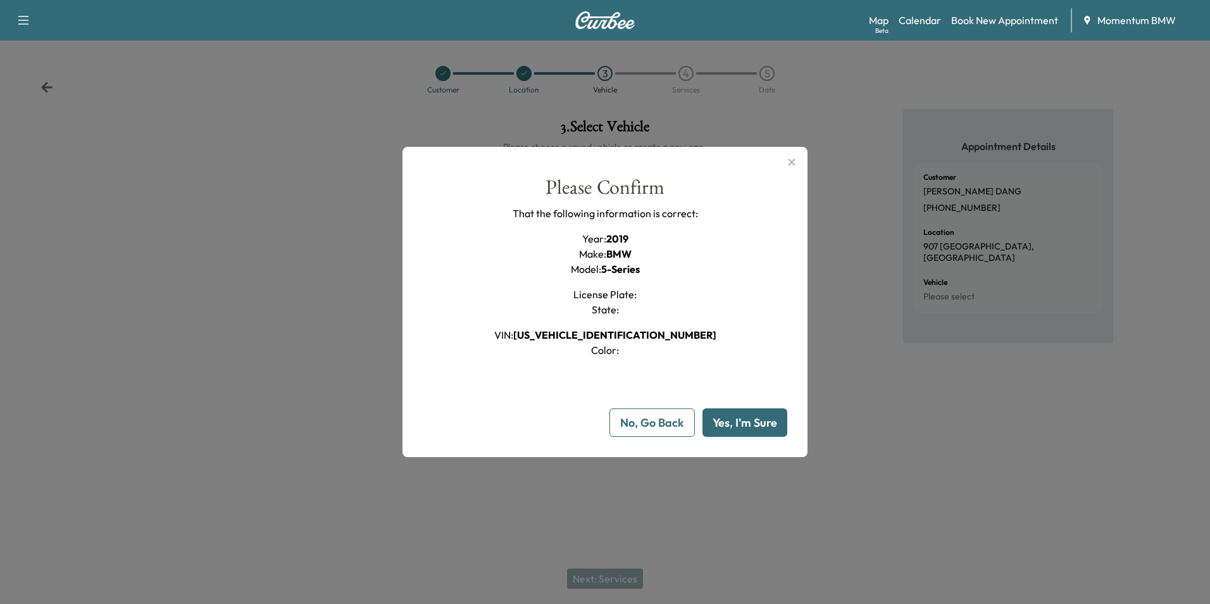
click at [755, 426] on button "Yes, I'm Sure" at bounding box center [745, 422] width 85 height 28
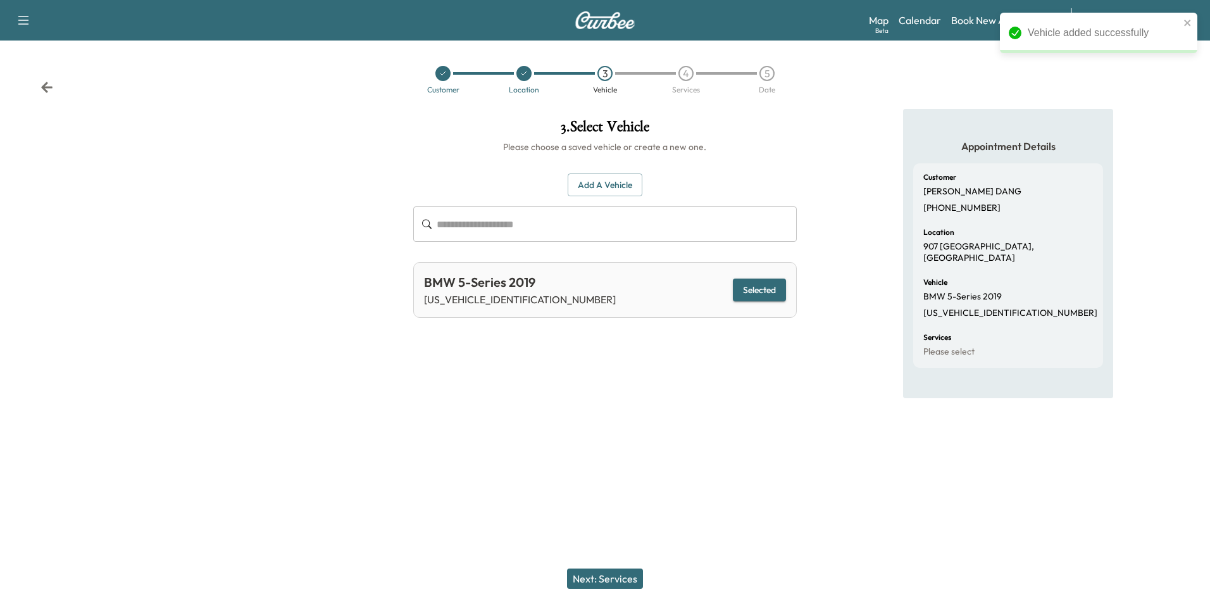
click at [615, 575] on button "Next: Services" at bounding box center [605, 578] width 76 height 20
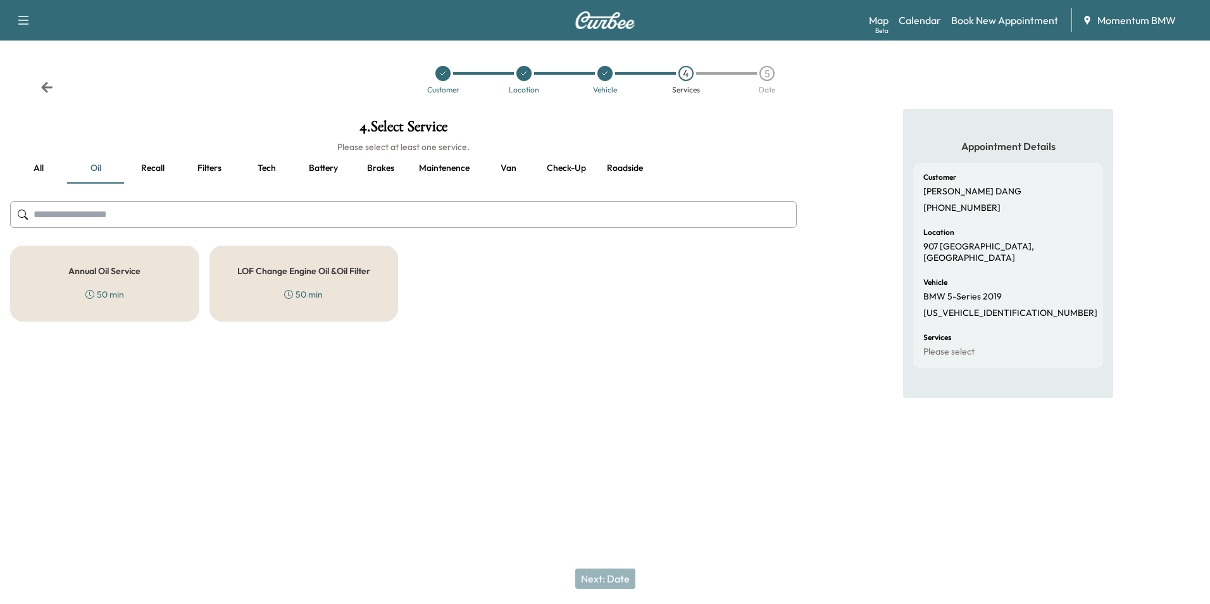
click at [97, 272] on h5 "Annual Oil Service" at bounding box center [104, 270] width 72 height 9
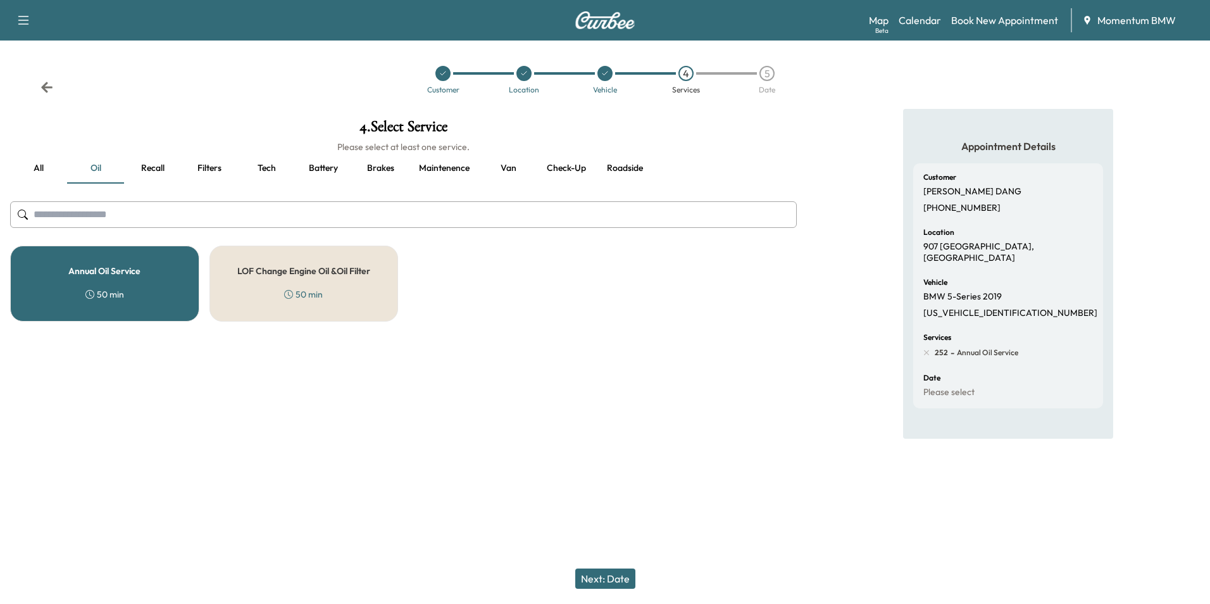
click at [613, 577] on button "Next: Date" at bounding box center [605, 578] width 60 height 20
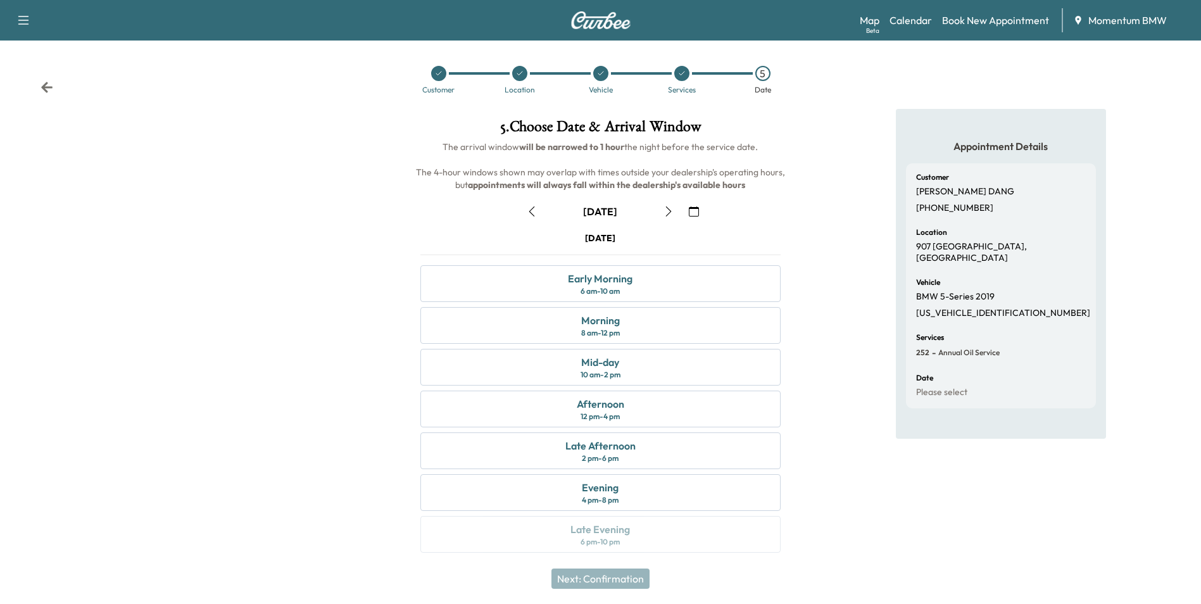
click at [670, 211] on icon "button" at bounding box center [668, 211] width 10 height 10
click at [604, 323] on div "Morning" at bounding box center [600, 320] width 39 height 15
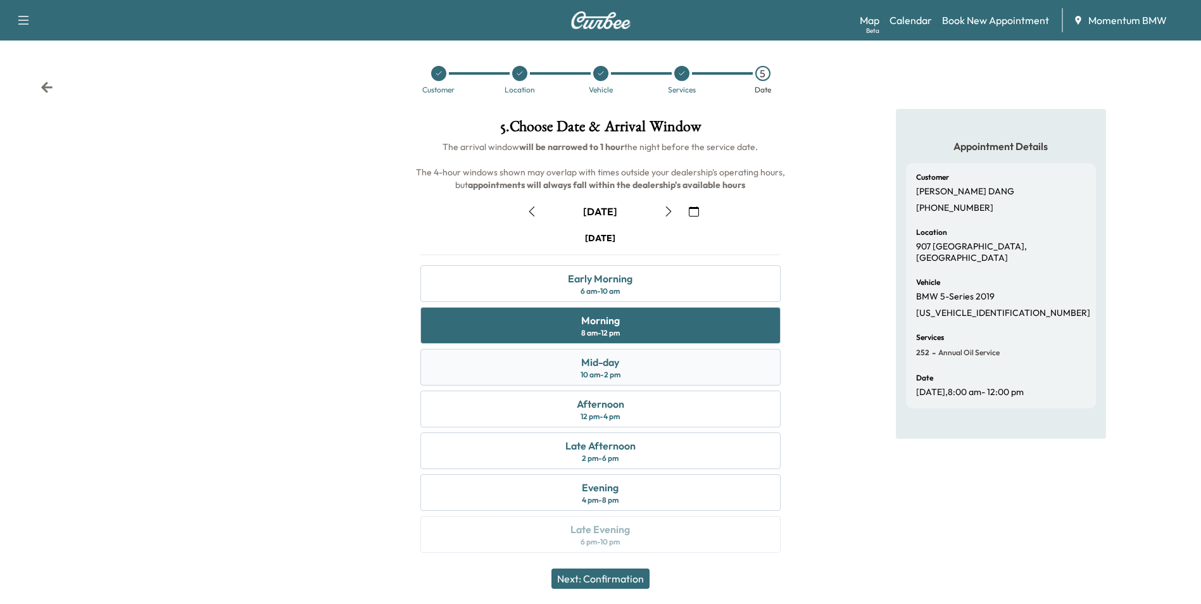
click at [596, 361] on div "Mid-day" at bounding box center [600, 361] width 38 height 15
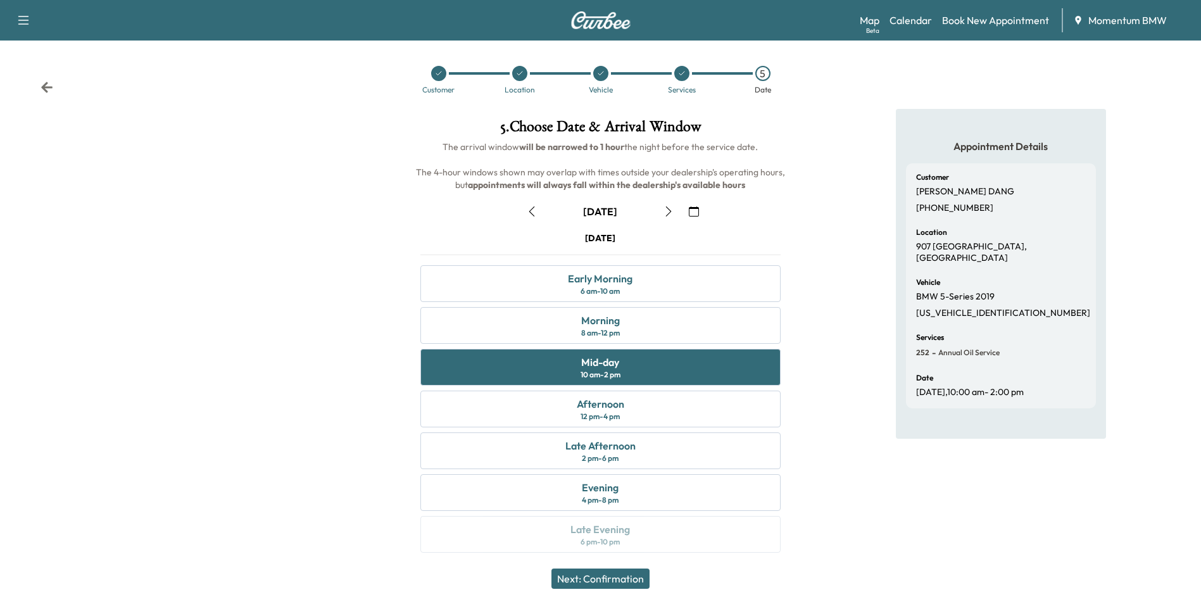
click at [613, 576] on button "Next: Confirmation" at bounding box center [600, 578] width 98 height 20
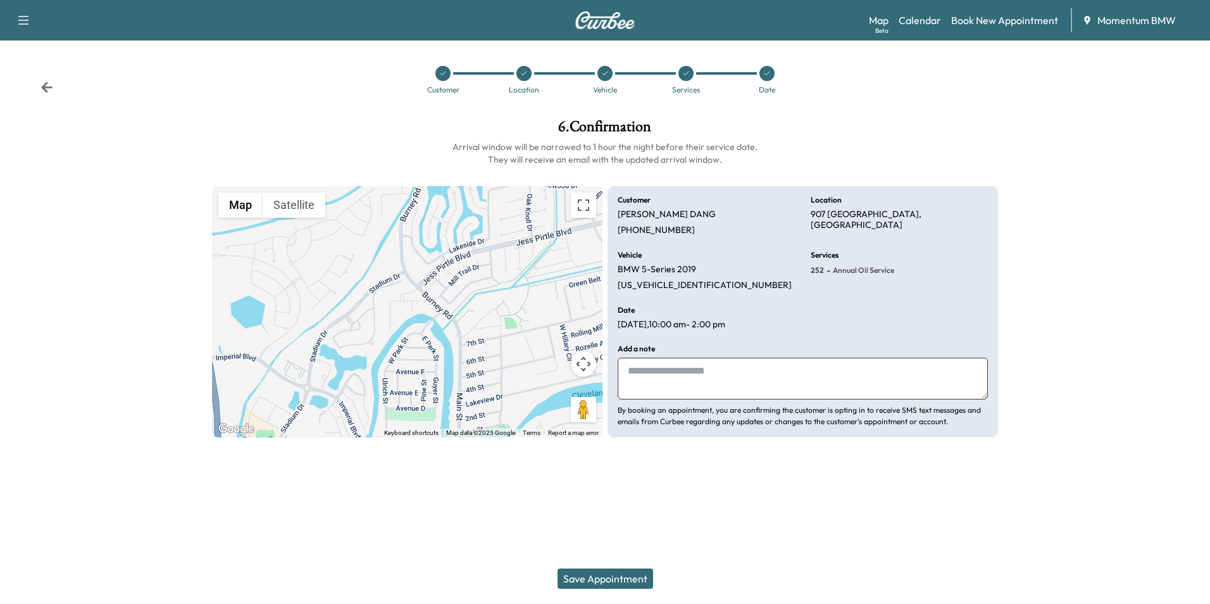
click at [710, 373] on textarea at bounding box center [803, 379] width 370 height 42
type textarea "*****"
click at [629, 580] on button "Save Appointment" at bounding box center [606, 578] width 96 height 20
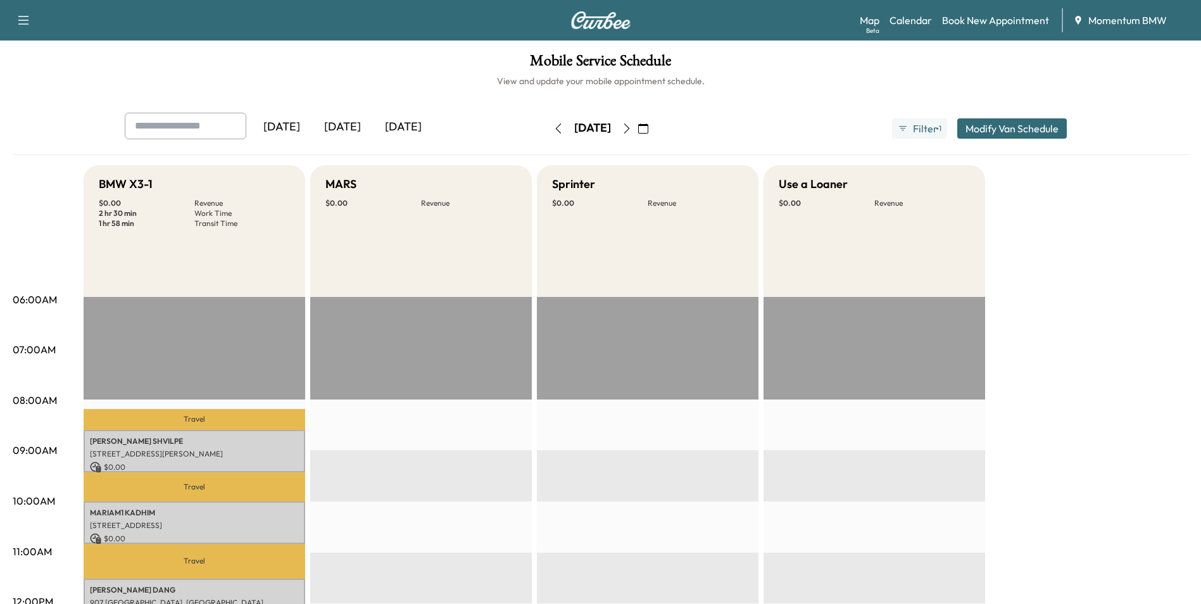
click at [648, 128] on icon "button" at bounding box center [643, 128] width 10 height 10
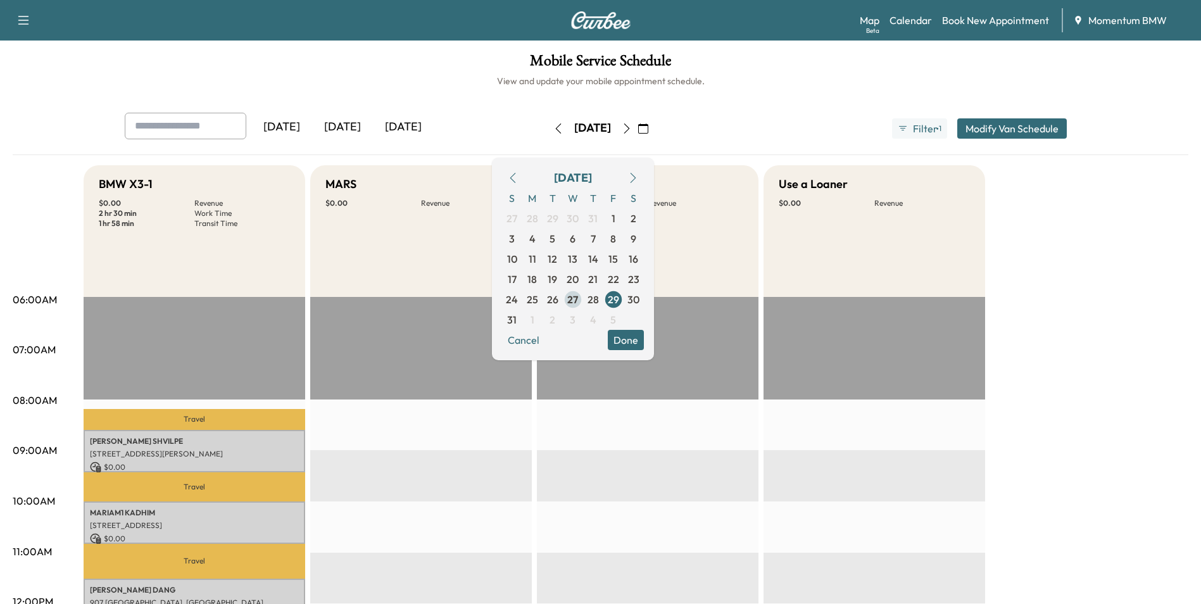
click at [578, 299] on span "27" at bounding box center [572, 299] width 11 height 15
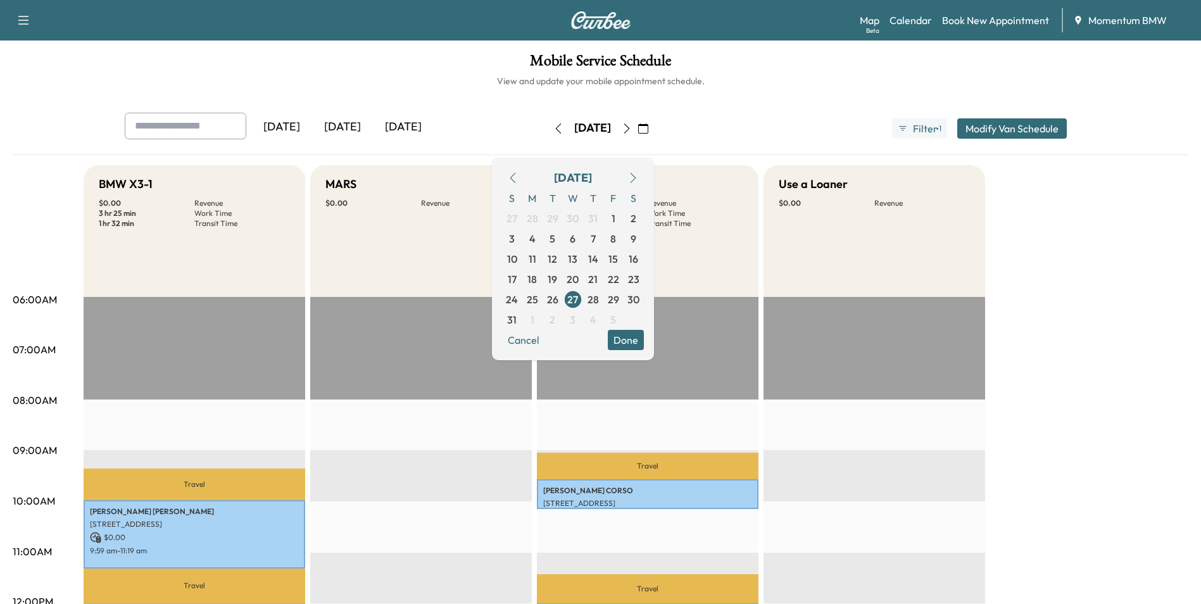
click at [644, 346] on button "Done" at bounding box center [626, 340] width 36 height 20
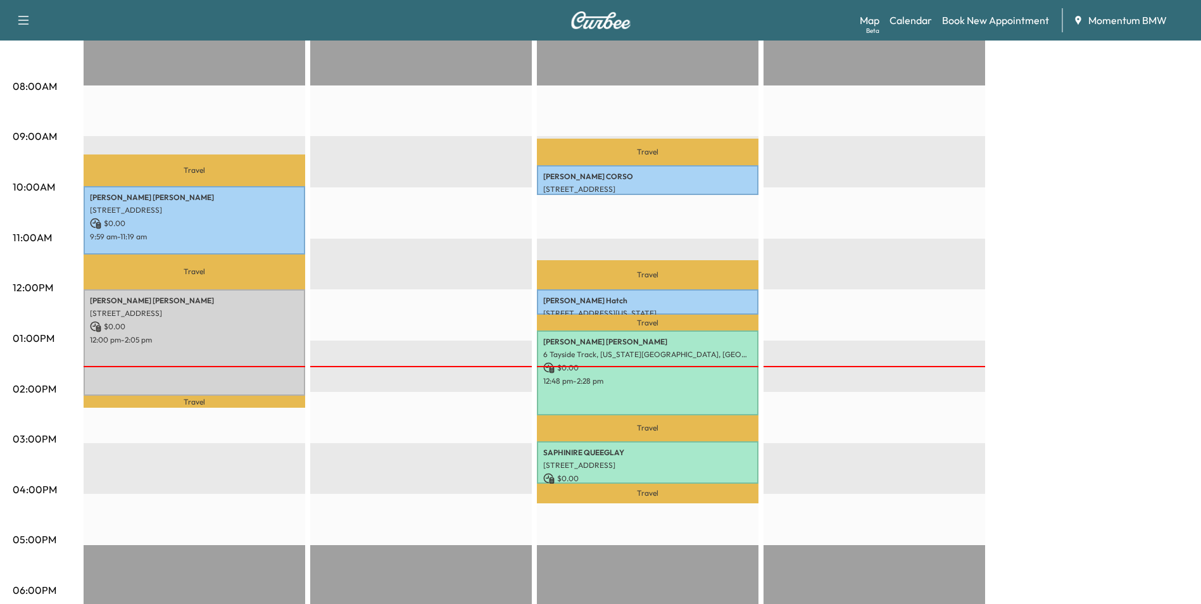
scroll to position [380, 0]
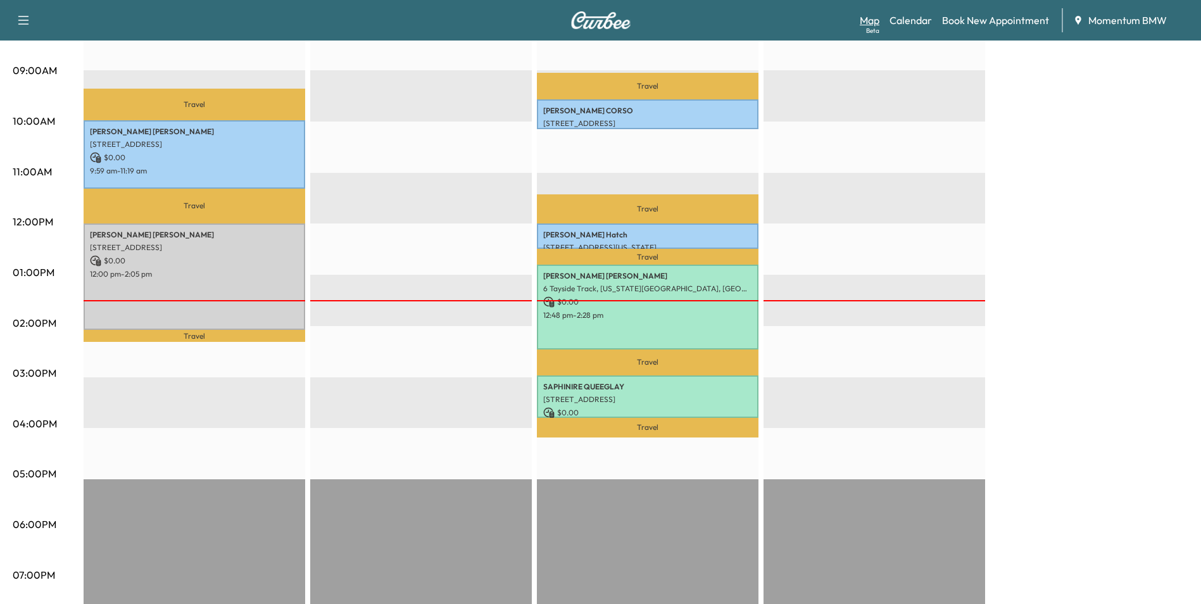
click at [869, 22] on link "Map Beta" at bounding box center [870, 20] width 20 height 15
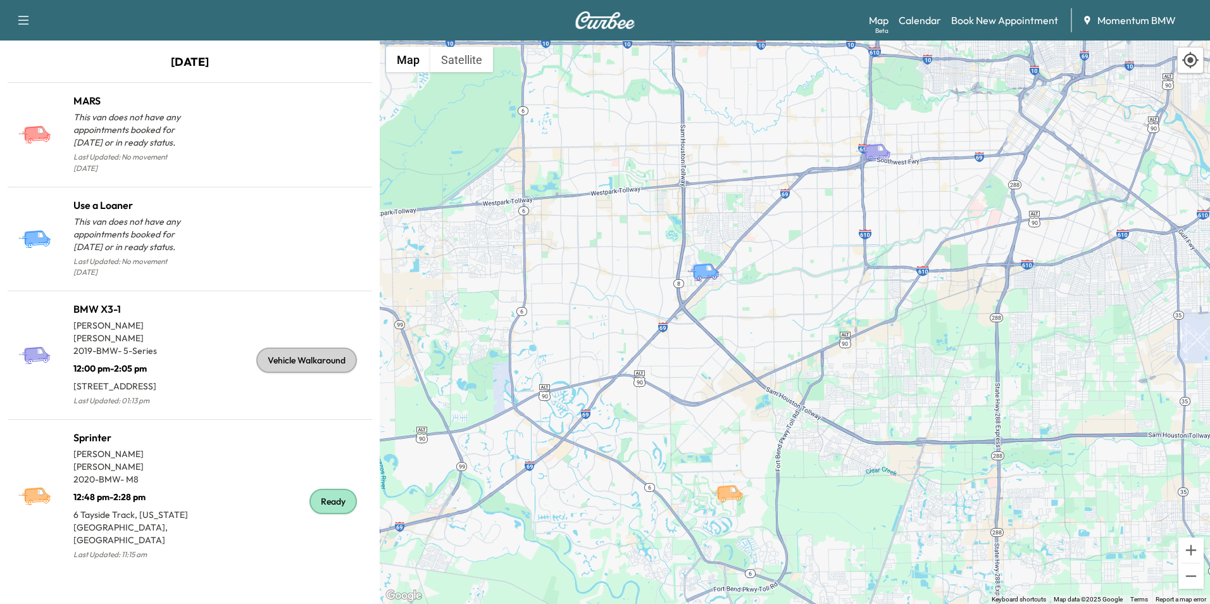
click at [878, 156] on icon "BMW X3-1" at bounding box center [877, 150] width 26 height 15
click at [878, 157] on icon "BMW X3-1" at bounding box center [877, 150] width 26 height 15
click at [878, 158] on icon "BMW X3-1" at bounding box center [880, 152] width 44 height 22
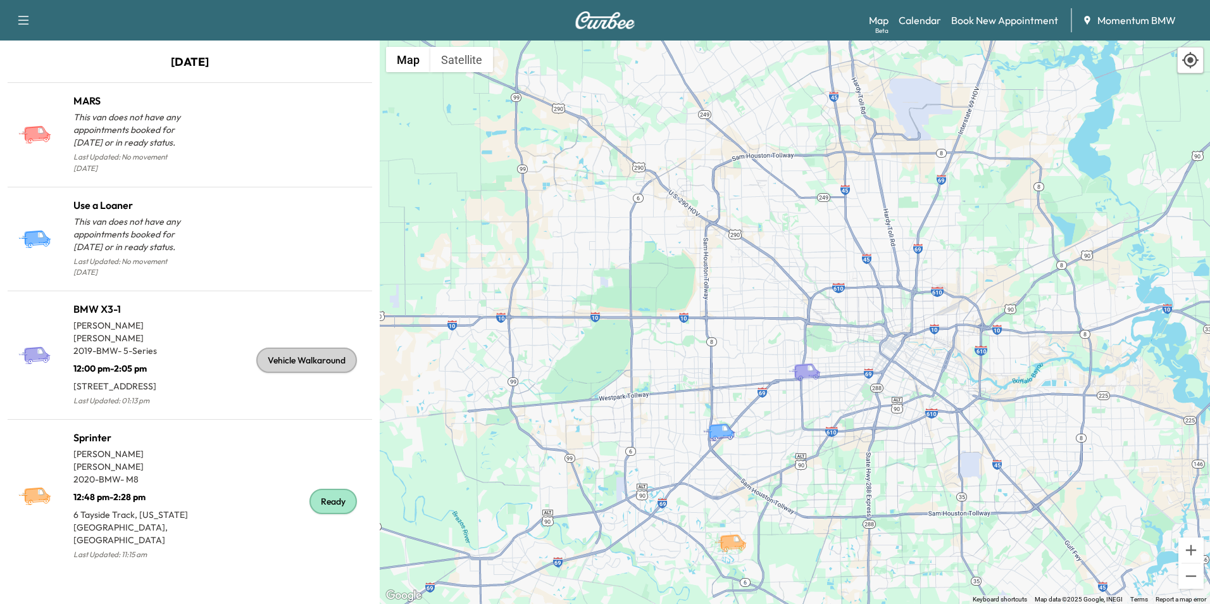
click at [723, 437] on icon "Use a Loaner" at bounding box center [725, 432] width 44 height 22
click at [919, 24] on link "Calendar" at bounding box center [920, 20] width 42 height 15
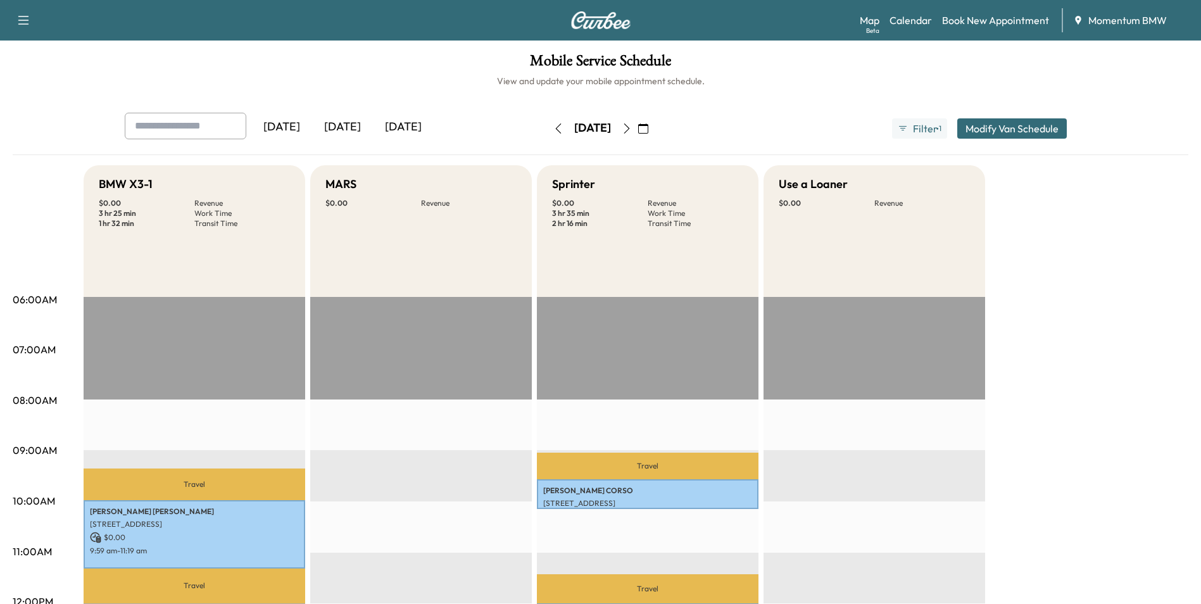
click at [648, 126] on icon "button" at bounding box center [643, 128] width 10 height 10
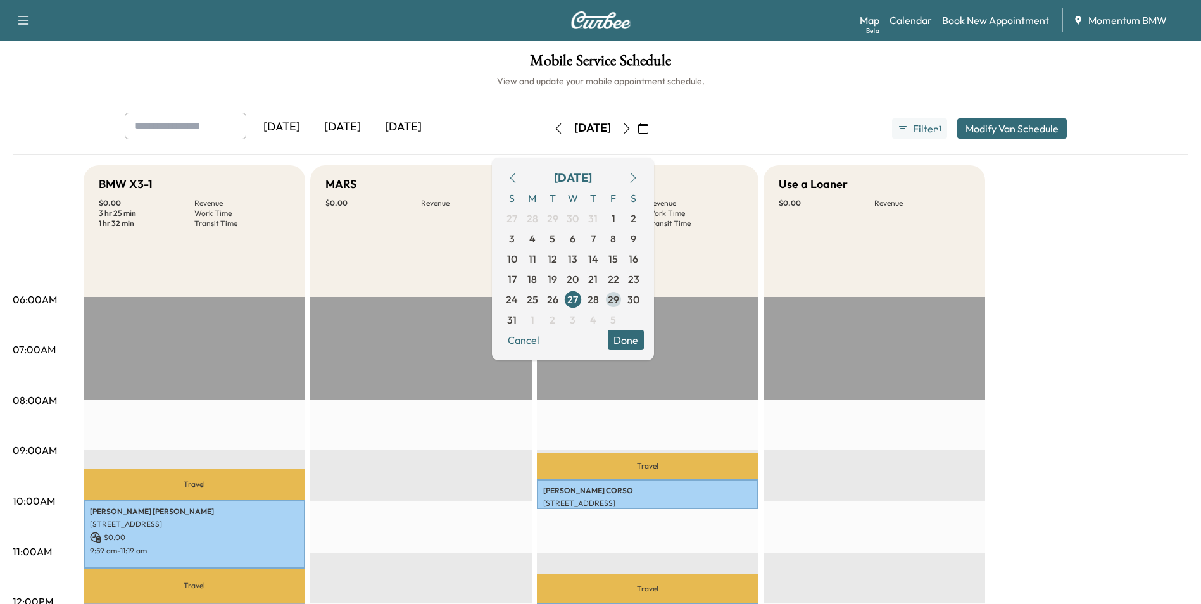
click at [619, 303] on span "29" at bounding box center [613, 299] width 11 height 15
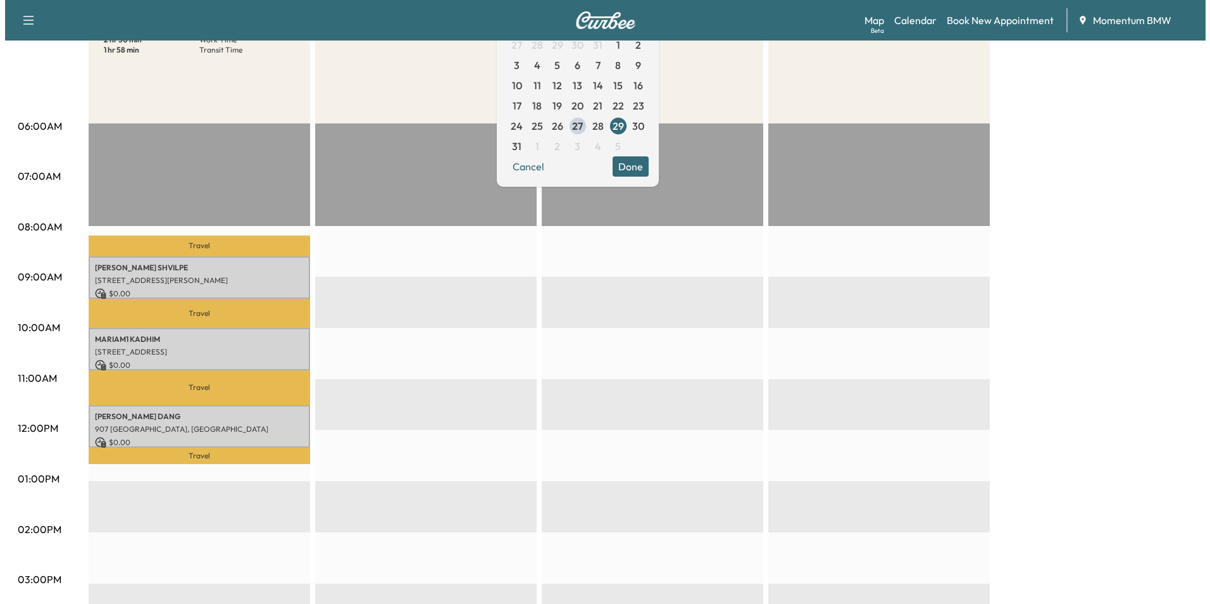
scroll to position [190, 0]
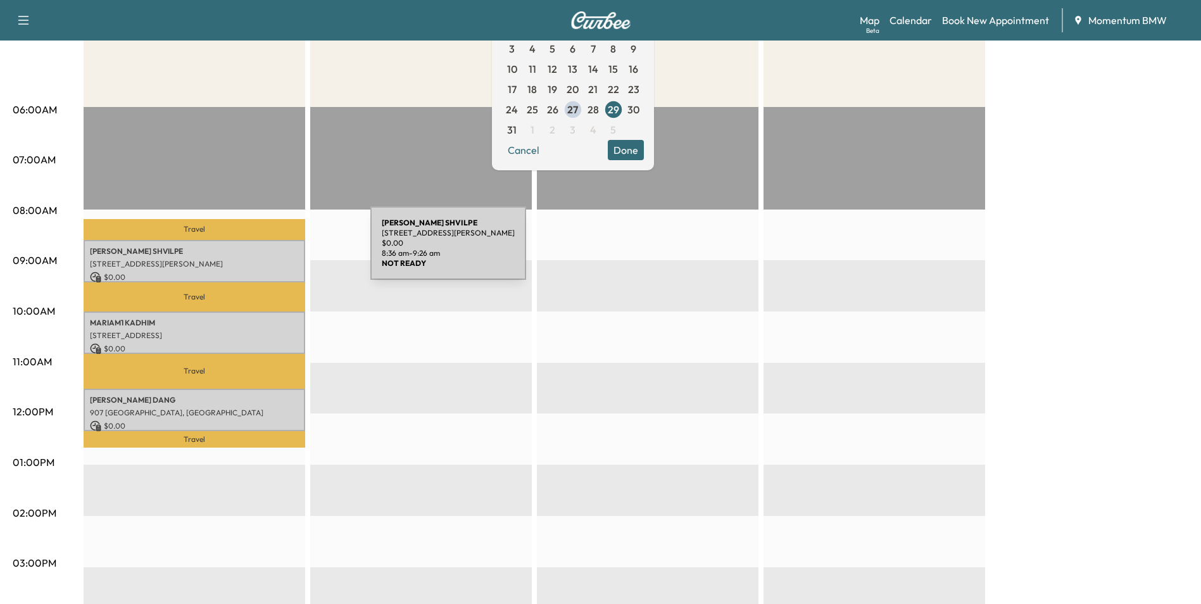
click at [275, 251] on p "[PERSON_NAME]" at bounding box center [194, 251] width 209 height 10
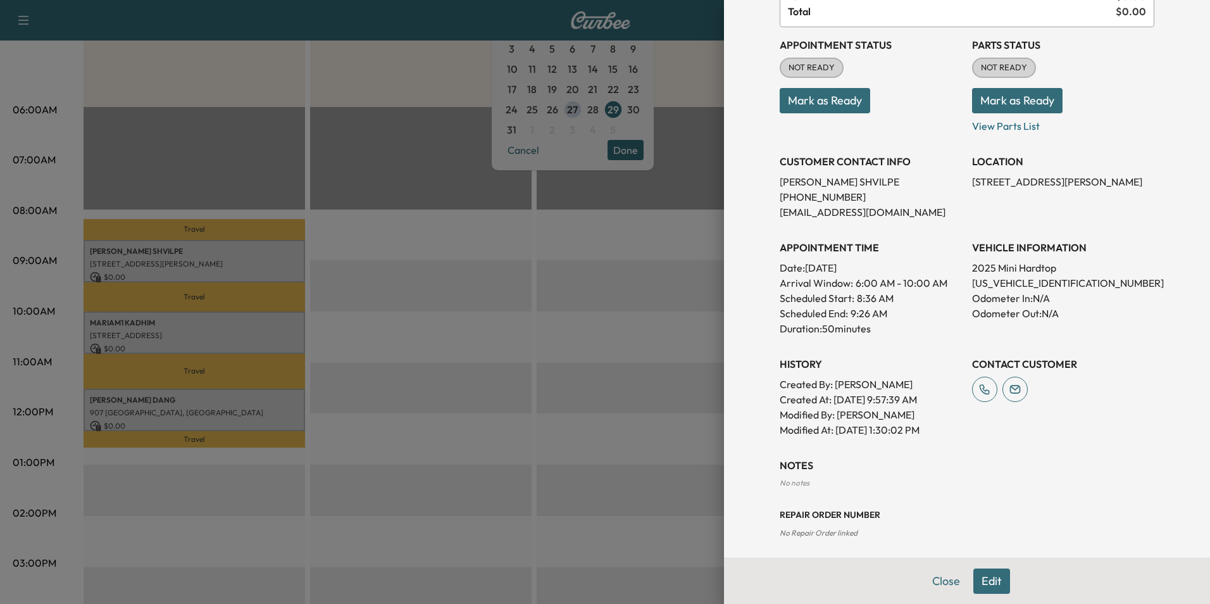
scroll to position [128, 0]
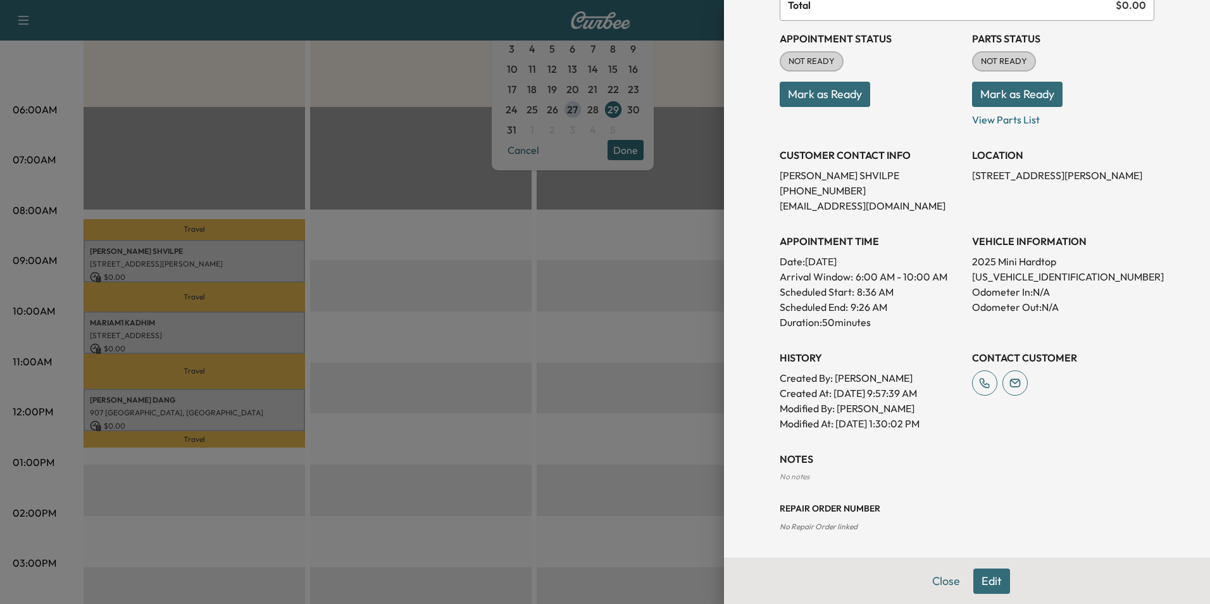
click at [930, 581] on button "Close" at bounding box center [946, 580] width 44 height 25
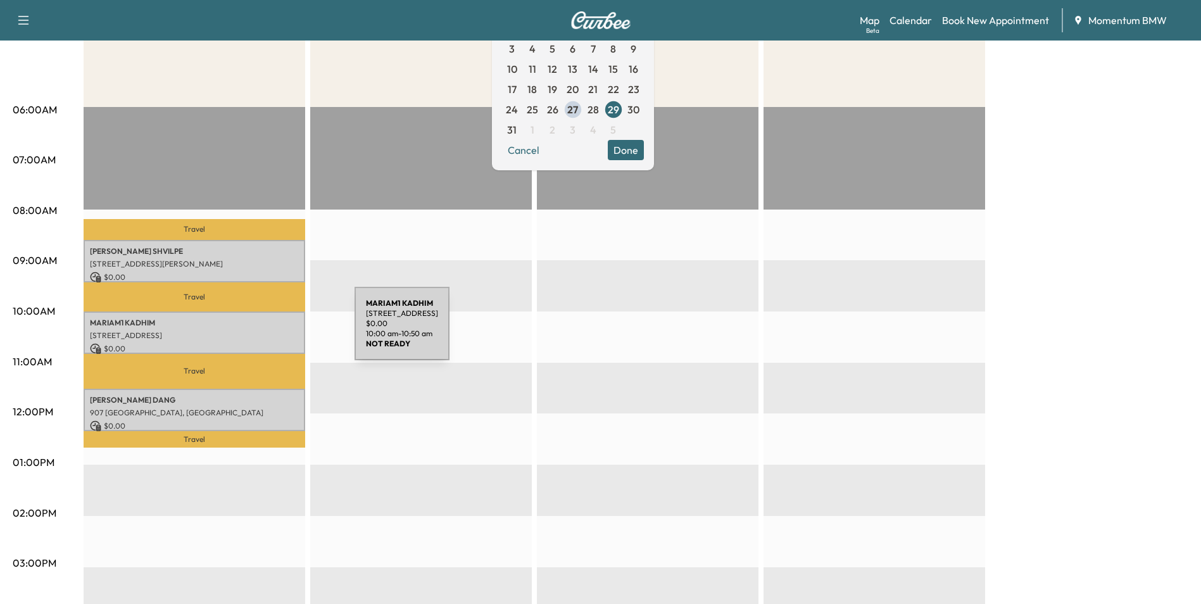
click at [260, 332] on p "[STREET_ADDRESS]" at bounding box center [194, 335] width 209 height 10
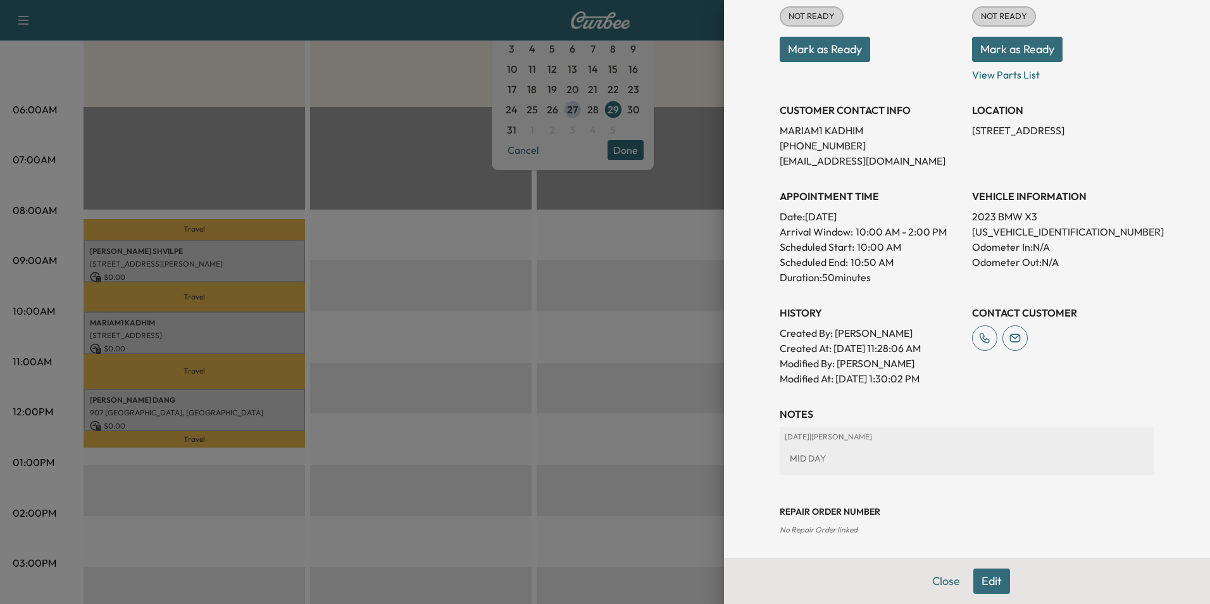
scroll to position [176, 0]
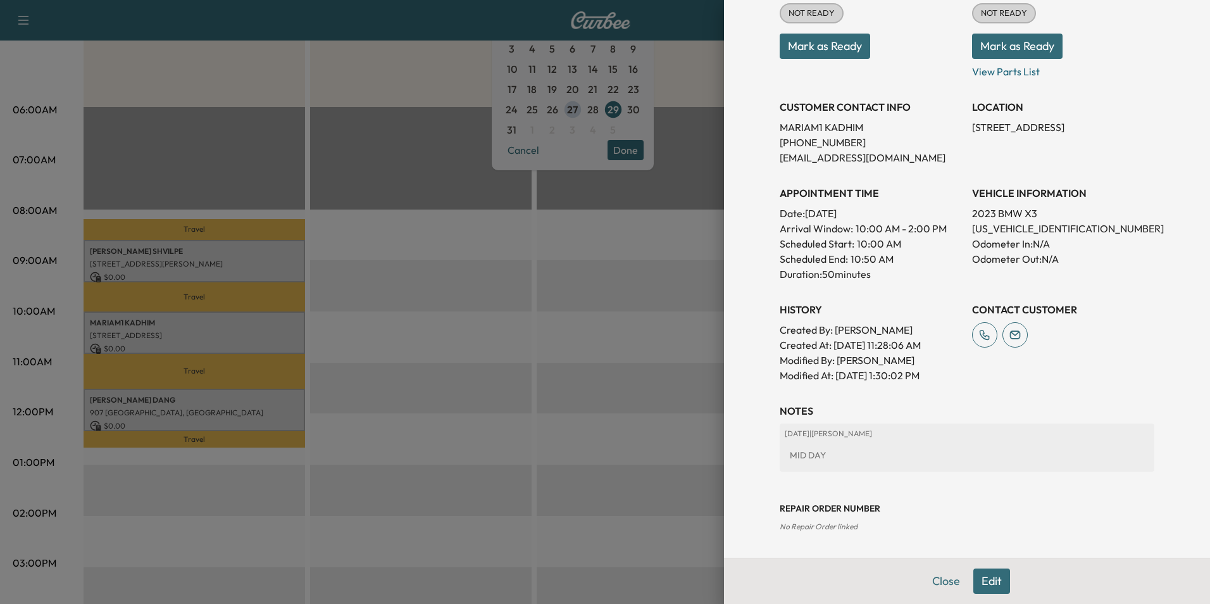
drag, startPoint x: 934, startPoint y: 579, endPoint x: 877, endPoint y: 570, distance: 57.6
click at [937, 576] on button "Close" at bounding box center [946, 580] width 44 height 25
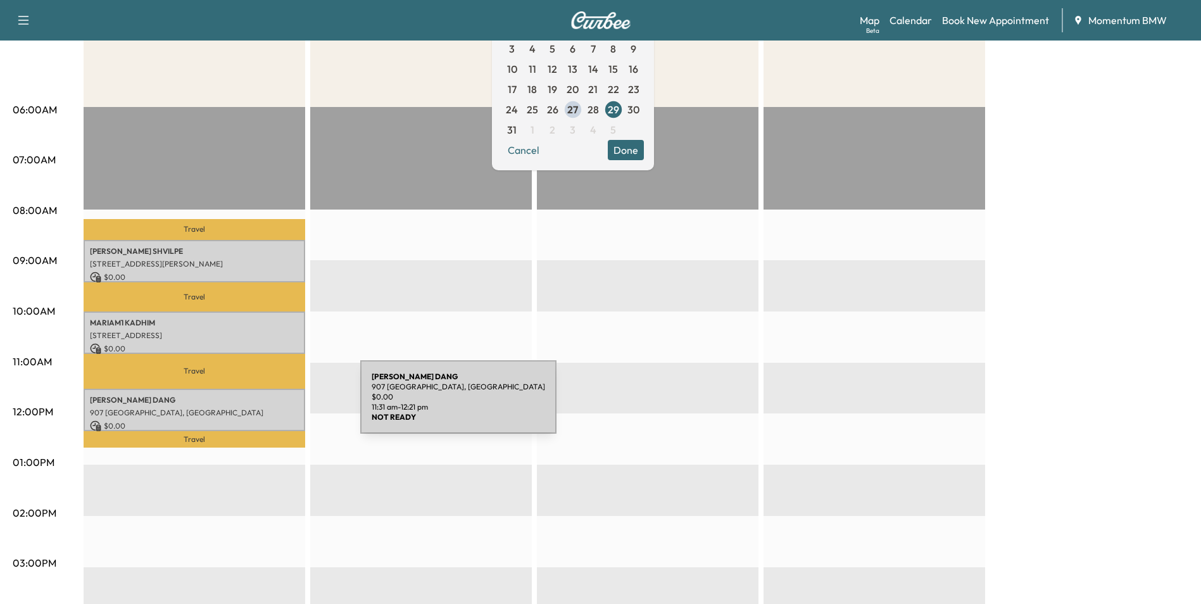
click at [265, 408] on p "907 [GEOGRAPHIC_DATA], [GEOGRAPHIC_DATA]" at bounding box center [194, 413] width 209 height 10
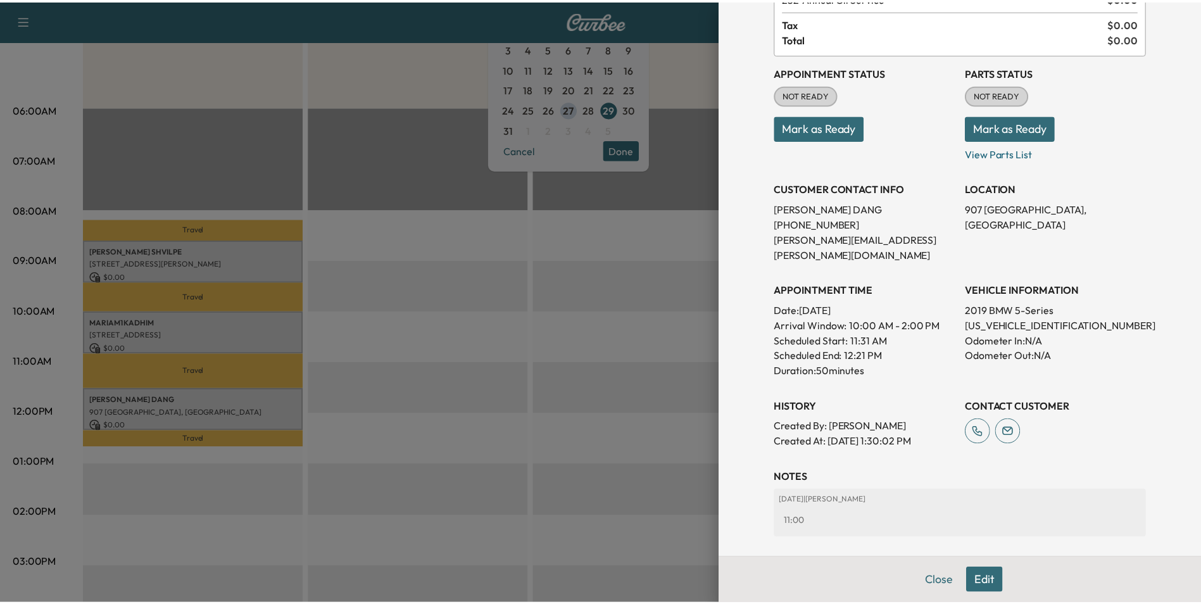
scroll to position [146, 0]
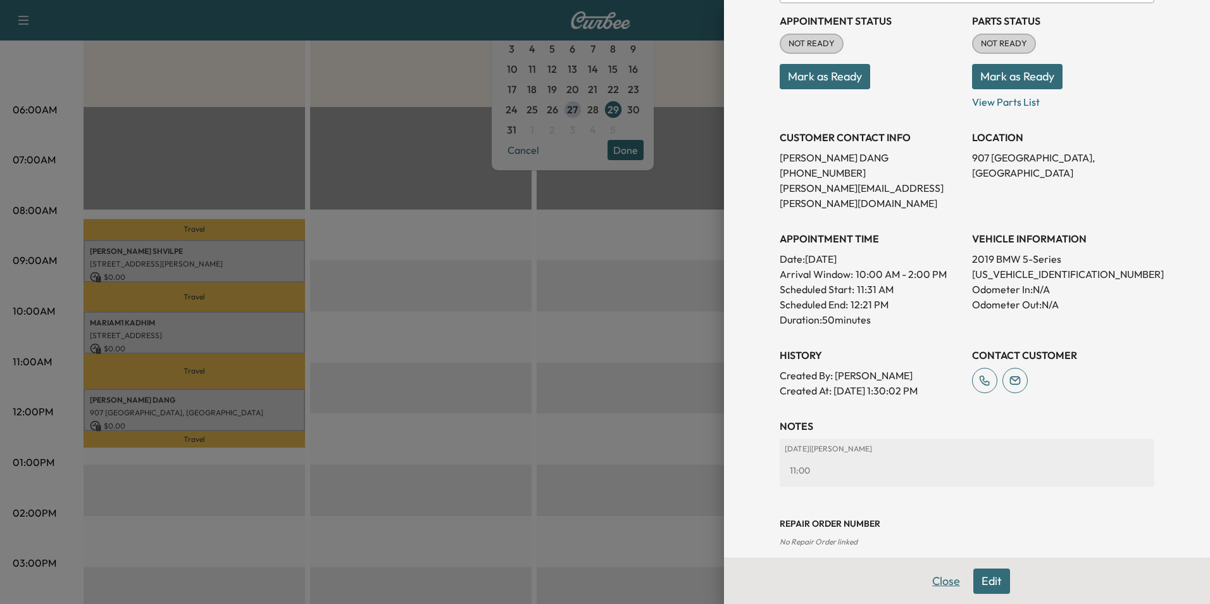
click at [933, 582] on button "Close" at bounding box center [946, 580] width 44 height 25
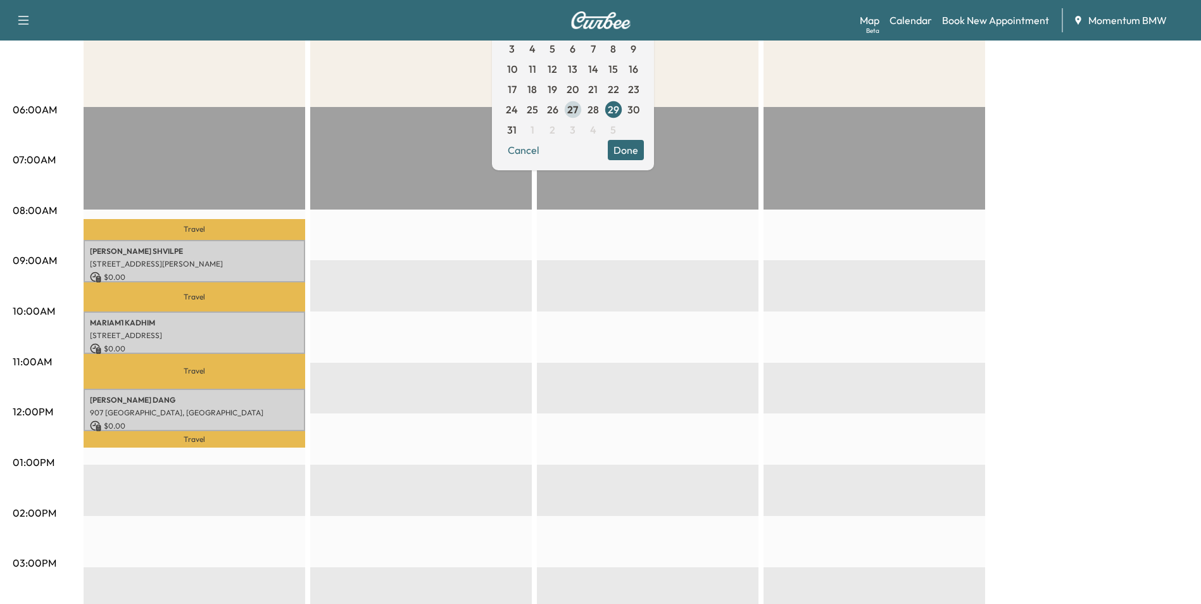
click at [578, 111] on span "27" at bounding box center [572, 109] width 11 height 15
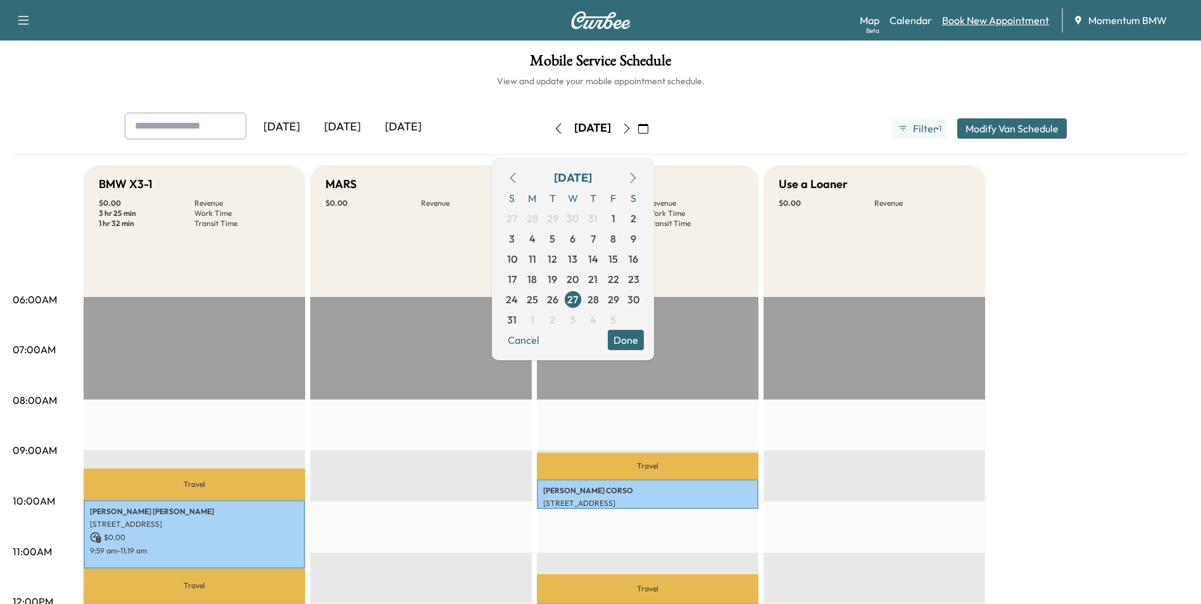
click at [1023, 21] on link "Book New Appointment" at bounding box center [995, 20] width 107 height 15
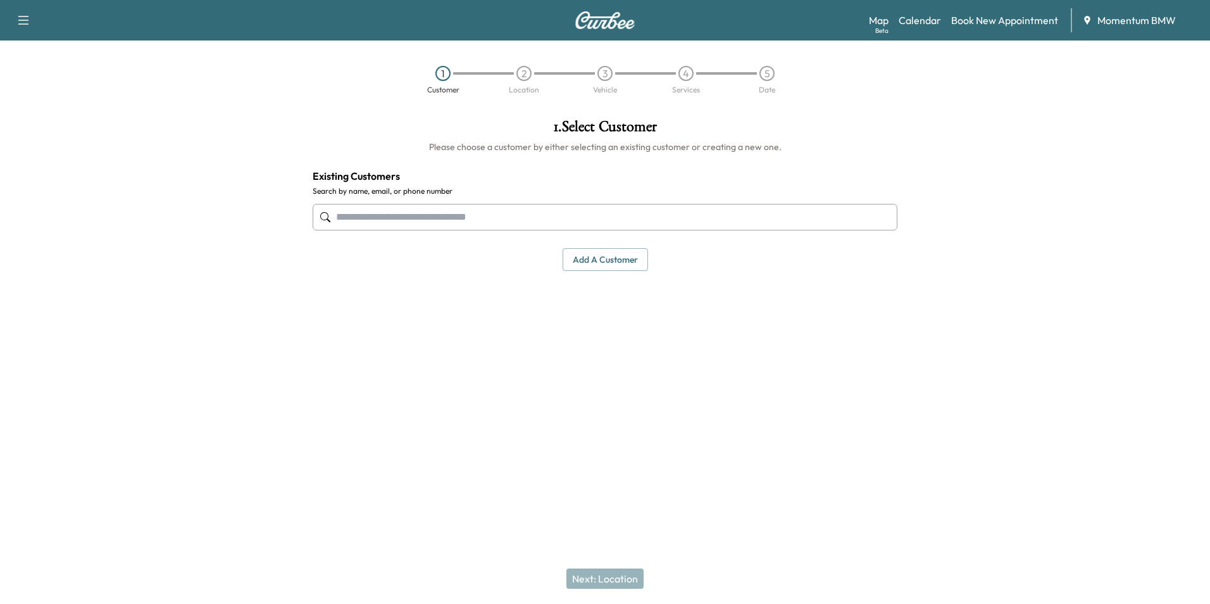
click at [618, 264] on button "Add a customer" at bounding box center [605, 259] width 85 height 23
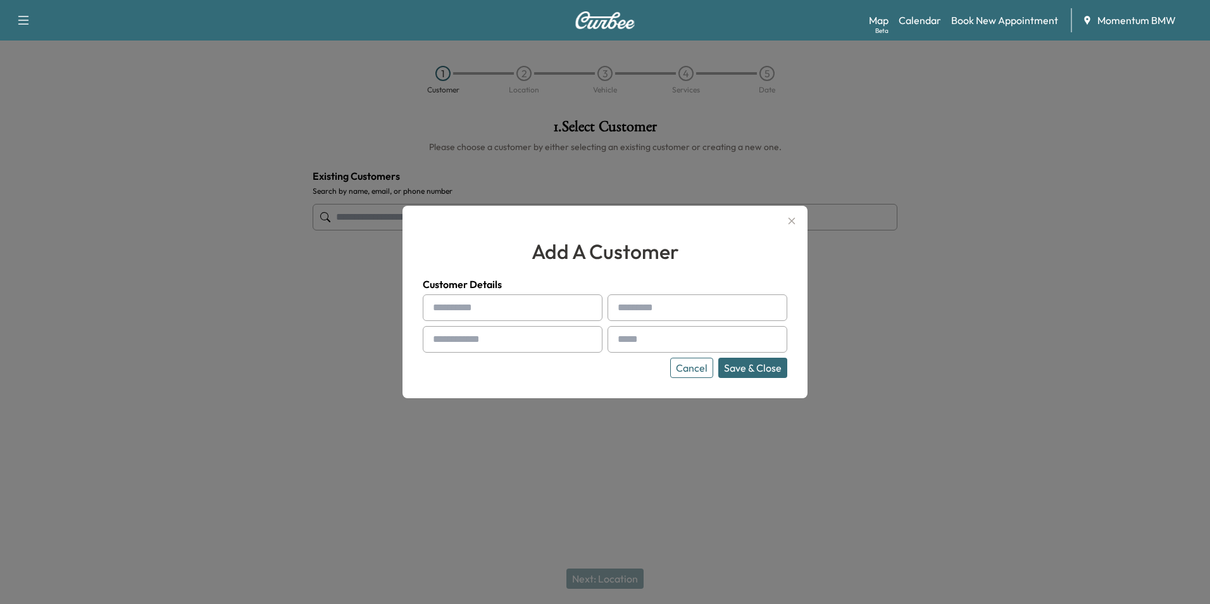
click at [505, 308] on input "text" at bounding box center [513, 307] width 180 height 27
type input "*****"
type input "******"
type input "**********"
click at [682, 338] on input "text" at bounding box center [698, 339] width 180 height 27
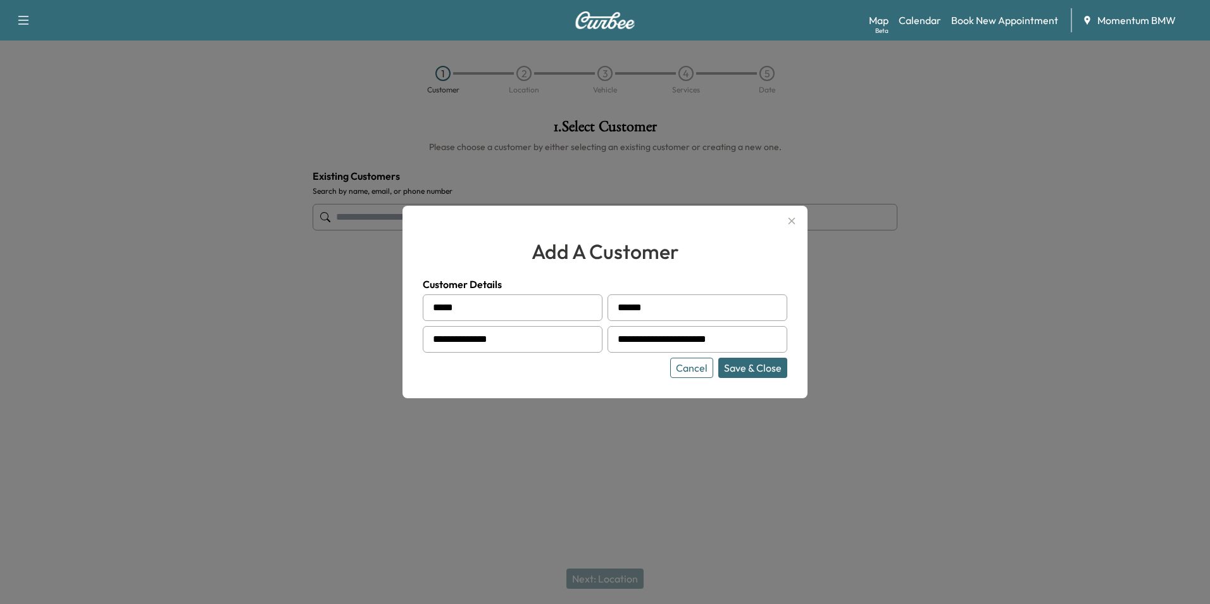
type input "**********"
click at [765, 368] on button "Save & Close" at bounding box center [752, 368] width 69 height 20
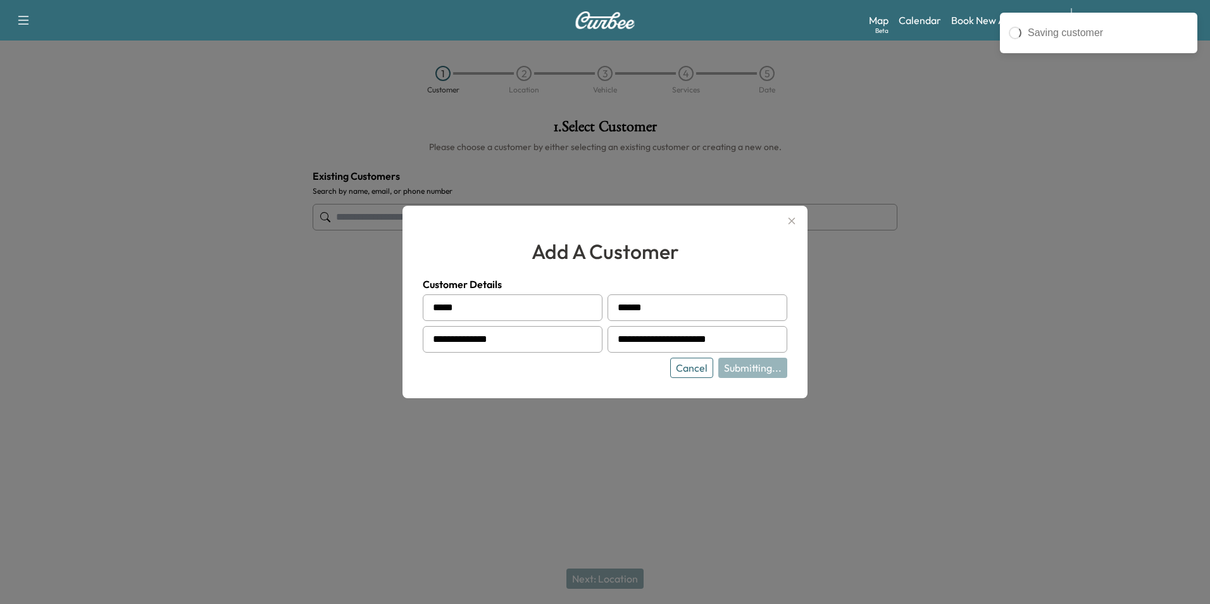
type input "**********"
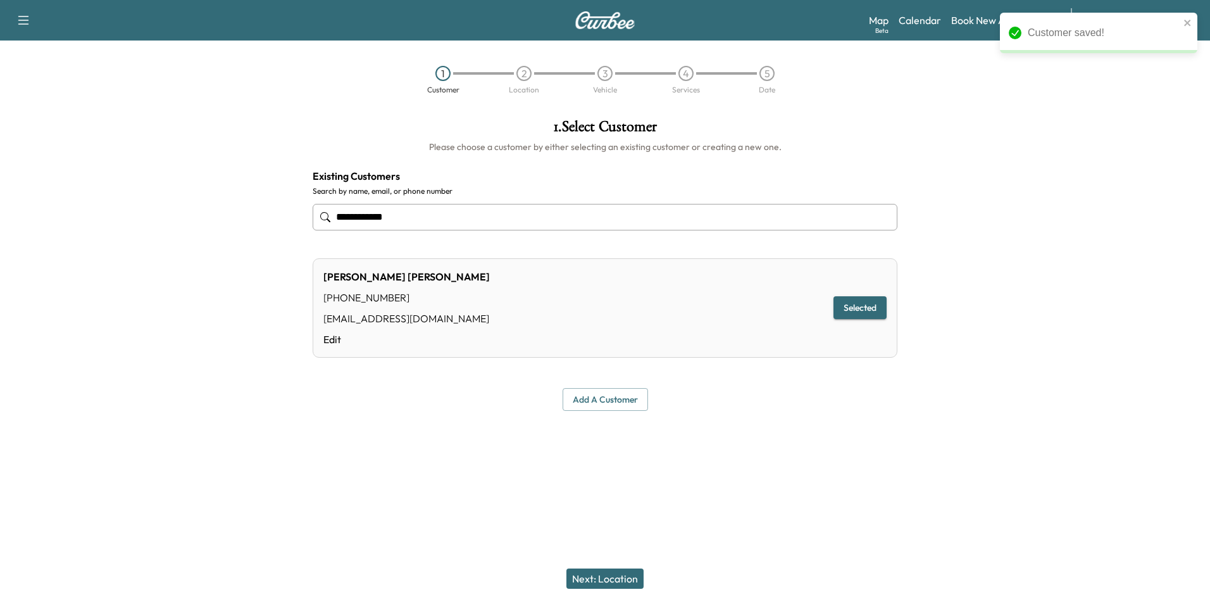
click at [614, 579] on button "Next: Location" at bounding box center [604, 578] width 77 height 20
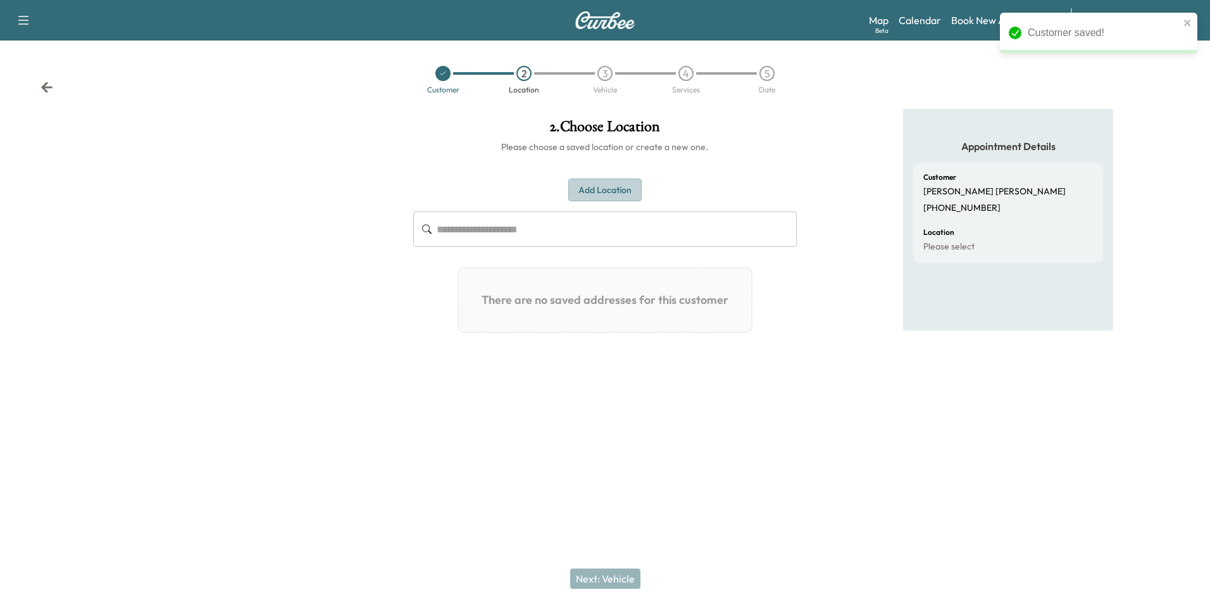
drag, startPoint x: 623, startPoint y: 189, endPoint x: 637, endPoint y: 196, distance: 16.1
click at [623, 190] on button "Add Location" at bounding box center [604, 189] width 73 height 23
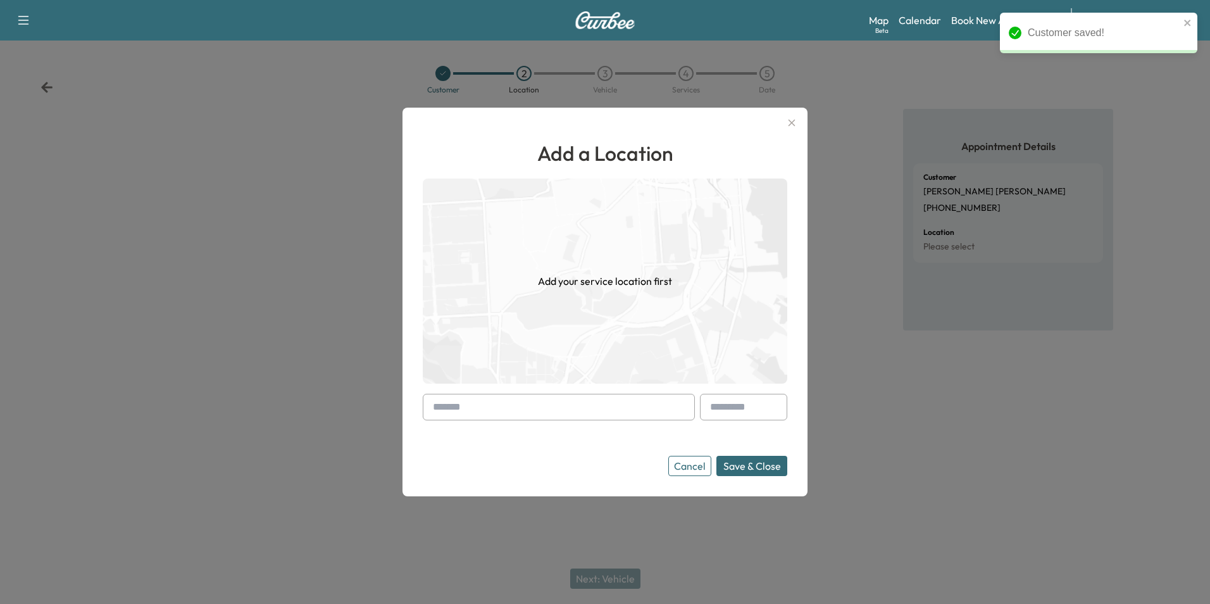
click at [516, 408] on input "text" at bounding box center [559, 407] width 272 height 27
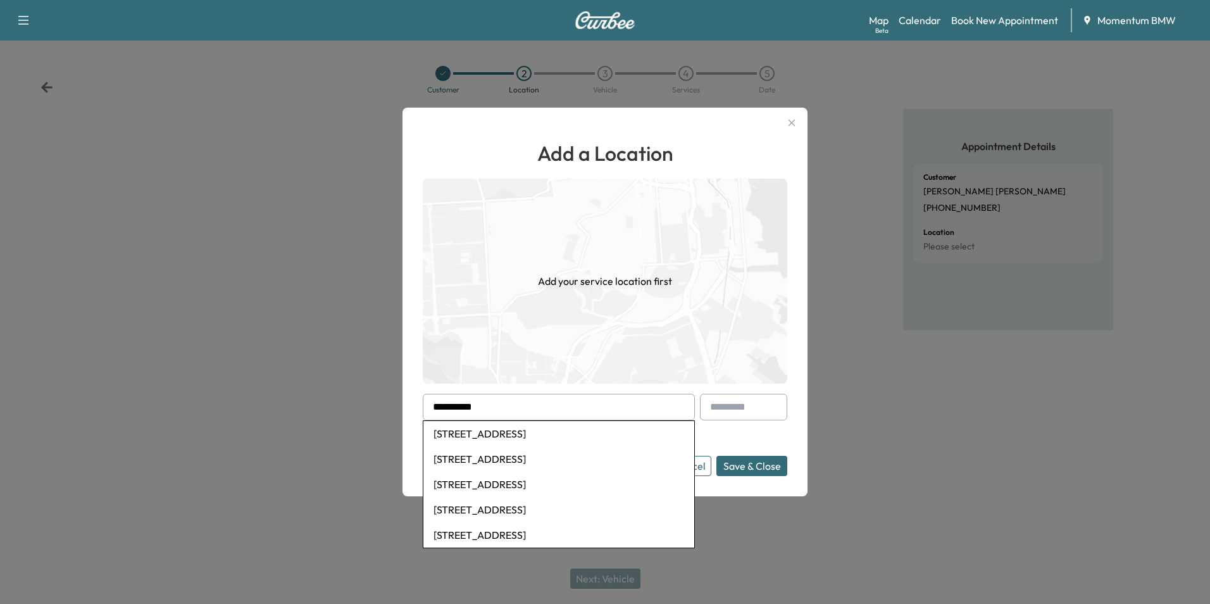
click at [514, 437] on li "[STREET_ADDRESS]" at bounding box center [558, 433] width 271 height 25
type input "**********"
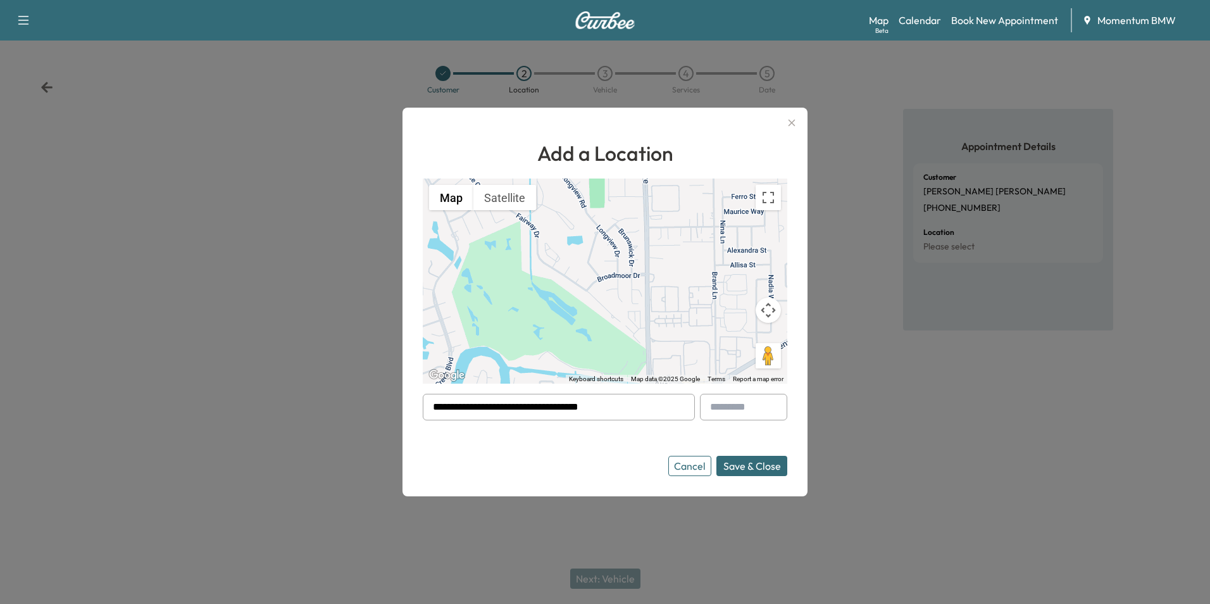
click at [755, 466] on button "Save & Close" at bounding box center [751, 466] width 71 height 20
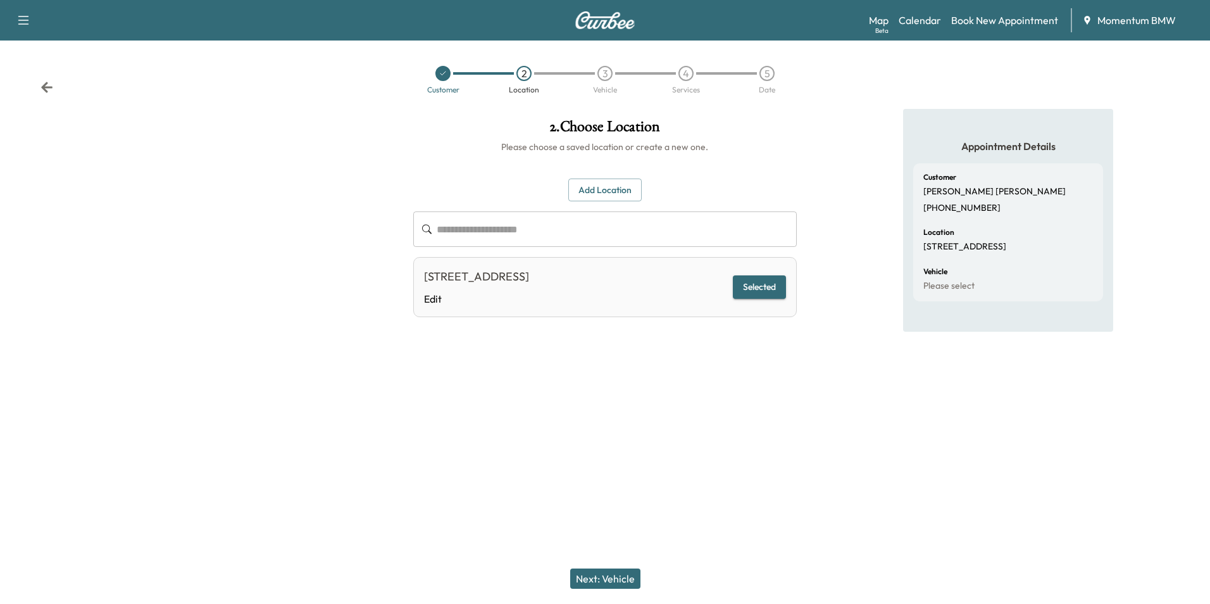
click at [617, 577] on button "Next: Vehicle" at bounding box center [605, 578] width 70 height 20
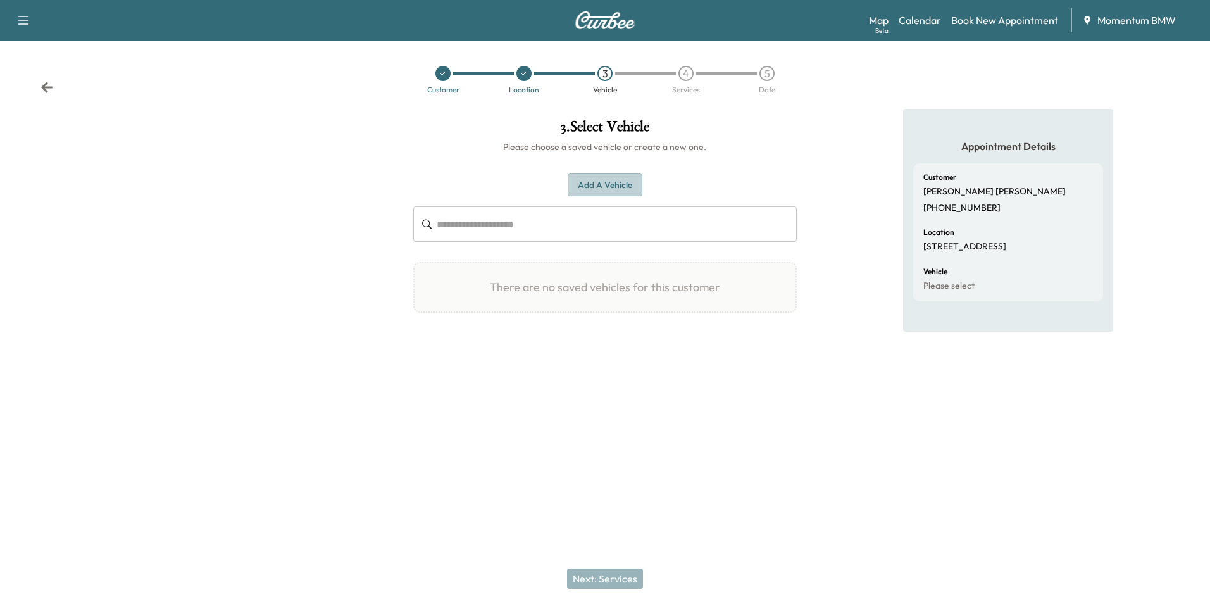
click at [601, 184] on button "Add a Vehicle" at bounding box center [605, 184] width 75 height 23
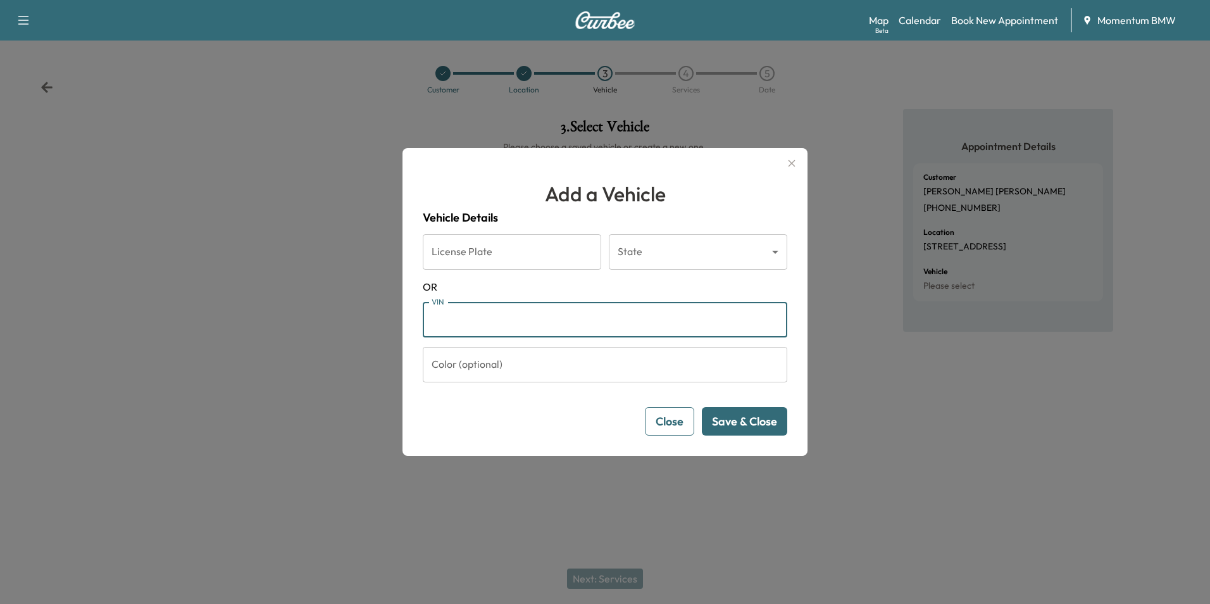
paste input "**********"
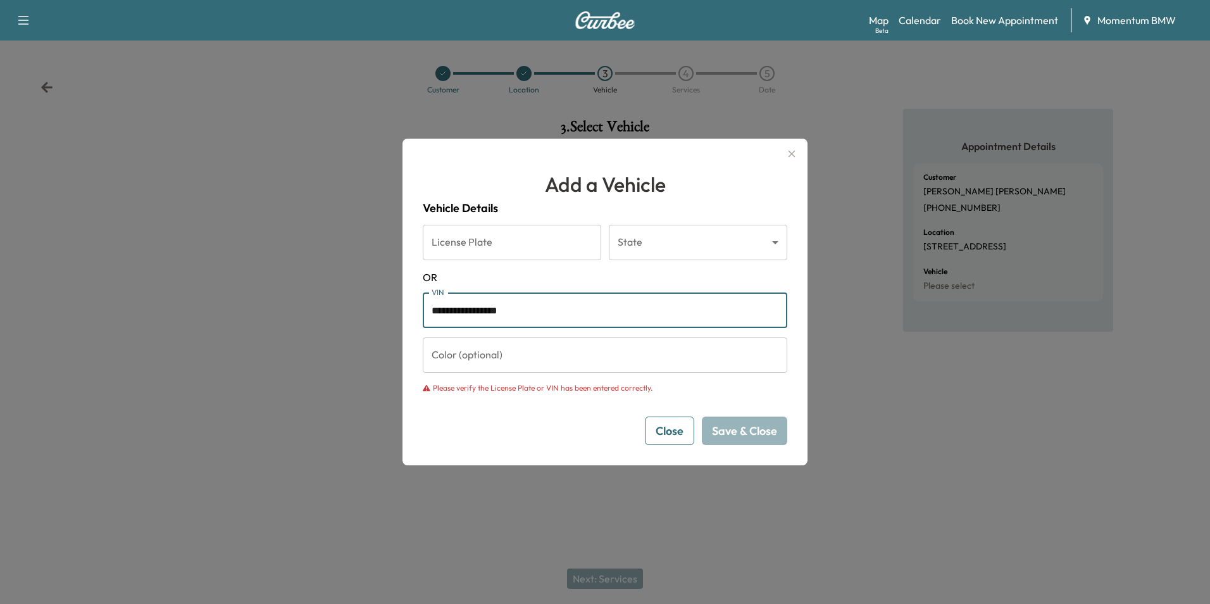
click at [430, 306] on input "**********" at bounding box center [605, 309] width 365 height 35
type input "**********"
click at [680, 432] on button "Close" at bounding box center [669, 430] width 49 height 28
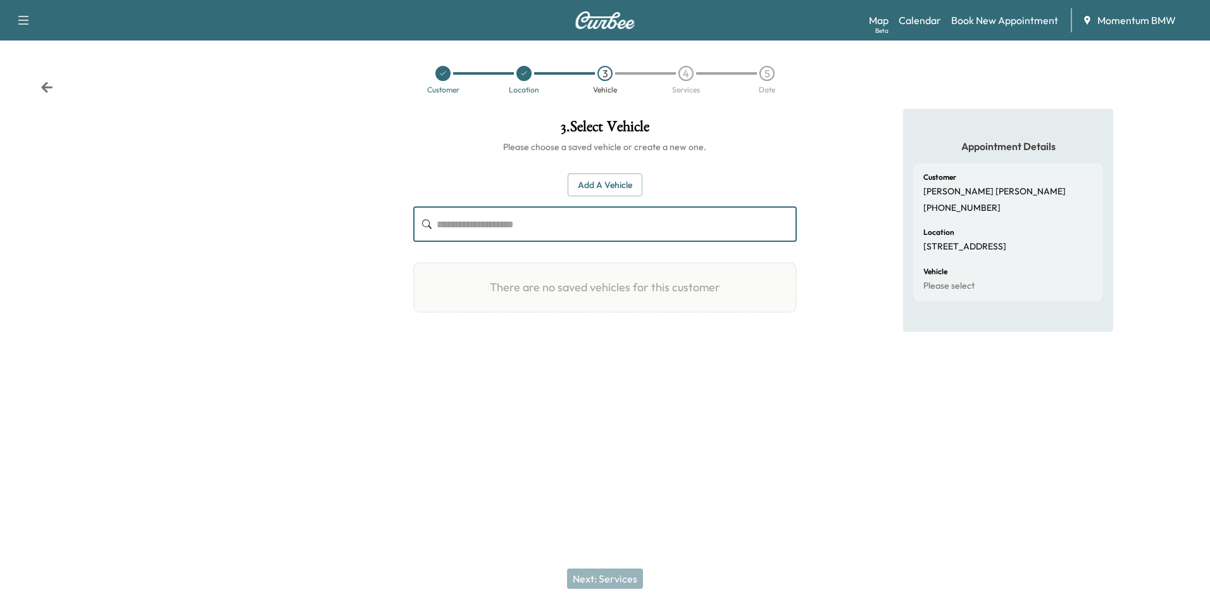
drag, startPoint x: 599, startPoint y: 224, endPoint x: 610, endPoint y: 187, distance: 39.0
click at [610, 187] on button "Add a Vehicle" at bounding box center [605, 184] width 75 height 23
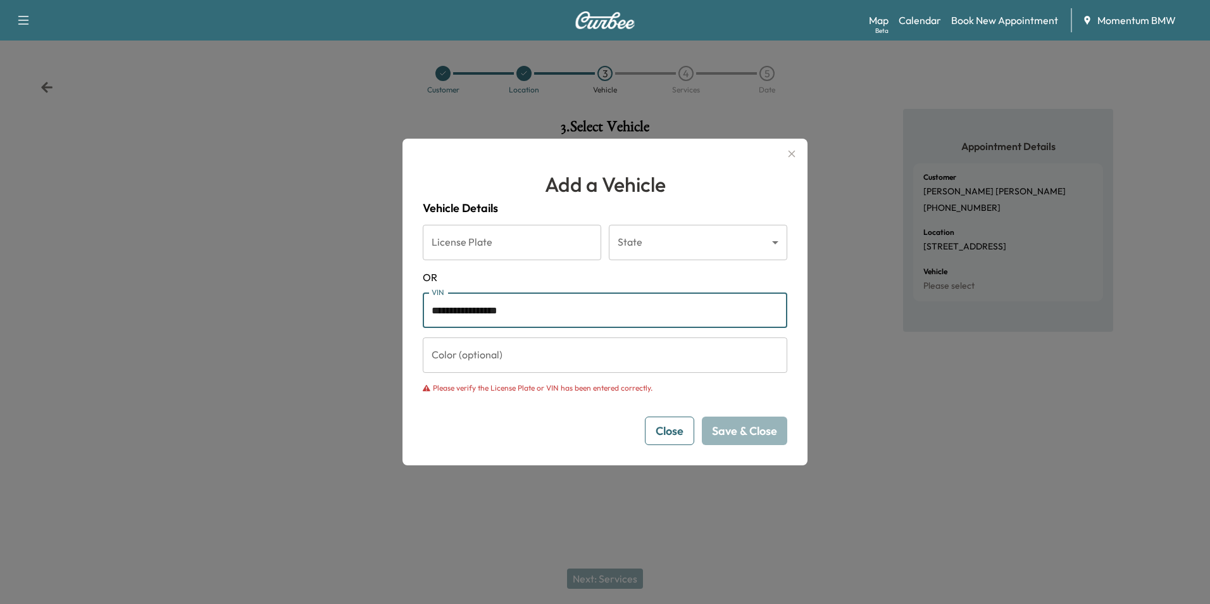
drag, startPoint x: 551, startPoint y: 310, endPoint x: 347, endPoint y: 308, distance: 203.8
click at [347, 308] on div "**********" at bounding box center [605, 302] width 1210 height 604
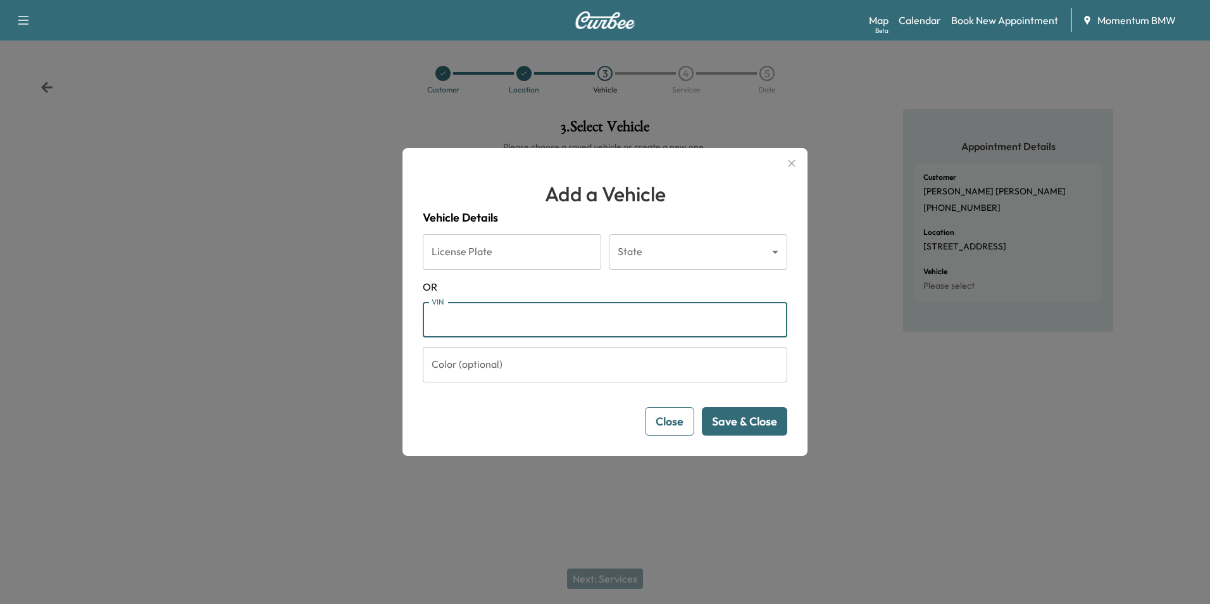
paste input "**********"
type input "**********"
click at [762, 428] on button "Save & Close" at bounding box center [744, 421] width 85 height 28
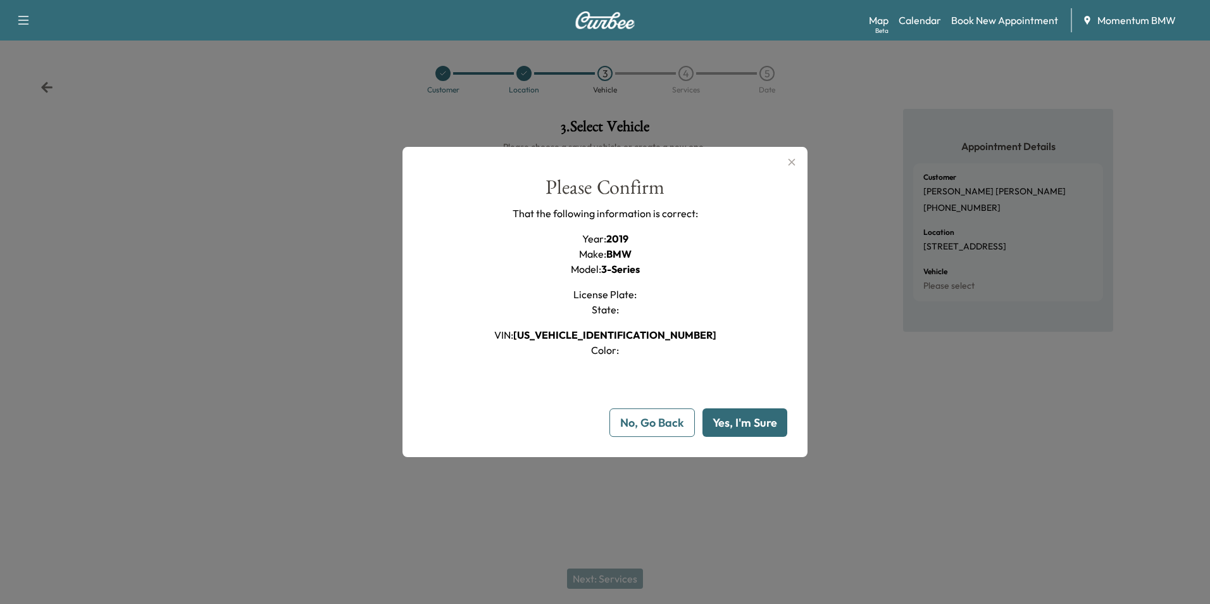
click at [758, 426] on button "Yes, I'm Sure" at bounding box center [745, 422] width 85 height 28
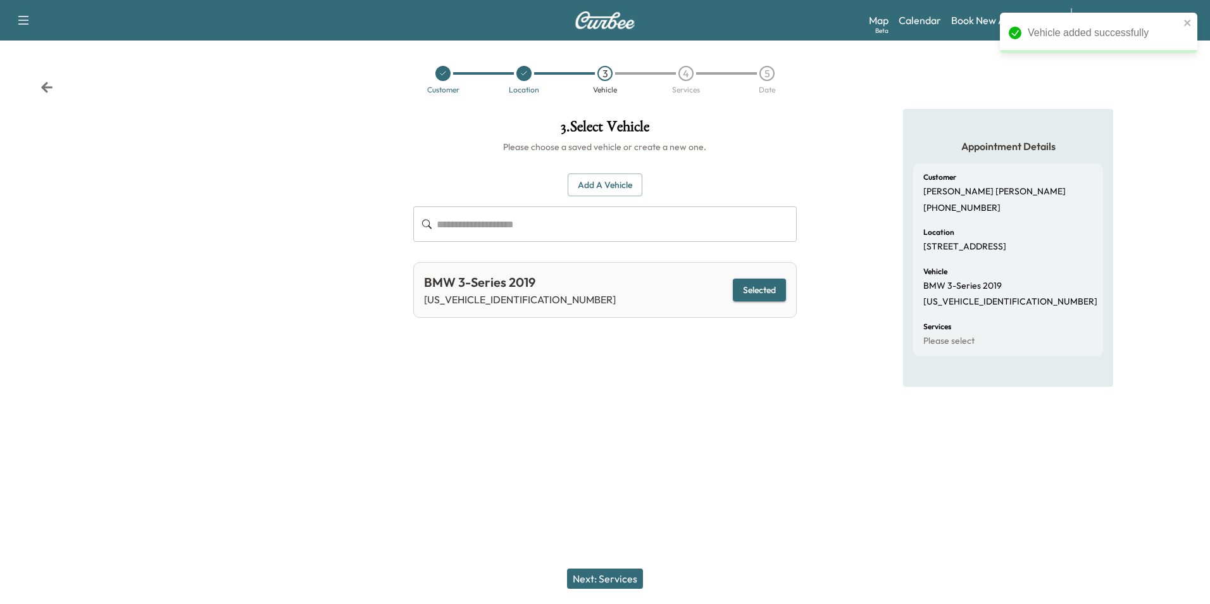
click at [622, 573] on button "Next: Services" at bounding box center [605, 578] width 76 height 20
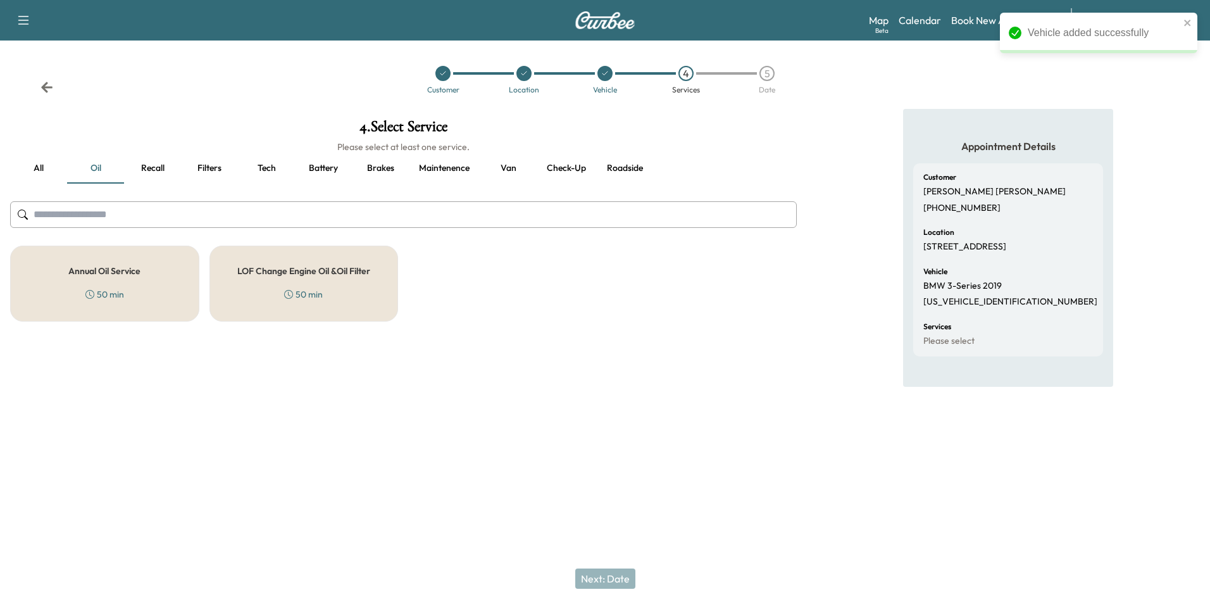
click at [139, 268] on h5 "Annual Oil Service" at bounding box center [104, 270] width 72 height 9
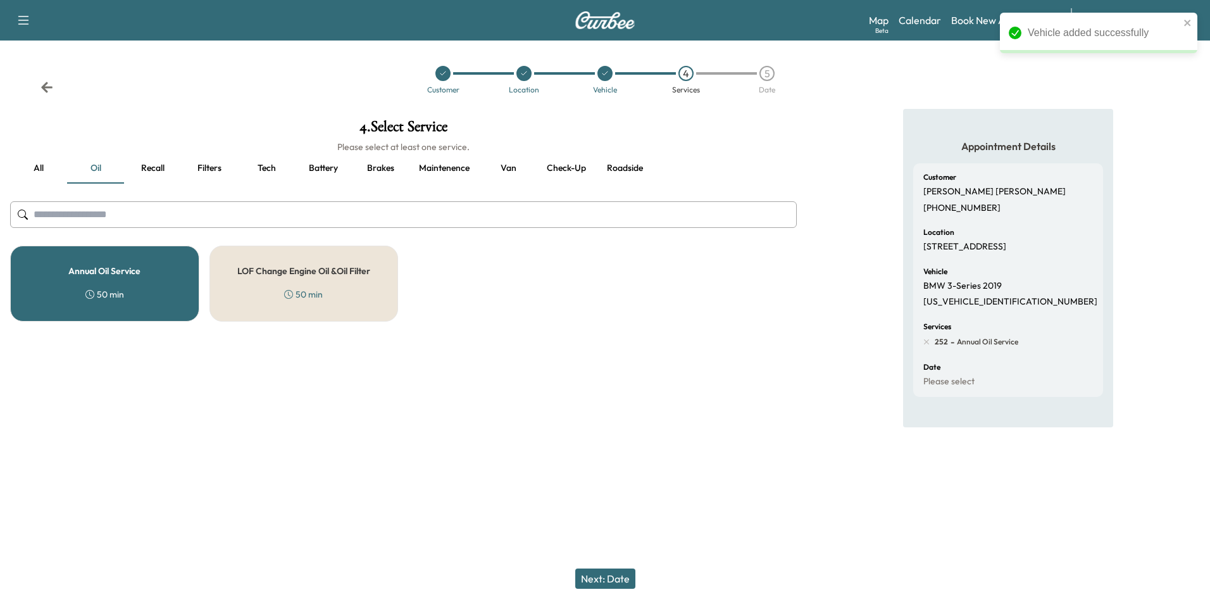
click at [615, 572] on button "Next: Date" at bounding box center [605, 578] width 60 height 20
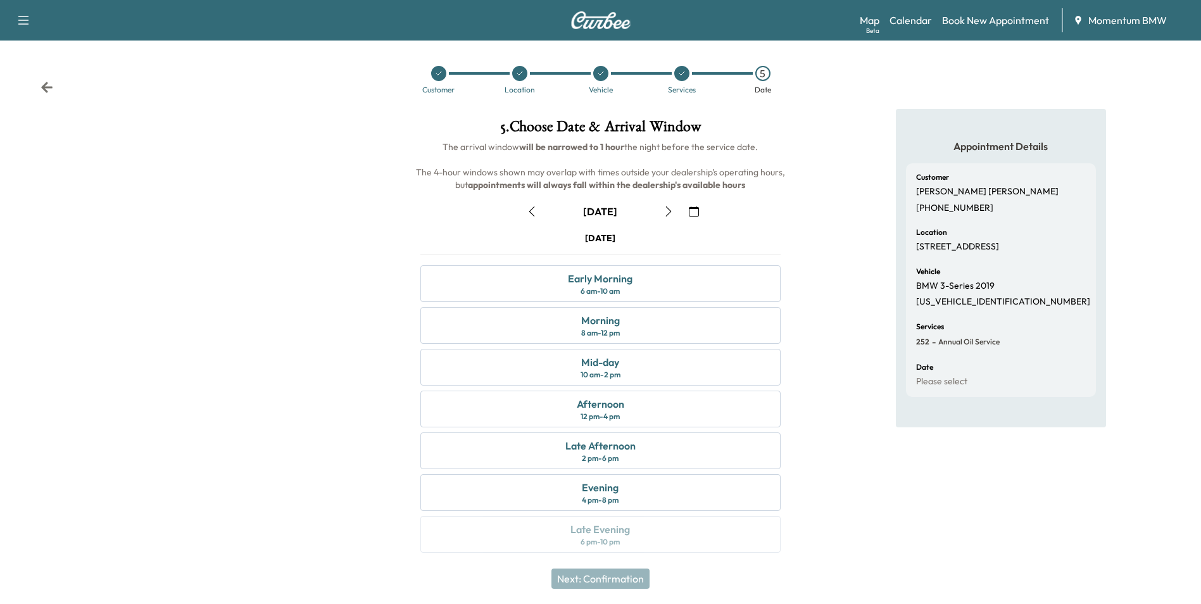
click at [666, 206] on icon "button" at bounding box center [668, 211] width 10 height 10
click at [591, 365] on div "Mid-day" at bounding box center [600, 361] width 38 height 15
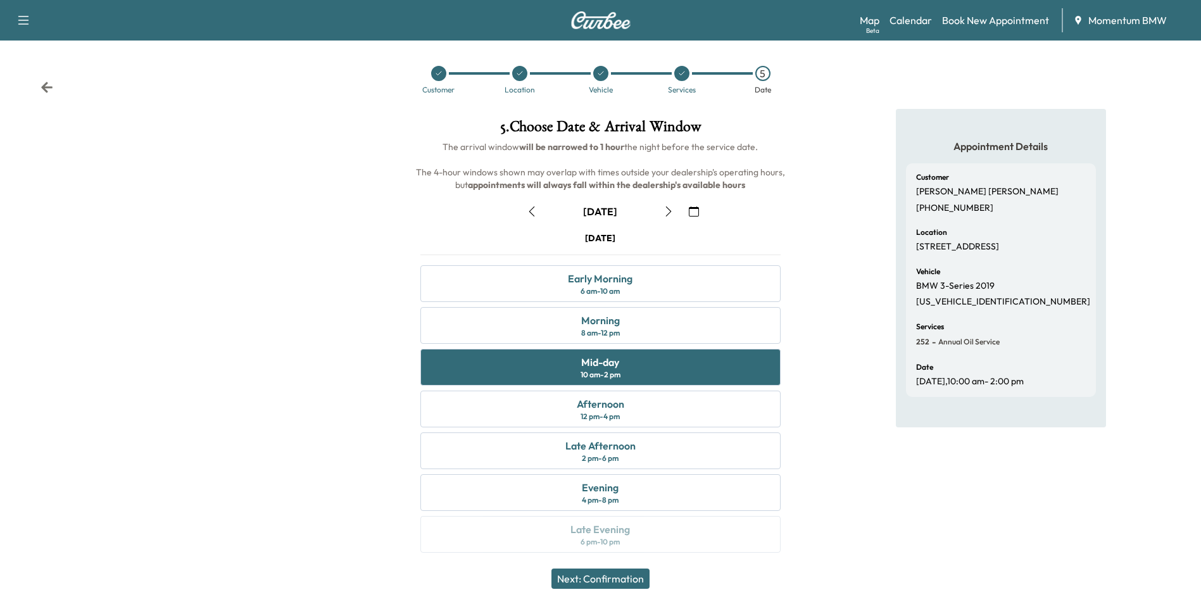
click at [625, 578] on button "Next: Confirmation" at bounding box center [600, 578] width 98 height 20
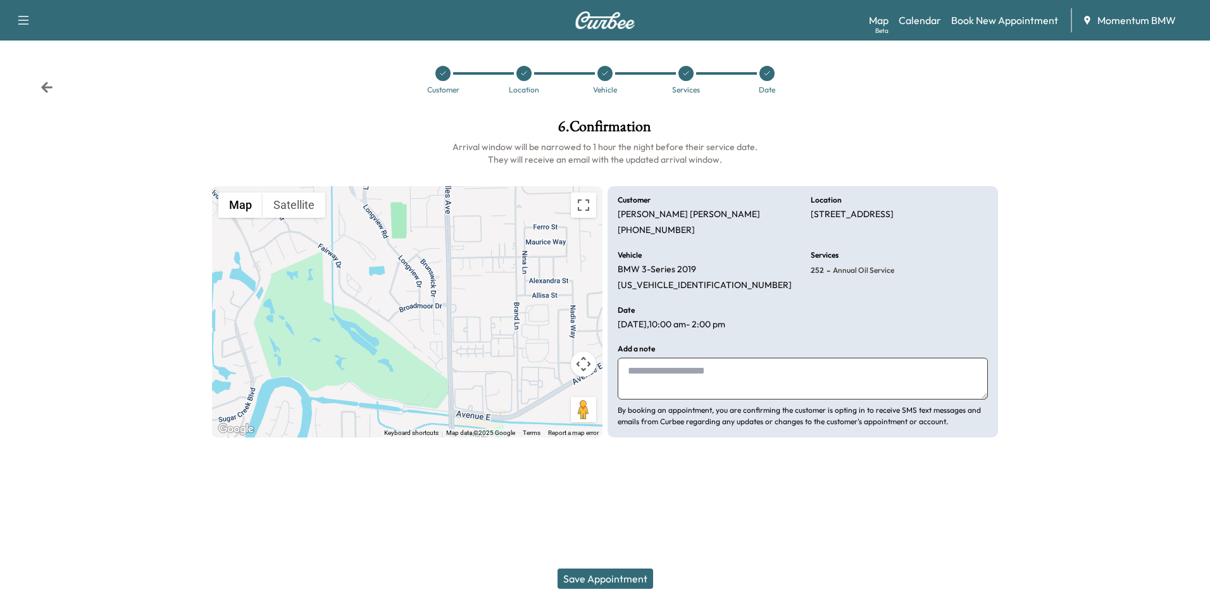
click at [773, 380] on textarea at bounding box center [803, 379] width 370 height 42
type textarea "********"
click at [618, 579] on button "Save Appointment" at bounding box center [606, 578] width 96 height 20
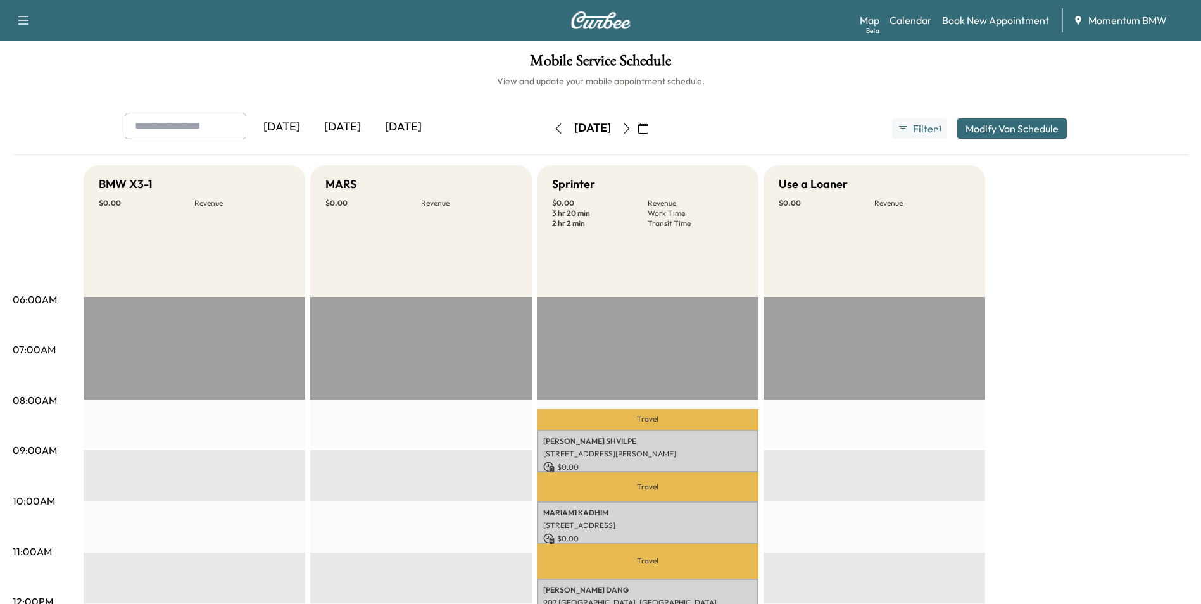
click at [553, 123] on icon "button" at bounding box center [558, 128] width 10 height 10
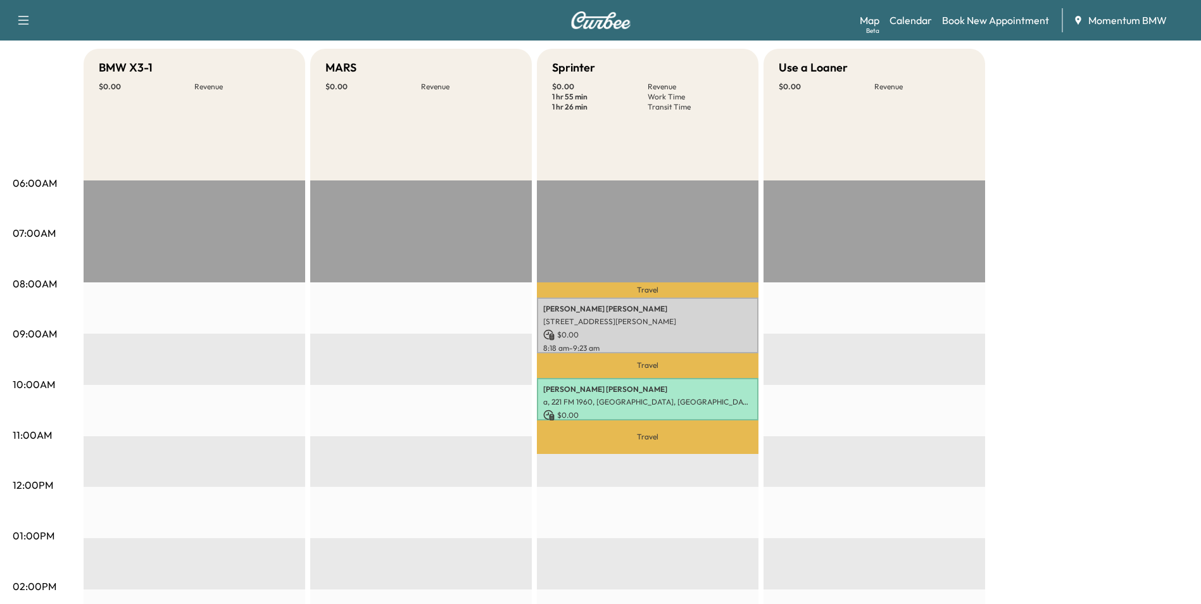
scroll to position [127, 0]
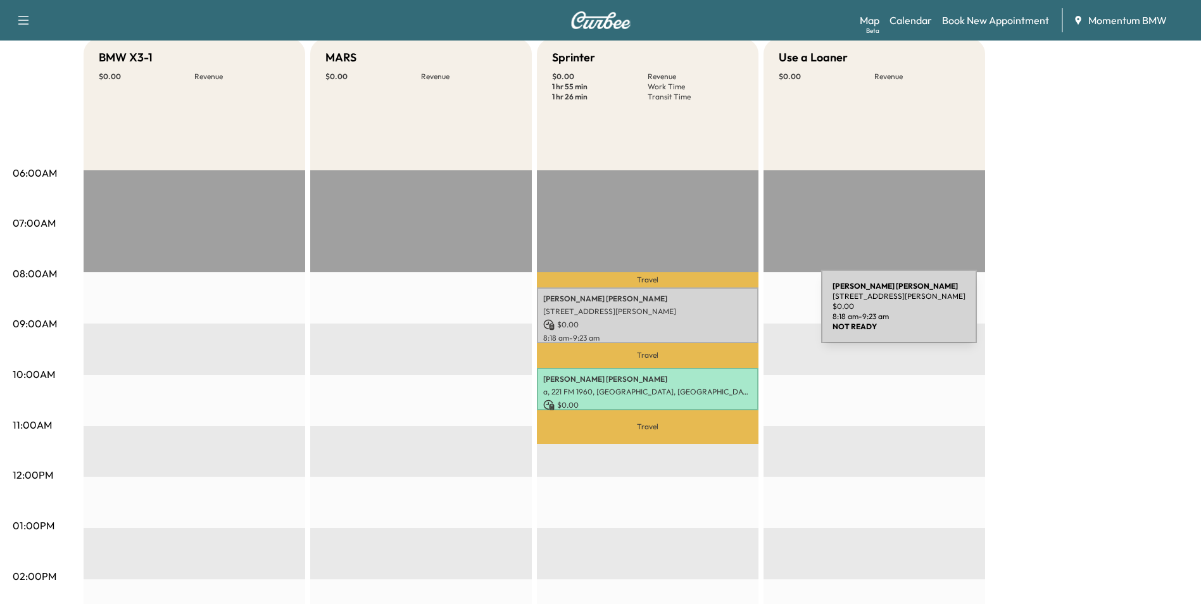
click at [726, 314] on p "[STREET_ADDRESS][PERSON_NAME]" at bounding box center [647, 311] width 209 height 10
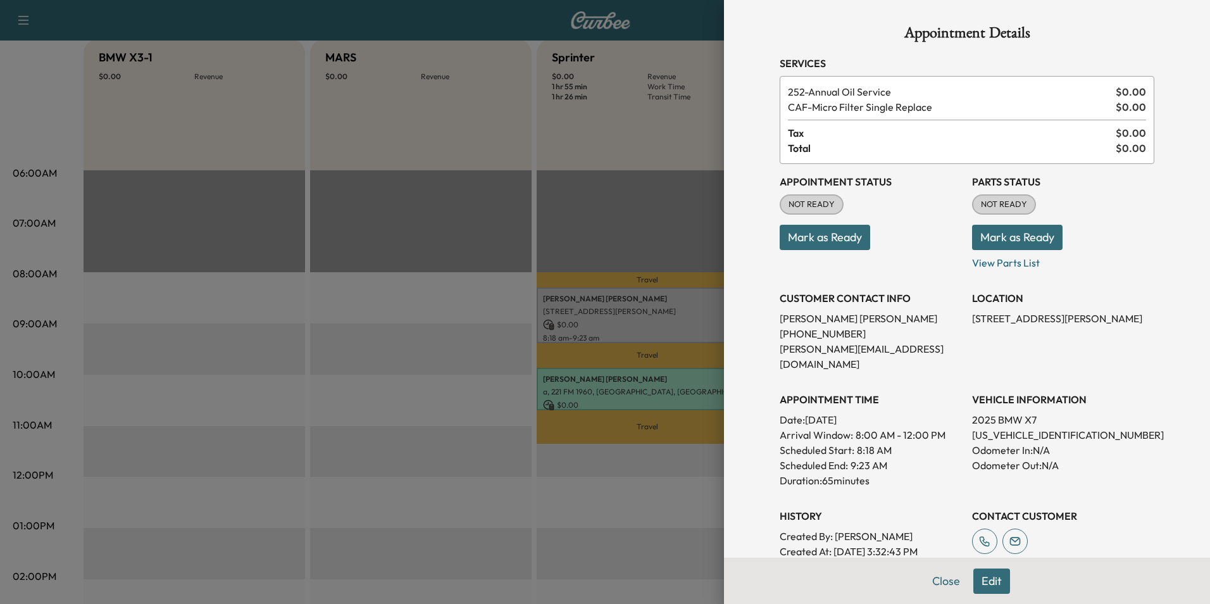
click at [988, 581] on button "Edit" at bounding box center [991, 580] width 37 height 25
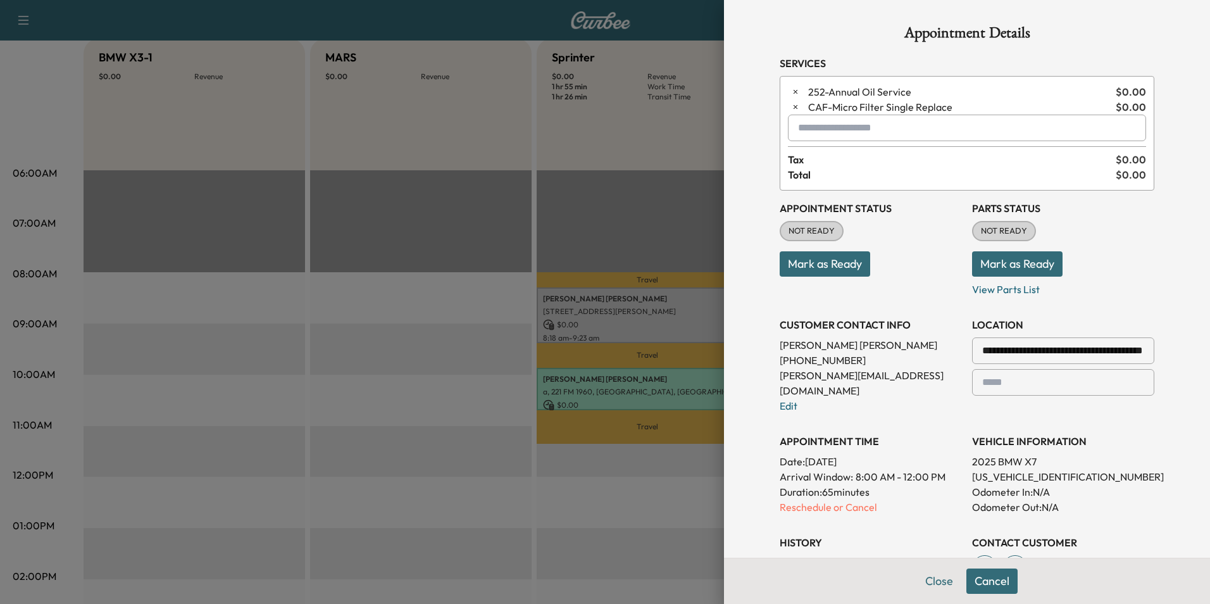
click at [873, 132] on input "text" at bounding box center [967, 128] width 358 height 27
click at [828, 159] on p "X3 - BMW X3-1" at bounding box center [922, 161] width 276 height 18
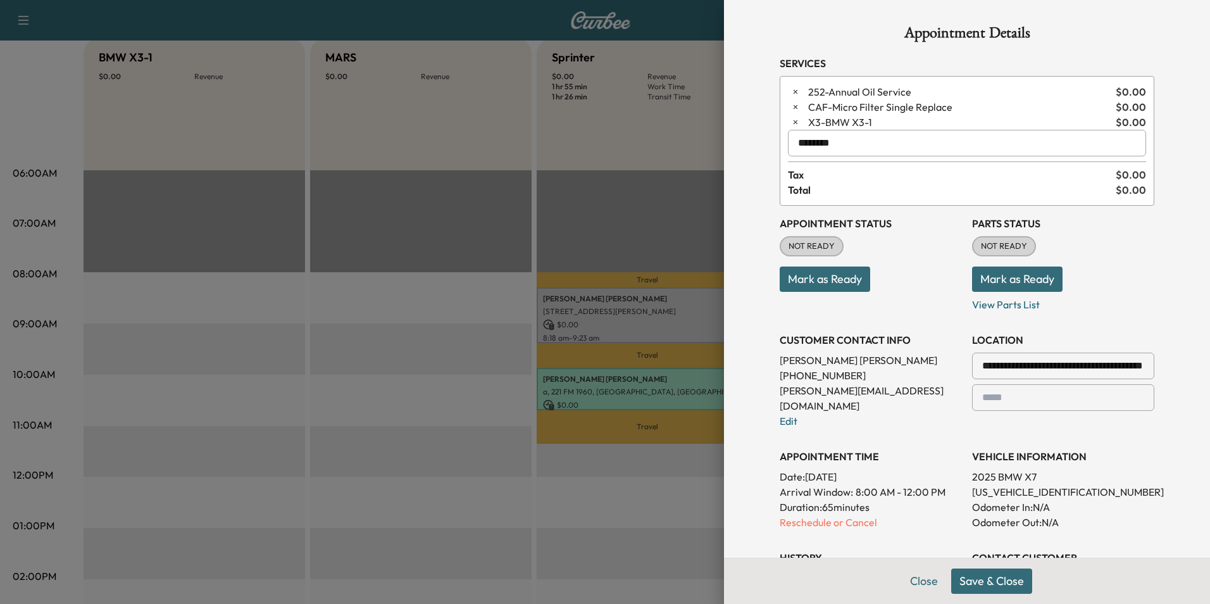
type input "********"
click at [1001, 589] on button "Save & Close" at bounding box center [991, 580] width 81 height 25
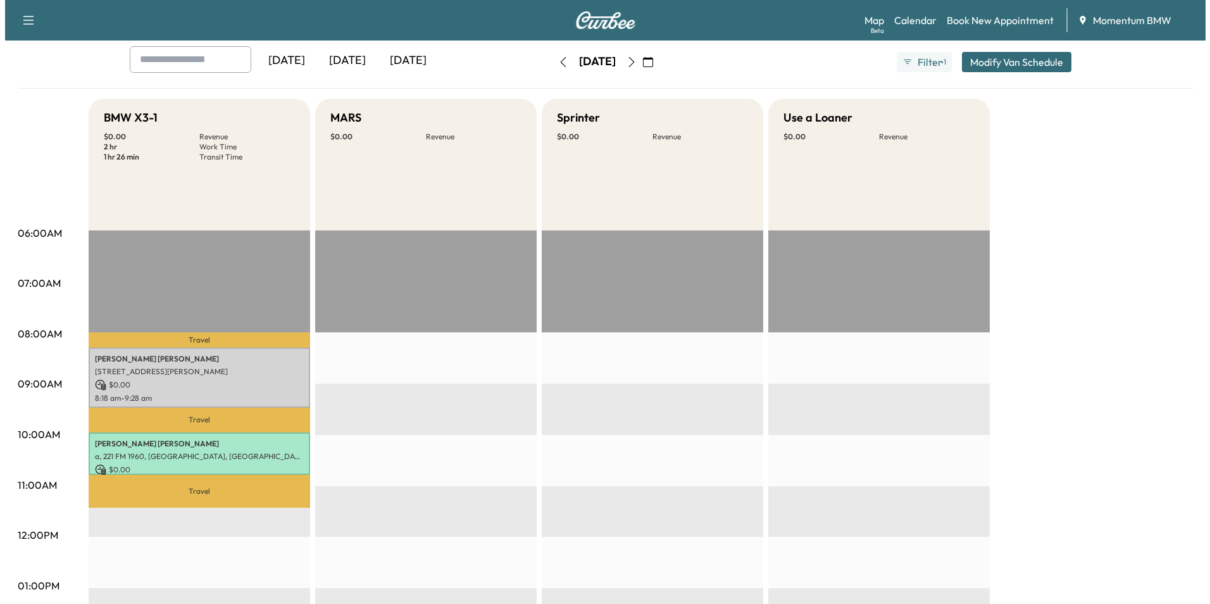
scroll to position [0, 0]
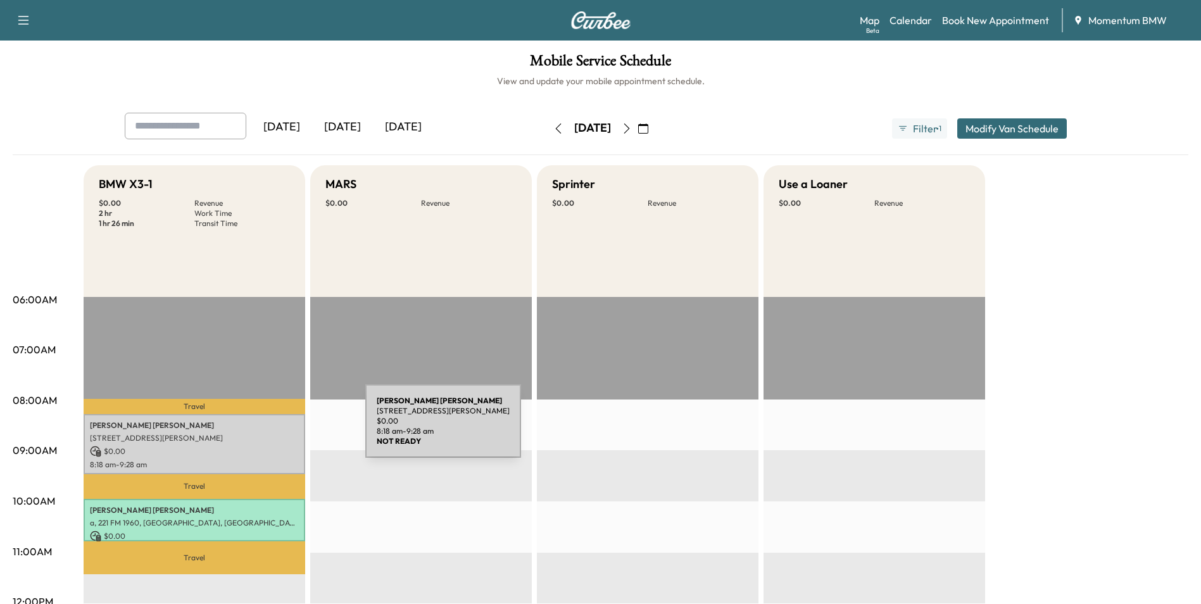
click at [270, 428] on p "[PERSON_NAME]" at bounding box center [194, 425] width 209 height 10
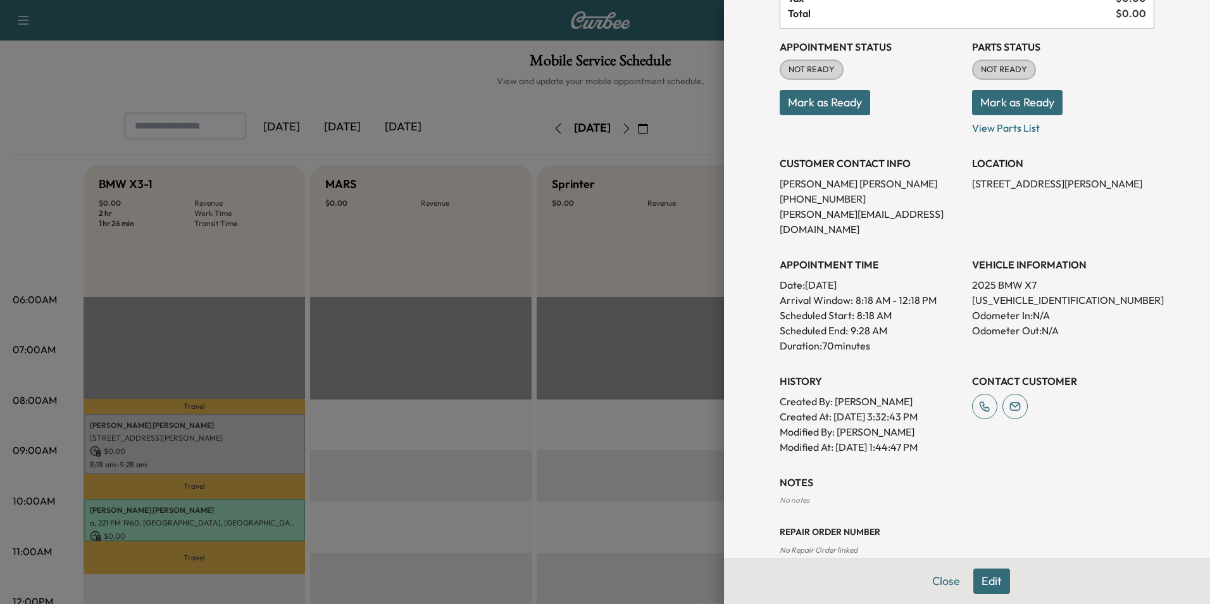
scroll to position [158, 0]
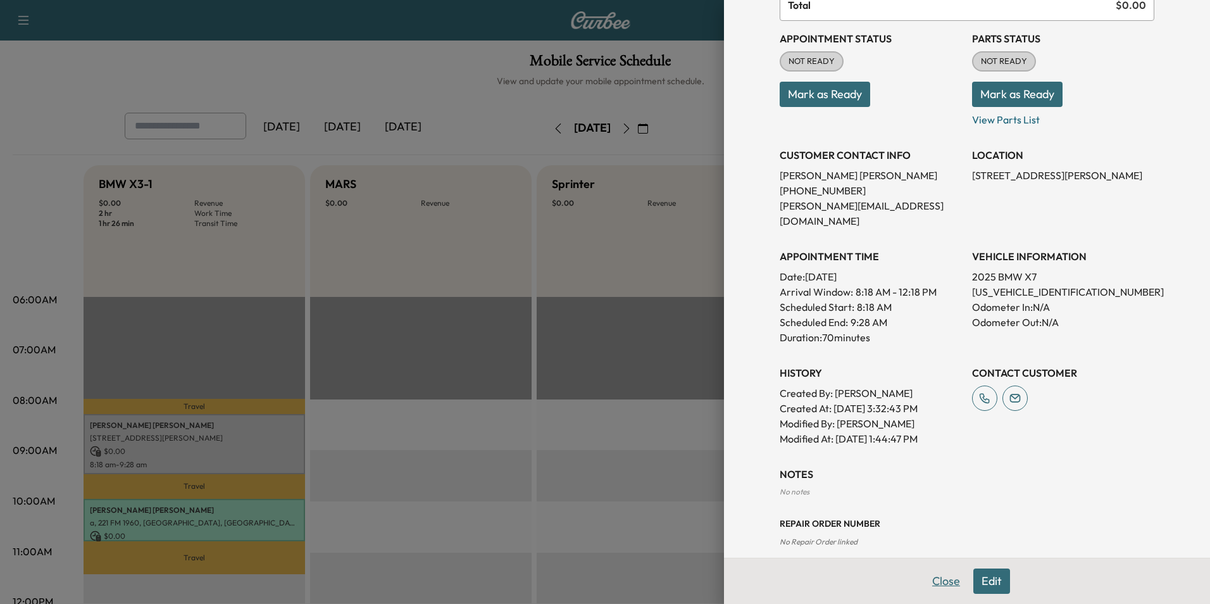
click at [940, 585] on button "Close" at bounding box center [946, 580] width 44 height 25
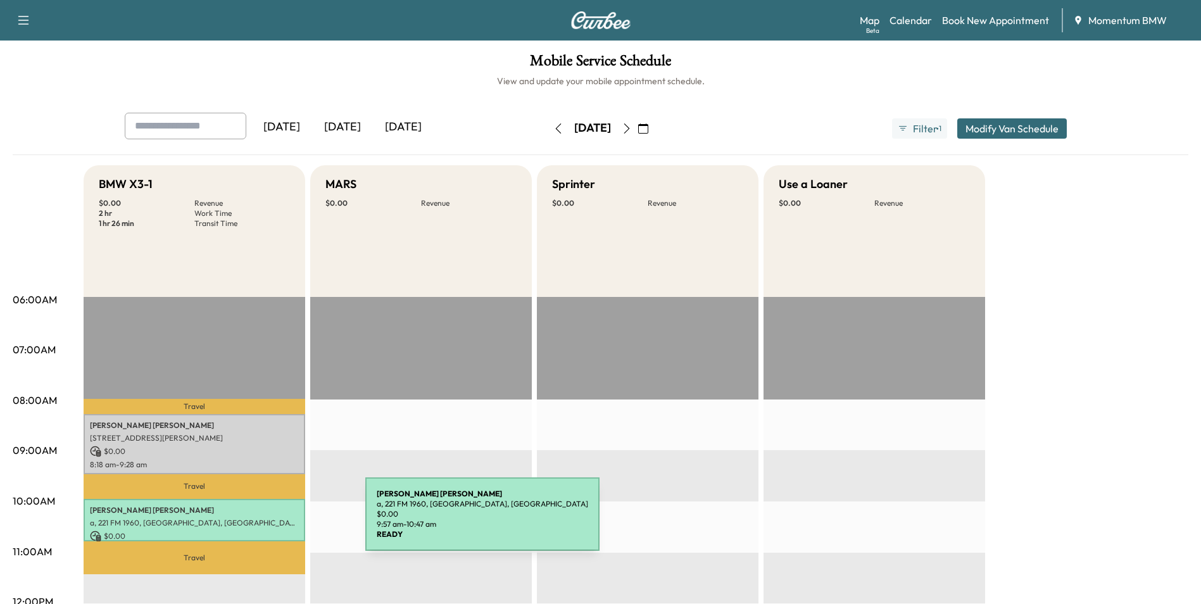
click at [270, 522] on p "a, 221 FM 1960, [GEOGRAPHIC_DATA], [GEOGRAPHIC_DATA]" at bounding box center [194, 523] width 209 height 10
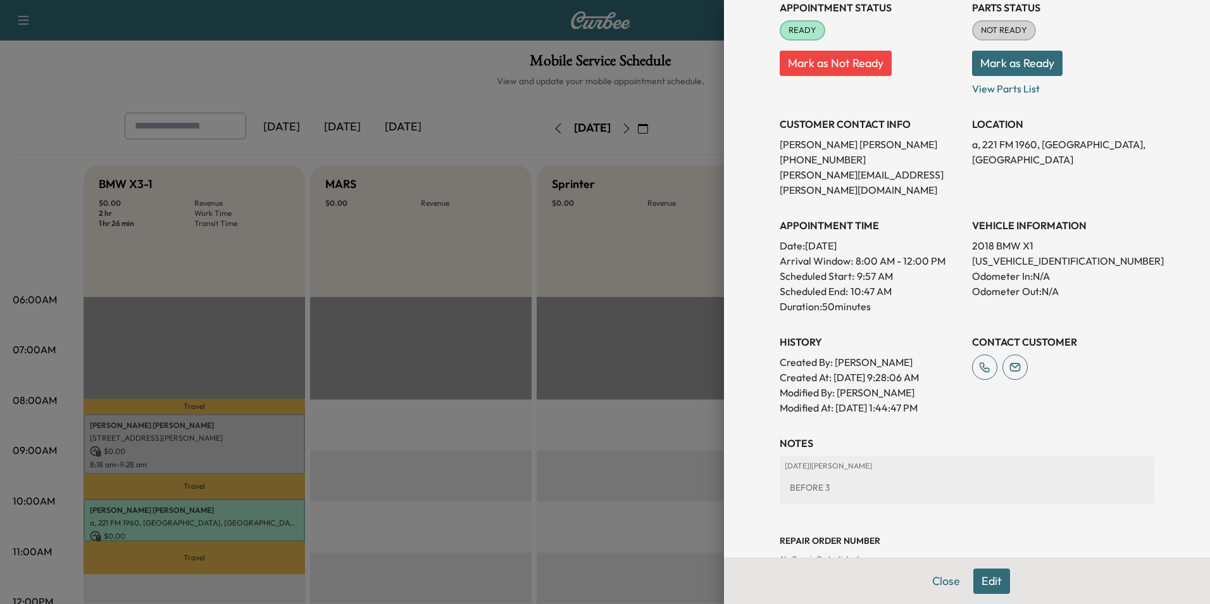
scroll to position [176, 0]
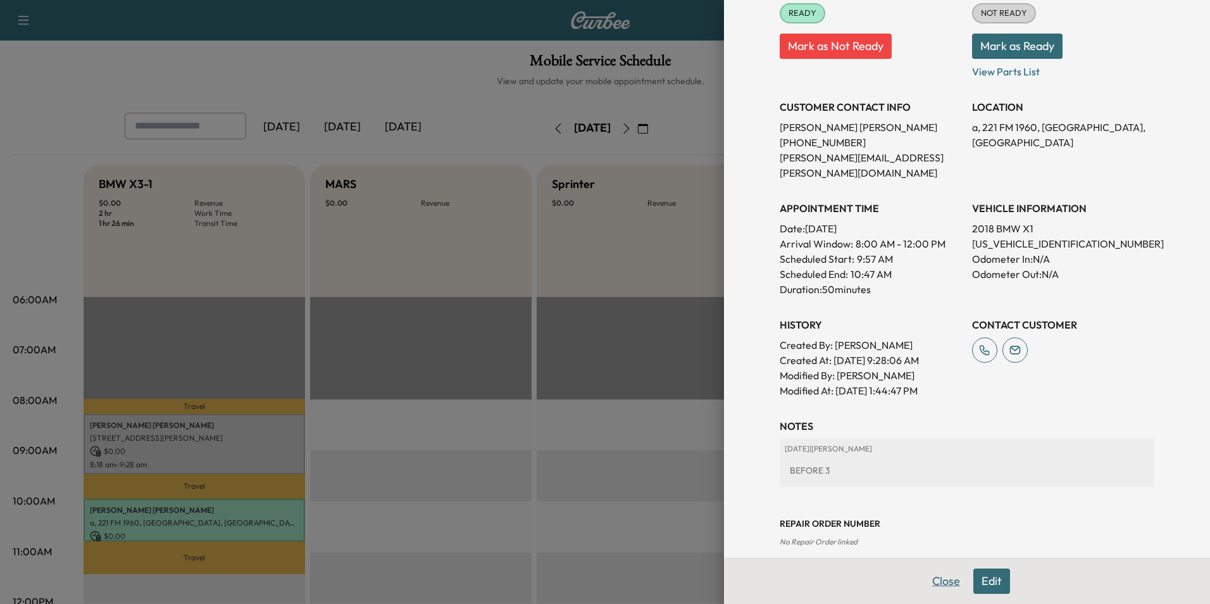
click at [928, 579] on button "Close" at bounding box center [946, 580] width 44 height 25
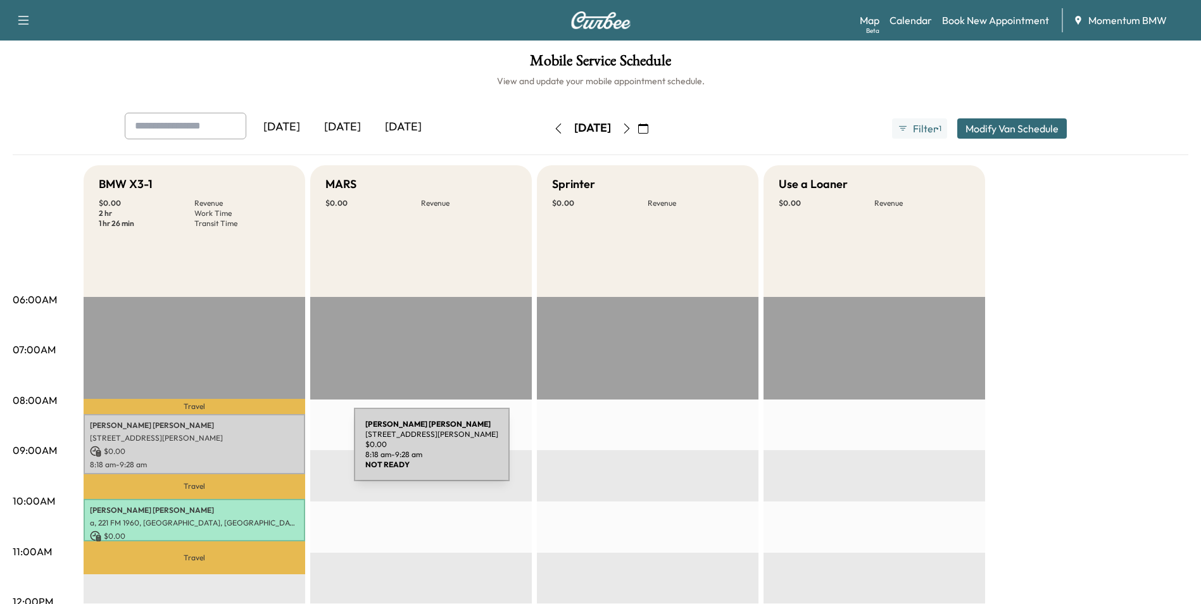
click at [259, 452] on p "$ 0.00" at bounding box center [194, 451] width 209 height 11
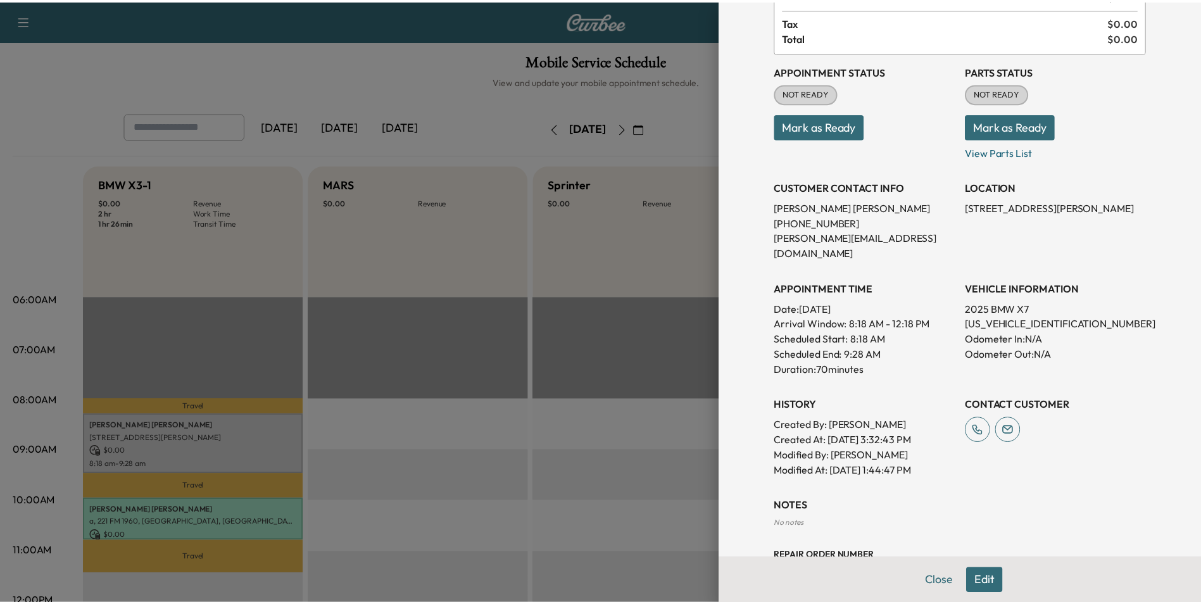
scroll to position [158, 0]
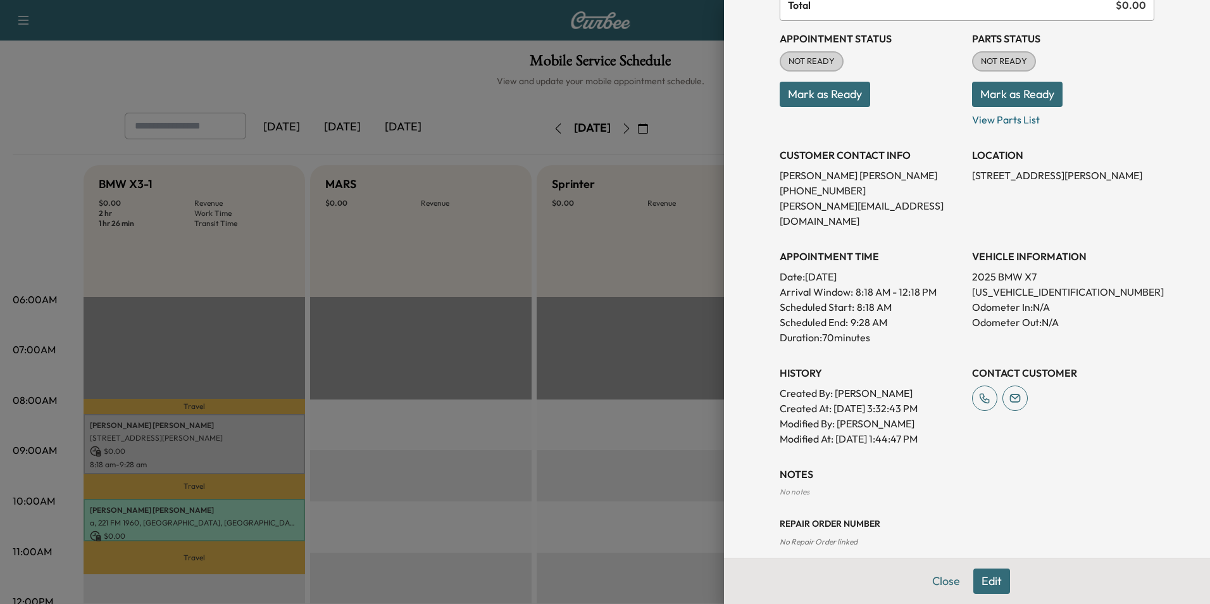
drag, startPoint x: 929, startPoint y: 580, endPoint x: 918, endPoint y: 580, distance: 10.1
click at [929, 581] on button "Close" at bounding box center [946, 580] width 44 height 25
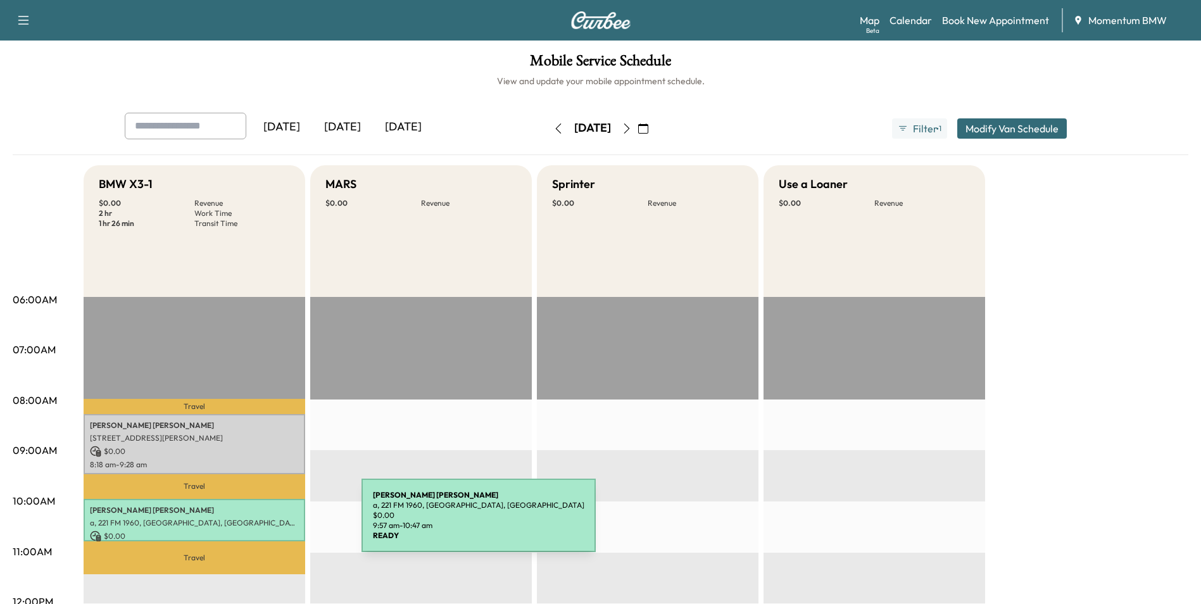
click at [266, 523] on p "a, 221 FM 1960, [GEOGRAPHIC_DATA], [GEOGRAPHIC_DATA]" at bounding box center [194, 523] width 209 height 10
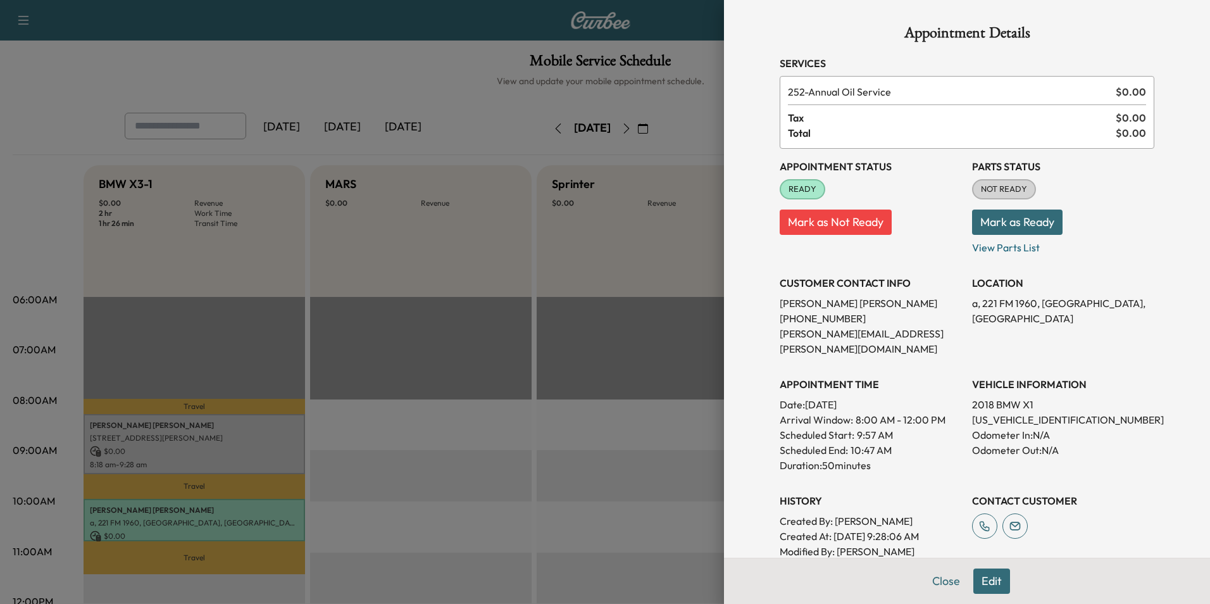
click at [937, 582] on button "Close" at bounding box center [946, 580] width 44 height 25
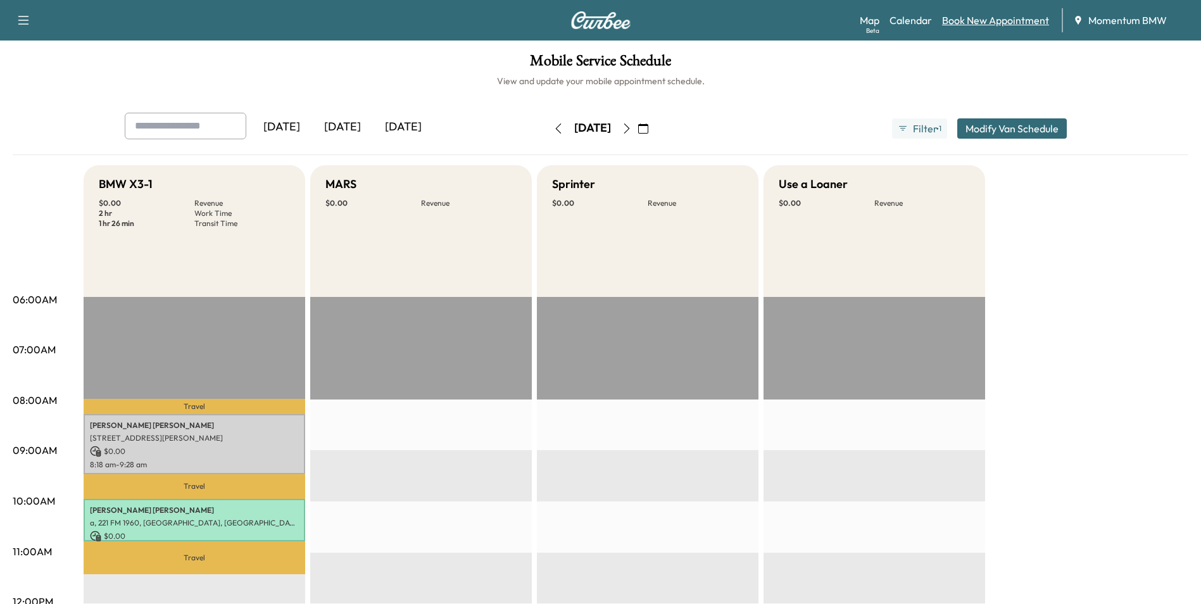
click at [984, 24] on link "Book New Appointment" at bounding box center [995, 20] width 107 height 15
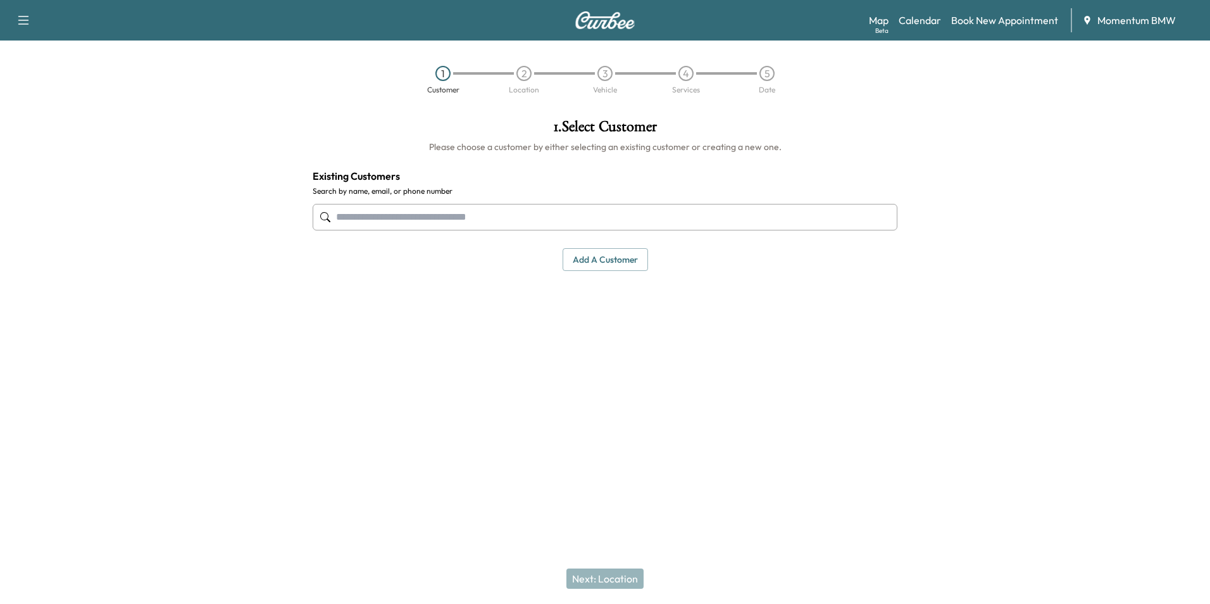
click at [501, 218] on input "text" at bounding box center [605, 217] width 585 height 27
click at [420, 222] on input "text" at bounding box center [605, 217] width 585 height 27
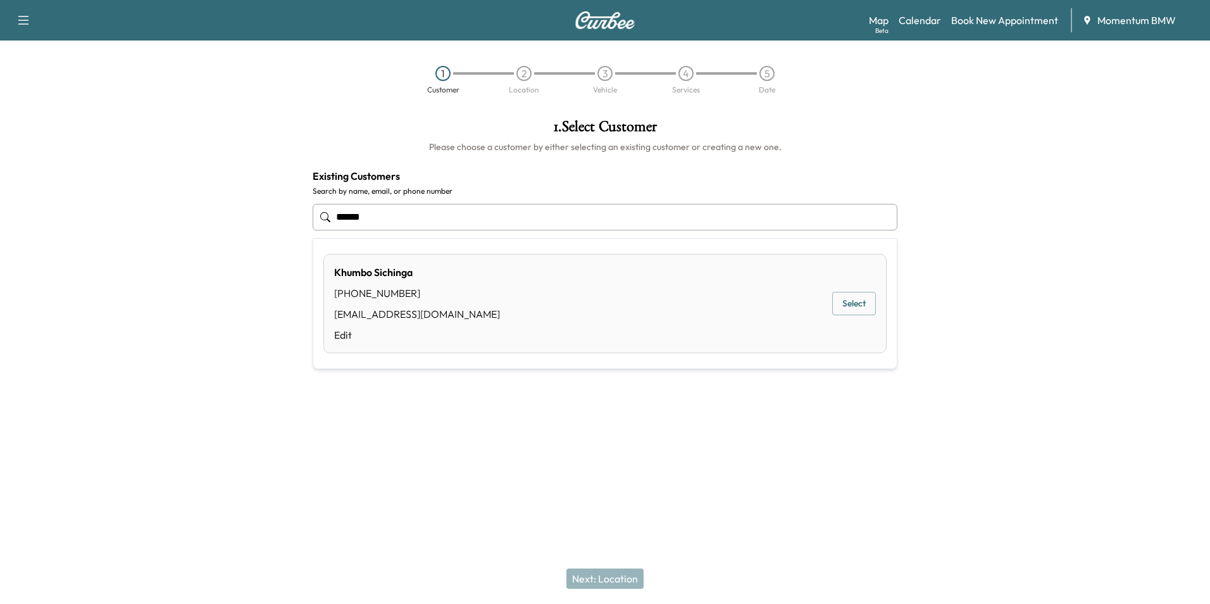
click at [863, 306] on button "Select" at bounding box center [854, 303] width 44 height 23
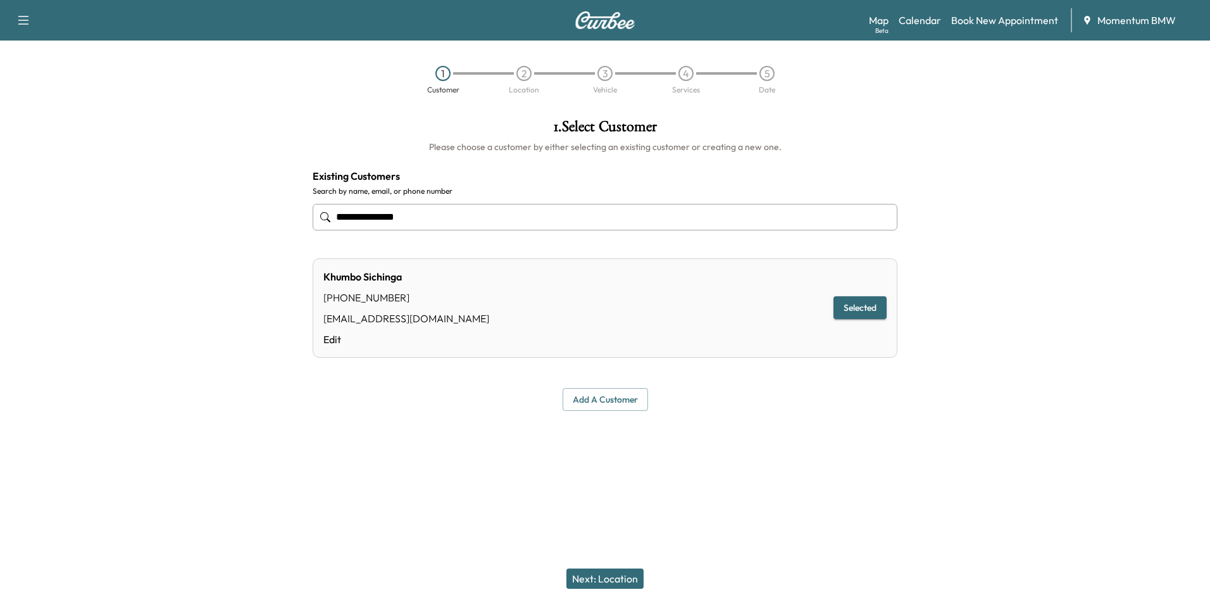
type input "**********"
click at [614, 582] on button "Next: Location" at bounding box center [604, 578] width 77 height 20
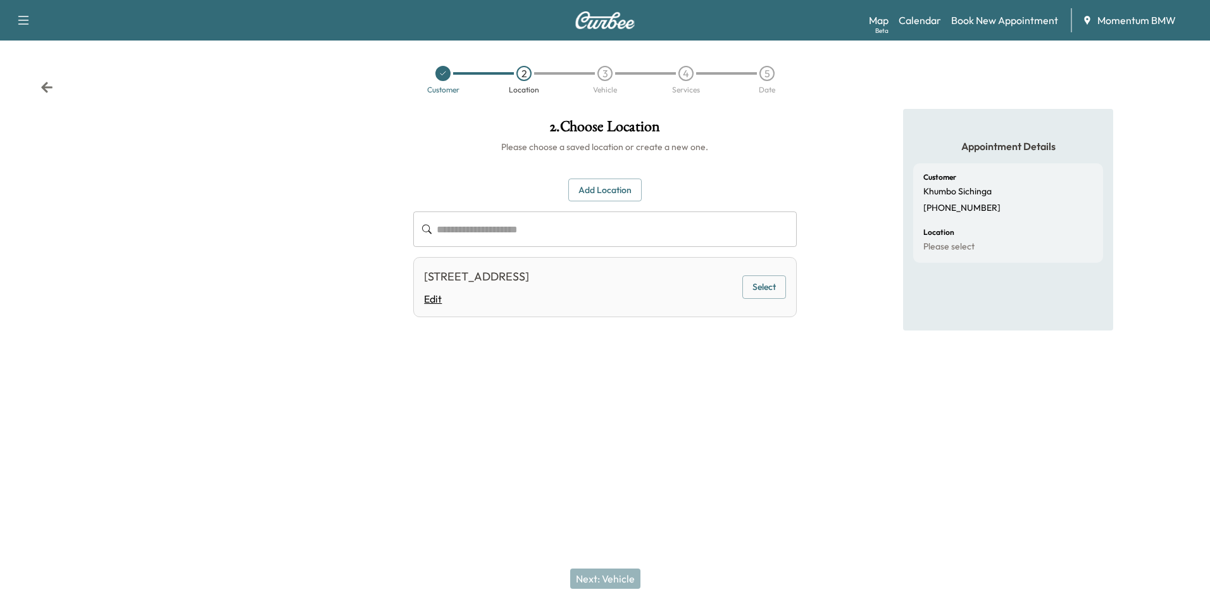
click at [434, 294] on link "Edit" at bounding box center [476, 298] width 105 height 15
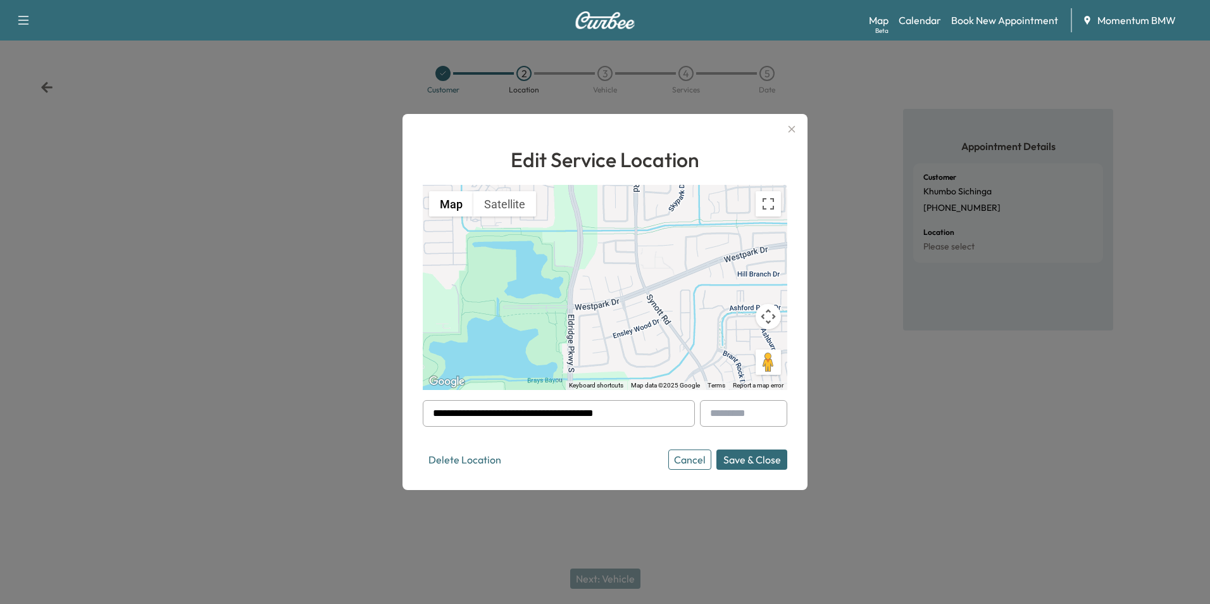
click at [670, 419] on input "**********" at bounding box center [559, 413] width 272 height 27
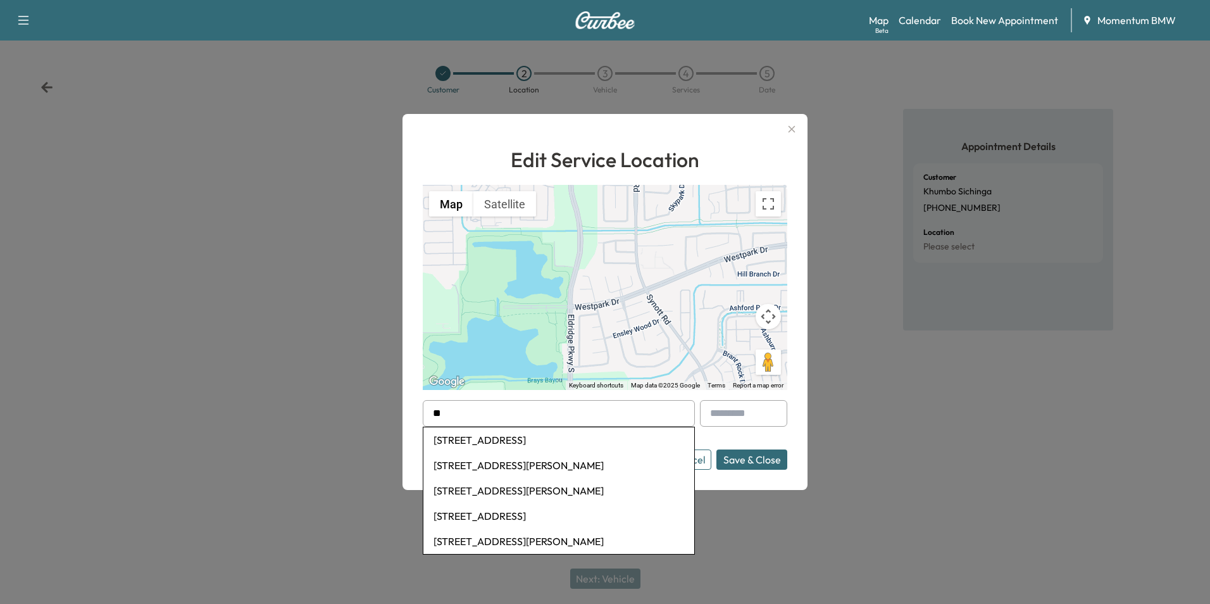
type input "*"
click at [592, 441] on li "[STREET_ADDRESS]" at bounding box center [558, 439] width 271 height 25
type input "**********"
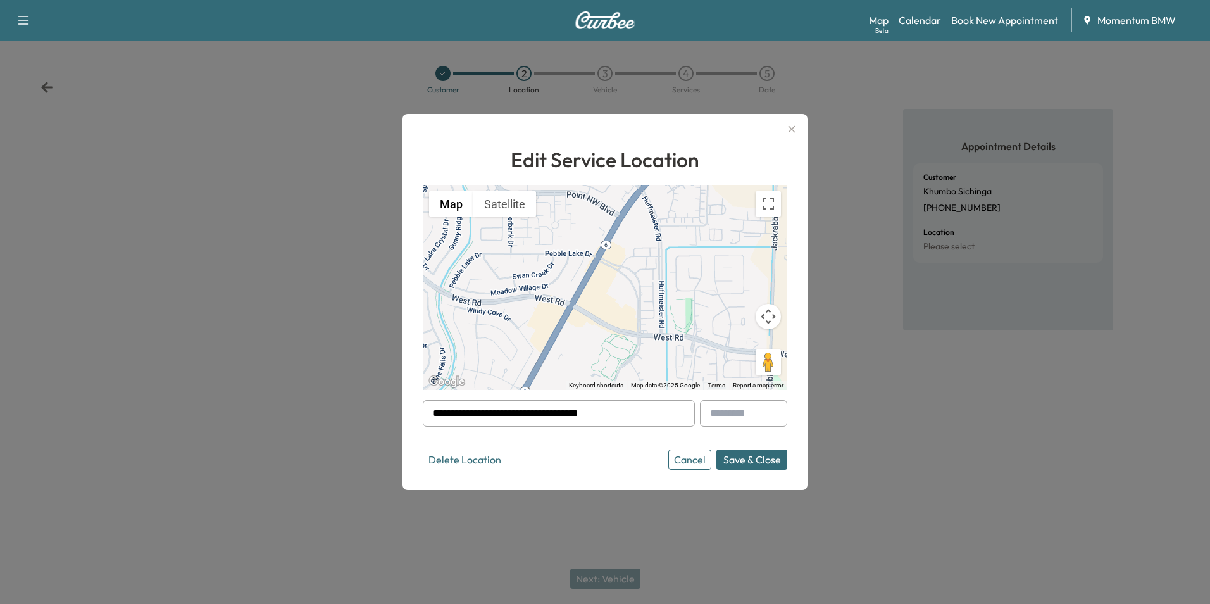
click at [761, 456] on button "Save & Close" at bounding box center [751, 459] width 71 height 20
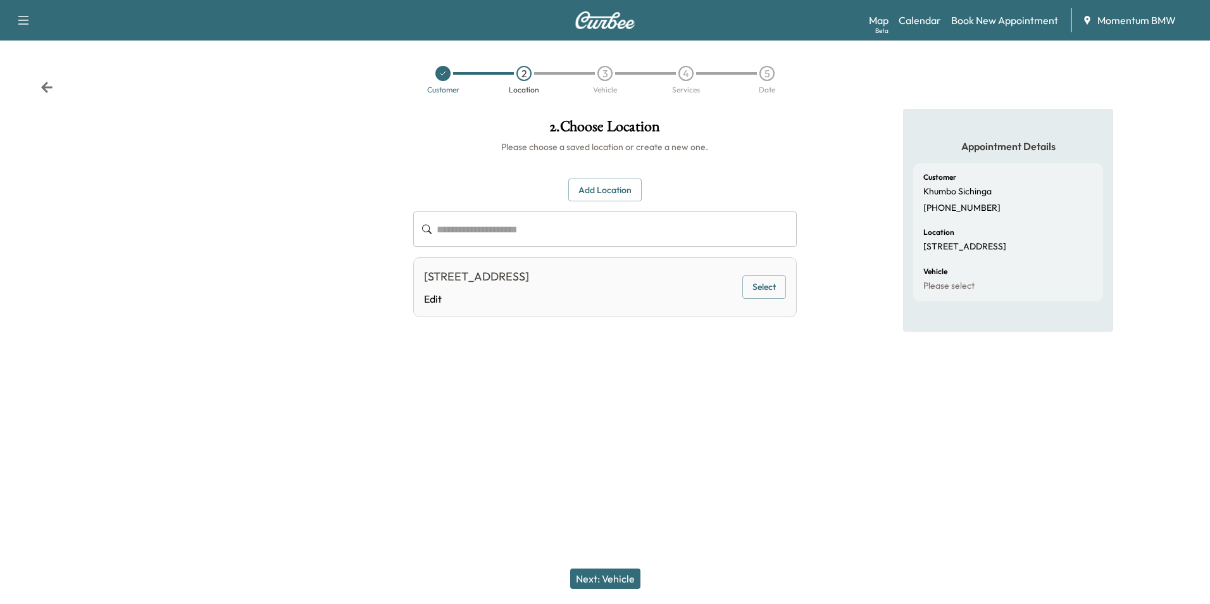
click at [618, 573] on button "Next: Vehicle" at bounding box center [605, 578] width 70 height 20
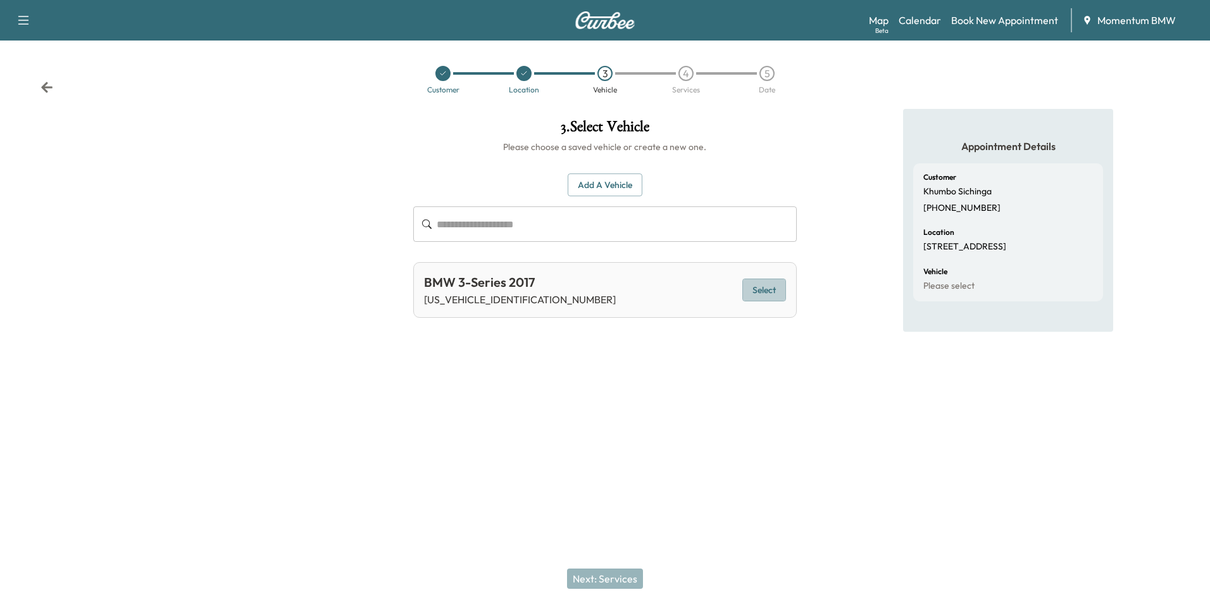
click at [766, 291] on button "Select" at bounding box center [764, 289] width 44 height 23
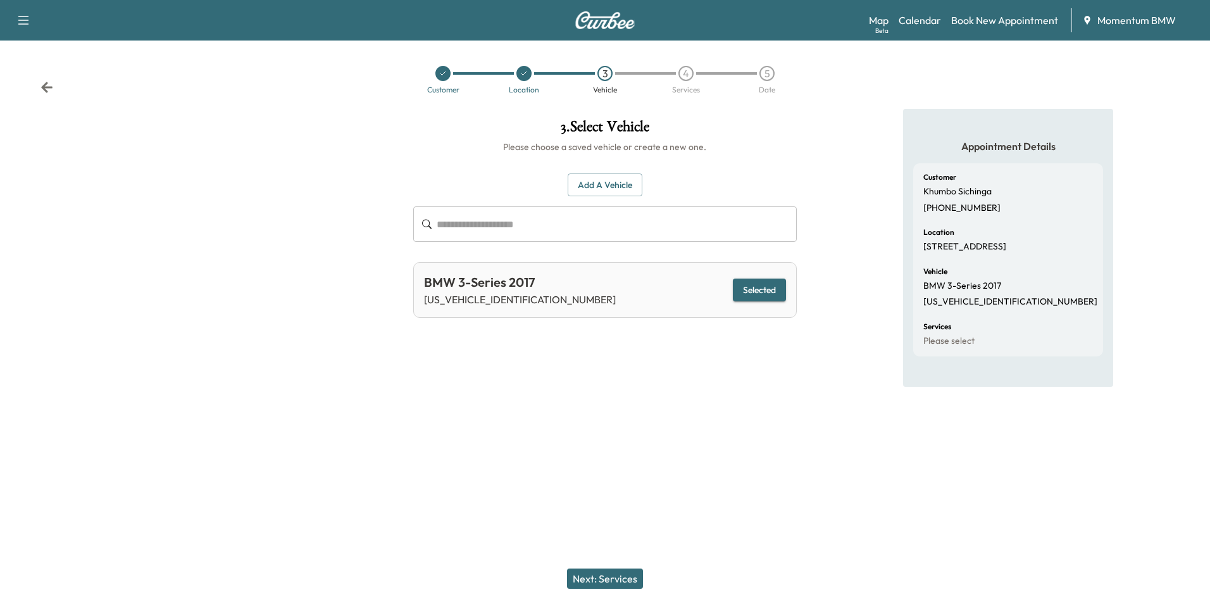
click at [591, 574] on button "Next: Services" at bounding box center [605, 578] width 76 height 20
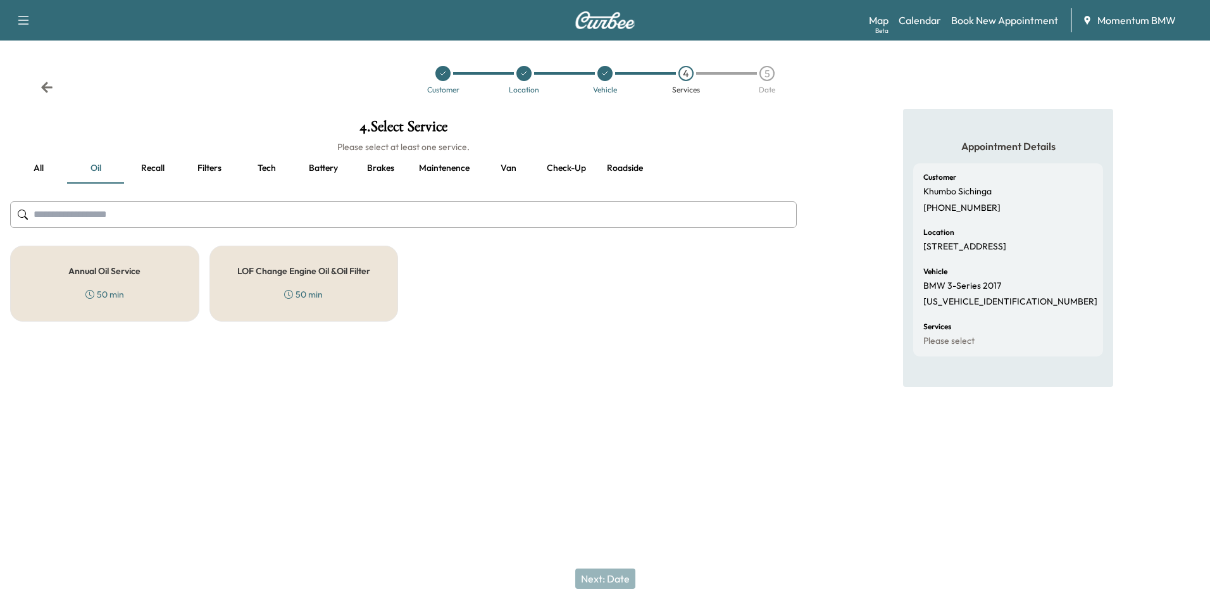
click at [137, 274] on h5 "Annual Oil Service" at bounding box center [104, 270] width 72 height 9
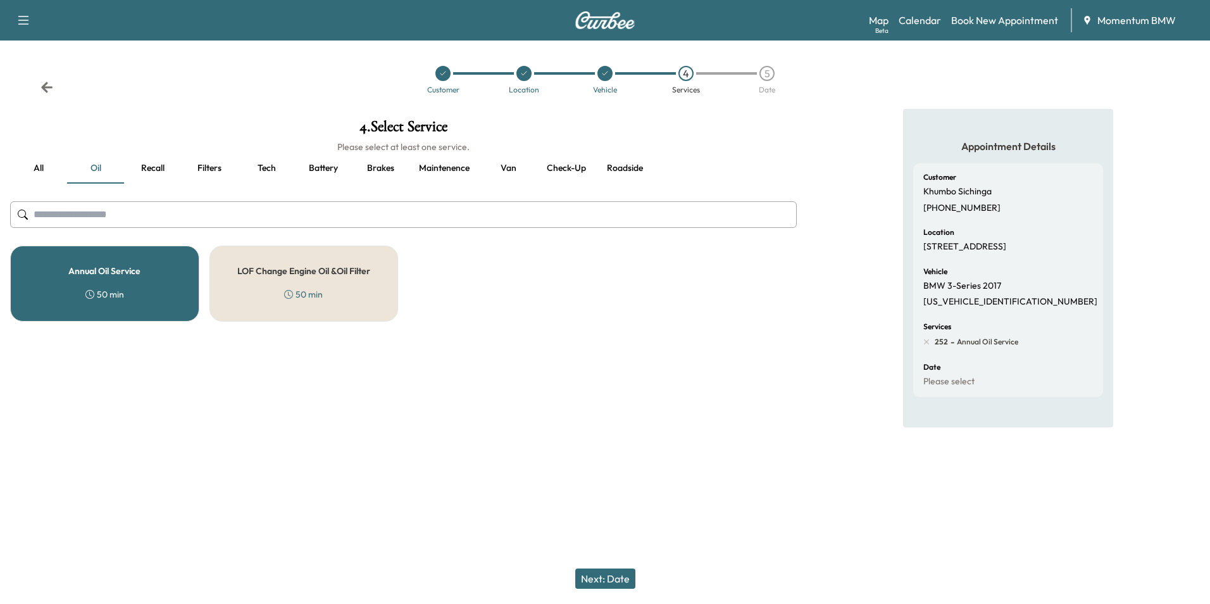
click at [623, 579] on button "Next: Date" at bounding box center [605, 578] width 60 height 20
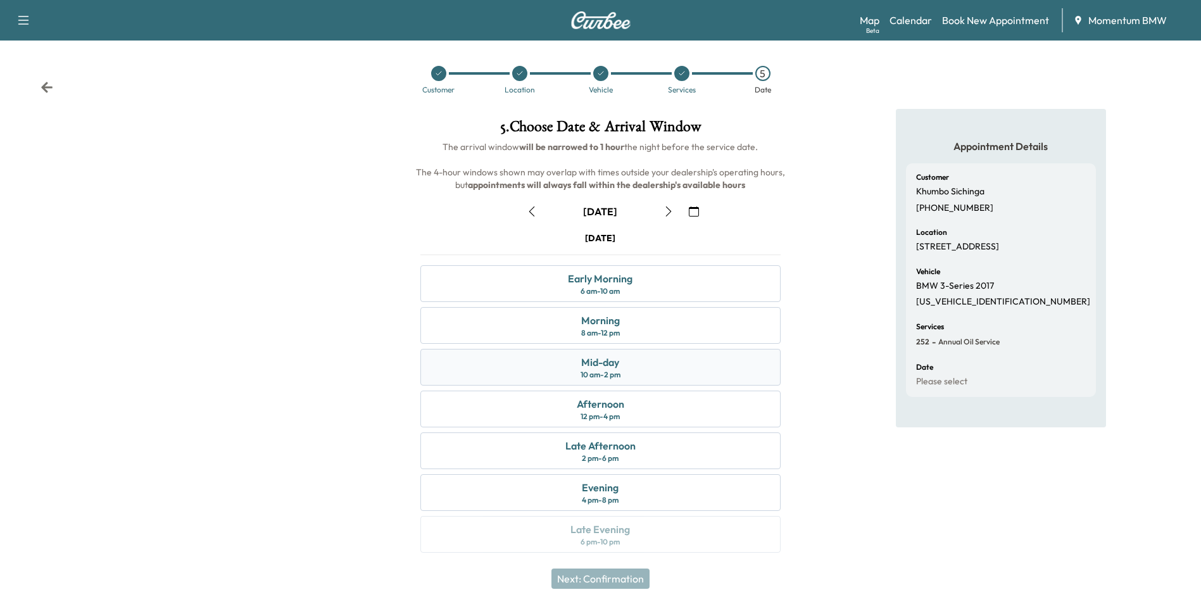
click at [615, 360] on div "Mid-day" at bounding box center [600, 361] width 38 height 15
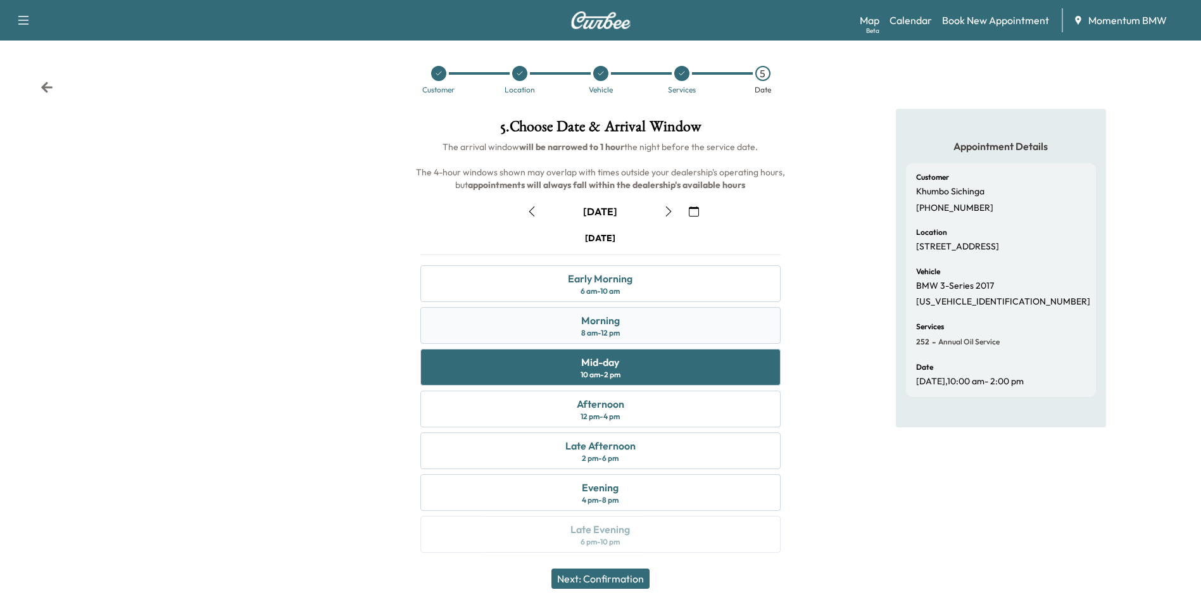
click at [628, 325] on div "Morning 8 am - 12 pm" at bounding box center [600, 325] width 360 height 37
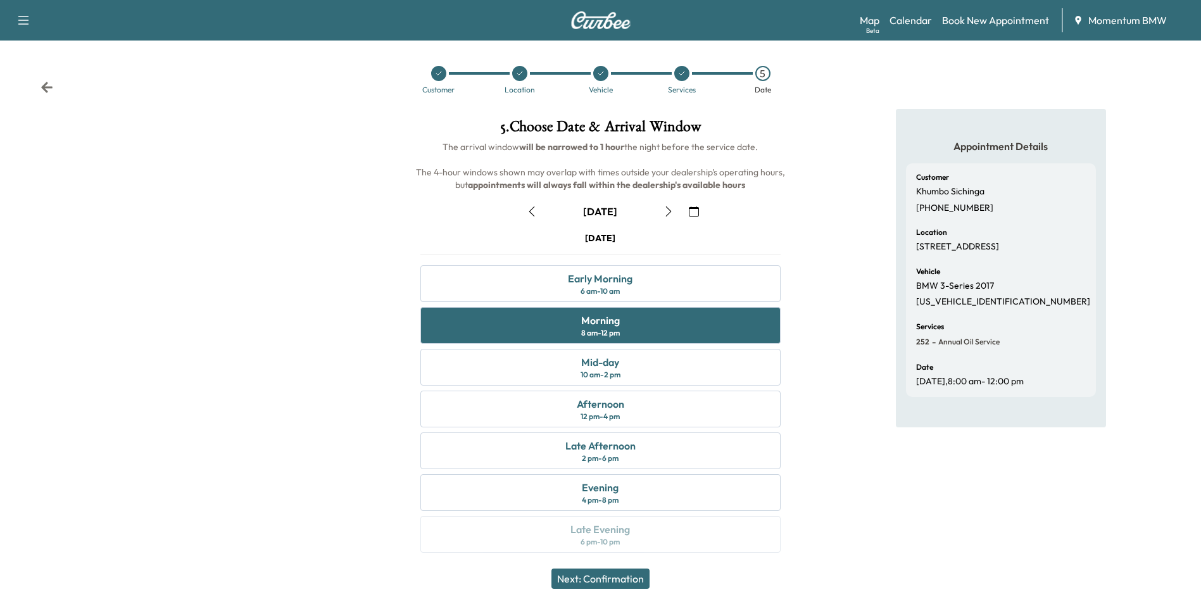
click at [610, 571] on button "Next: Confirmation" at bounding box center [600, 578] width 98 height 20
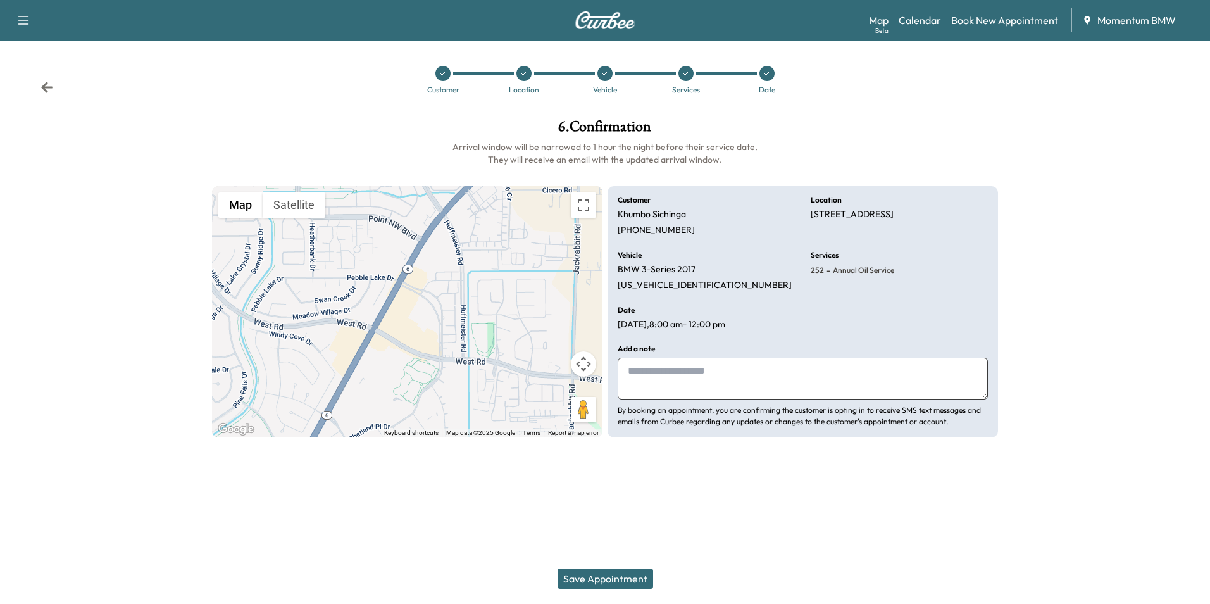
click at [732, 373] on textarea at bounding box center [803, 379] width 370 height 42
type textarea "*****"
click at [596, 578] on button "Save Appointment" at bounding box center [606, 578] width 96 height 20
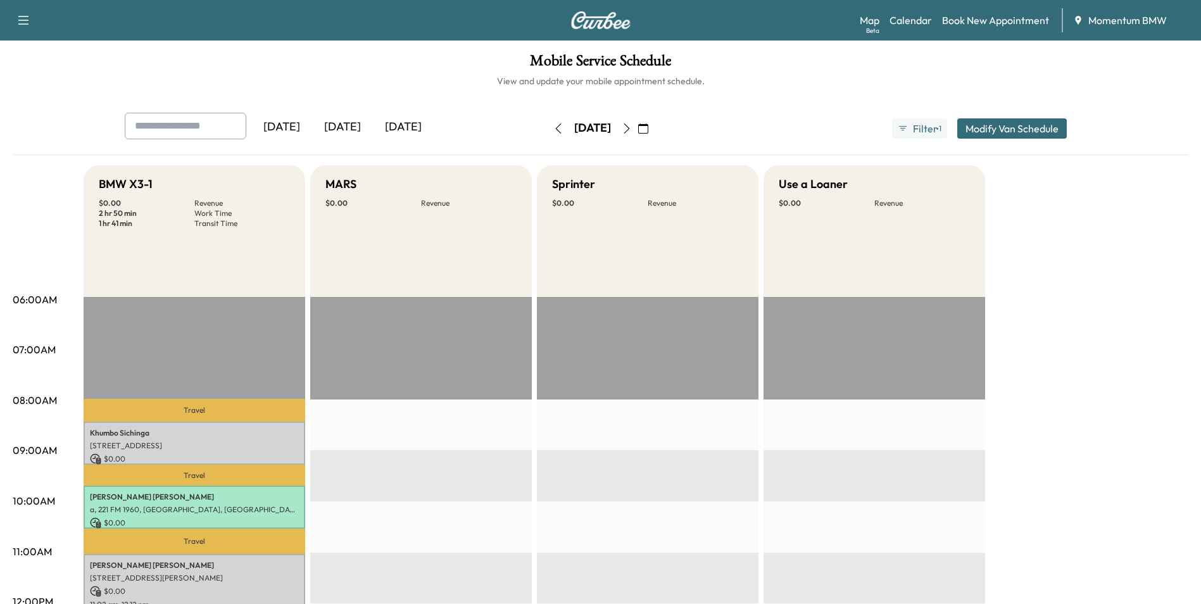
click at [632, 129] on icon "button" at bounding box center [627, 128] width 10 height 10
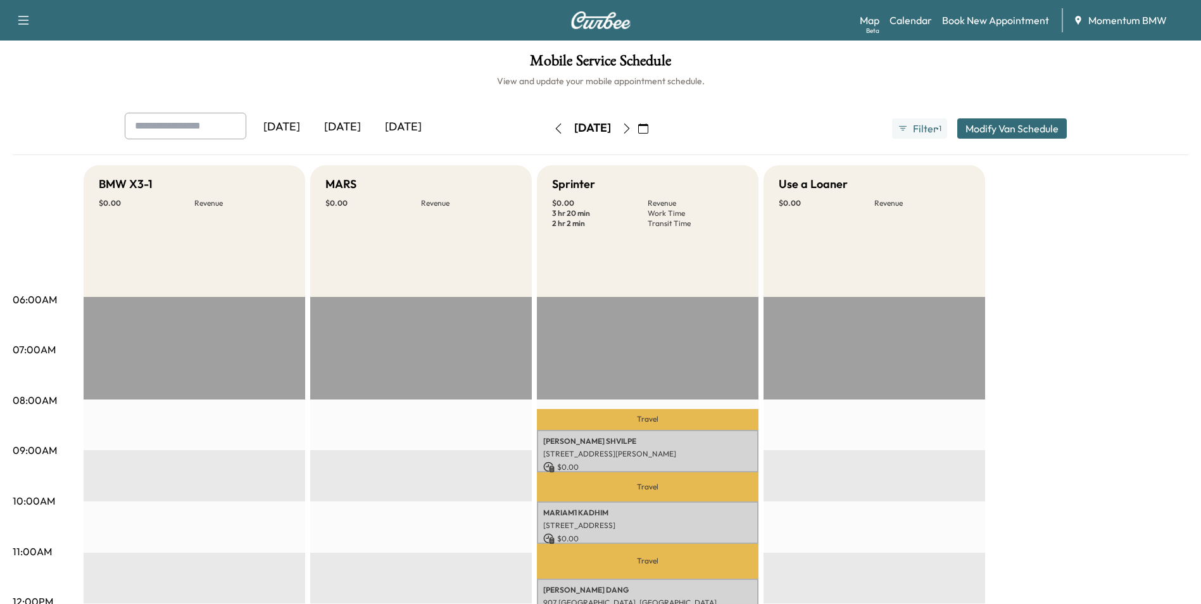
click at [553, 128] on icon "button" at bounding box center [558, 128] width 10 height 10
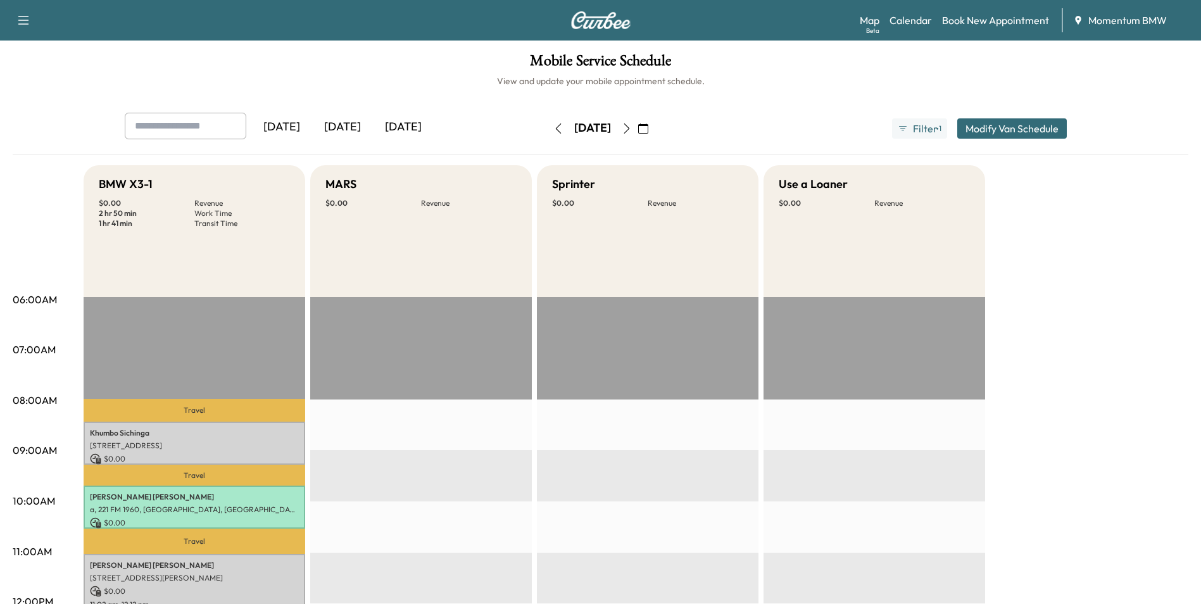
click at [553, 130] on icon "button" at bounding box center [558, 128] width 10 height 10
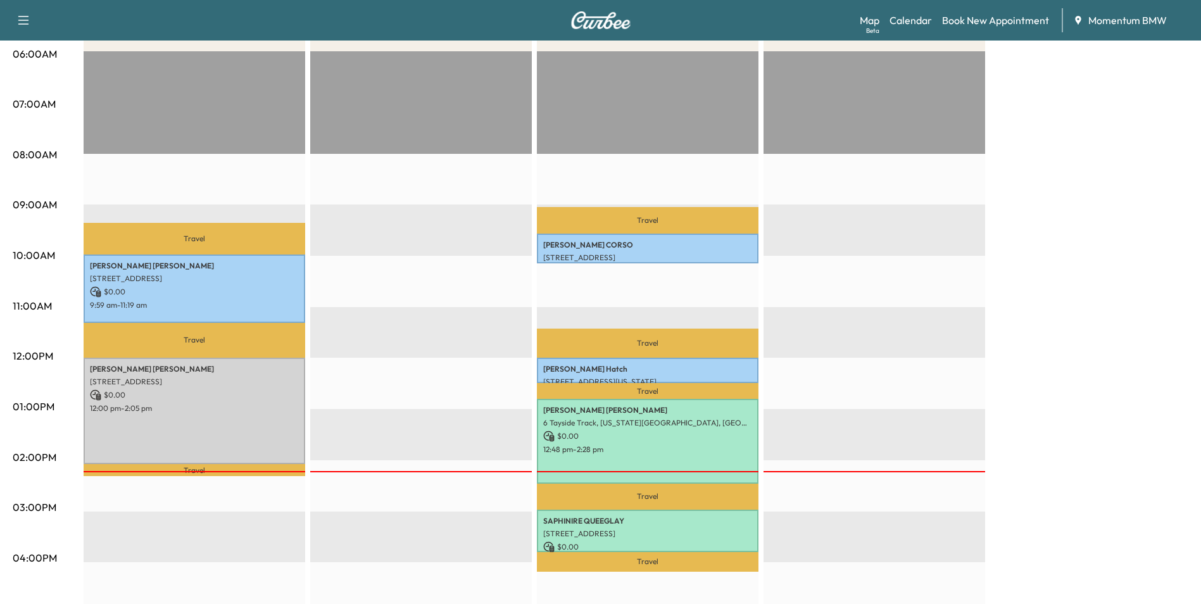
scroll to position [253, 0]
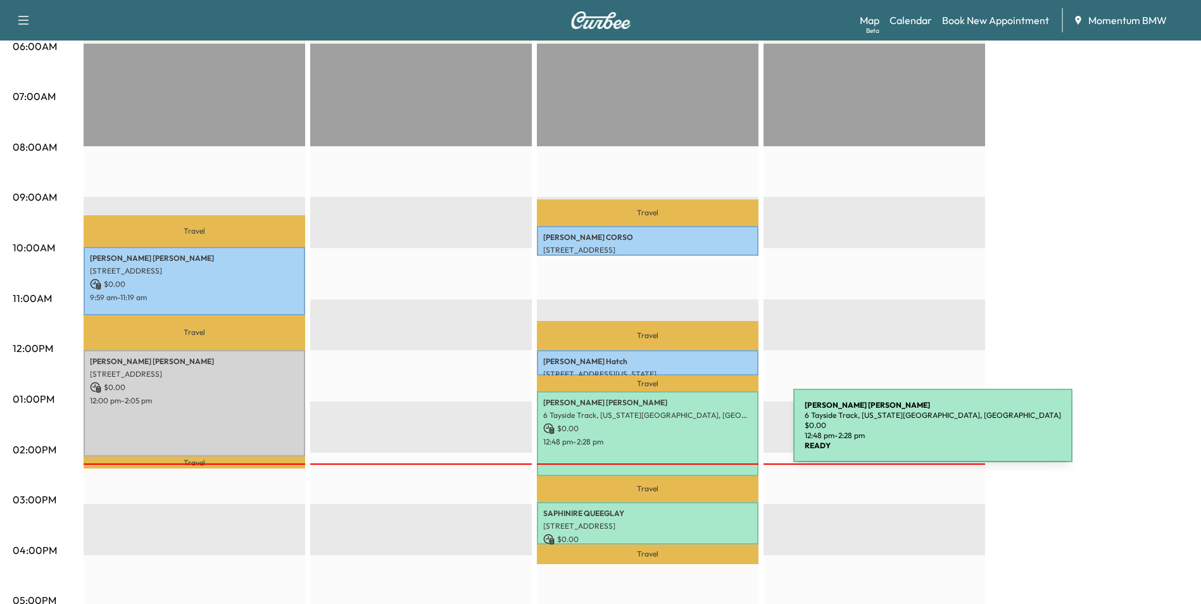
click at [698, 437] on p "12:48 pm - 2:28 pm" at bounding box center [647, 442] width 209 height 10
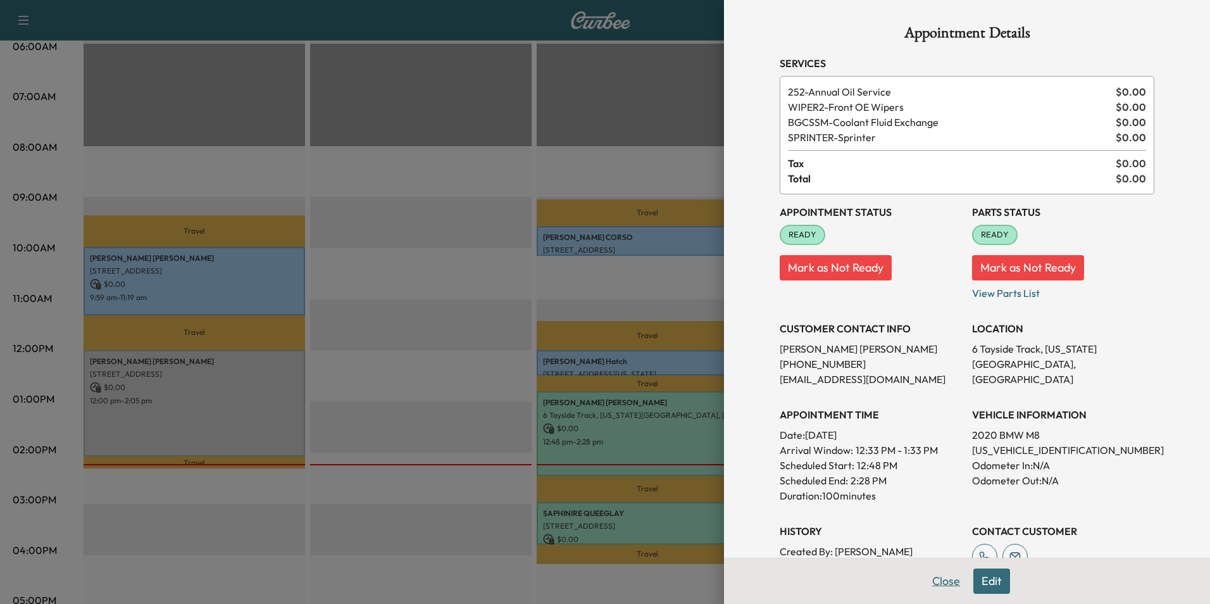
click at [939, 582] on button "Close" at bounding box center [946, 580] width 44 height 25
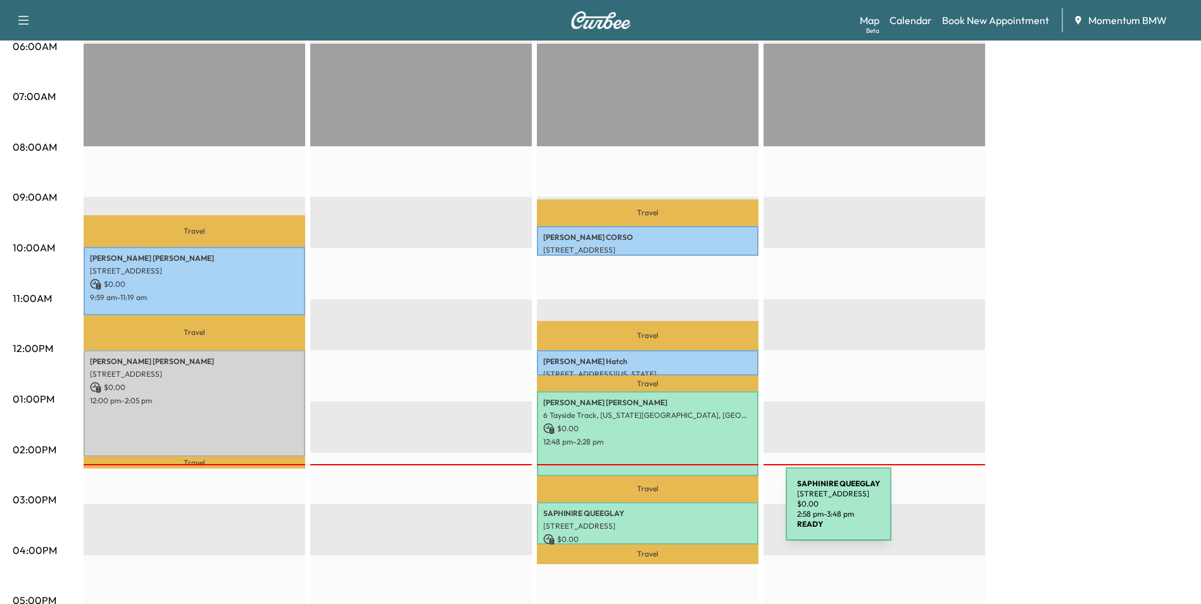
click at [691, 511] on p "SAPHINIRE QUEEGLAY" at bounding box center [647, 513] width 209 height 10
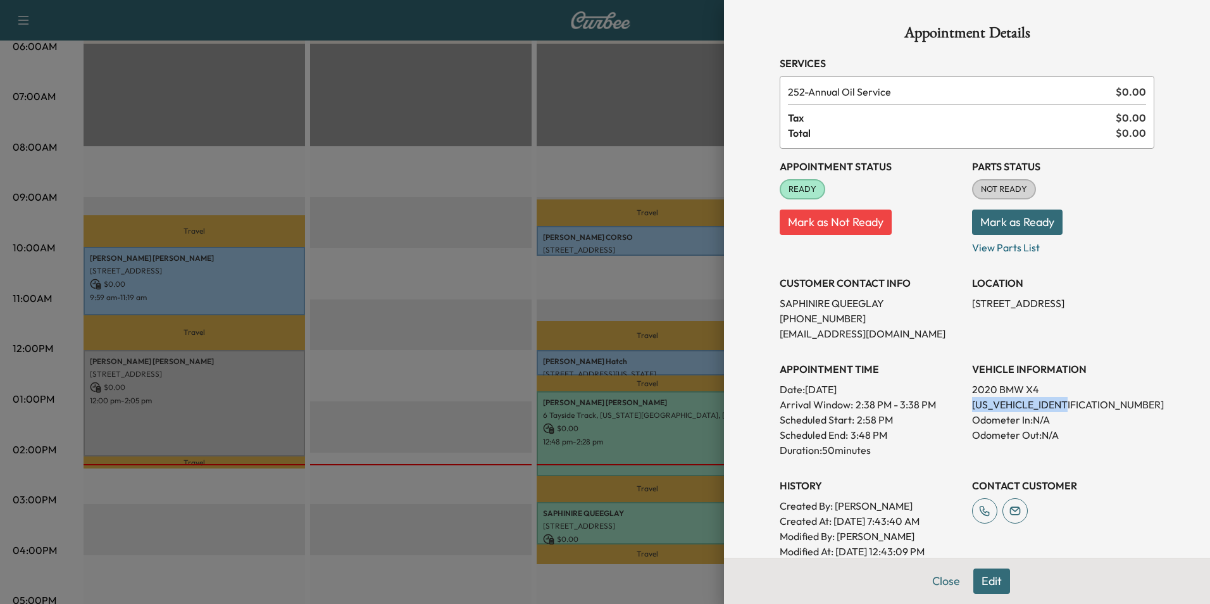
drag, startPoint x: 1067, startPoint y: 406, endPoint x: 963, endPoint y: 409, distance: 103.8
click at [972, 409] on p "[US_VEHICLE_IDENTIFICATION_NUMBER]" at bounding box center [1063, 404] width 182 height 15
drag, startPoint x: 963, startPoint y: 409, endPoint x: 1038, endPoint y: 406, distance: 74.7
click at [941, 588] on button "Close" at bounding box center [946, 580] width 44 height 25
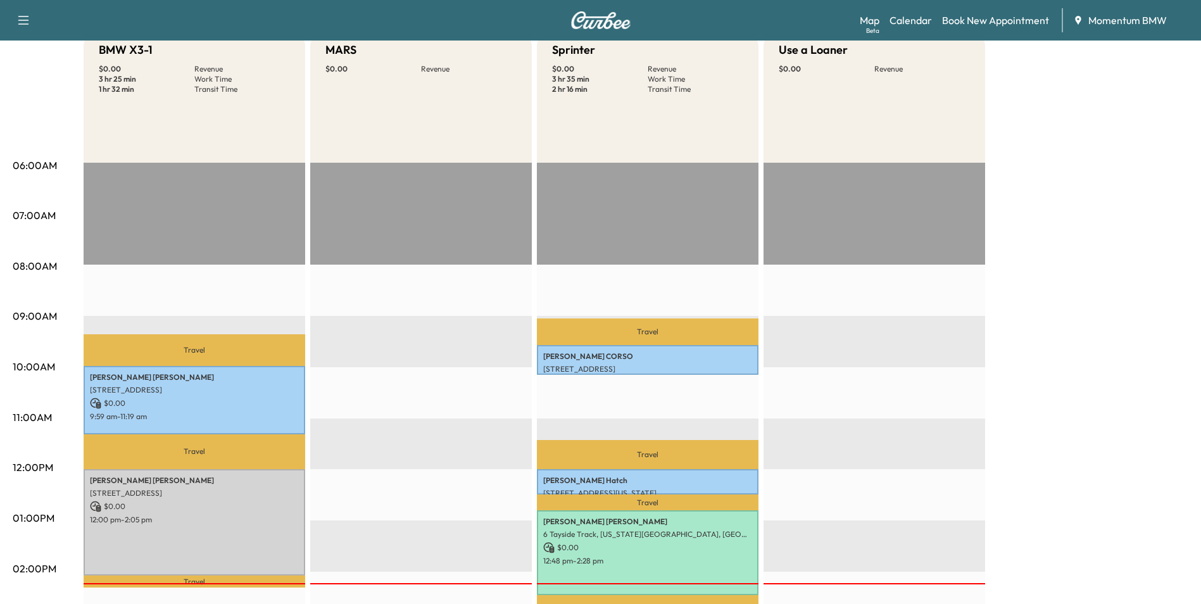
scroll to position [380, 0]
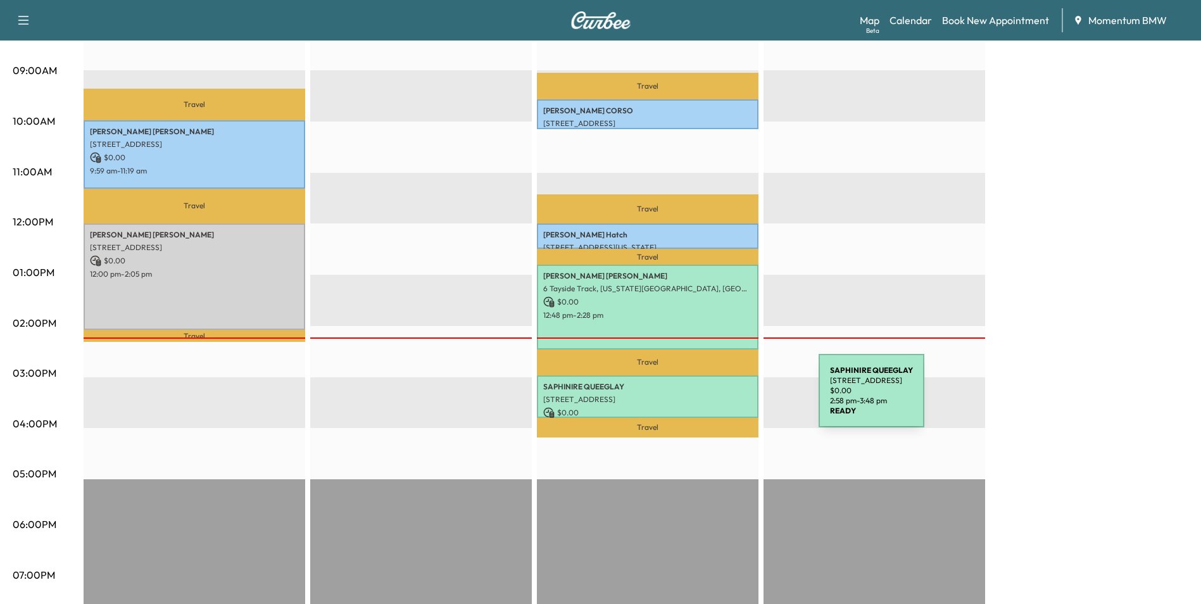
click at [723, 398] on p "[STREET_ADDRESS]" at bounding box center [647, 399] width 209 height 10
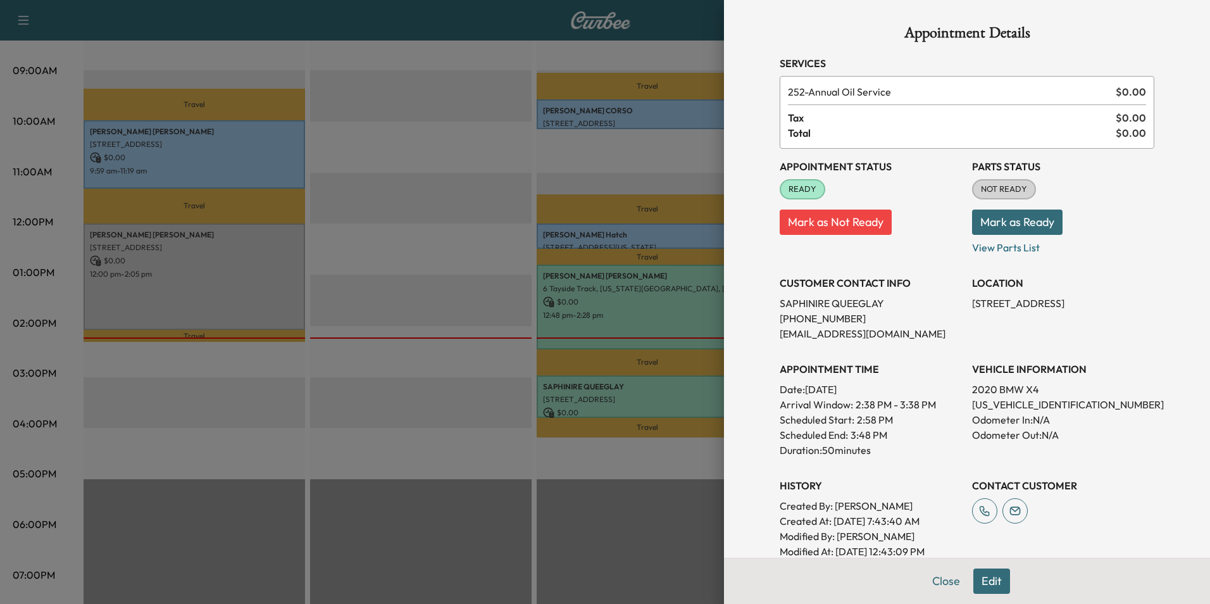
click at [983, 581] on button "Edit" at bounding box center [991, 580] width 37 height 25
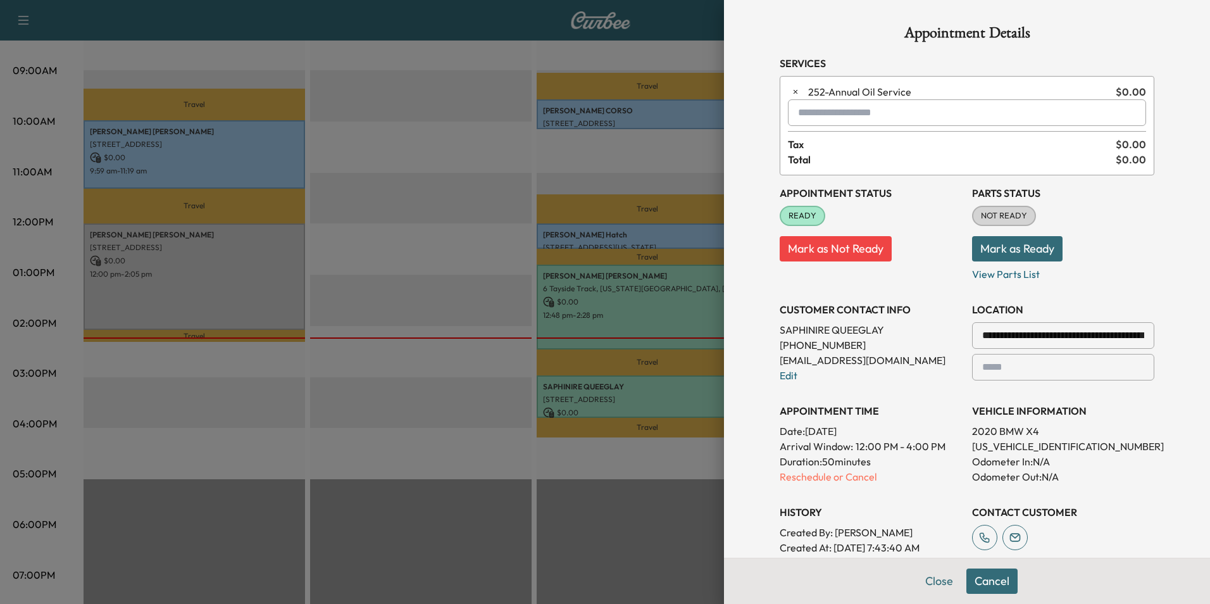
click at [854, 112] on input "text" at bounding box center [967, 112] width 358 height 27
type input "********"
click at [858, 254] on button "Mark as Not Ready" at bounding box center [836, 248] width 112 height 25
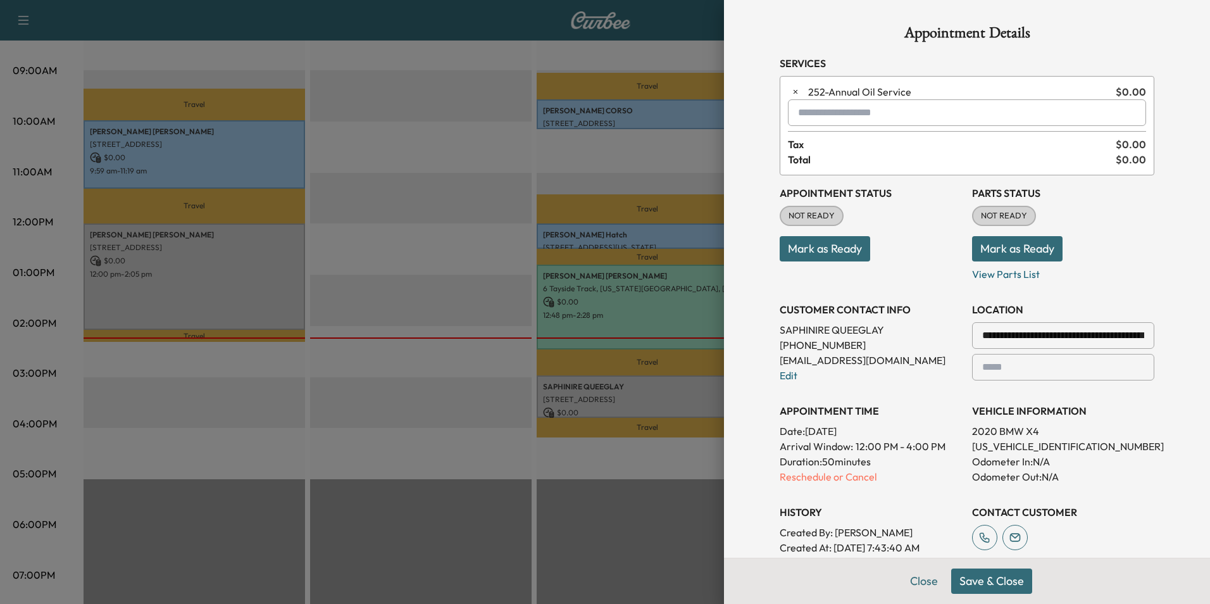
click at [875, 114] on input "text" at bounding box center [967, 112] width 358 height 27
type input "*"
click at [829, 253] on button "Mark as Ready" at bounding box center [825, 248] width 91 height 25
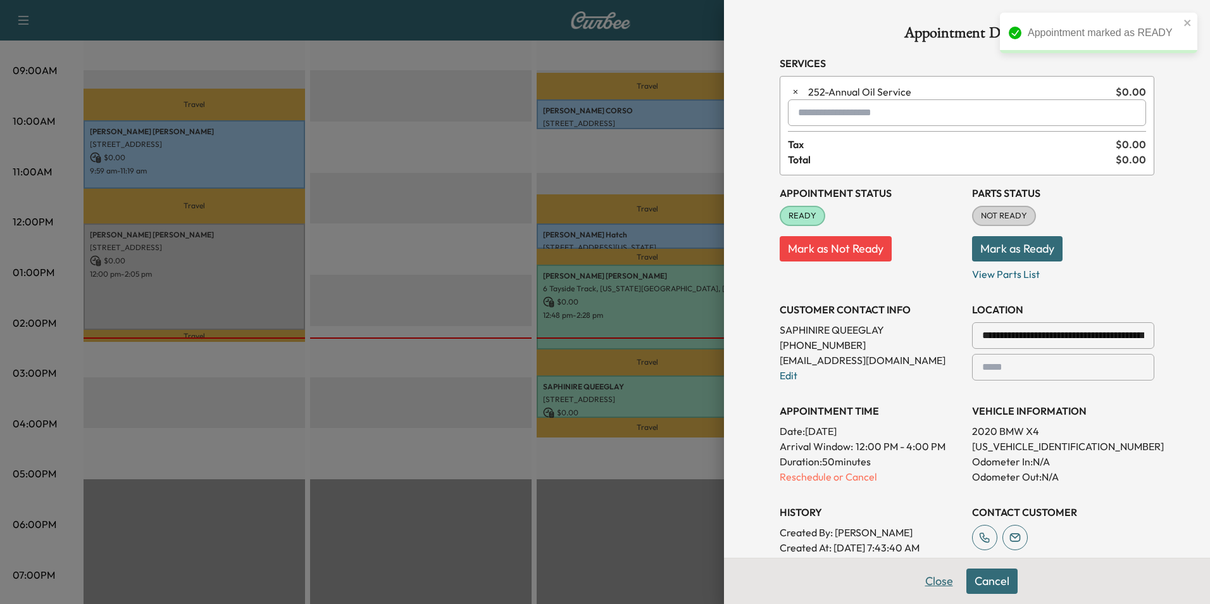
click at [934, 587] on button "Close" at bounding box center [939, 580] width 44 height 25
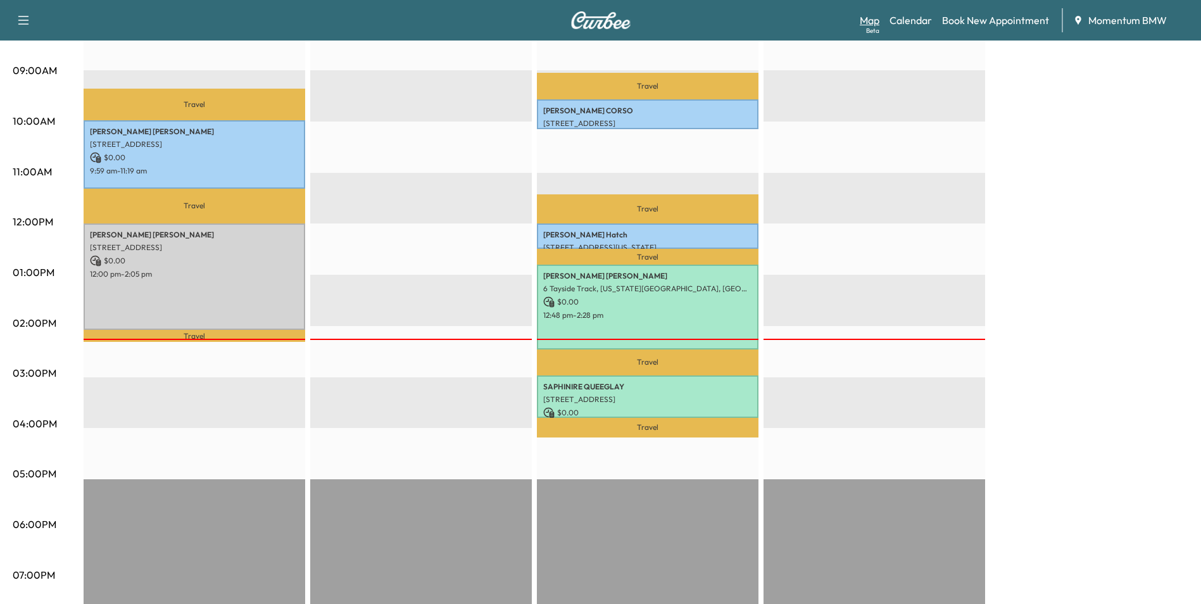
click at [870, 20] on link "Map Beta" at bounding box center [870, 20] width 20 height 15
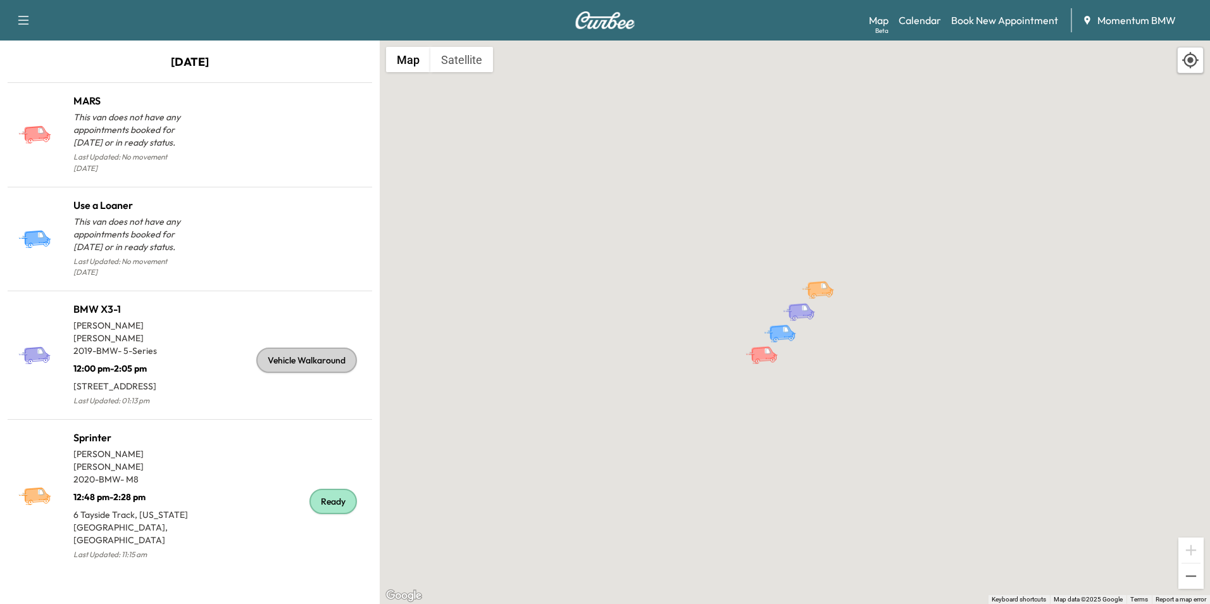
click at [765, 360] on icon "MARS" at bounding box center [764, 353] width 26 height 15
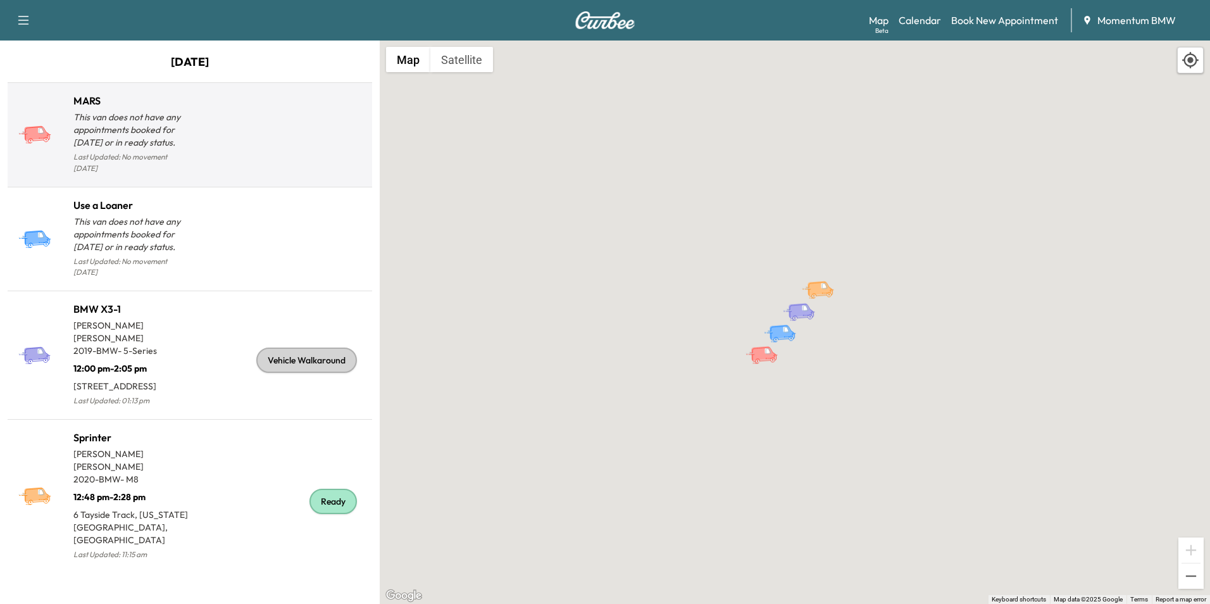
click at [145, 128] on p "This van does not have any appointments booked for [DATE] or in ready status." at bounding box center [131, 130] width 116 height 38
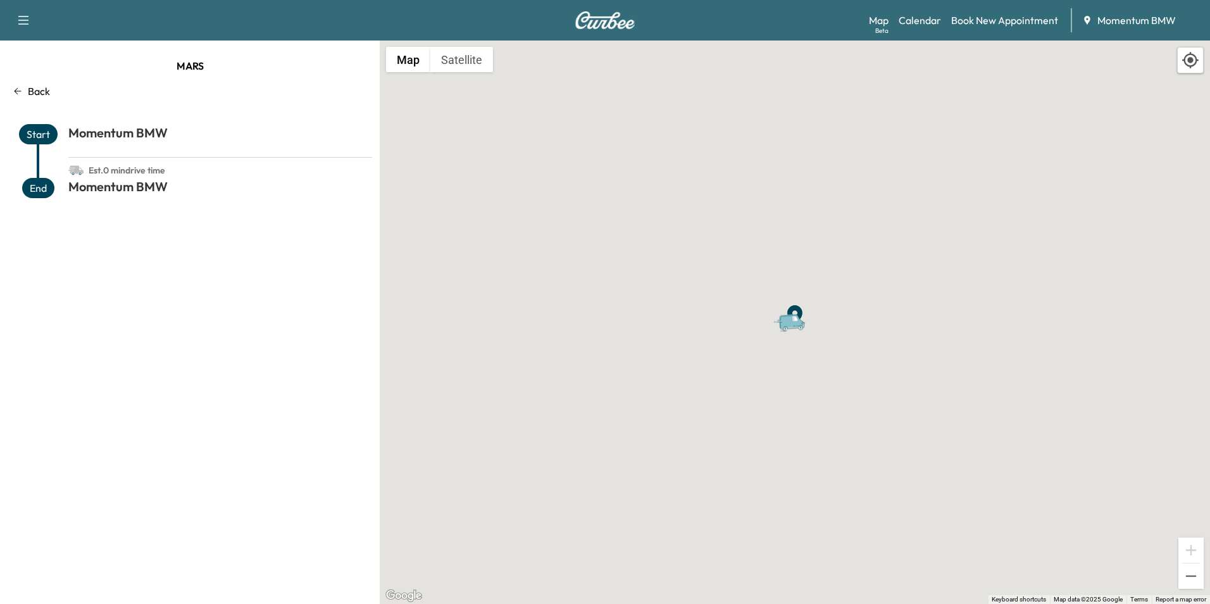
click at [28, 96] on p "Back" at bounding box center [39, 91] width 22 height 15
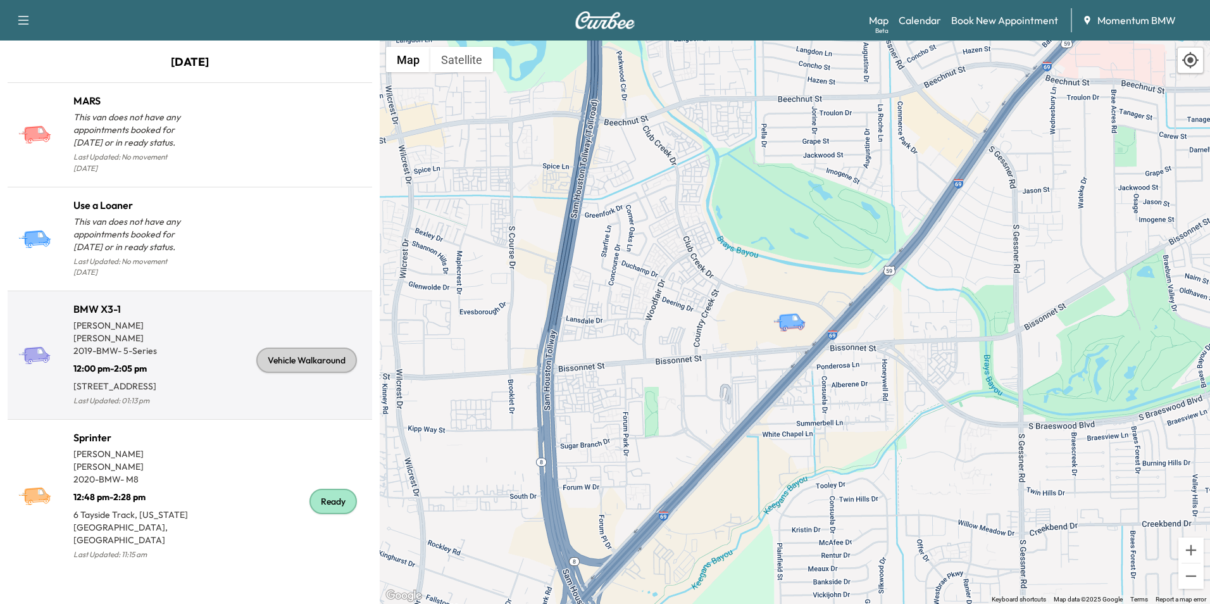
click at [122, 319] on p "[PERSON_NAME]" at bounding box center [131, 331] width 116 height 25
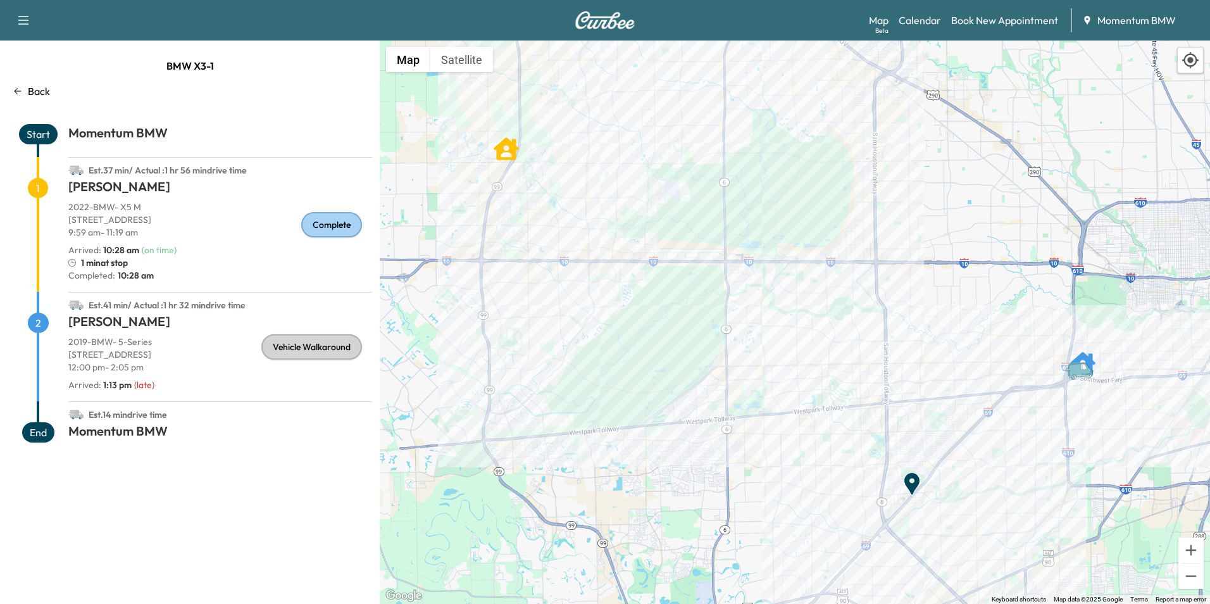
click at [45, 93] on p "Back" at bounding box center [39, 91] width 22 height 15
